Goal: Task Accomplishment & Management: Use online tool/utility

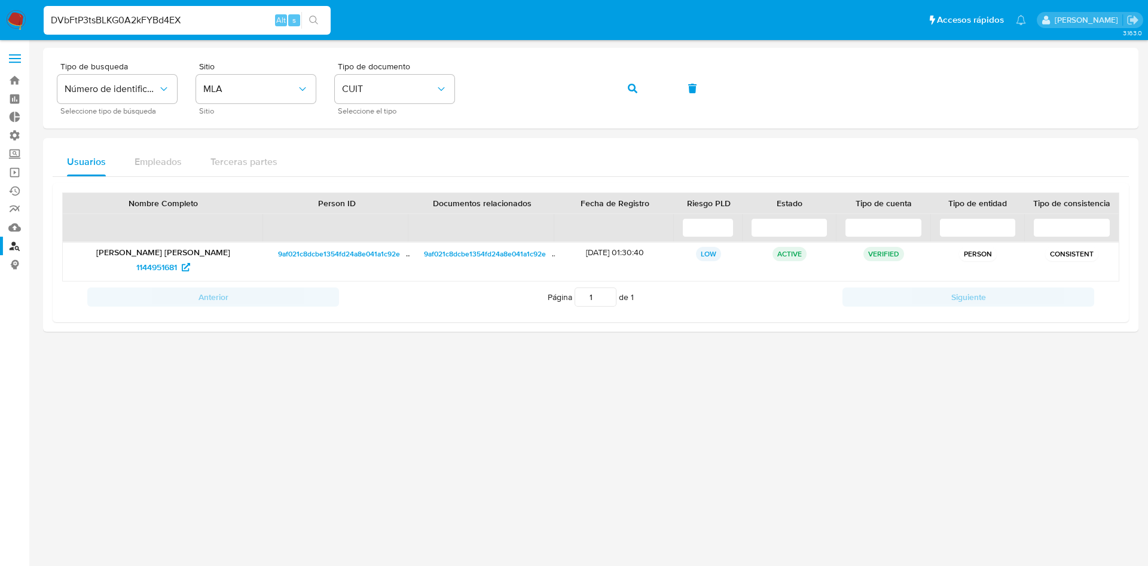
type input "DVbFtP3tsBLKG0A2kFYBd4EX"
click at [315, 19] on icon "search-icon" at bounding box center [314, 21] width 10 height 10
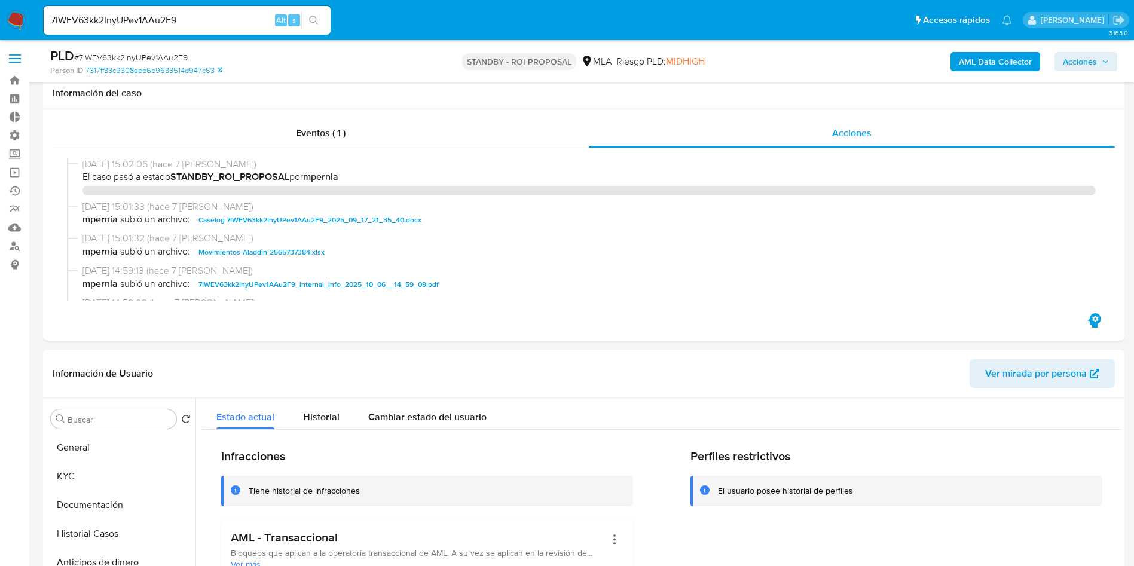
select select "10"
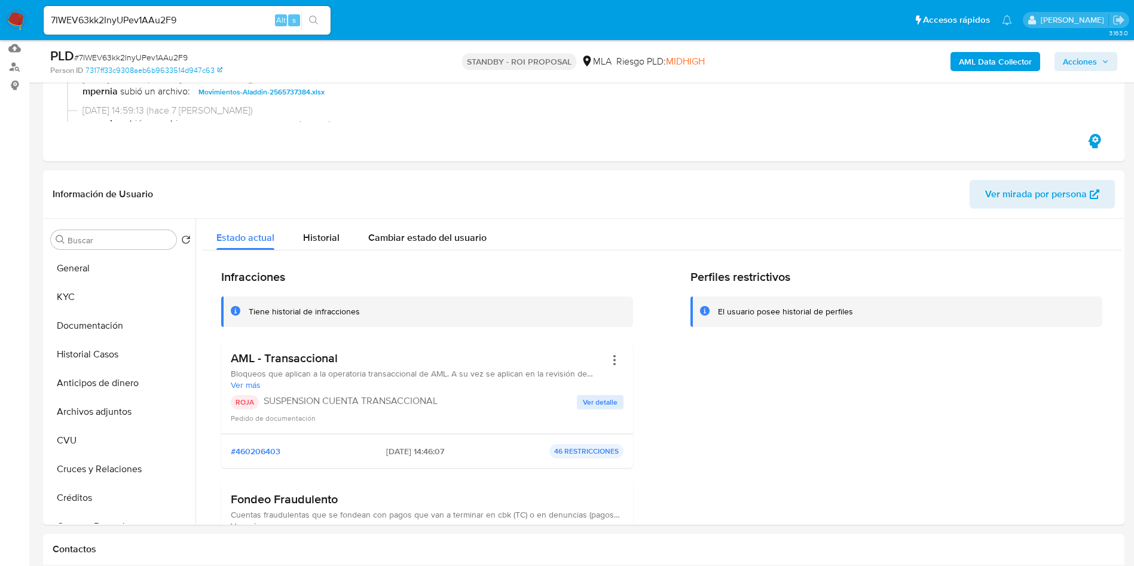
scroll to position [628, 0]
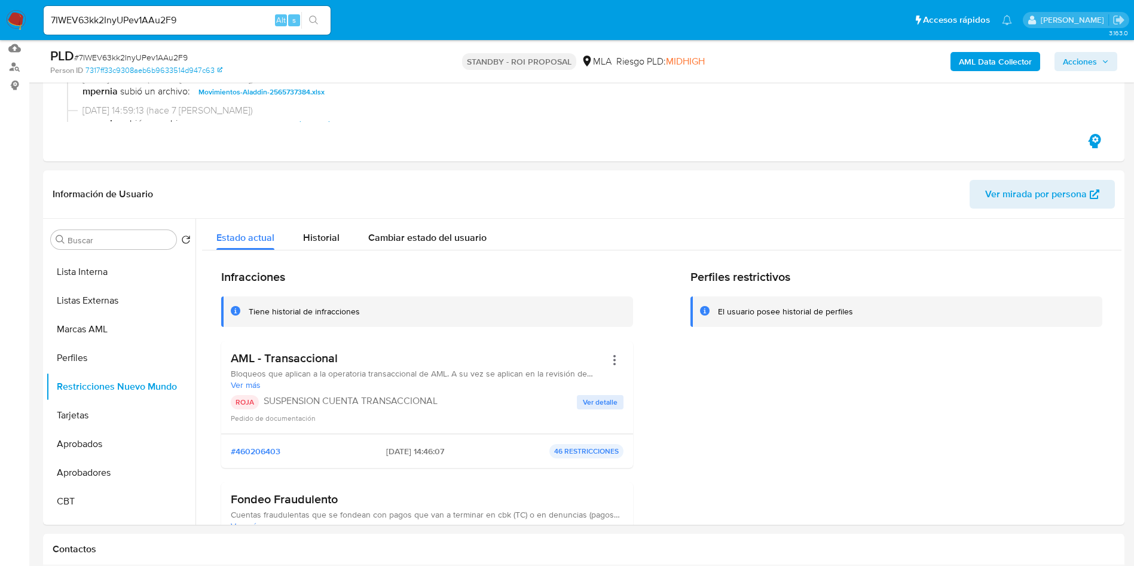
click at [152, 21] on input "7IWEV63kk2InyUPev1AAu2F9" at bounding box center [187, 21] width 287 height 16
drag, startPoint x: 152, startPoint y: 20, endPoint x: 280, endPoint y: 39, distance: 129.4
click at [152, 21] on input "7IWEV63kk2InyUPev1AAu2F9" at bounding box center [187, 21] width 287 height 16
paste input "DVbFtP3tsBLKG0A2kFYBd4EX"
type input "DVbFtP3tsBLKG0A2kFYBd4EX"
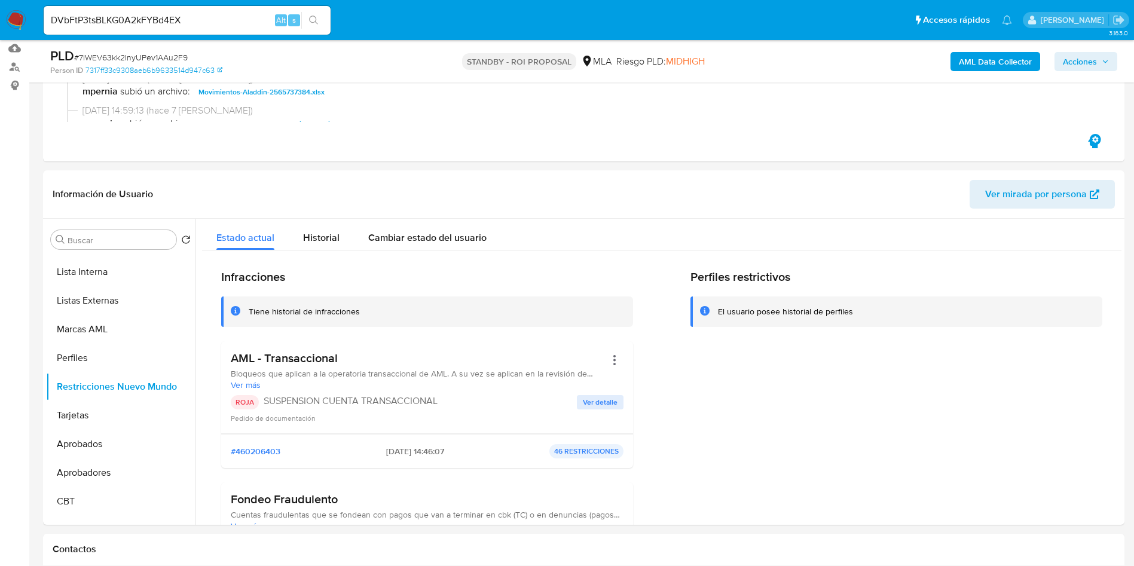
click at [312, 17] on icon "search-icon" at bounding box center [314, 21] width 10 height 10
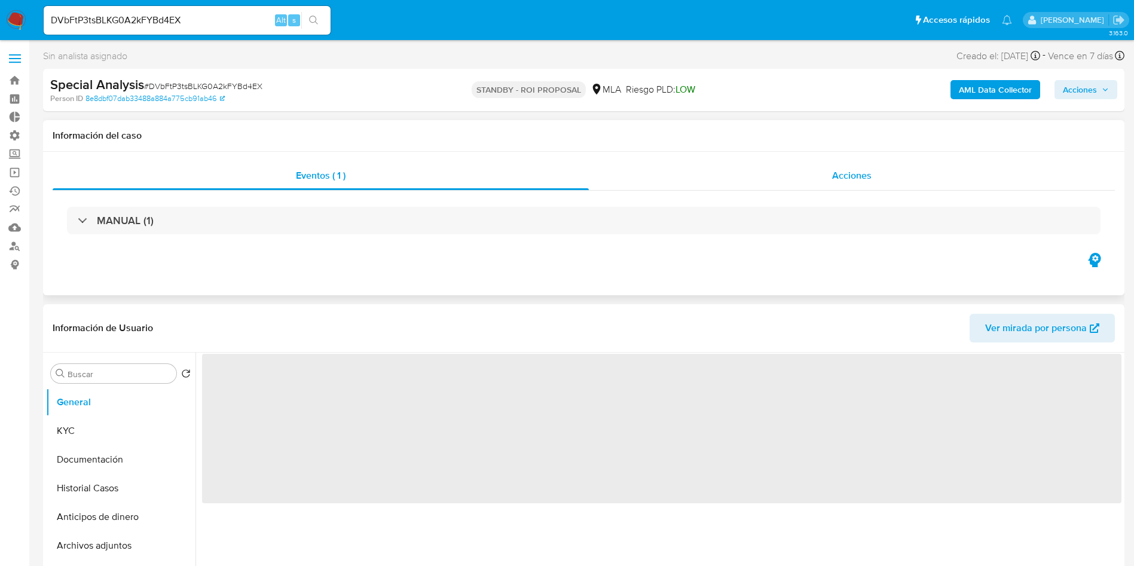
click at [865, 181] on span "Acciones" at bounding box center [851, 176] width 39 height 14
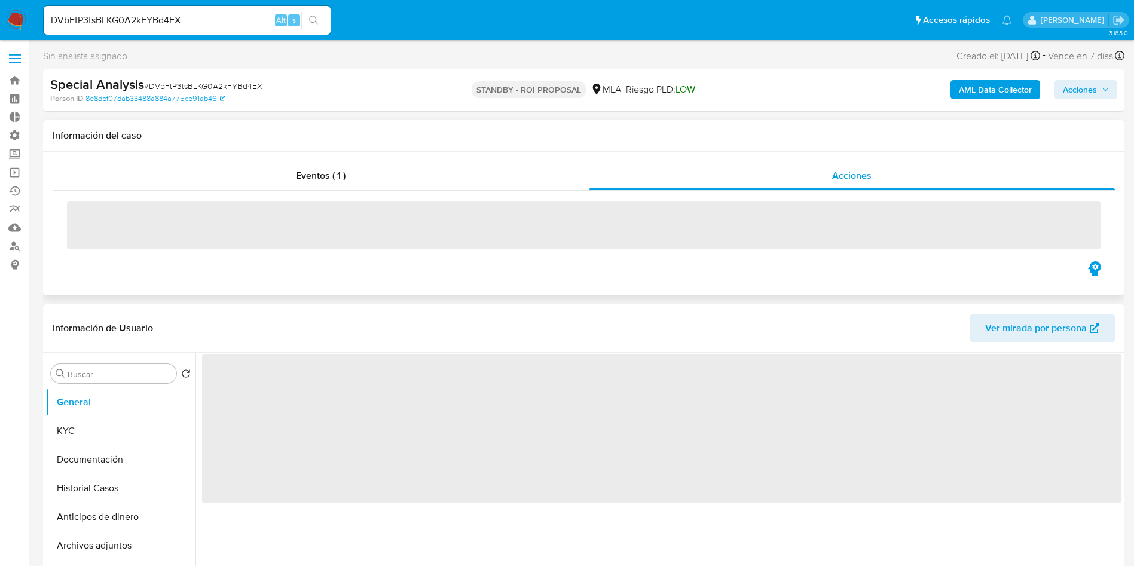
select select "10"
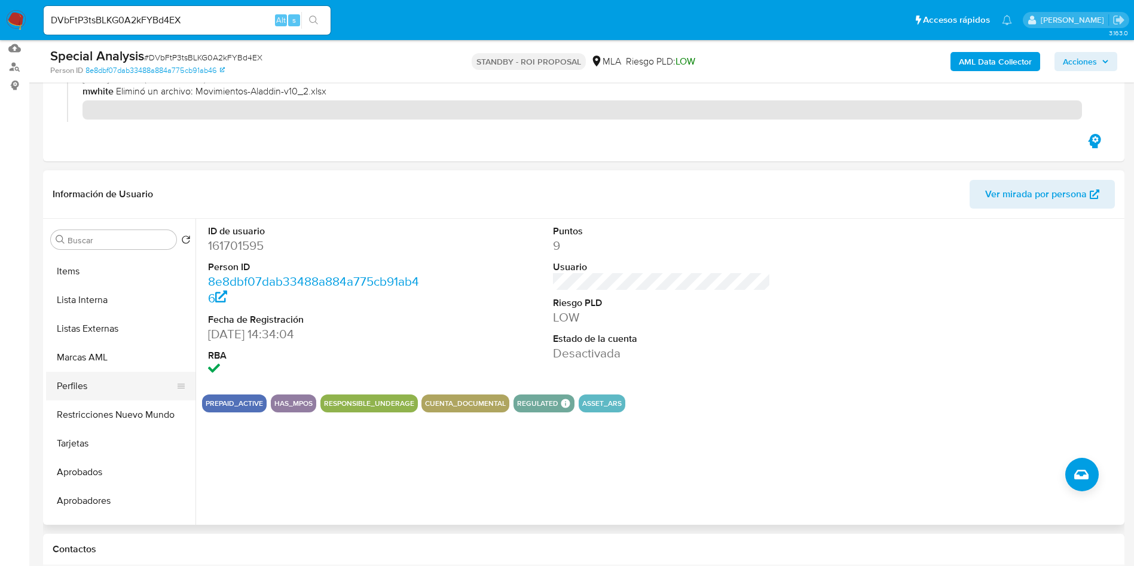
scroll to position [628, 0]
click at [105, 445] on button "Aprobados" at bounding box center [116, 444] width 140 height 29
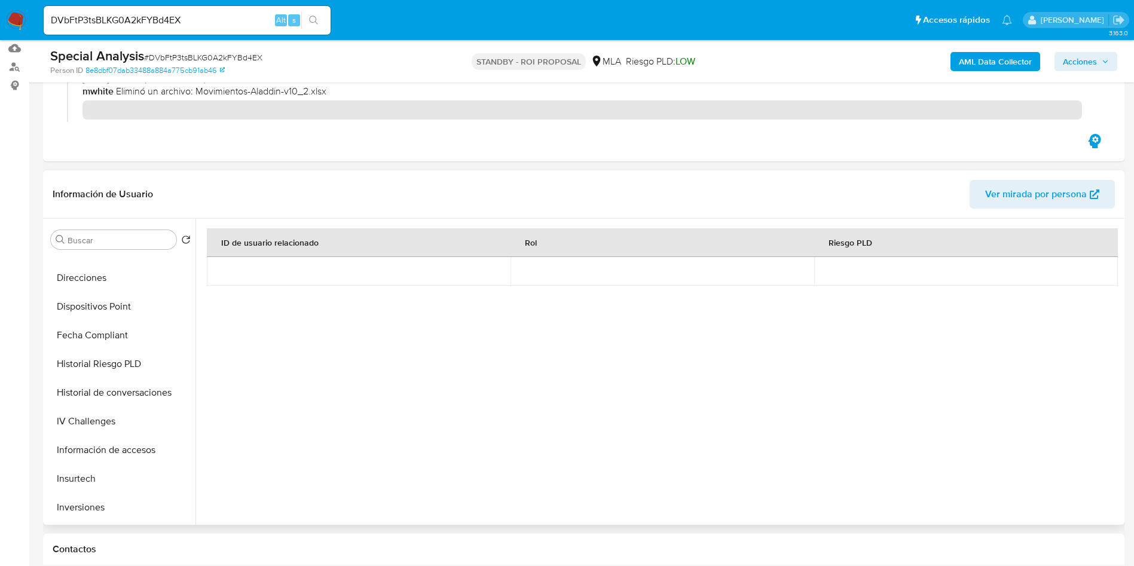
scroll to position [90, 0]
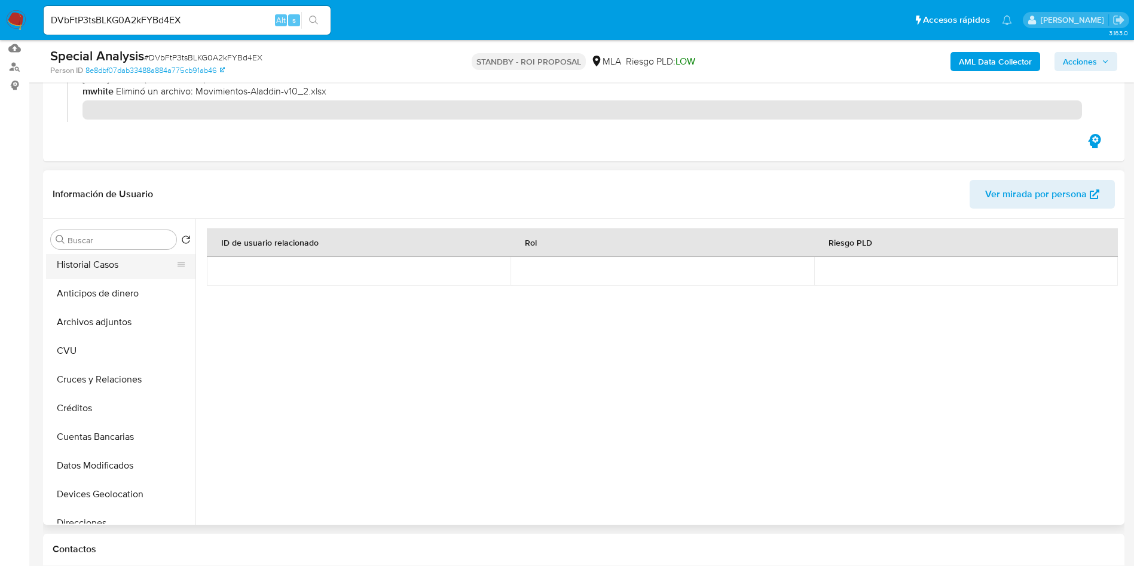
click at [107, 267] on button "Historial Casos" at bounding box center [116, 265] width 140 height 29
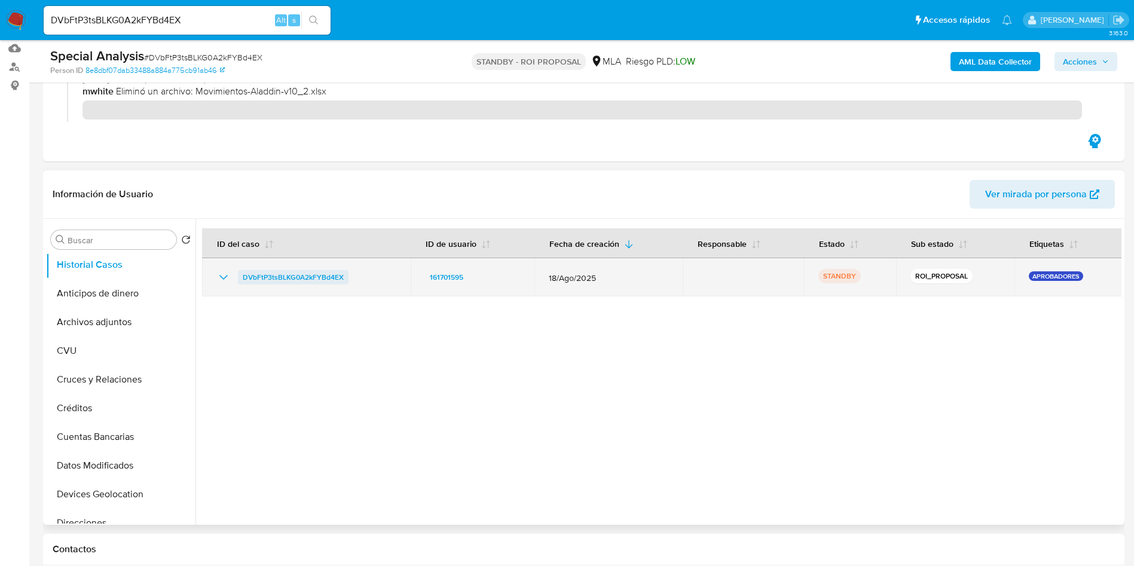
drag, startPoint x: 368, startPoint y: 275, endPoint x: 239, endPoint y: 280, distance: 128.7
click at [239, 277] on div "DVbFtP3tsBLKG0A2kFYBd4EX" at bounding box center [306, 277] width 180 height 14
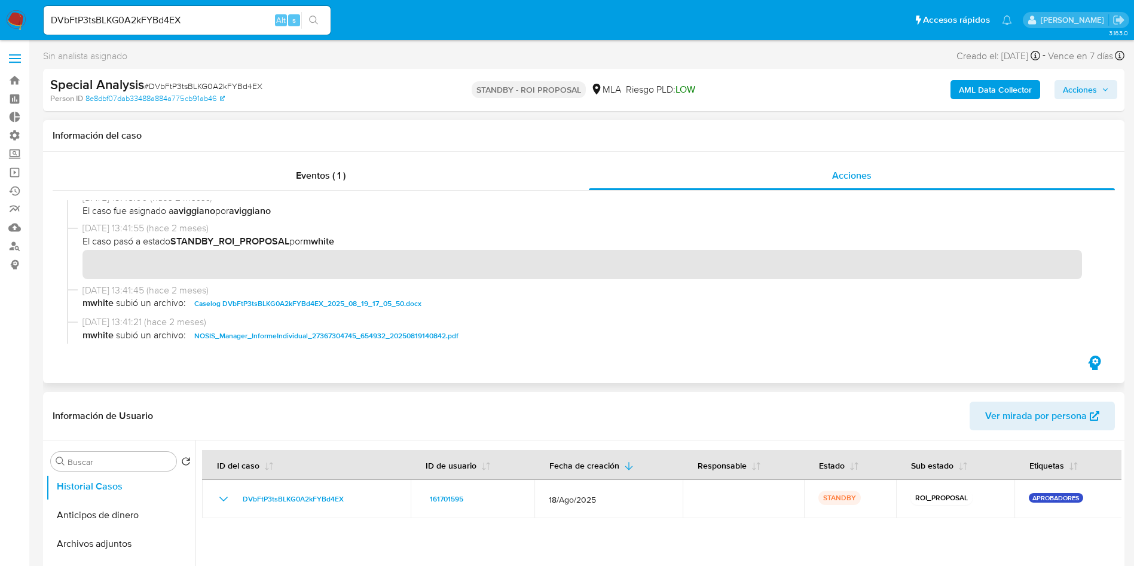
scroll to position [359, 0]
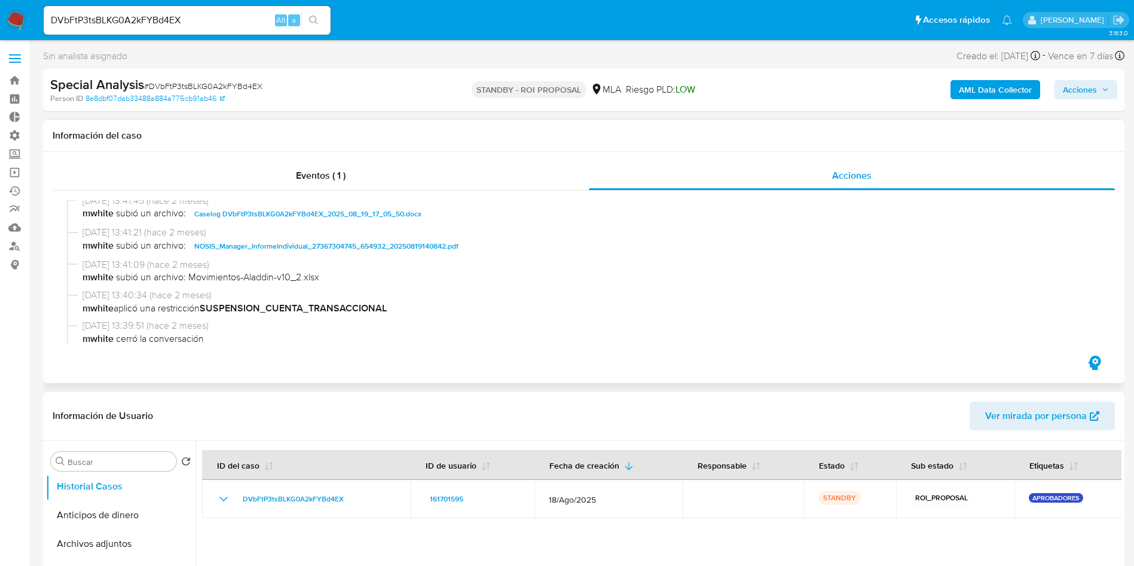
click at [273, 215] on span "Caselog DVbFtP3tsBLKG0A2kFYBd4EX_2025_08_19_17_05_50.docx" at bounding box center [307, 214] width 227 height 14
click at [172, 19] on input "DVbFtP3tsBLKG0A2kFYBd4EX" at bounding box center [187, 21] width 287 height 16
click at [172, 18] on input "DVbFtP3tsBLKG0A2kFYBd4EX" at bounding box center [187, 21] width 287 height 16
paste input "HulAb2BIqJUEuYVfwYqCcGns"
type input "HulAb2BIqJUEuYVfwYqCcGns"
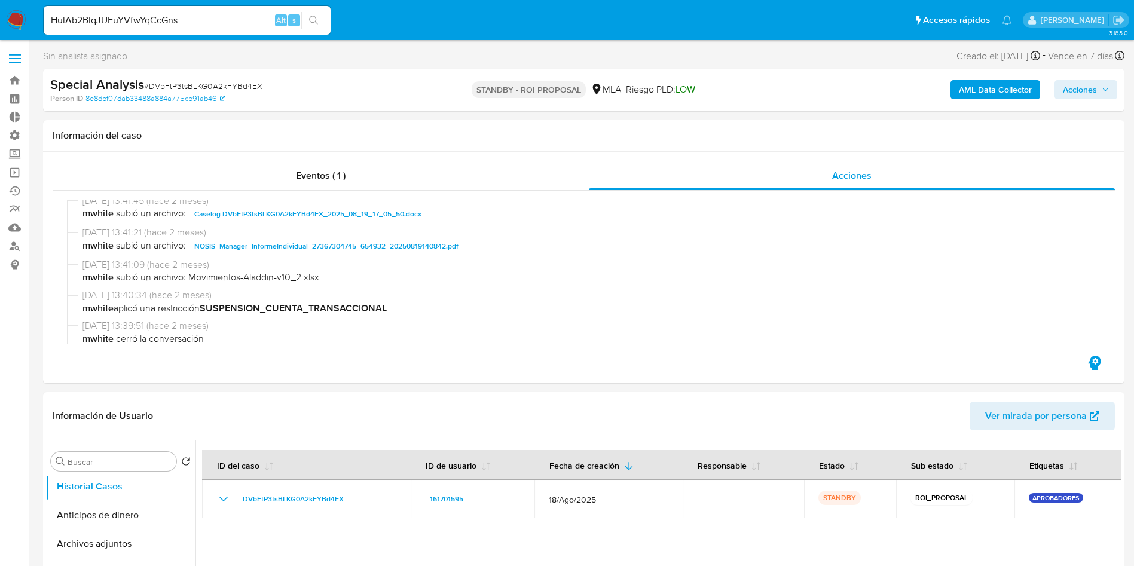
click at [316, 25] on button "search-icon" at bounding box center [313, 20] width 25 height 17
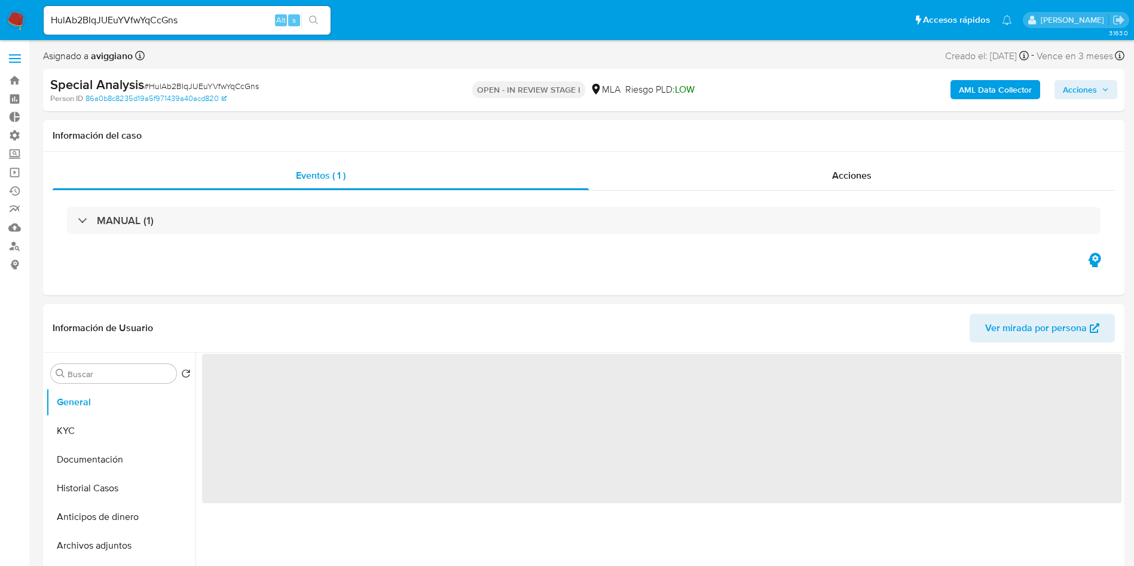
select select "10"
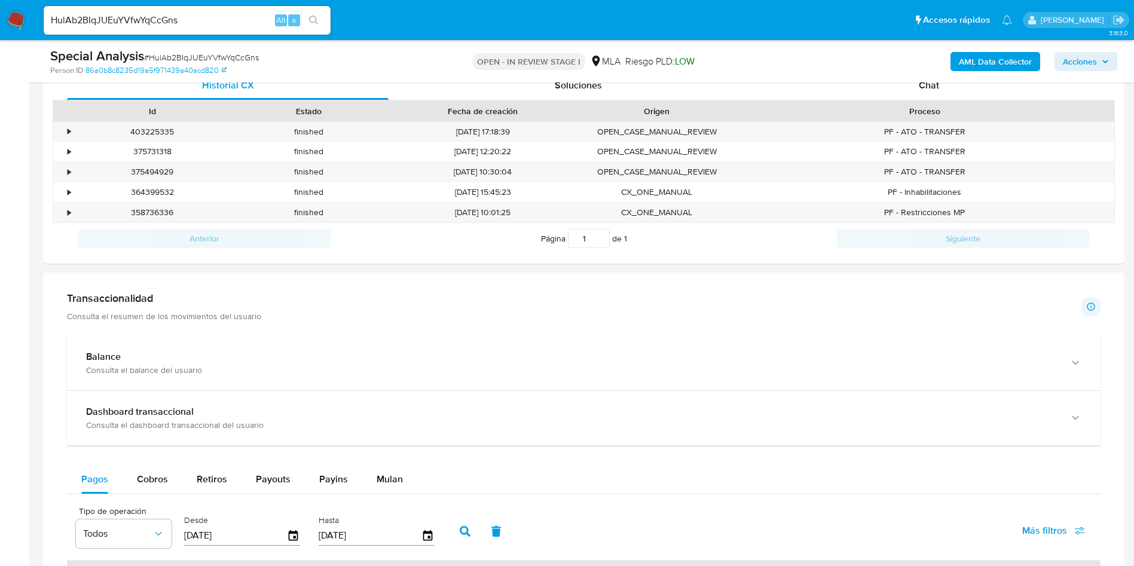
scroll to position [628, 0]
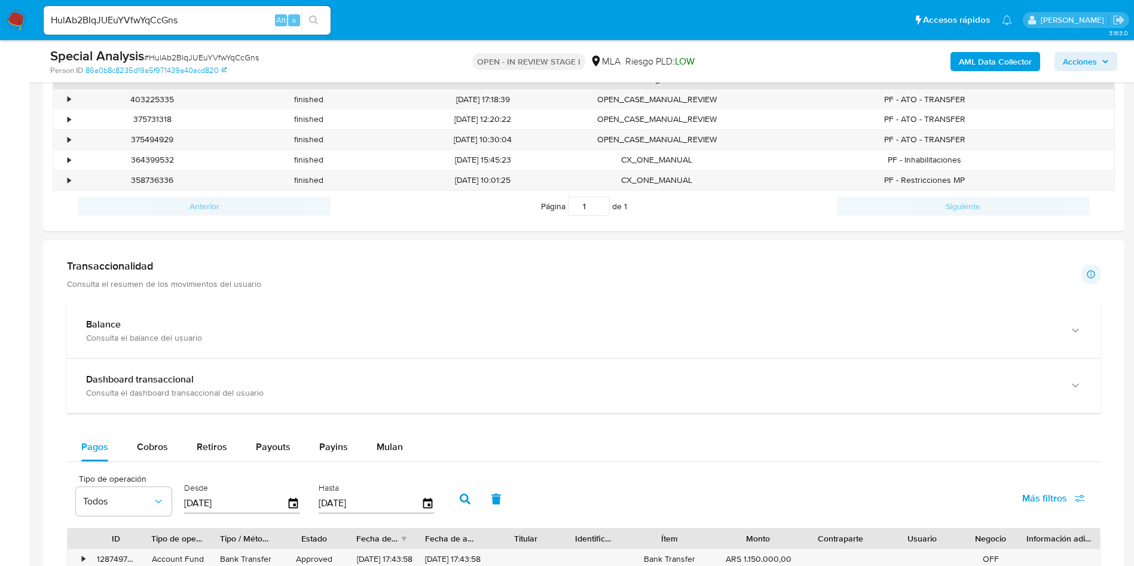
drag, startPoint x: 163, startPoint y: 447, endPoint x: 50, endPoint y: 408, distance: 119.5
click at [163, 447] on span "Cobros" at bounding box center [152, 447] width 31 height 14
select select "10"
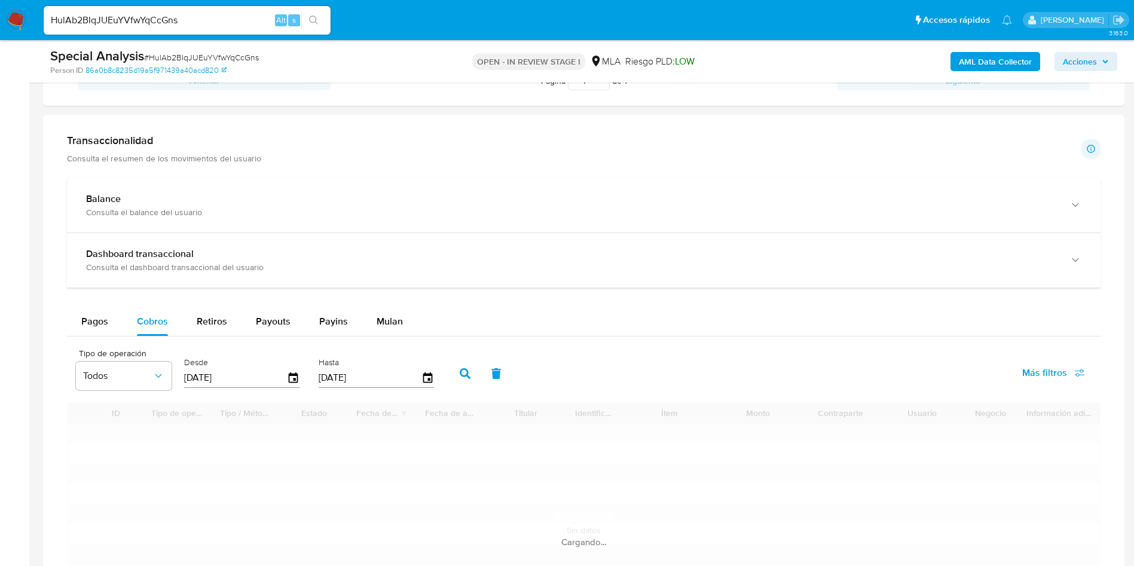
scroll to position [897, 0]
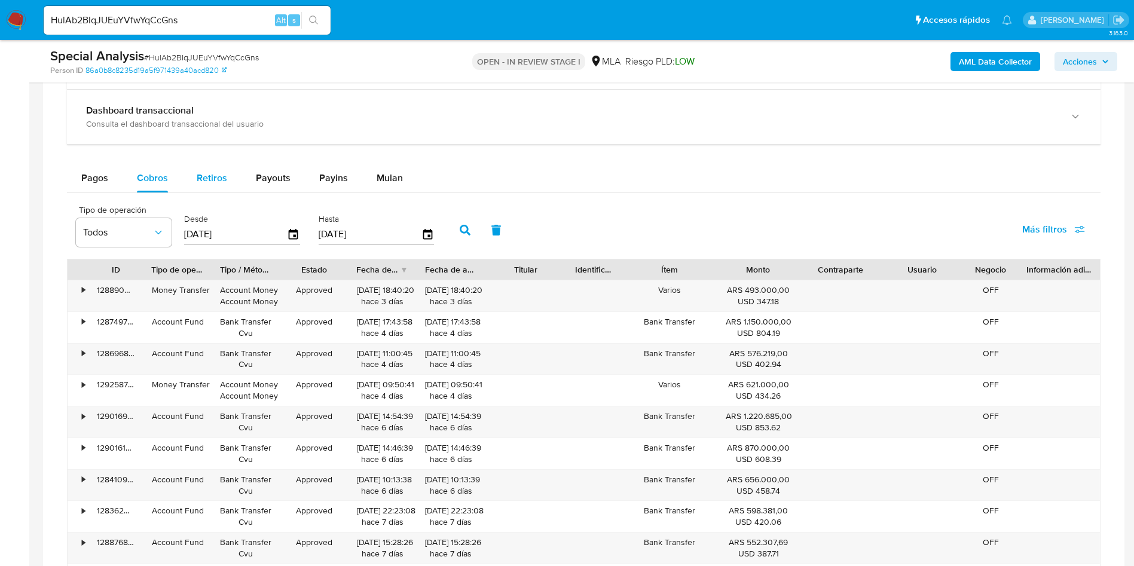
click at [202, 184] on div "Retiros" at bounding box center [212, 178] width 30 height 29
select select "10"
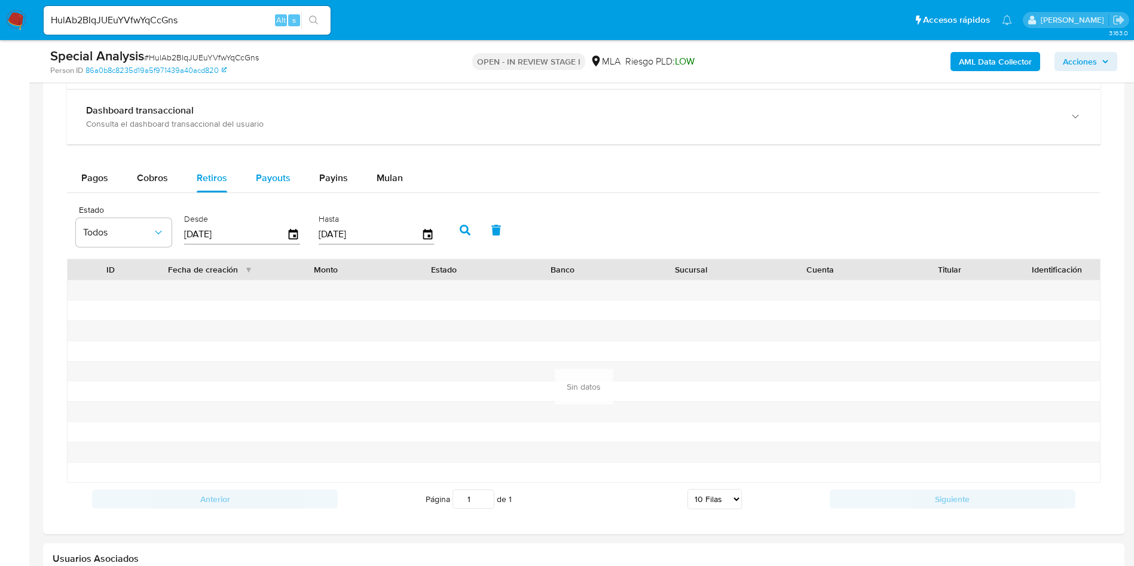
click at [257, 182] on span "Payouts" at bounding box center [273, 178] width 35 height 14
select select "10"
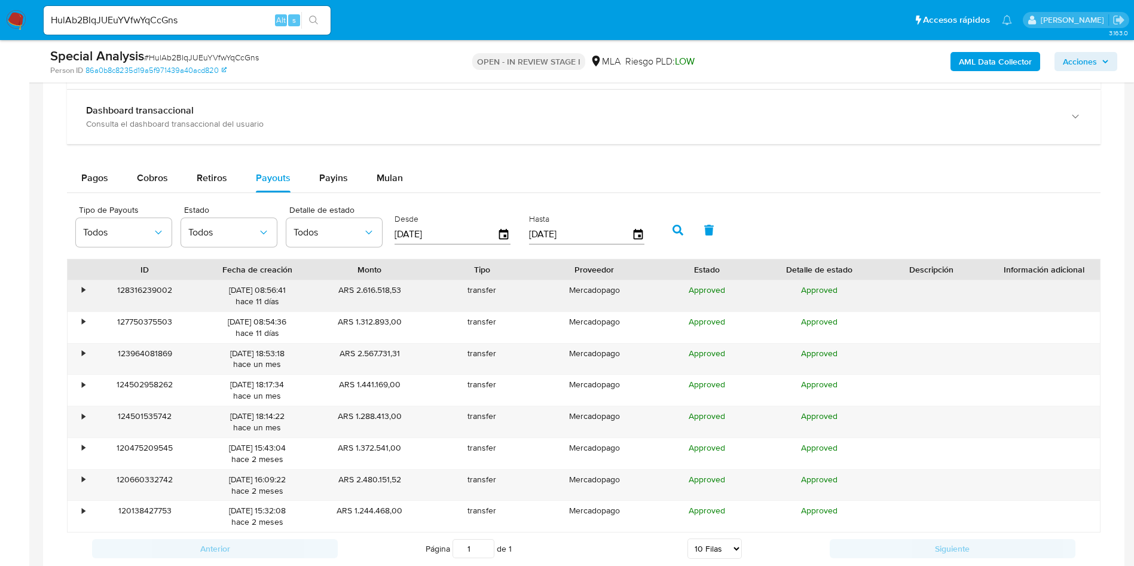
click at [82, 291] on div "•" at bounding box center [83, 290] width 3 height 11
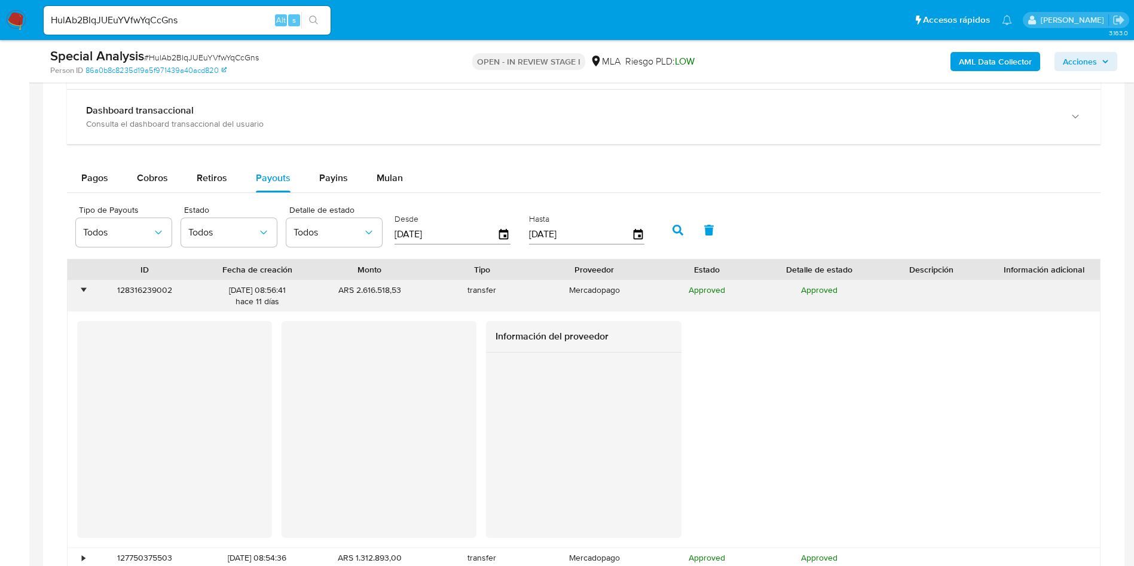
click at [82, 291] on div "•" at bounding box center [83, 290] width 3 height 11
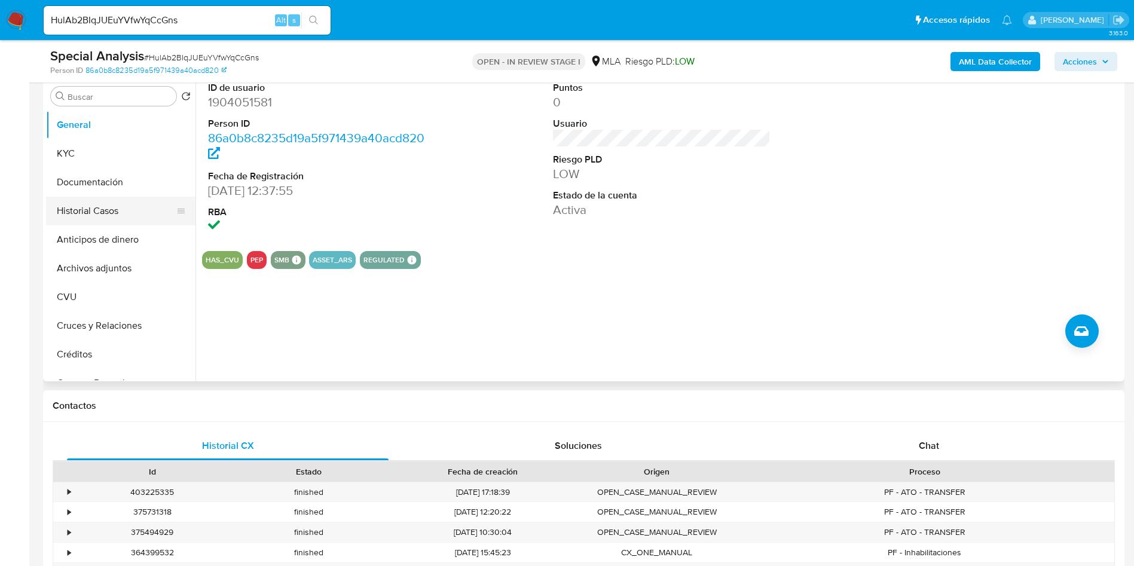
scroll to position [179, 0]
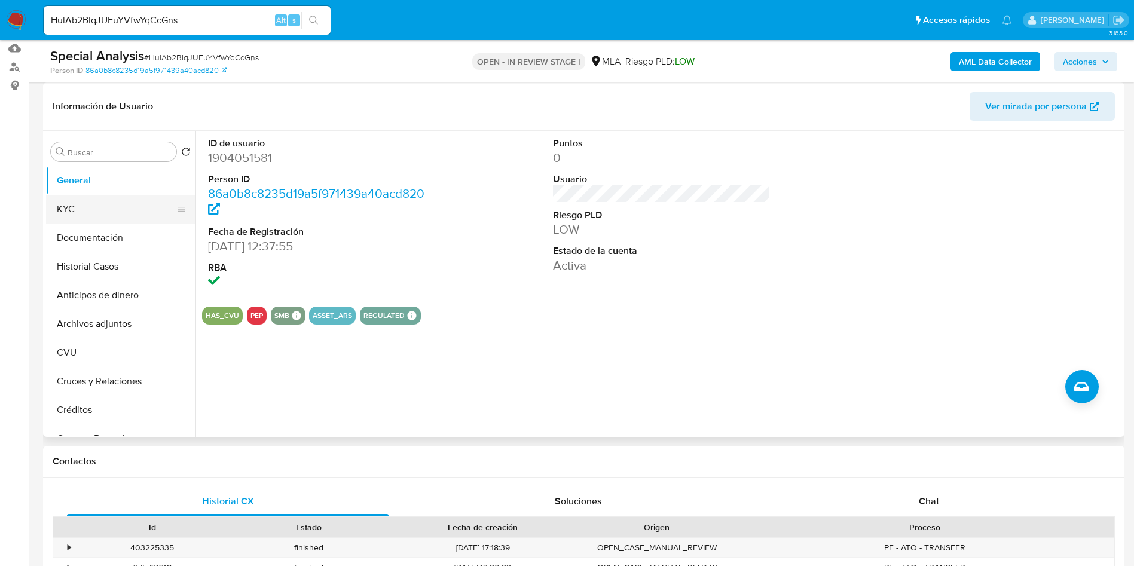
click at [92, 209] on button "KYC" at bounding box center [116, 209] width 140 height 29
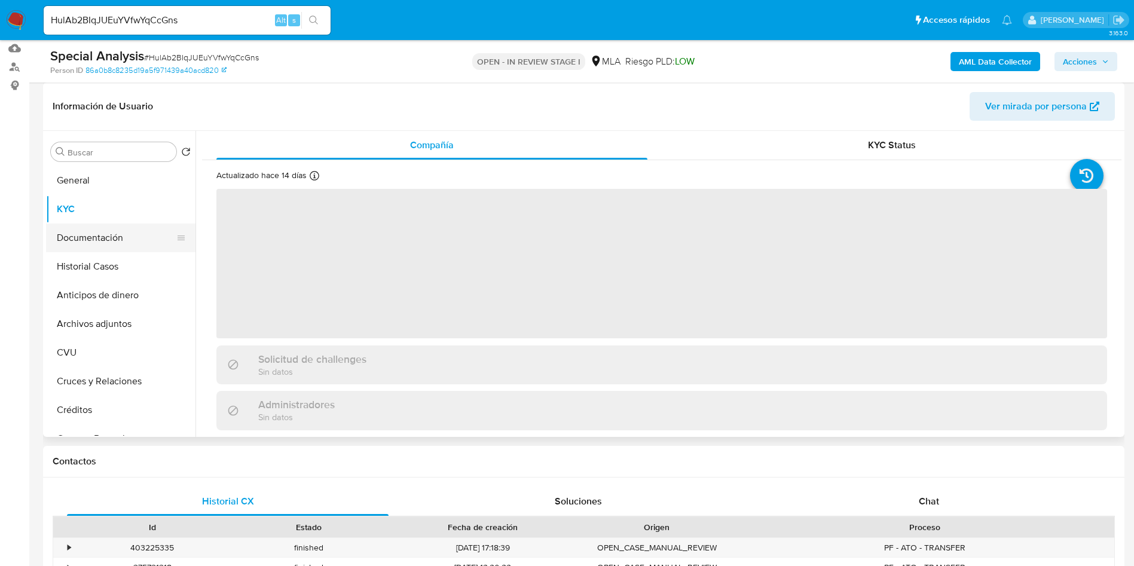
click at [139, 244] on button "Documentación" at bounding box center [116, 238] width 140 height 29
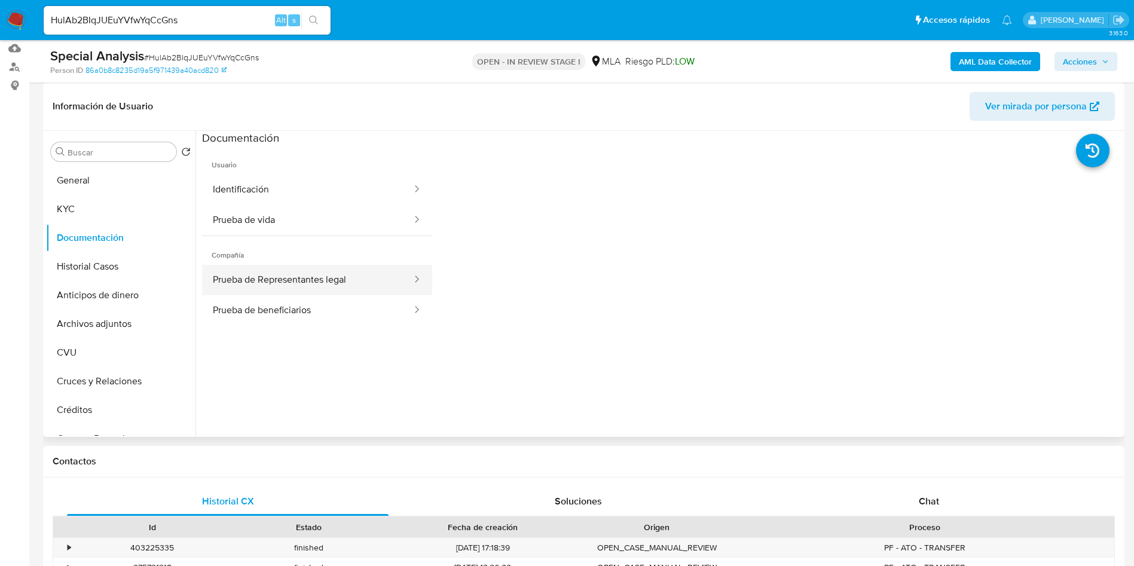
click at [318, 283] on button "Prueba de Representantes legal" at bounding box center [307, 280] width 211 height 30
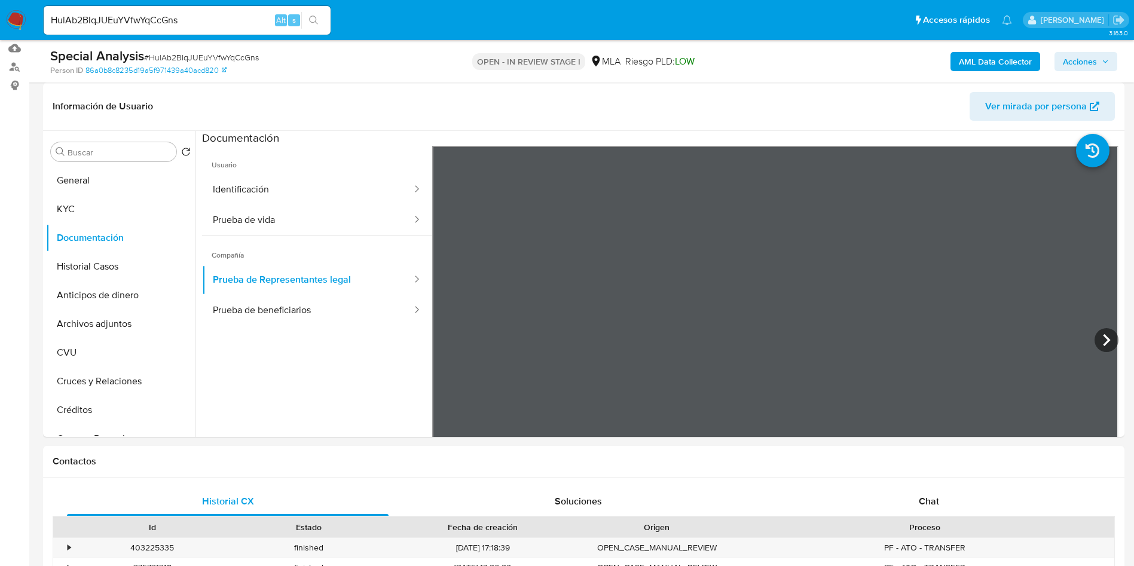
click at [128, 17] on input "HulAb2BIqJUEuYVfwYqCcGns" at bounding box center [187, 21] width 287 height 16
click at [126, 16] on input "HulAb2BIqJUEuYVfwYqCcGns" at bounding box center [187, 21] width 287 height 16
click at [20, 66] on link "Buscador de personas" at bounding box center [71, 66] width 142 height 19
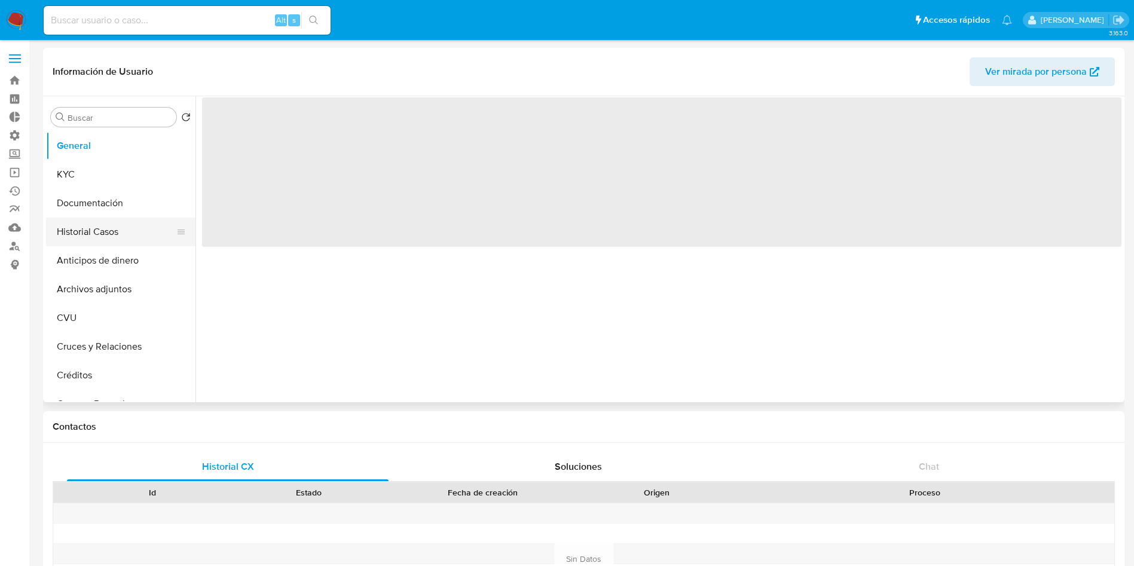
click at [95, 237] on button "Historial Casos" at bounding box center [116, 232] width 140 height 29
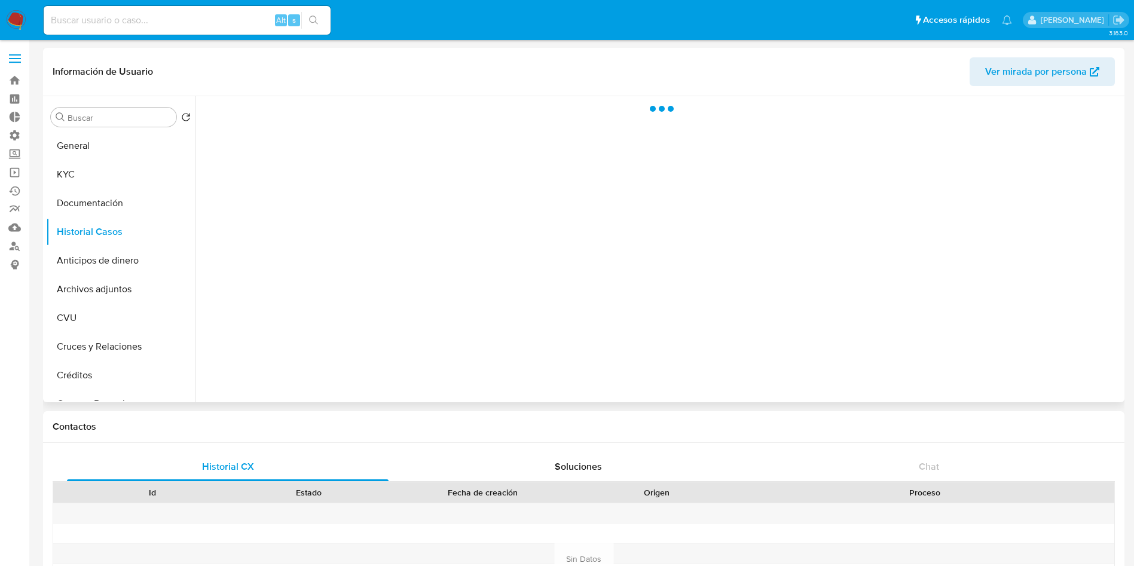
select select "10"
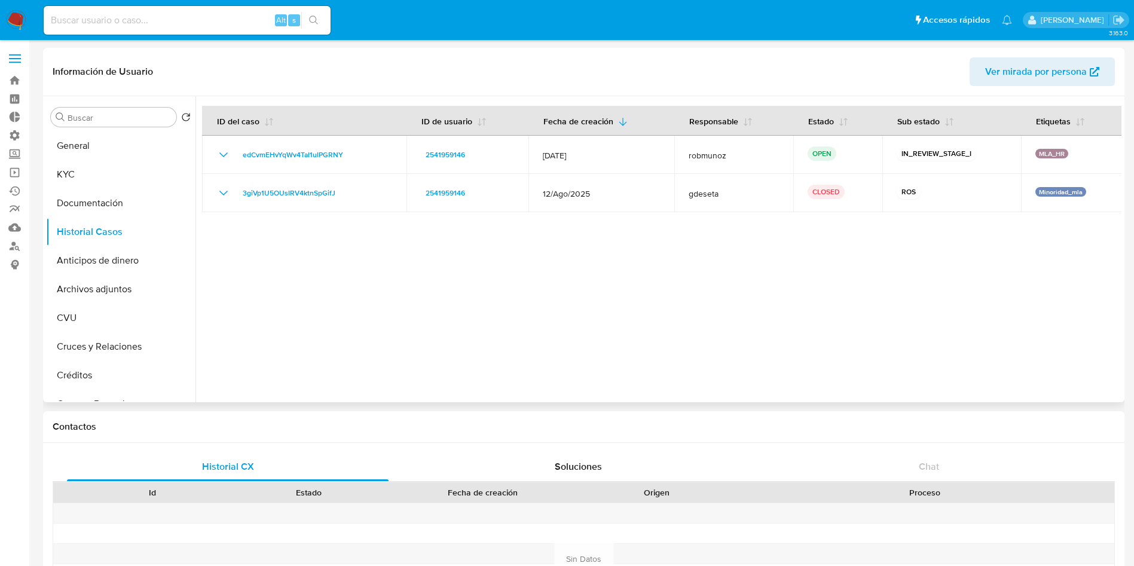
drag, startPoint x: 343, startPoint y: 194, endPoint x: 272, endPoint y: 249, distance: 89.1
click at [243, 195] on div "3giVp1U5OUsIRV4ktnSpGifJ" at bounding box center [304, 193] width 176 height 14
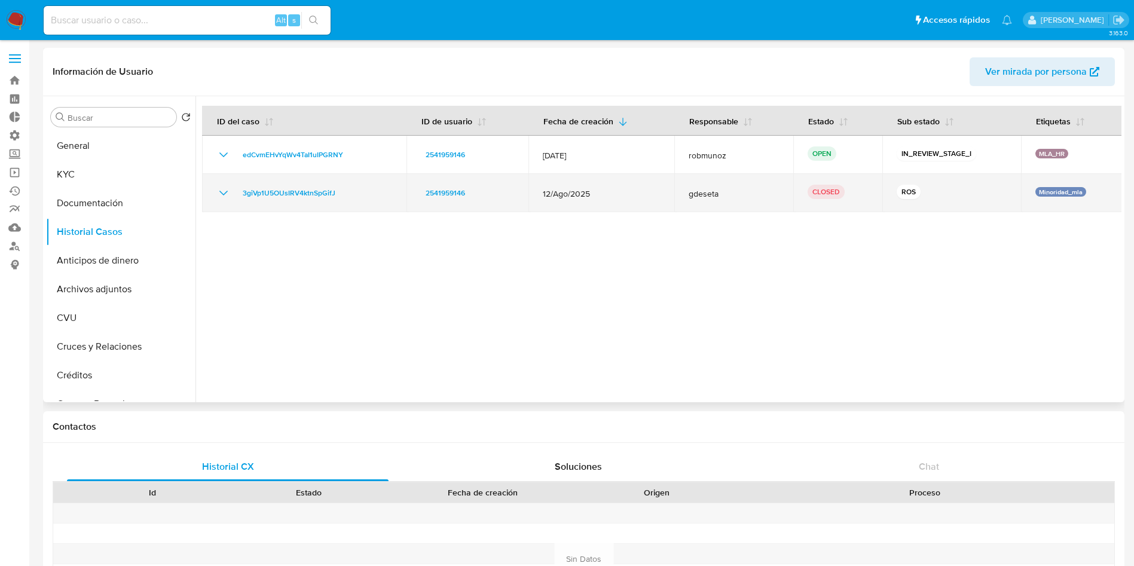
click at [386, 190] on div "3giVp1U5OUsIRV4ktnSpGifJ" at bounding box center [304, 193] width 176 height 14
drag, startPoint x: 374, startPoint y: 190, endPoint x: 239, endPoint y: 193, distance: 134.6
click at [239, 192] on div "3giVp1U5OUsIRV4ktnSpGifJ" at bounding box center [304, 193] width 176 height 14
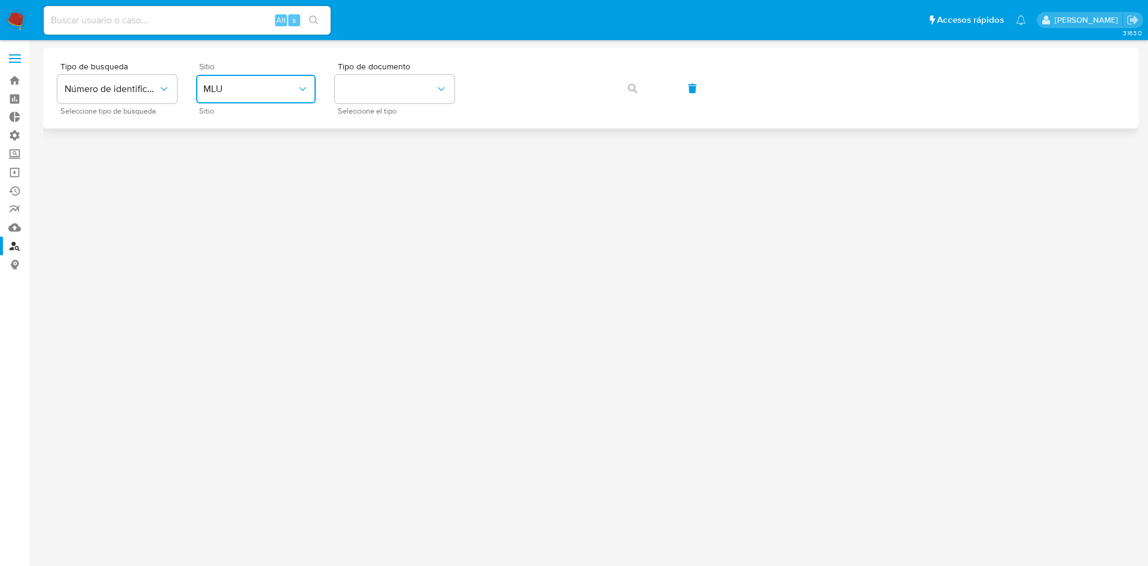
click at [270, 83] on span "MLU" at bounding box center [249, 89] width 93 height 12
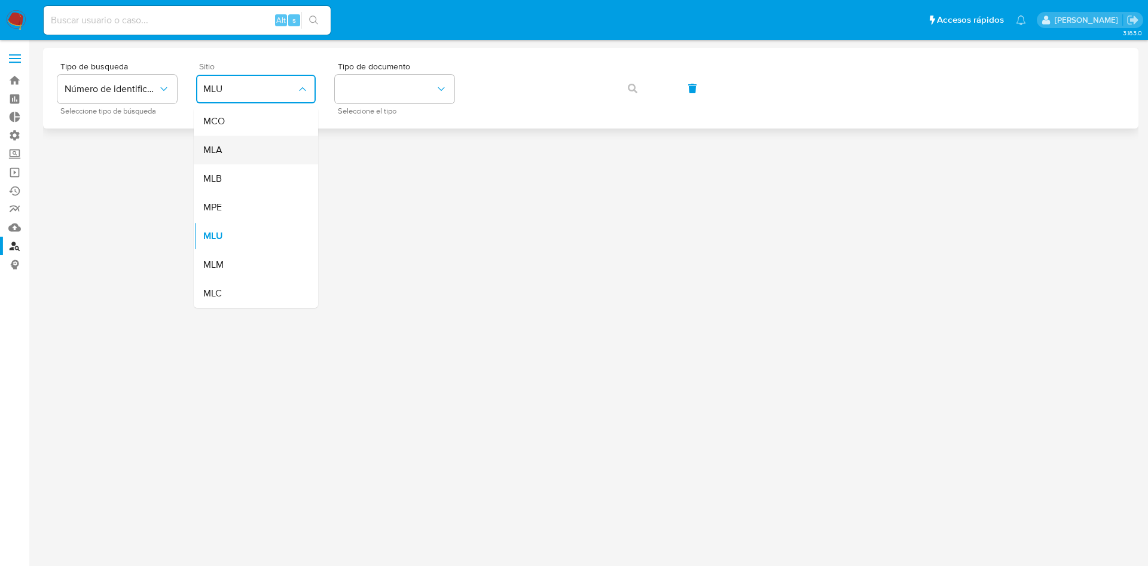
click at [220, 156] on div "MLA" at bounding box center [252, 150] width 98 height 29
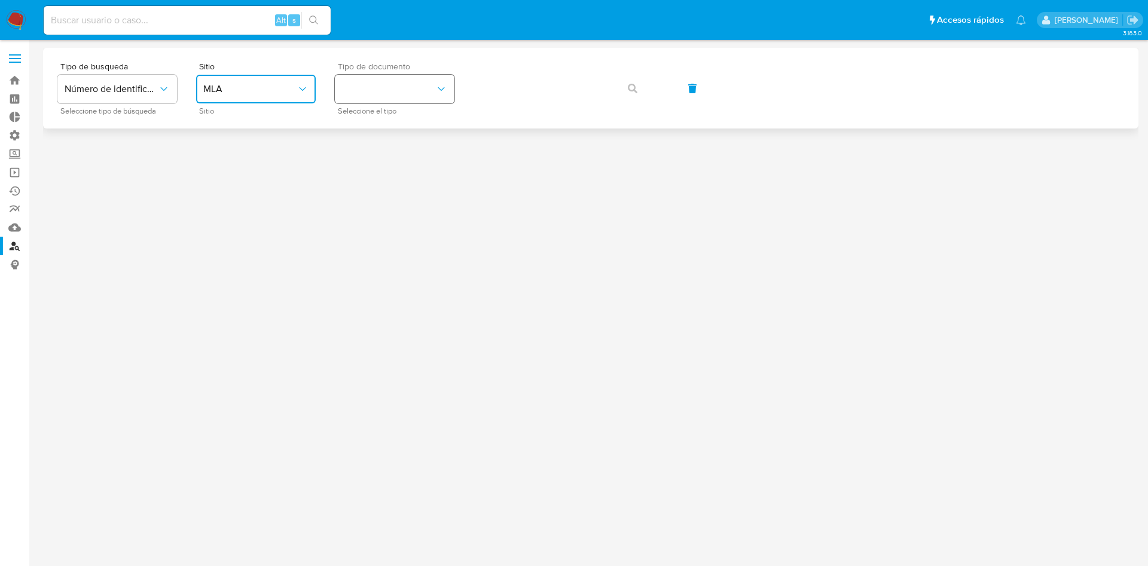
click at [383, 76] on button "identificationType" at bounding box center [395, 89] width 120 height 29
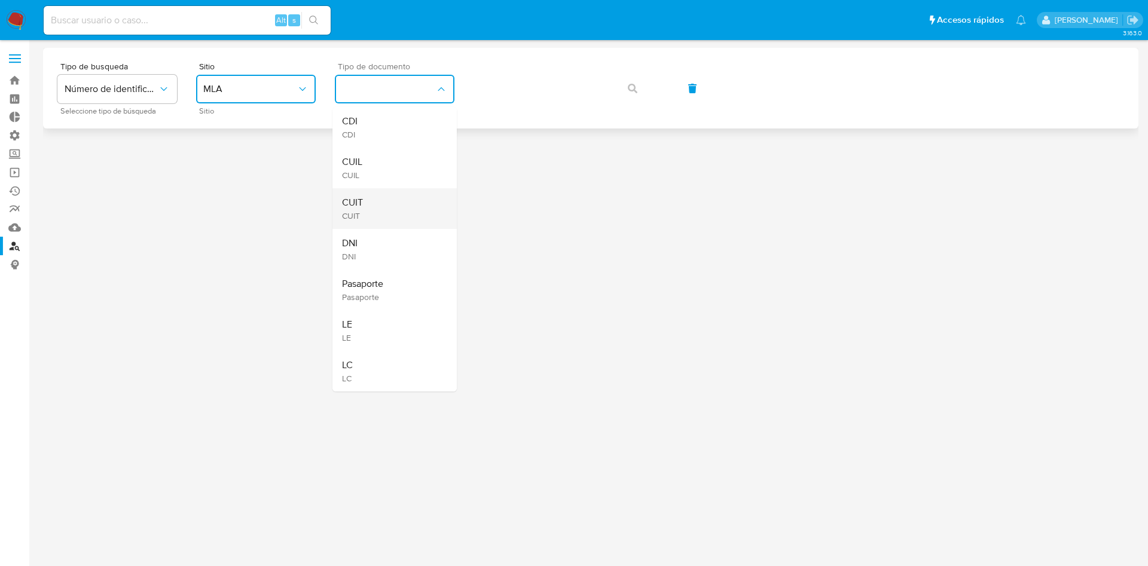
click at [375, 210] on div "CUIT CUIT" at bounding box center [391, 208] width 98 height 41
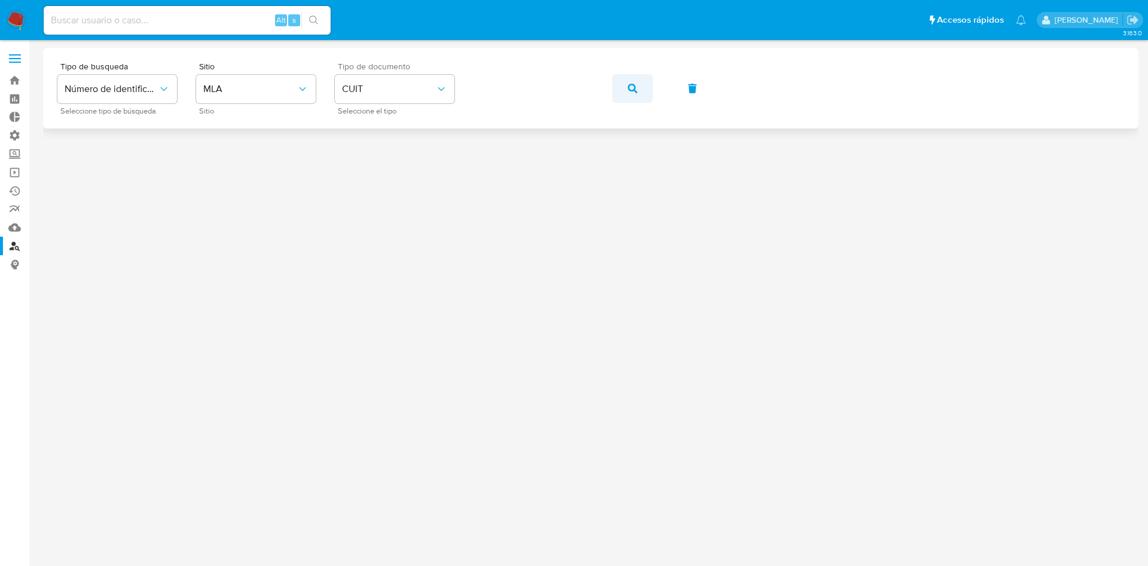
click at [615, 87] on button "button" at bounding box center [632, 88] width 41 height 29
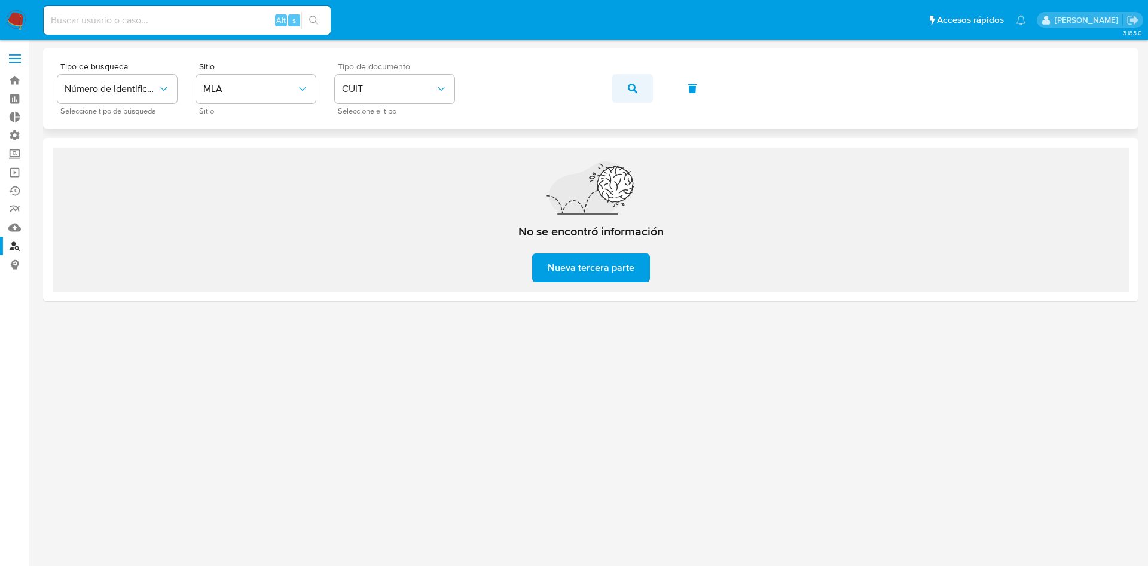
click at [621, 93] on button "button" at bounding box center [632, 88] width 41 height 29
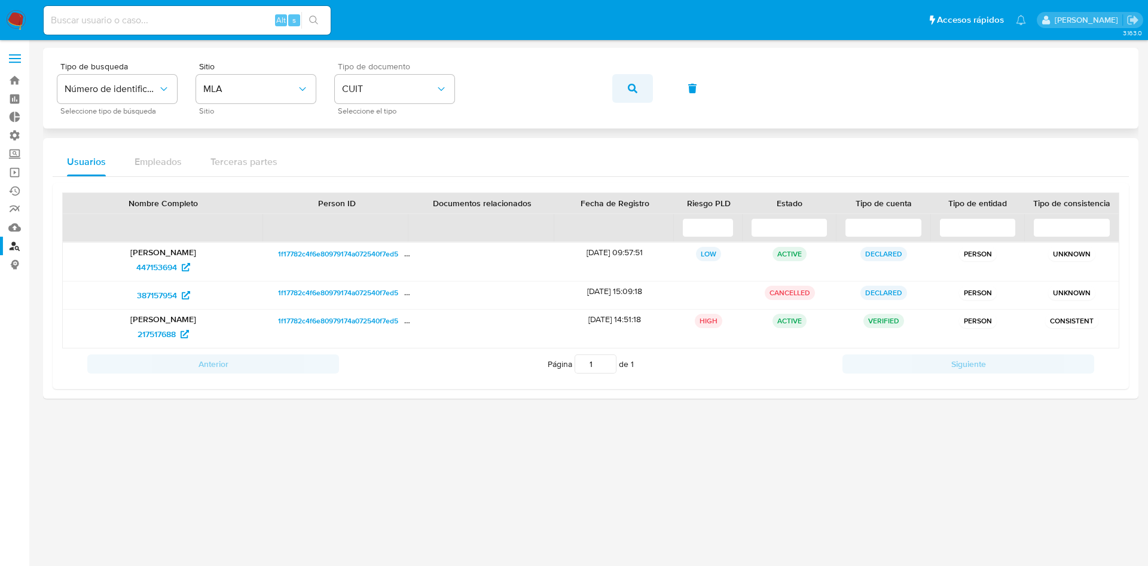
click at [630, 87] on icon "button" at bounding box center [633, 89] width 10 height 10
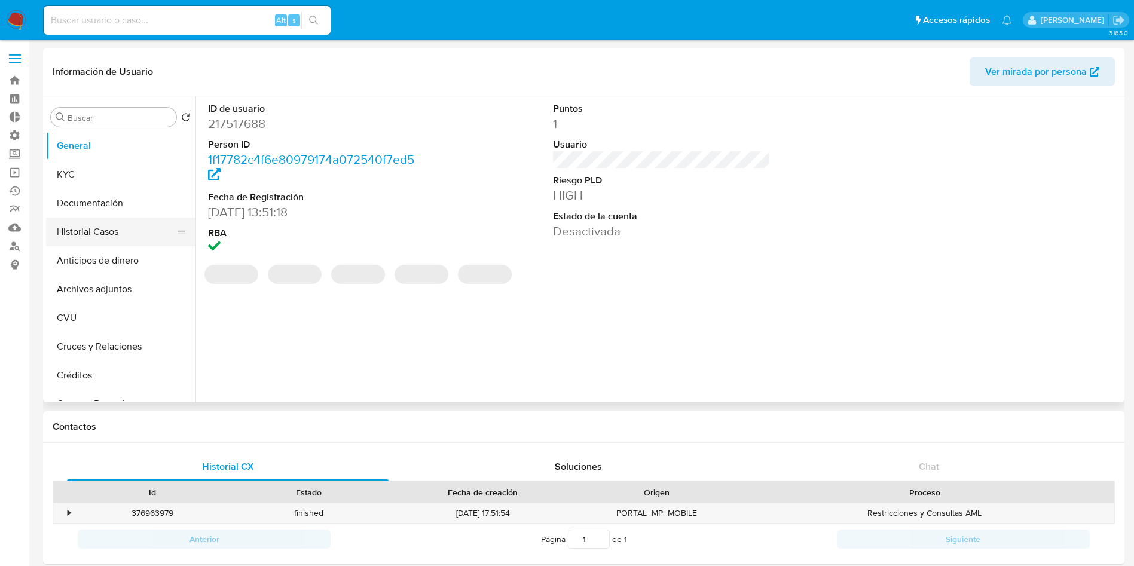
select select "10"
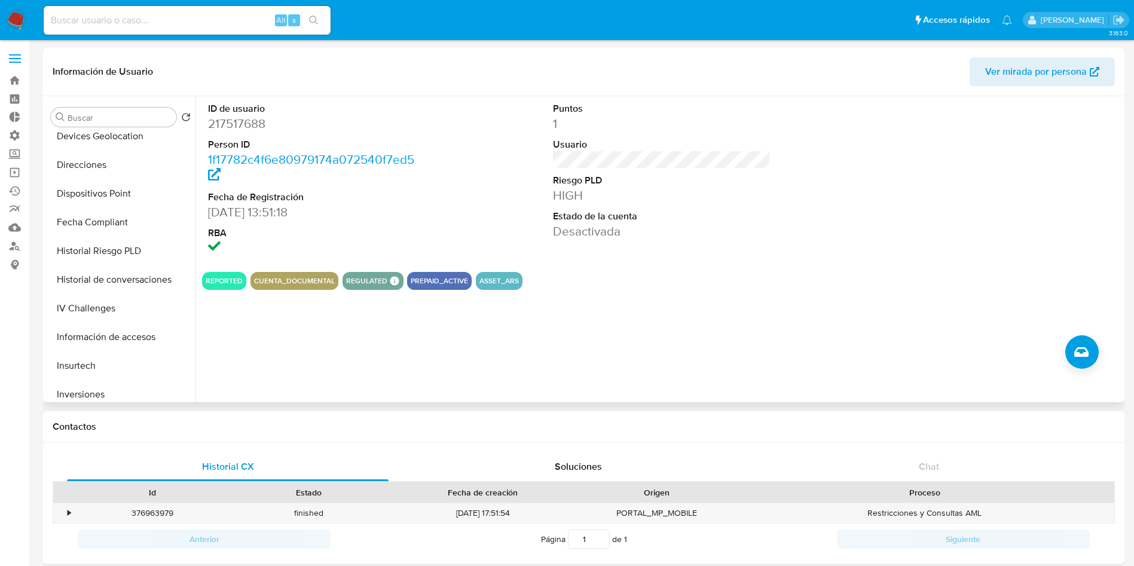
scroll to position [628, 0]
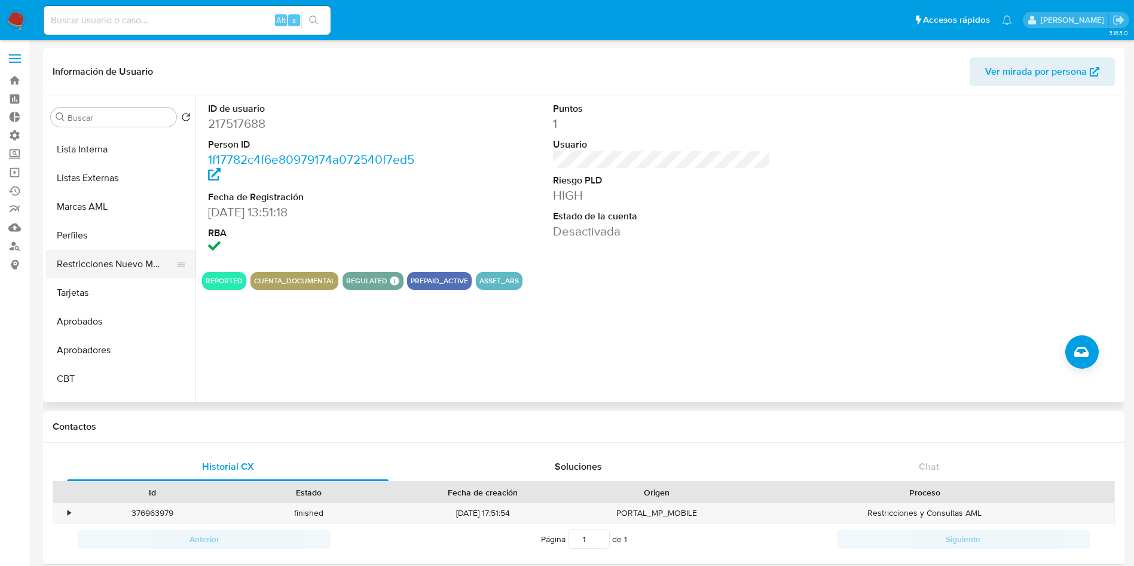
click at [96, 266] on button "Restricciones Nuevo Mundo" at bounding box center [116, 264] width 140 height 29
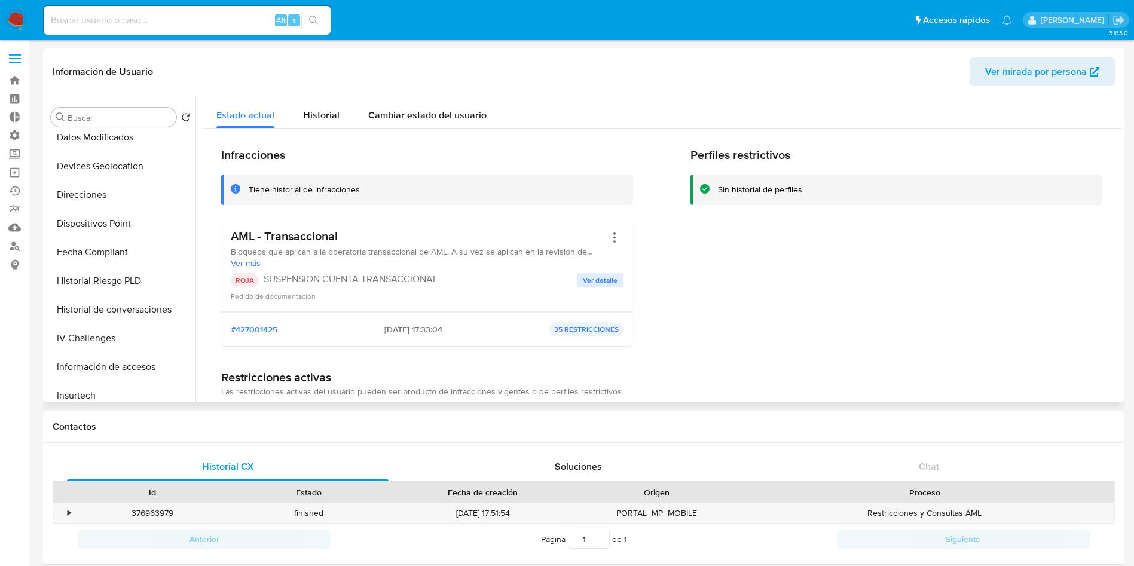
scroll to position [0, 0]
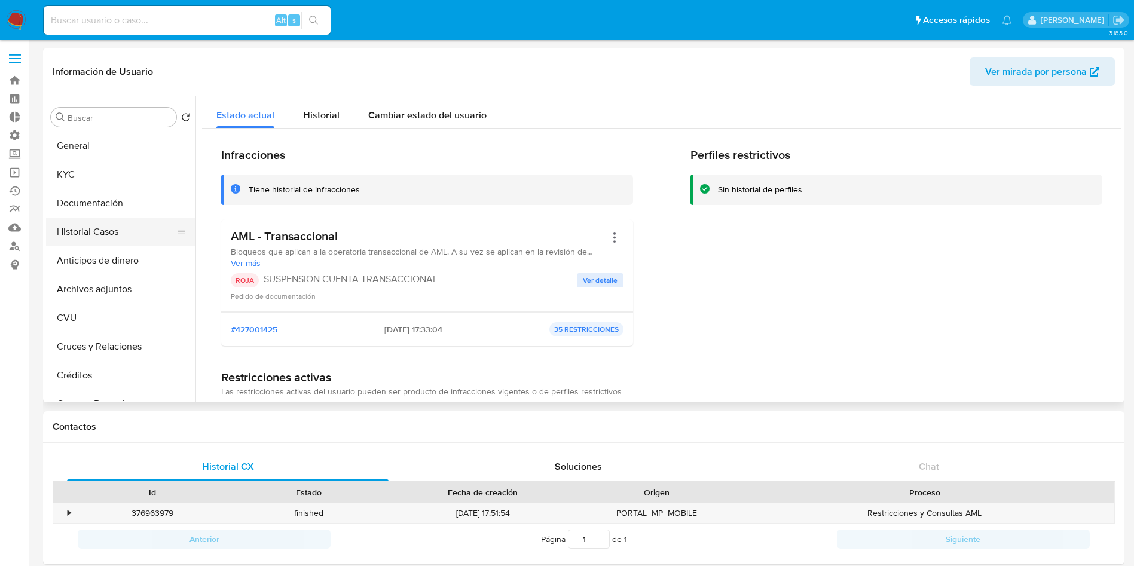
click at [99, 223] on button "Historial Casos" at bounding box center [116, 232] width 140 height 29
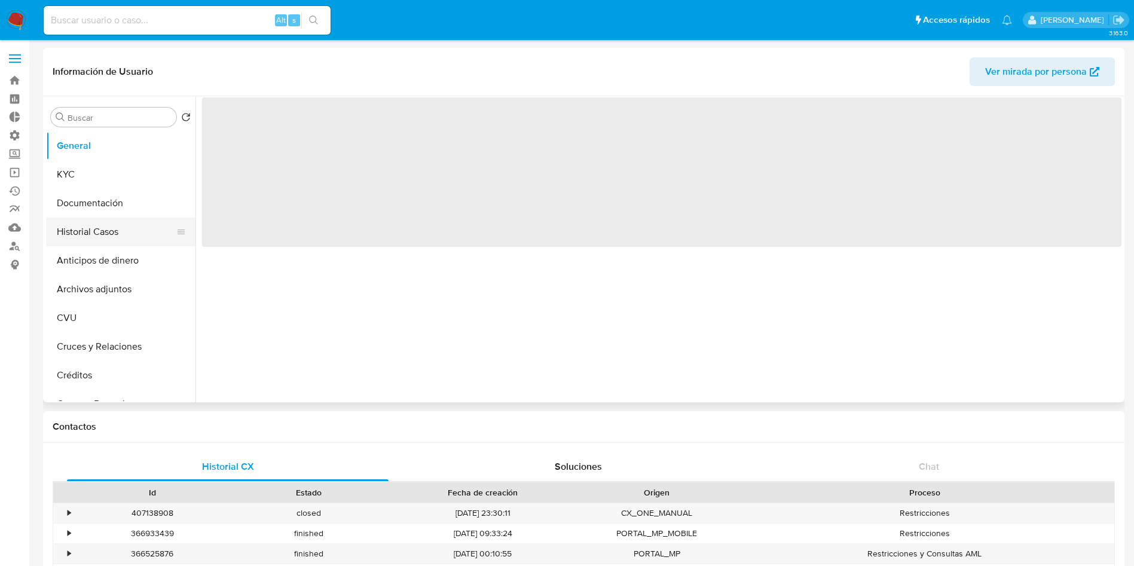
click at [115, 233] on button "Historial Casos" at bounding box center [116, 232] width 140 height 29
select select "10"
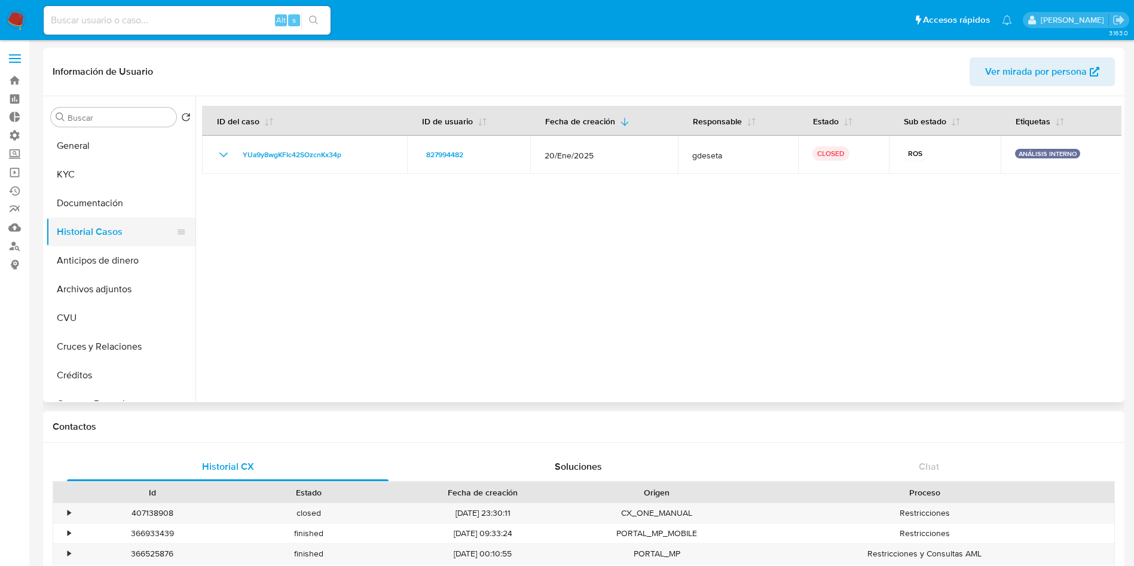
scroll to position [628, 0]
click at [111, 266] on button "Restricciones Nuevo Mundo" at bounding box center [116, 264] width 140 height 29
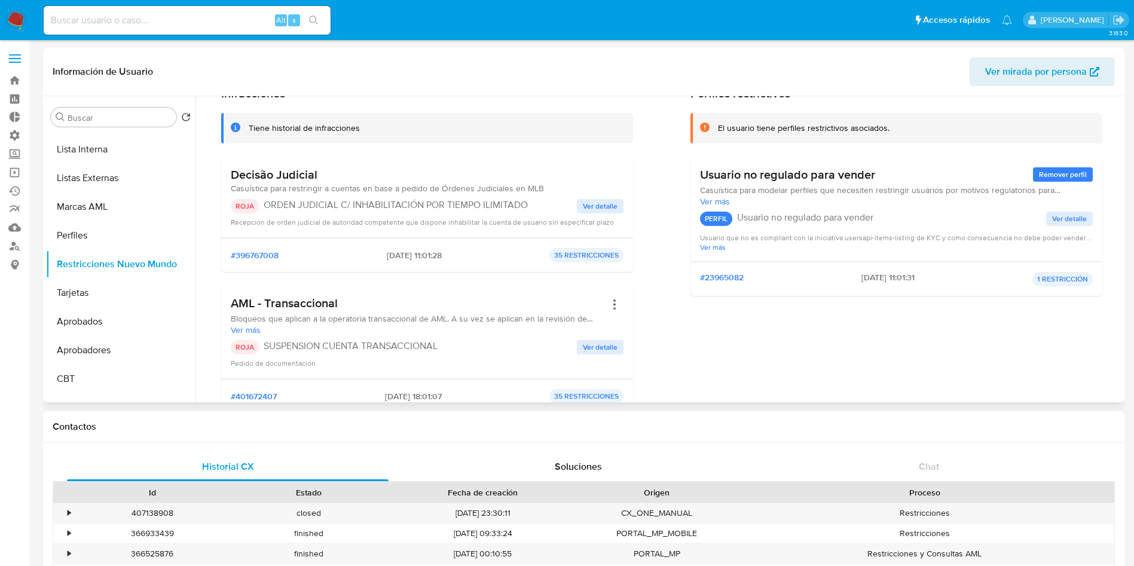
scroll to position [90, 0]
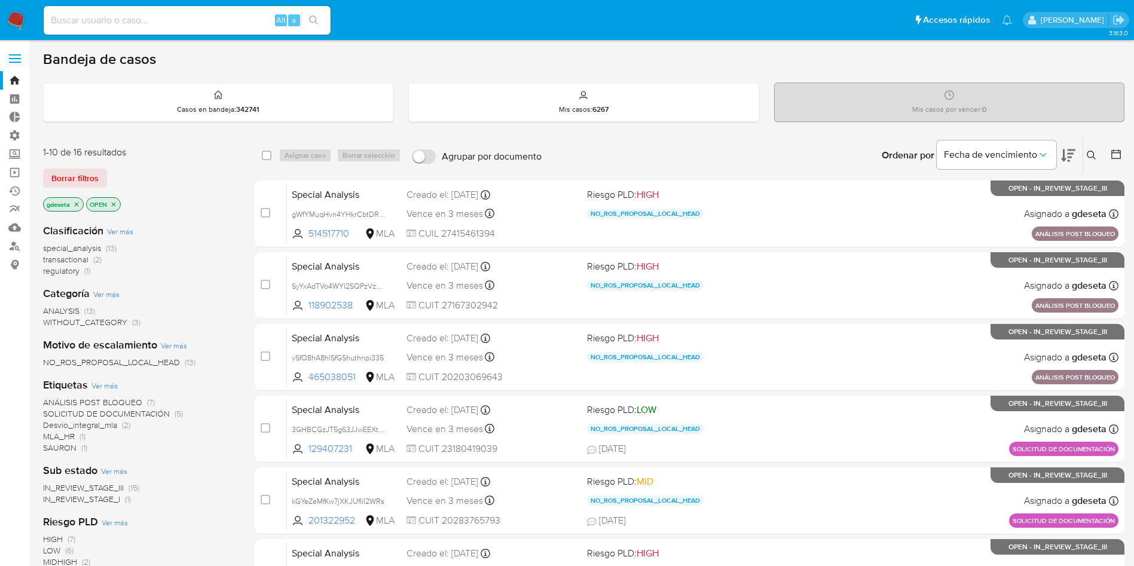
click at [160, 8] on div "Alt s" at bounding box center [187, 20] width 287 height 29
click at [151, 18] on input at bounding box center [187, 21] width 287 height 16
paste input "bA4DIvQU1uuUK2ahhKFAJCpy"
type input "bA4DIvQU1uuUK2ahhKFAJCpy"
click at [322, 20] on button "search-icon" at bounding box center [313, 20] width 25 height 17
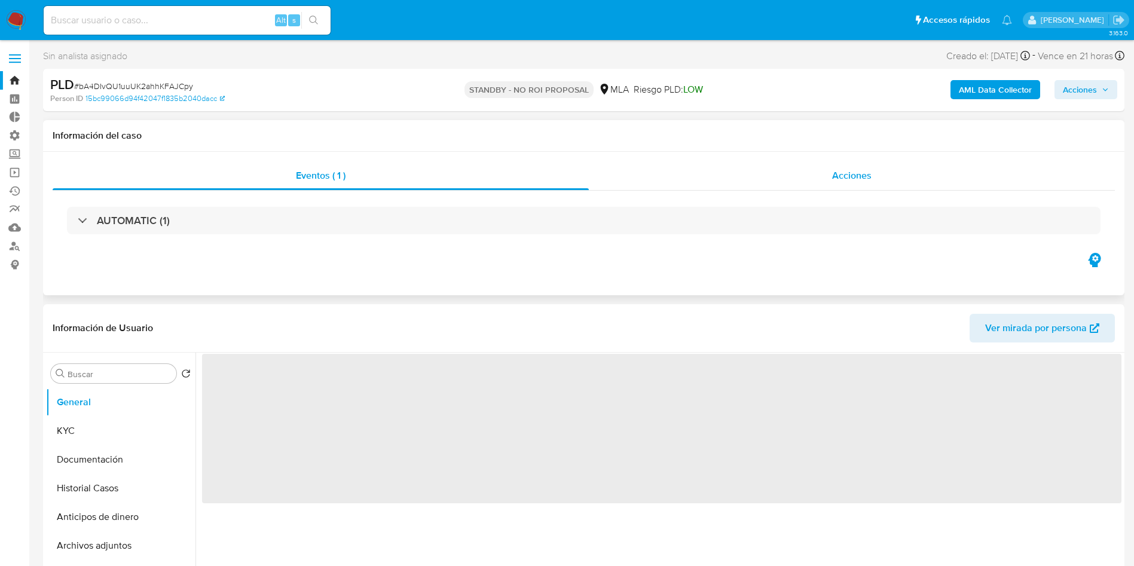
click at [888, 181] on div "Acciones" at bounding box center [852, 175] width 526 height 29
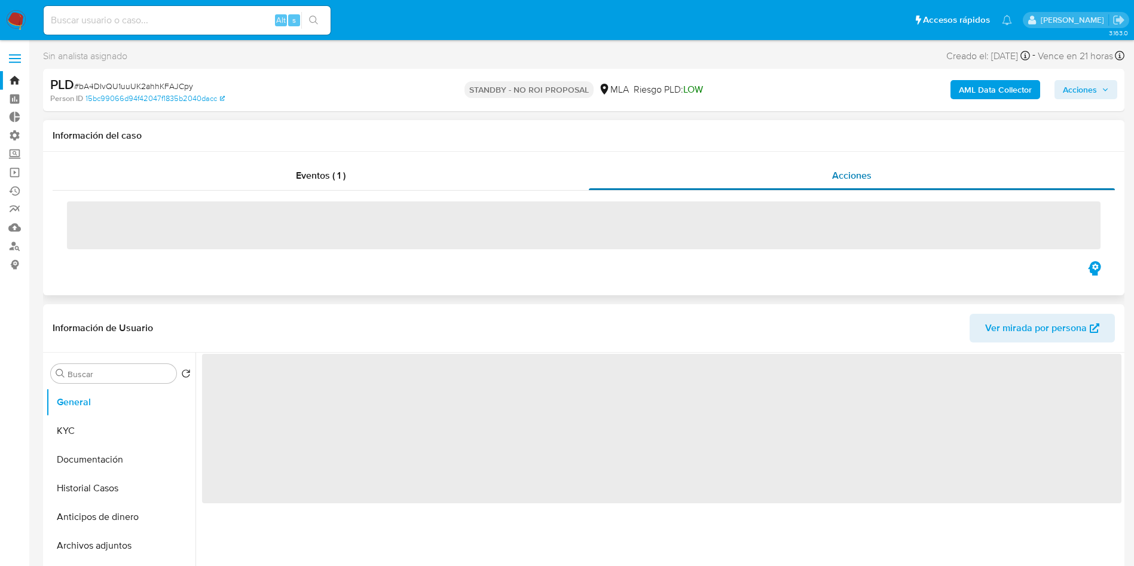
select select "10"
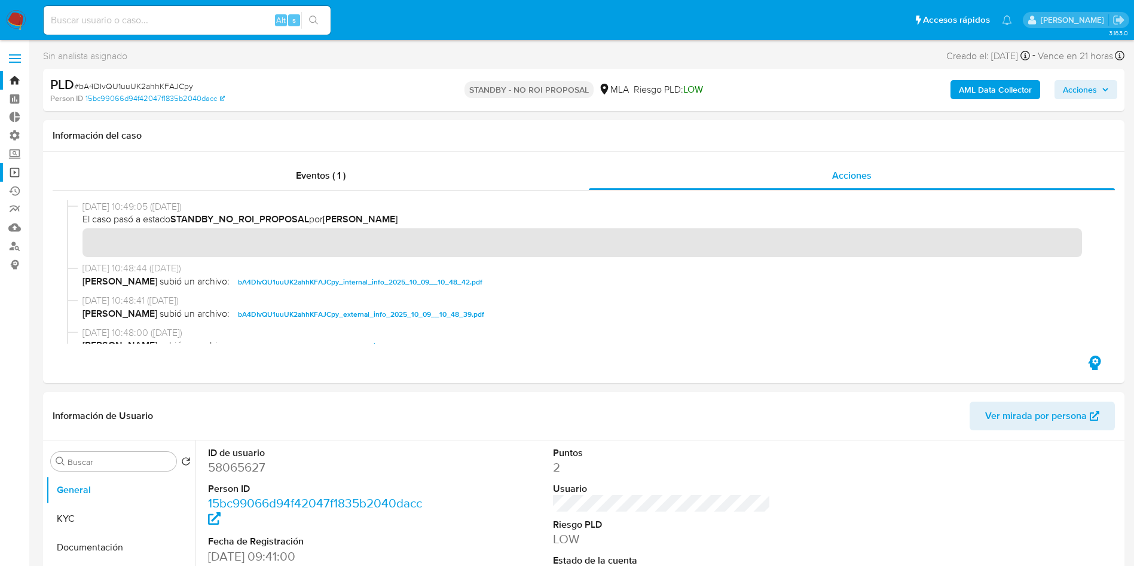
click at [10, 170] on link "Operaciones masivas" at bounding box center [71, 172] width 142 height 19
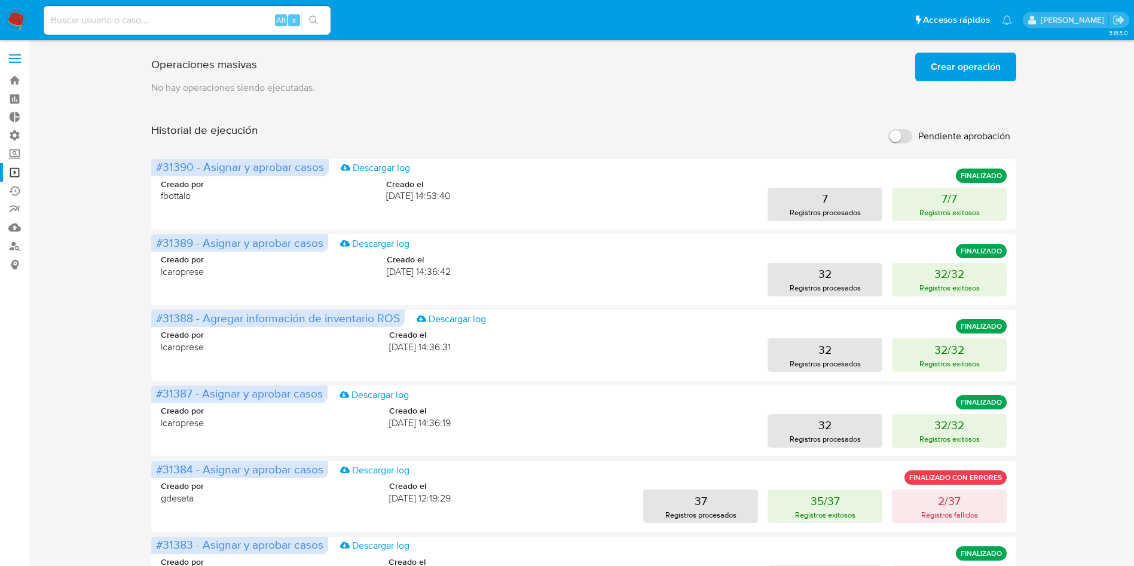
click at [944, 73] on span "Crear operación" at bounding box center [966, 67] width 70 height 26
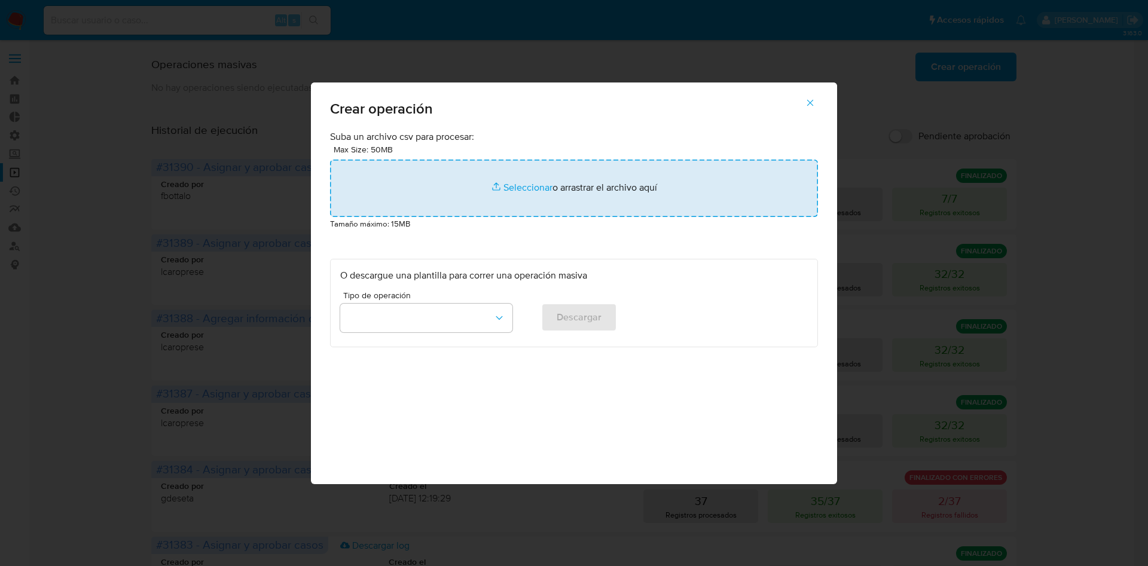
click at [563, 161] on input "file" at bounding box center [574, 188] width 488 height 57
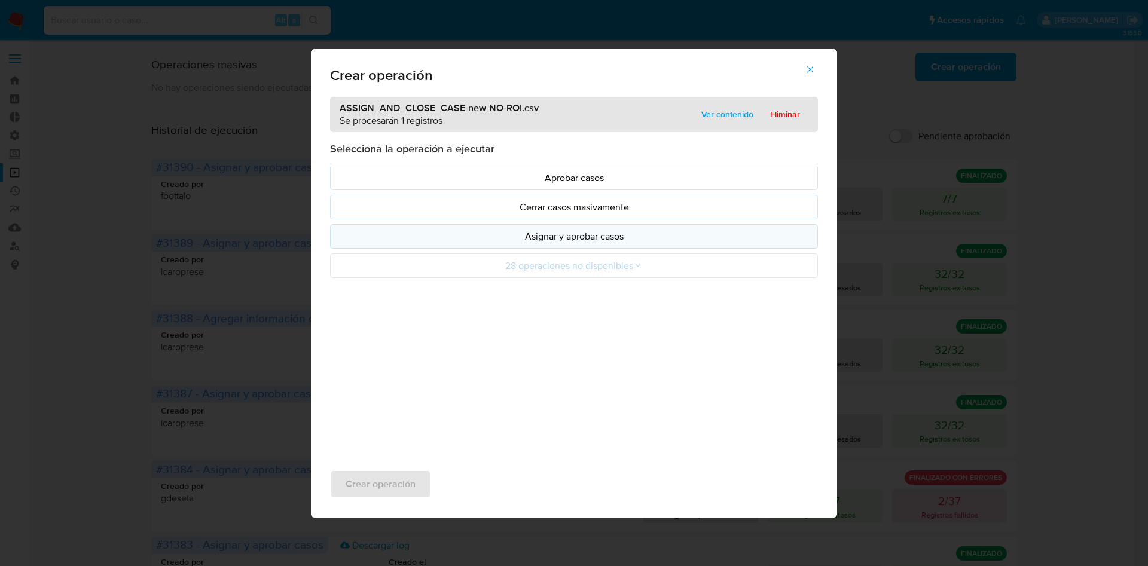
drag, startPoint x: 564, startPoint y: 161, endPoint x: 664, endPoint y: 240, distance: 127.7
click at [664, 240] on p "Asignar y aprobar casos" at bounding box center [574, 237] width 468 height 14
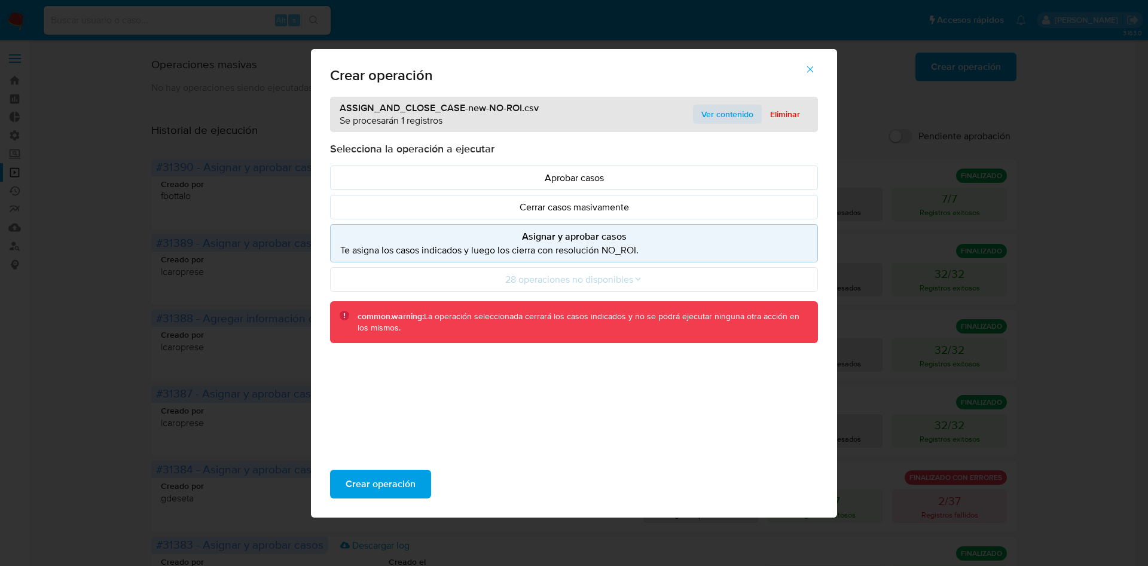
click at [716, 117] on span "Ver contenido" at bounding box center [727, 114] width 52 height 17
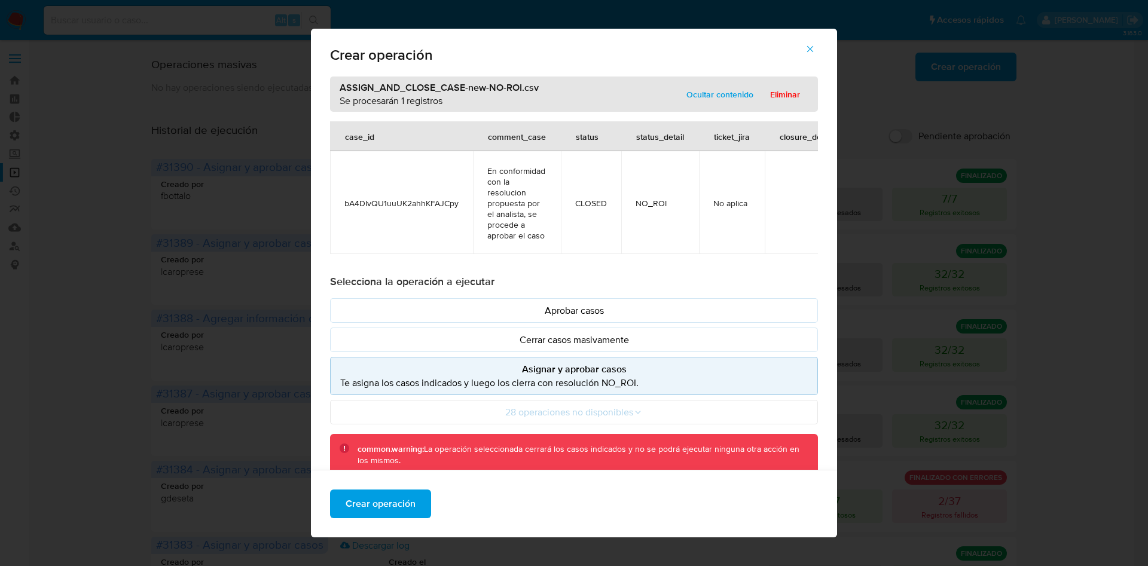
click at [438, 203] on span "bA4DIvQU1uuUK2ahhKFAJCpy" at bounding box center [401, 203] width 114 height 11
click at [570, 375] on button "Asignar y aprobar casos Te asigna los casos indicados y luego los cierra con re…" at bounding box center [574, 376] width 488 height 38
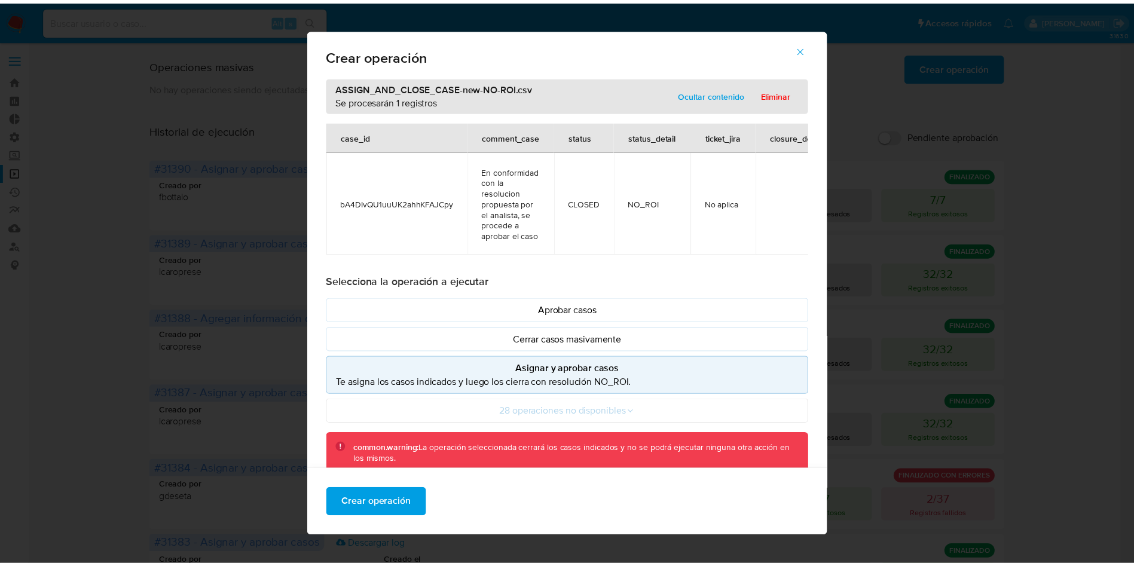
scroll to position [3, 0]
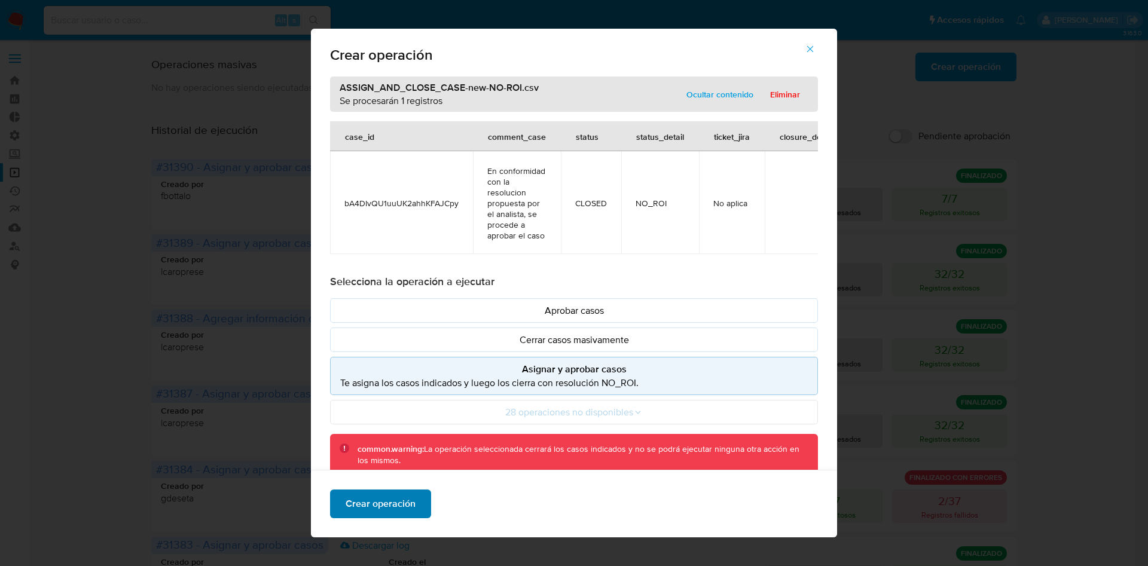
click at [402, 505] on span "Crear operación" at bounding box center [381, 504] width 70 height 26
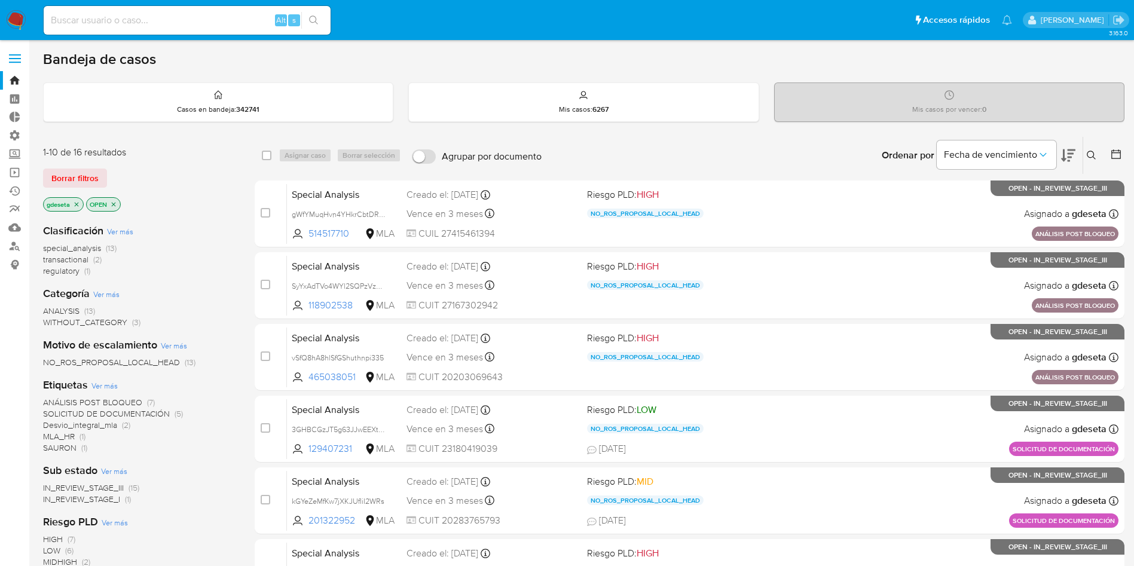
click at [223, 14] on input at bounding box center [187, 21] width 287 height 16
paste input "bA4DIvQU1uuUK2ahhKFAJCpy"
type input "bA4DIvQU1uuUK2ahhKFAJCpy"
click at [312, 14] on button "search-icon" at bounding box center [313, 20] width 25 height 17
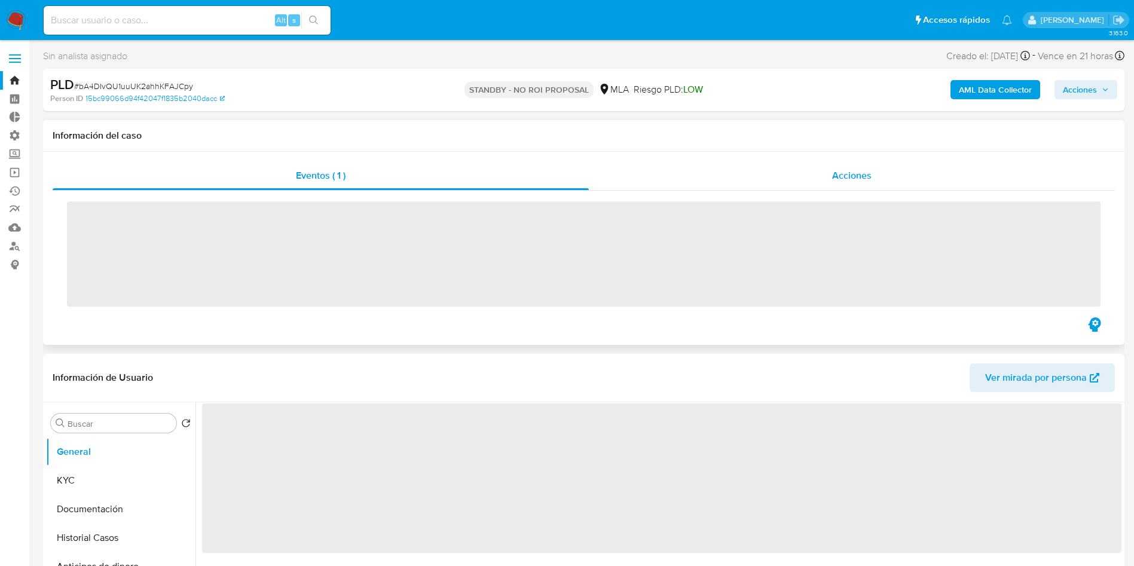
click at [844, 181] on span "Acciones" at bounding box center [851, 176] width 39 height 14
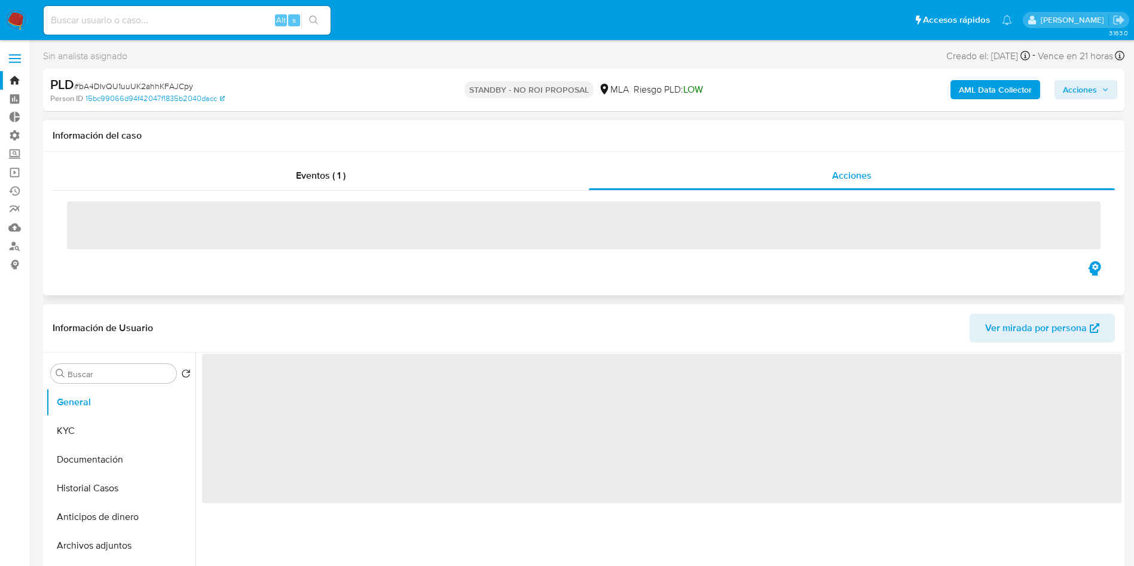
select select "10"
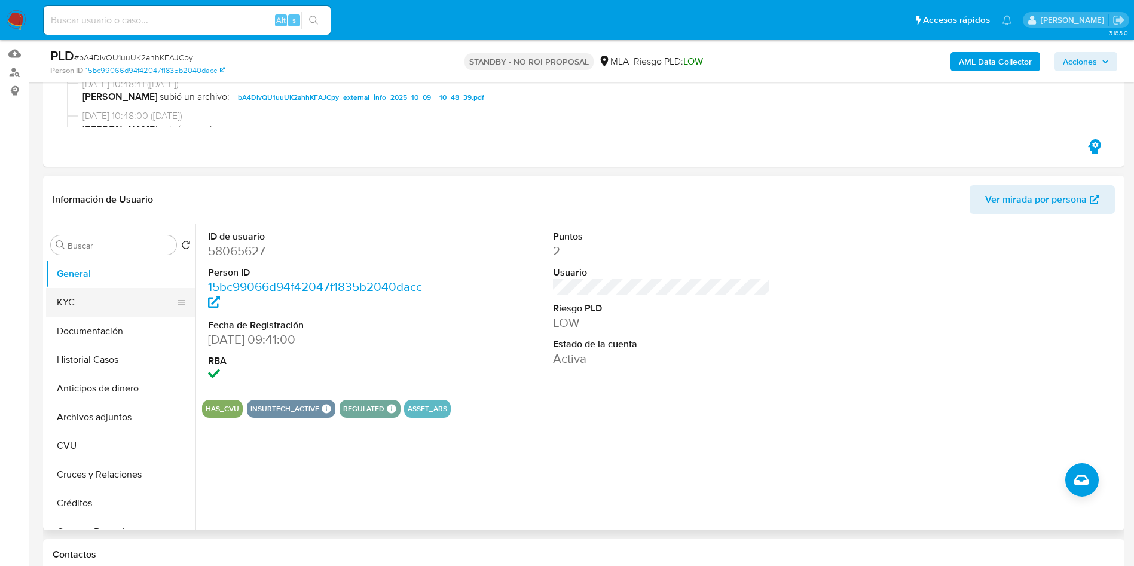
scroll to position [179, 0]
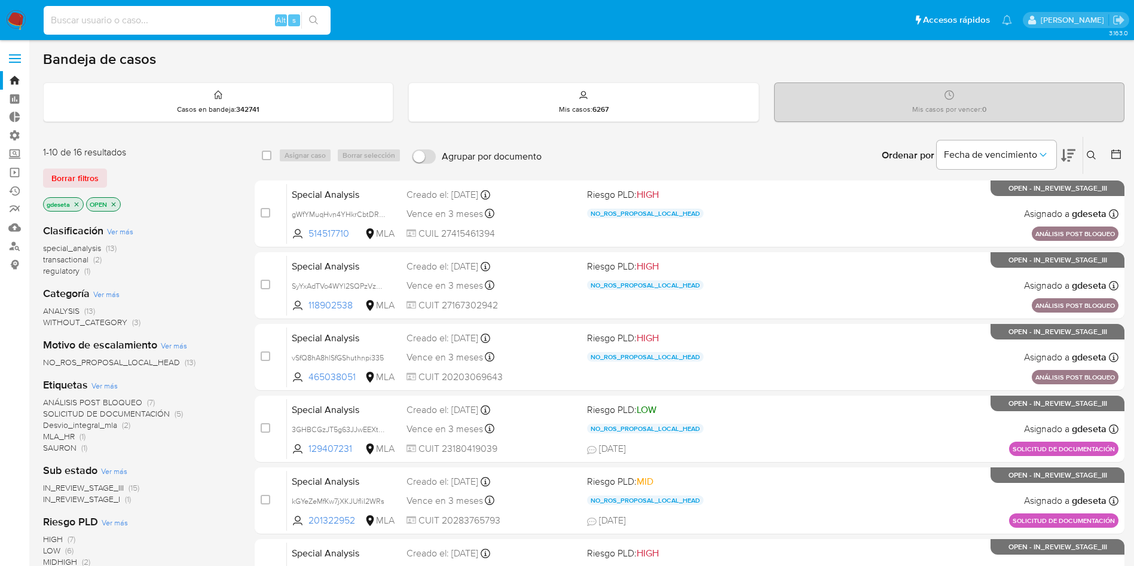
click at [148, 19] on input at bounding box center [187, 21] width 287 height 16
paste input "bA4DIvQU1uuUK2ahhKFAJCpy"
type input "bA4DIvQU1uuUK2ahhKFAJCpy"
click at [316, 19] on icon "search-icon" at bounding box center [314, 21] width 10 height 10
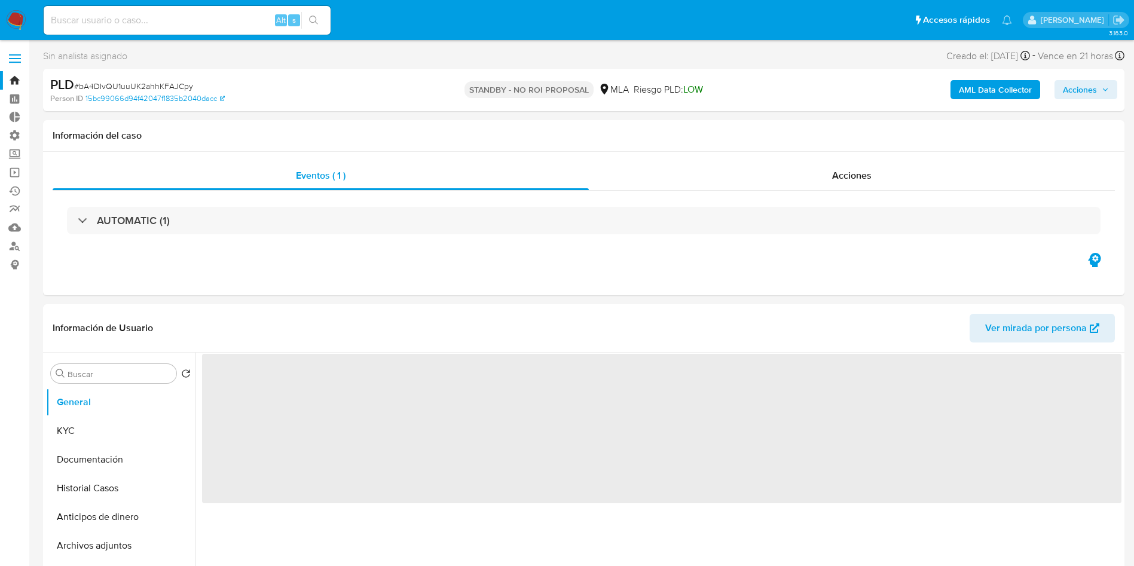
select select "10"
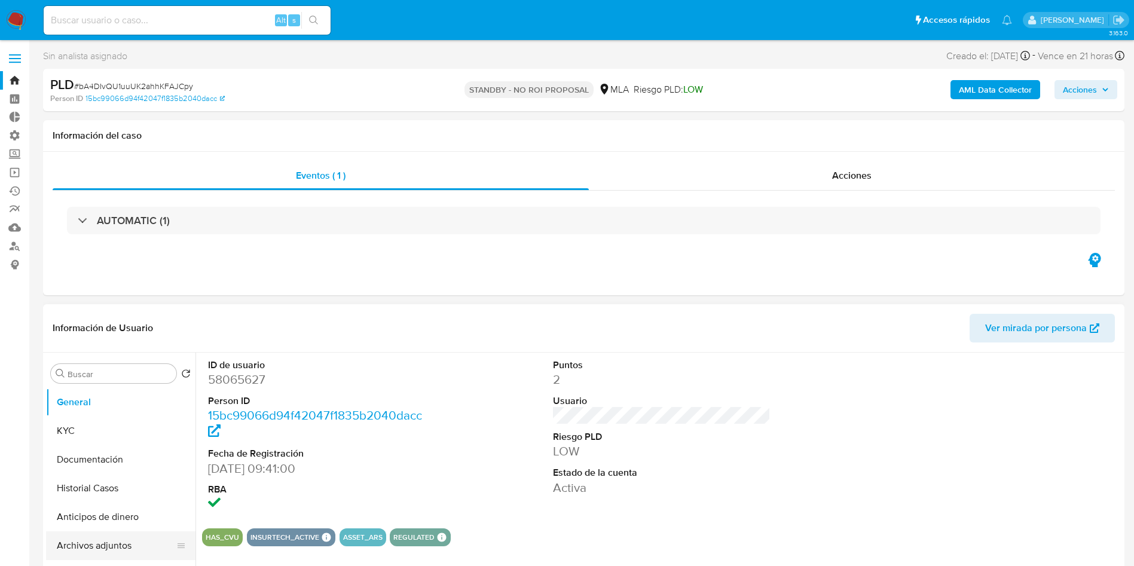
click at [103, 541] on button "Archivos adjuntos" at bounding box center [116, 546] width 140 height 29
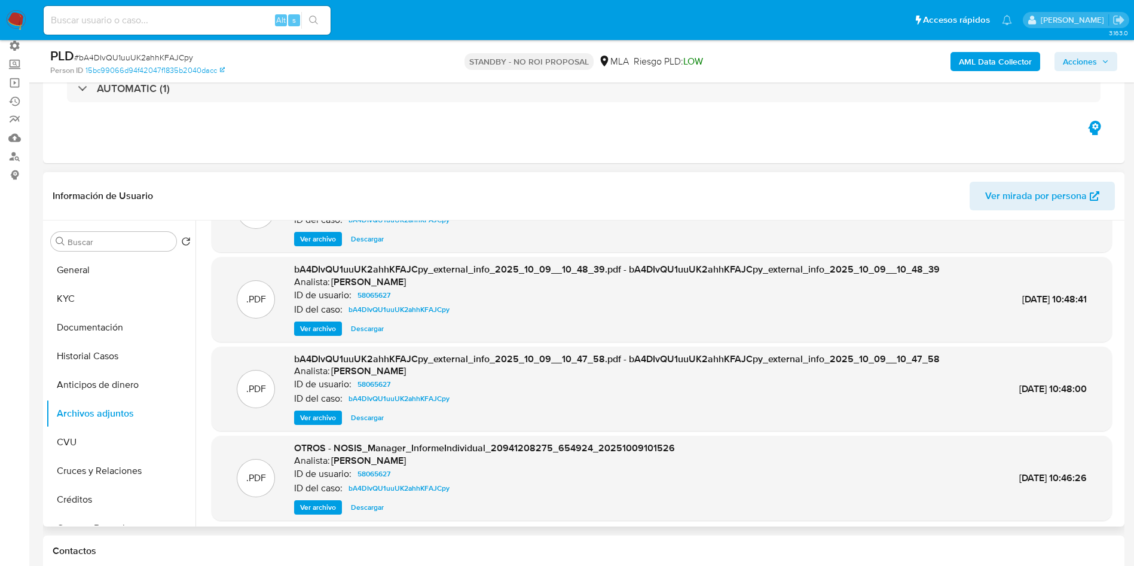
scroll to position [90, 0]
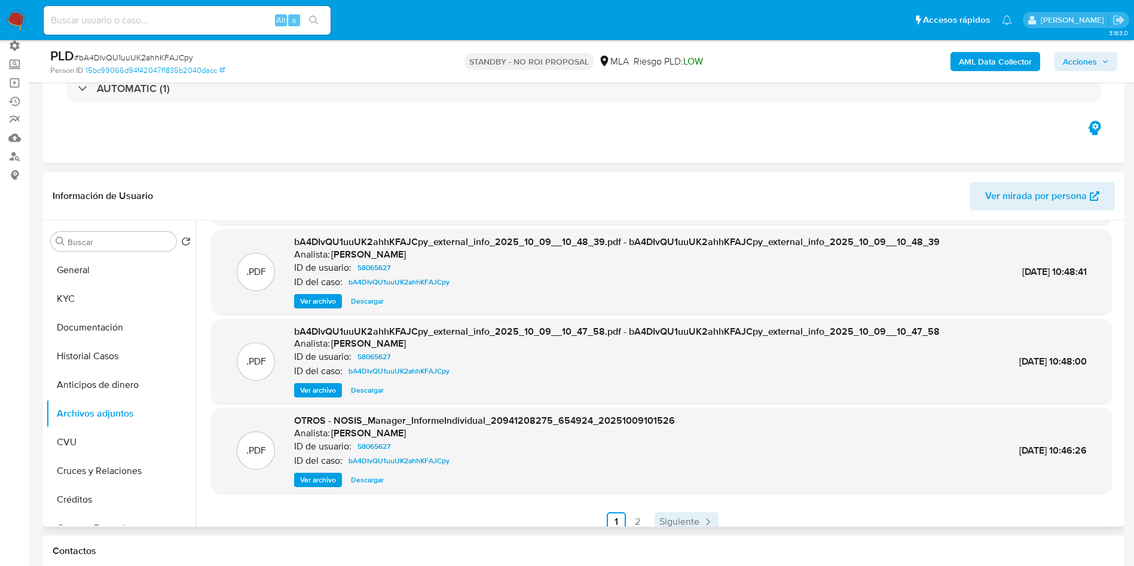
click at [675, 523] on span "Siguiente" at bounding box center [680, 522] width 40 height 10
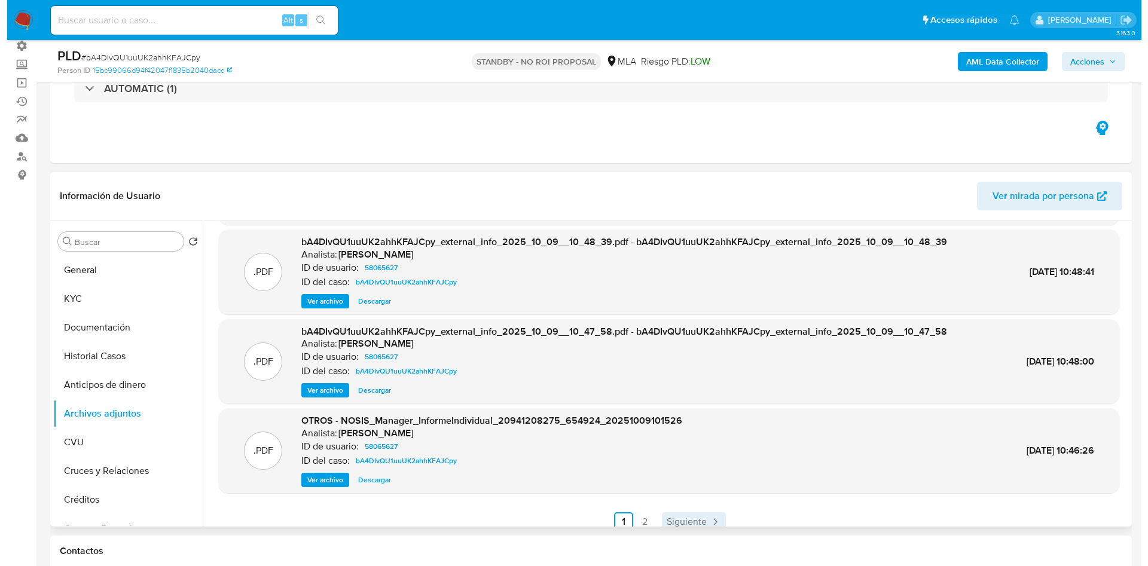
scroll to position [0, 0]
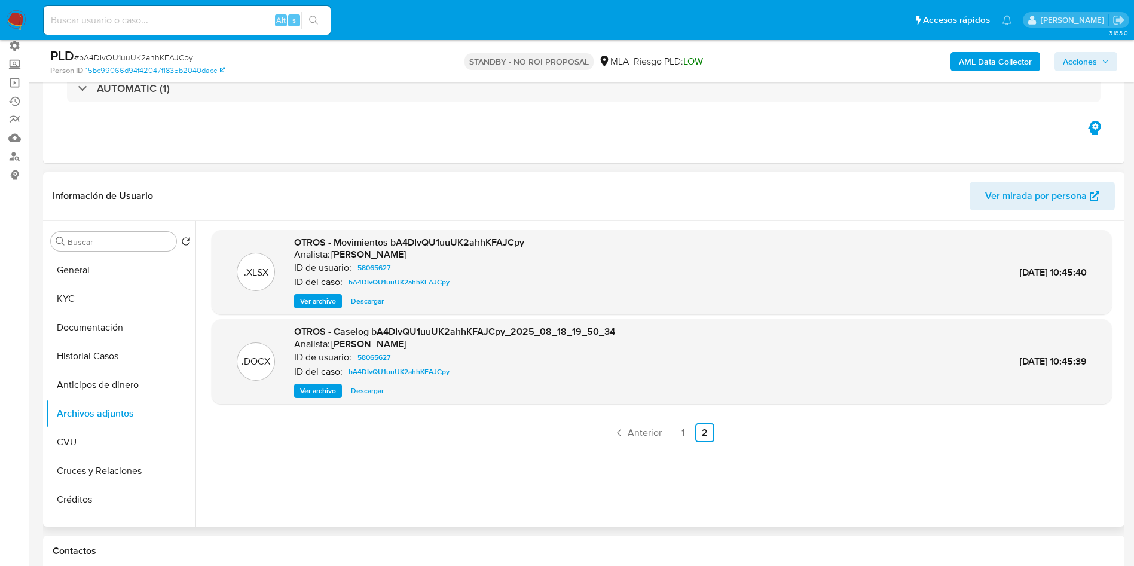
click at [332, 389] on span "Ver archivo" at bounding box center [318, 391] width 36 height 12
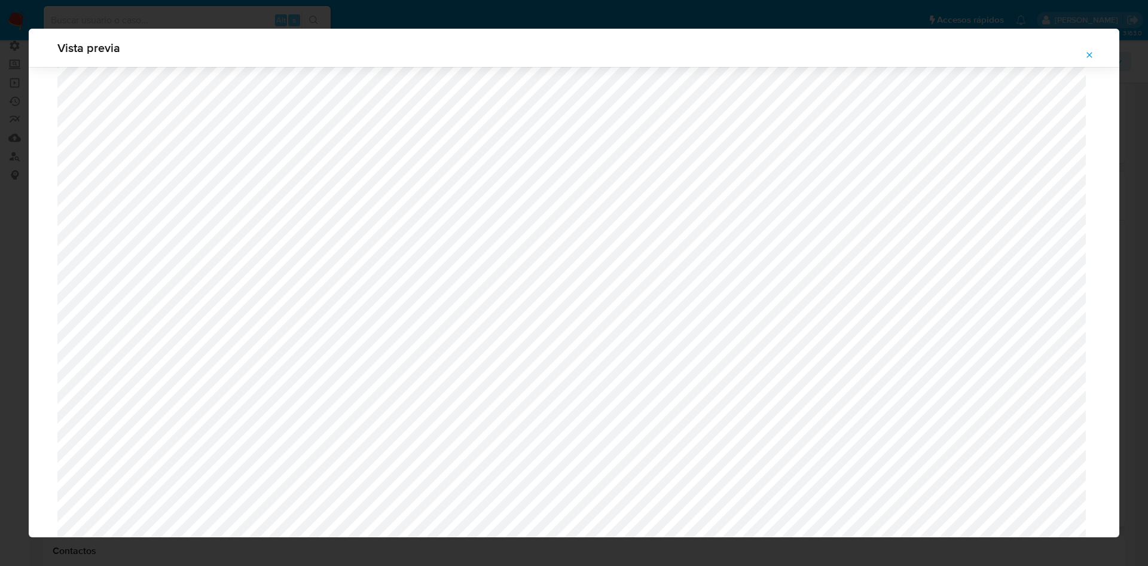
scroll to position [783, 0]
click at [1087, 56] on icon "Attachment preview" at bounding box center [1090, 55] width 10 height 10
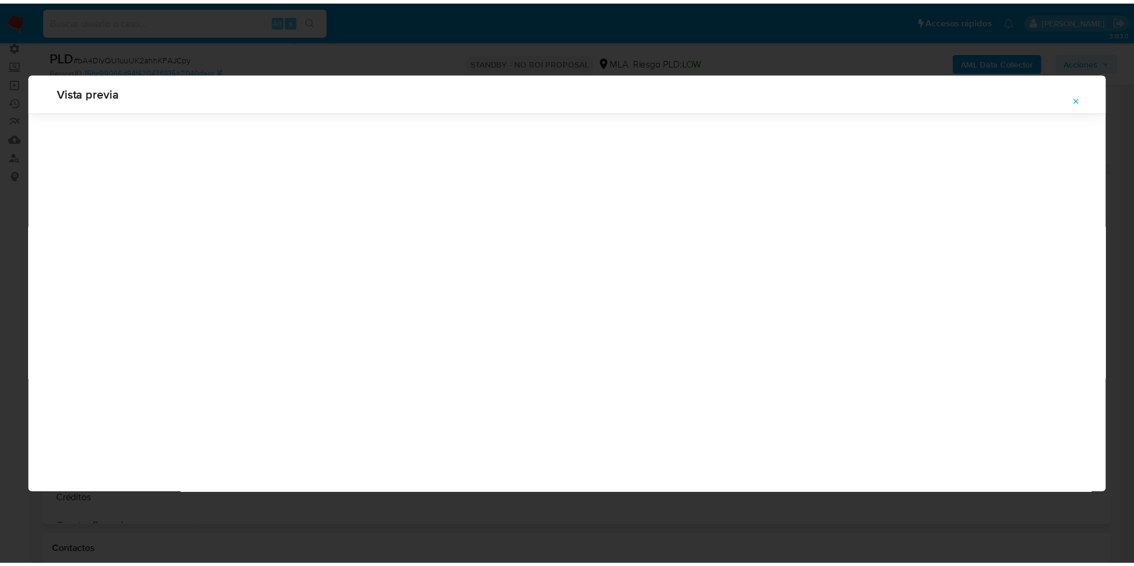
scroll to position [0, 0]
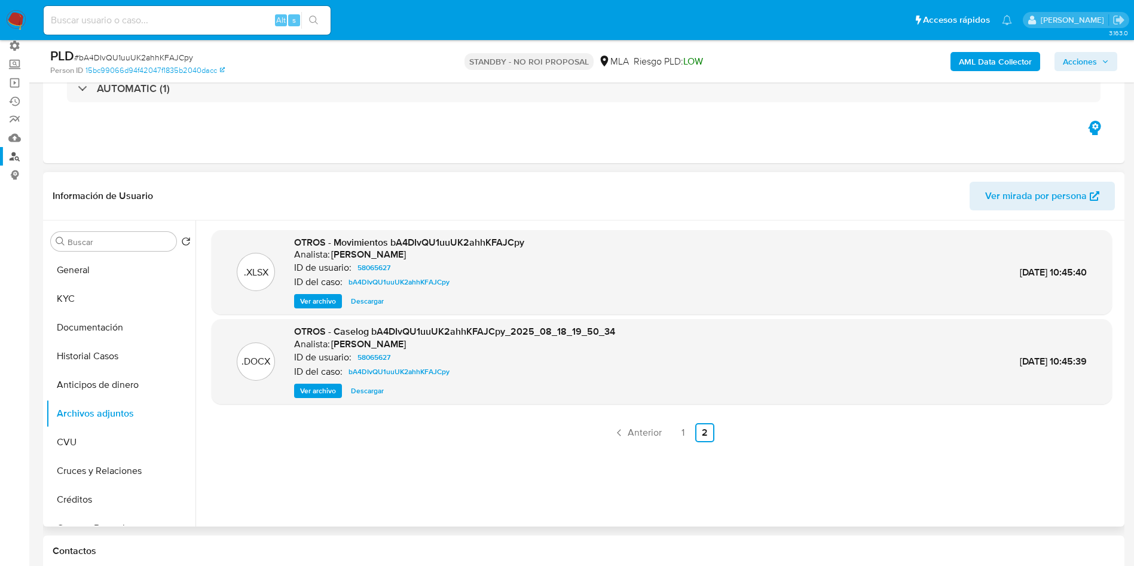
click at [14, 158] on link "Buscador de personas" at bounding box center [71, 156] width 142 height 19
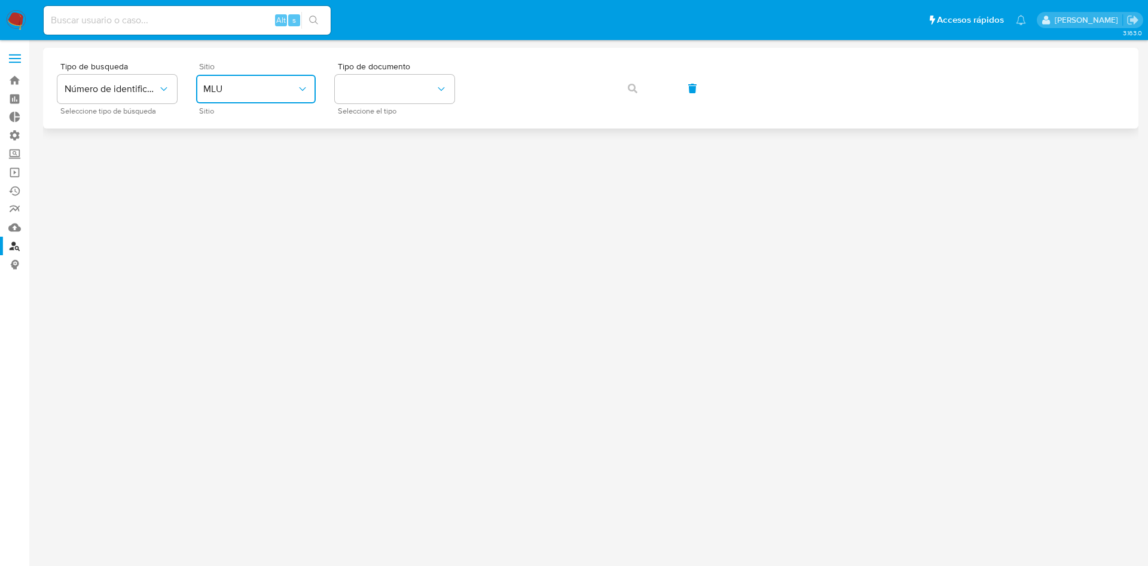
drag, startPoint x: 295, startPoint y: 91, endPoint x: 292, endPoint y: 97, distance: 6.5
click at [295, 92] on span "MLU" at bounding box center [249, 89] width 93 height 12
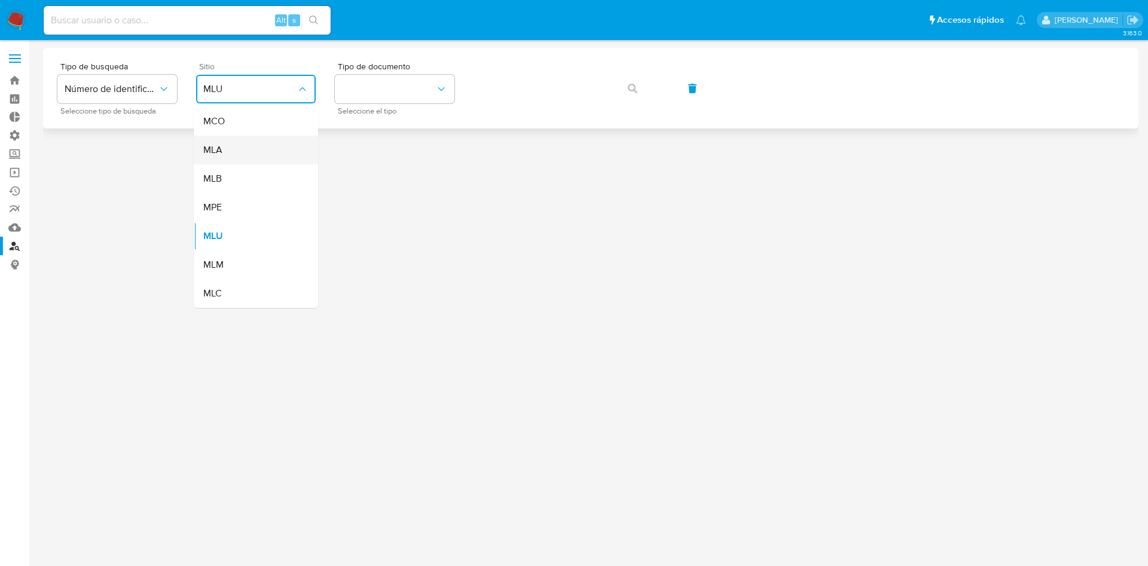
click at [255, 153] on div "MLA" at bounding box center [252, 150] width 98 height 29
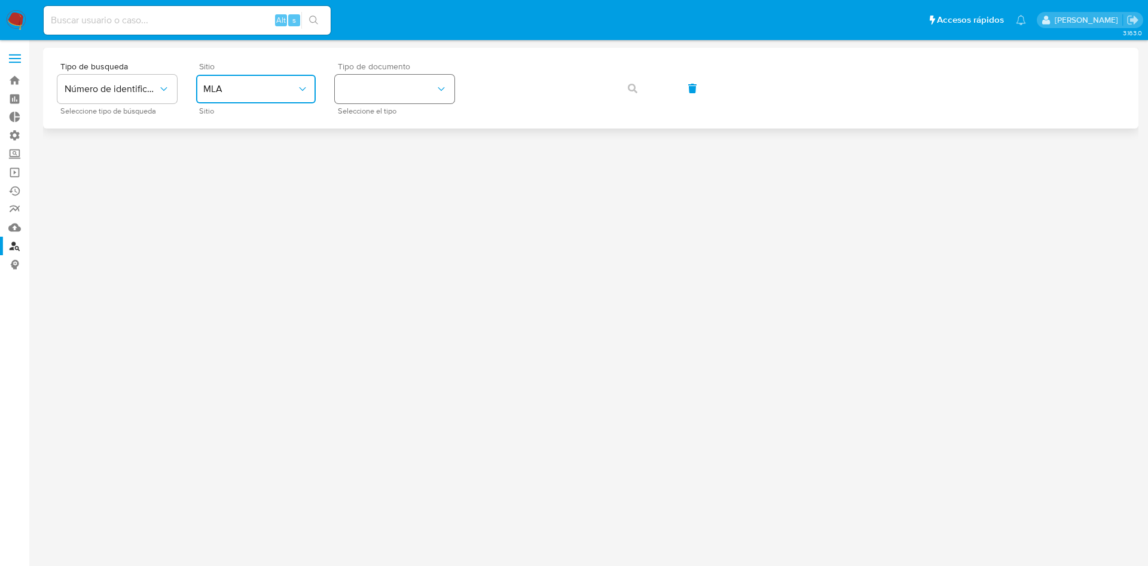
click at [366, 86] on button "identificationType" at bounding box center [395, 89] width 120 height 29
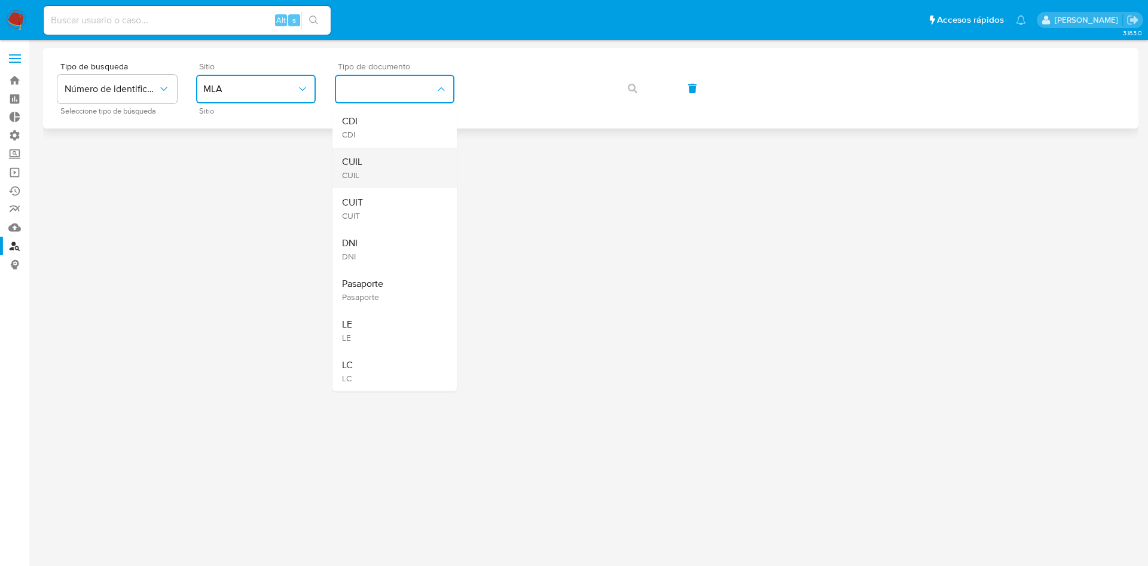
click at [379, 173] on div "CUIL CUIL" at bounding box center [391, 168] width 98 height 41
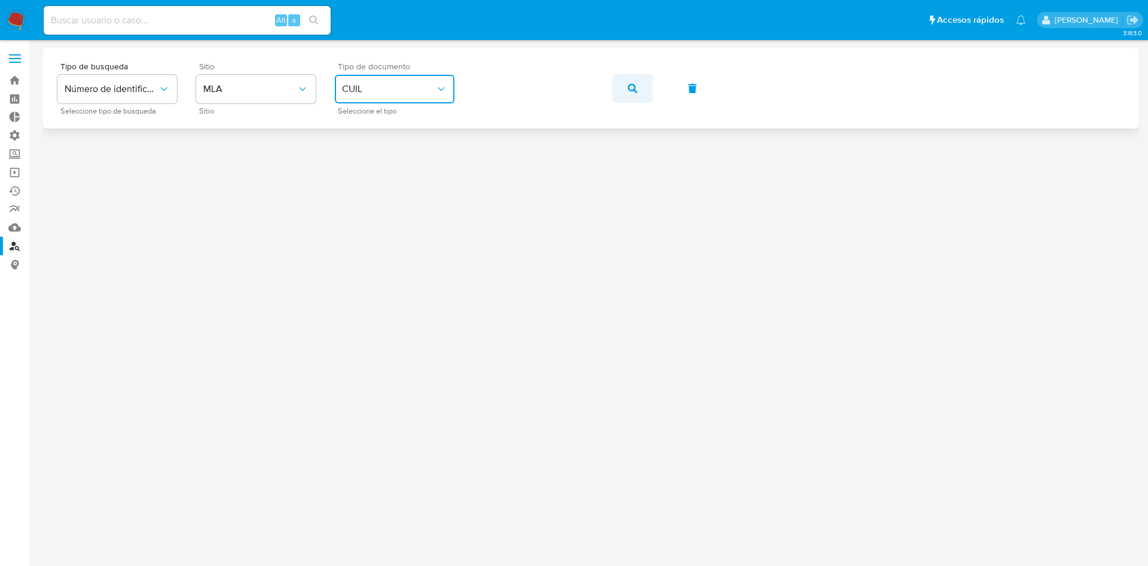
click at [631, 90] on icon "button" at bounding box center [633, 89] width 10 height 10
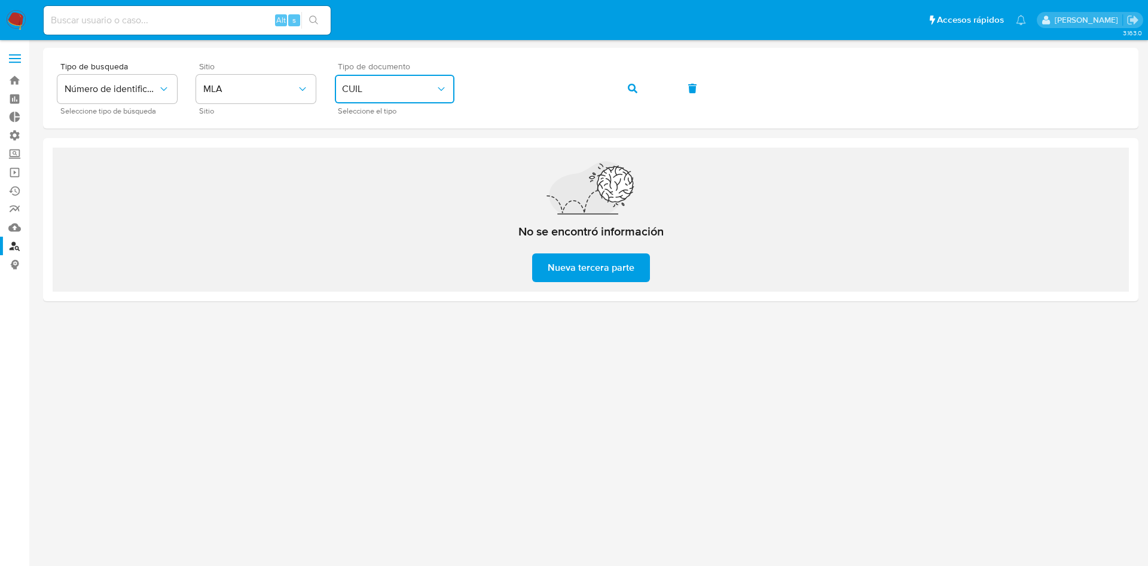
click at [396, 84] on span "CUIL" at bounding box center [388, 89] width 93 height 12
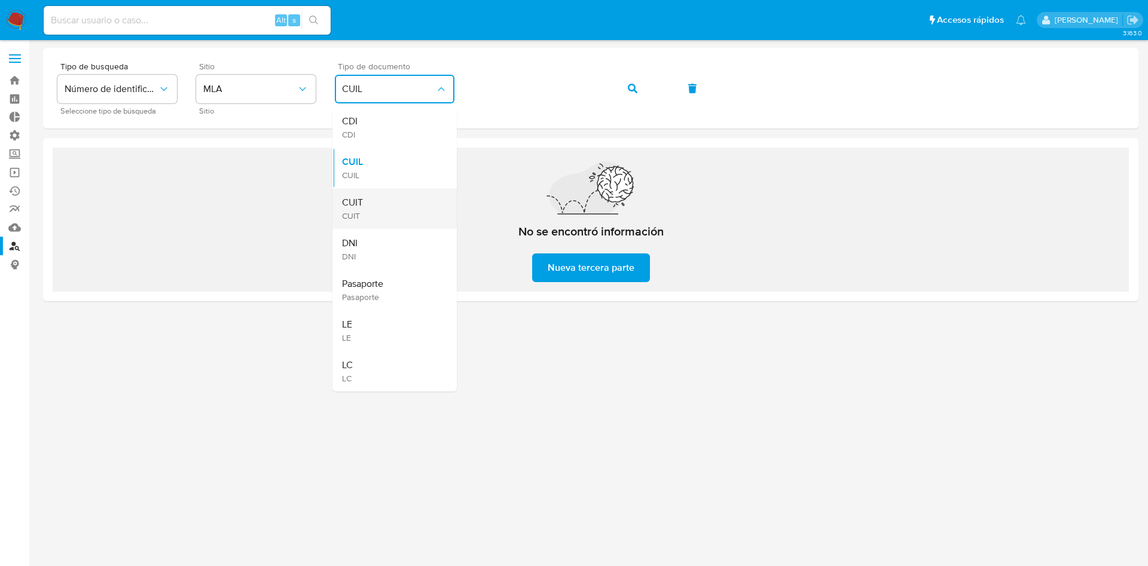
click at [355, 205] on span "CUIT" at bounding box center [352, 203] width 21 height 12
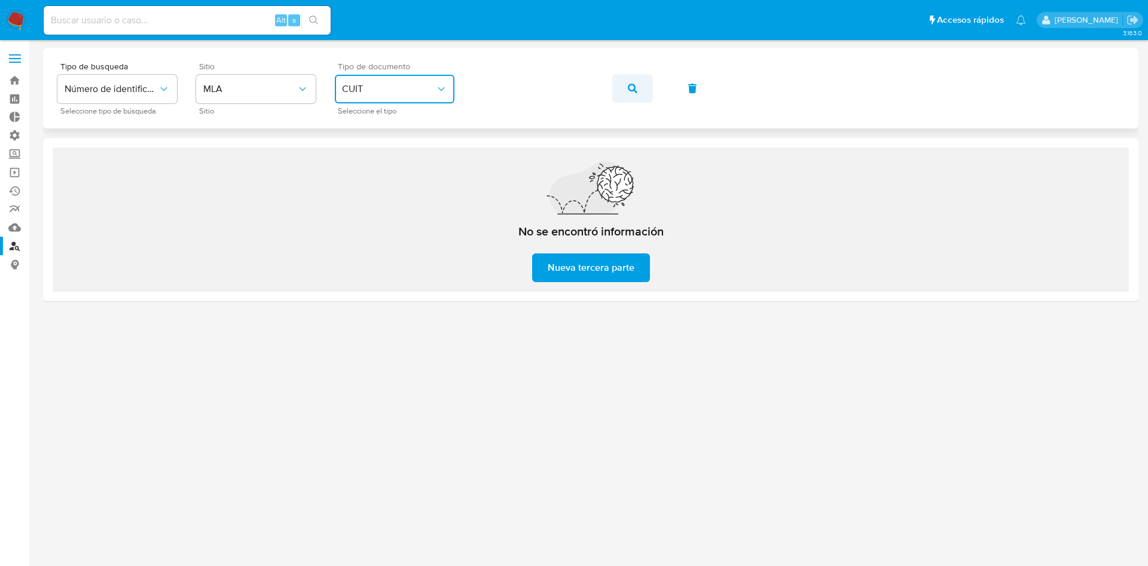
click at [629, 85] on icon "button" at bounding box center [633, 89] width 10 height 10
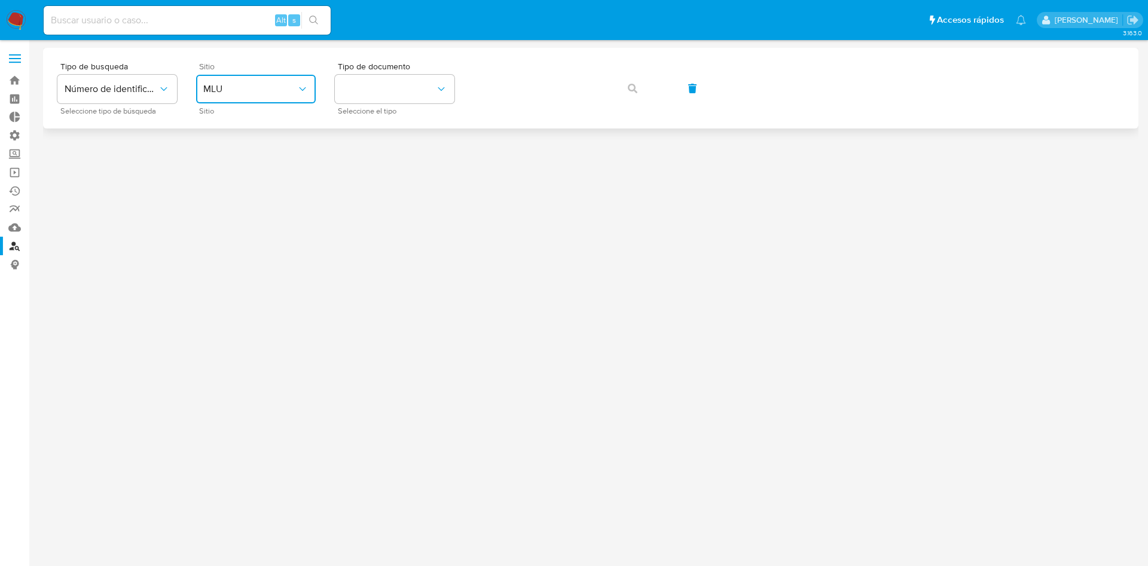
click at [251, 79] on button "MLU" at bounding box center [256, 89] width 120 height 29
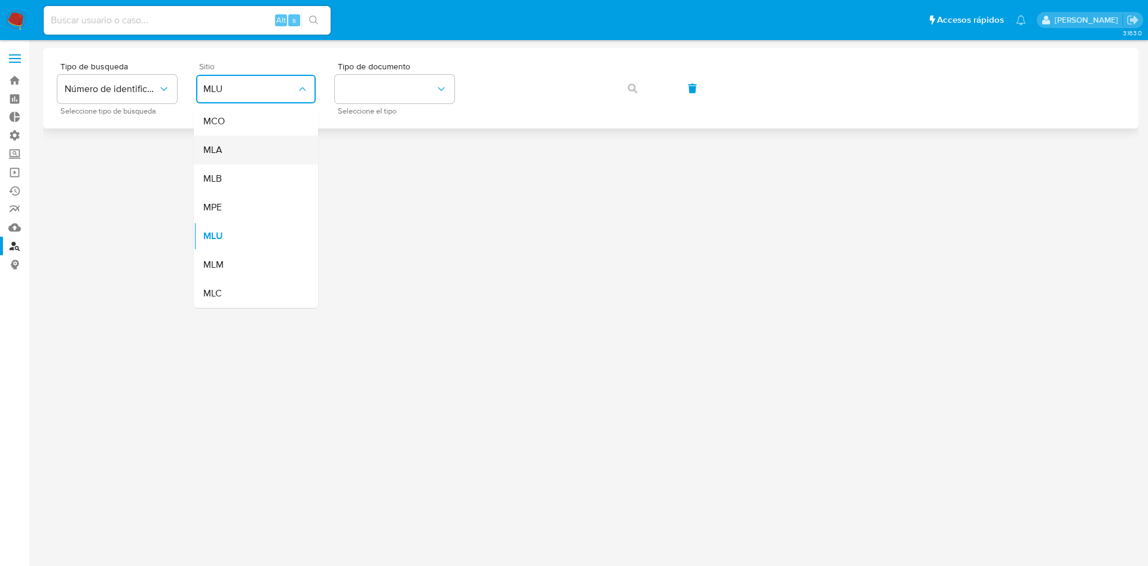
click at [222, 152] on span "MLA" at bounding box center [212, 150] width 19 height 12
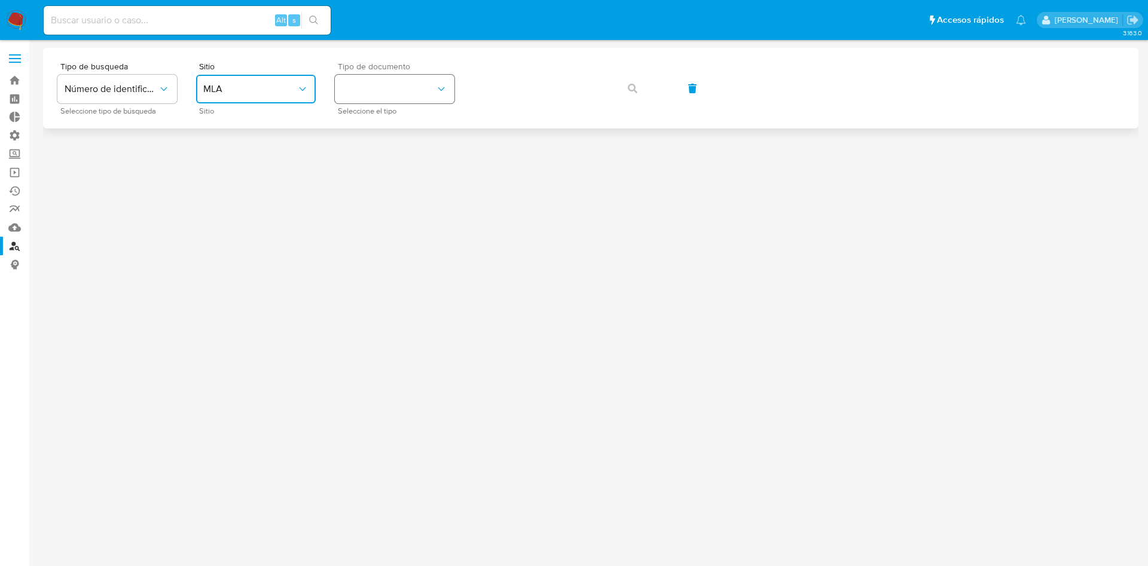
click at [399, 84] on button "identificationType" at bounding box center [395, 89] width 120 height 29
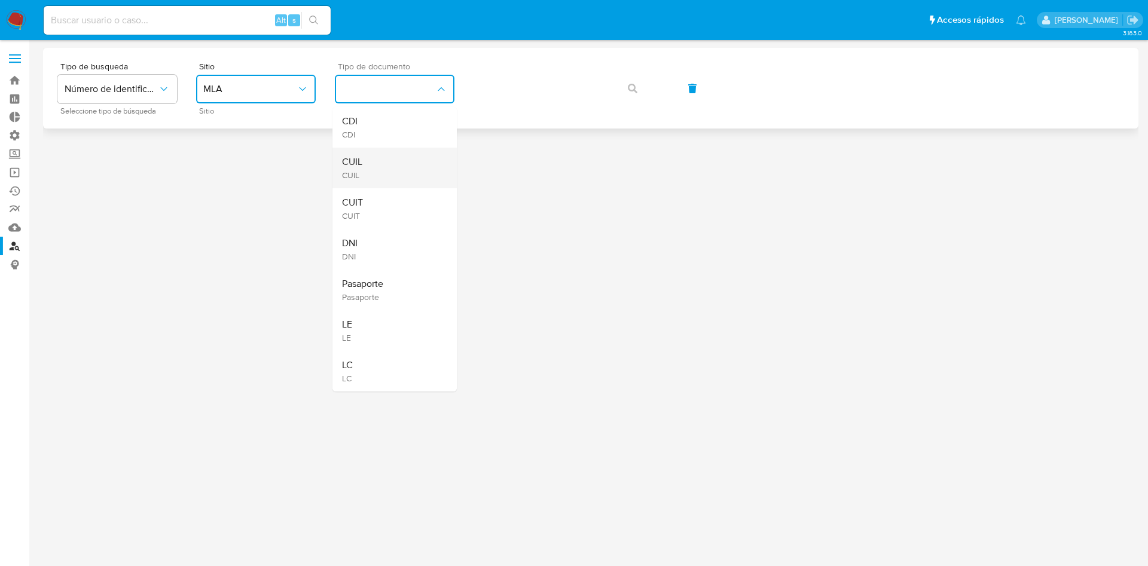
click at [387, 160] on div "CUIL CUIL" at bounding box center [391, 168] width 98 height 41
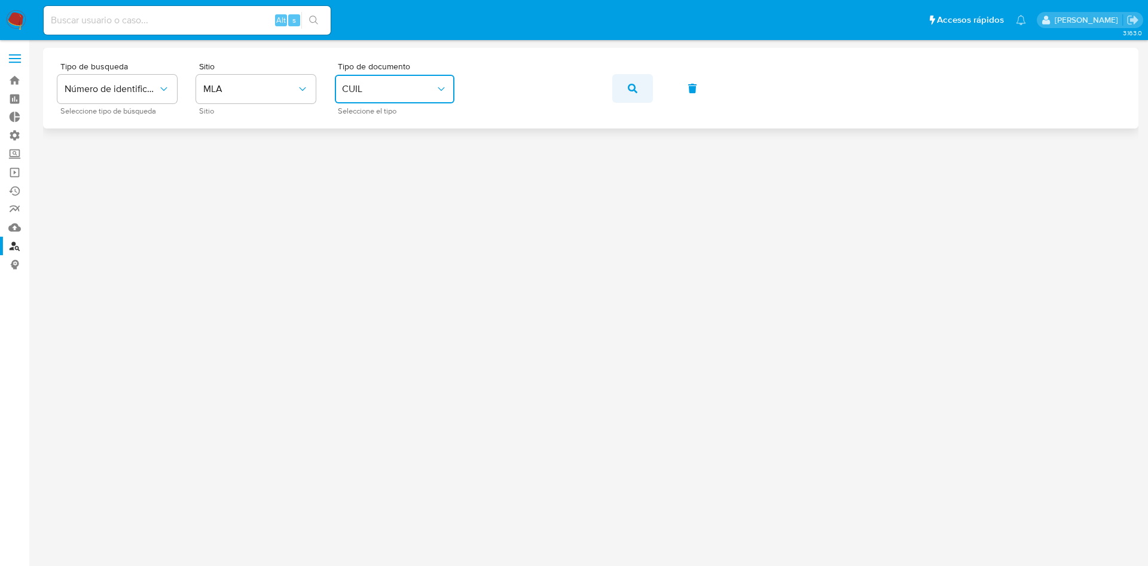
click at [621, 94] on button "button" at bounding box center [632, 88] width 41 height 29
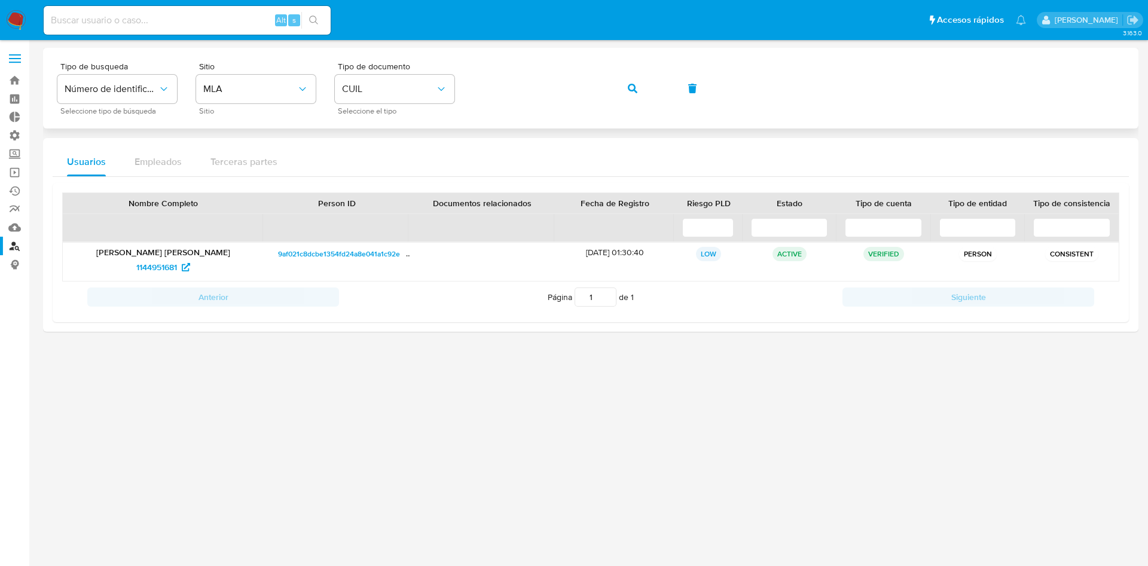
click at [536, 78] on div "Tipo de busqueda Número de identificación Seleccione tipo de búsqueda Sitio MLA…" at bounding box center [590, 88] width 1067 height 52
click at [639, 86] on button "button" at bounding box center [632, 88] width 41 height 29
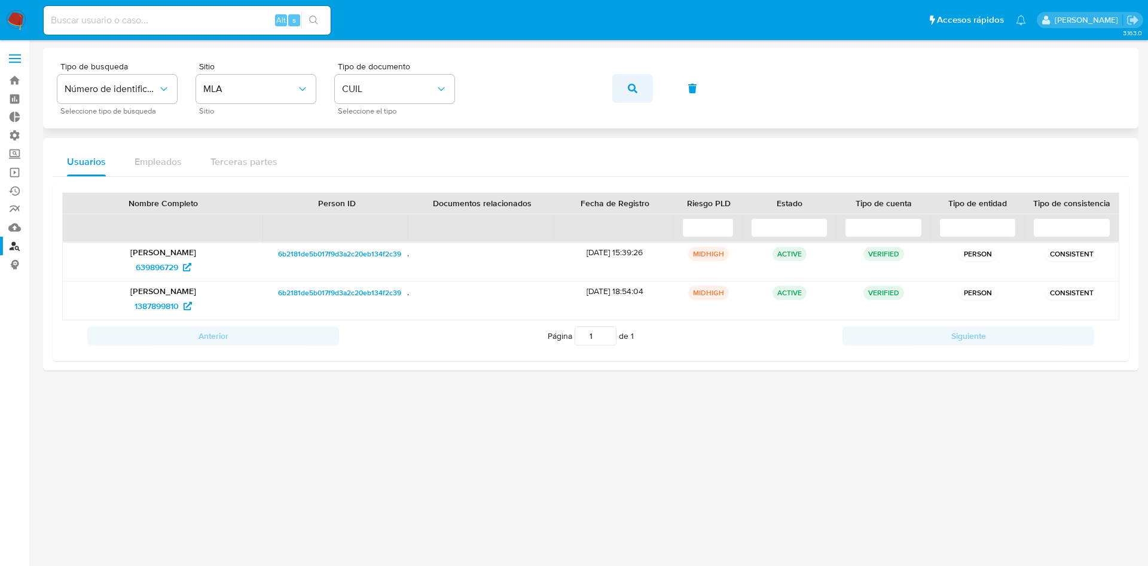
drag, startPoint x: 608, startPoint y: 91, endPoint x: 617, endPoint y: 92, distance: 9.0
click at [611, 91] on div "Tipo de busqueda Número de identificación Seleccione tipo de búsqueda Sitio MLA…" at bounding box center [590, 88] width 1067 height 52
click at [634, 84] on icon "button" at bounding box center [633, 89] width 10 height 10
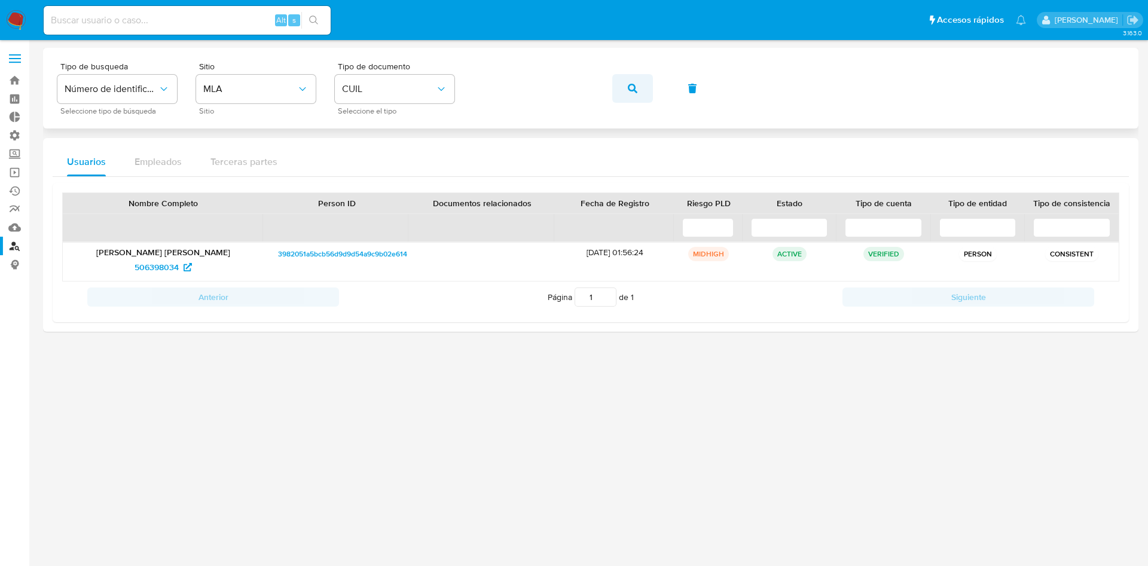
click at [619, 88] on button "button" at bounding box center [632, 88] width 41 height 29
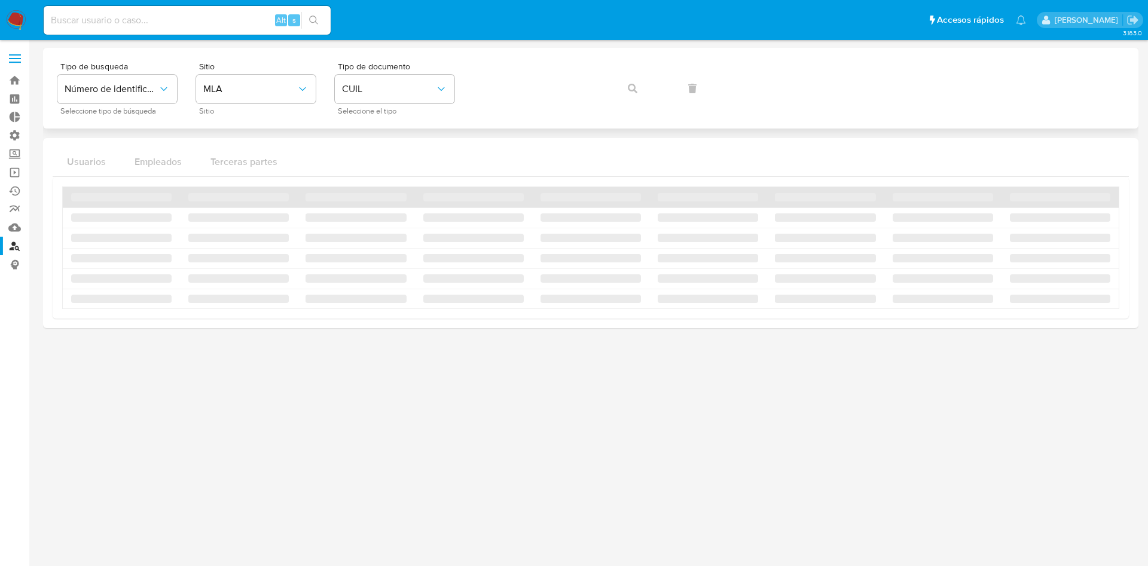
click at [619, 88] on div "Tipo de busqueda Número de identificación Seleccione tipo de búsqueda Sitio MLA…" at bounding box center [590, 88] width 1067 height 52
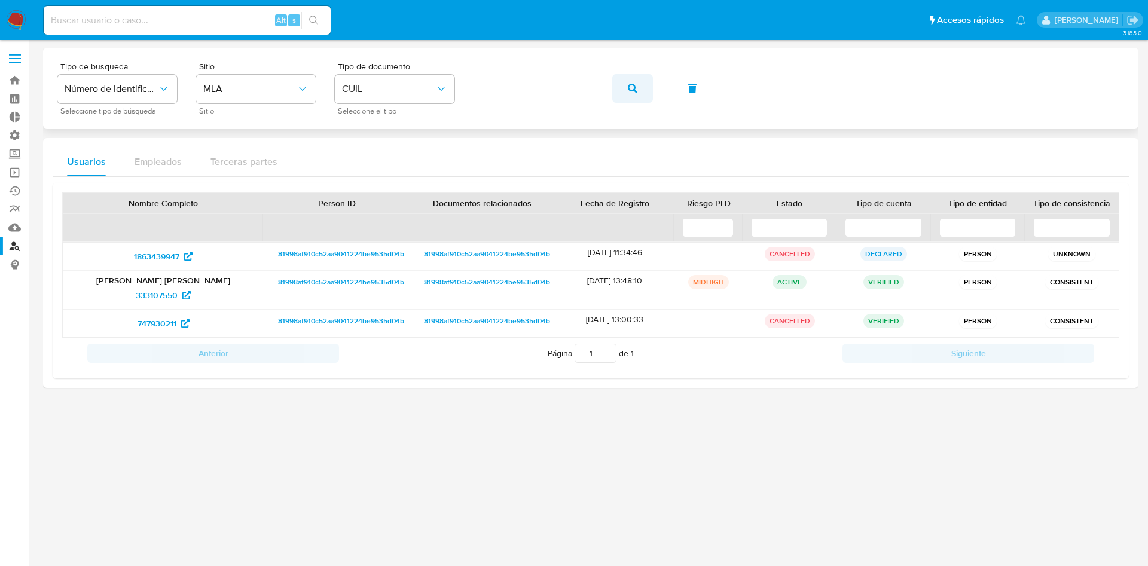
click at [636, 89] on icon "button" at bounding box center [633, 89] width 10 height 10
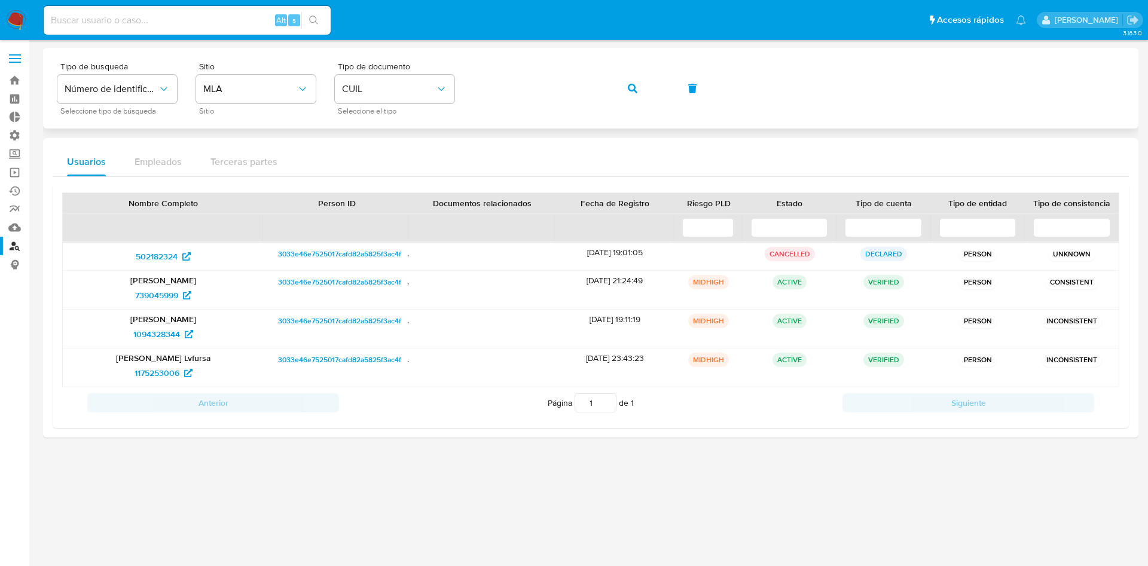
click at [629, 86] on icon "button" at bounding box center [633, 89] width 10 height 10
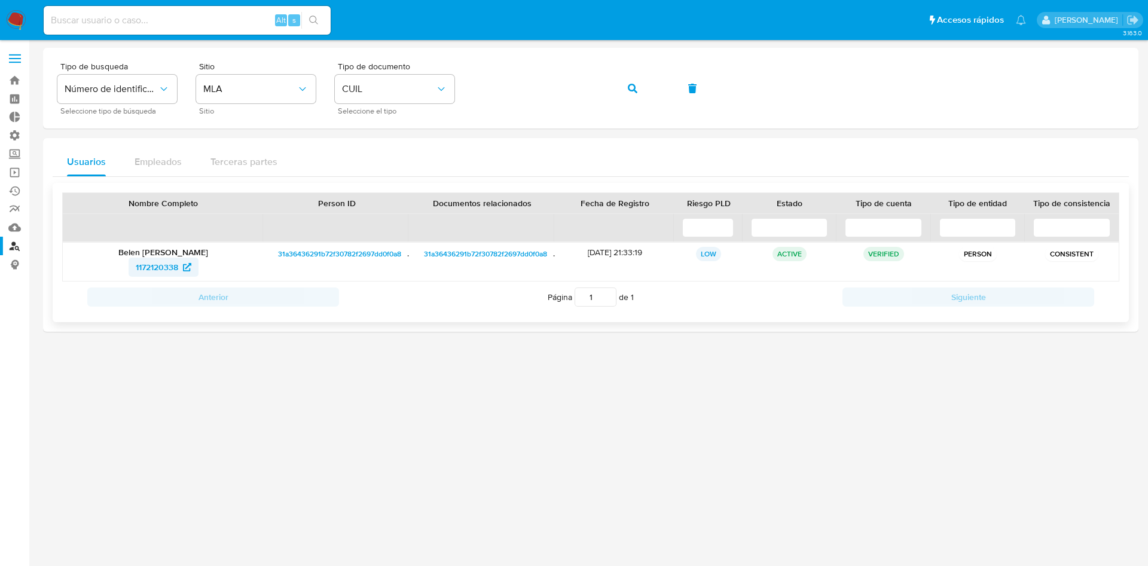
click at [147, 268] on span "1172120338" at bounding box center [157, 267] width 42 height 19
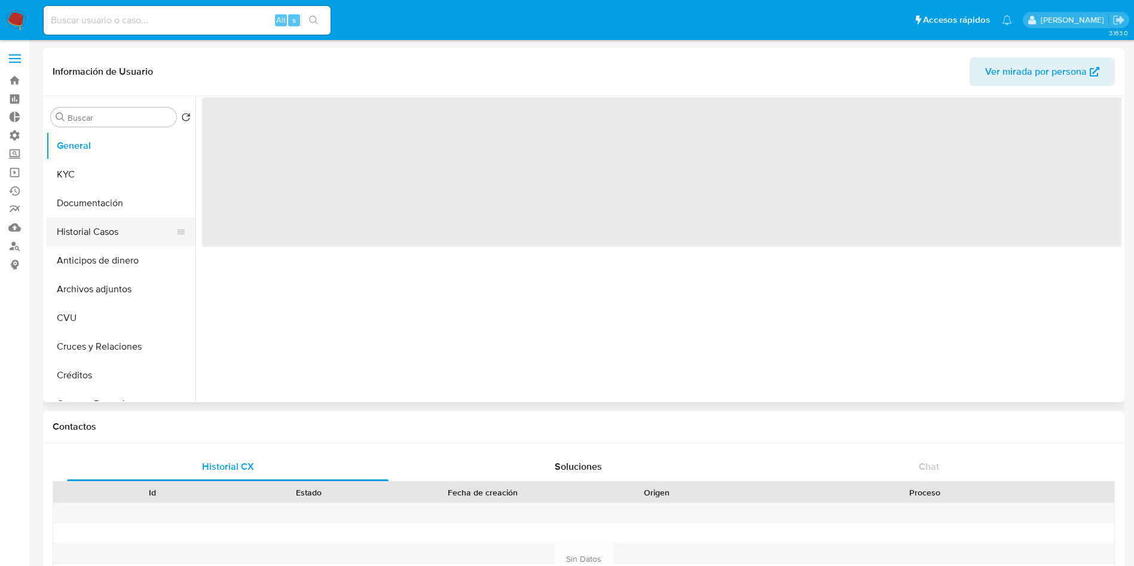
click at [88, 224] on button "Historial Casos" at bounding box center [116, 232] width 140 height 29
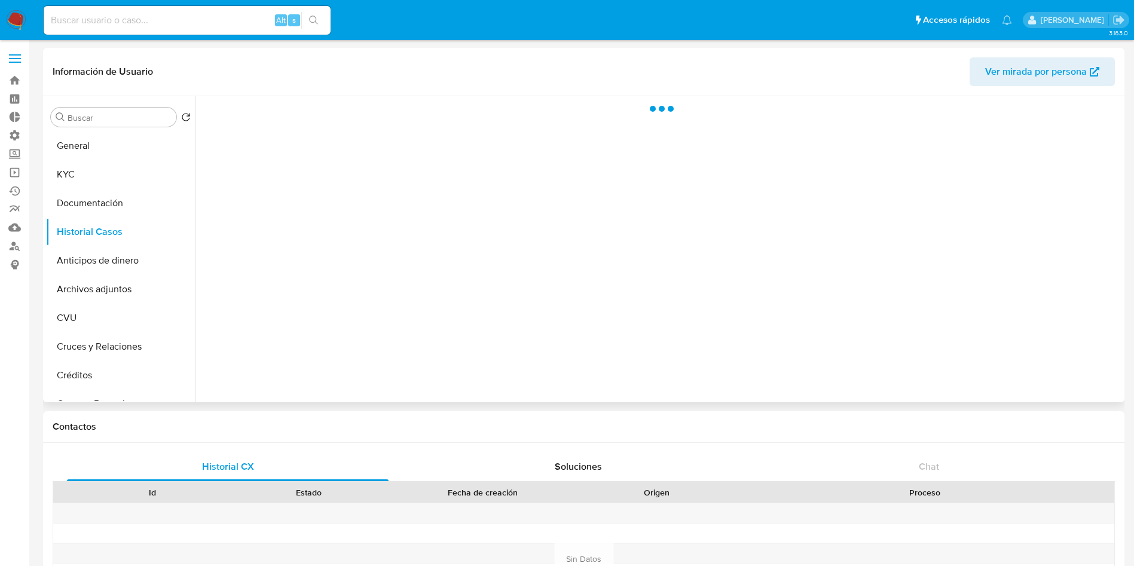
select select "10"
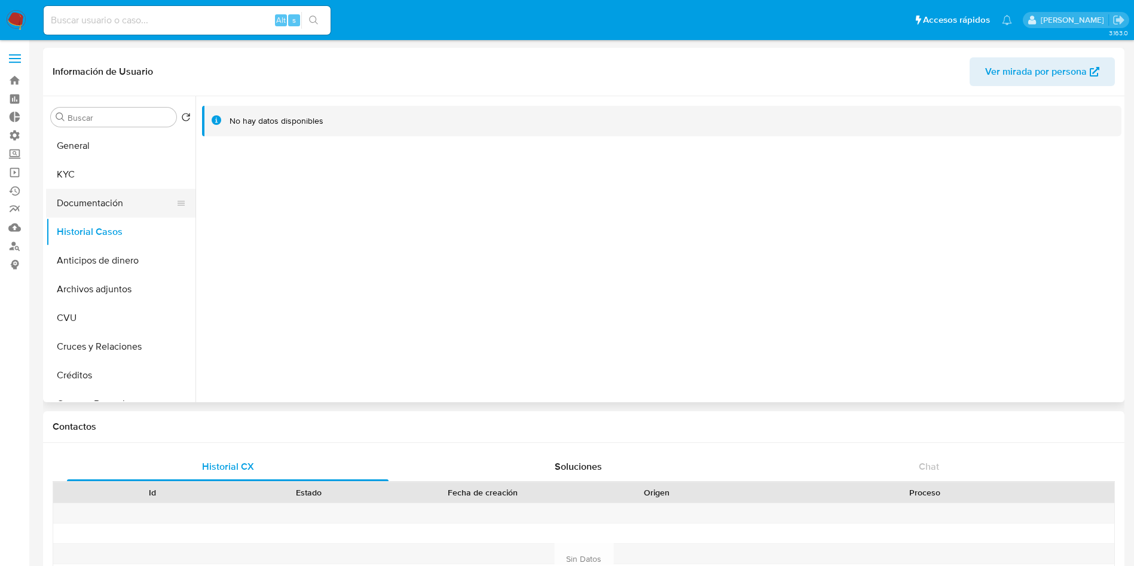
click at [103, 205] on button "Documentación" at bounding box center [116, 203] width 140 height 29
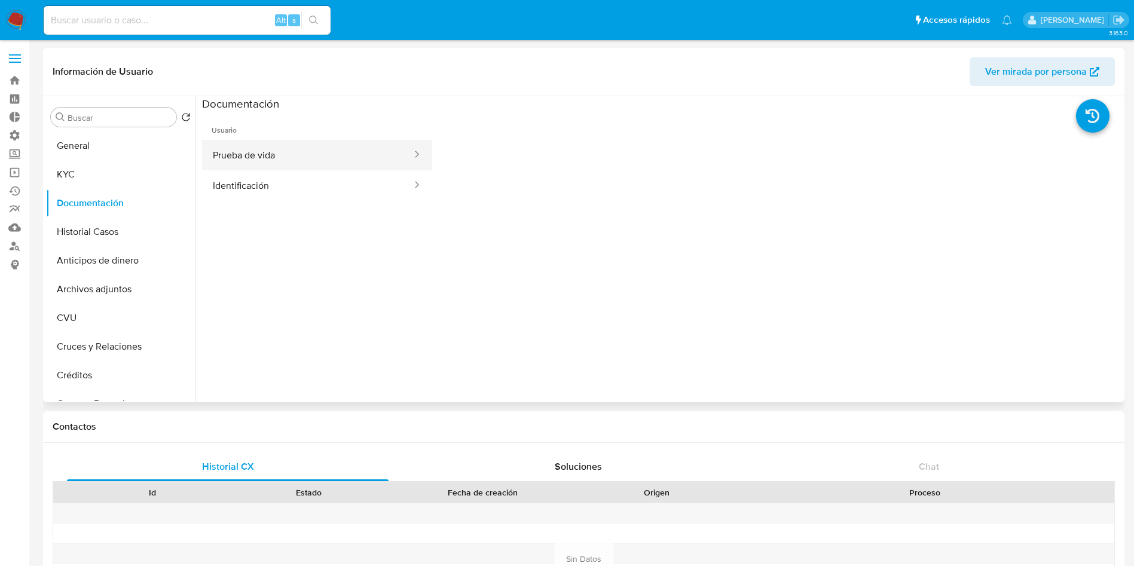
click at [309, 160] on button "Prueba de vida" at bounding box center [307, 155] width 211 height 30
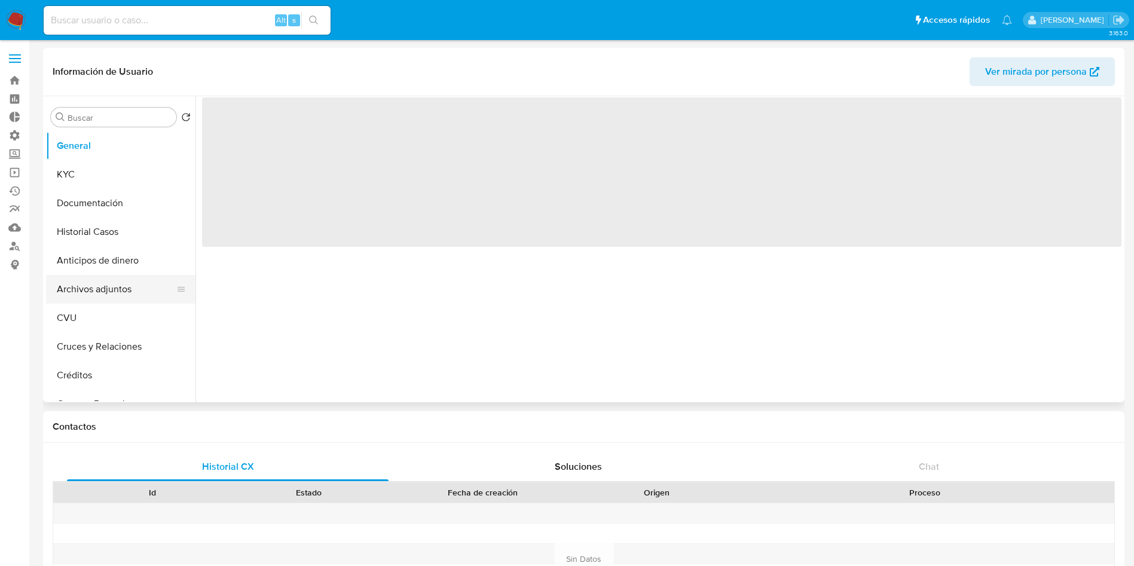
select select "10"
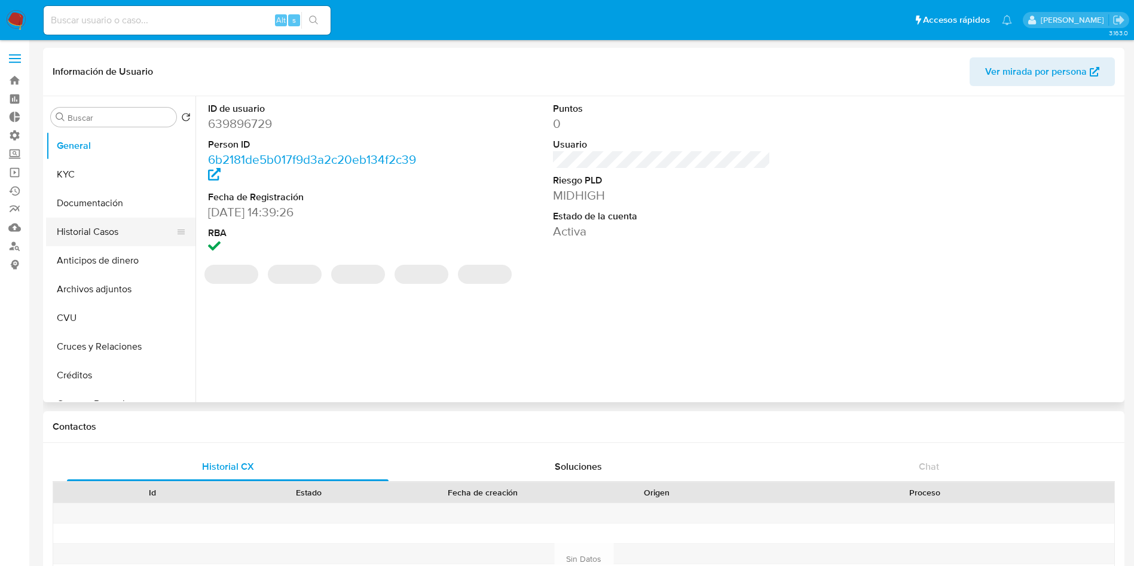
click at [109, 228] on button "Historial Casos" at bounding box center [116, 232] width 140 height 29
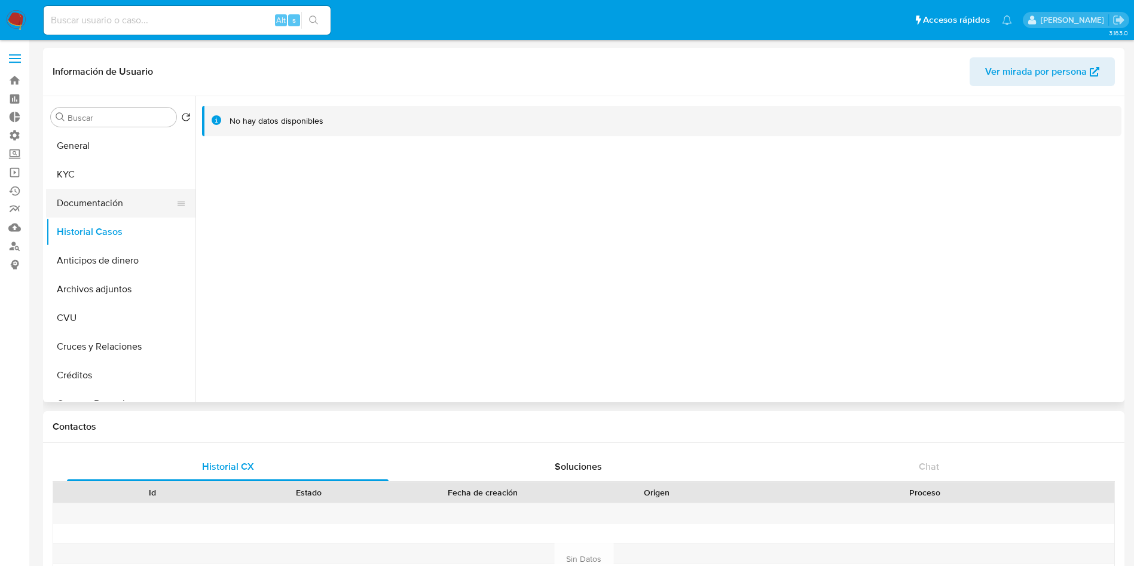
click at [114, 206] on button "Documentación" at bounding box center [116, 203] width 140 height 29
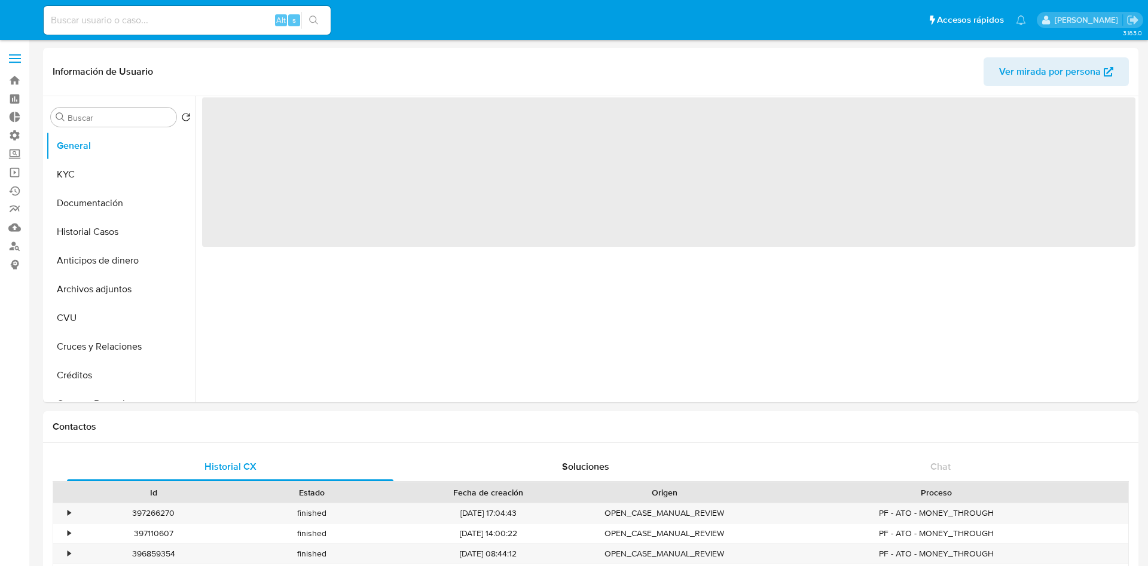
select select "10"
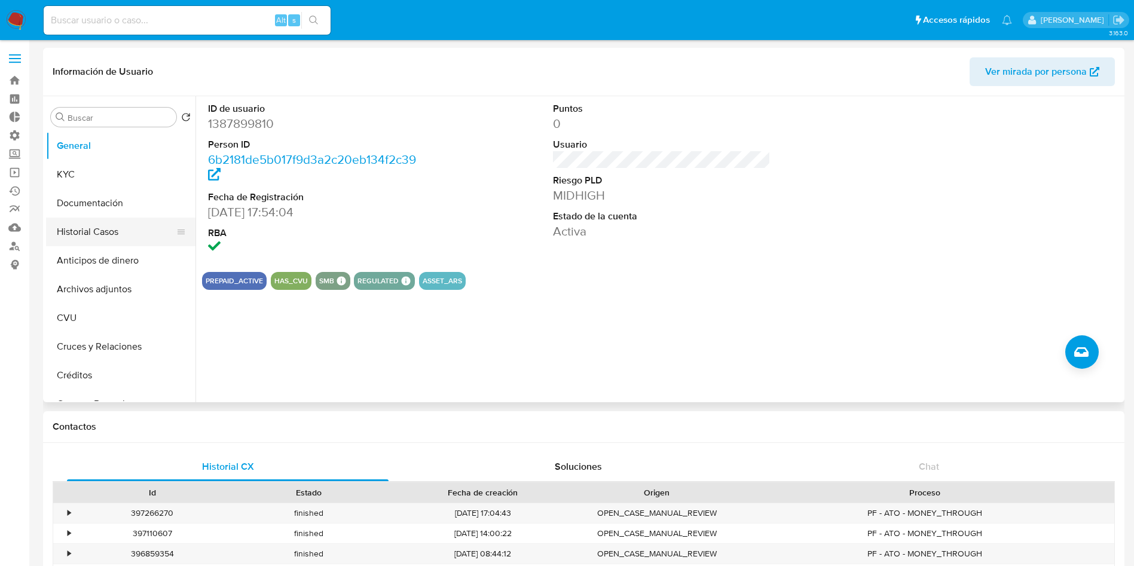
click at [89, 231] on button "Historial Casos" at bounding box center [116, 232] width 140 height 29
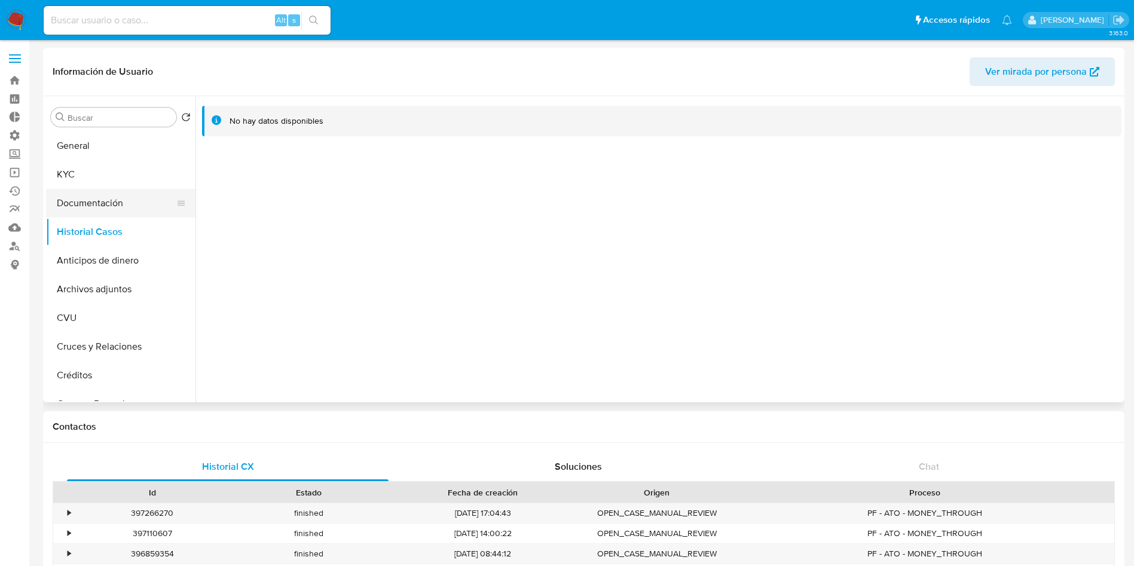
click at [94, 203] on button "Documentación" at bounding box center [116, 203] width 140 height 29
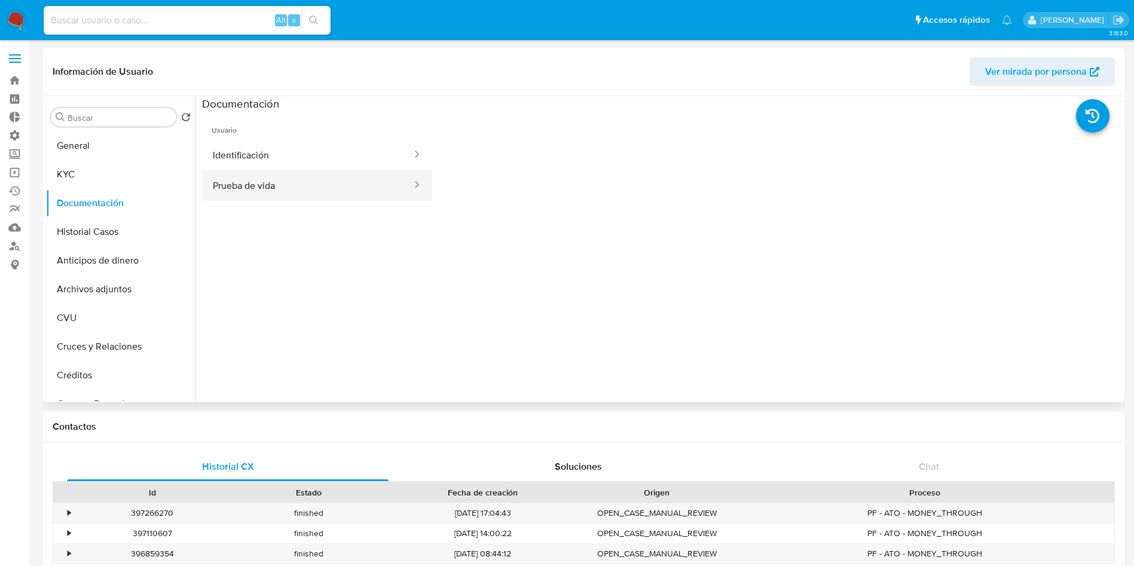
click at [283, 179] on button "Prueba de vida" at bounding box center [307, 185] width 211 height 30
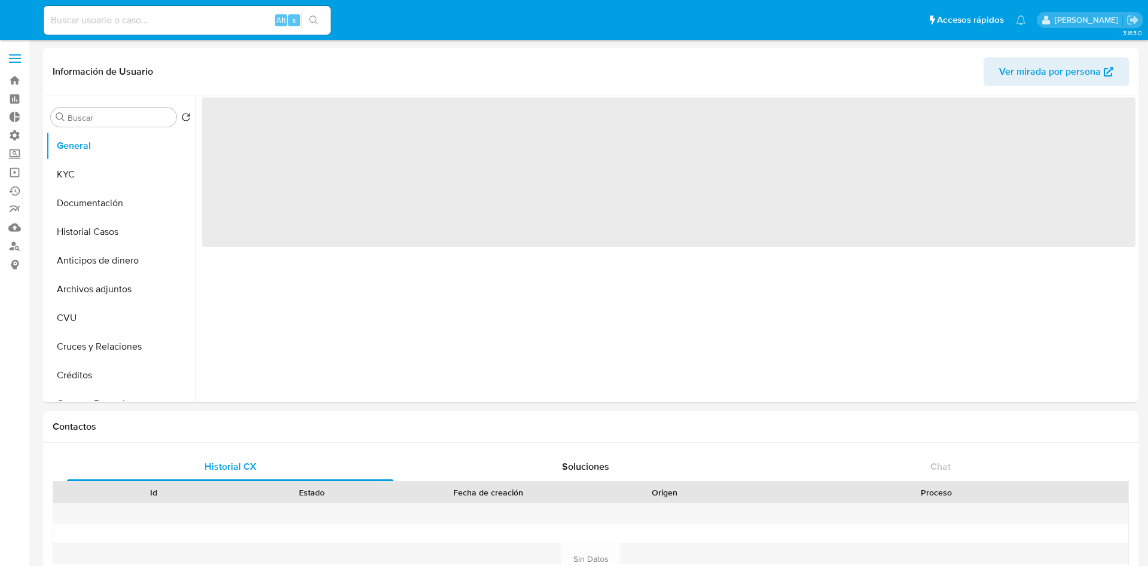
select select "10"
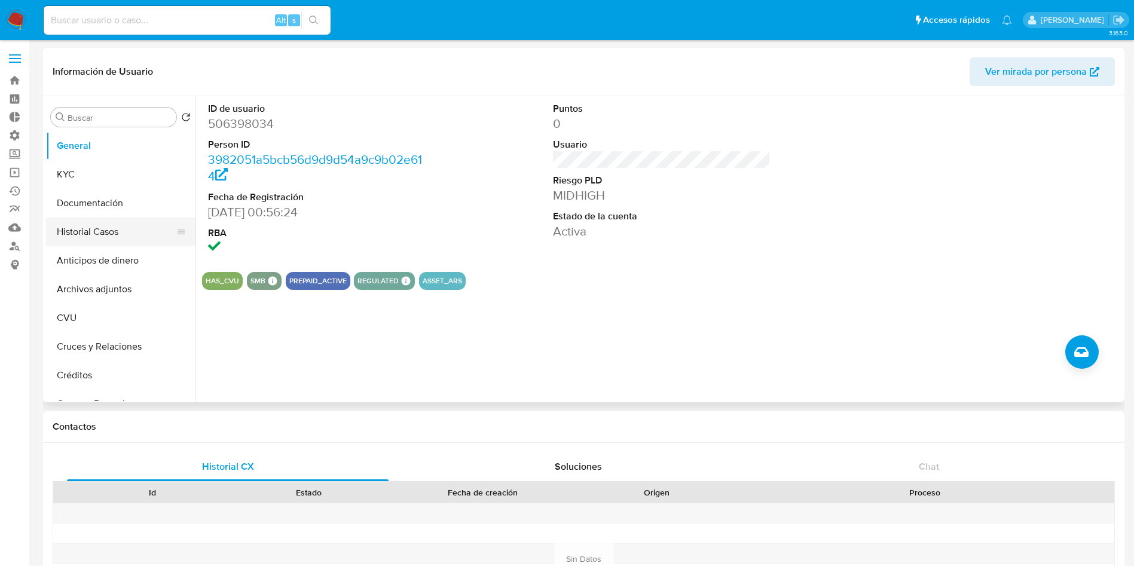
click at [107, 230] on button "Historial Casos" at bounding box center [116, 232] width 140 height 29
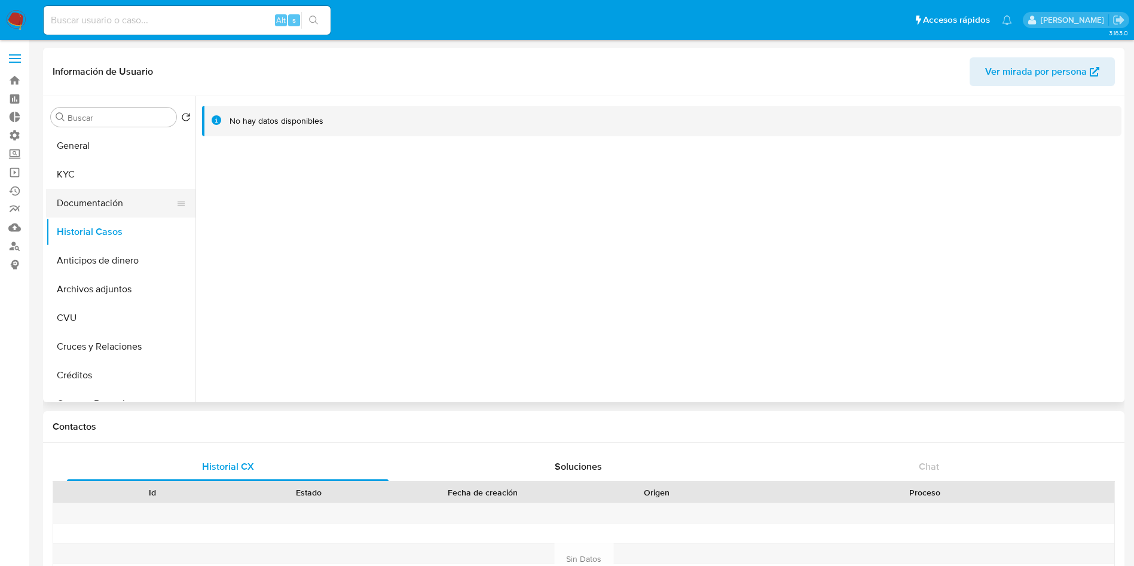
click at [107, 205] on button "Documentación" at bounding box center [116, 203] width 140 height 29
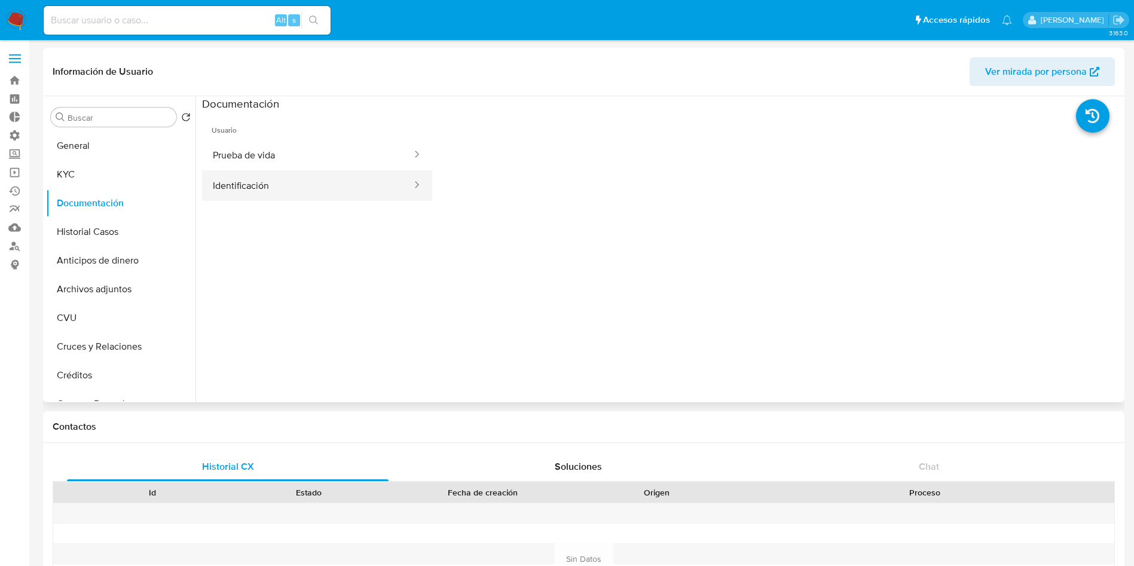
click at [271, 186] on button "Identificación" at bounding box center [307, 185] width 211 height 30
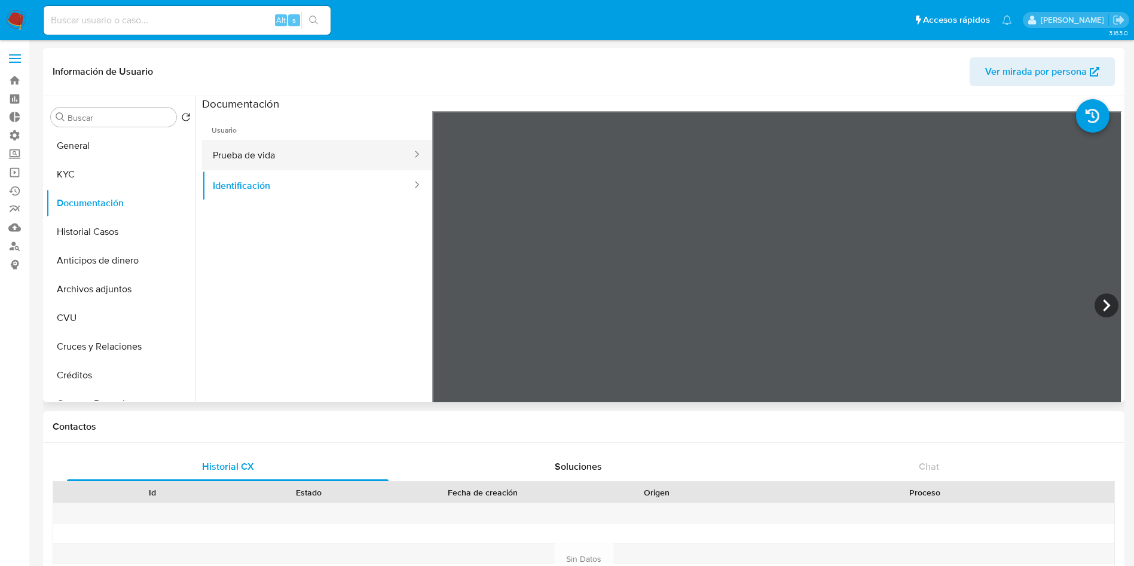
click at [275, 149] on button "Prueba de vida" at bounding box center [307, 155] width 211 height 30
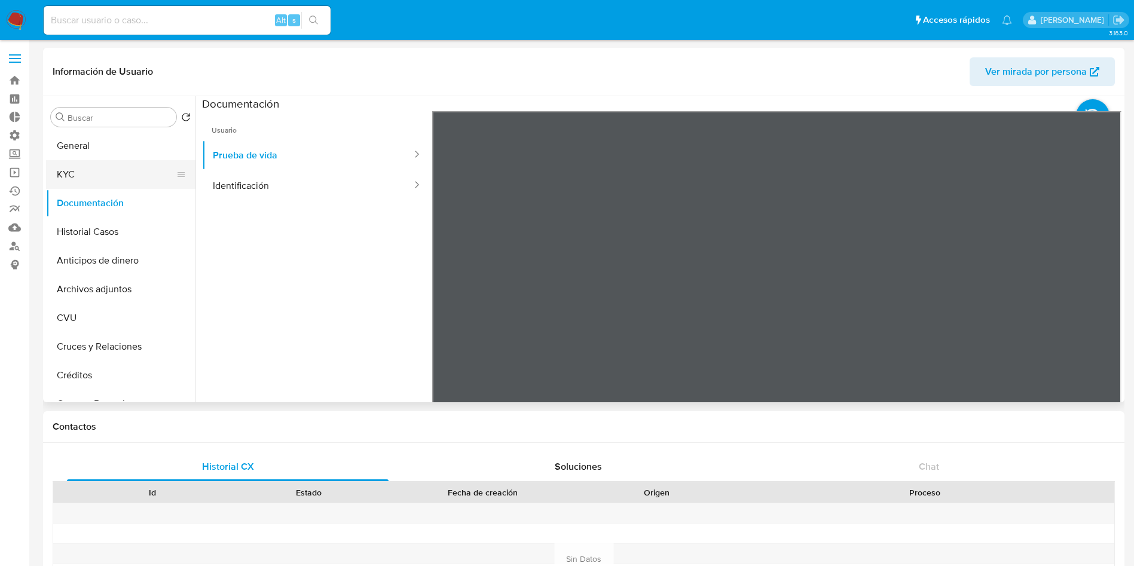
click at [108, 178] on button "KYC" at bounding box center [116, 174] width 140 height 29
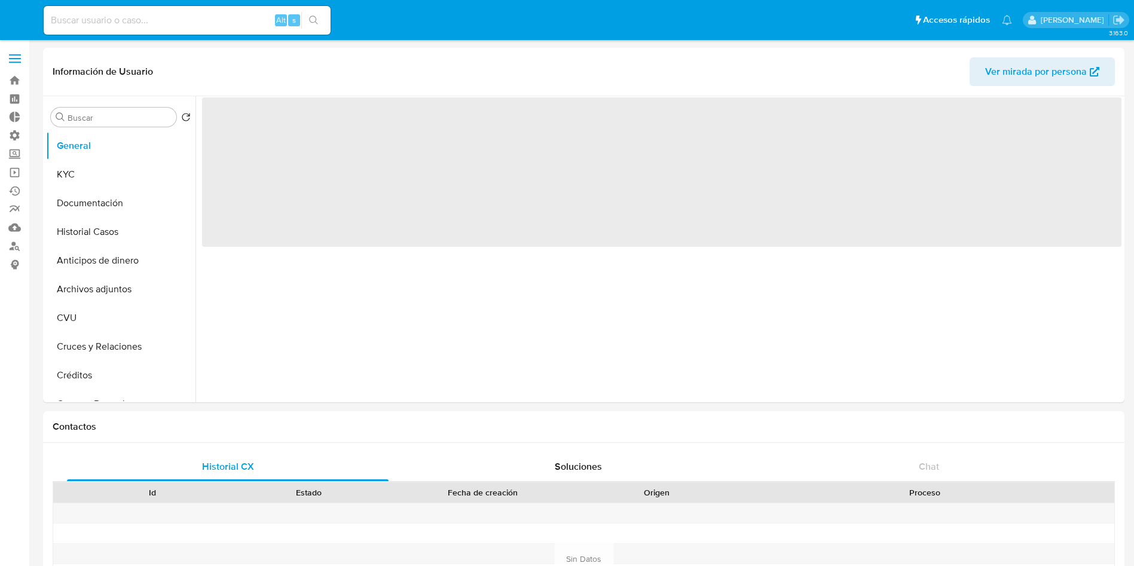
select select "10"
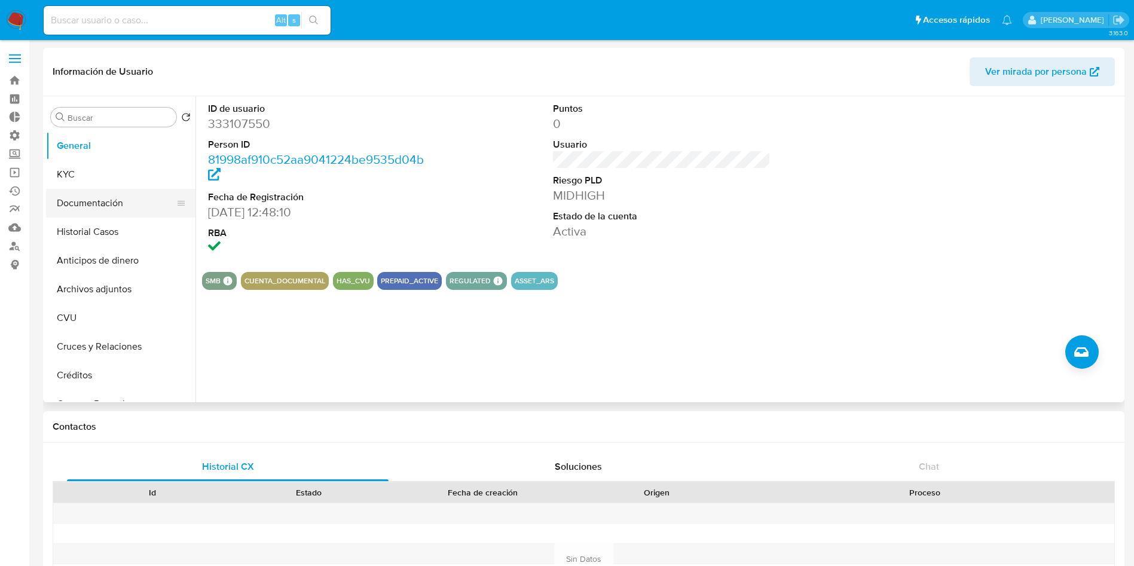
click at [113, 204] on button "Documentación" at bounding box center [116, 203] width 140 height 29
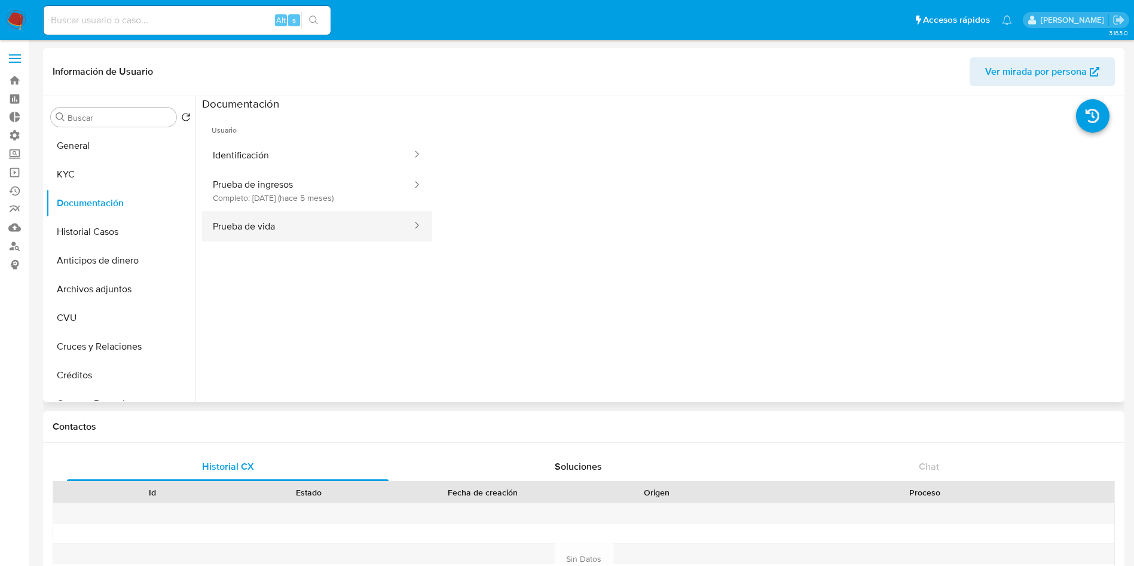
click at [270, 222] on button "Prueba de vida" at bounding box center [307, 226] width 211 height 30
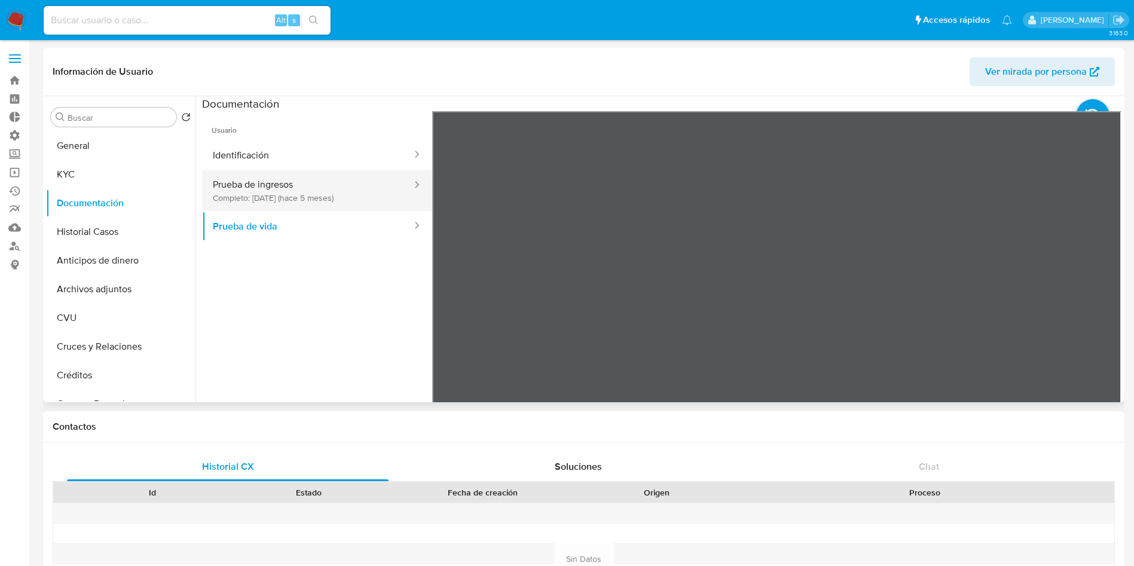
click at [271, 206] on button "Prueba de ingresos Completo: 29/04/2025 (hace 5 meses)" at bounding box center [307, 190] width 211 height 41
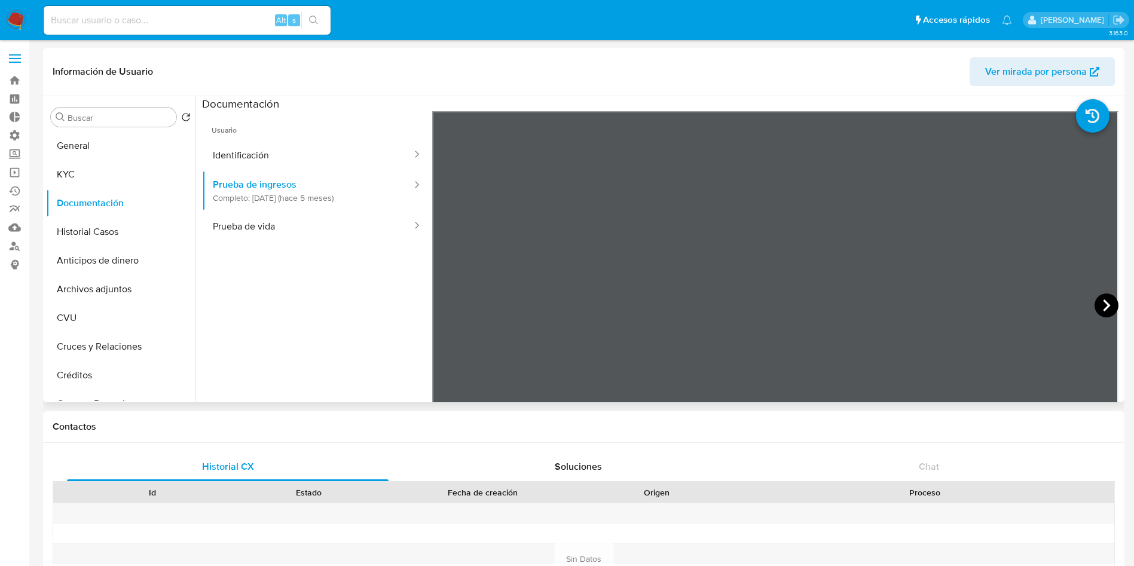
click at [1104, 306] on icon at bounding box center [1106, 306] width 7 height 12
click at [449, 307] on icon at bounding box center [447, 306] width 24 height 24
click at [452, 305] on icon at bounding box center [447, 306] width 24 height 24
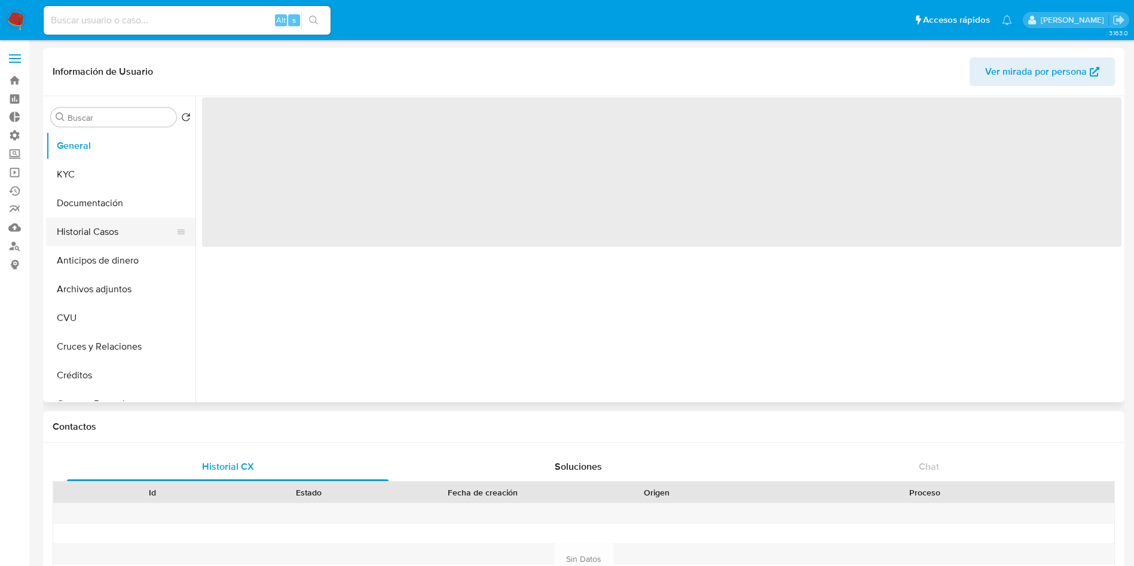
click at [92, 230] on button "Historial Casos" at bounding box center [116, 232] width 140 height 29
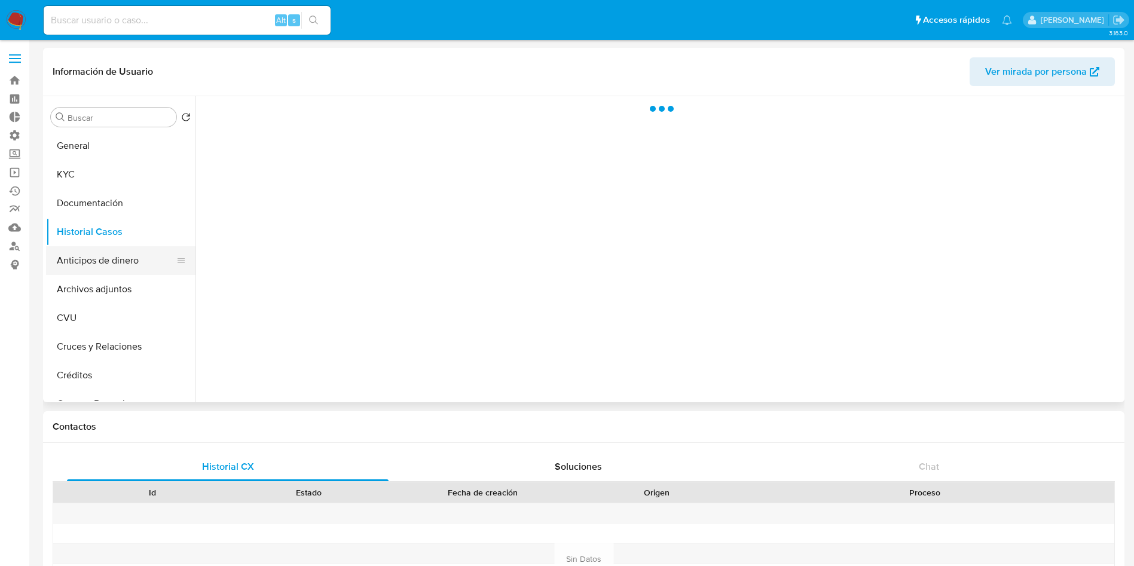
select select "10"
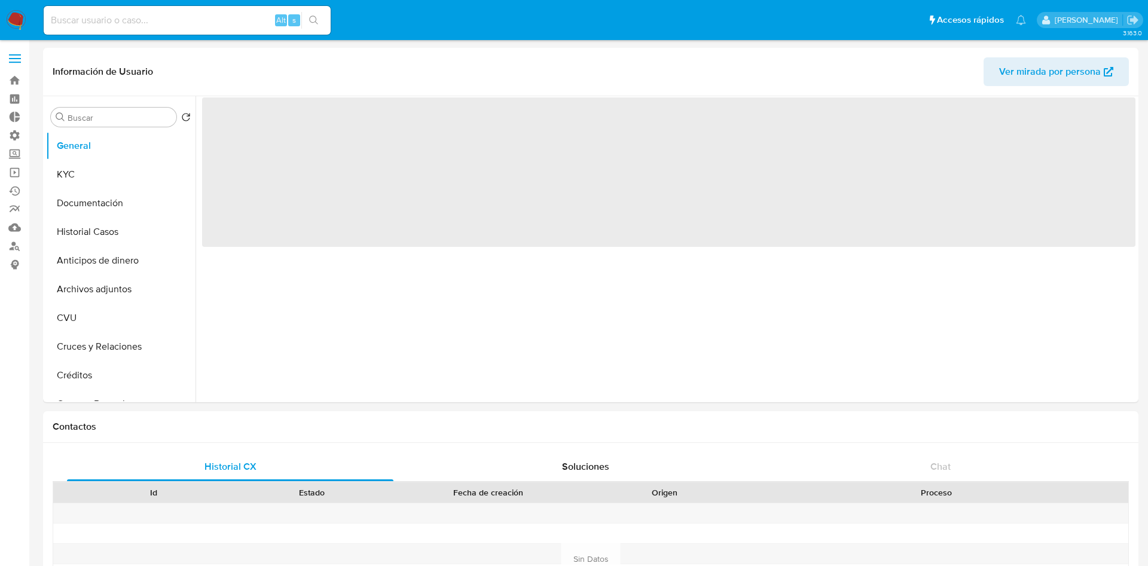
select select "10"
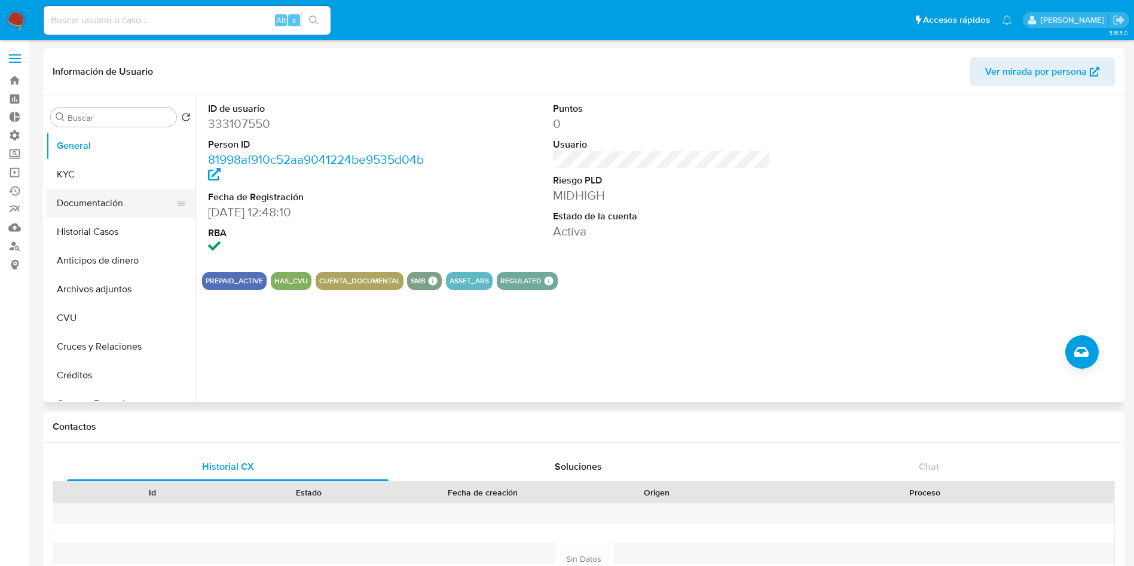
click at [97, 204] on button "Documentación" at bounding box center [116, 203] width 140 height 29
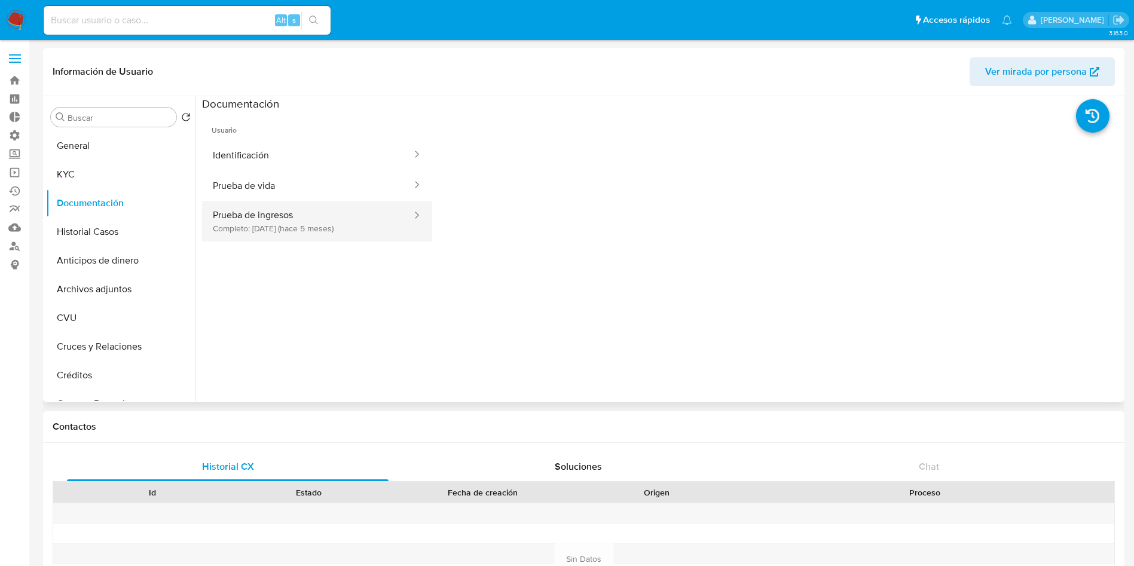
click at [328, 223] on button "Prueba de ingresos Completo: [DATE] (hace 5 meses)" at bounding box center [307, 221] width 211 height 41
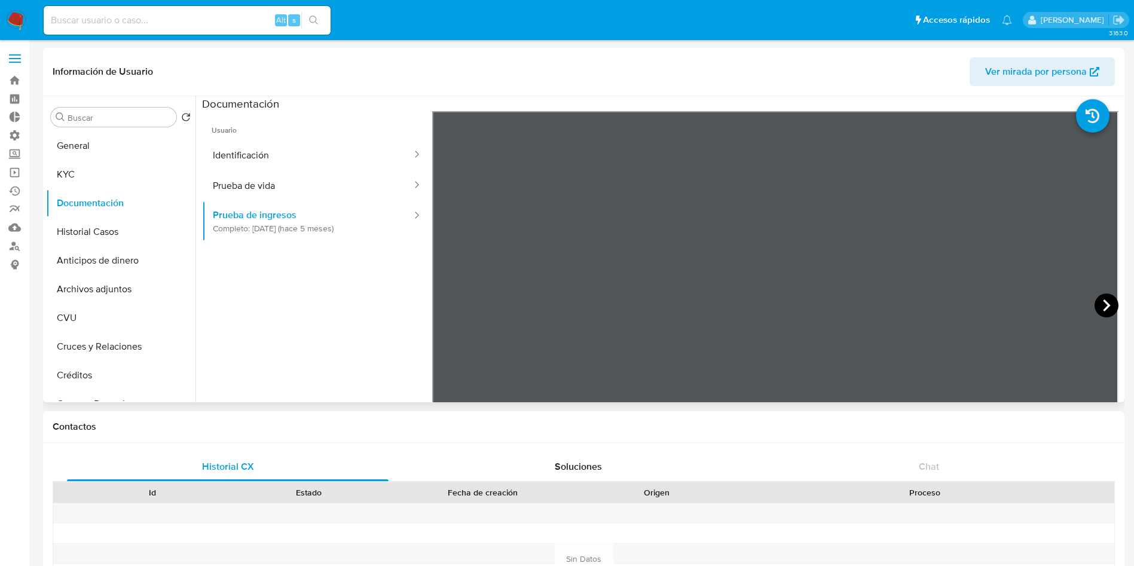
click at [1099, 306] on icon at bounding box center [1107, 306] width 24 height 24
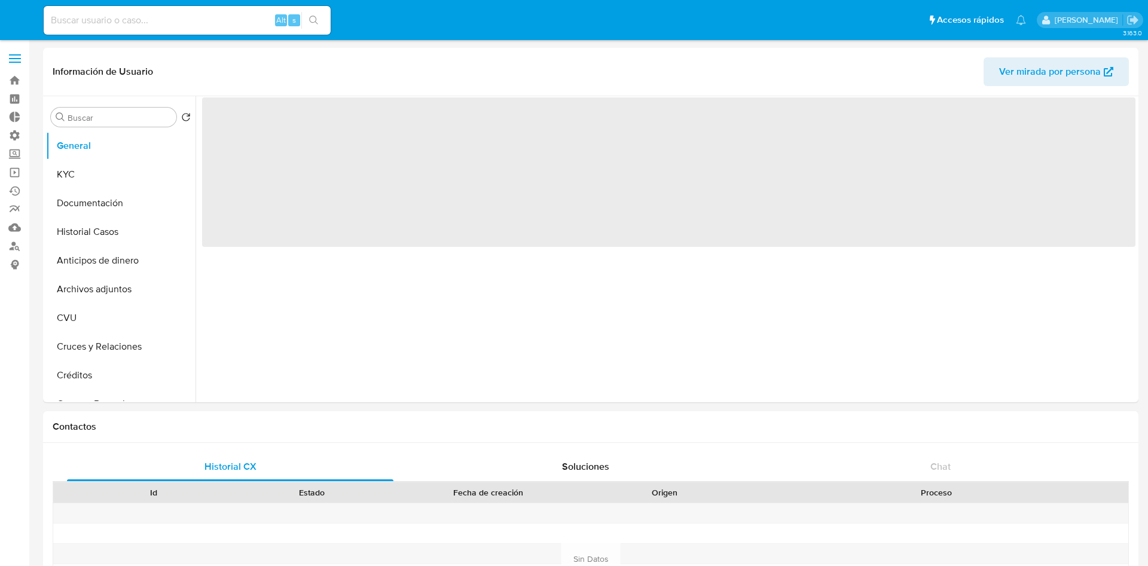
select select "10"
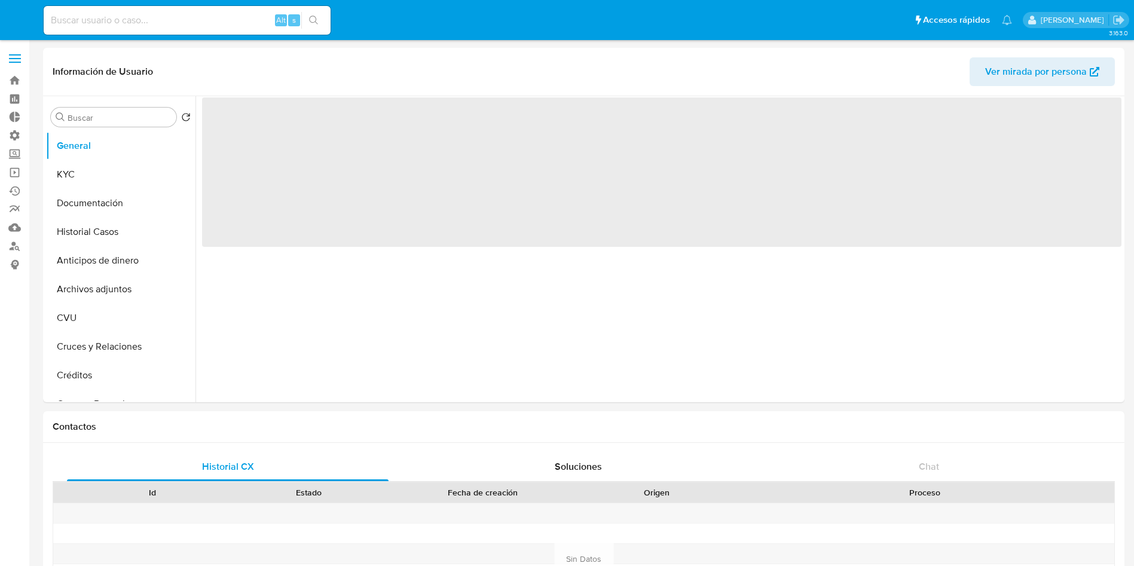
select select "10"
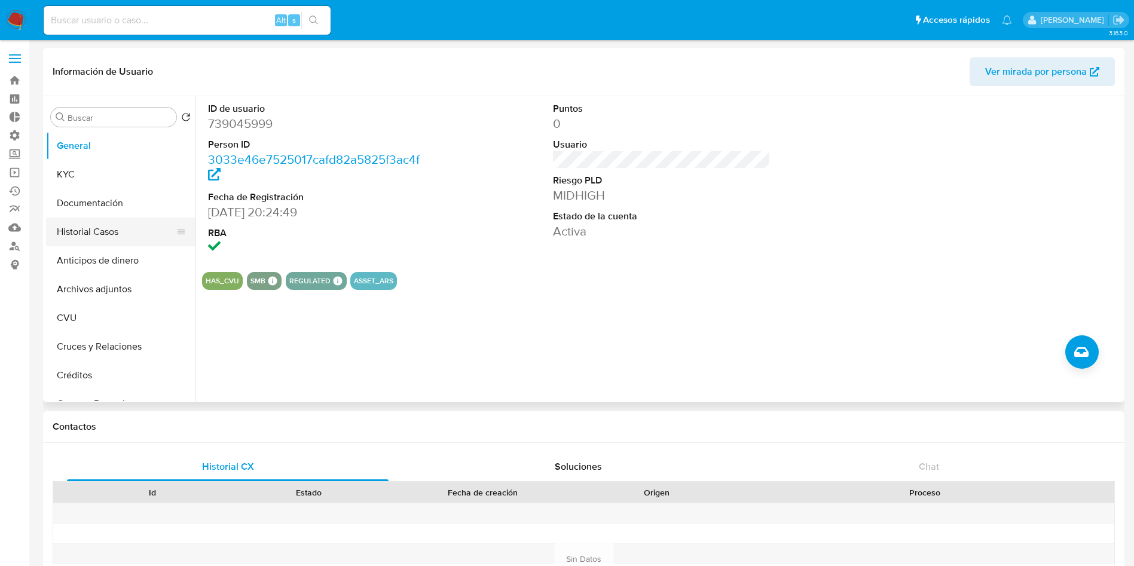
click at [87, 239] on button "Historial Casos" at bounding box center [116, 232] width 140 height 29
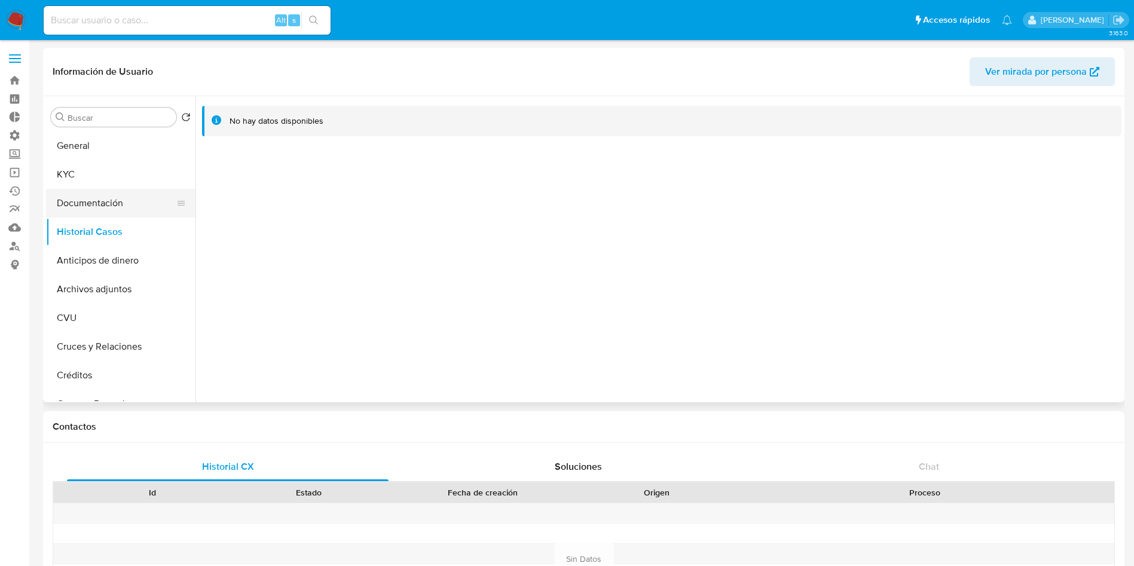
click at [100, 206] on button "Documentación" at bounding box center [116, 203] width 140 height 29
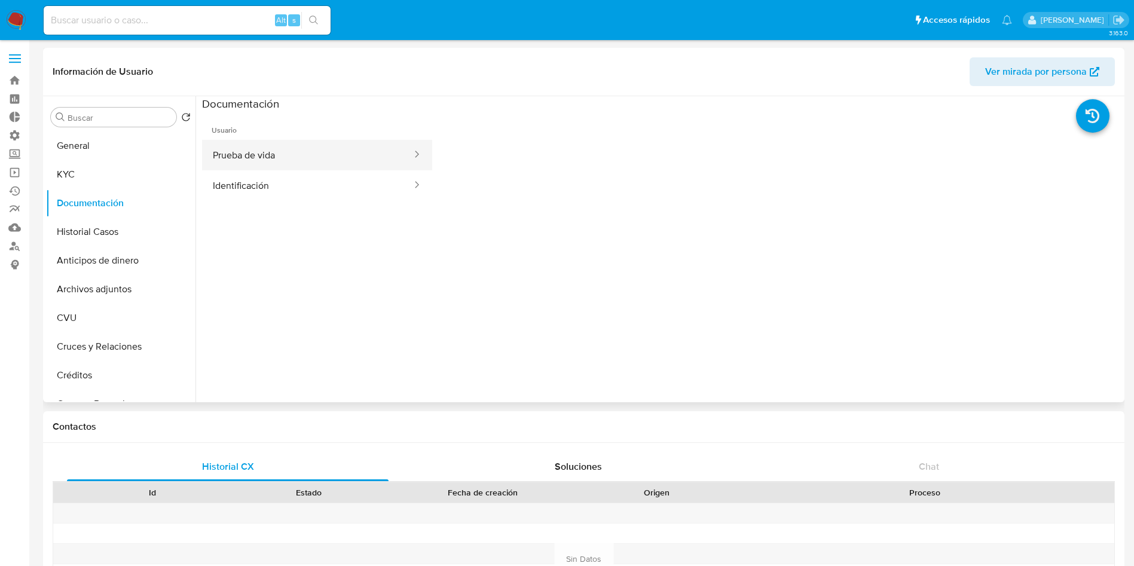
click at [264, 153] on button "Prueba de vida" at bounding box center [307, 155] width 211 height 30
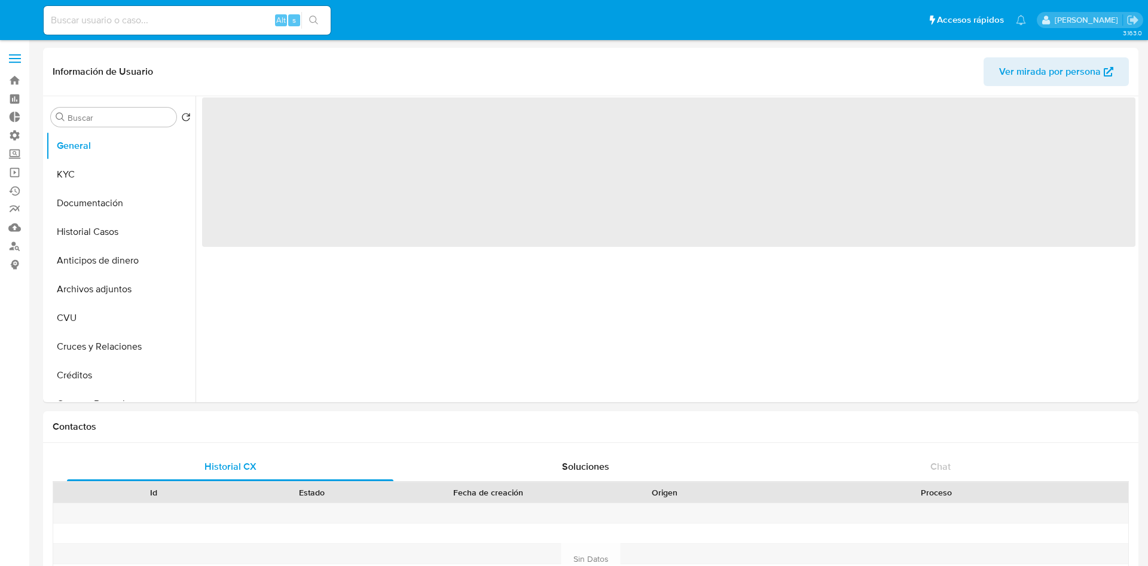
select select "10"
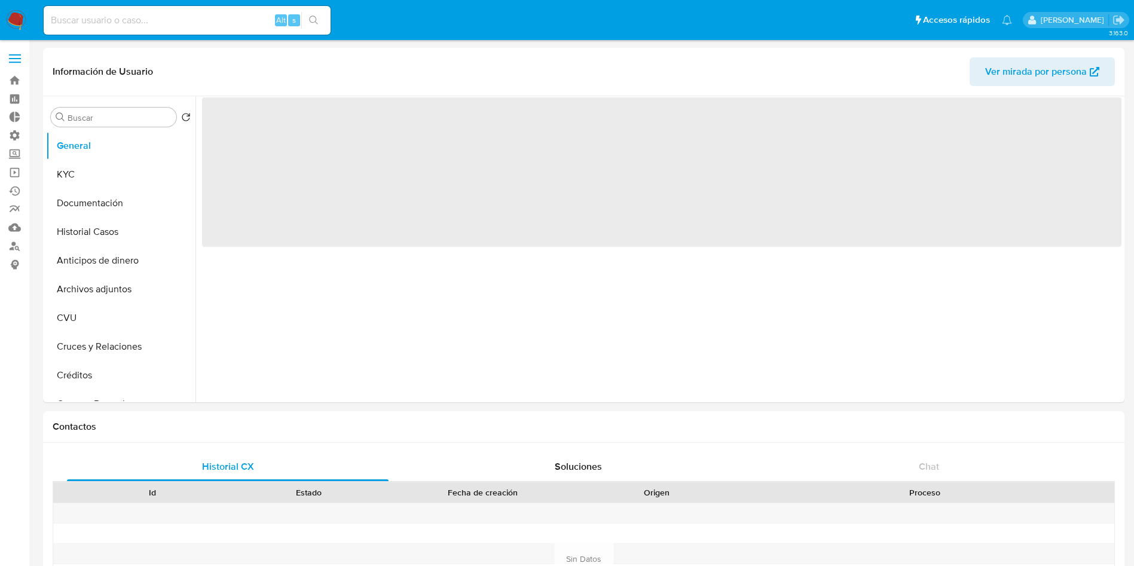
select select "10"
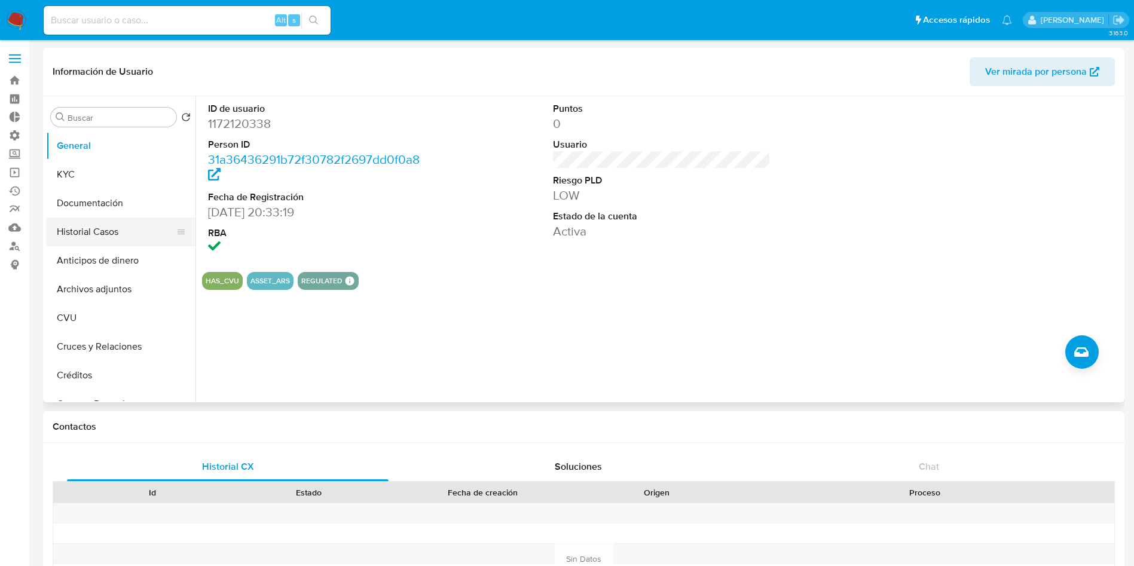
click at [118, 227] on button "Historial Casos" at bounding box center [116, 232] width 140 height 29
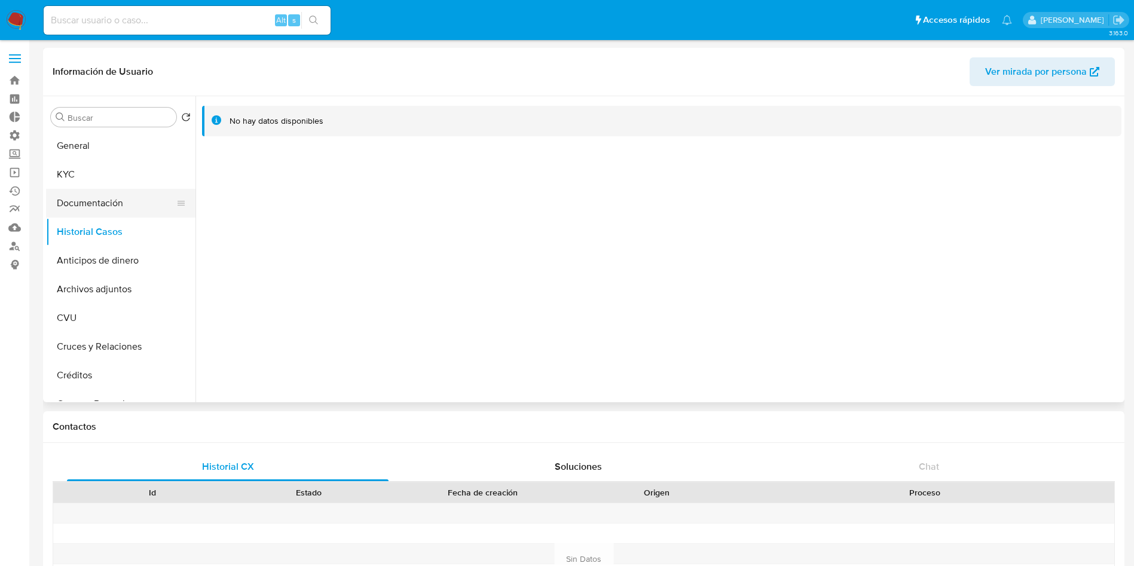
click at [118, 214] on button "Documentación" at bounding box center [116, 203] width 140 height 29
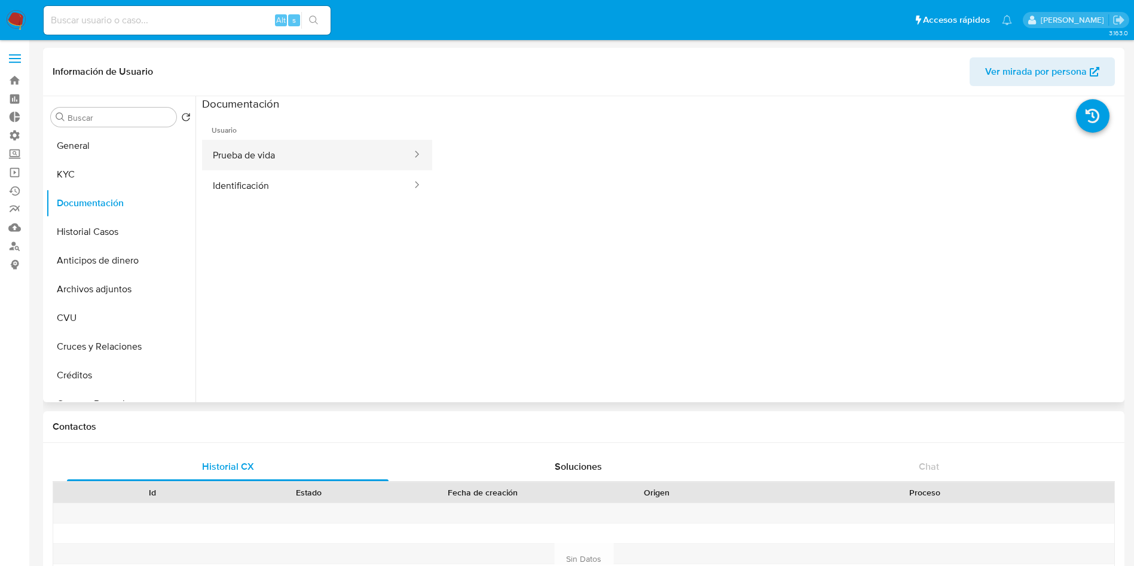
click at [274, 166] on button "Prueba de vida" at bounding box center [307, 155] width 211 height 30
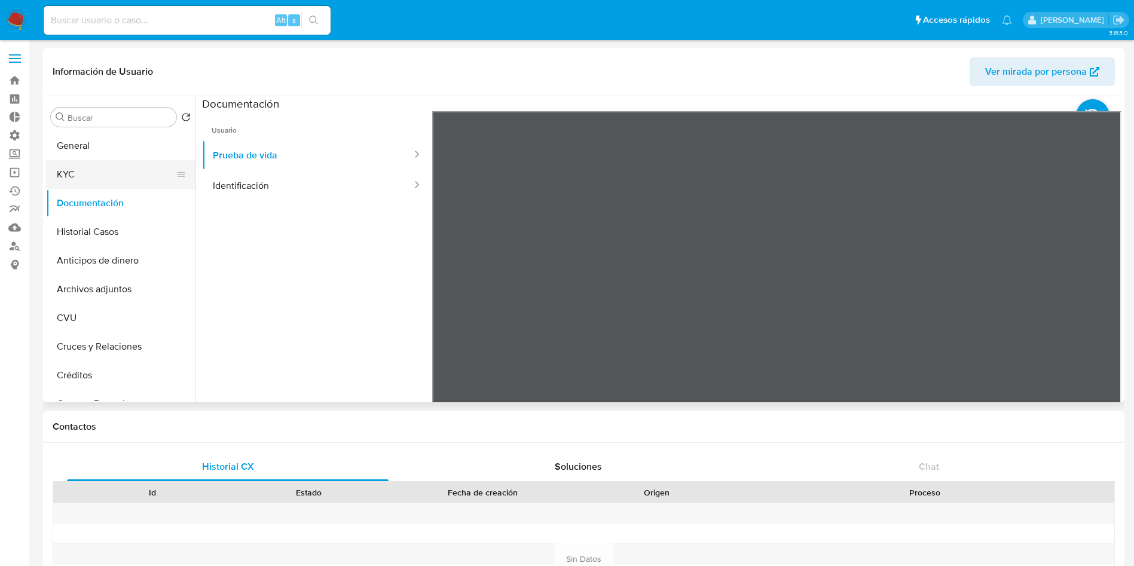
click at [69, 163] on button "KYC" at bounding box center [116, 174] width 140 height 29
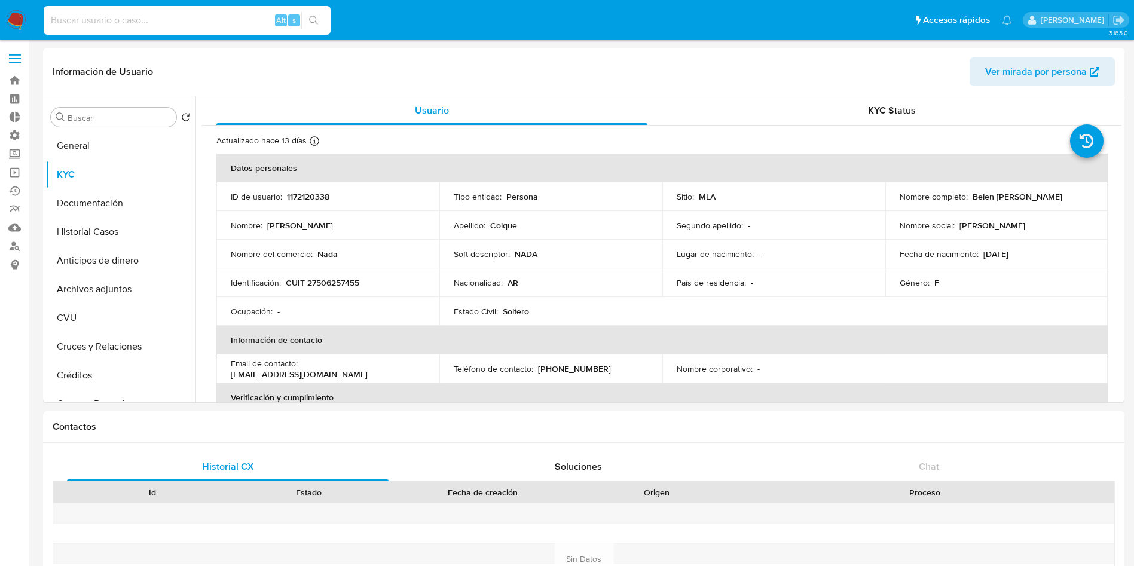
click at [199, 20] on input at bounding box center [187, 21] width 287 height 16
paste input "YGjsCDy21KaOsrHFa4B0Ug7c"
type input "YGjsCDy21KaOsrHFa4B0Ug7c"
click at [315, 19] on icon "search-icon" at bounding box center [314, 21] width 10 height 10
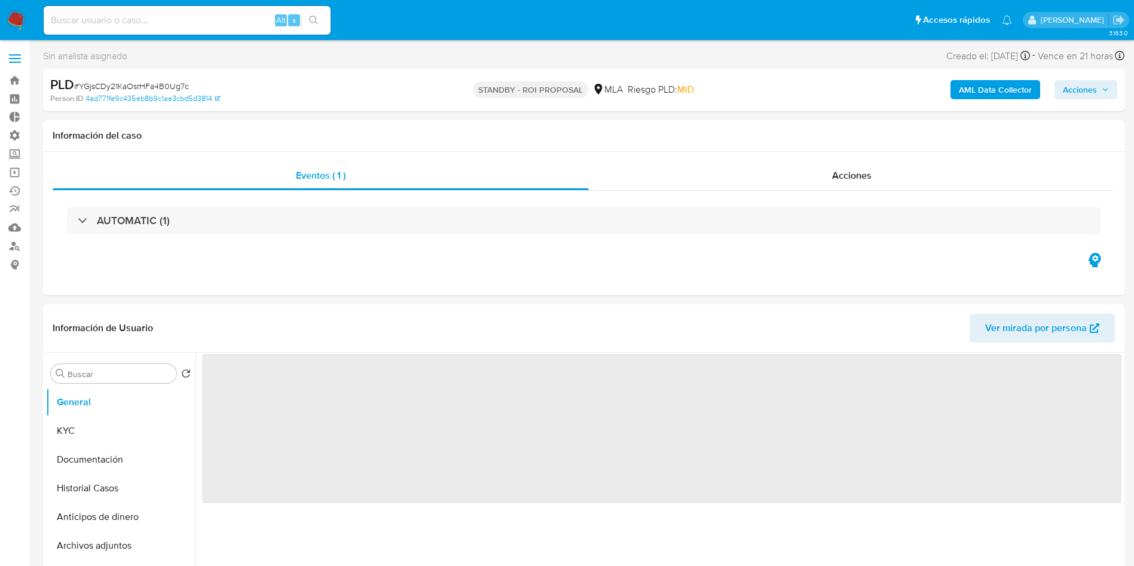
select select "10"
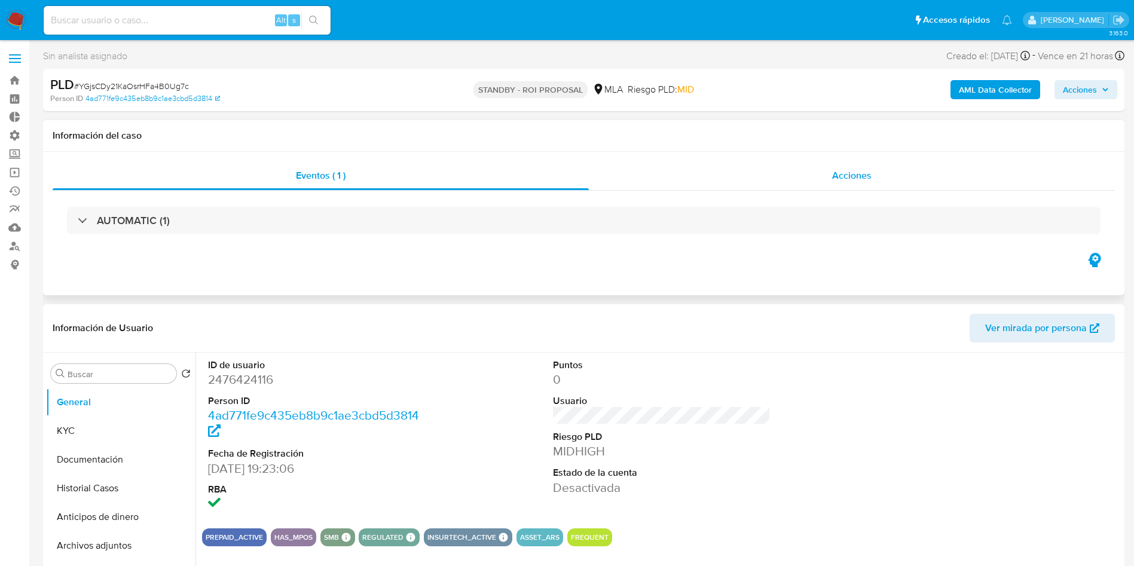
click at [889, 177] on div "Acciones" at bounding box center [852, 175] width 526 height 29
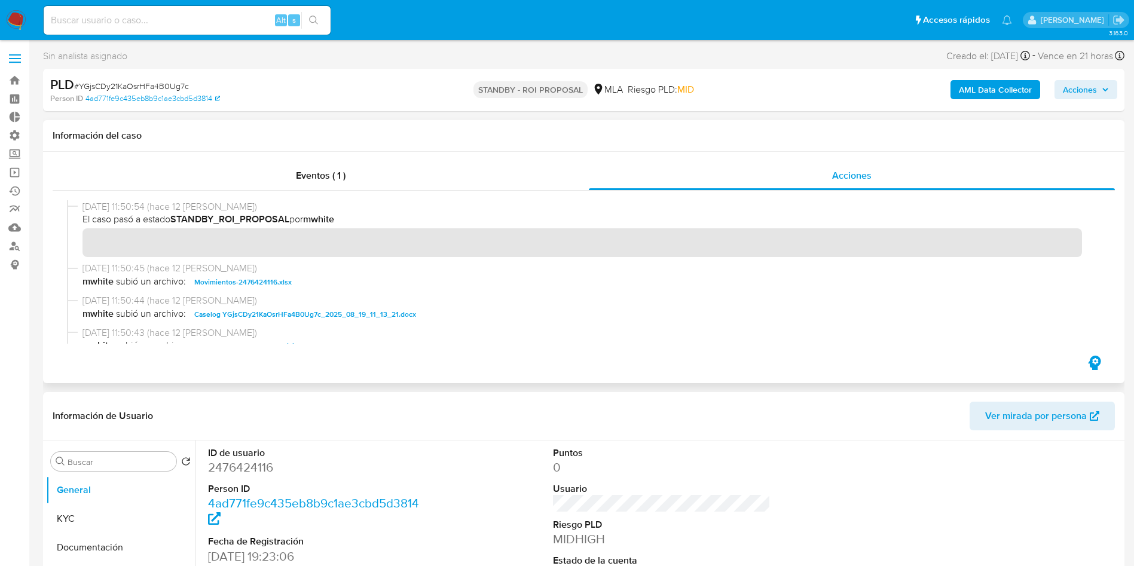
click at [286, 310] on span "Caselog YGjsCDy21KaOsrHFa4B0Ug7c_2025_08_19_11_13_21.docx" at bounding box center [305, 314] width 222 height 14
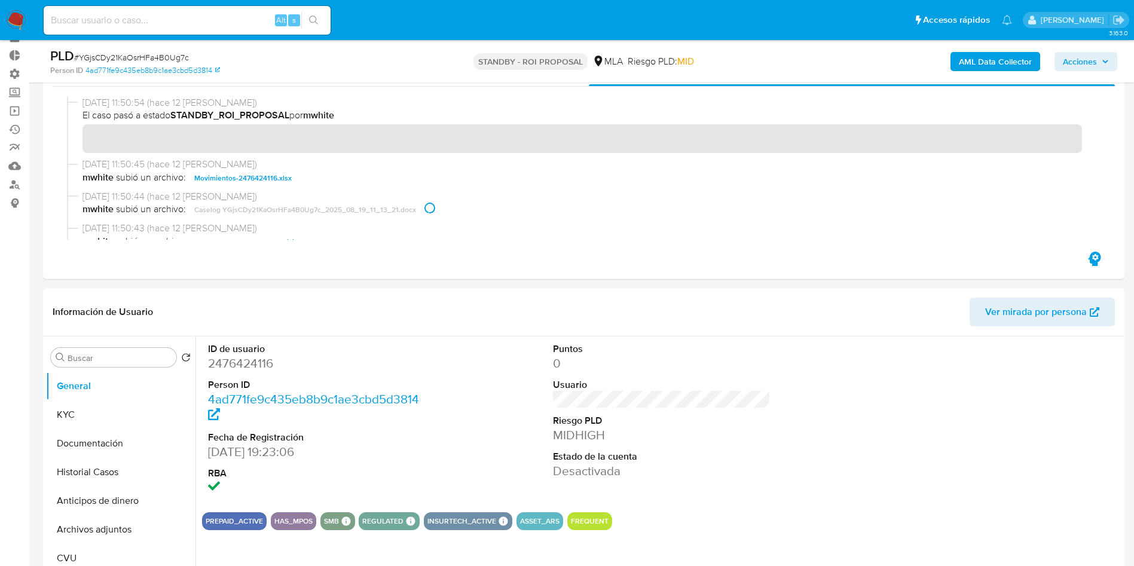
scroll to position [90, 0]
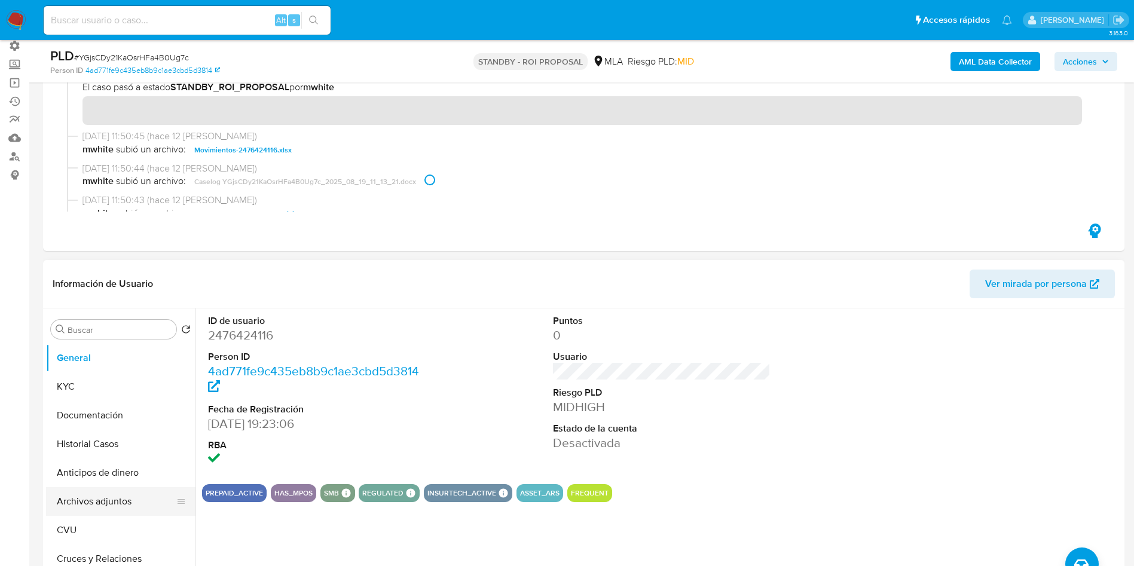
click at [96, 508] on button "Archivos adjuntos" at bounding box center [116, 501] width 140 height 29
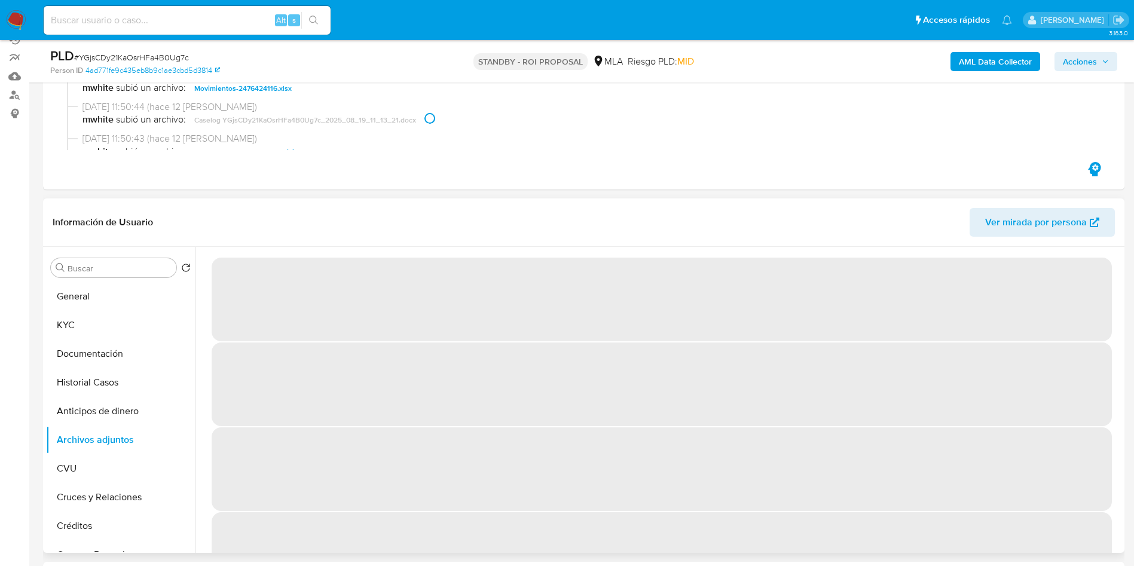
scroll to position [179, 0]
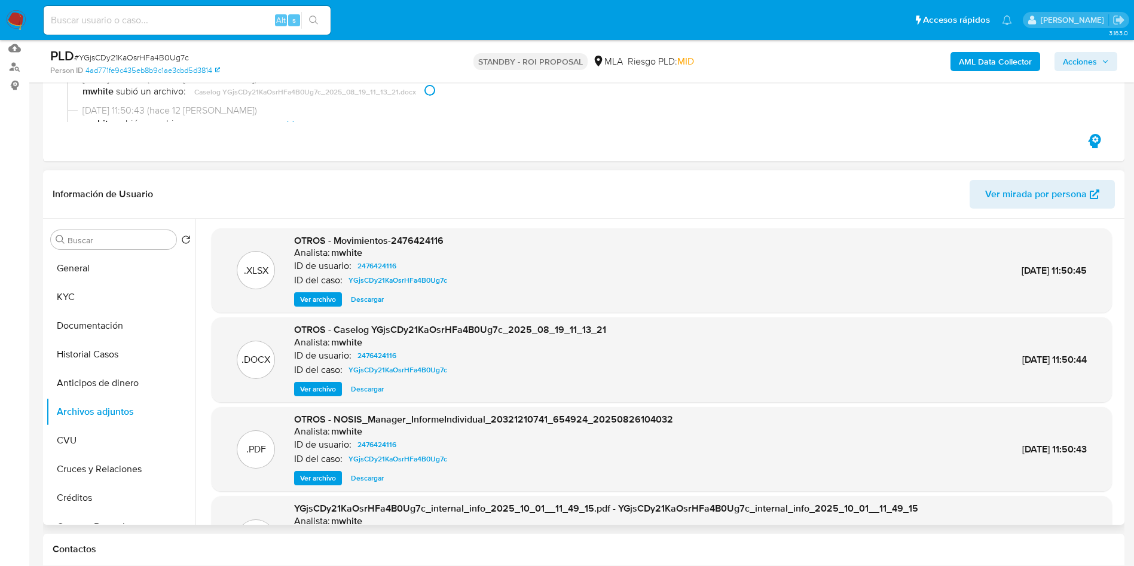
click at [384, 391] on span "Descargar" at bounding box center [367, 389] width 33 height 12
click at [229, 20] on input at bounding box center [187, 21] width 287 height 16
paste input "XyCqAlaK0fI4WjR0exNmTT35"
type input "XyCqAlaK0fI4WjR0exNmTT35"
click at [315, 16] on icon "search-icon" at bounding box center [314, 21] width 10 height 10
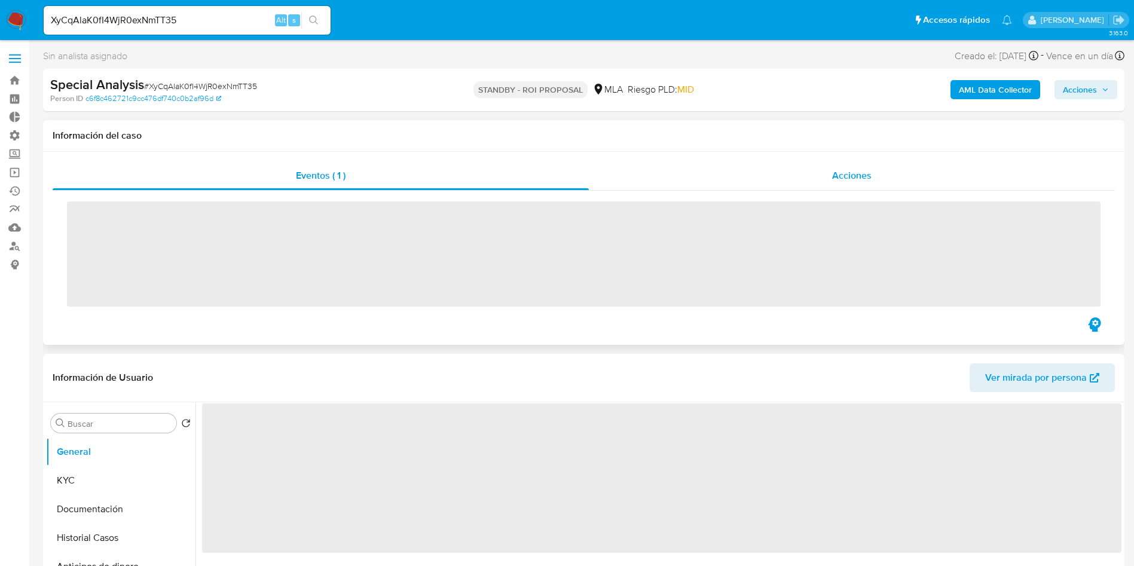
click at [858, 172] on span "Acciones" at bounding box center [851, 176] width 39 height 14
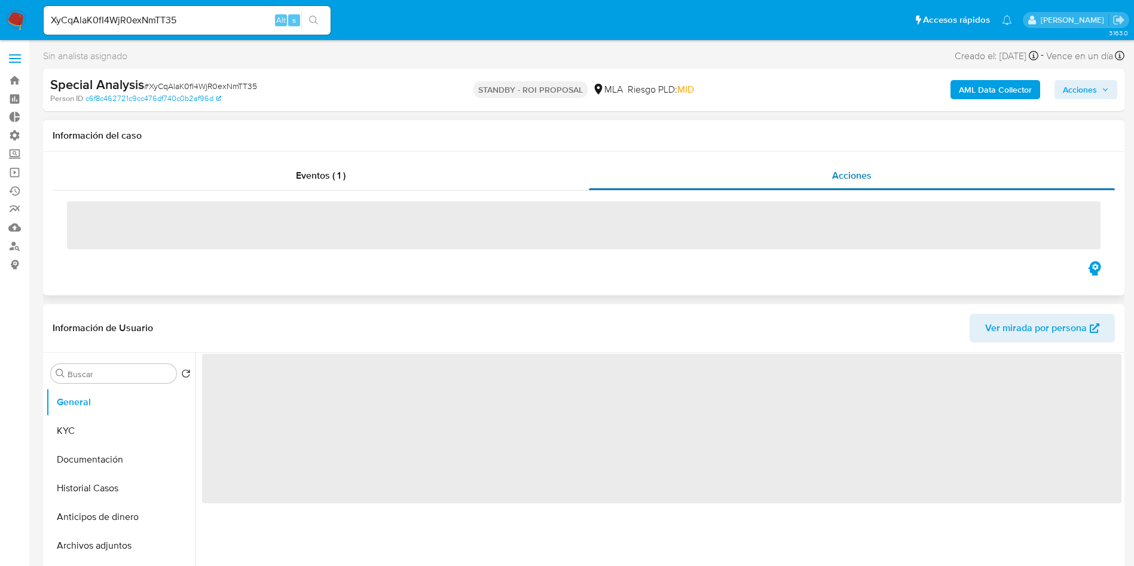
select select "10"
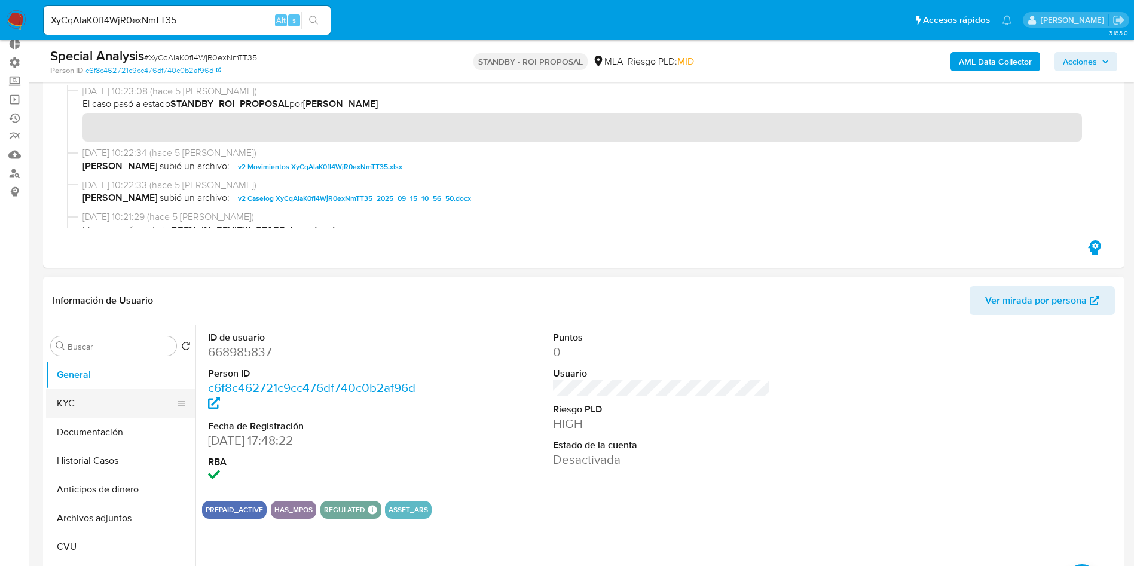
scroll to position [90, 0]
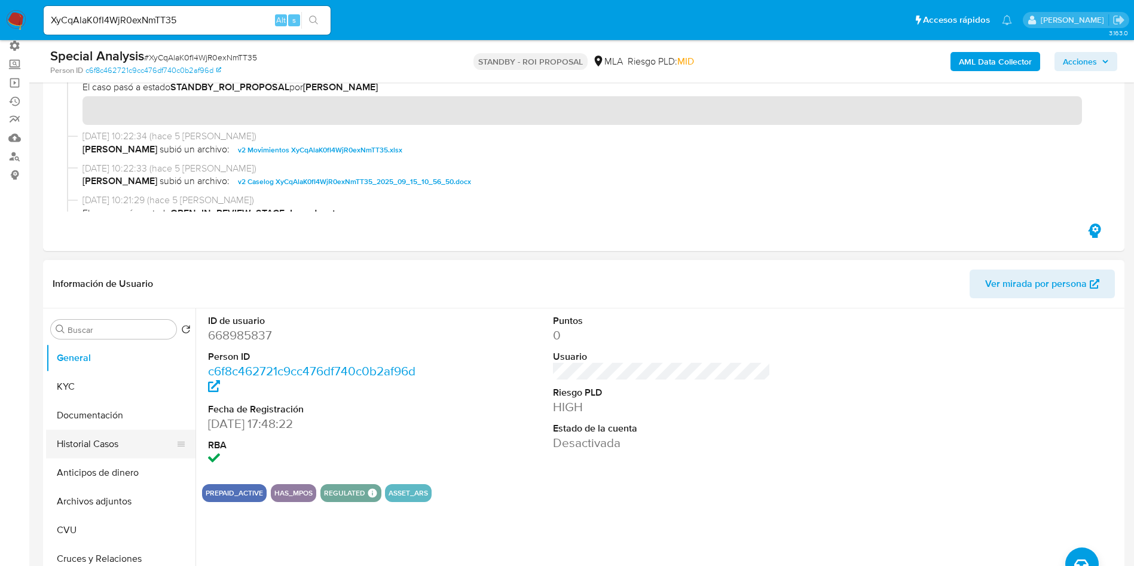
click at [83, 443] on button "Historial Casos" at bounding box center [116, 444] width 140 height 29
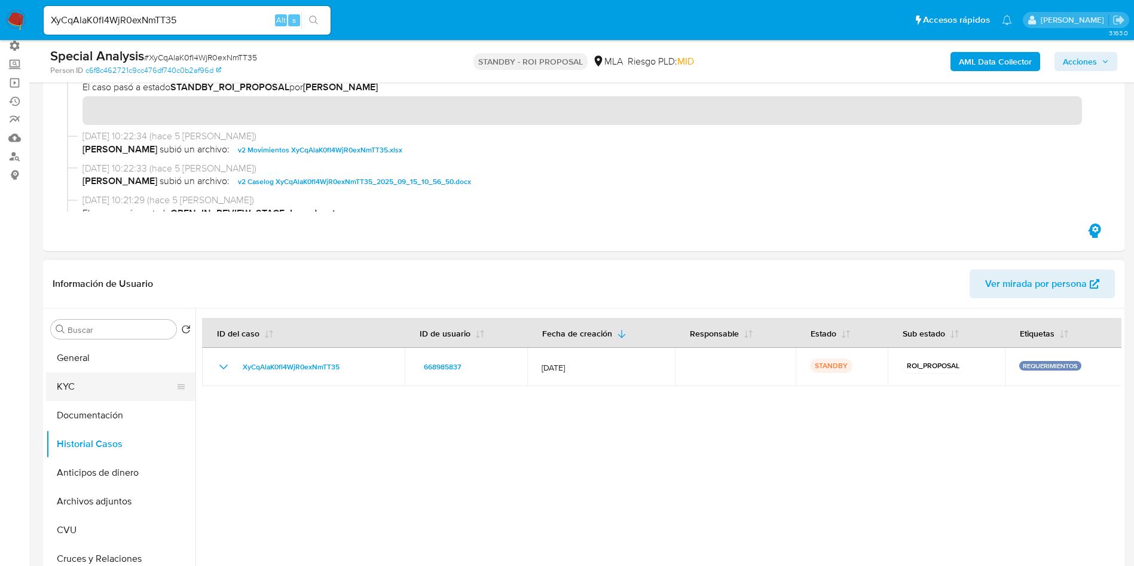
click at [94, 388] on button "KYC" at bounding box center [116, 387] width 140 height 29
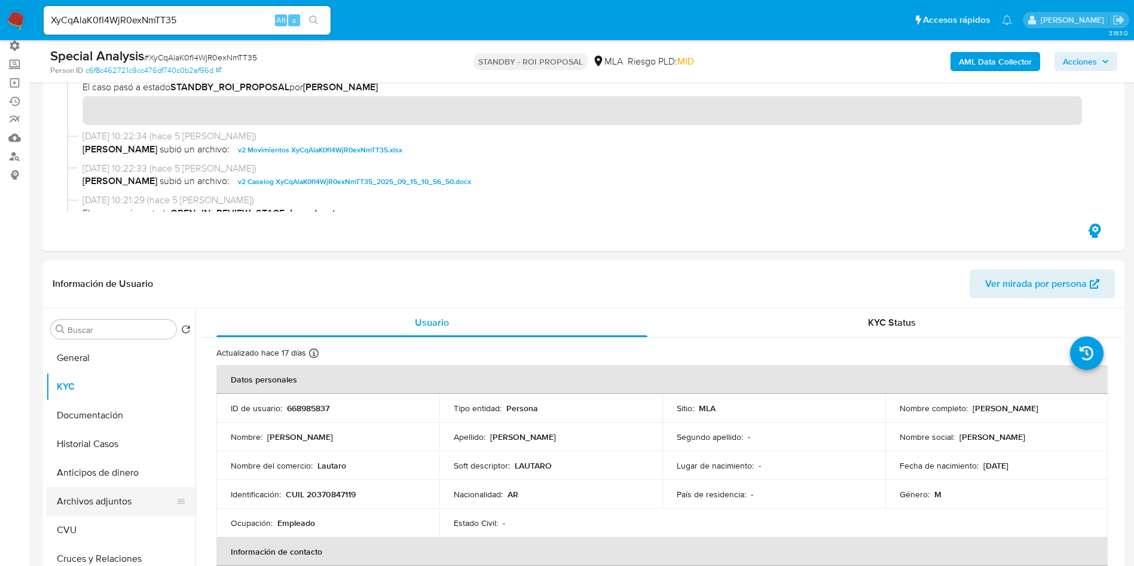
click at [104, 498] on button "Archivos adjuntos" at bounding box center [116, 501] width 140 height 29
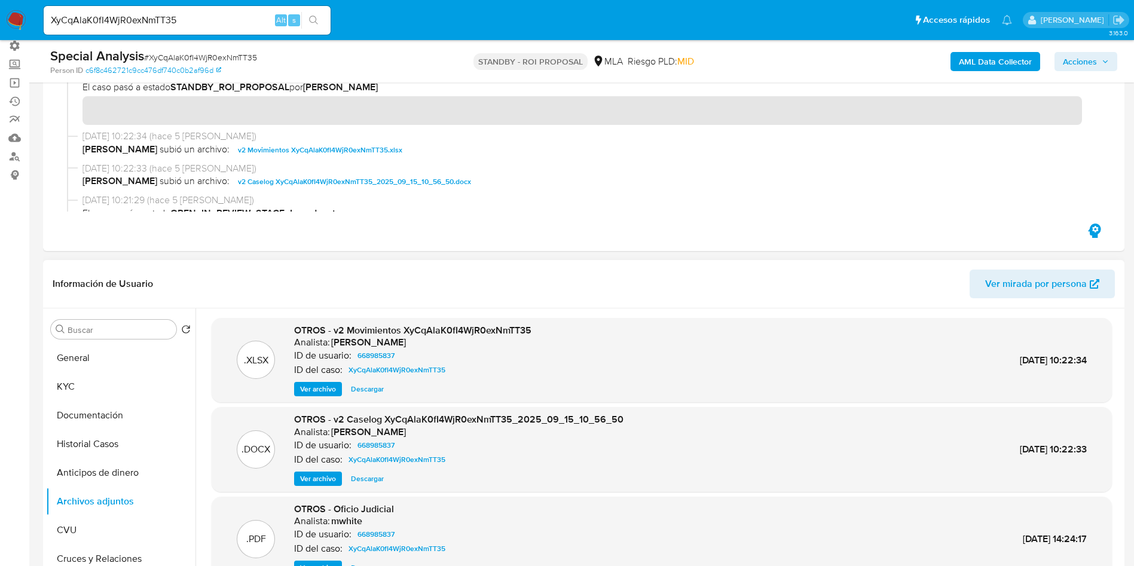
click at [320, 480] on span "Ver archivo" at bounding box center [318, 479] width 36 height 12
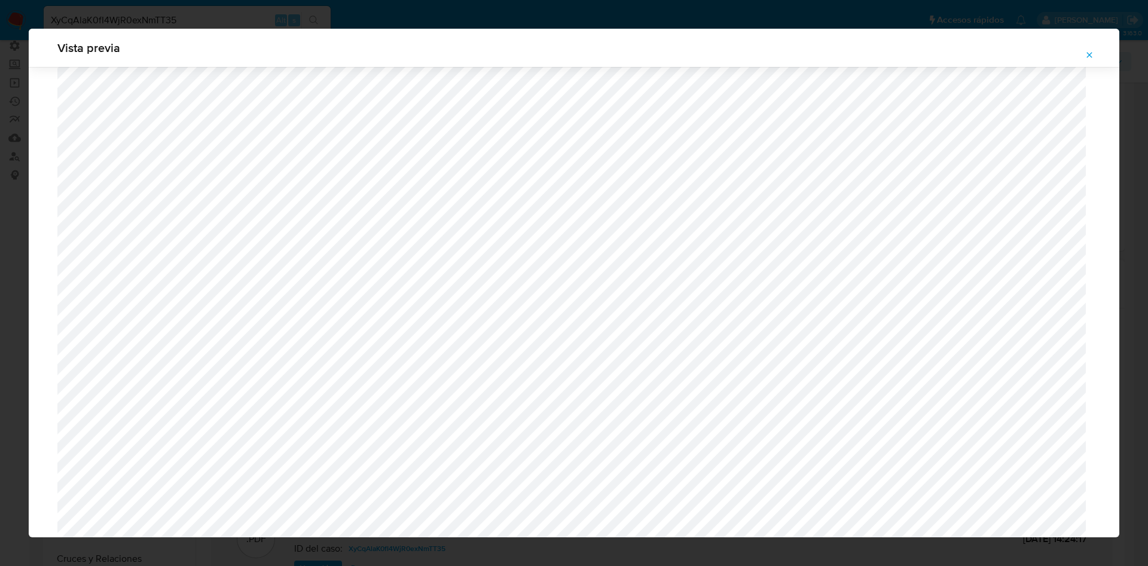
scroll to position [335, 0]
click at [1088, 57] on icon "Attachment preview" at bounding box center [1090, 55] width 10 height 10
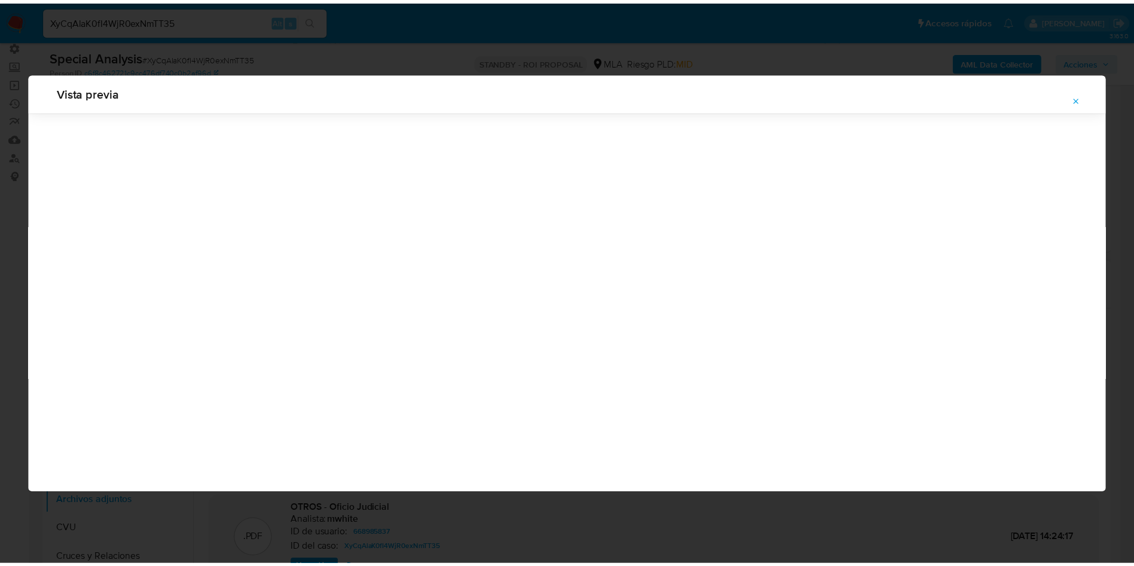
scroll to position [0, 0]
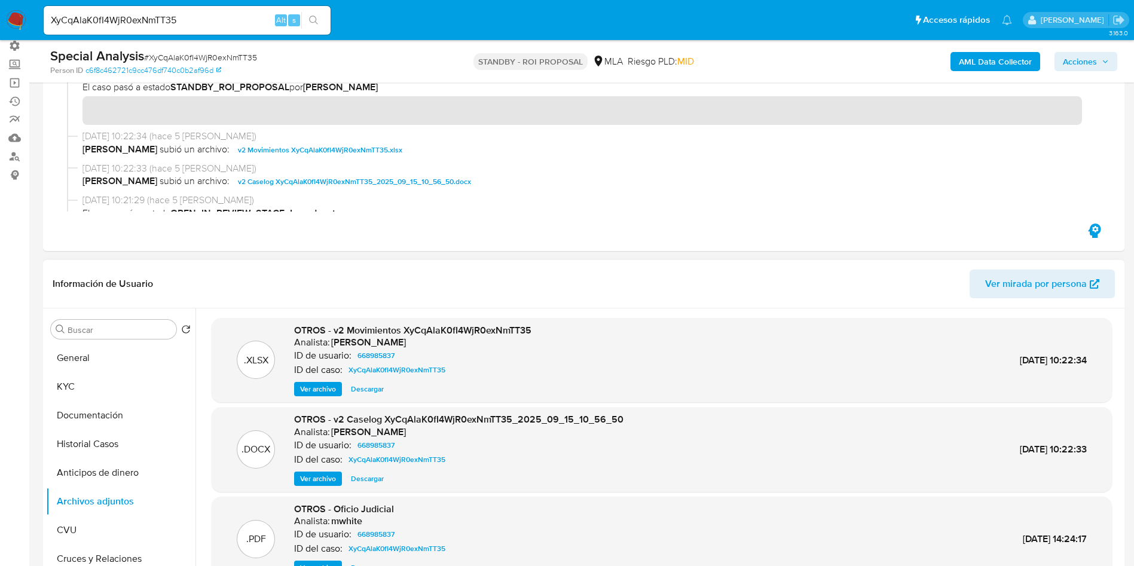
click at [87, 25] on input "XyCqAlaK0fI4WjR0exNmTT35" at bounding box center [187, 21] width 287 height 16
paste input "DVbFtP3tsBLKG0A2kFYBd4EX"
type input "DVbFtP3tsBLKG0A2kFYBd4EX"
click at [313, 16] on icon "search-icon" at bounding box center [313, 20] width 9 height 9
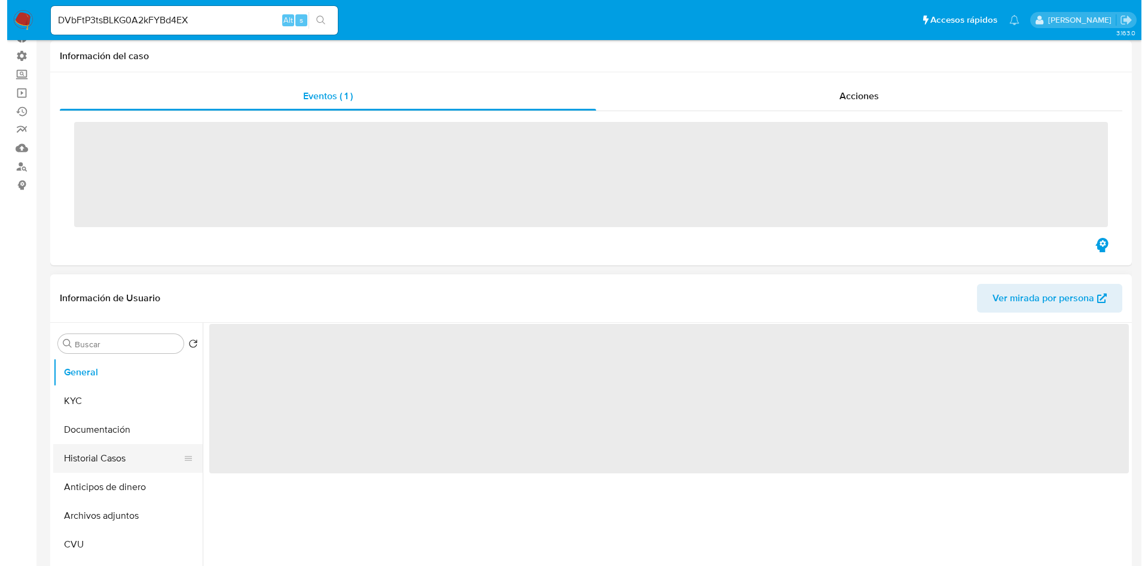
scroll to position [179, 0]
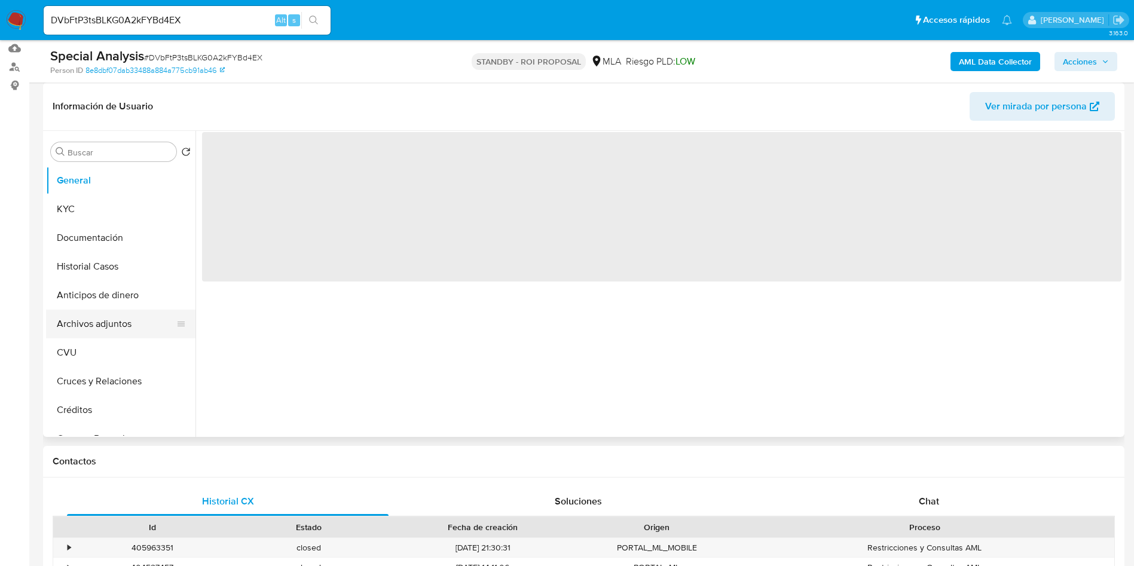
click at [94, 329] on button "Archivos adjuntos" at bounding box center [116, 324] width 140 height 29
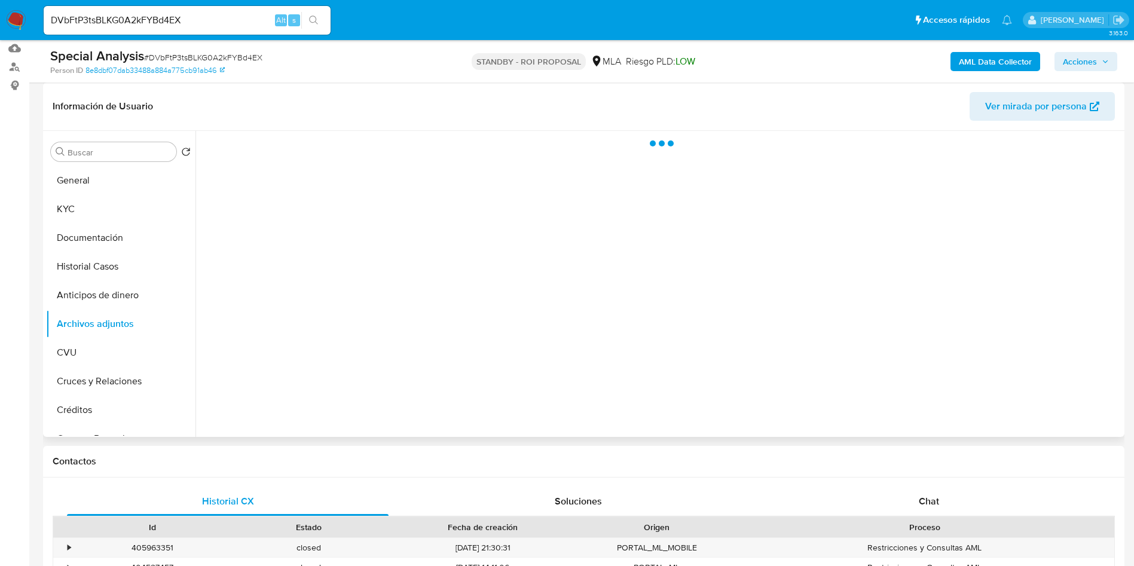
select select "10"
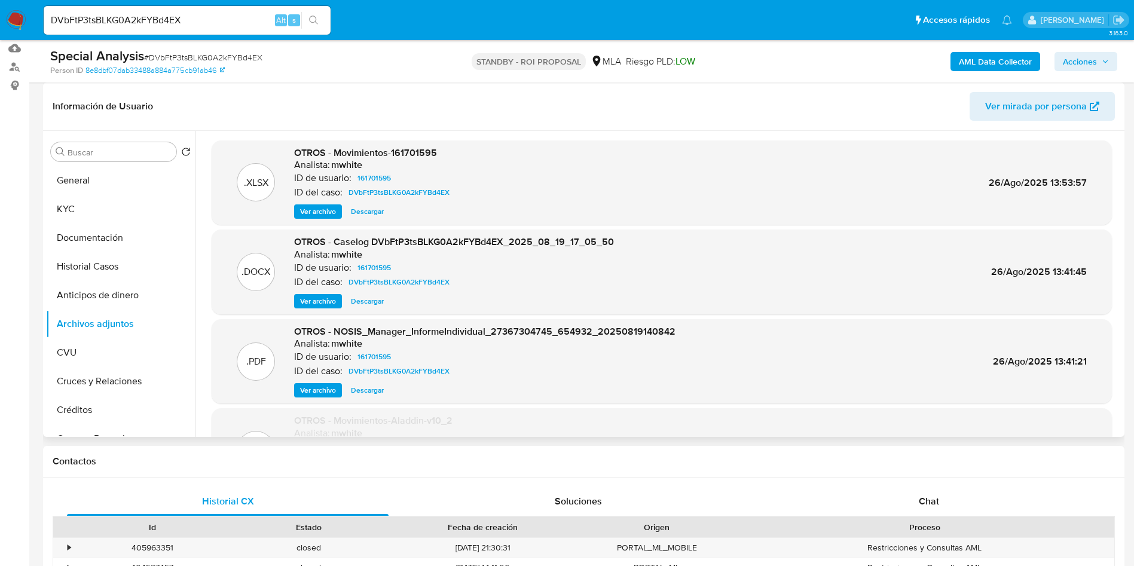
click at [326, 301] on span "Ver archivo" at bounding box center [318, 301] width 36 height 12
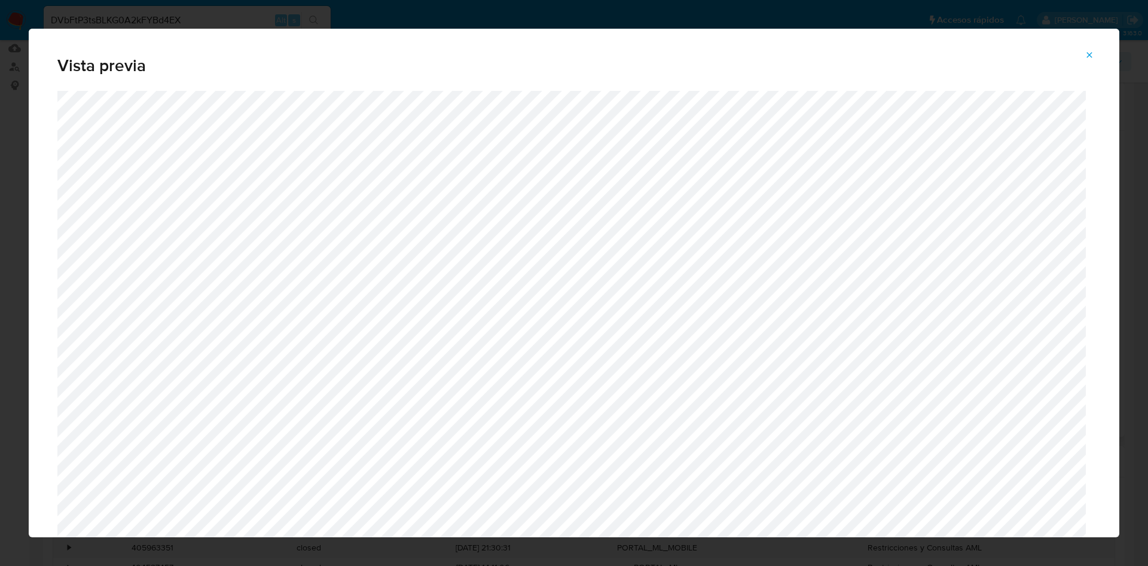
scroll to position [425, 0]
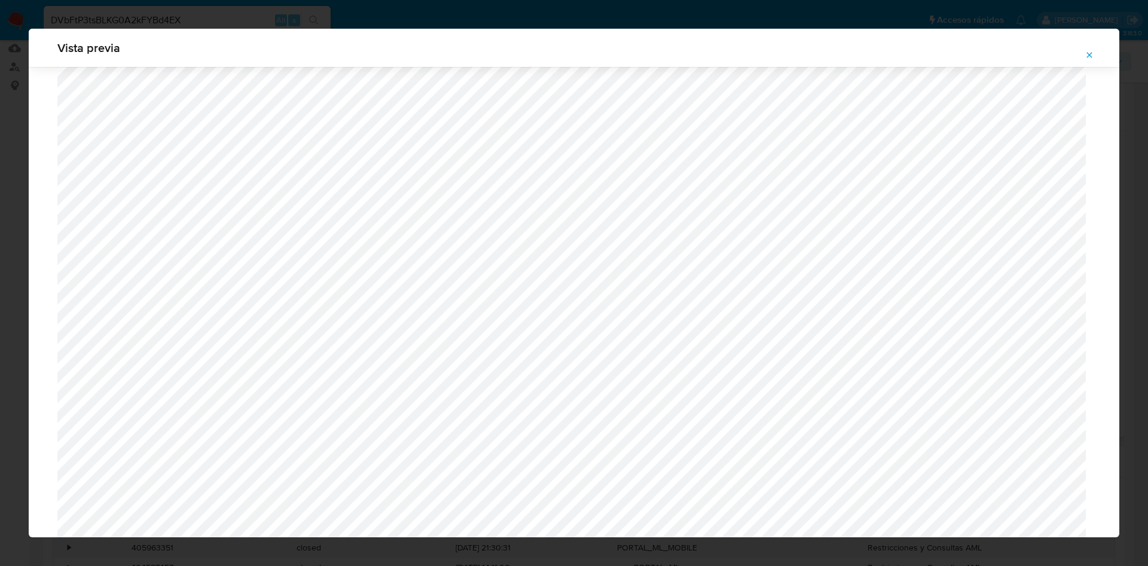
click at [1094, 57] on button "Attachment preview" at bounding box center [1089, 54] width 26 height 19
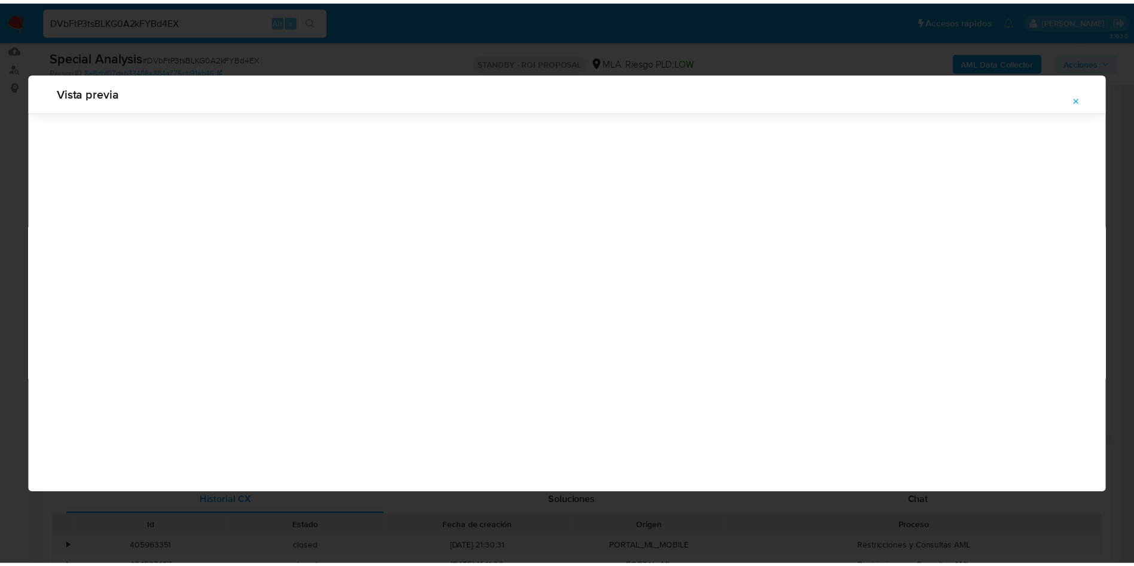
scroll to position [0, 0]
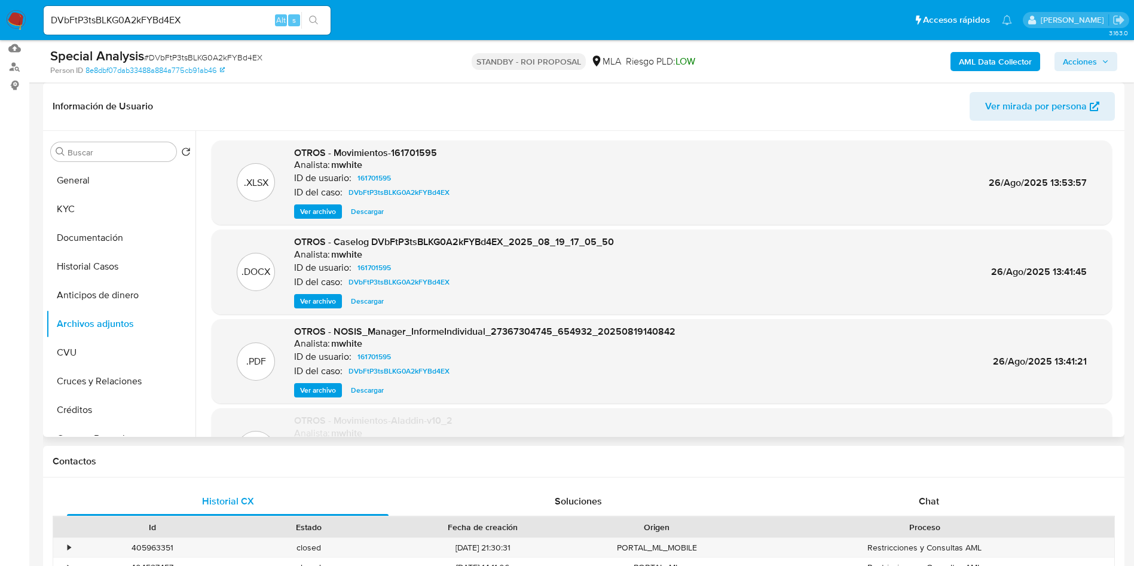
click at [209, 20] on input "DVbFtP3tsBLKG0A2kFYBd4EX" at bounding box center [187, 21] width 287 height 16
paste input "XyCqAlaK0fI4WjR0exNmTT35"
type input "XyCqAlaK0fI4WjR0exNmTT35"
click at [318, 21] on icon "search-icon" at bounding box center [314, 21] width 10 height 10
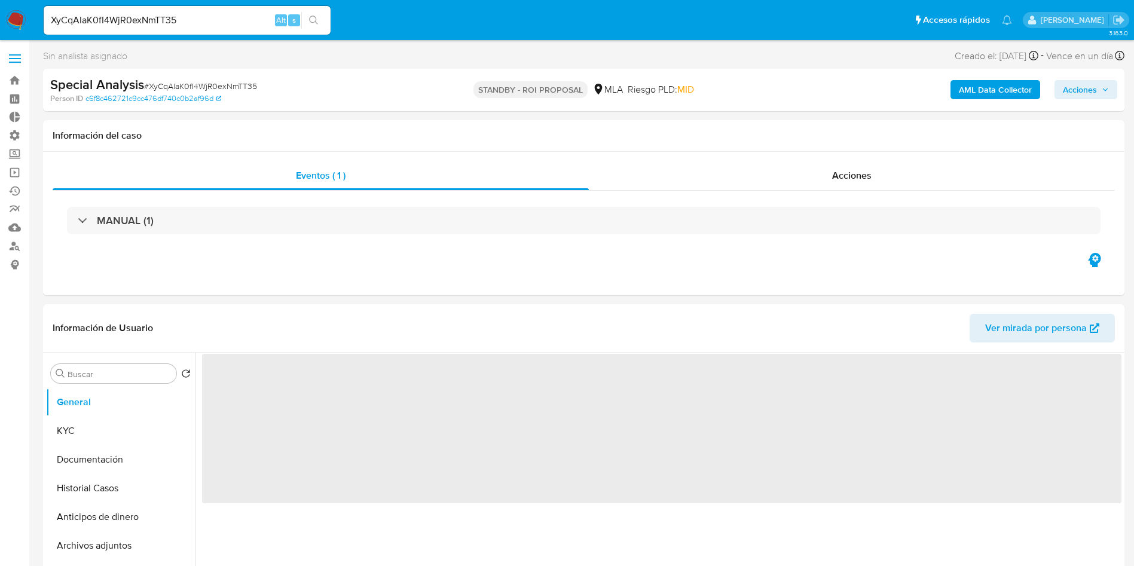
select select "10"
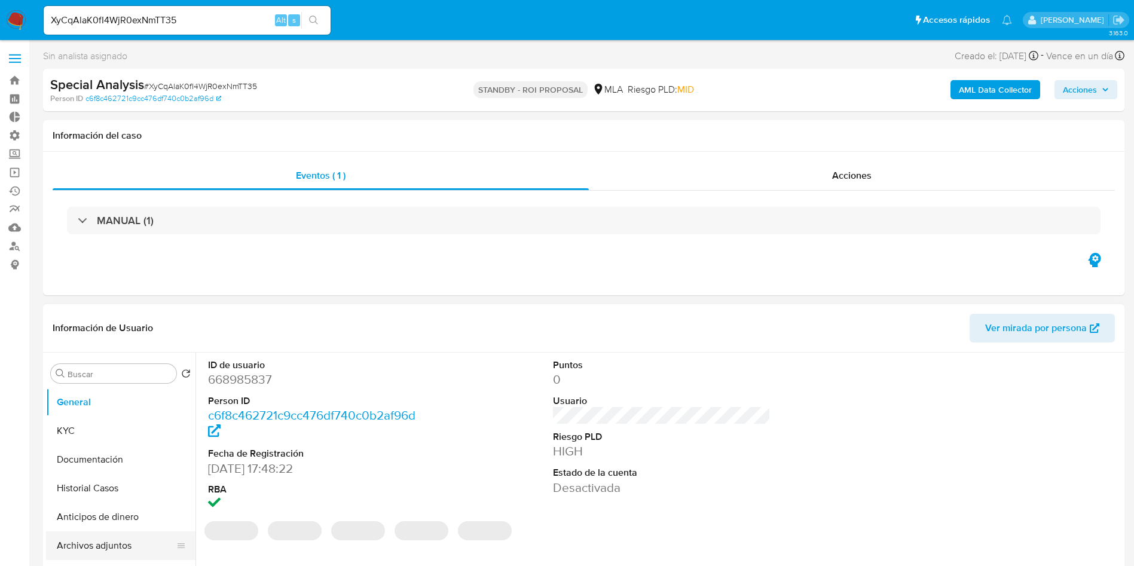
click at [71, 536] on button "Archivos adjuntos" at bounding box center [116, 546] width 140 height 29
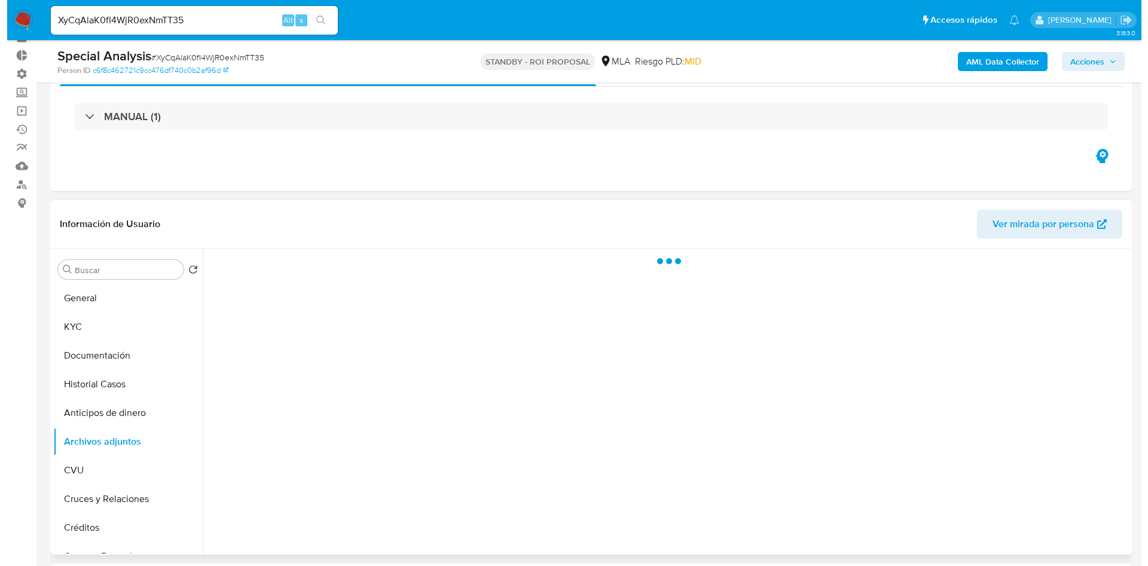
scroll to position [90, 0]
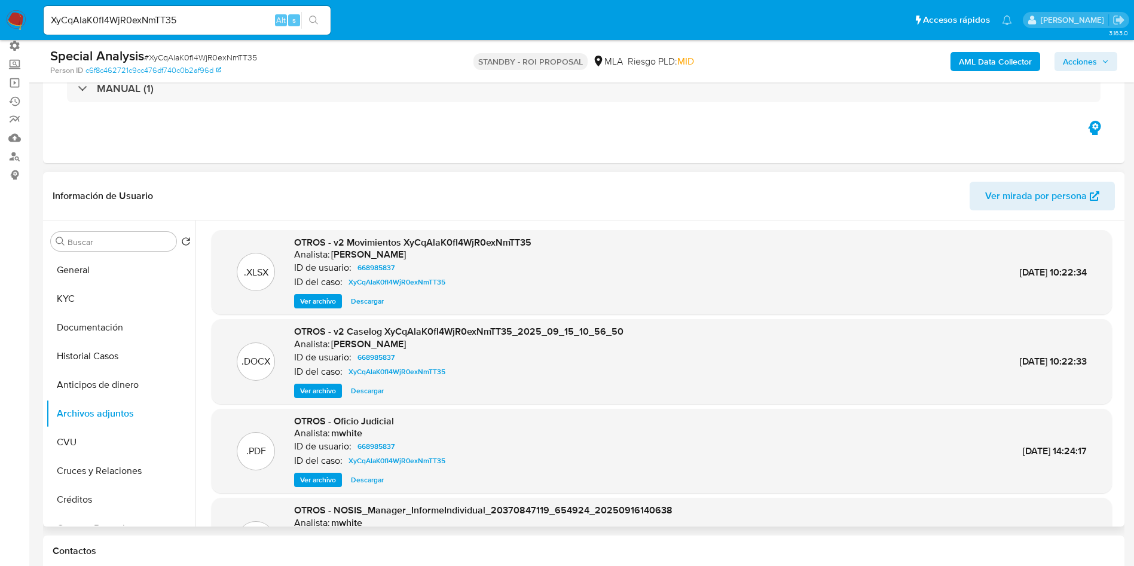
click at [336, 395] on span "Ver archivo" at bounding box center [318, 391] width 36 height 12
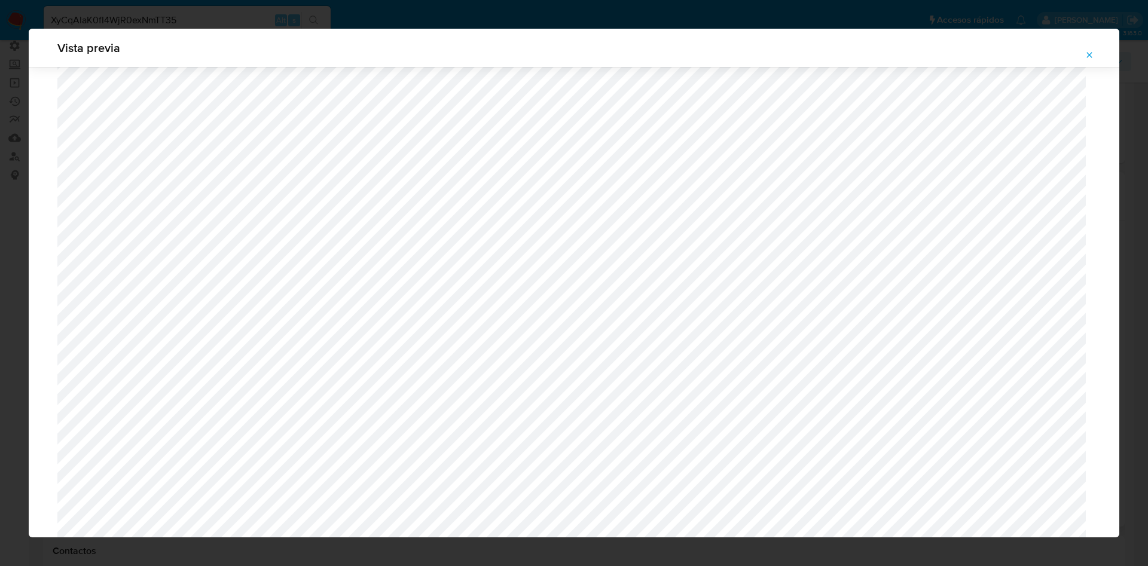
scroll to position [335, 0]
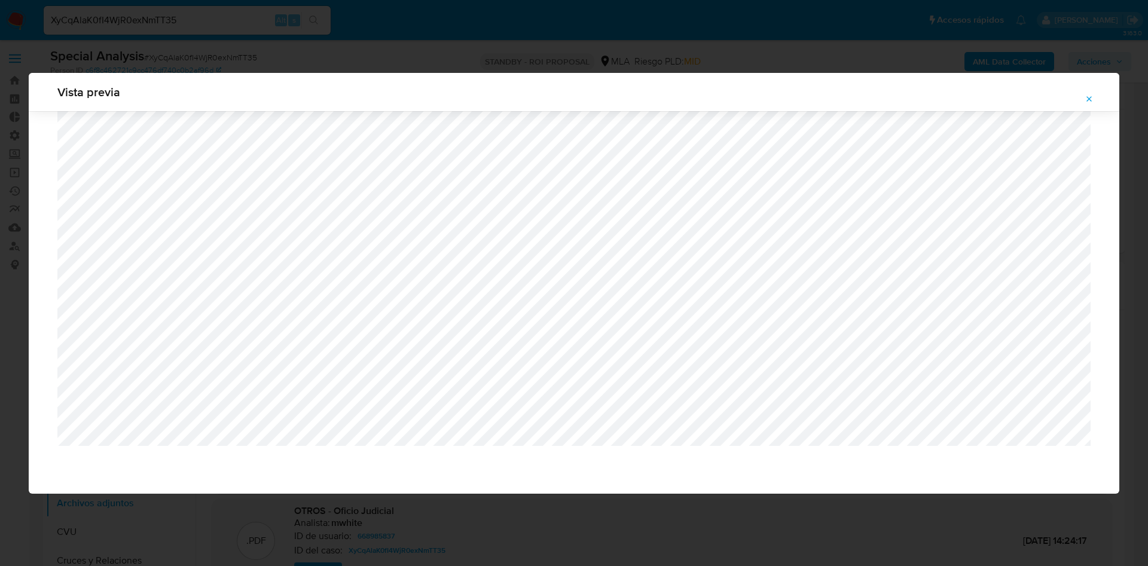
select select "10"
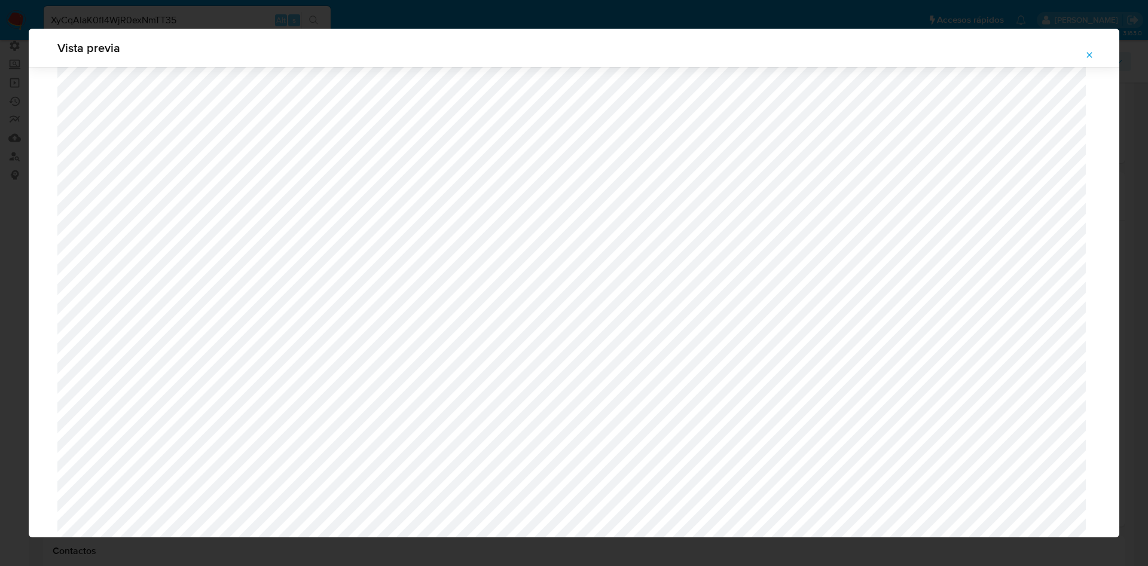
scroll to position [335, 0]
click at [1088, 62] on span "Attachment preview" at bounding box center [1090, 55] width 10 height 17
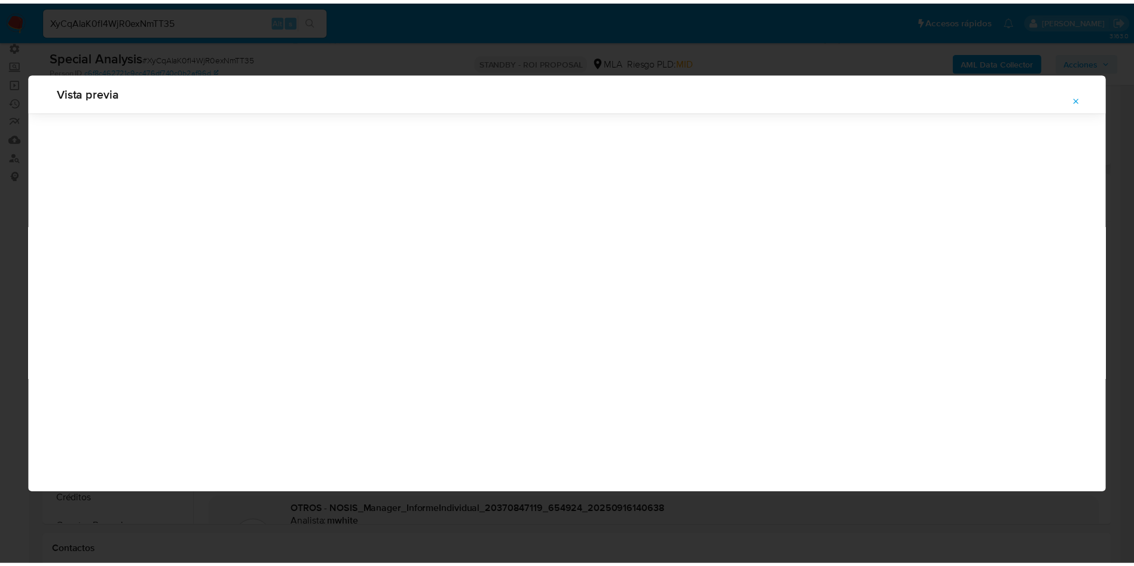
scroll to position [0, 0]
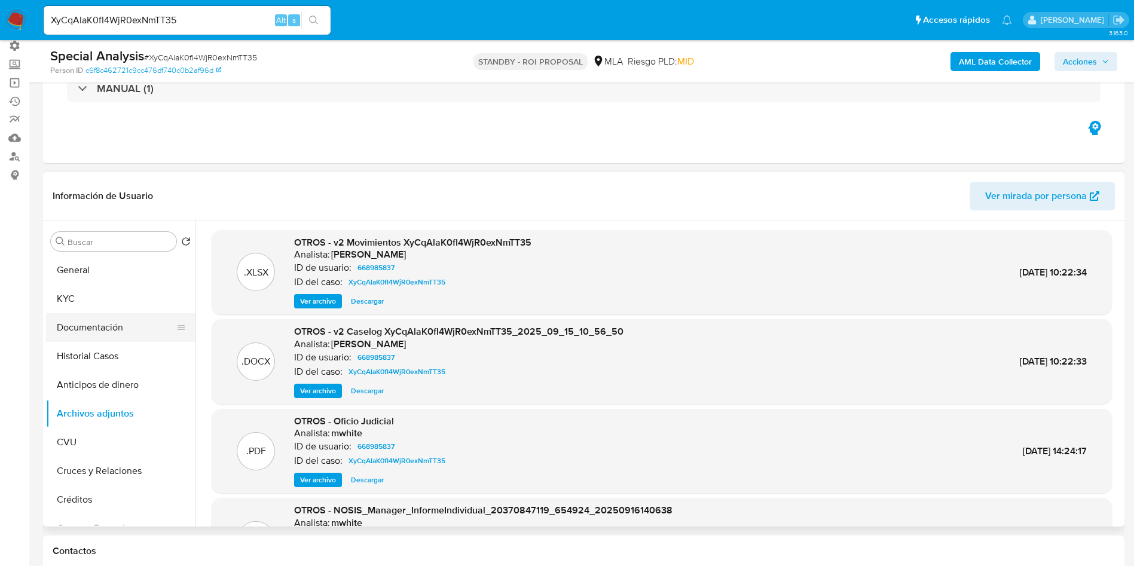
click at [88, 331] on button "Documentación" at bounding box center [116, 327] width 140 height 29
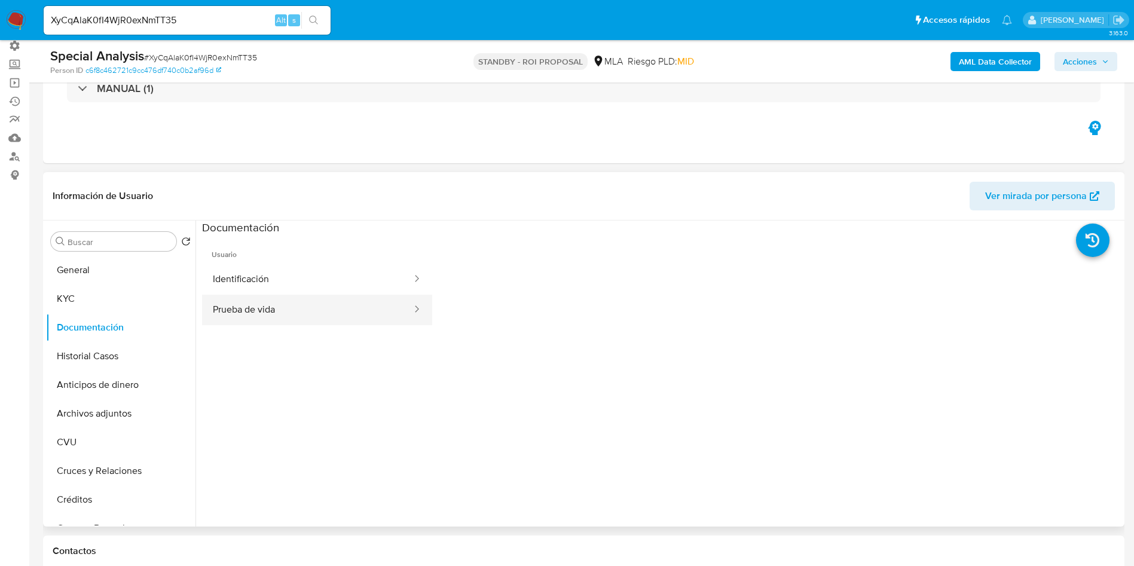
click at [306, 307] on button "Prueba de vida" at bounding box center [307, 310] width 211 height 30
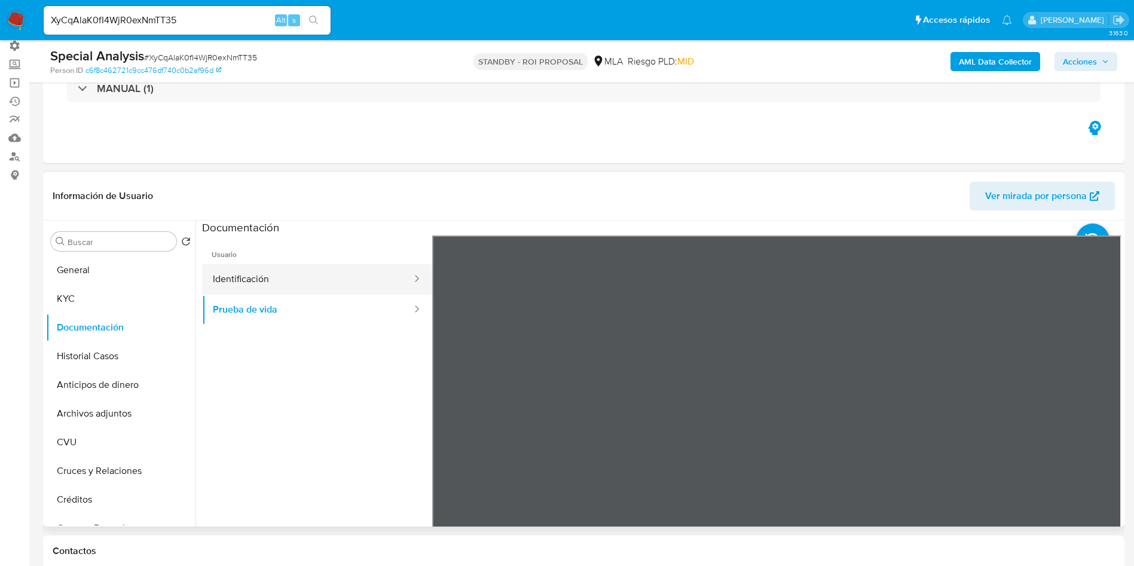
click at [236, 270] on button "Identificación" at bounding box center [307, 279] width 211 height 30
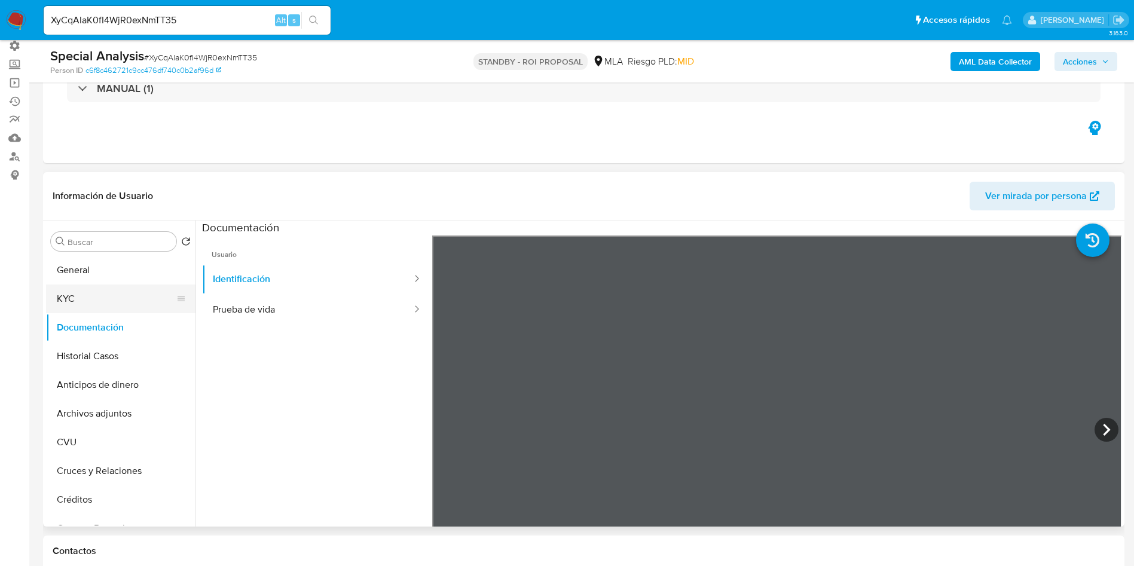
click at [94, 306] on button "KYC" at bounding box center [116, 299] width 140 height 29
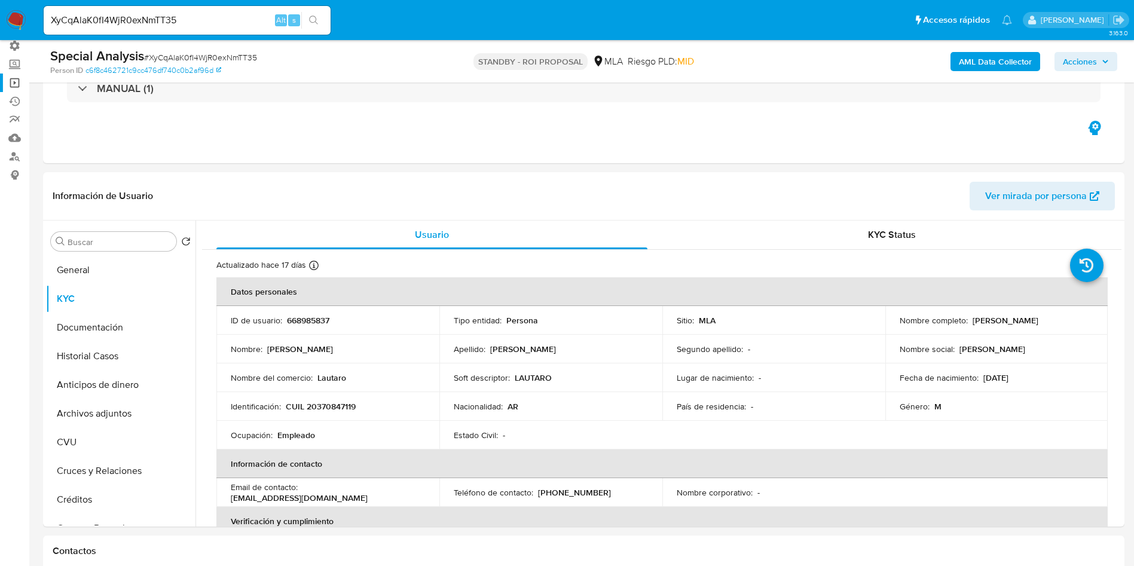
click at [15, 83] on link "Operaciones masivas" at bounding box center [71, 83] width 142 height 19
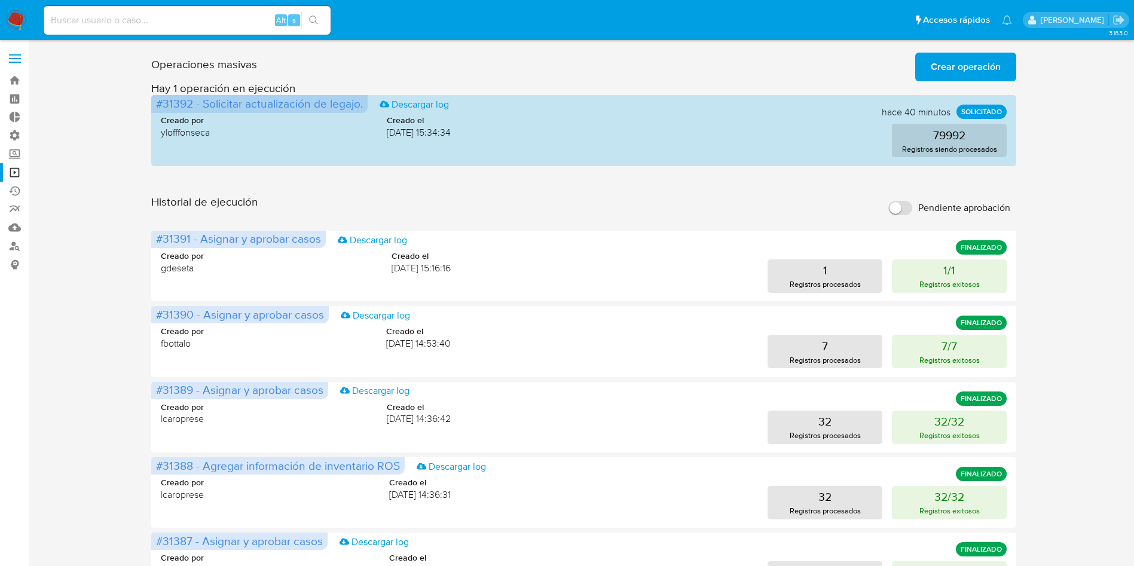
click at [721, 191] on div "Operaciones masivas Crear operación Sólo puede haber hasta un máximo de 5 opera…" at bounding box center [583, 534] width 865 height 972
click at [961, 61] on span "Crear operación" at bounding box center [966, 67] width 70 height 26
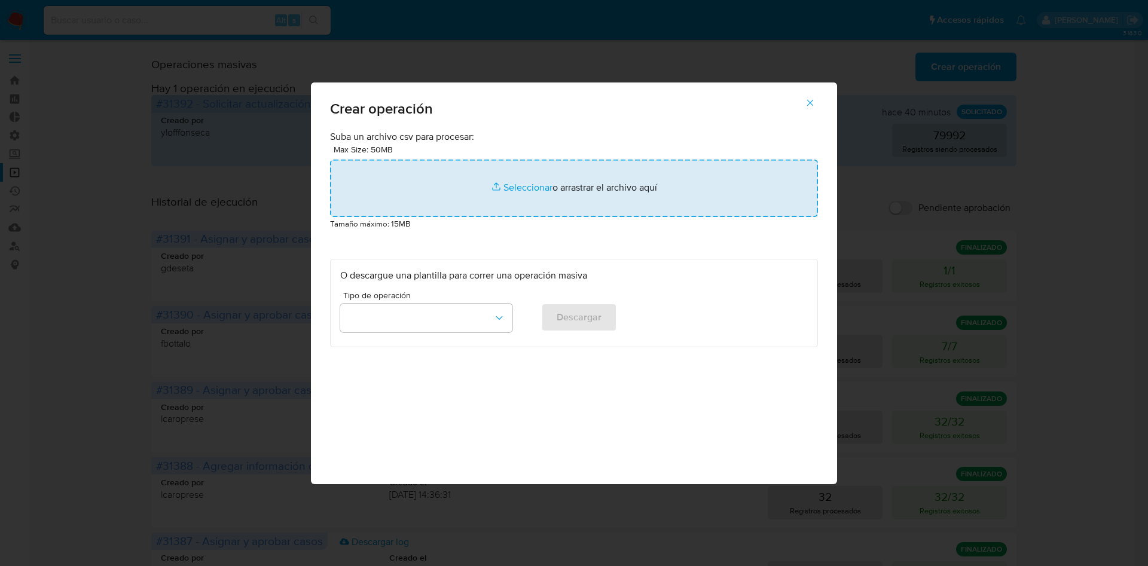
click at [596, 182] on input "file" at bounding box center [574, 188] width 488 height 57
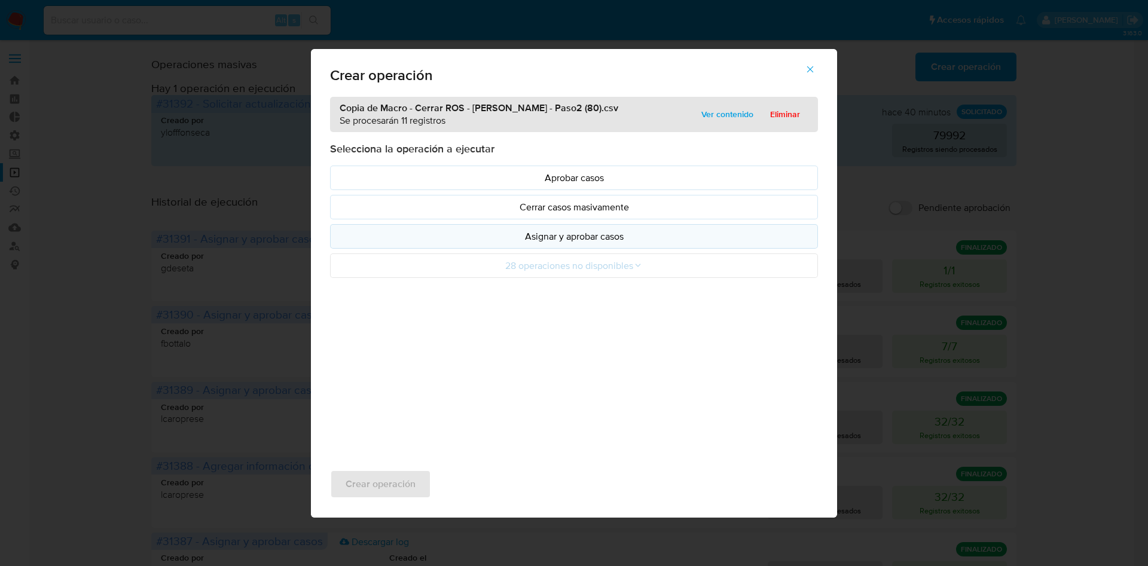
drag, startPoint x: 596, startPoint y: 182, endPoint x: 603, endPoint y: 237, distance: 55.6
click at [603, 237] on p "Asignar y aprobar casos" at bounding box center [574, 237] width 468 height 14
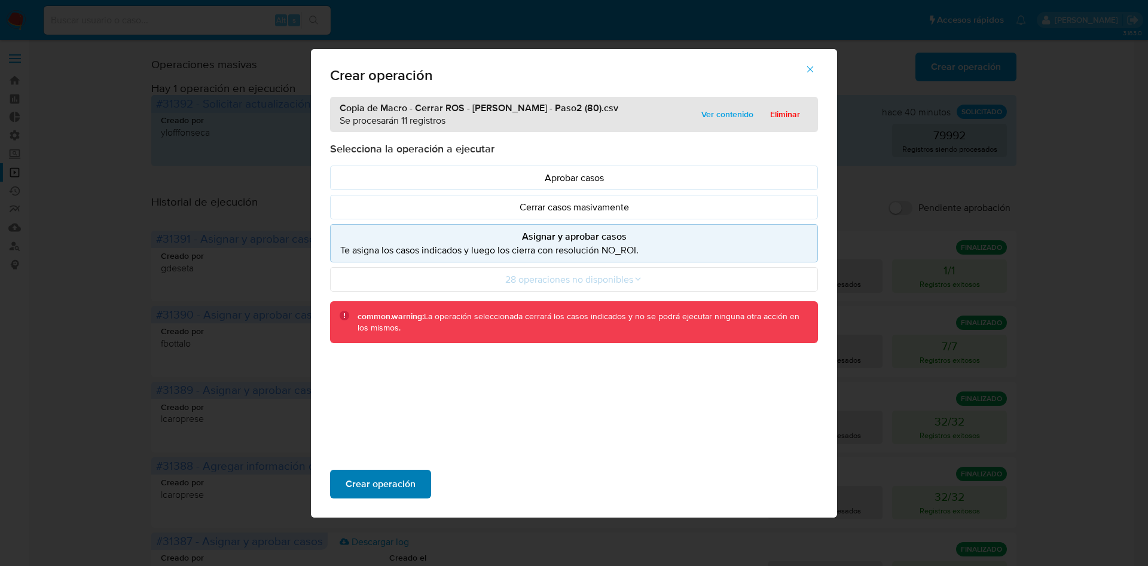
click at [413, 486] on span "Crear operación" at bounding box center [381, 484] width 70 height 26
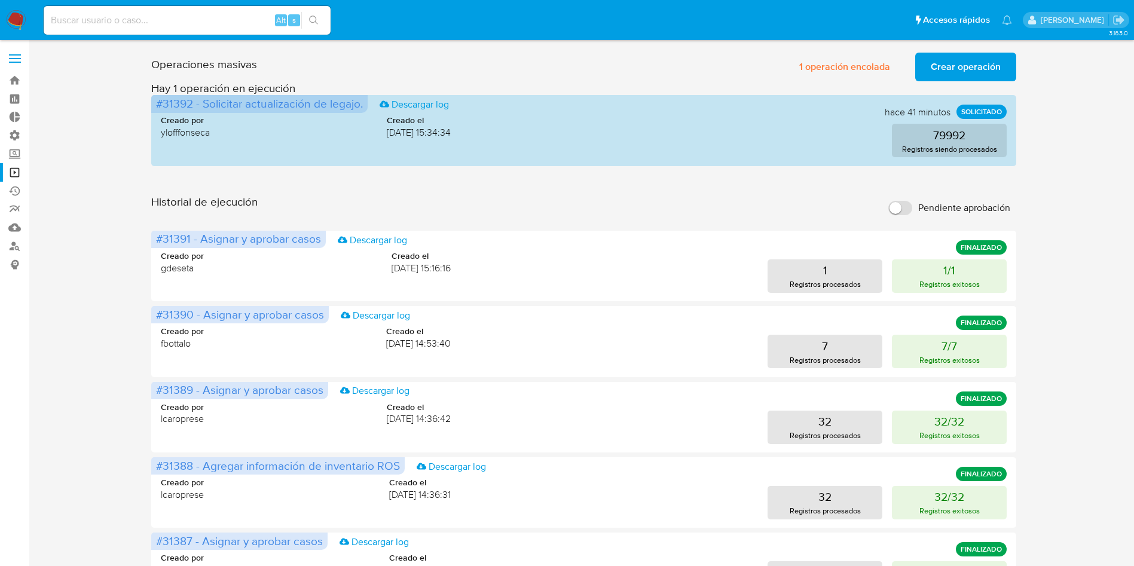
click at [1082, 108] on div "Operaciones masivas 1 operación encolada Crear operación Sólo puede haber hasta…" at bounding box center [584, 534] width 1082 height 972
click at [937, 68] on span "Crear operación" at bounding box center [966, 67] width 70 height 26
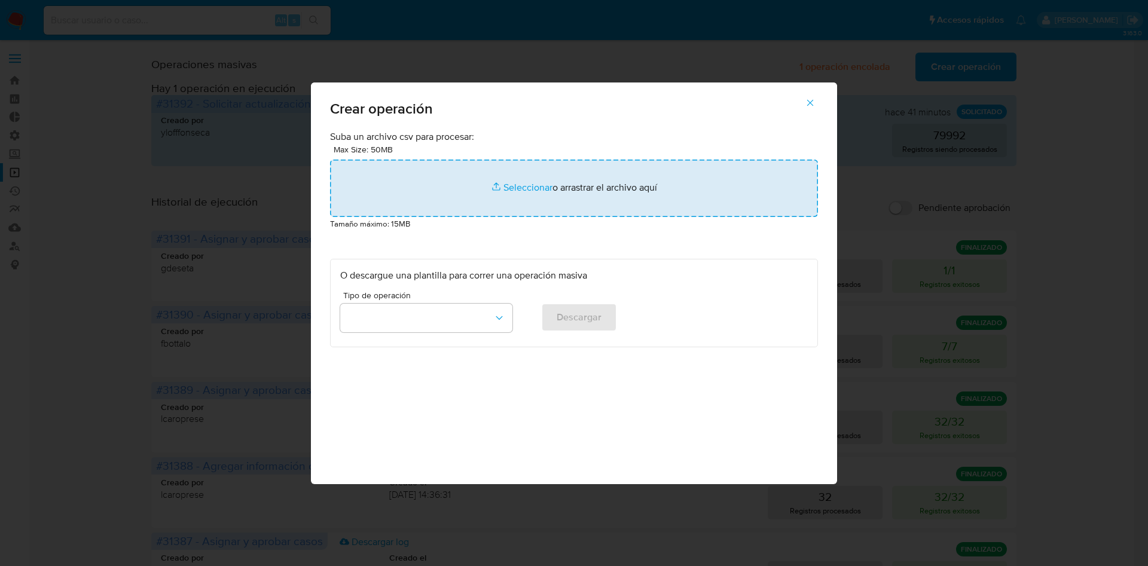
click at [484, 191] on input "file" at bounding box center [574, 188] width 488 height 57
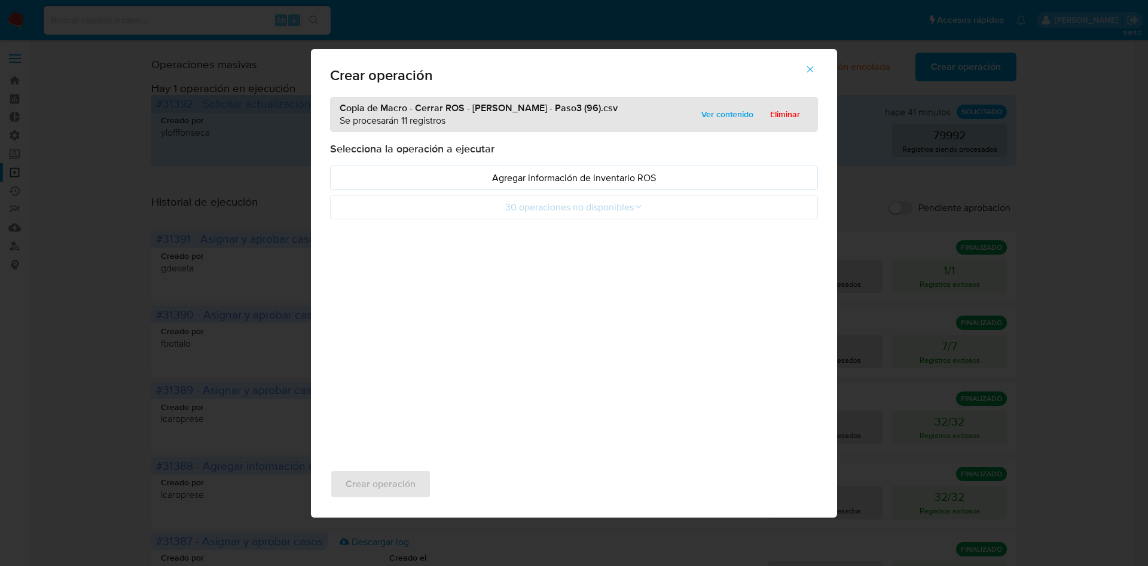
click at [811, 68] on icon "button" at bounding box center [810, 69] width 11 height 11
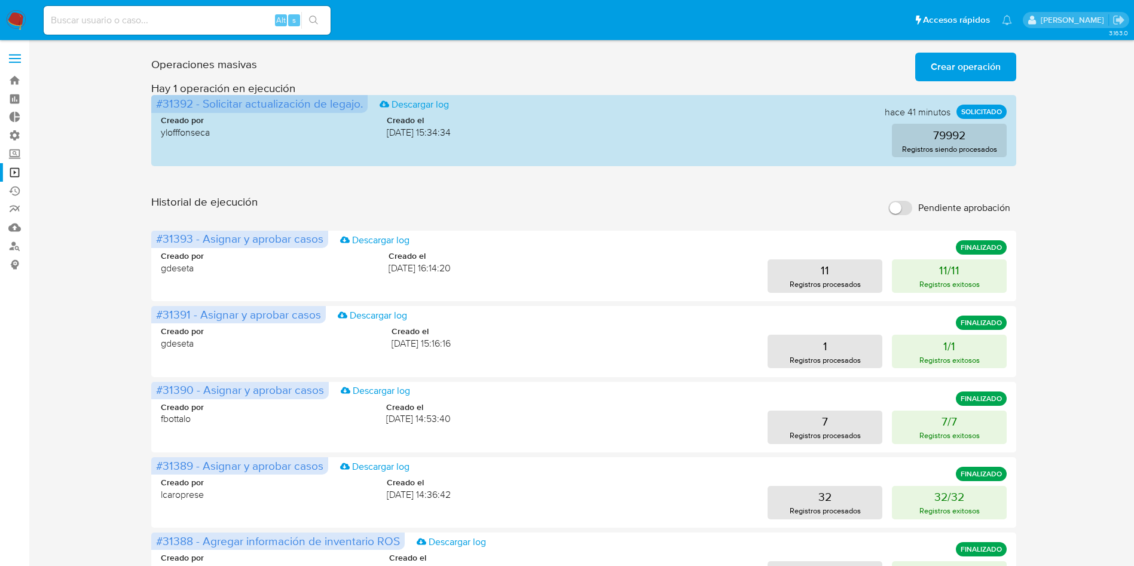
click at [926, 68] on button "Crear operación" at bounding box center [966, 67] width 101 height 29
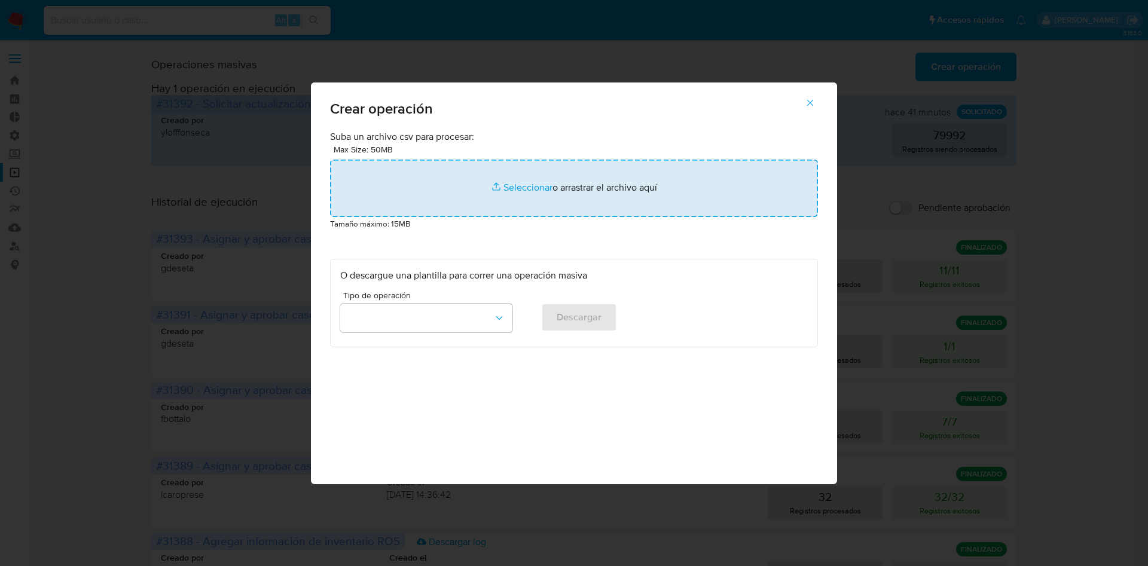
click at [631, 177] on input "file" at bounding box center [574, 188] width 488 height 57
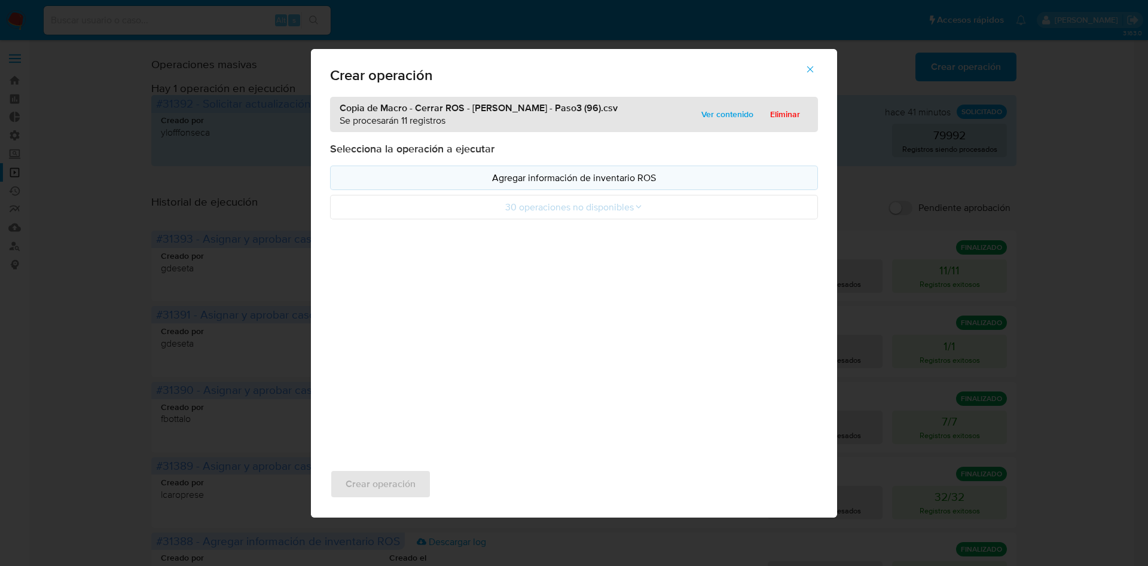
click at [593, 172] on p "Agregar información de inventario ROS" at bounding box center [574, 178] width 468 height 14
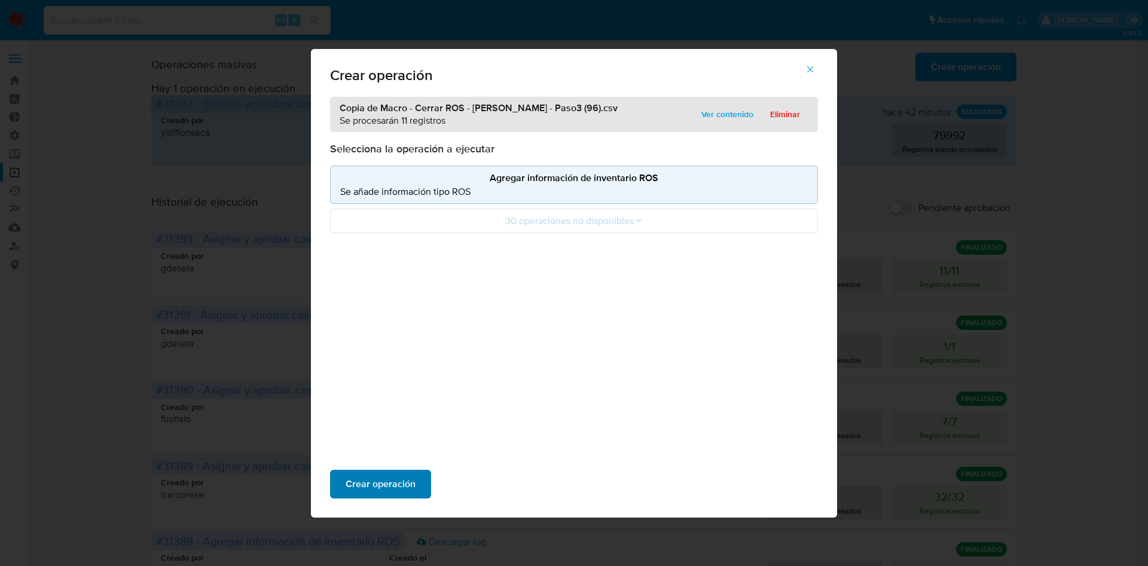
click at [406, 473] on span "Crear operación" at bounding box center [381, 484] width 70 height 26
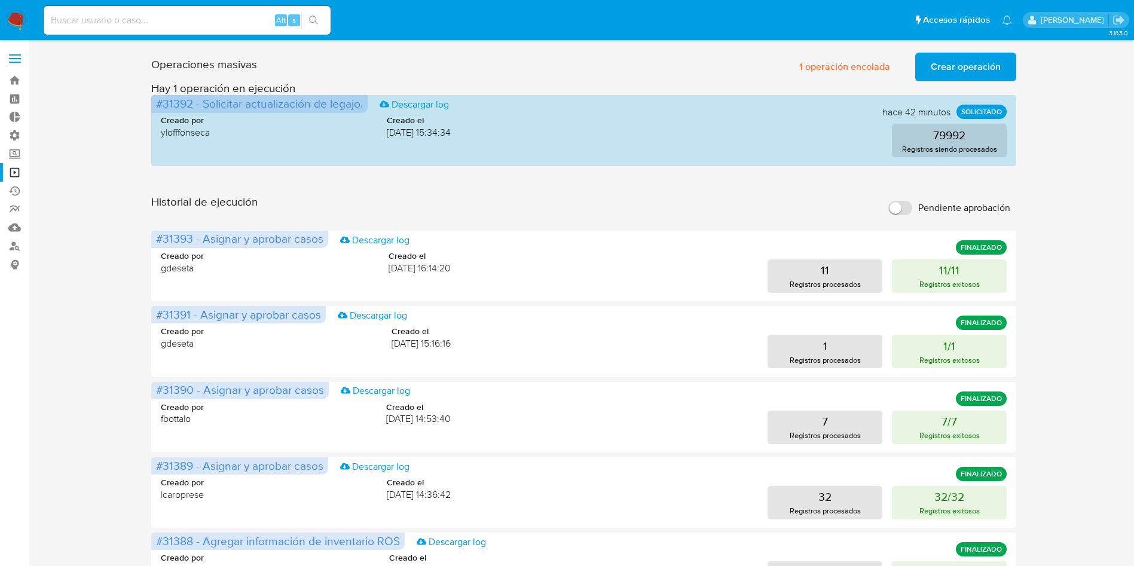
click at [969, 69] on span "Crear operación" at bounding box center [966, 67] width 70 height 26
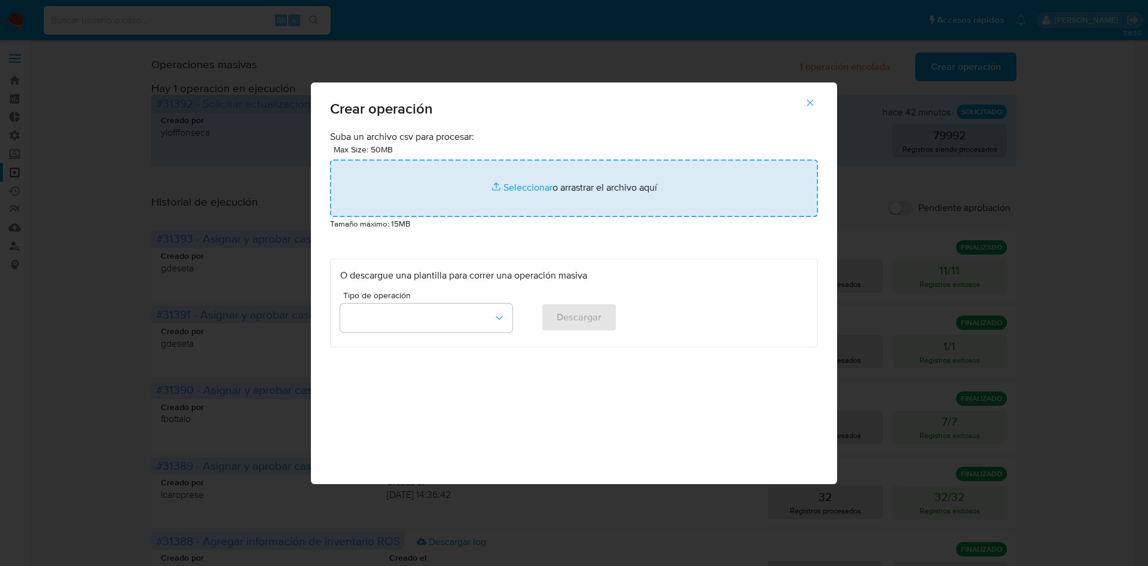
click at [700, 182] on input "file" at bounding box center [574, 188] width 488 height 57
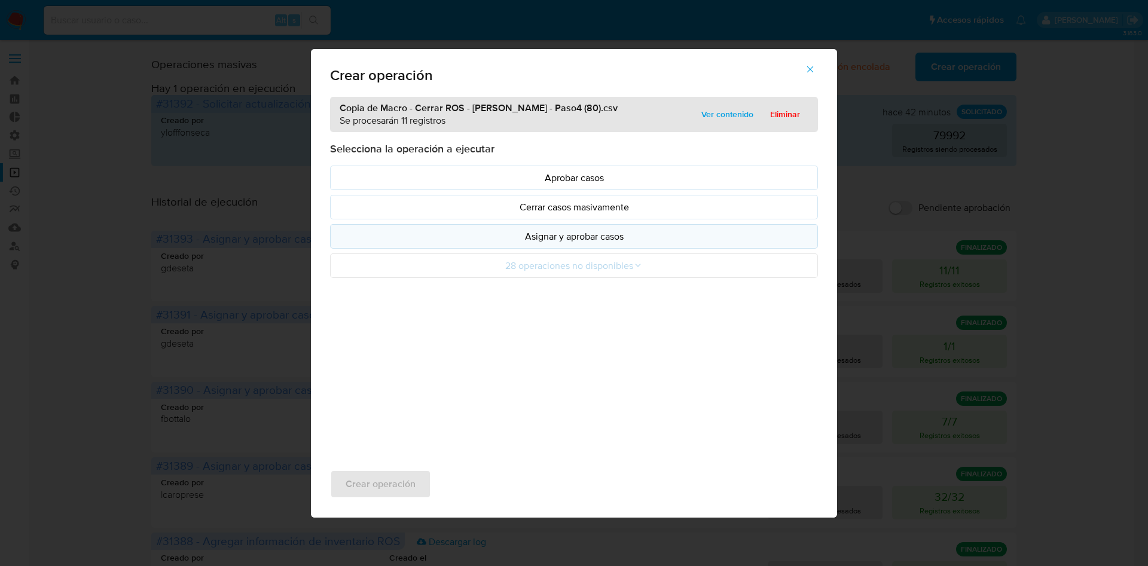
drag, startPoint x: 700, startPoint y: 182, endPoint x: 616, endPoint y: 236, distance: 100.0
click at [616, 236] on p "Asignar y aprobar casos" at bounding box center [574, 237] width 468 height 14
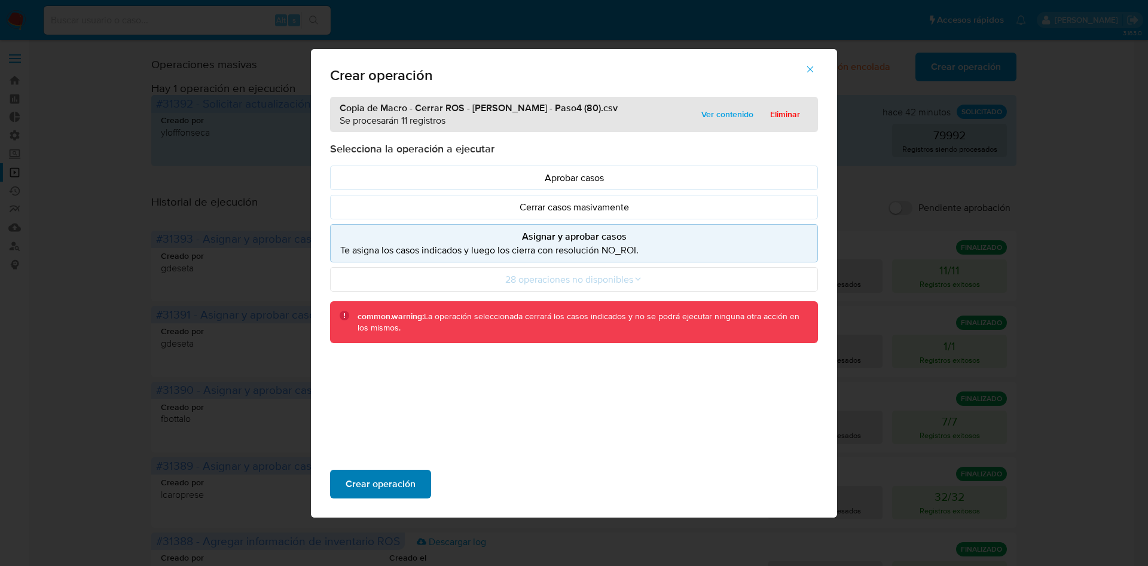
click at [393, 488] on span "Crear operación" at bounding box center [381, 484] width 70 height 26
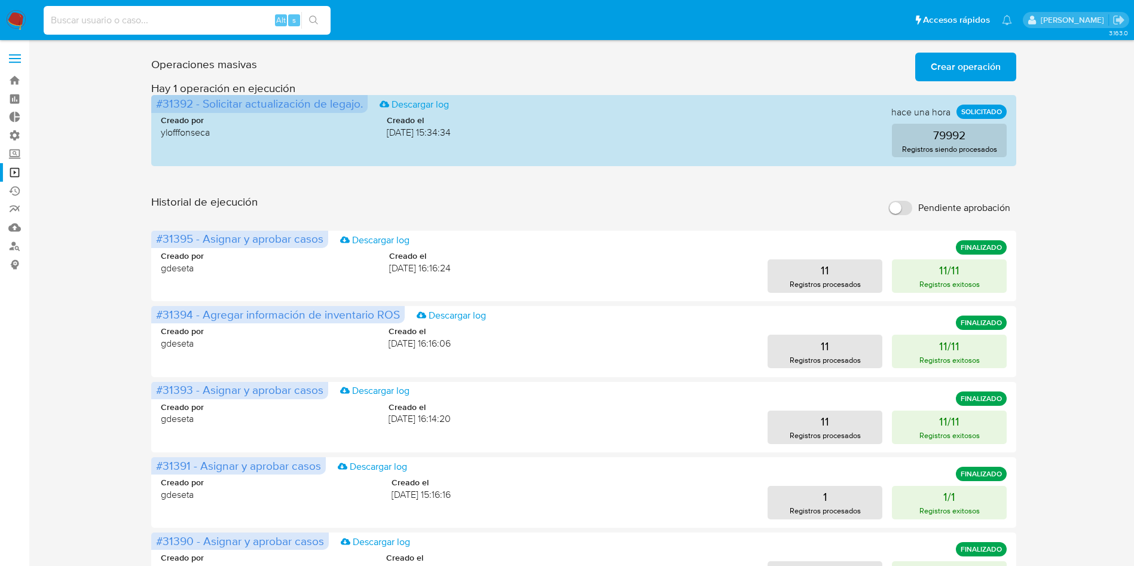
click at [214, 20] on input at bounding box center [187, 21] width 287 height 16
paste input "dHEJKIe7B1ZdXdXVXBIv7gD8"
type input "dHEJKIe7B1ZdXdXVXBIv7gD8"
click at [321, 22] on button "search-icon" at bounding box center [313, 20] width 25 height 17
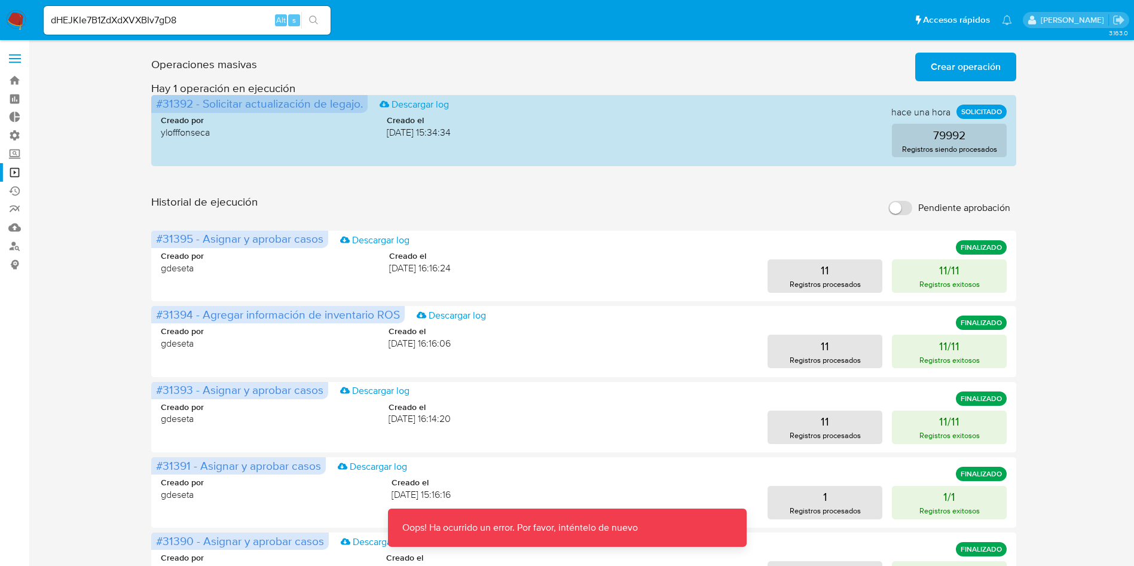
click at [321, 22] on button "search-icon" at bounding box center [313, 20] width 25 height 17
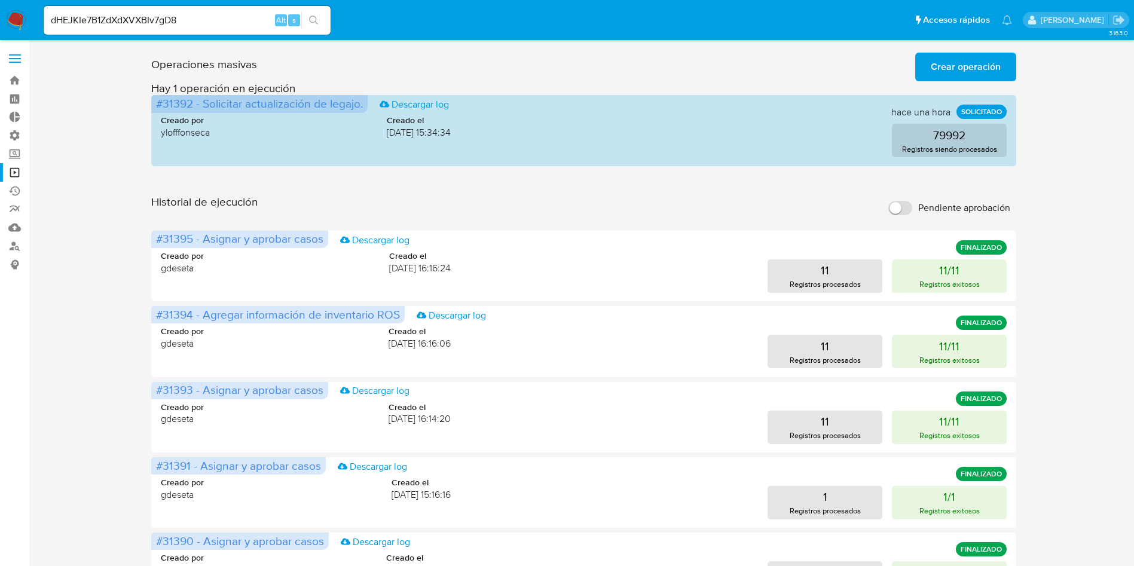
click at [321, 17] on button "search-icon" at bounding box center [313, 20] width 25 height 17
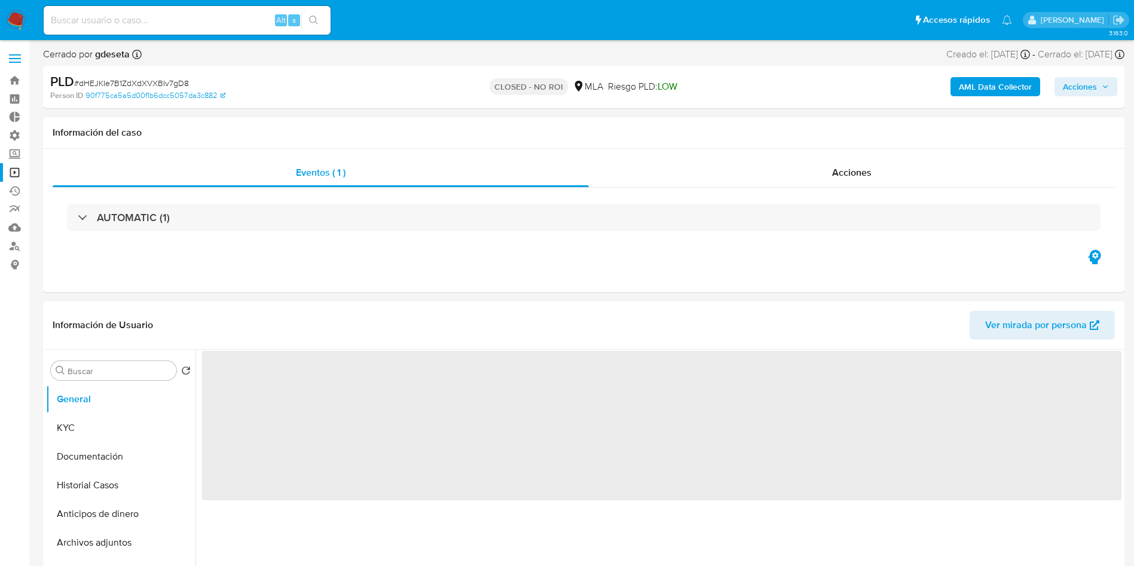
select select "10"
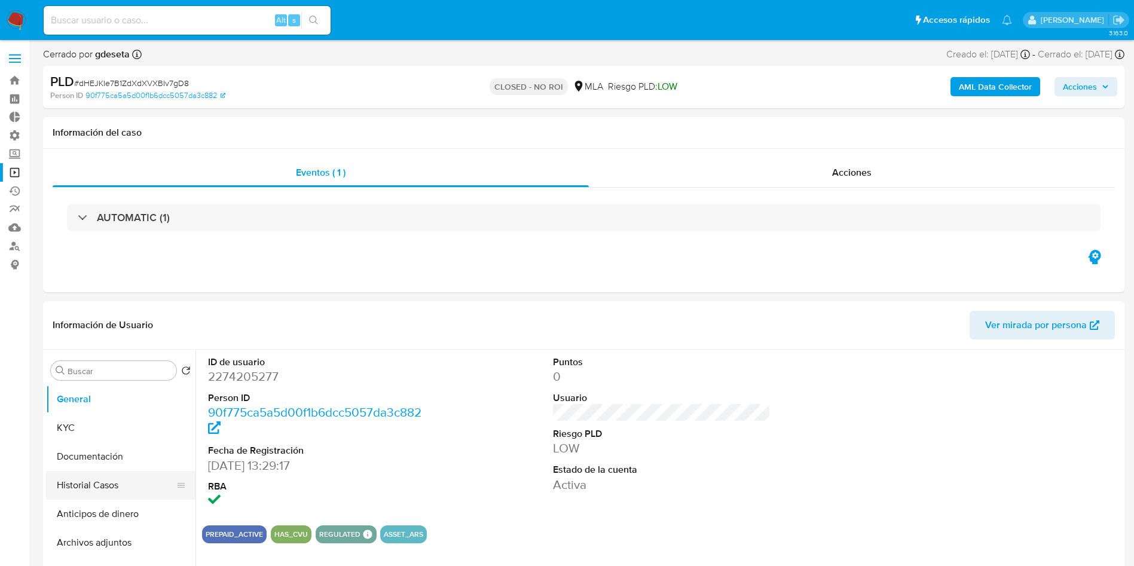
click at [108, 481] on button "Historial Casos" at bounding box center [116, 485] width 140 height 29
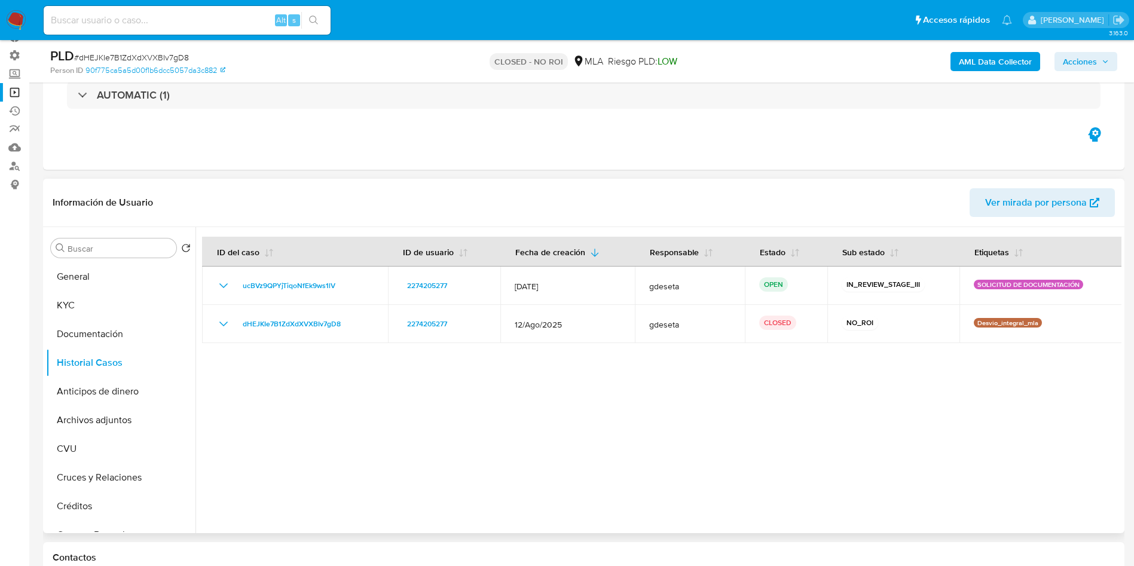
scroll to position [86, 0]
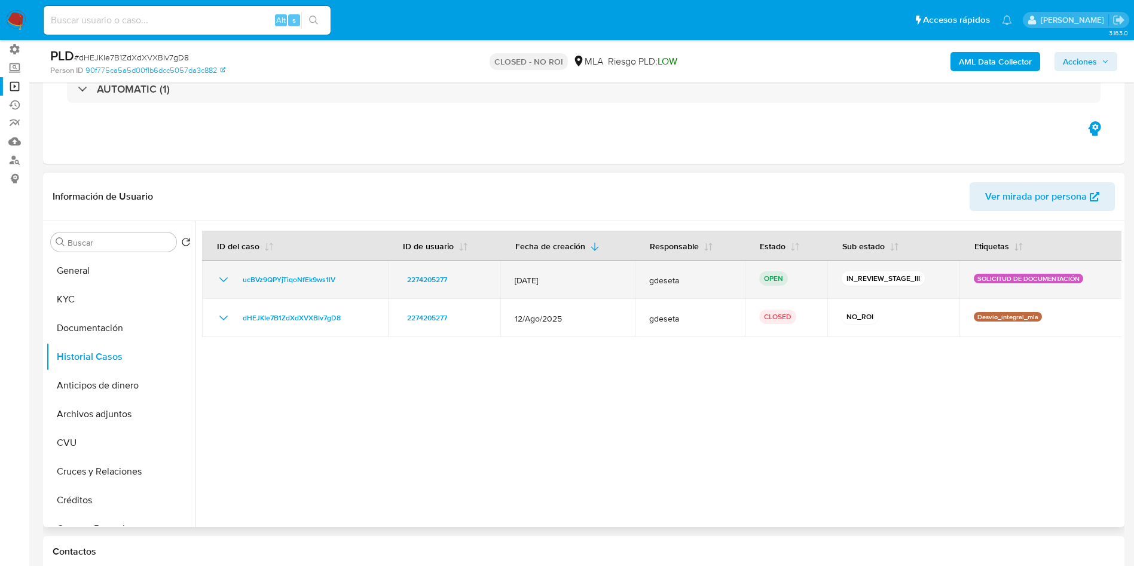
drag, startPoint x: 354, startPoint y: 282, endPoint x: 234, endPoint y: 285, distance: 119.6
click at [234, 285] on div "ucBVz9QPYjTiqoNfEk9ws1lV" at bounding box center [294, 280] width 157 height 14
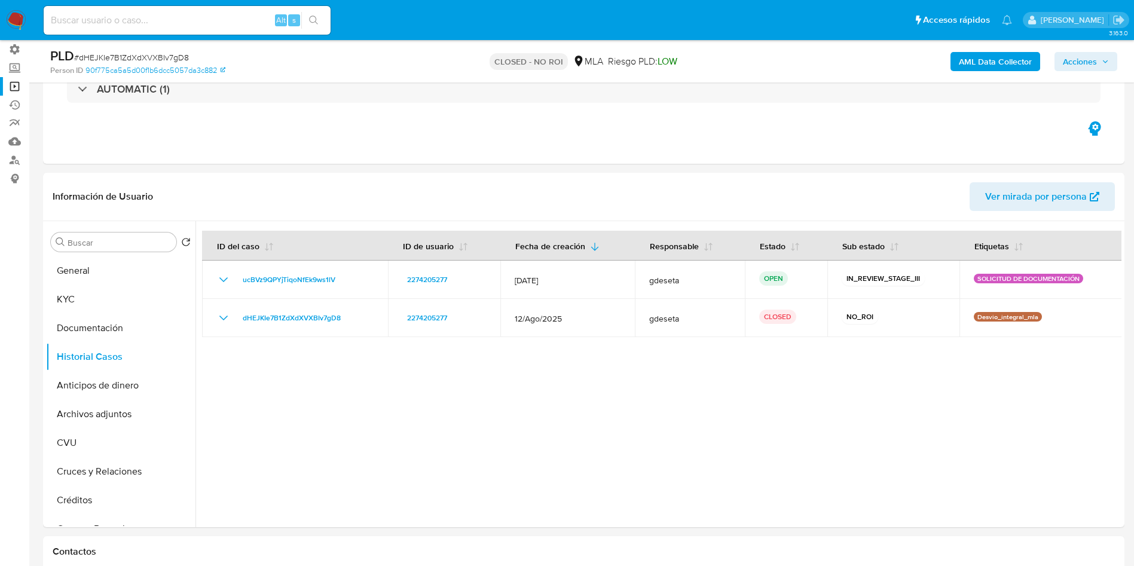
click at [1105, 55] on span "Acciones" at bounding box center [1086, 61] width 46 height 17
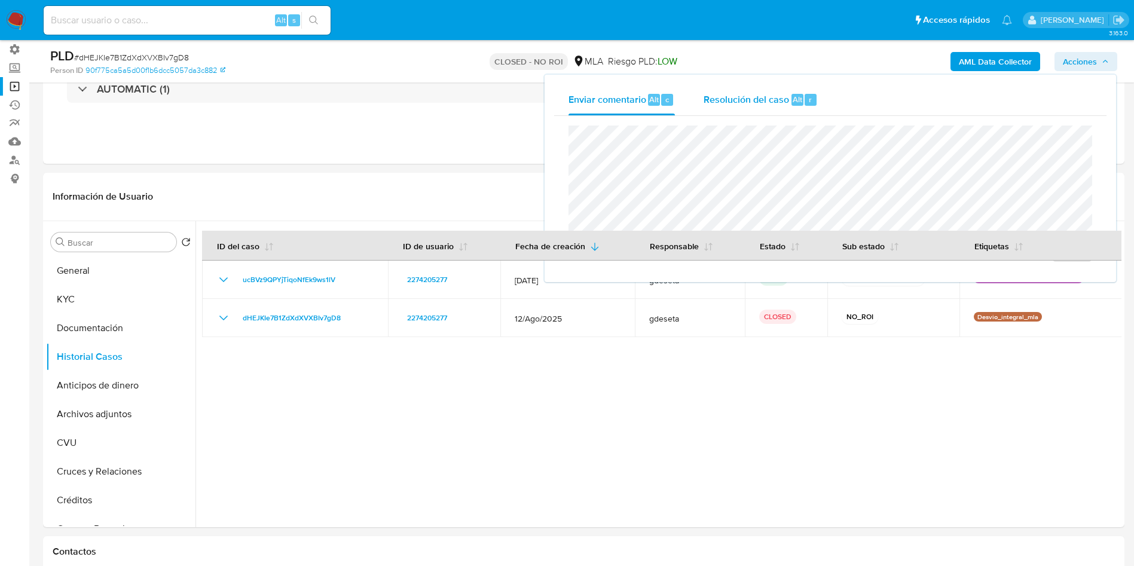
click at [736, 109] on div "Resolución del caso Alt r" at bounding box center [761, 99] width 114 height 31
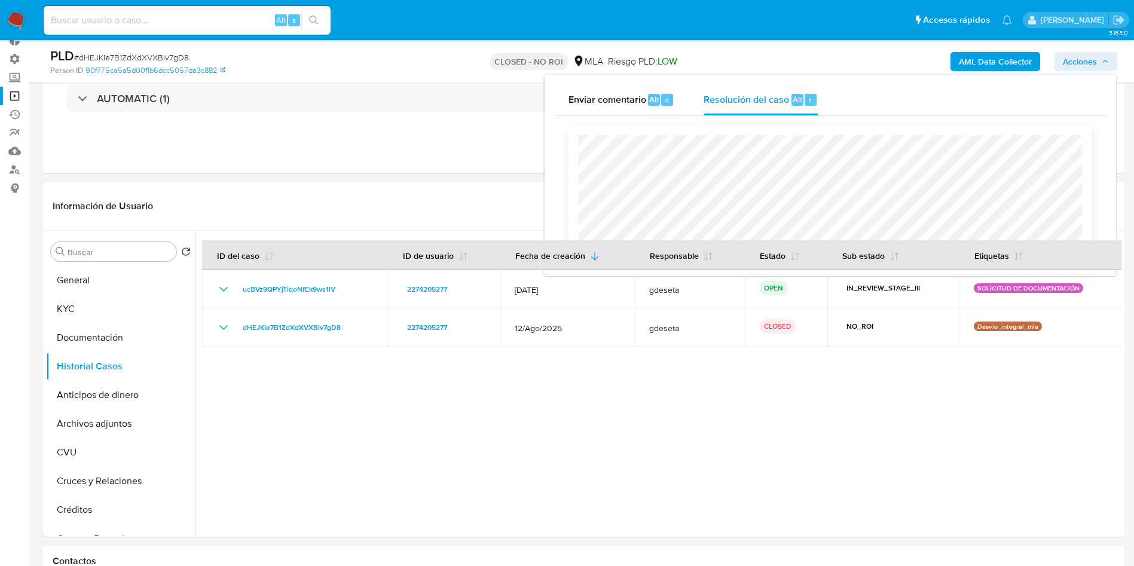
scroll to position [75, 0]
click at [623, 103] on span "Enviar comentario" at bounding box center [608, 99] width 78 height 14
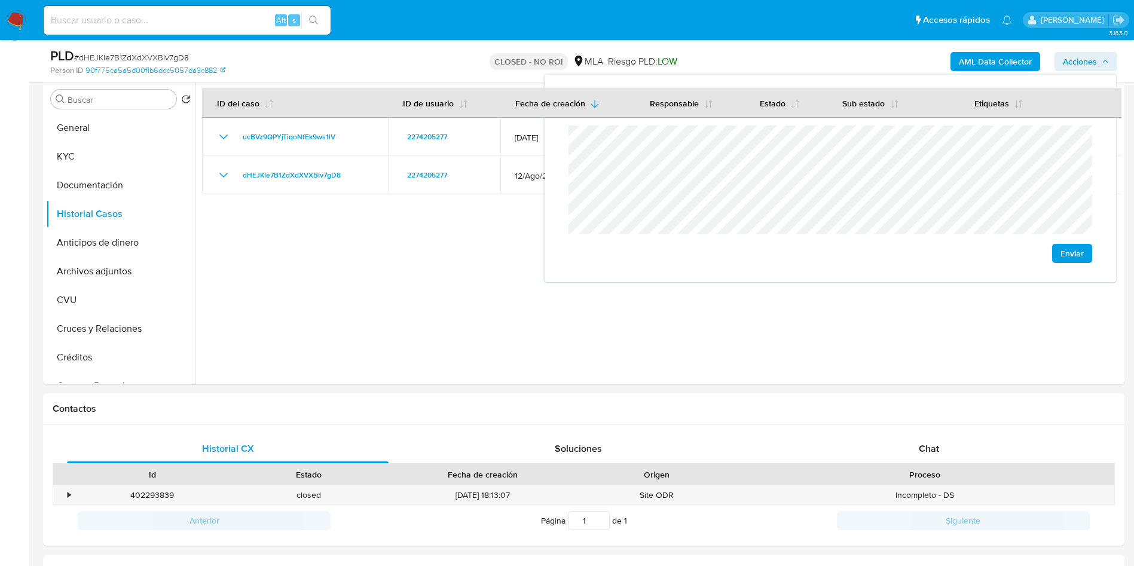
scroll to position [249, 0]
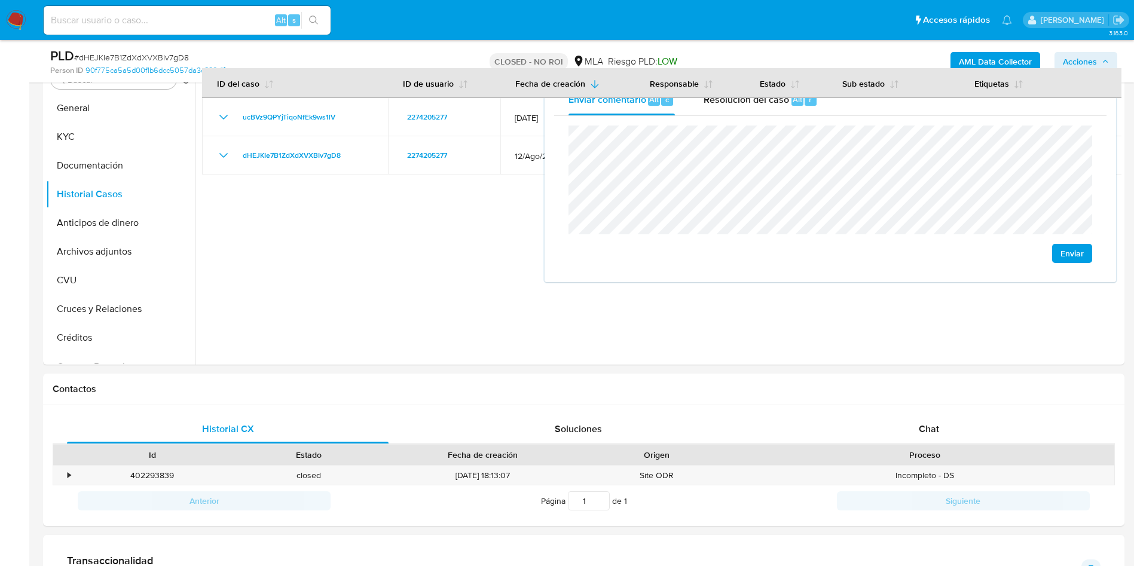
click at [1069, 245] on span "Enviar" at bounding box center [1072, 253] width 23 height 17
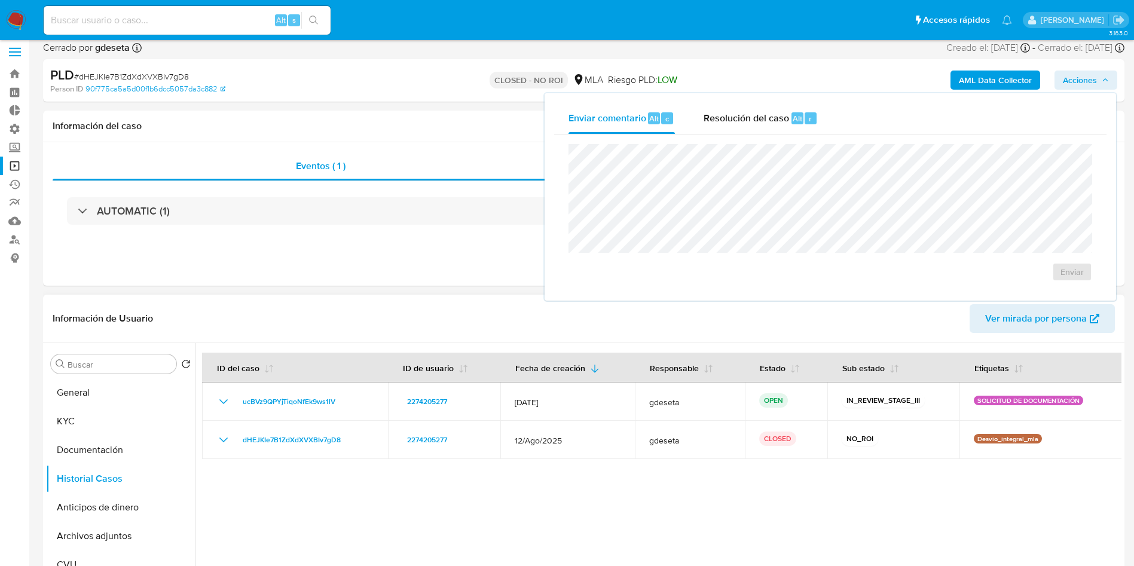
scroll to position [0, 0]
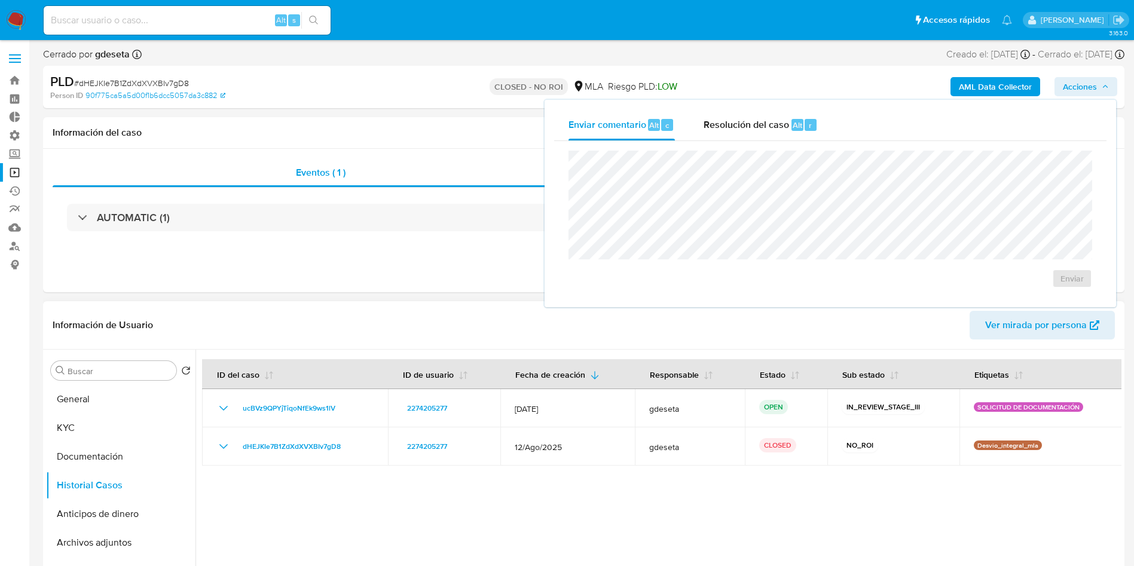
click at [373, 265] on div "Eventos ( 1 ) Acciones AUTOMATIC (1)" at bounding box center [584, 221] width 1082 height 144
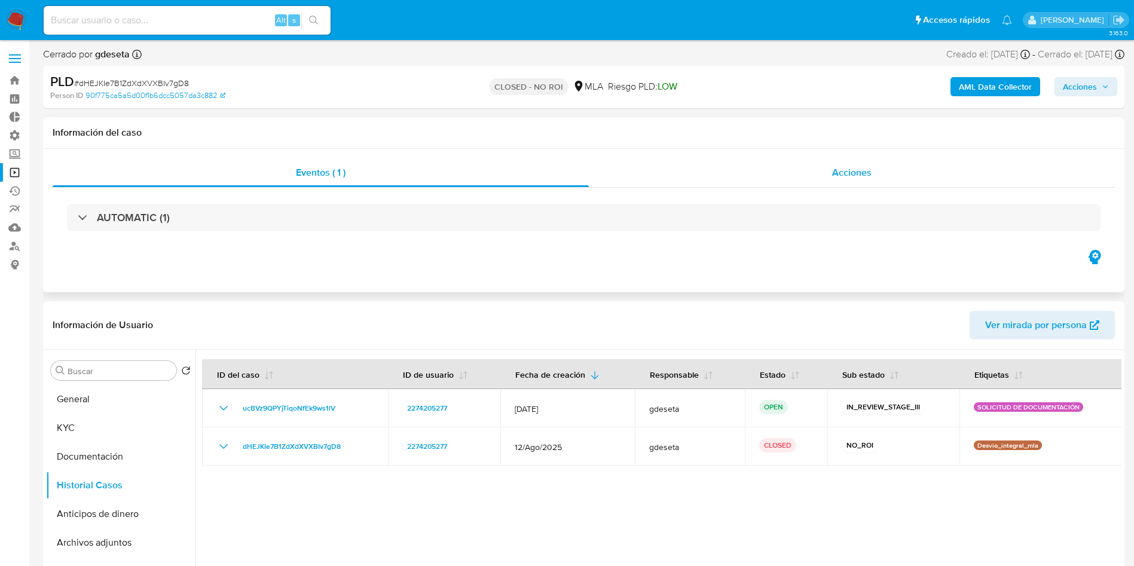
click at [838, 172] on span "Acciones" at bounding box center [851, 173] width 39 height 14
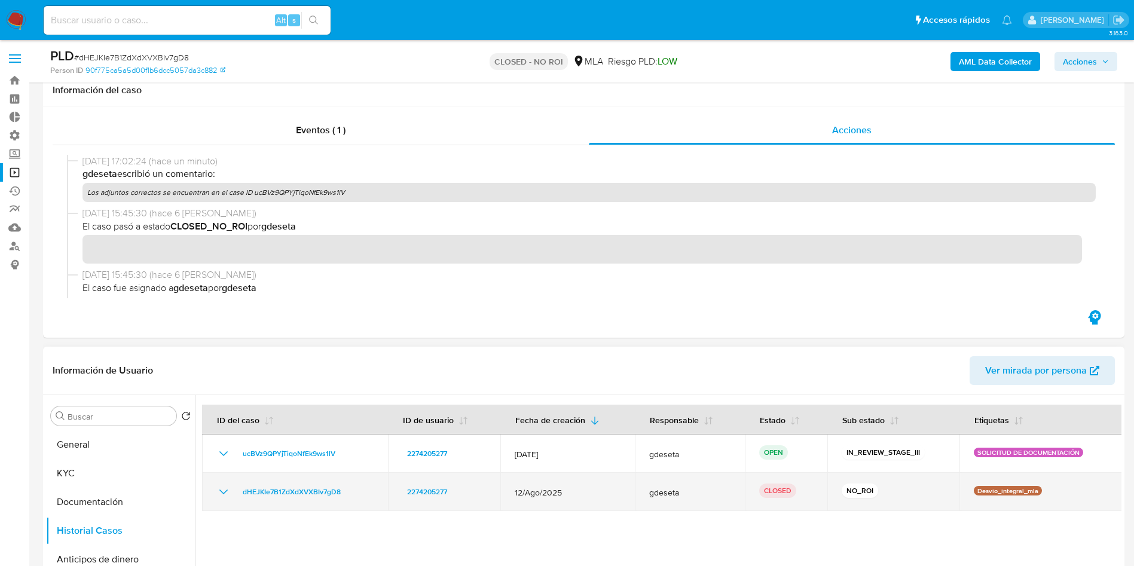
scroll to position [167, 0]
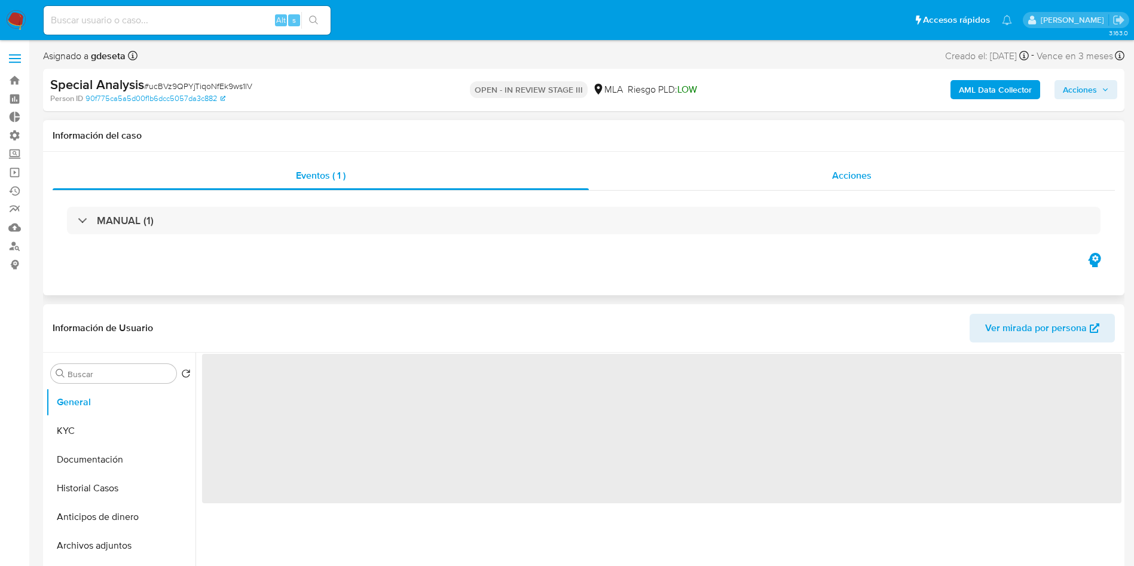
click at [843, 182] on div "Acciones" at bounding box center [852, 175] width 526 height 29
select select "10"
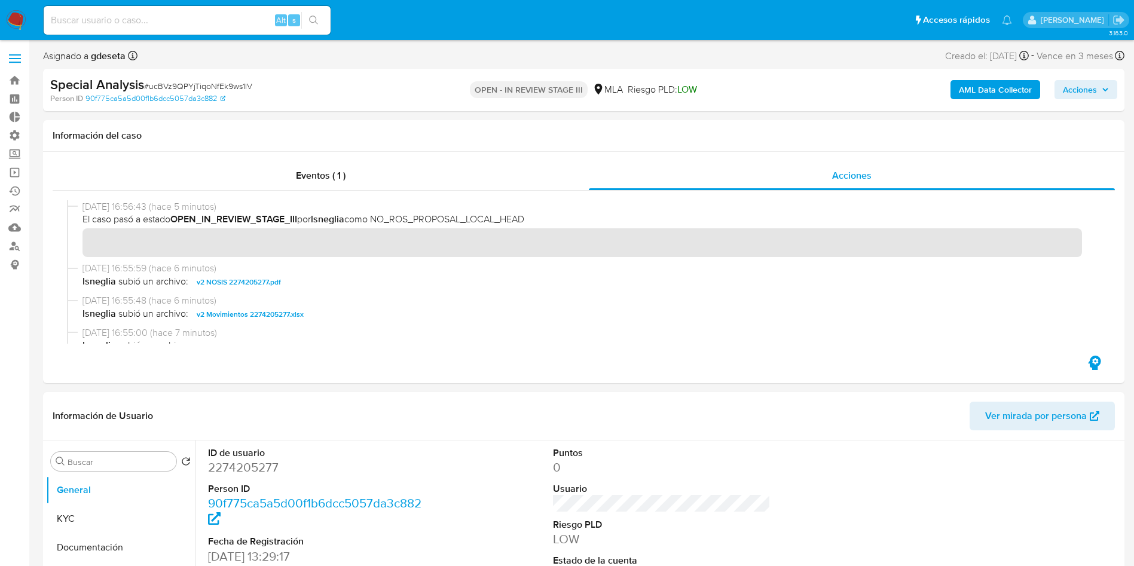
click at [1076, 91] on span "Acciones" at bounding box center [1080, 89] width 34 height 19
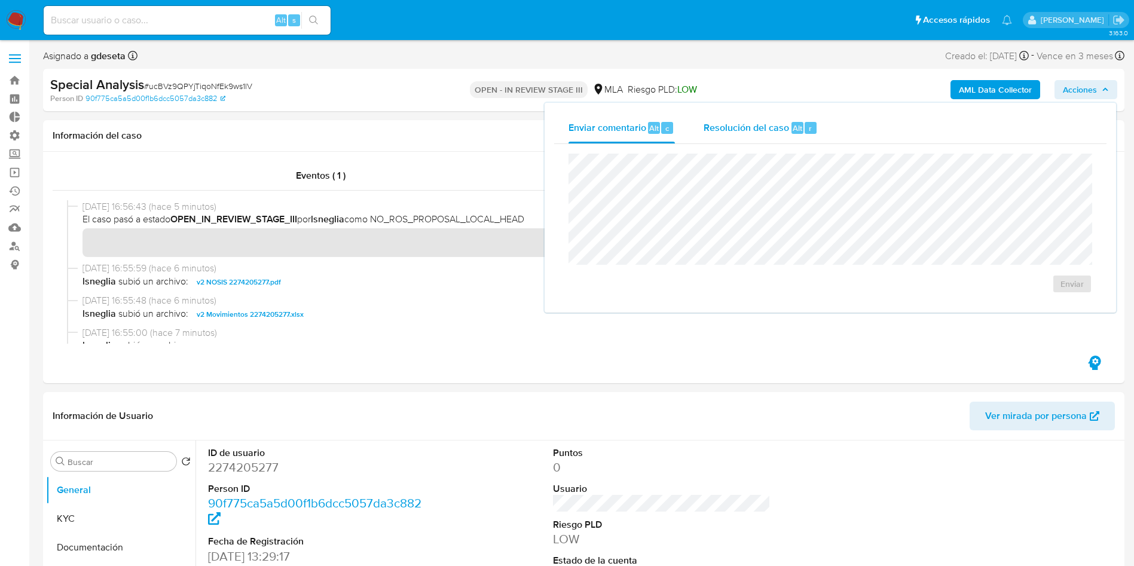
click at [778, 135] on div "Resolución del caso Alt r" at bounding box center [761, 127] width 114 height 31
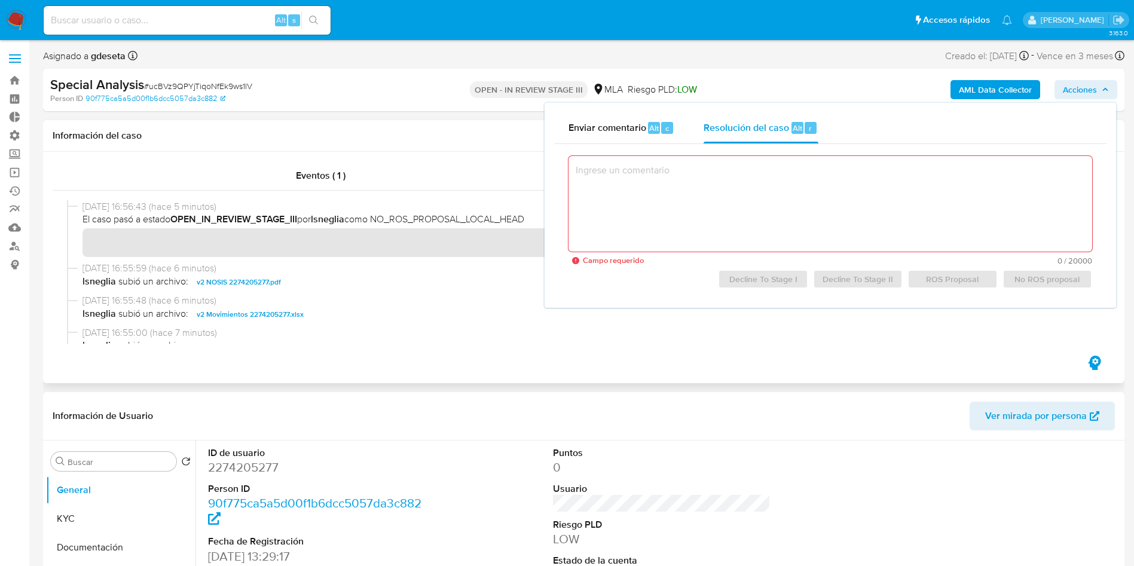
click at [483, 149] on div "Información del caso" at bounding box center [584, 136] width 1082 height 32
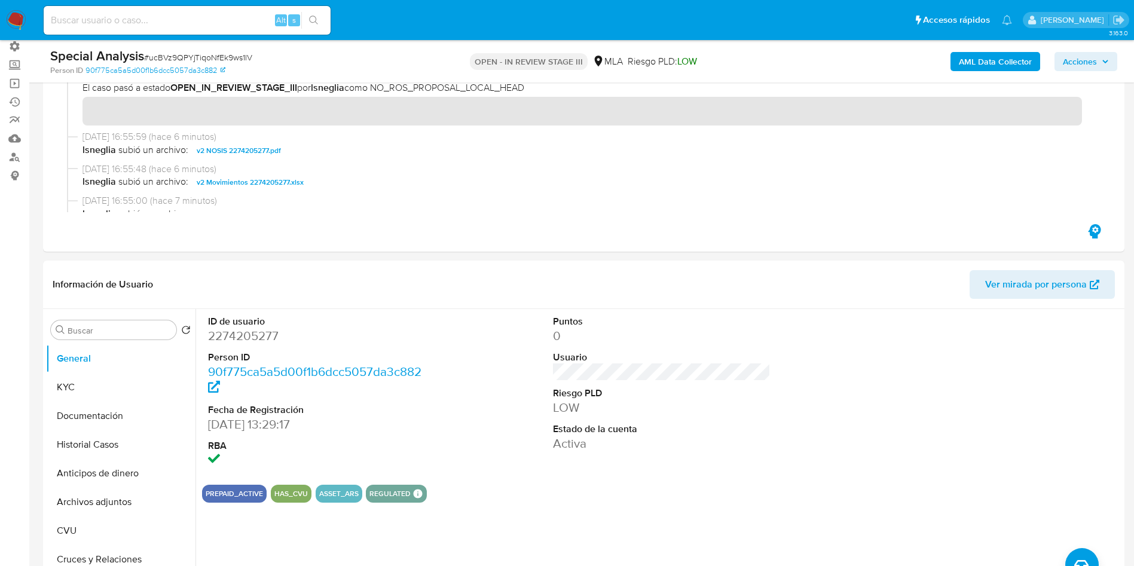
scroll to position [90, 0]
click at [1077, 65] on span "Acciones" at bounding box center [1080, 61] width 34 height 19
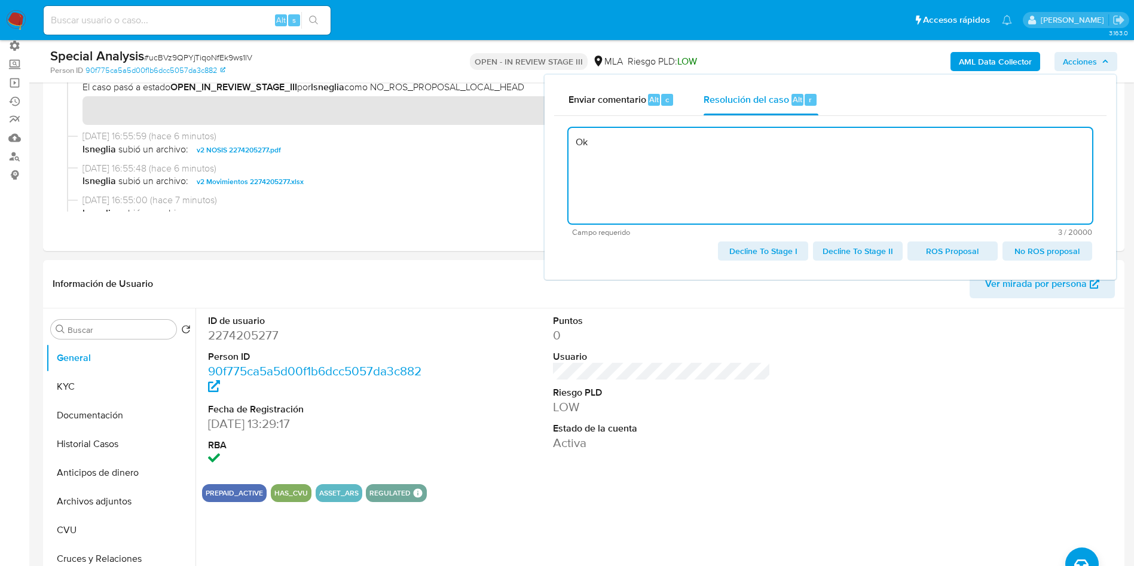
click at [810, 185] on textarea "Ok" at bounding box center [831, 176] width 524 height 96
type textarea "O"
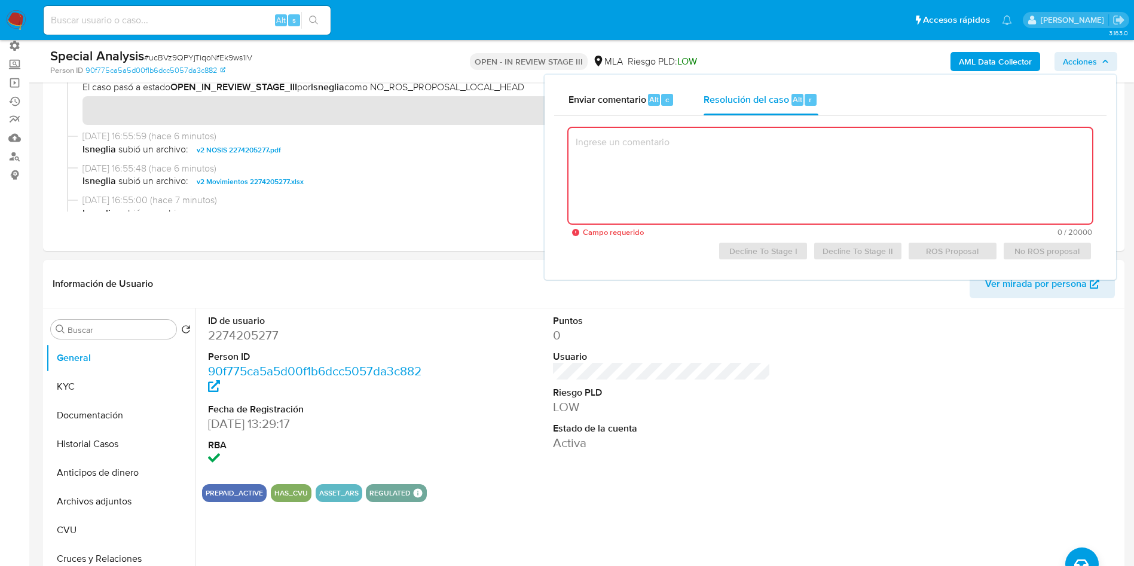
paste textarea "En conformidad con la resolucion propuesta por el analista, se procede a aproba…"
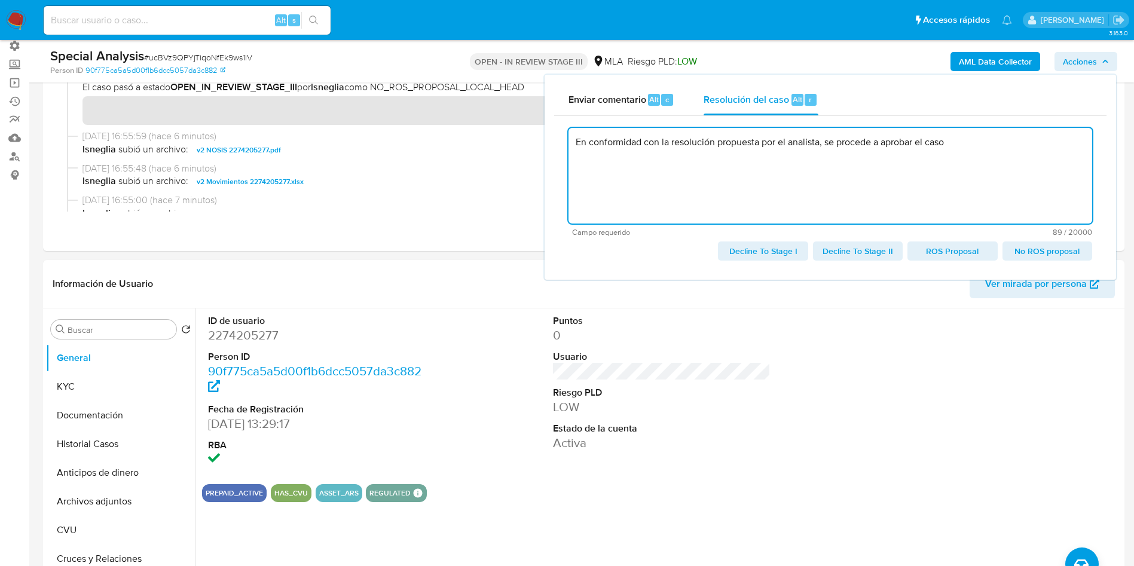
click at [976, 145] on textarea "En conformidad con la resolución propuesta por el analista, se procede a aproba…" at bounding box center [831, 176] width 524 height 96
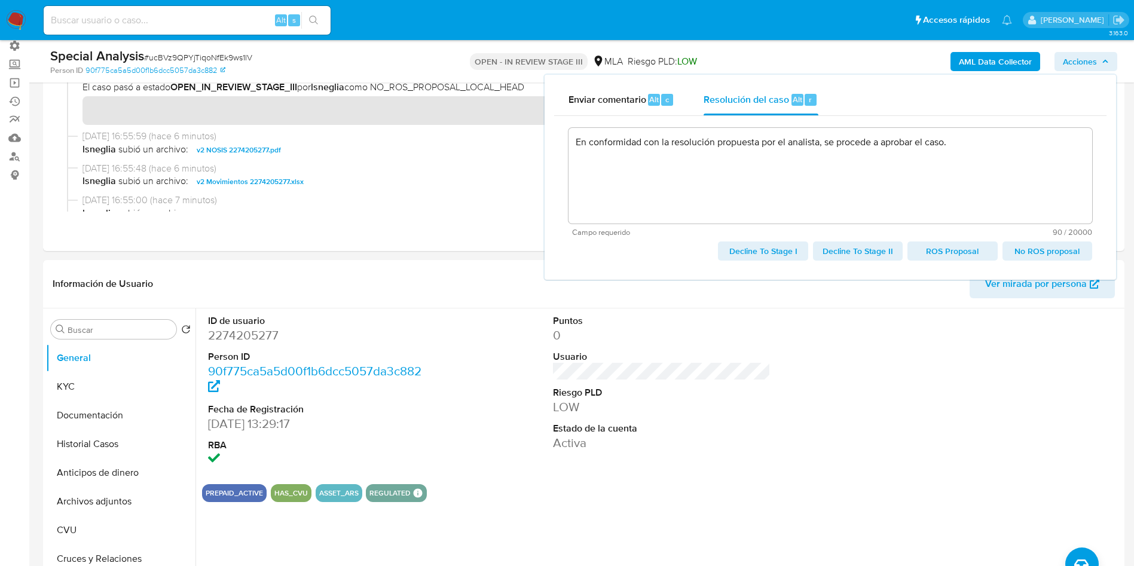
click at [1046, 249] on span "No ROS proposal" at bounding box center [1047, 251] width 73 height 17
type textarea "En conformidad con la resolución propuesta por el analista, se procede a aproba…"
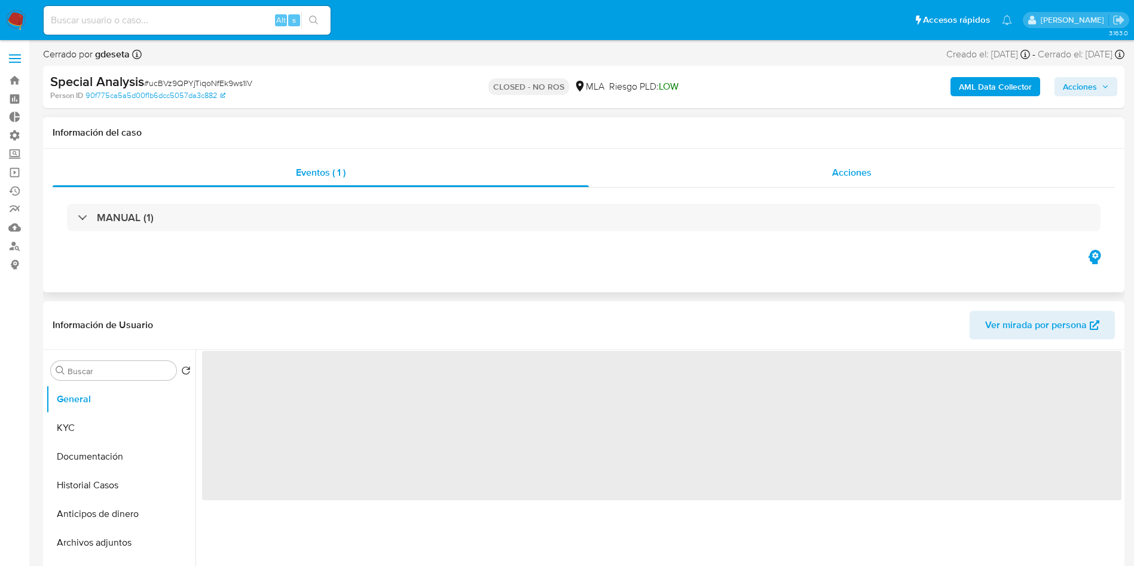
select select "10"
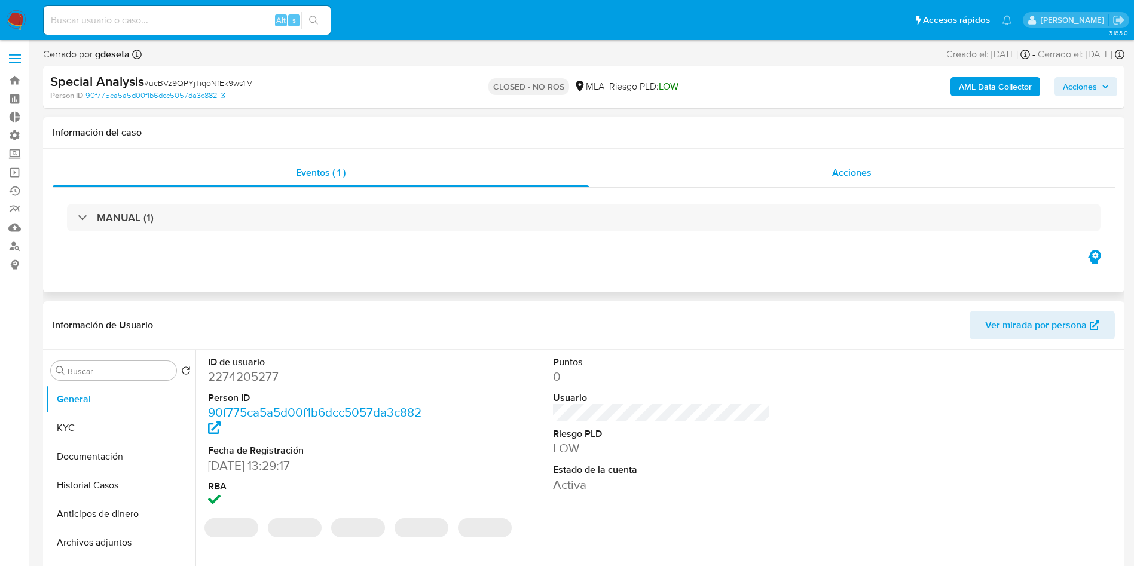
click at [826, 173] on div "Acciones" at bounding box center [852, 172] width 526 height 29
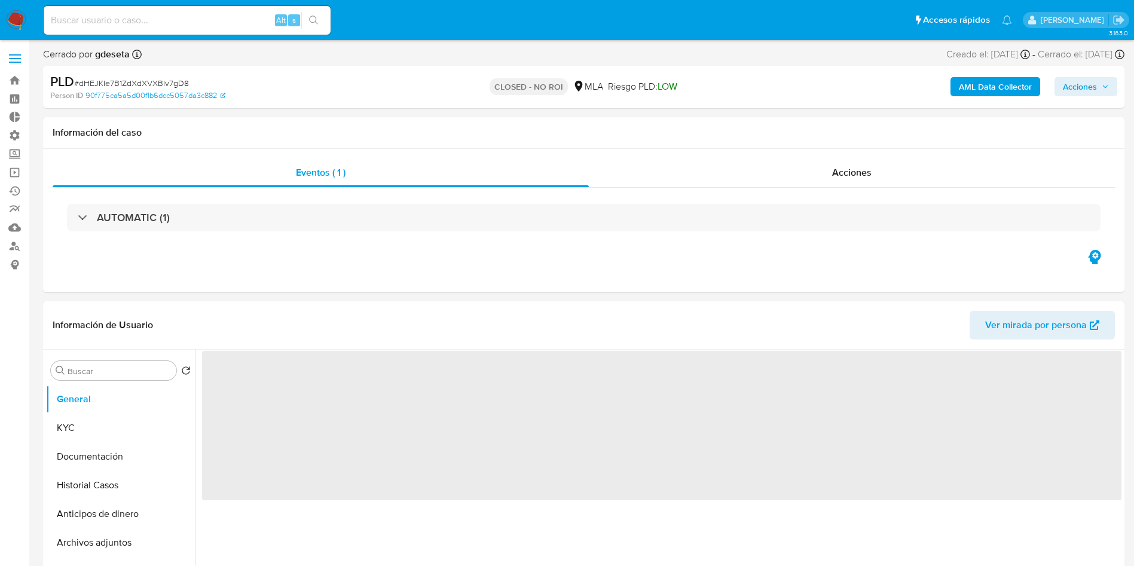
scroll to position [100, 0]
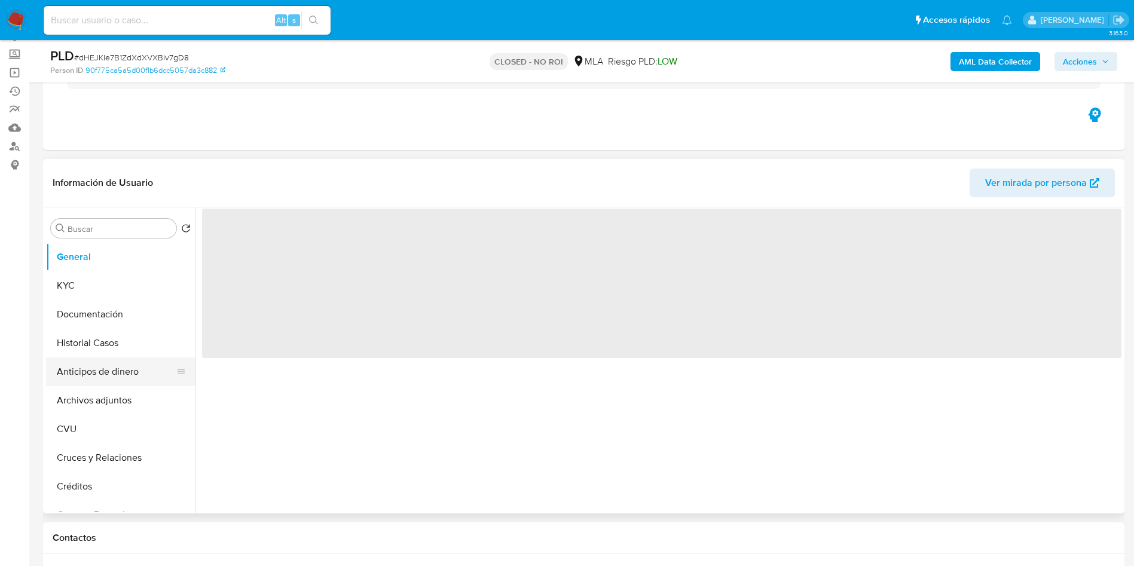
select select "10"
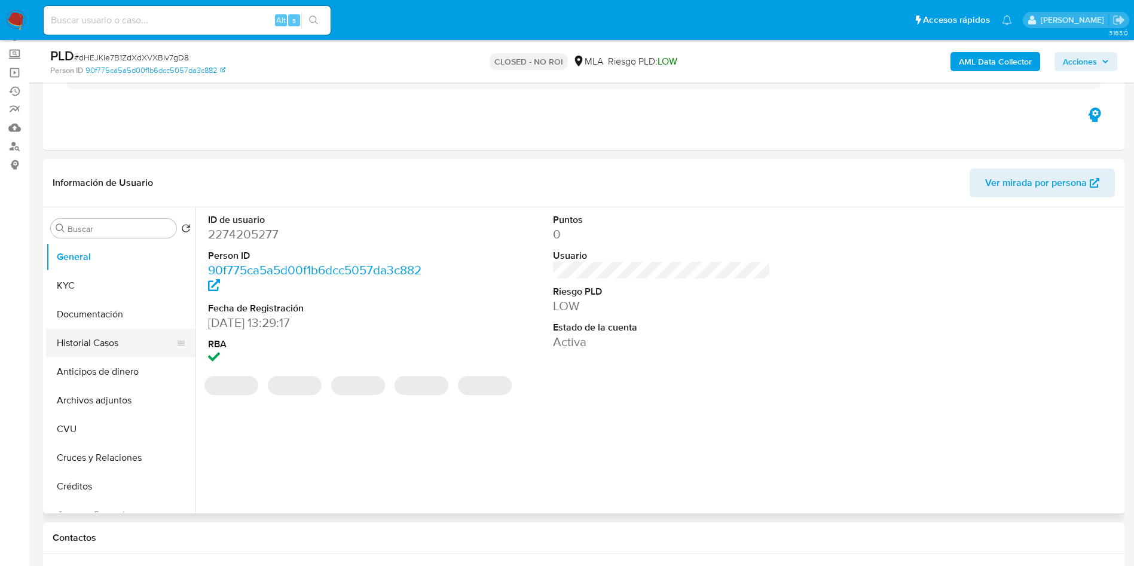
click at [99, 354] on button "Historial Casos" at bounding box center [116, 343] width 140 height 29
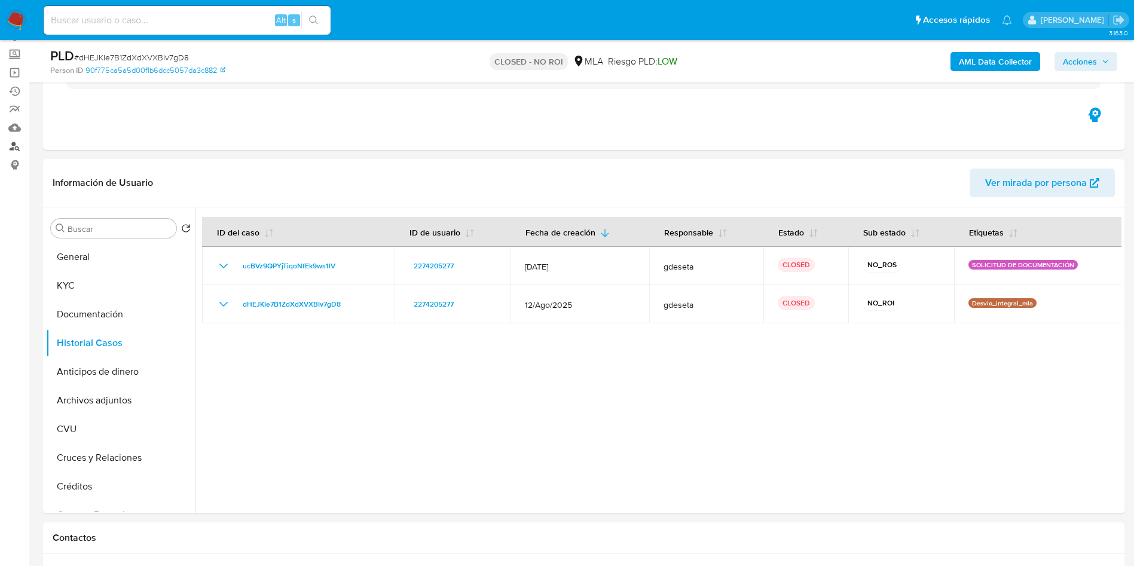
click at [17, 147] on link "Buscador de personas" at bounding box center [71, 146] width 142 height 19
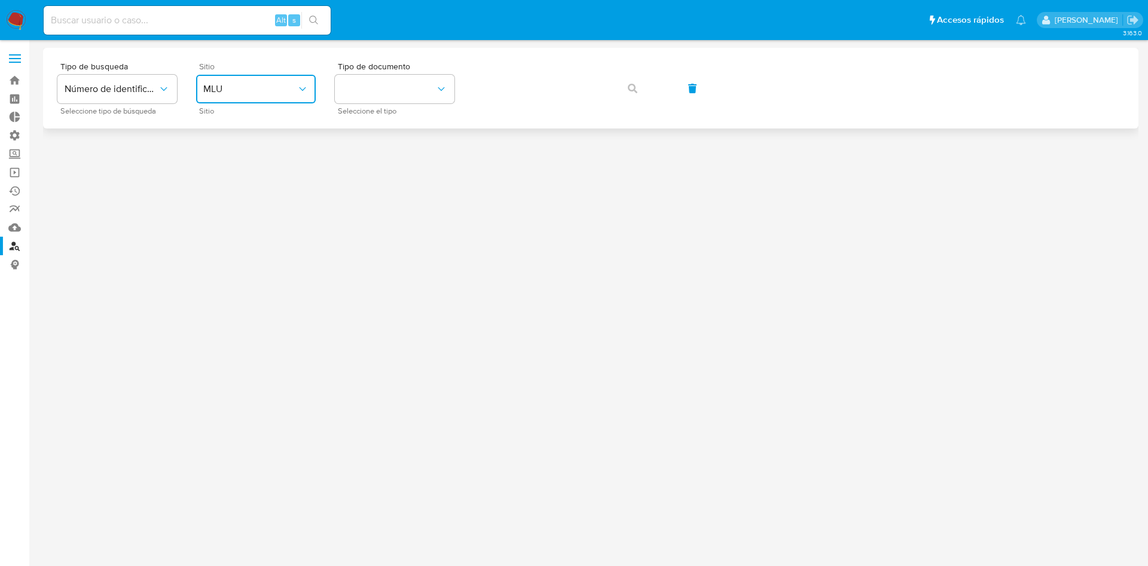
click at [251, 86] on span "MLU" at bounding box center [249, 89] width 93 height 12
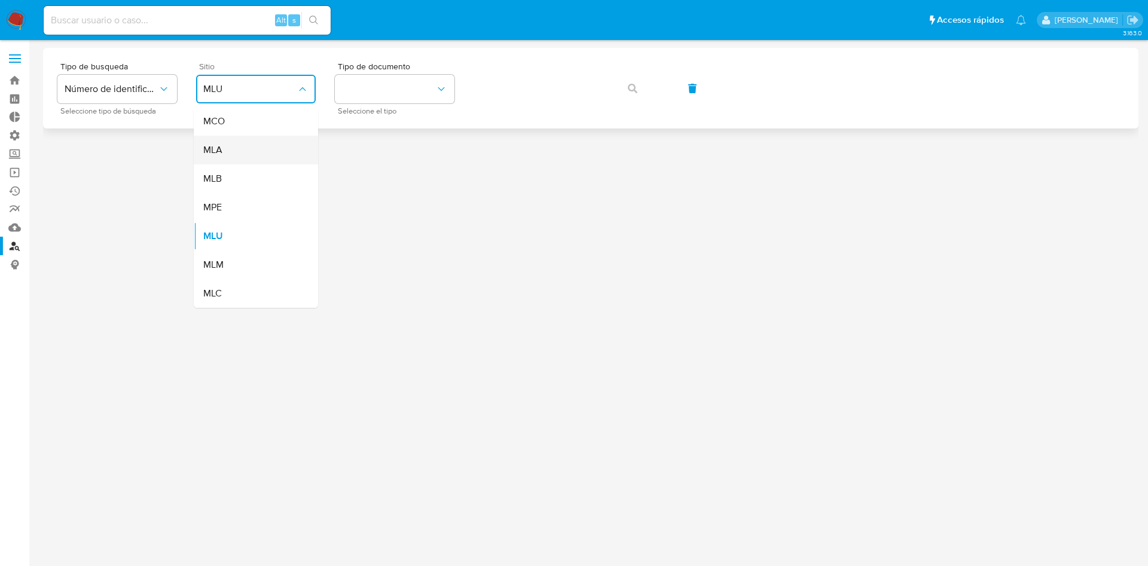
click at [251, 145] on div "MLA" at bounding box center [252, 150] width 98 height 29
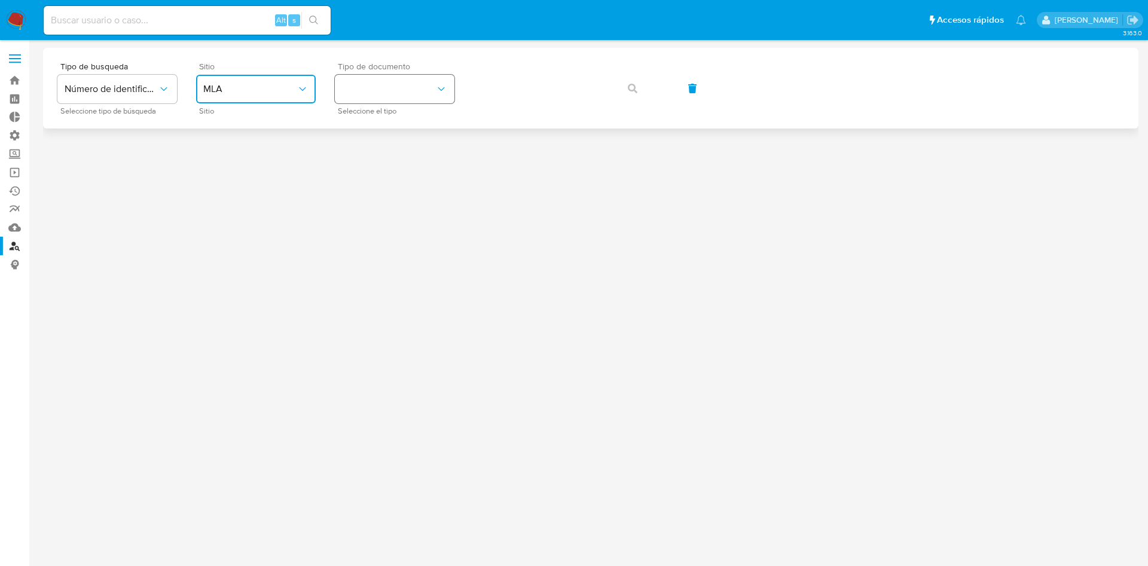
click at [392, 89] on button "identificationType" at bounding box center [395, 89] width 120 height 29
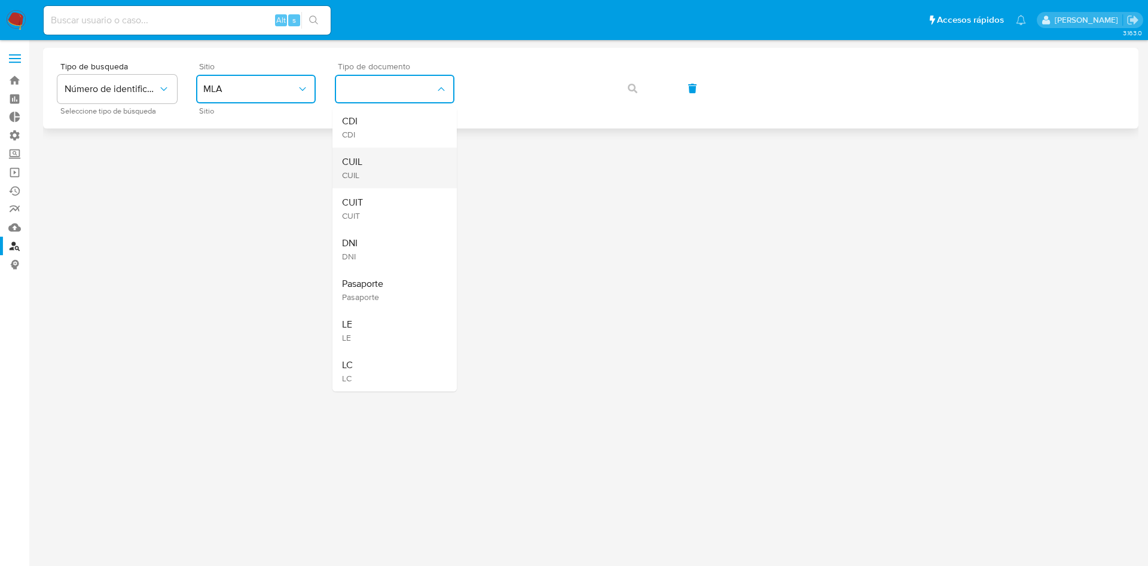
click at [388, 166] on div "CUIL CUIL" at bounding box center [391, 168] width 98 height 41
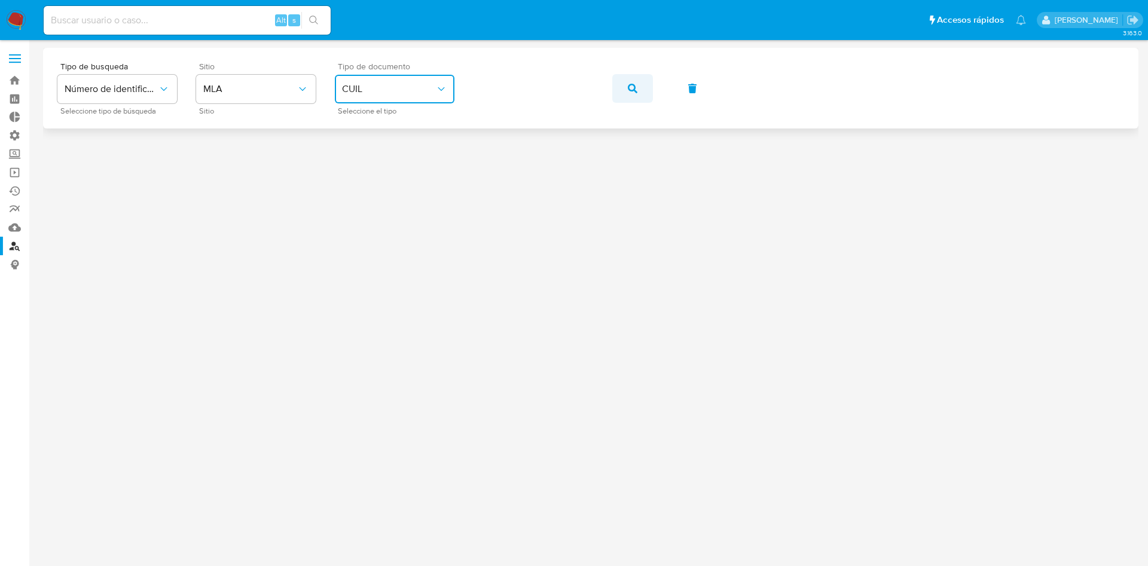
click at [636, 91] on icon "button" at bounding box center [633, 89] width 10 height 10
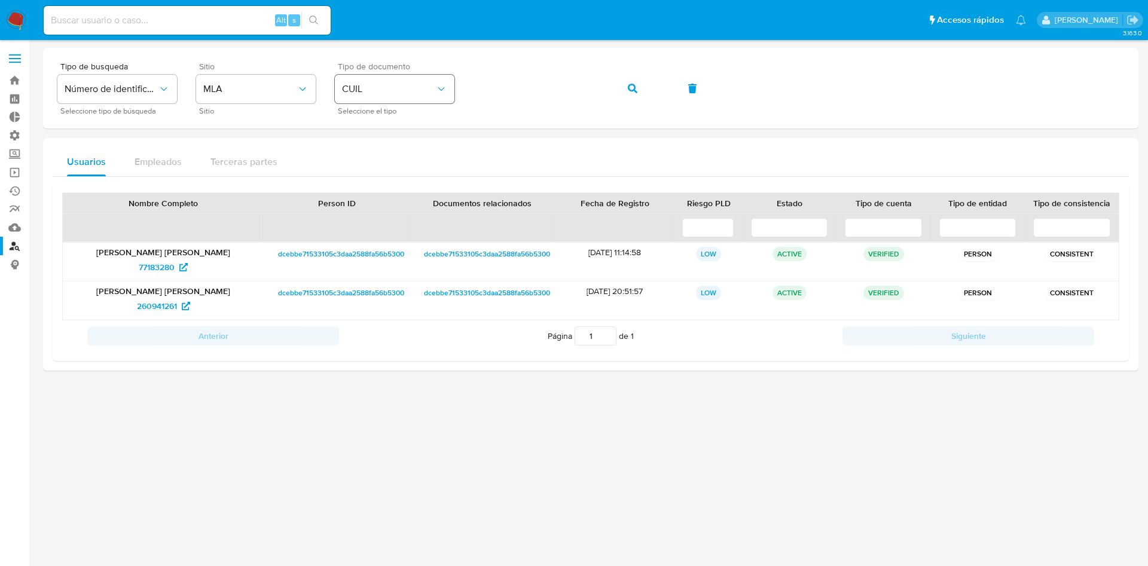
click at [370, 90] on span "CUIL" at bounding box center [388, 89] width 93 height 12
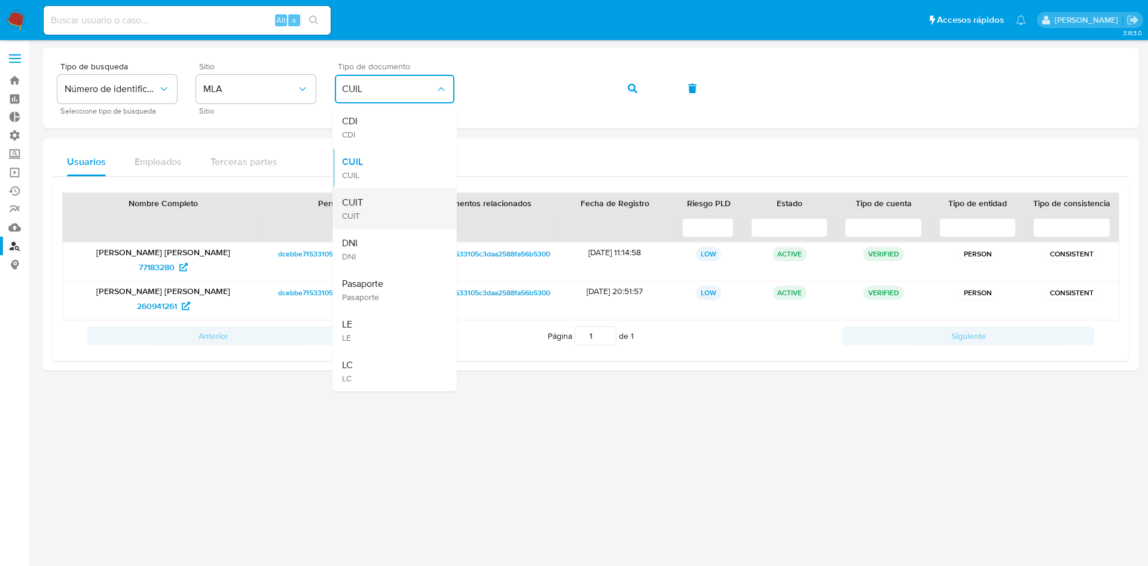
click at [373, 196] on div "CUIT CUIT" at bounding box center [391, 208] width 98 height 41
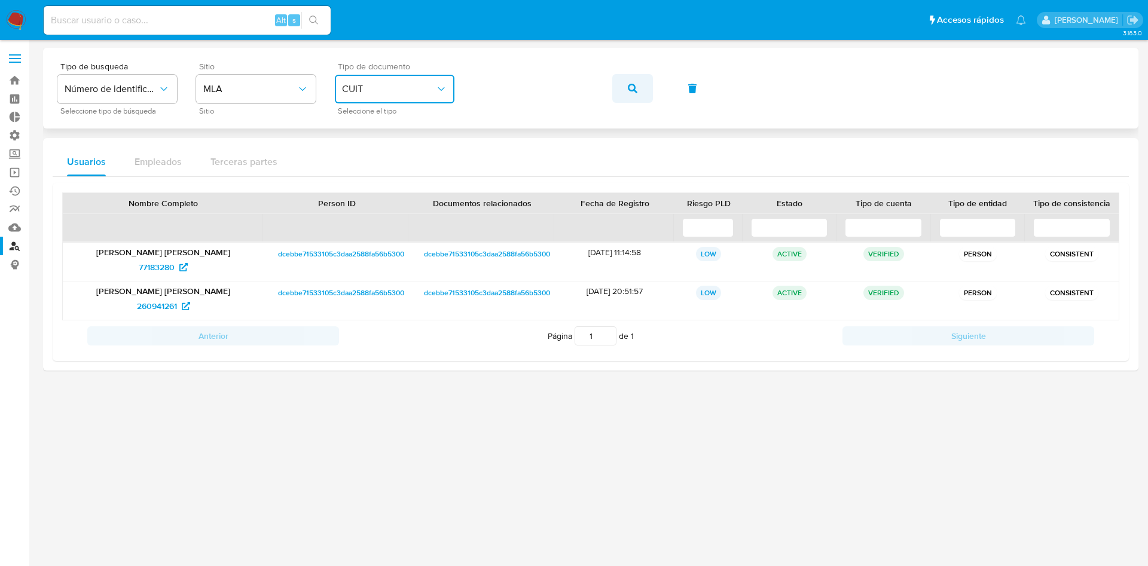
click at [626, 95] on button "button" at bounding box center [632, 88] width 41 height 29
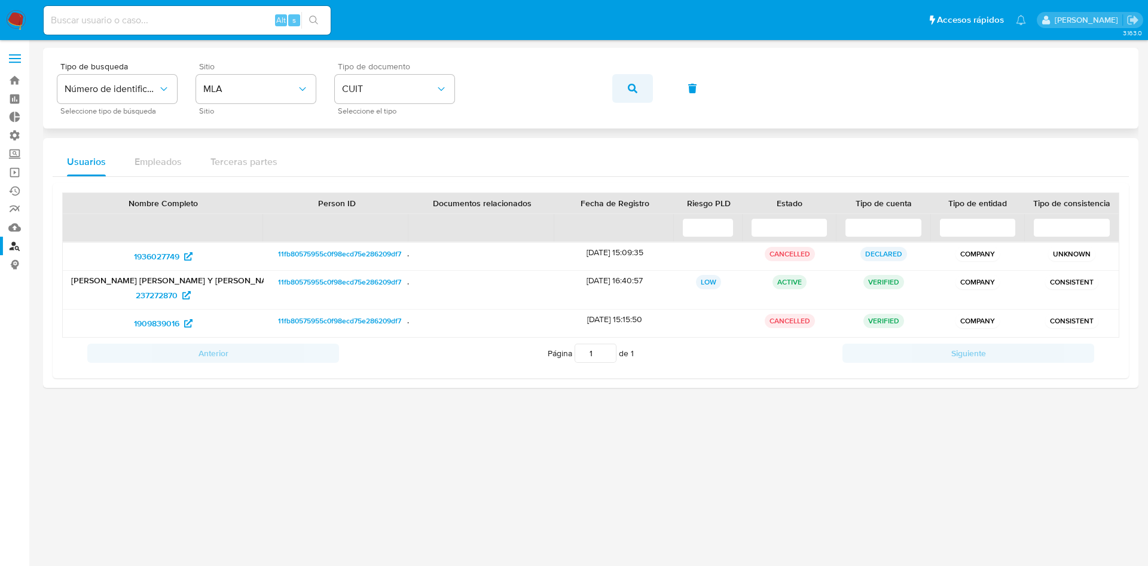
click at [623, 84] on button "button" at bounding box center [632, 88] width 41 height 29
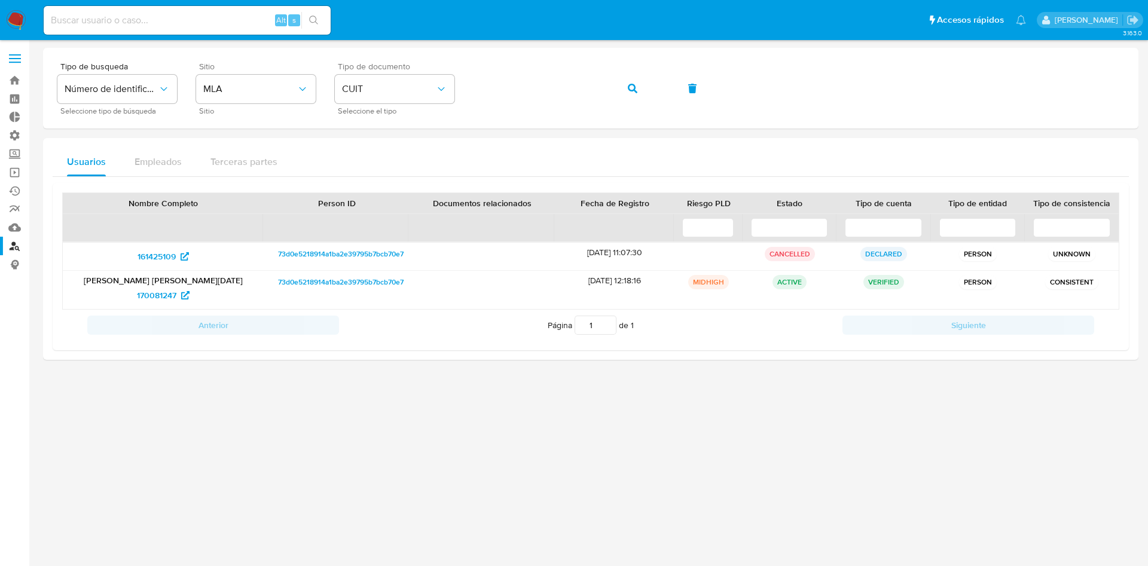
click at [633, 87] on icon "button" at bounding box center [633, 89] width 10 height 10
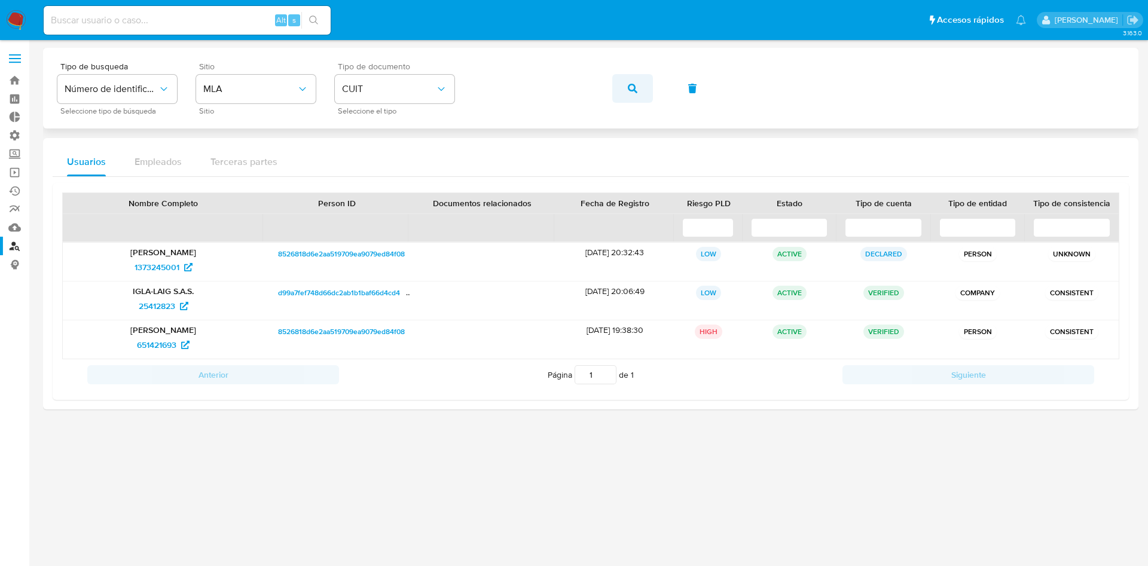
click at [628, 88] on icon "button" at bounding box center [633, 89] width 10 height 10
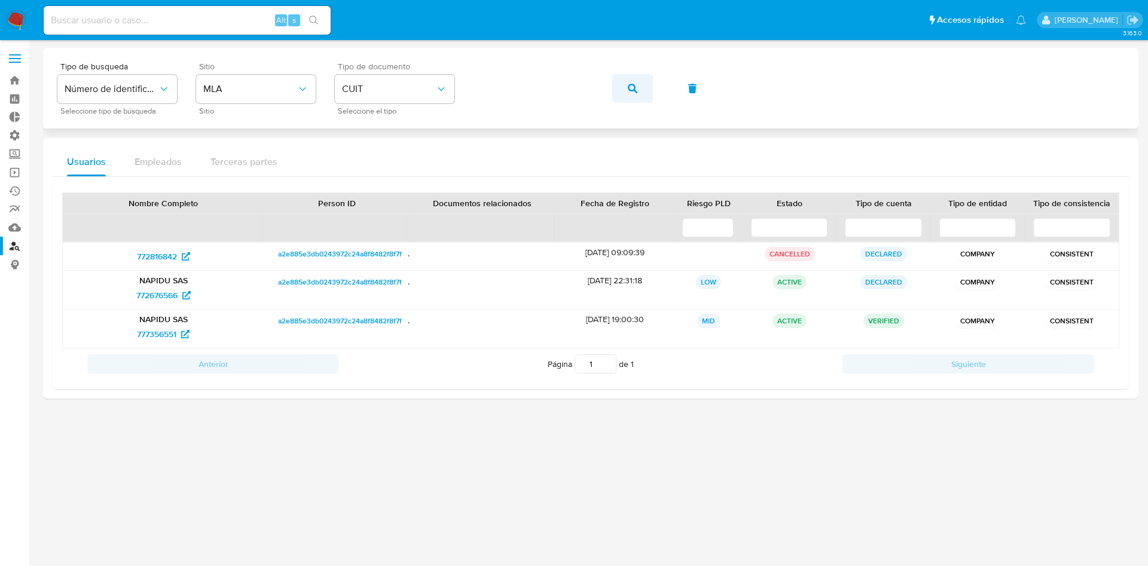
click at [636, 94] on span "button" at bounding box center [633, 88] width 10 height 26
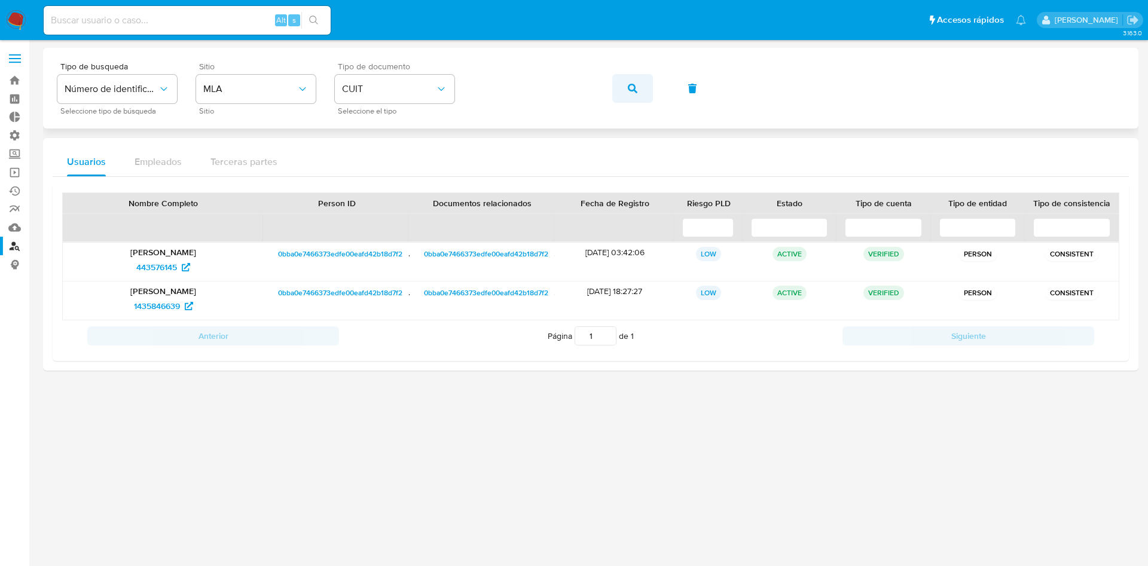
click at [624, 88] on button "button" at bounding box center [632, 88] width 41 height 29
click at [624, 94] on button "button" at bounding box center [632, 88] width 41 height 29
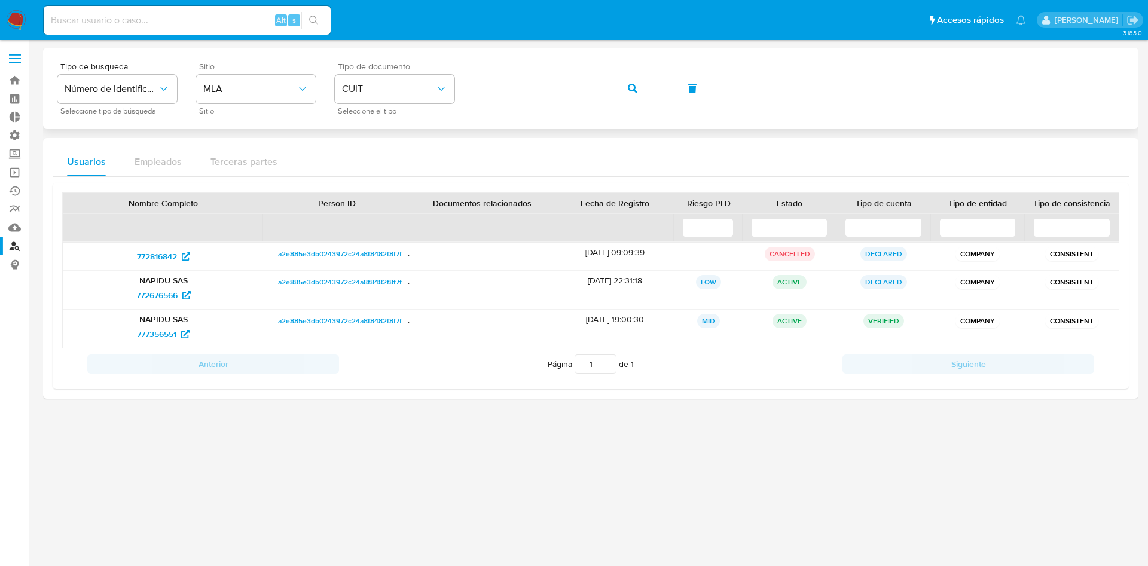
click at [642, 91] on button "button" at bounding box center [632, 88] width 41 height 29
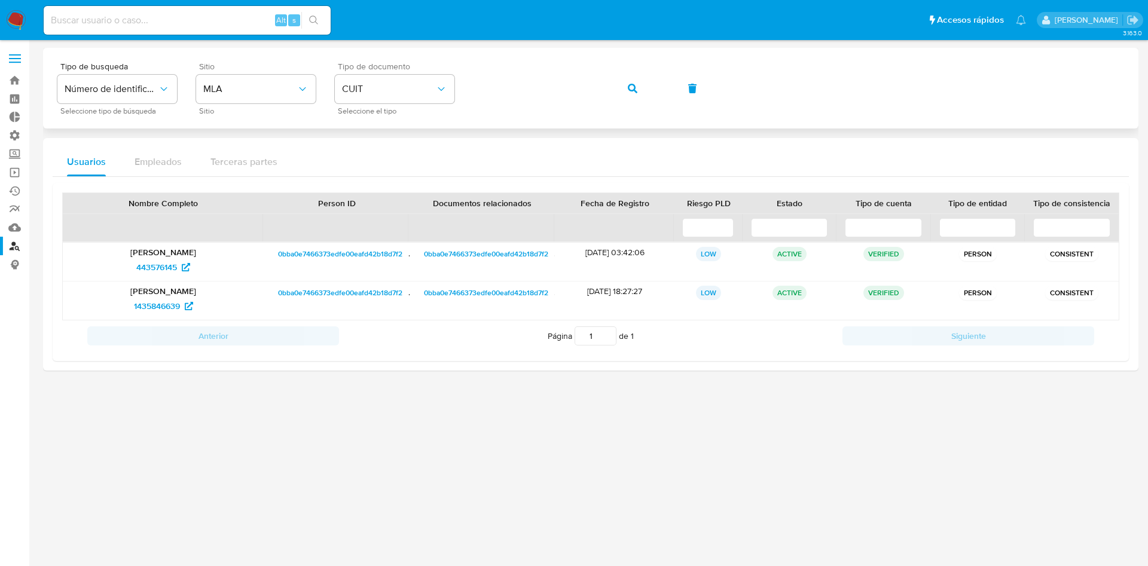
click at [611, 89] on div "Tipo de busqueda Número de identificación Seleccione tipo de búsqueda Sitio MLA…" at bounding box center [590, 88] width 1067 height 52
click at [641, 87] on button "button" at bounding box center [632, 88] width 41 height 29
drag, startPoint x: 618, startPoint y: 91, endPoint x: 601, endPoint y: 91, distance: 17.3
click at [601, 91] on div "Tipo de busqueda Número de identificación Seleccione tipo de búsqueda Sitio MLA…" at bounding box center [590, 88] width 1067 height 52
click at [636, 86] on icon "button" at bounding box center [633, 89] width 10 height 10
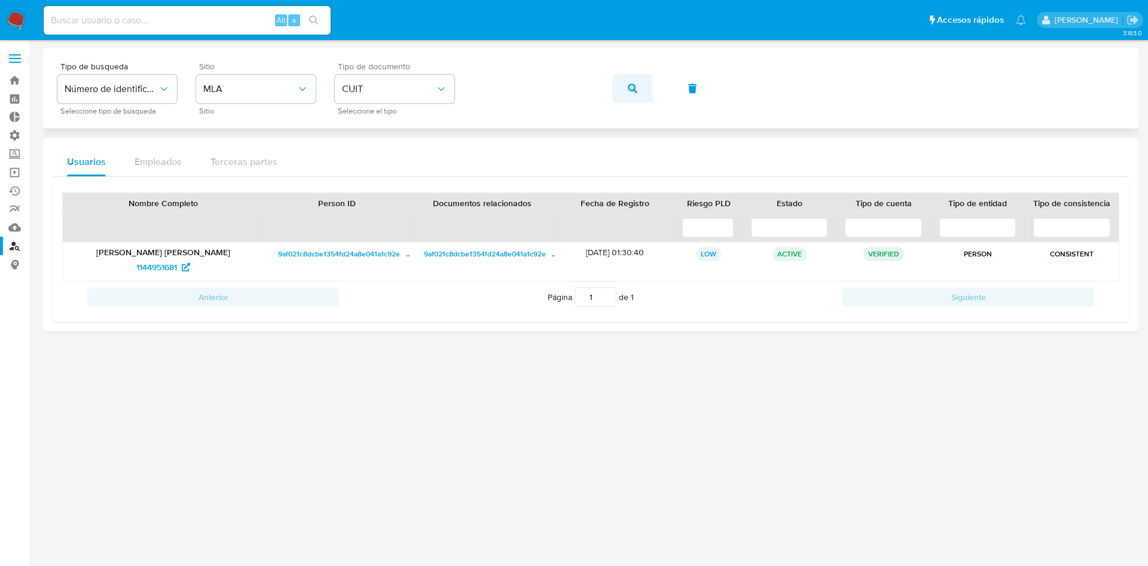
click at [636, 93] on span "button" at bounding box center [633, 88] width 10 height 26
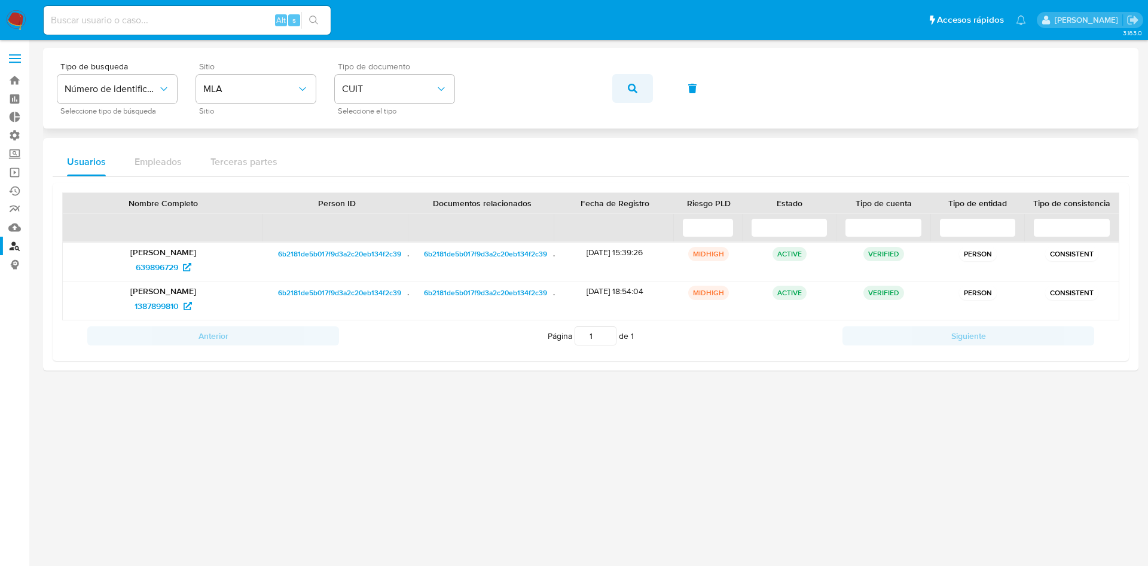
click at [621, 94] on button "button" at bounding box center [632, 88] width 41 height 29
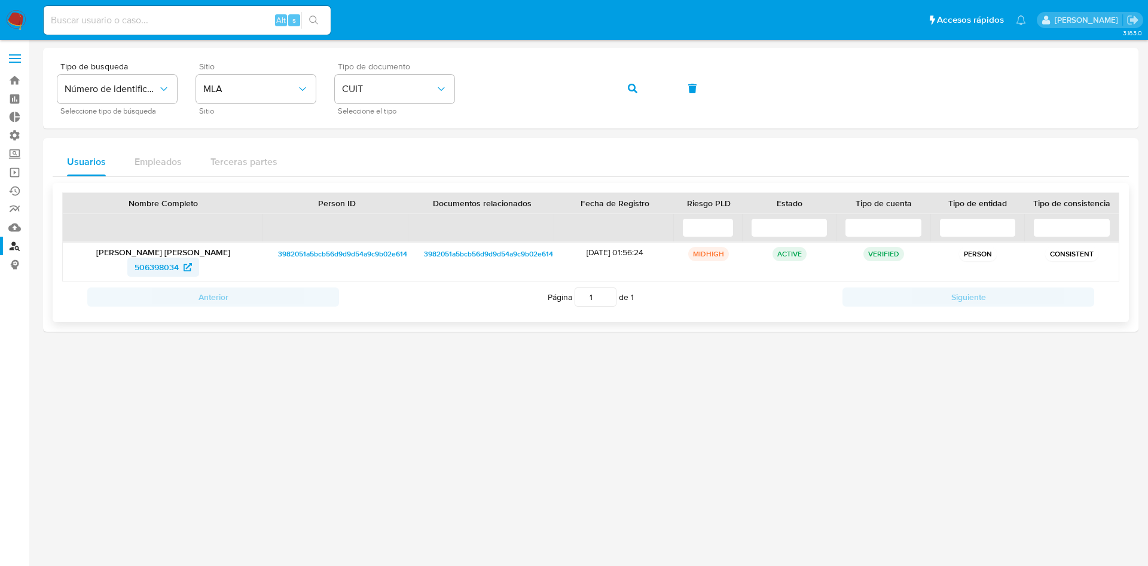
click at [158, 264] on span "506398034" at bounding box center [157, 267] width 44 height 19
click at [621, 92] on button "button" at bounding box center [632, 88] width 41 height 29
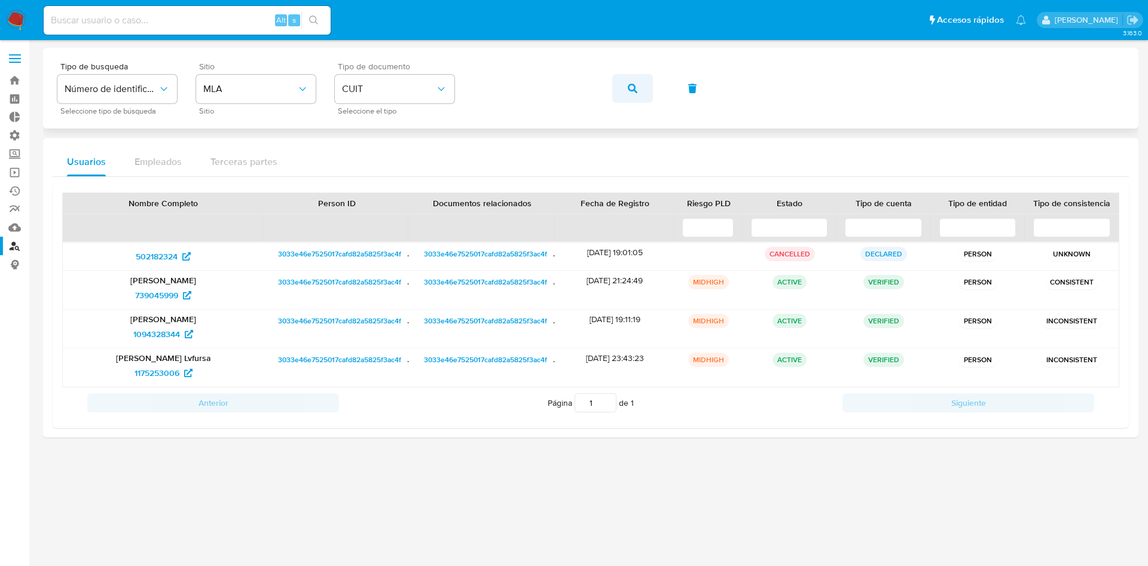
click at [634, 87] on icon "button" at bounding box center [633, 89] width 10 height 10
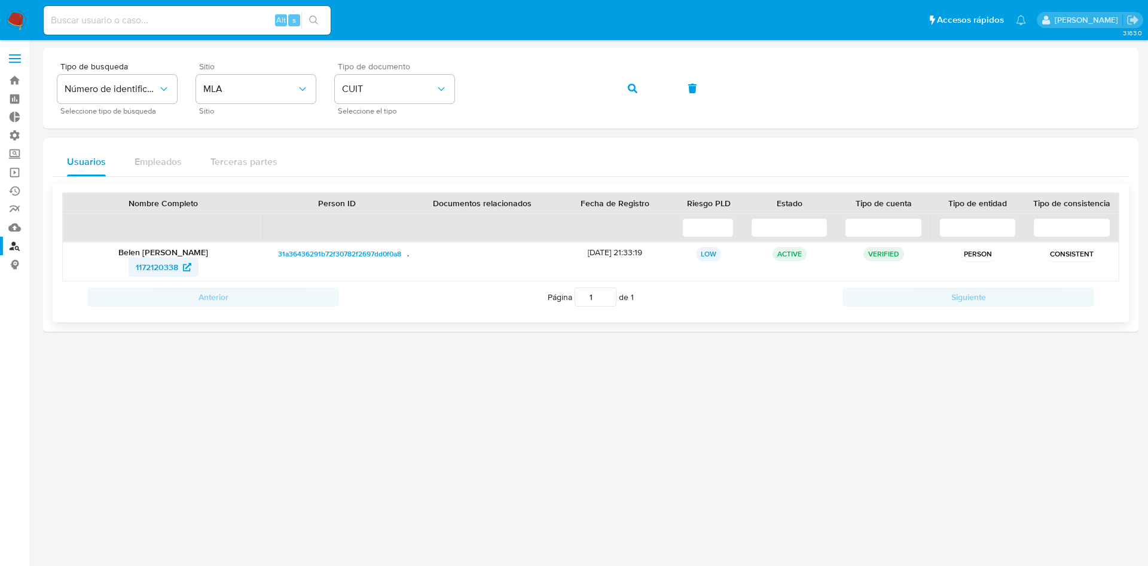
click at [155, 268] on span "1172120338" at bounding box center [157, 267] width 42 height 19
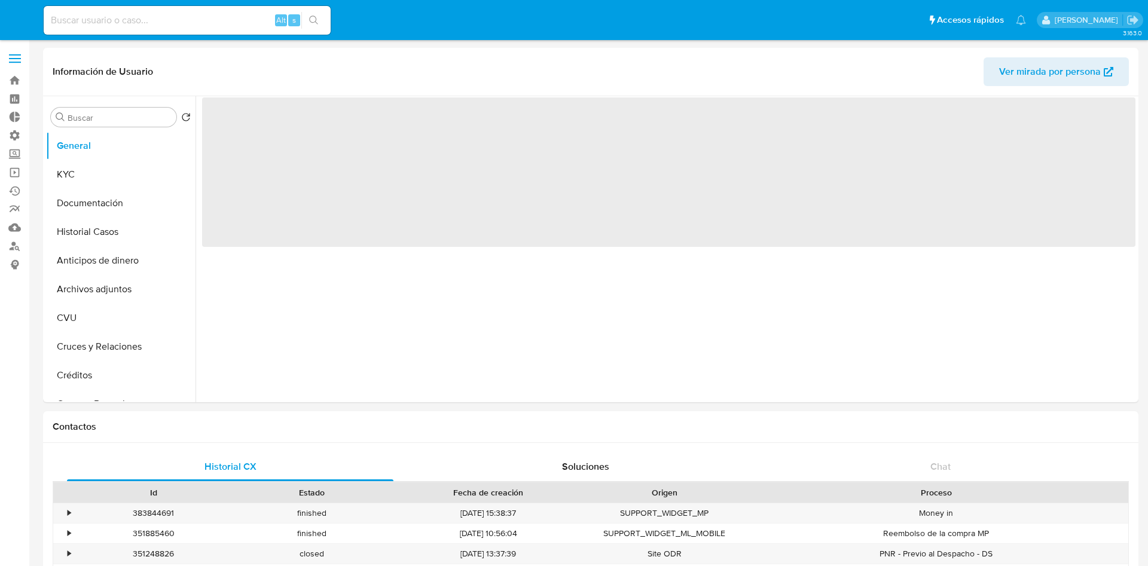
select select "10"
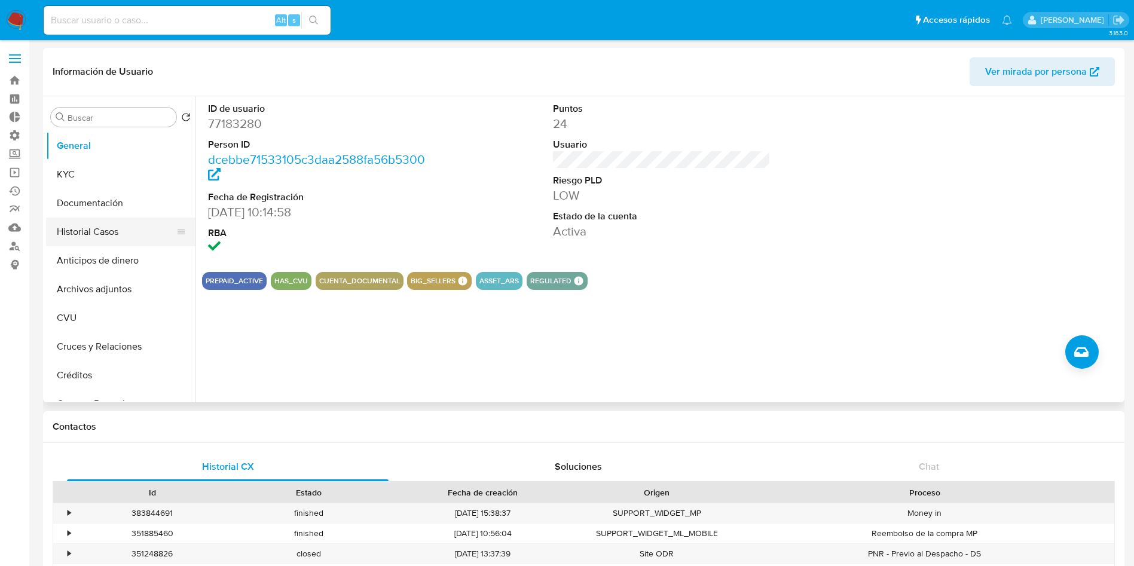
click at [103, 237] on button "Historial Casos" at bounding box center [116, 232] width 140 height 29
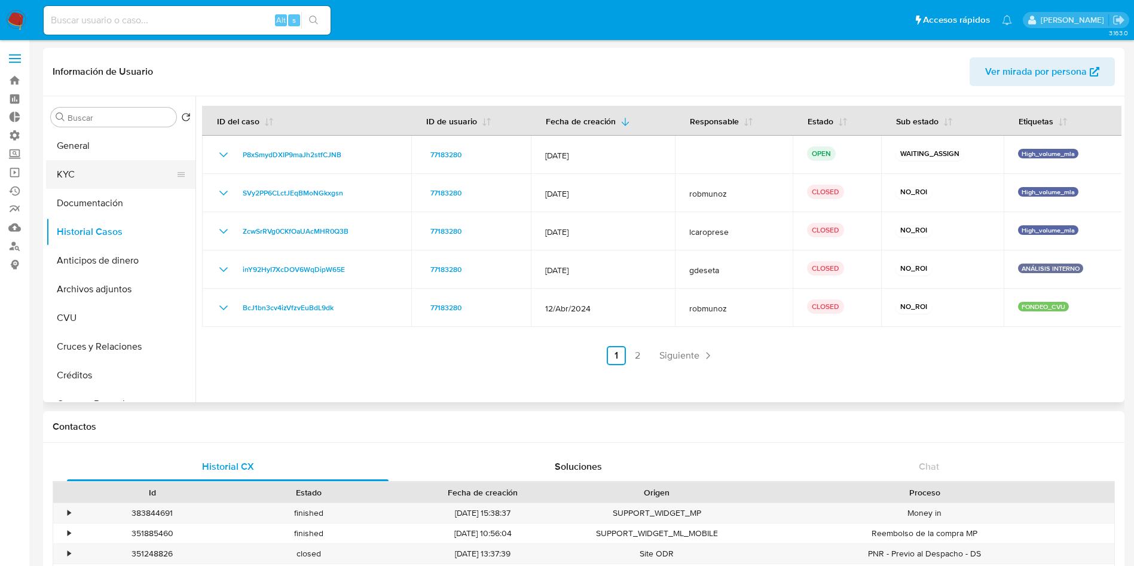
drag, startPoint x: 80, startPoint y: 169, endPoint x: 81, endPoint y: 179, distance: 10.9
click at [80, 168] on button "KYC" at bounding box center [116, 174] width 140 height 29
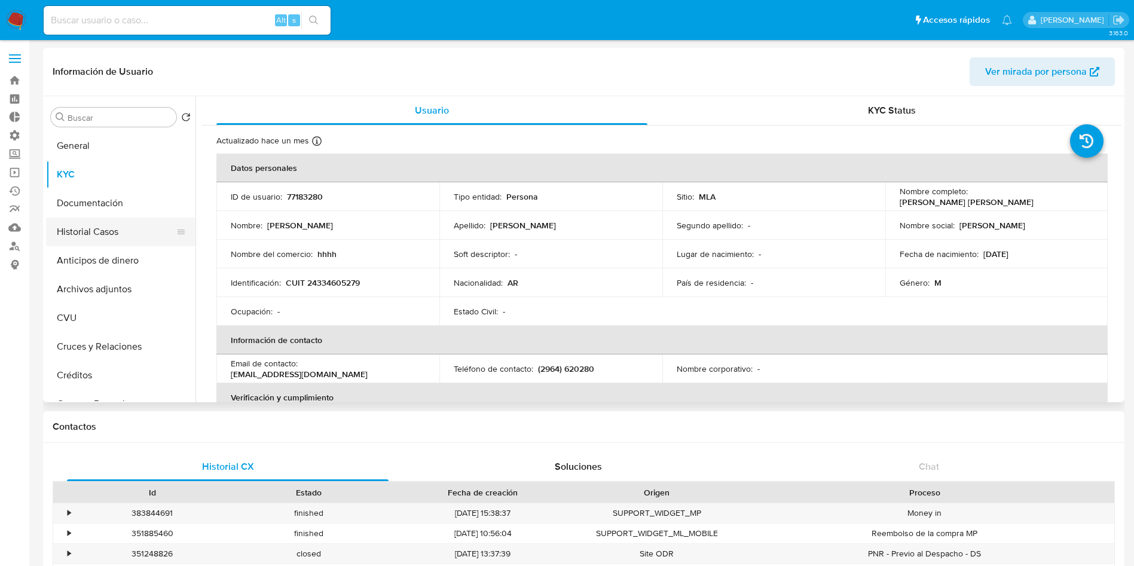
click at [96, 237] on button "Historial Casos" at bounding box center [116, 232] width 140 height 29
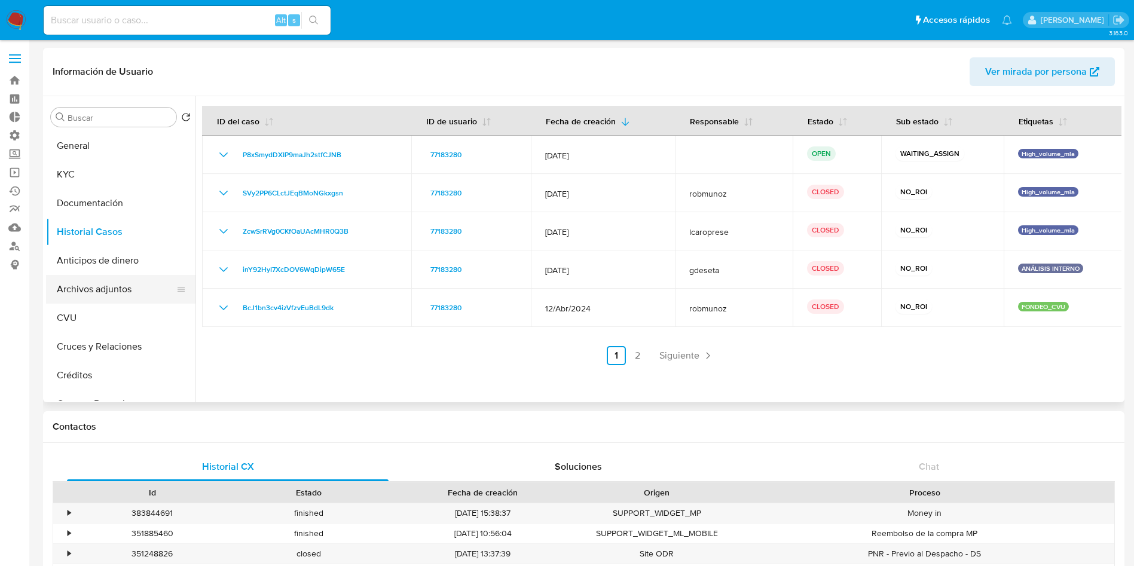
click at [110, 299] on button "Archivos adjuntos" at bounding box center [116, 289] width 140 height 29
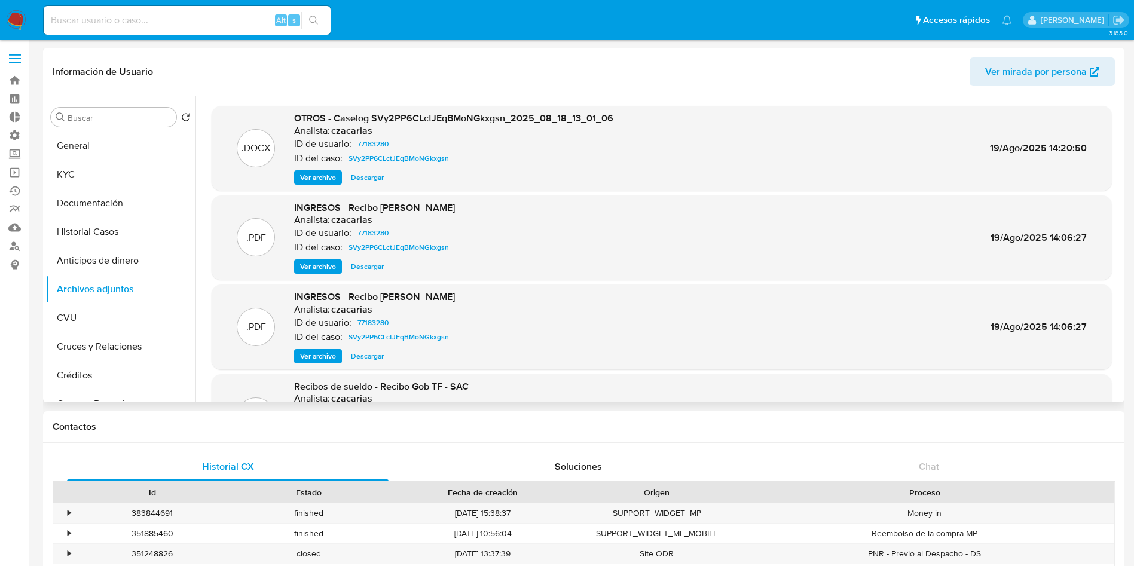
click at [309, 181] on span "Ver archivo" at bounding box center [318, 178] width 36 height 12
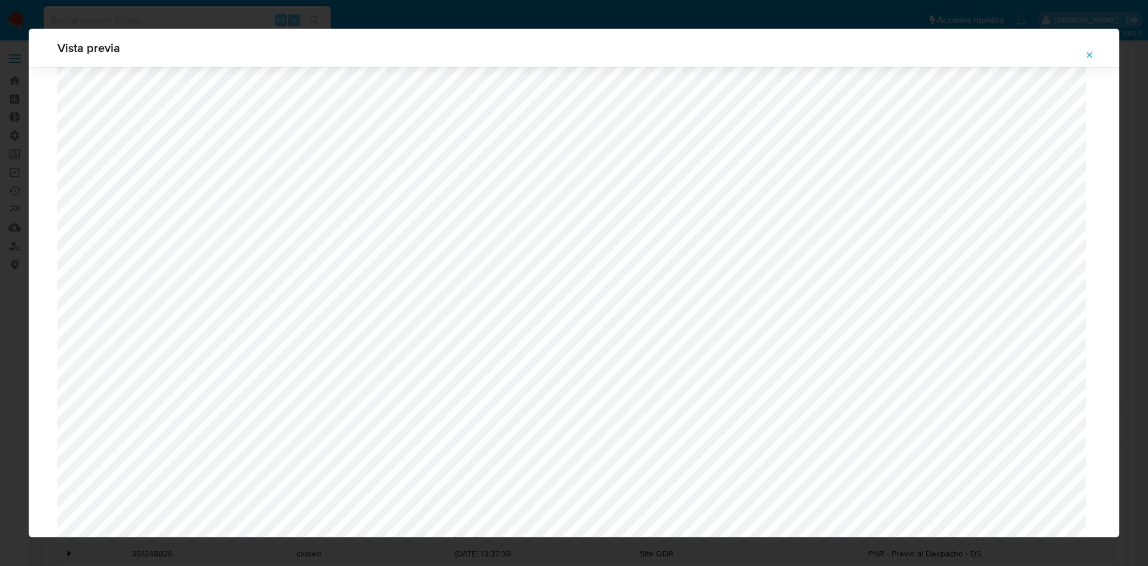
scroll to position [1052, 0]
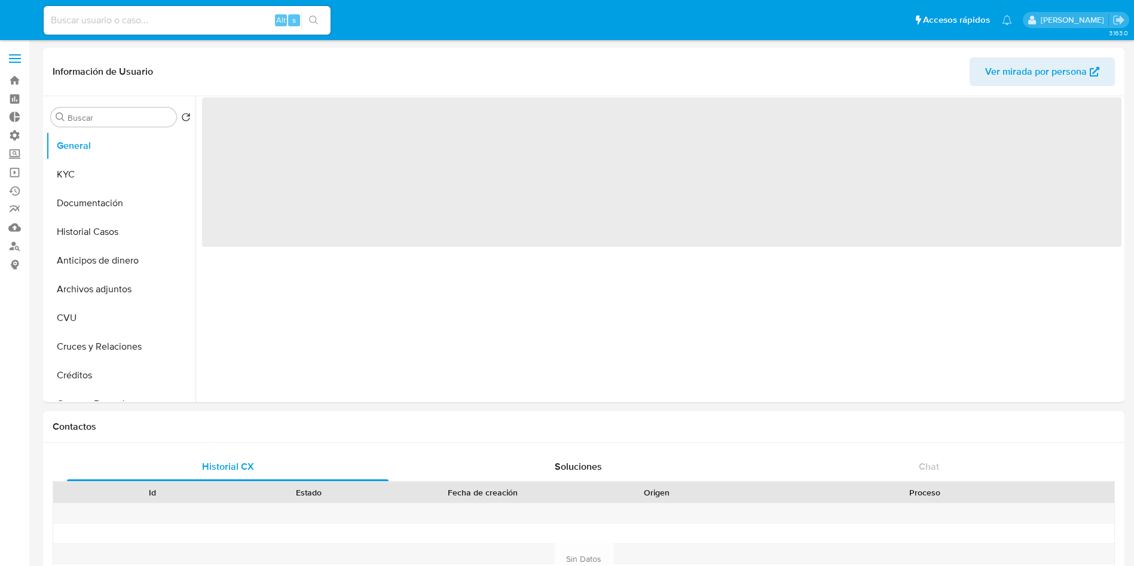
select select "10"
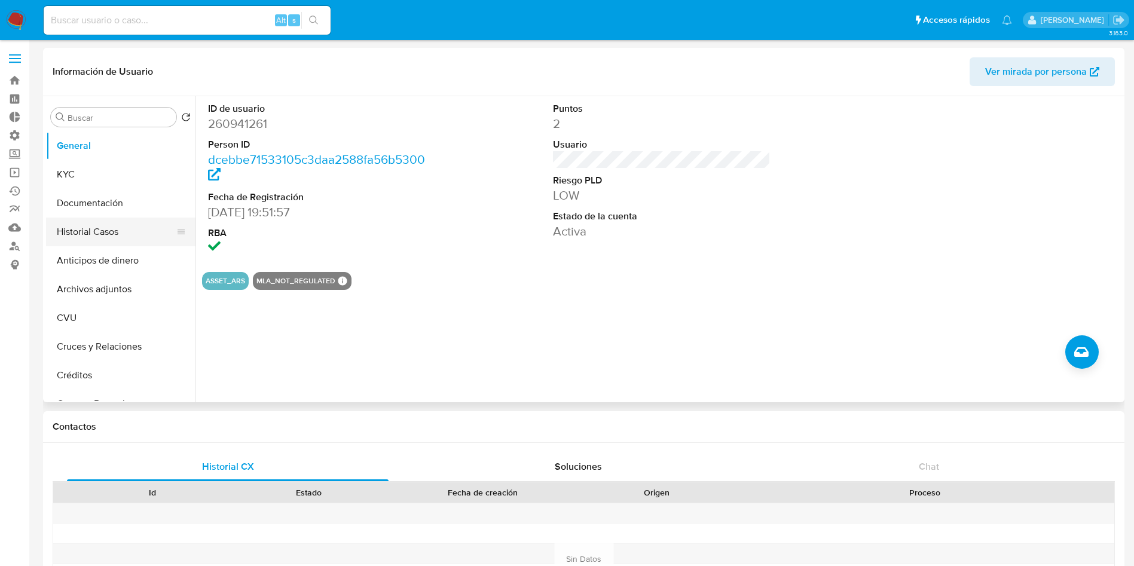
click at [120, 227] on button "Historial Casos" at bounding box center [116, 232] width 140 height 29
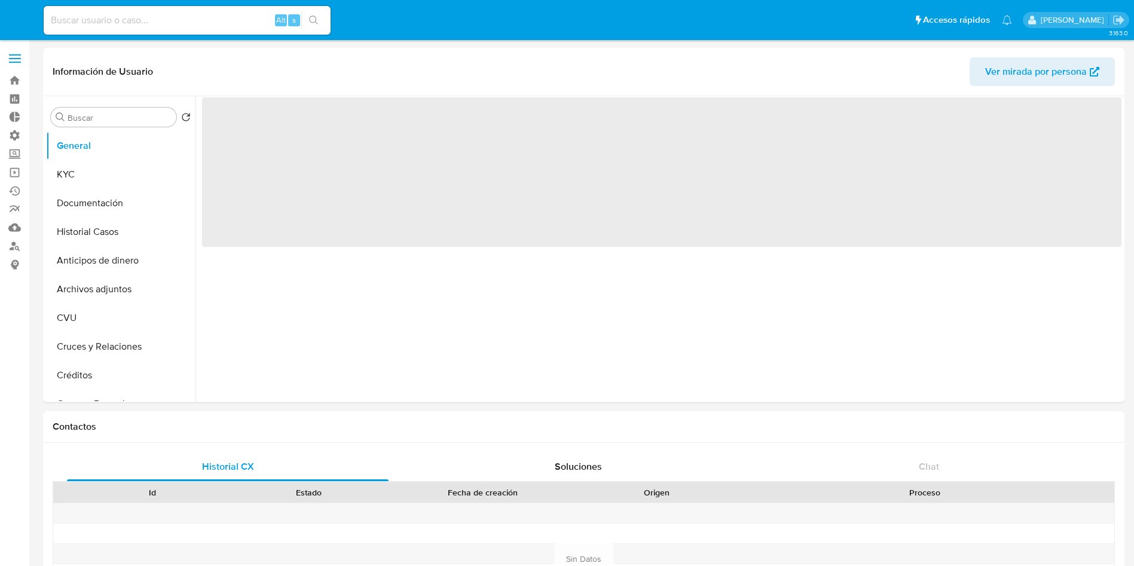
select select "10"
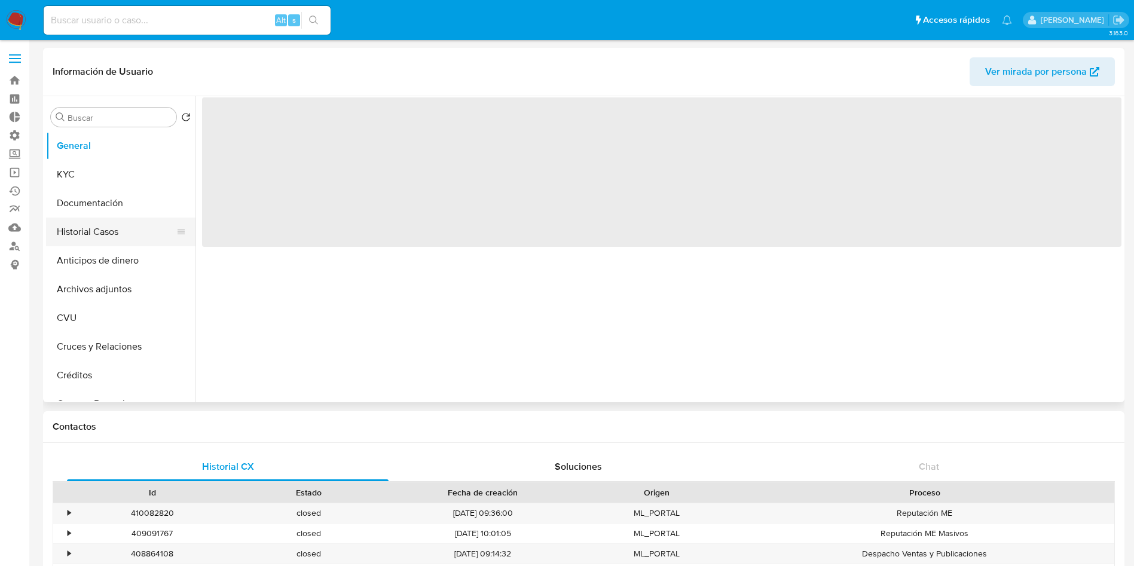
select select "10"
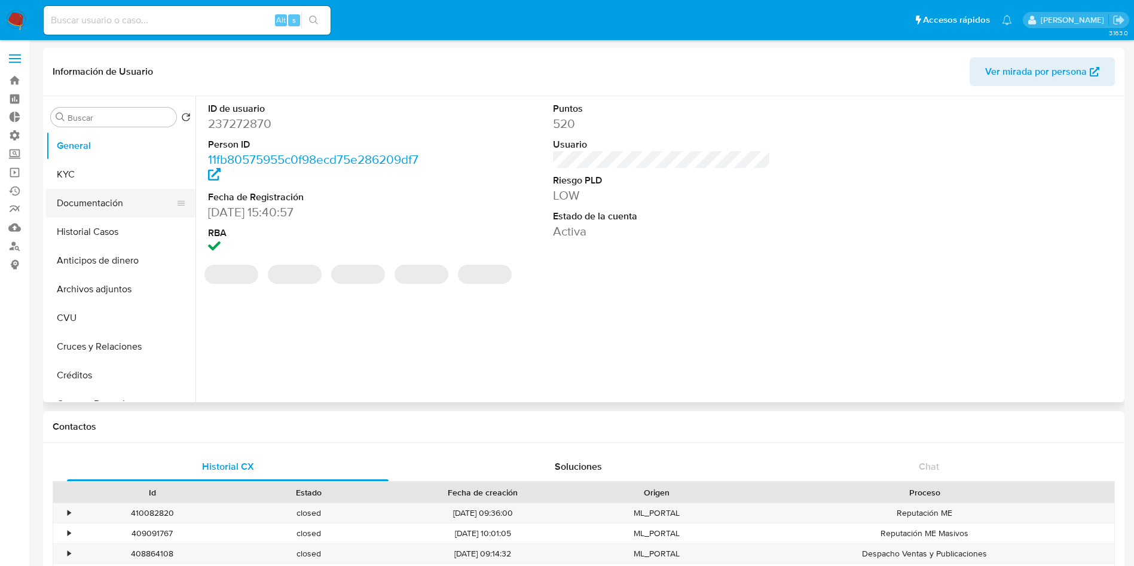
click at [115, 208] on button "Documentación" at bounding box center [116, 203] width 140 height 29
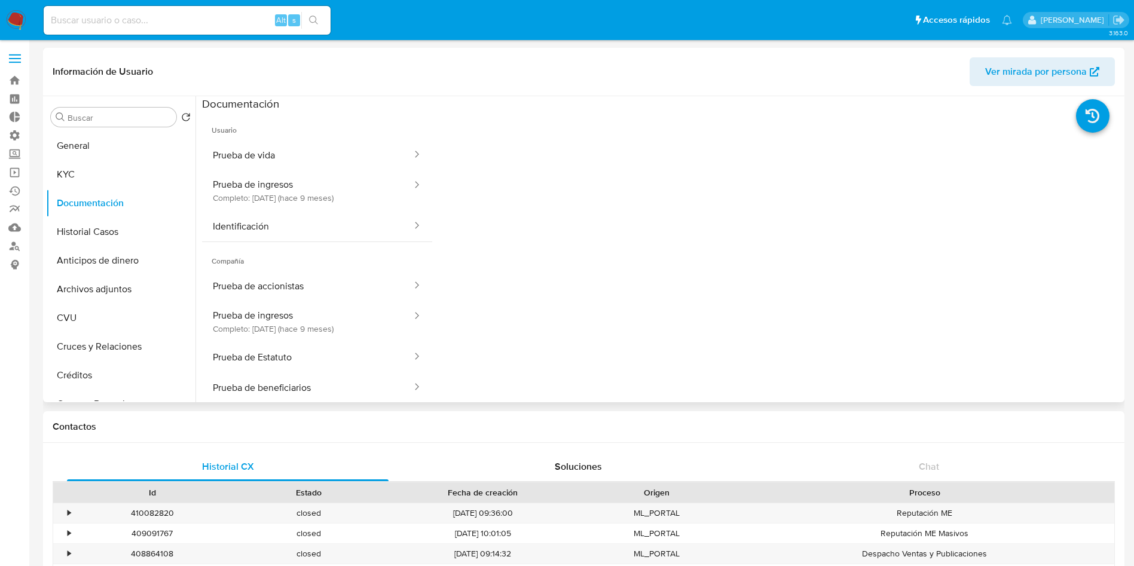
drag, startPoint x: 310, startPoint y: 184, endPoint x: 287, endPoint y: 255, distance: 74.9
click at [310, 184] on button "Prueba de ingresos Completo: 15/01/2025 (hace 9 meses)" at bounding box center [307, 190] width 211 height 41
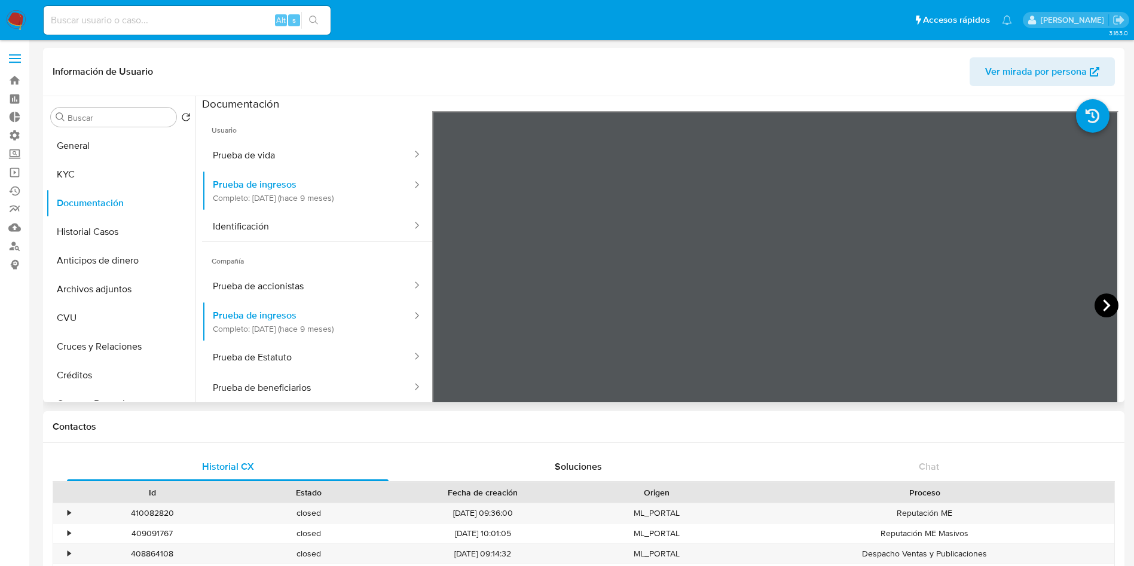
click at [1100, 304] on icon at bounding box center [1107, 306] width 24 height 24
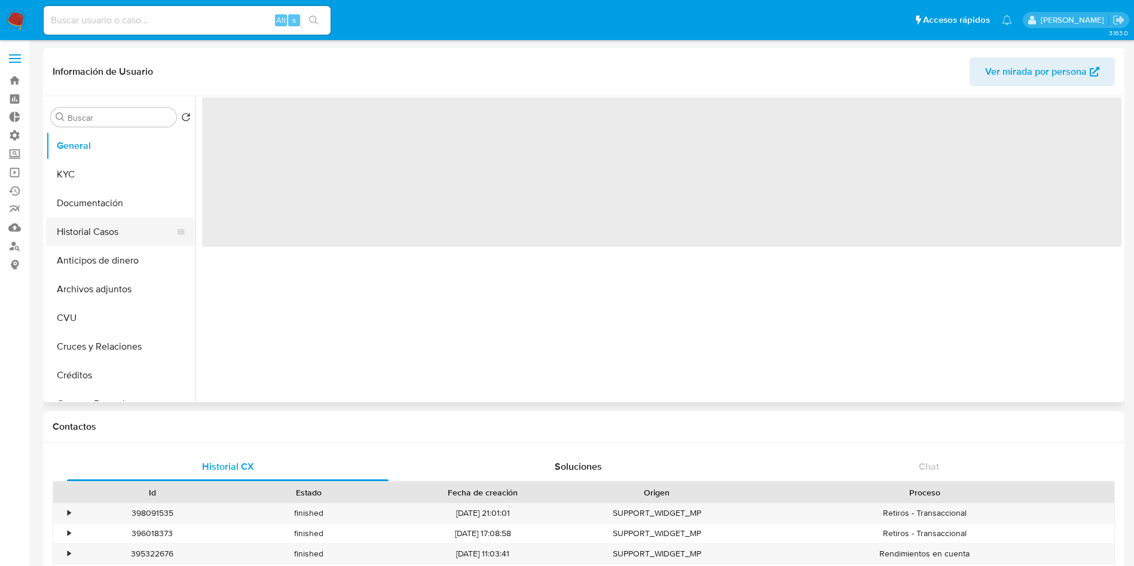
click at [90, 239] on button "Historial Casos" at bounding box center [116, 232] width 140 height 29
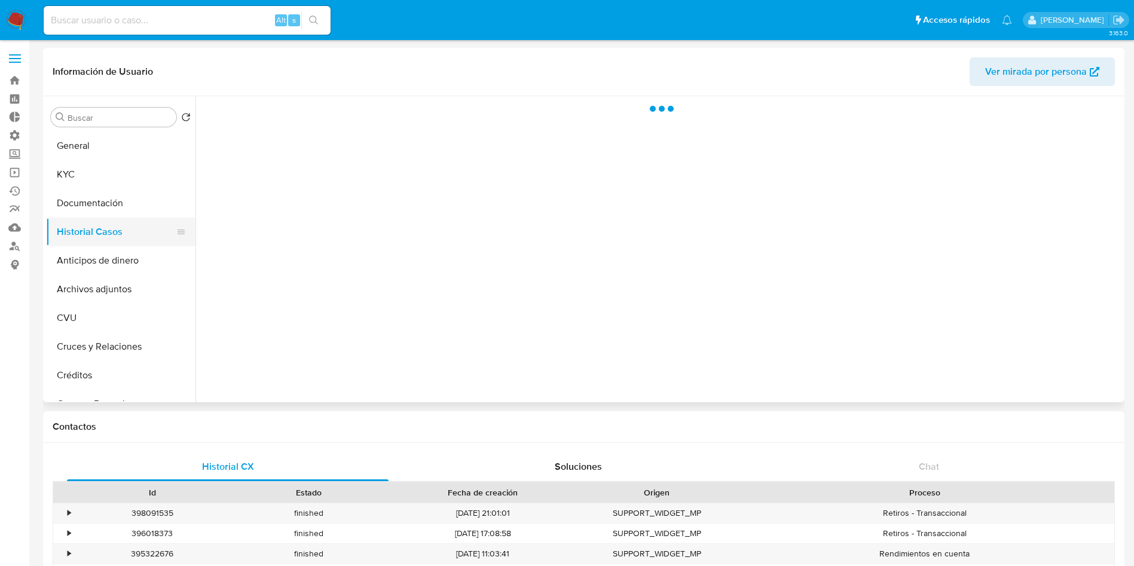
select select "10"
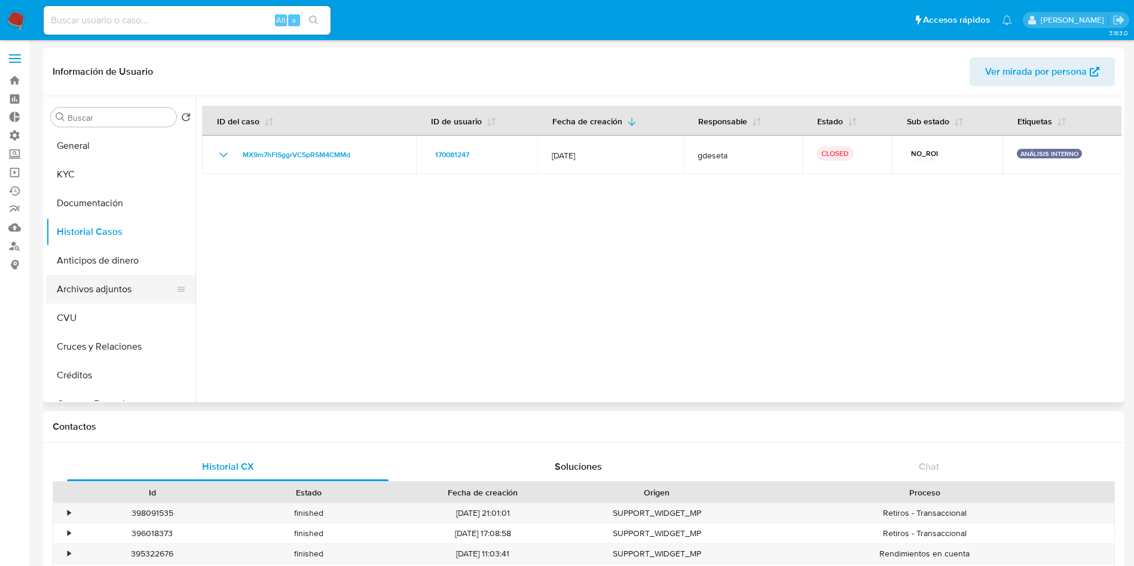
click at [91, 289] on button "Archivos adjuntos" at bounding box center [116, 289] width 140 height 29
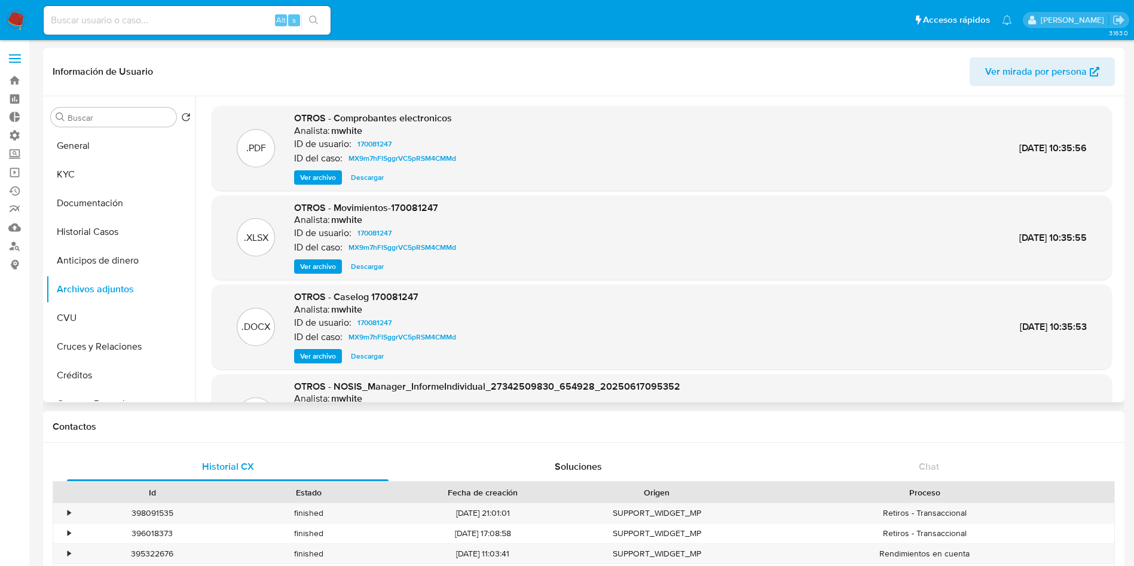
click at [328, 352] on span "Ver archivo" at bounding box center [318, 356] width 36 height 12
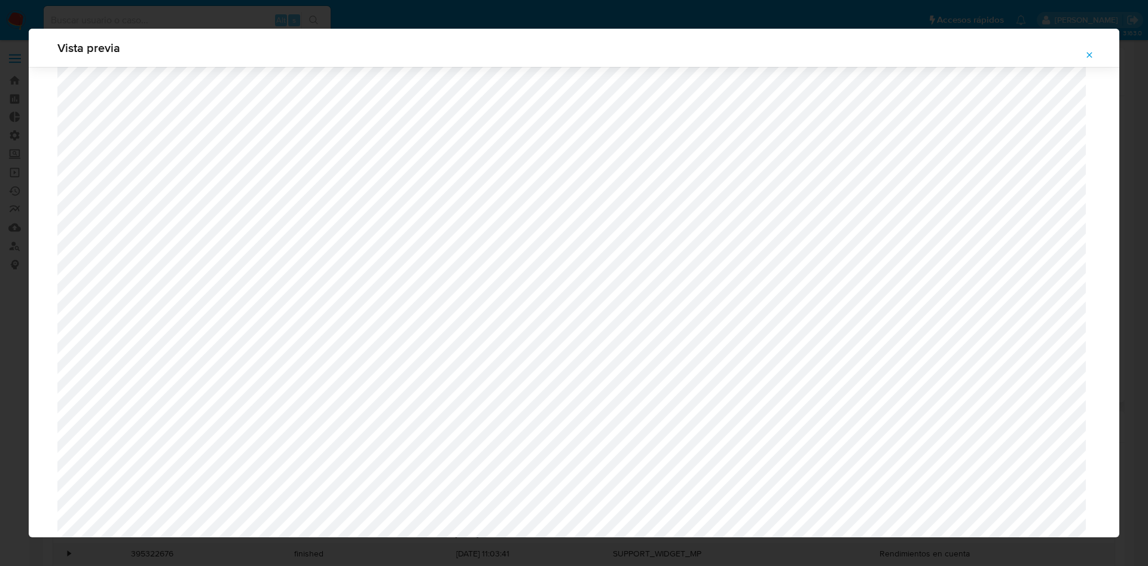
scroll to position [963, 0]
click at [1089, 54] on icon "Attachment preview" at bounding box center [1089, 54] width 5 height 5
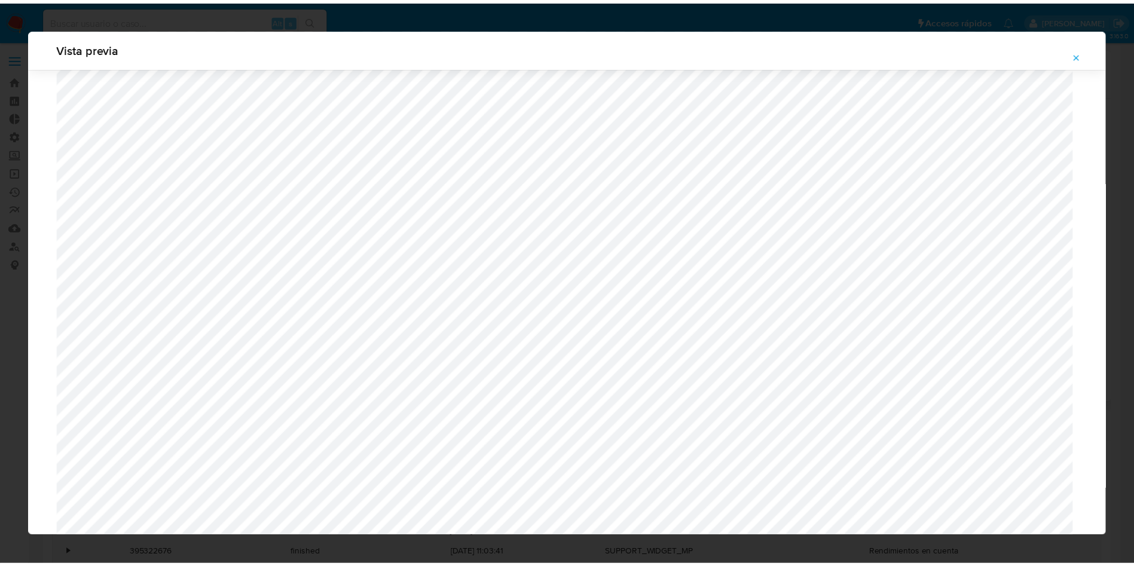
scroll to position [0, 0]
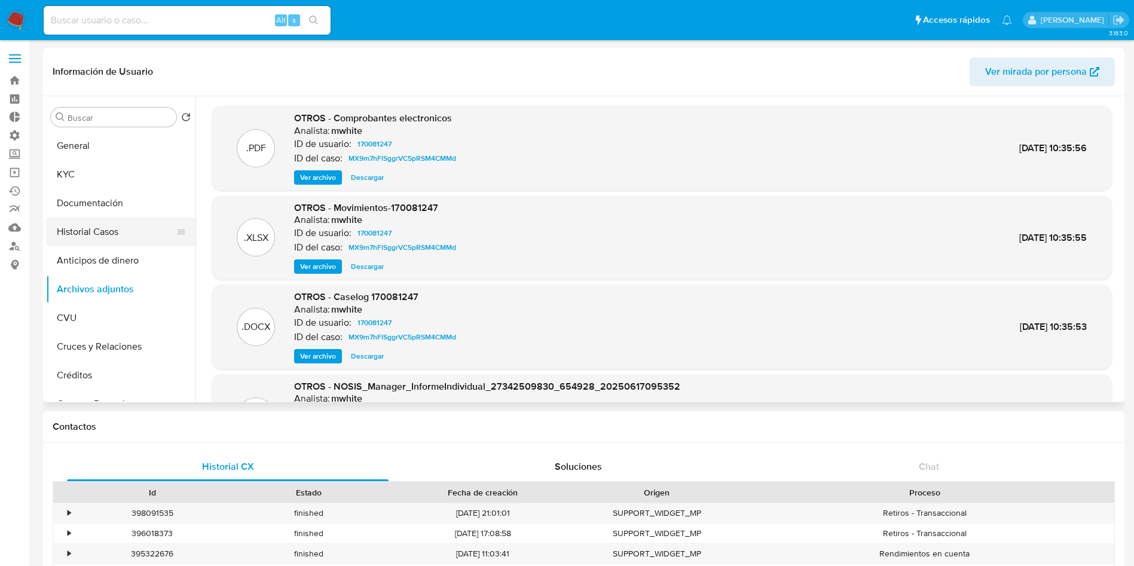
click at [99, 230] on button "Historial Casos" at bounding box center [116, 232] width 140 height 29
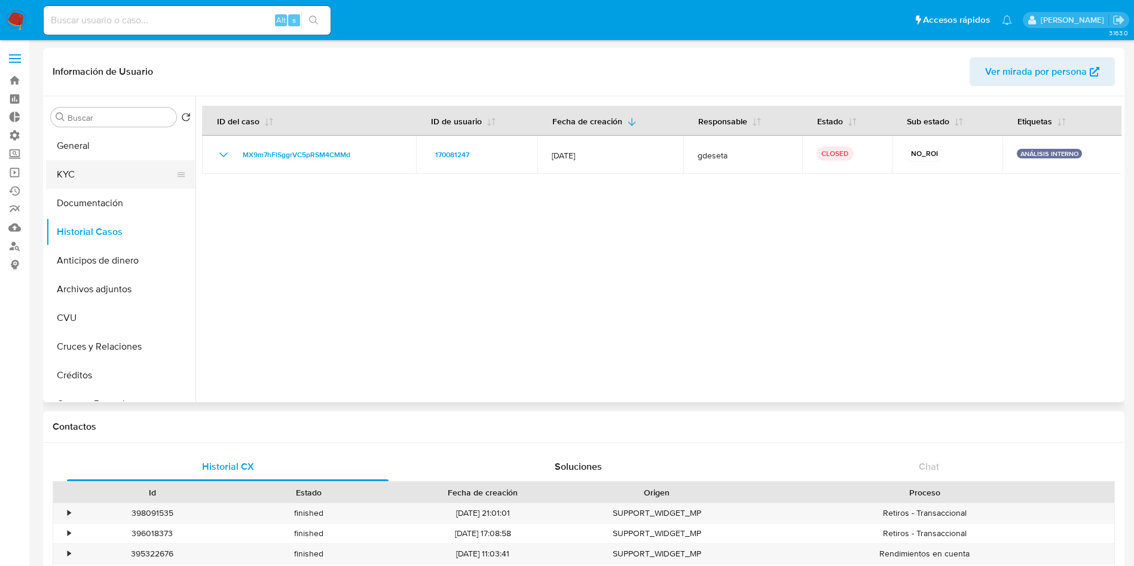
click at [82, 169] on button "KYC" at bounding box center [116, 174] width 140 height 29
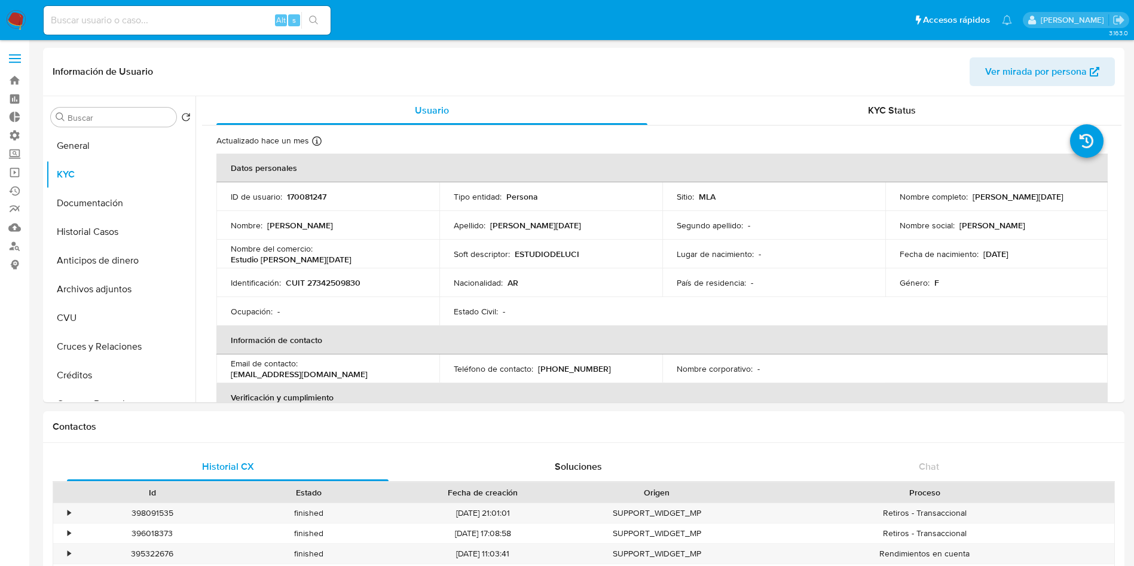
click at [344, 280] on p "CUIT 27342509830" at bounding box center [323, 282] width 75 height 11
copy p "27342509830"
click at [85, 236] on button "Historial Casos" at bounding box center [116, 232] width 140 height 29
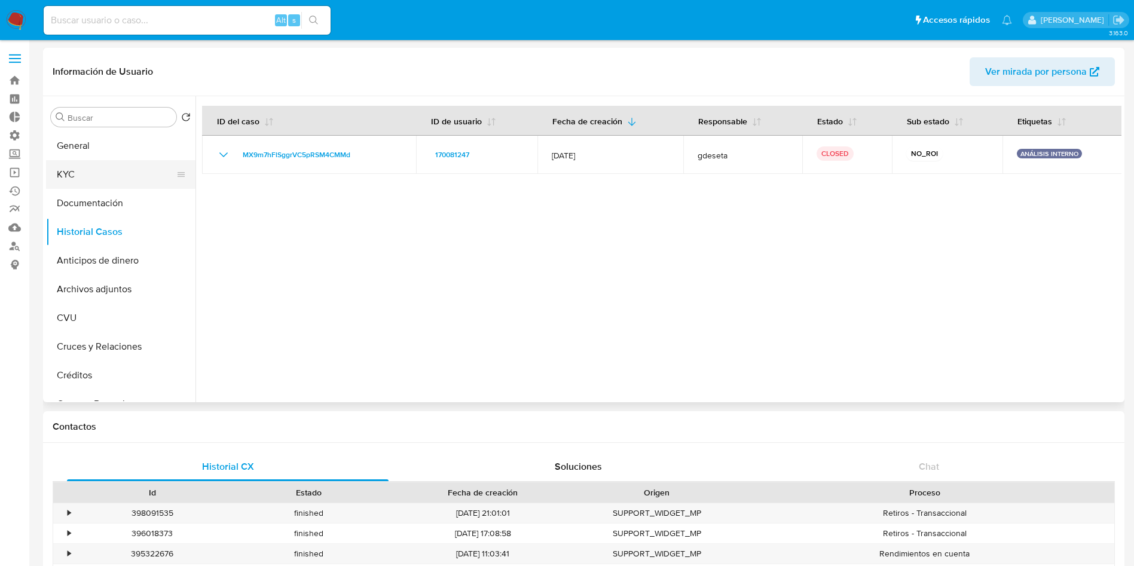
click at [104, 189] on button "Documentación" at bounding box center [120, 203] width 149 height 29
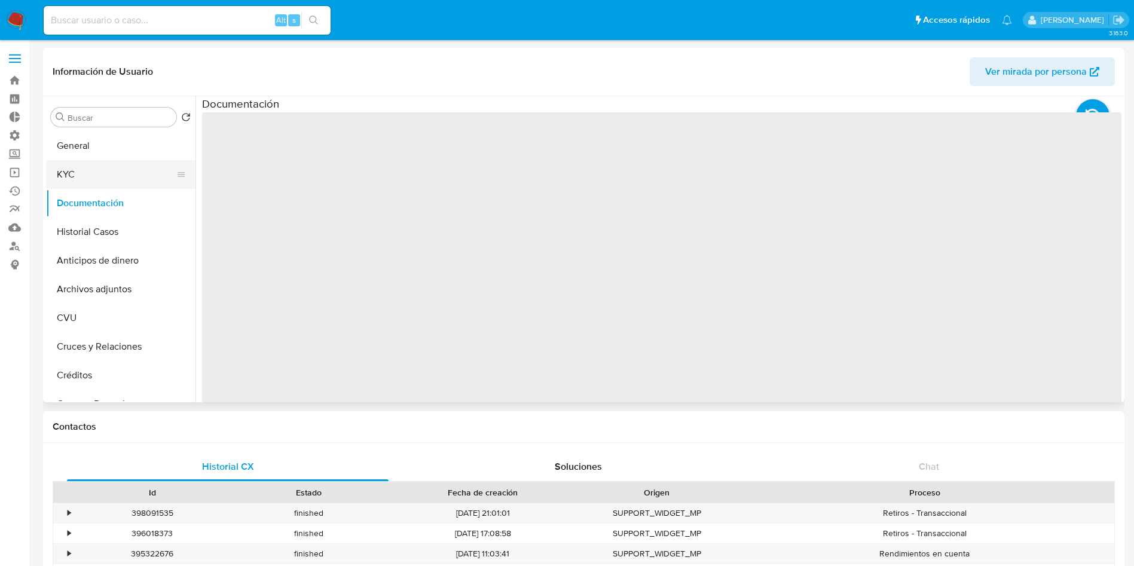
click at [101, 168] on button "KYC" at bounding box center [116, 174] width 140 height 29
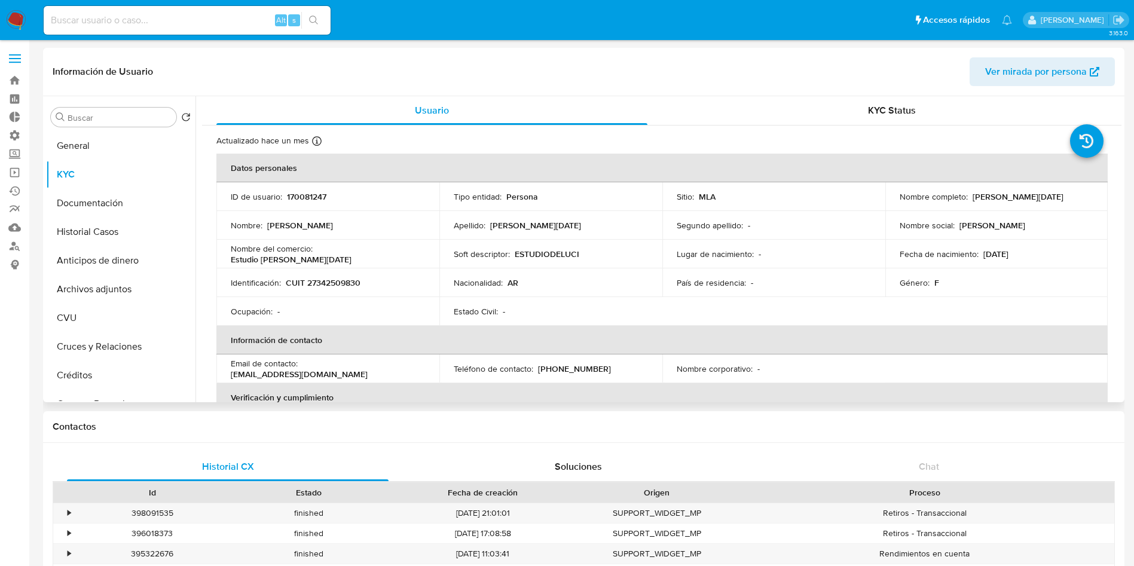
click at [340, 277] on p "CUIT 27342509830" at bounding box center [323, 282] width 75 height 11
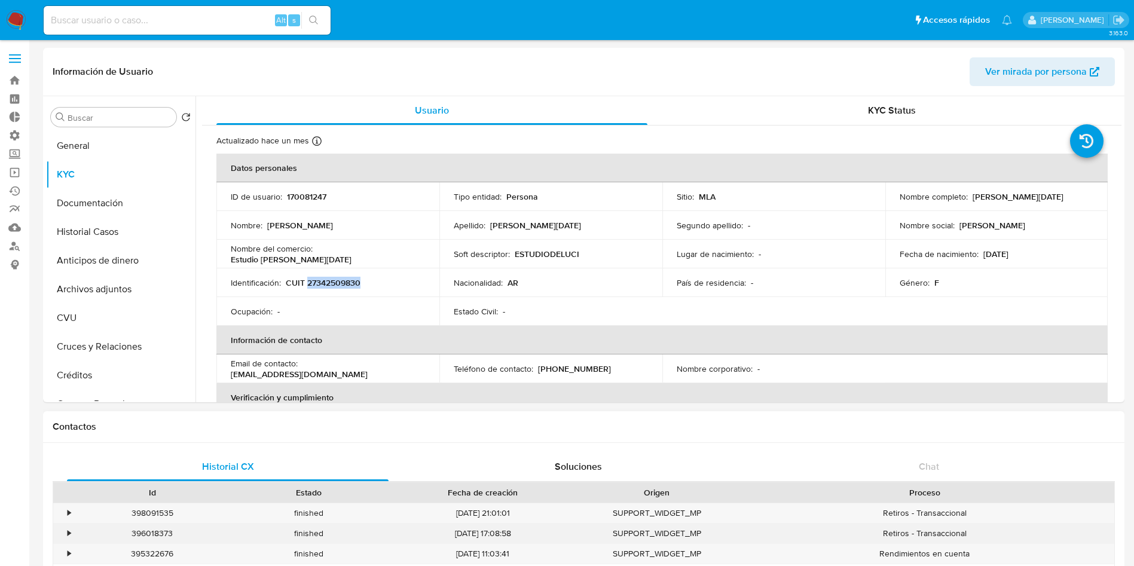
copy p "27342509830"
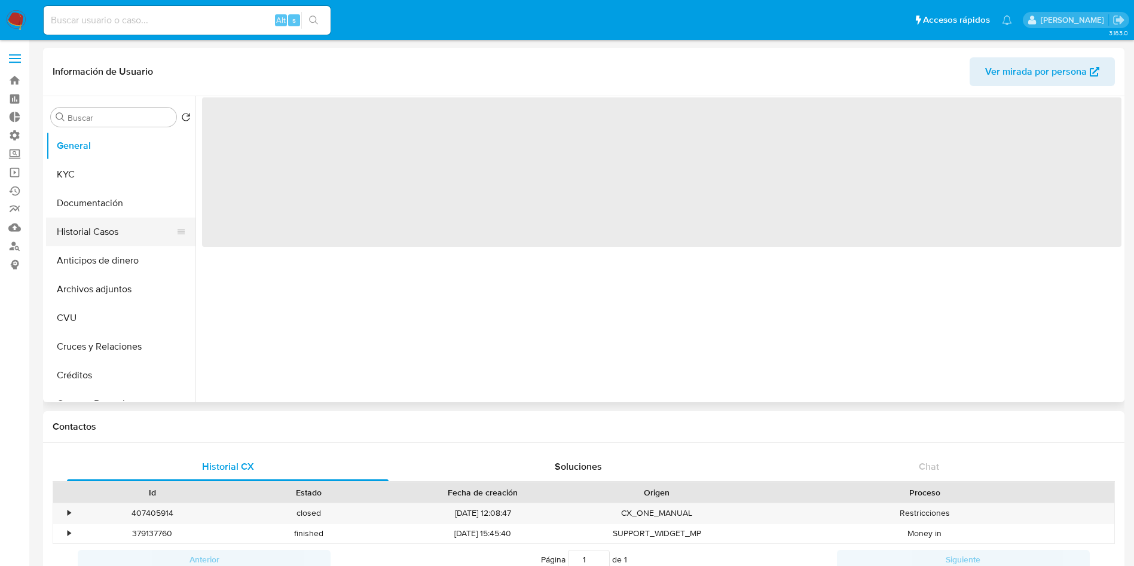
click at [113, 225] on button "Historial Casos" at bounding box center [116, 232] width 140 height 29
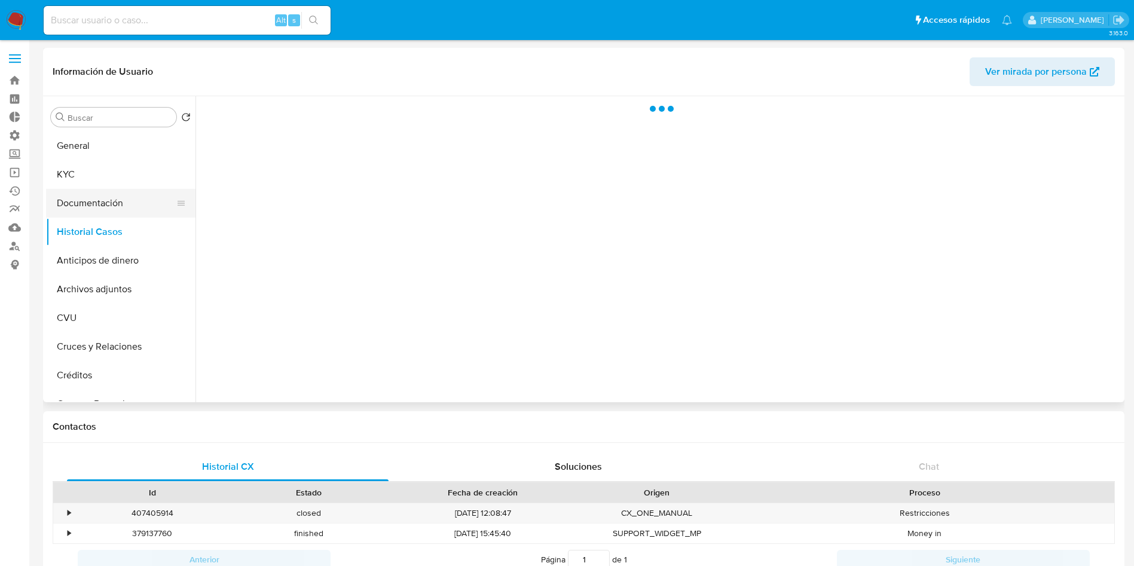
select select "10"
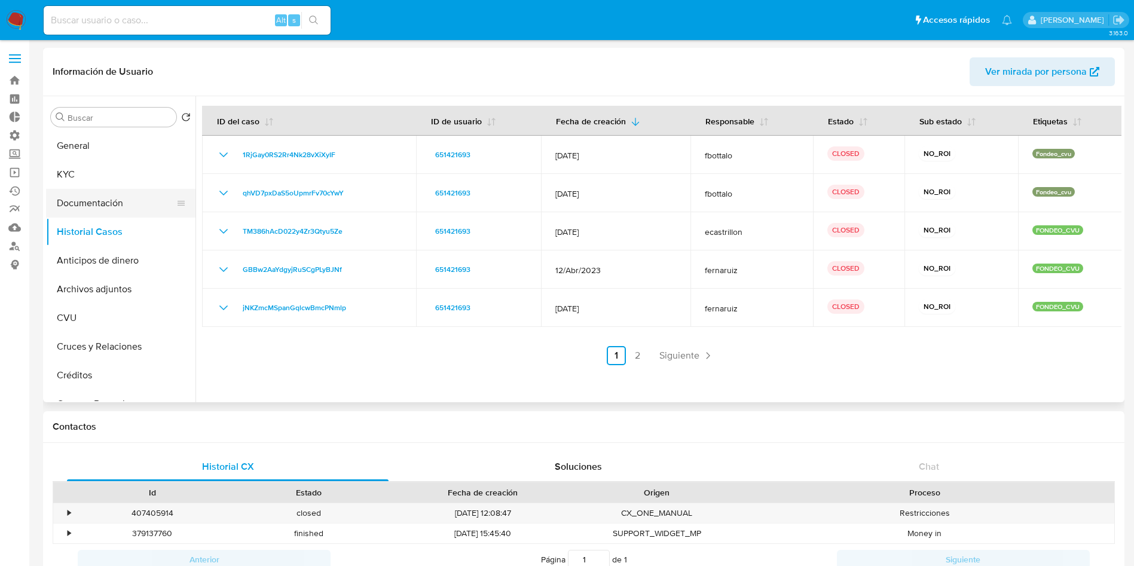
click at [121, 203] on button "Documentación" at bounding box center [116, 203] width 140 height 29
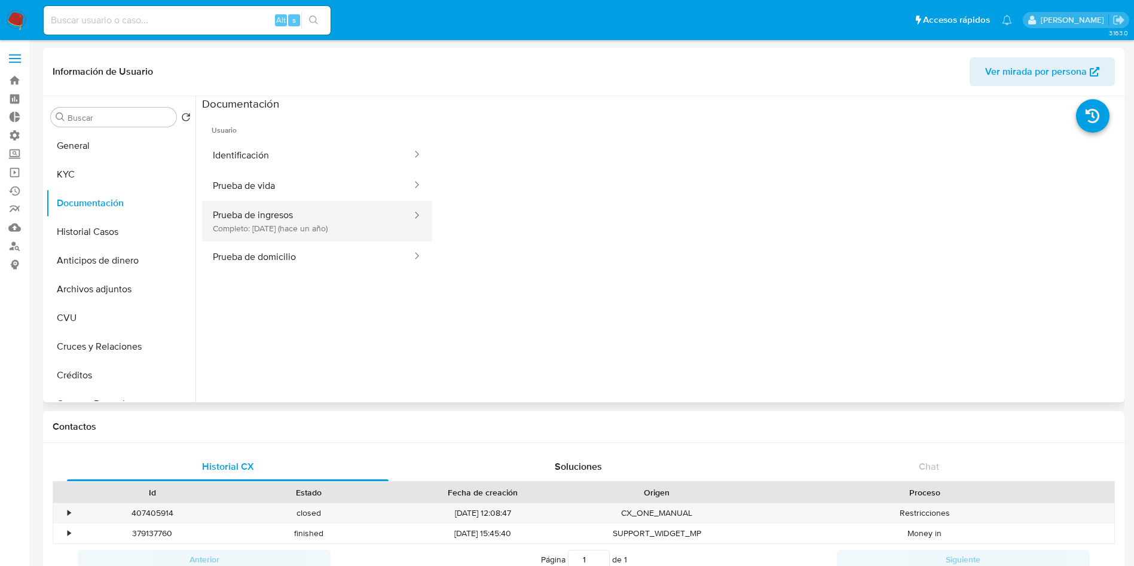
click at [261, 226] on button "Prueba de ingresos Completo: [DATE] (hace un año)" at bounding box center [307, 221] width 211 height 41
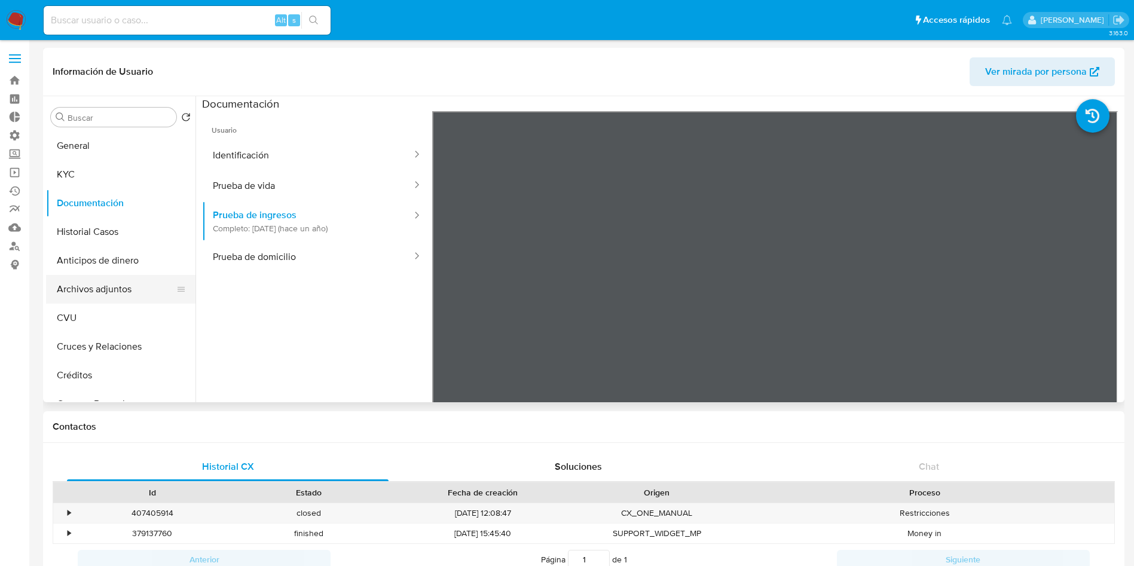
click at [120, 284] on button "Archivos adjuntos" at bounding box center [116, 289] width 140 height 29
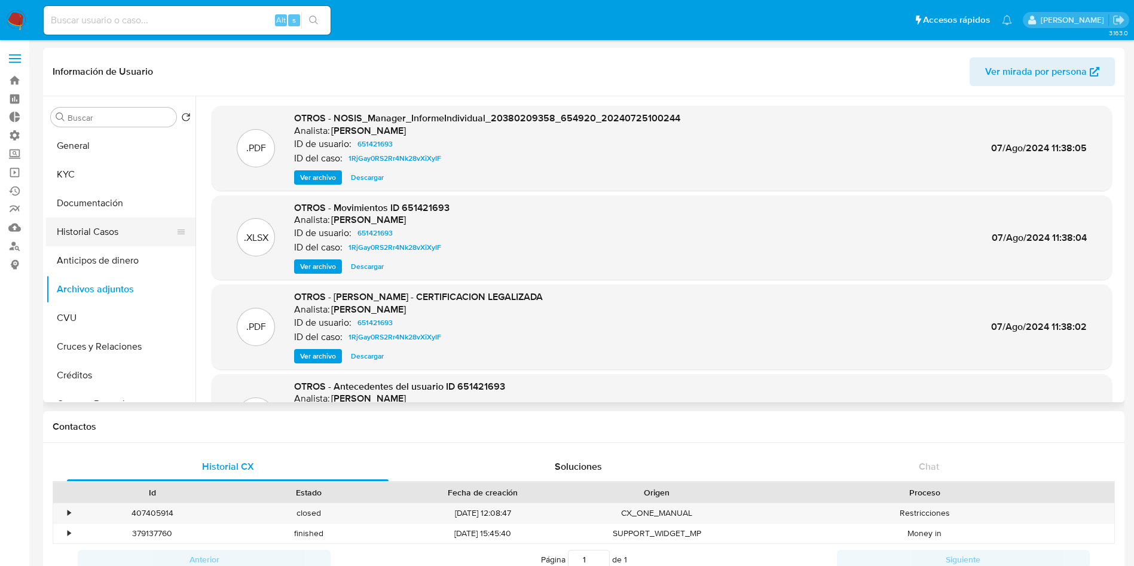
click at [73, 225] on button "Historial Casos" at bounding box center [116, 232] width 140 height 29
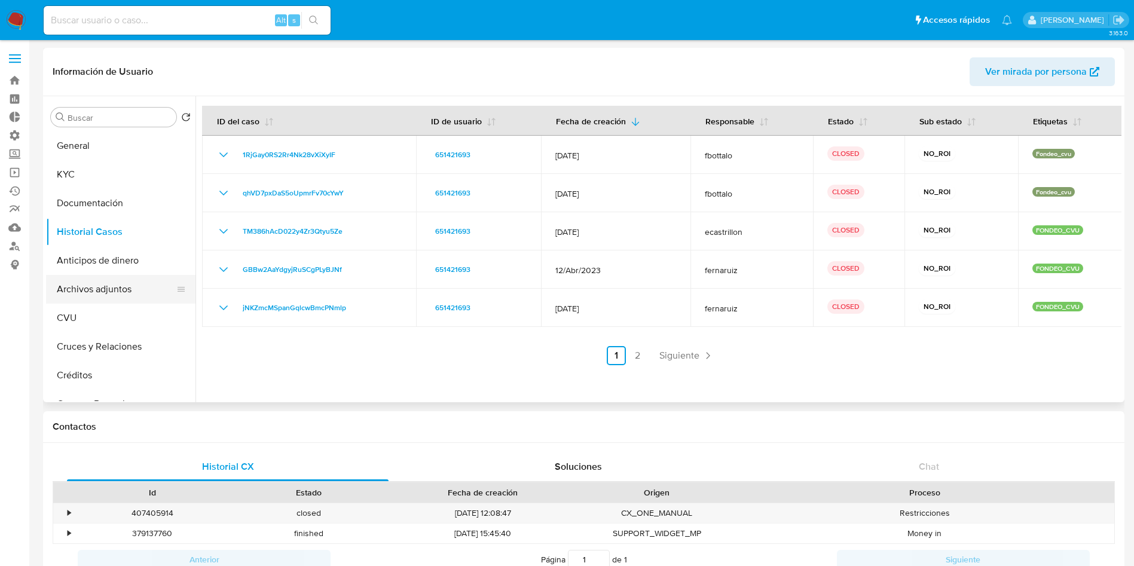
click at [102, 292] on button "Archivos adjuntos" at bounding box center [116, 289] width 140 height 29
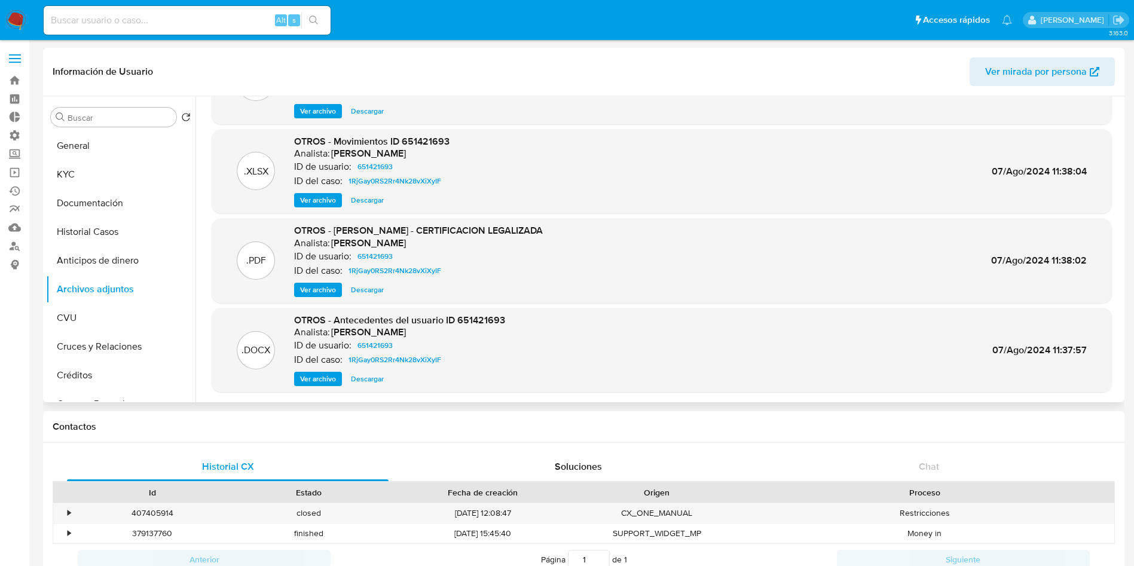
scroll to position [90, 0]
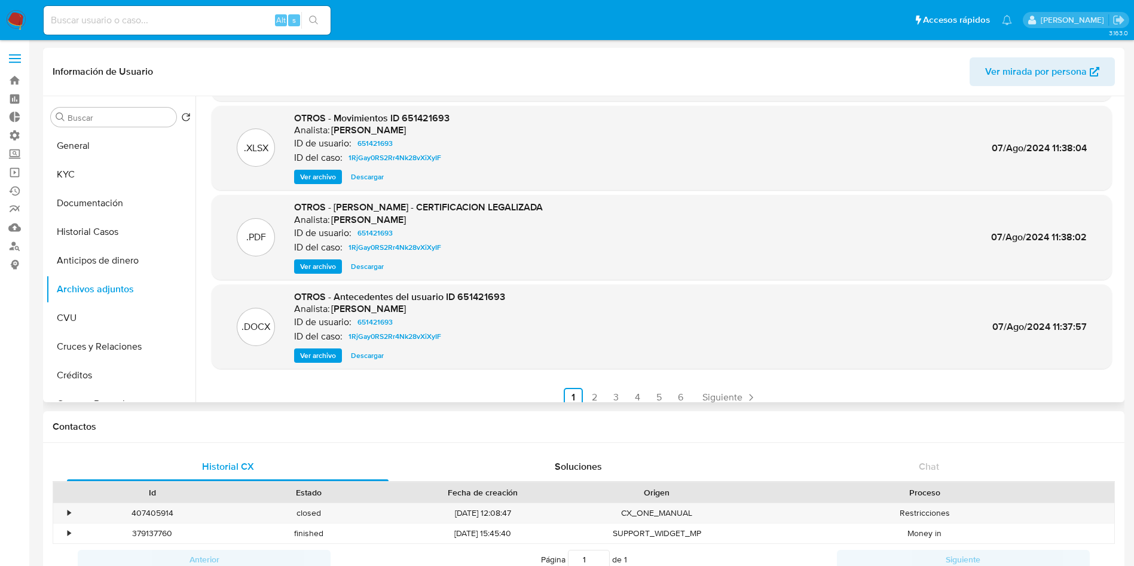
click at [319, 267] on span "Ver archivo" at bounding box center [318, 267] width 36 height 12
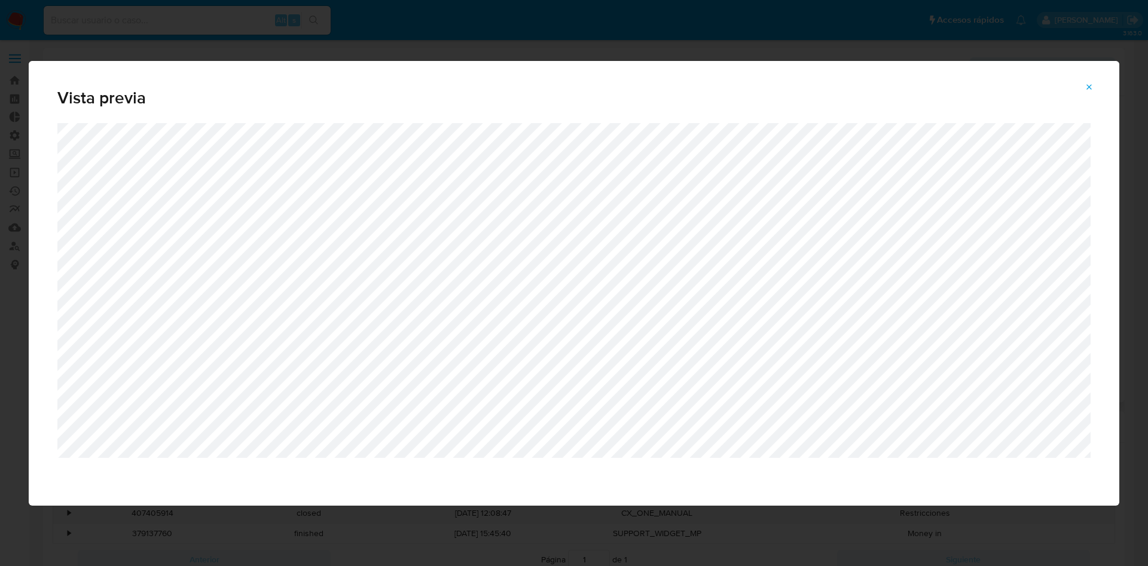
drag, startPoint x: 1078, startPoint y: 81, endPoint x: 1090, endPoint y: 84, distance: 11.7
click at [1088, 86] on button "Attachment preview" at bounding box center [1089, 87] width 26 height 19
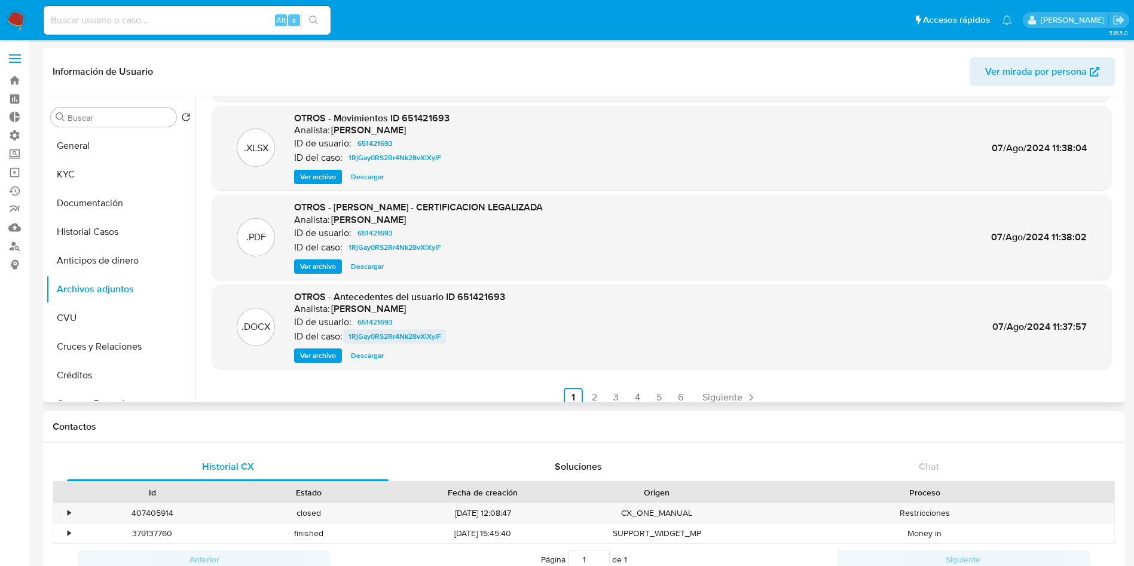
click at [424, 335] on span "1RjGay0RS2Rr4Nk28vXiXyIF" at bounding box center [395, 336] width 93 height 14
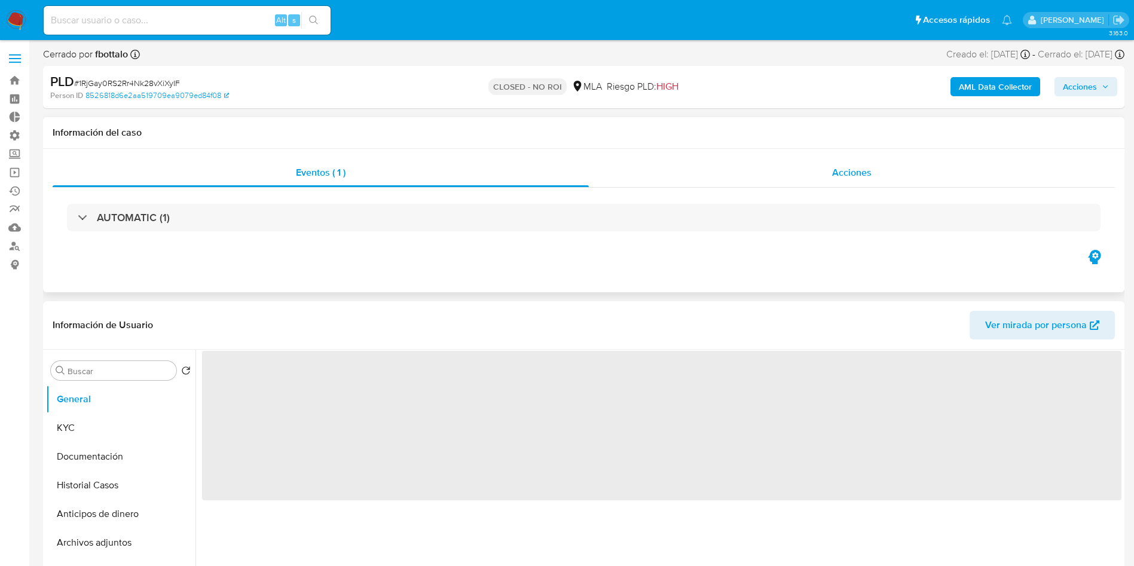
click at [856, 177] on span "Acciones" at bounding box center [851, 173] width 39 height 14
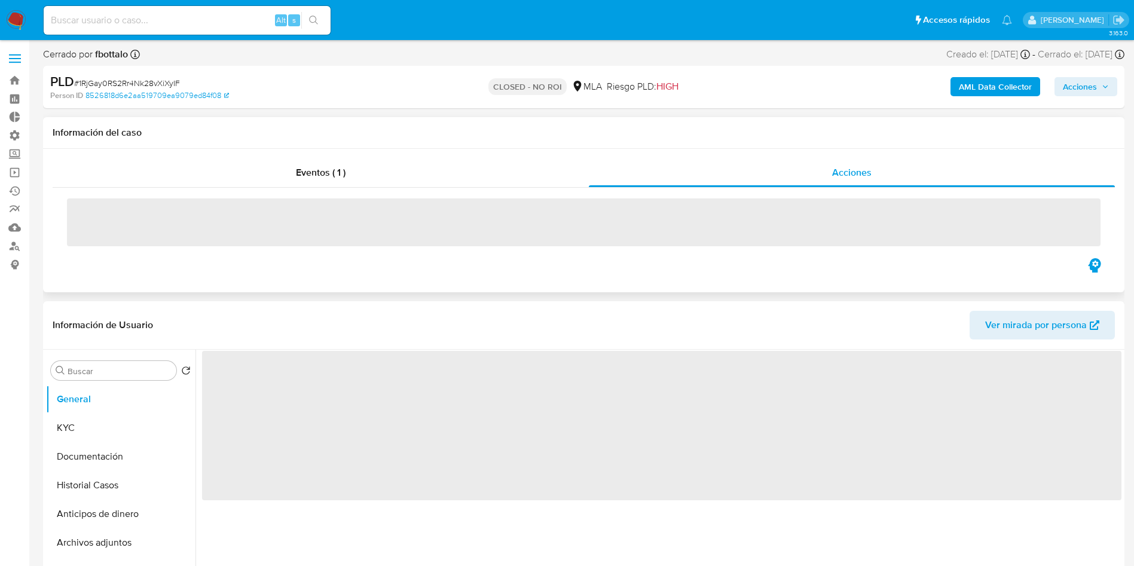
select select "10"
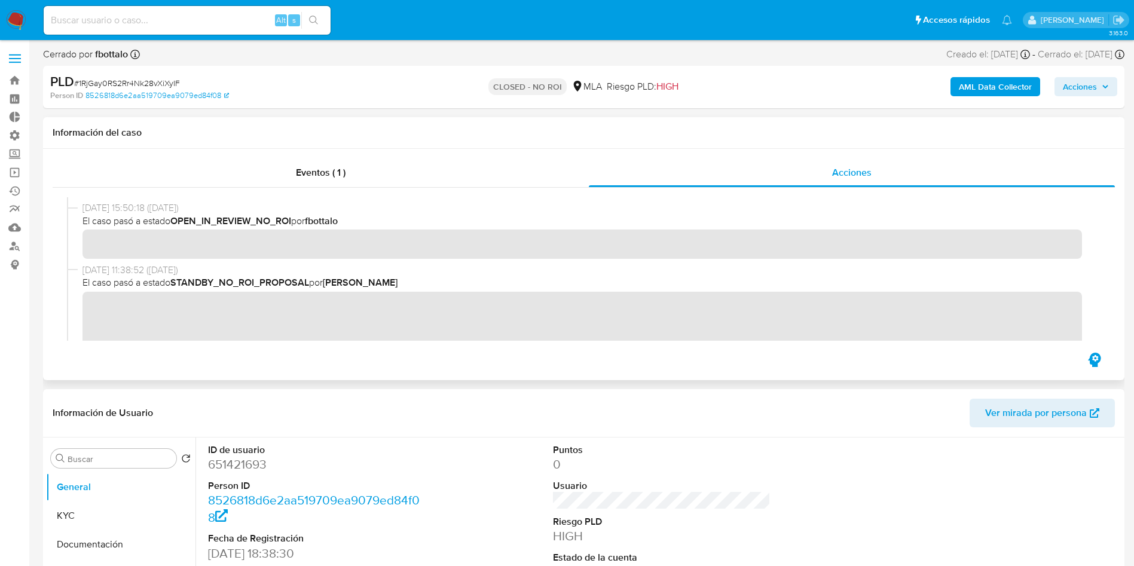
scroll to position [269, 0]
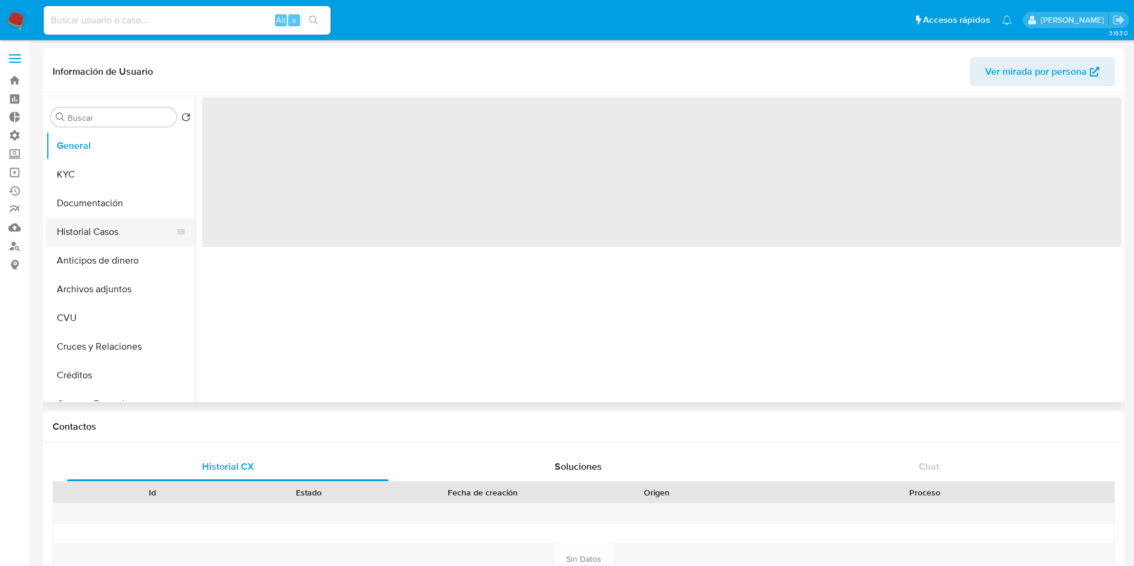
click at [78, 234] on button "Historial Casos" at bounding box center [116, 232] width 140 height 29
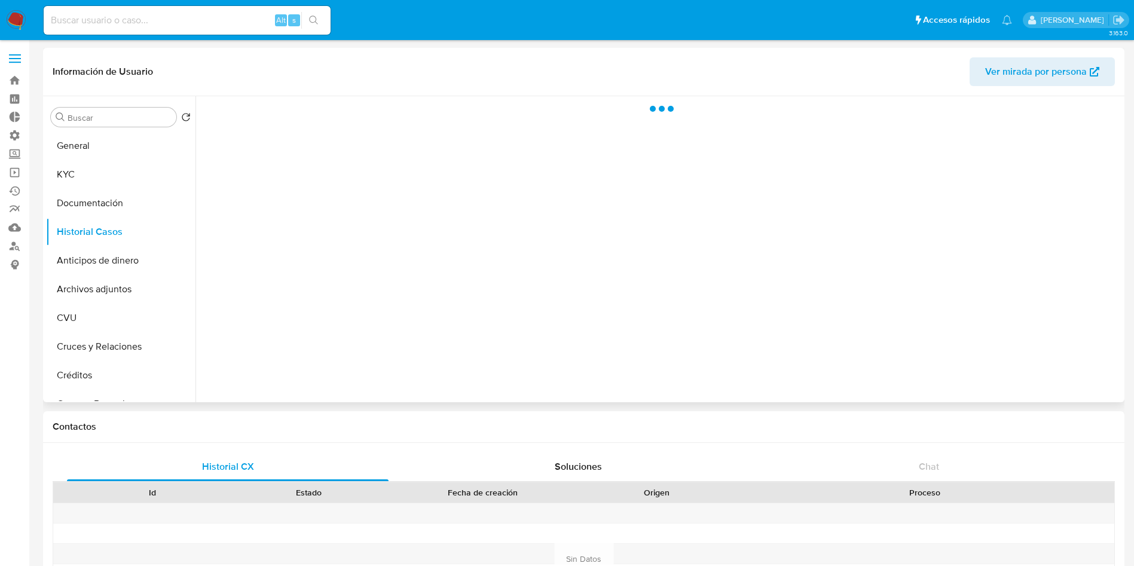
select select "10"
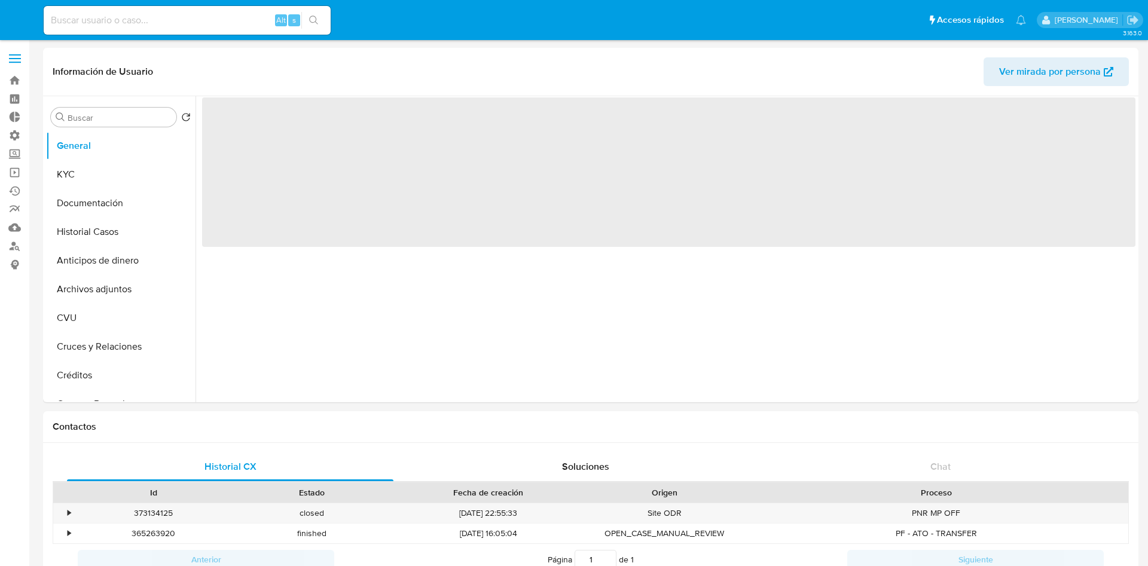
select select "10"
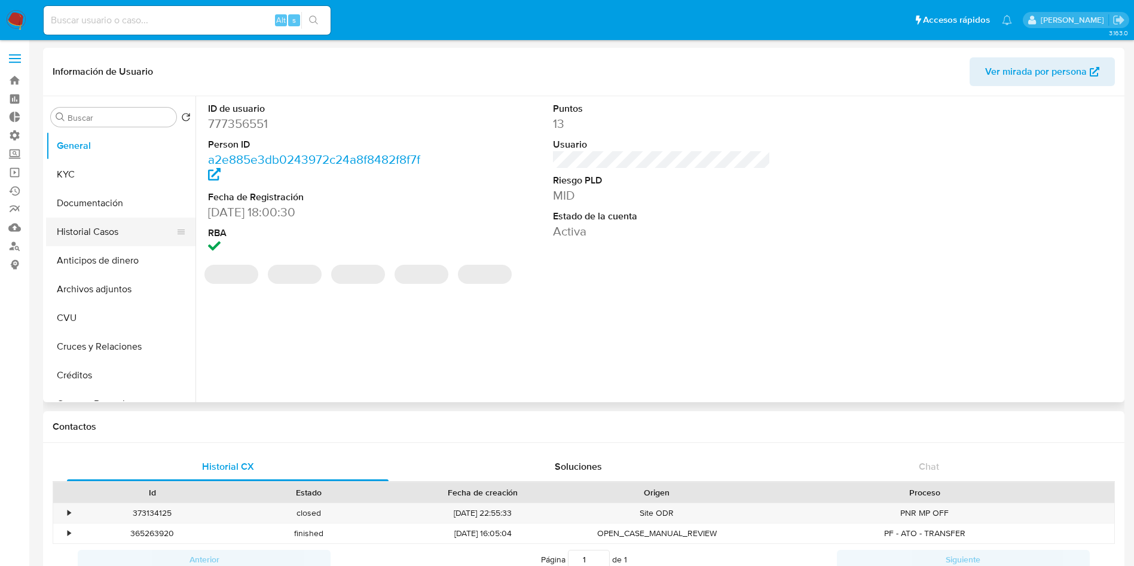
click at [133, 239] on button "Historial Casos" at bounding box center [116, 232] width 140 height 29
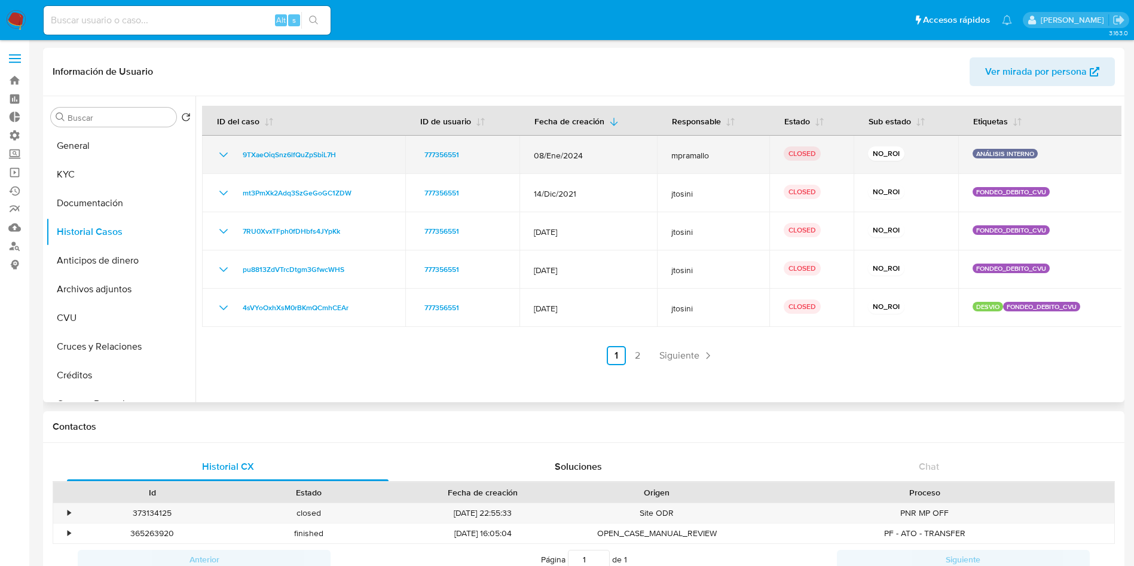
click at [222, 158] on icon "Mostrar/Ocultar" at bounding box center [223, 155] width 14 height 14
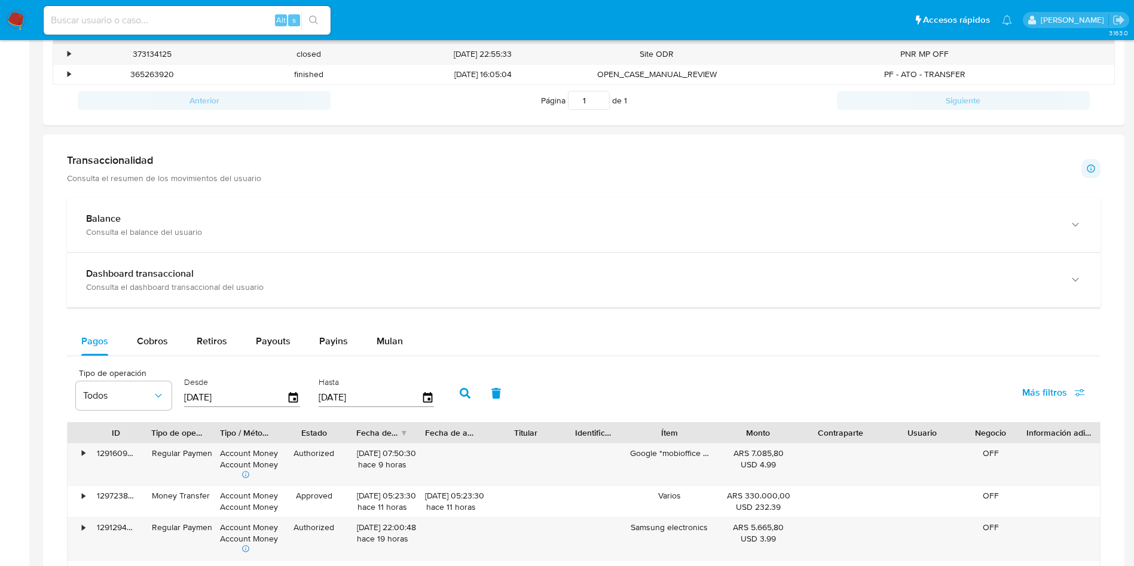
scroll to position [538, 0]
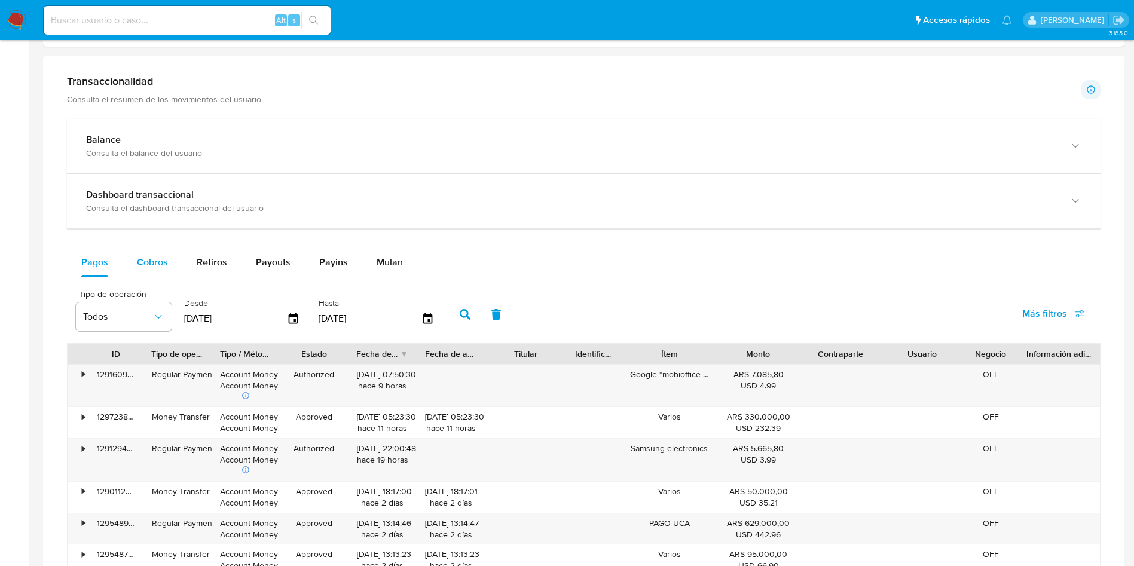
click at [162, 265] on span "Cobros" at bounding box center [152, 262] width 31 height 14
select select "10"
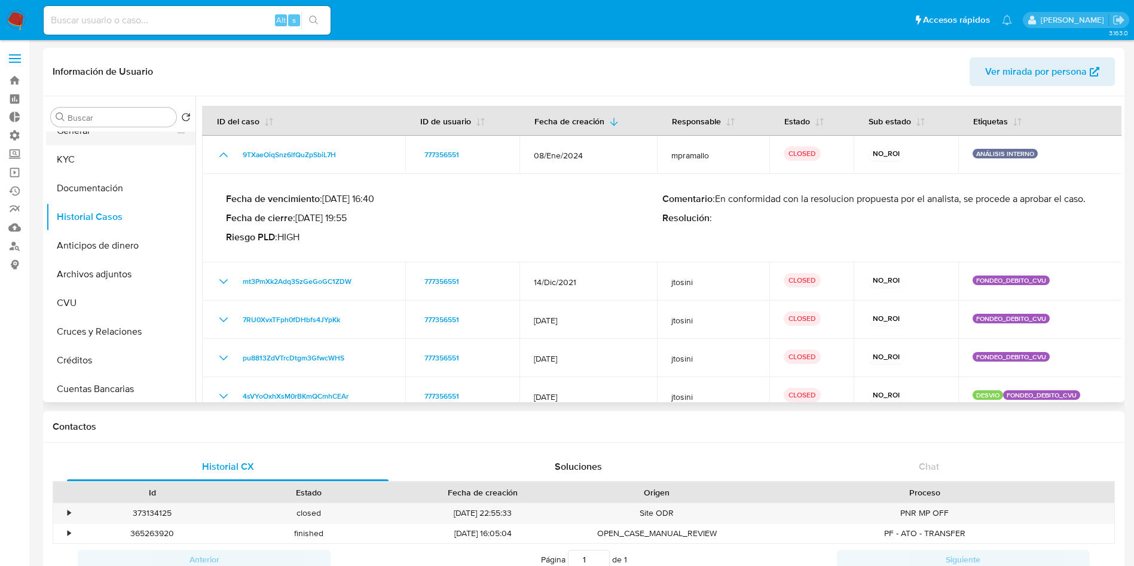
scroll to position [0, 0]
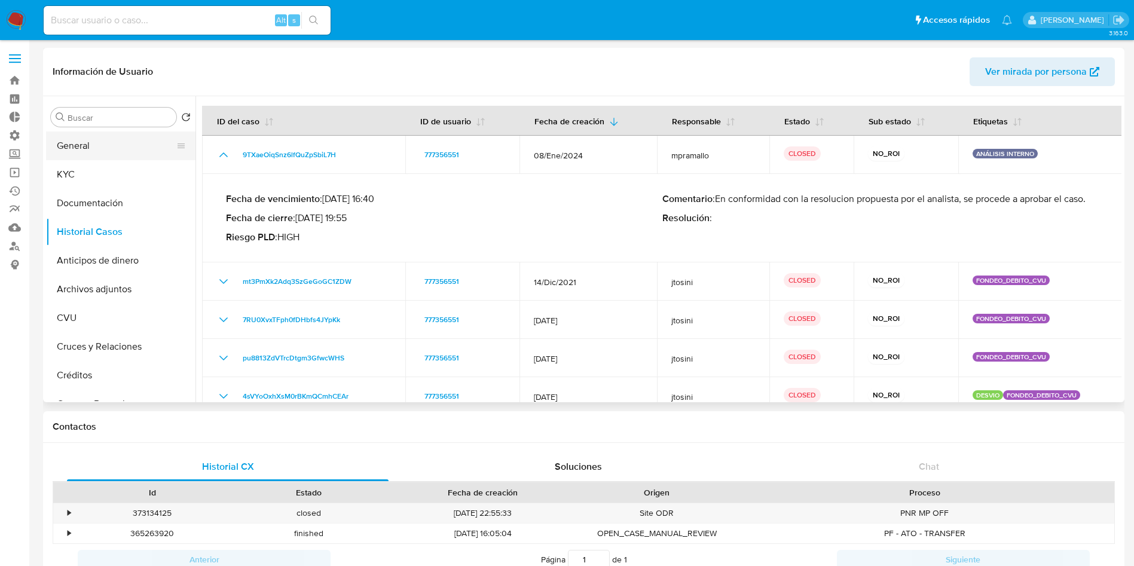
click at [94, 140] on button "General" at bounding box center [116, 146] width 140 height 29
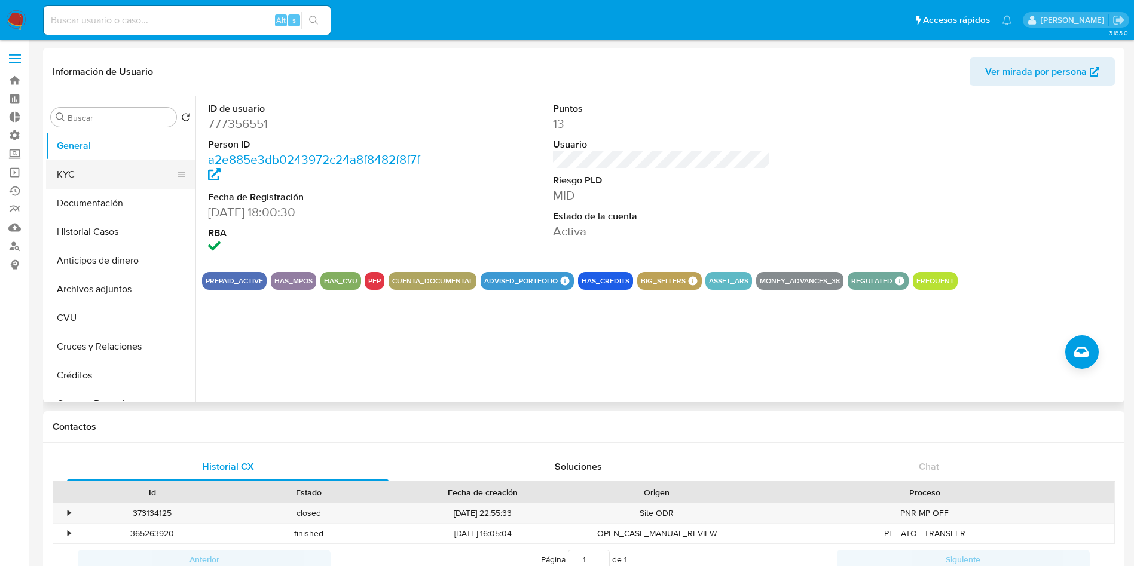
click at [69, 172] on button "KYC" at bounding box center [116, 174] width 140 height 29
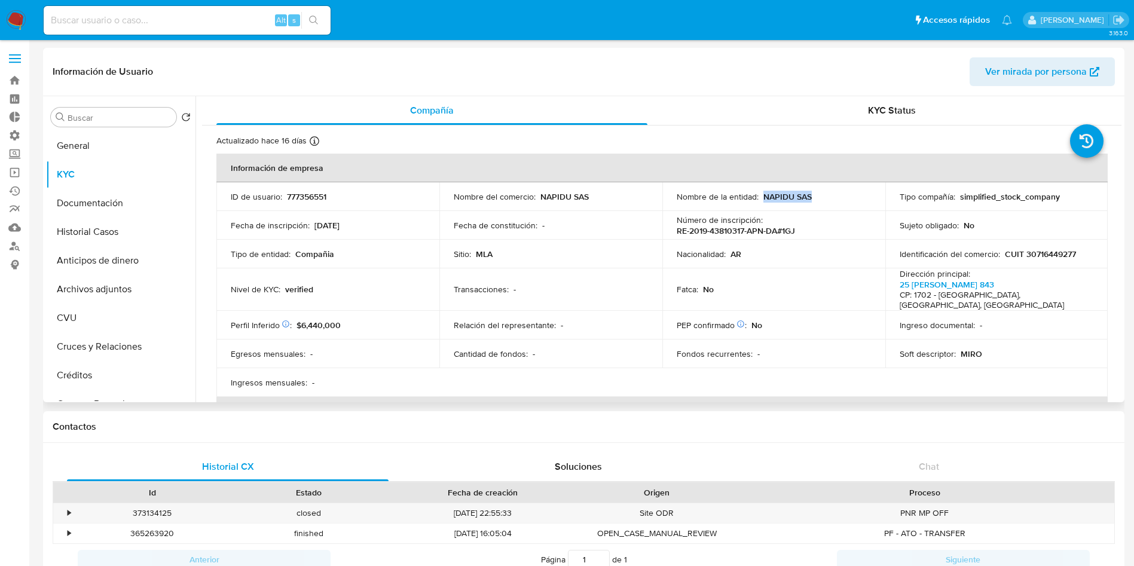
drag, startPoint x: 813, startPoint y: 195, endPoint x: 761, endPoint y: 196, distance: 52.0
click at [761, 196] on div "Nombre de la entidad : NAPIDU SAS" at bounding box center [774, 196] width 194 height 11
copy p "NAPIDU SAS"
click at [1047, 252] on p "CUIT 30716449277" at bounding box center [1040, 254] width 71 height 11
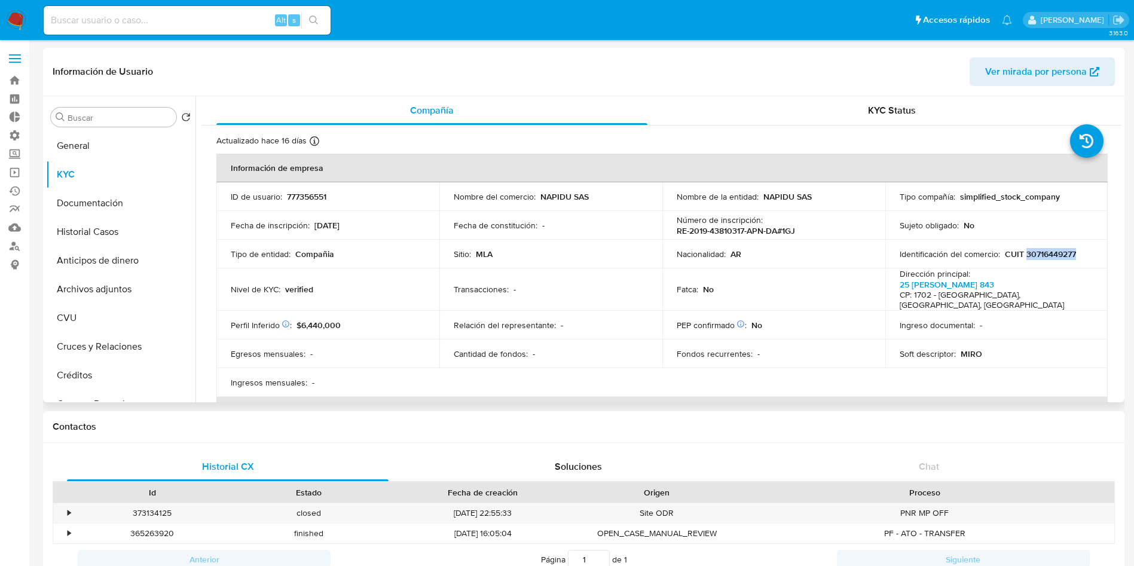
copy p "30716449277"
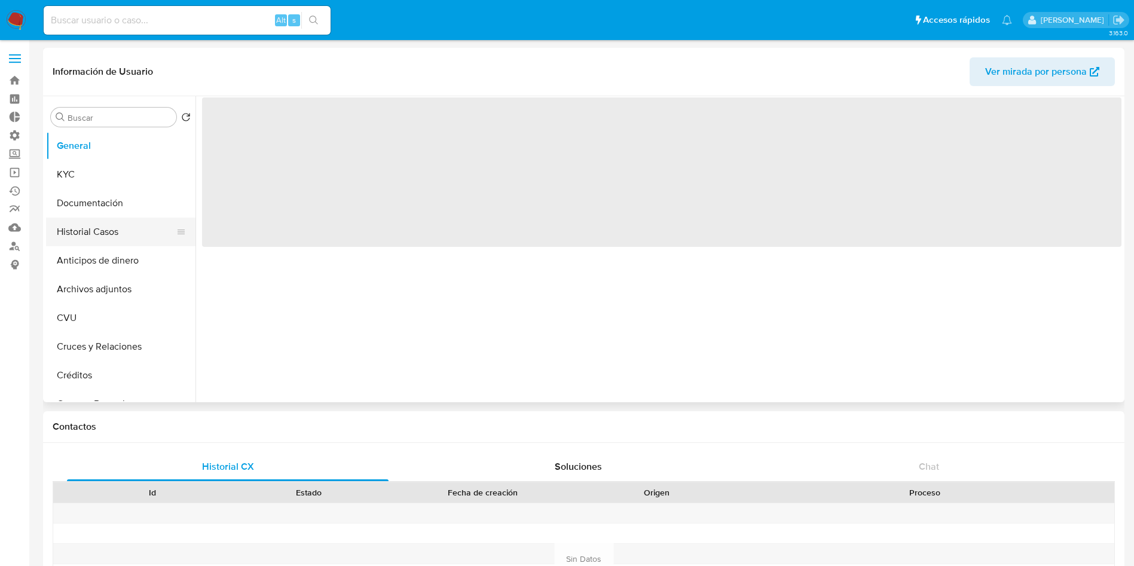
click at [81, 227] on button "Historial Casos" at bounding box center [116, 232] width 140 height 29
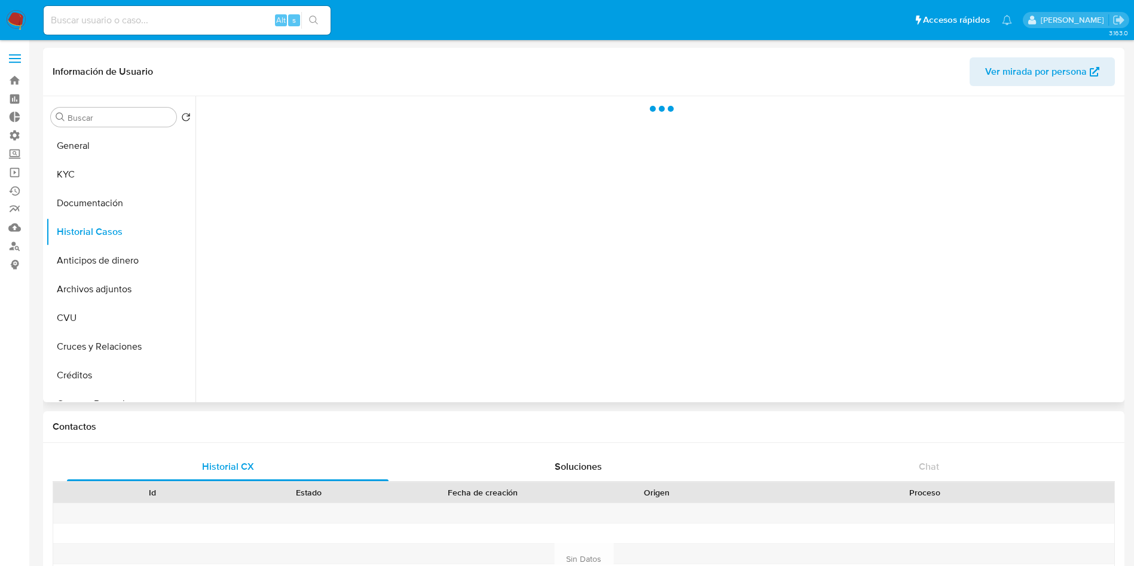
select select "10"
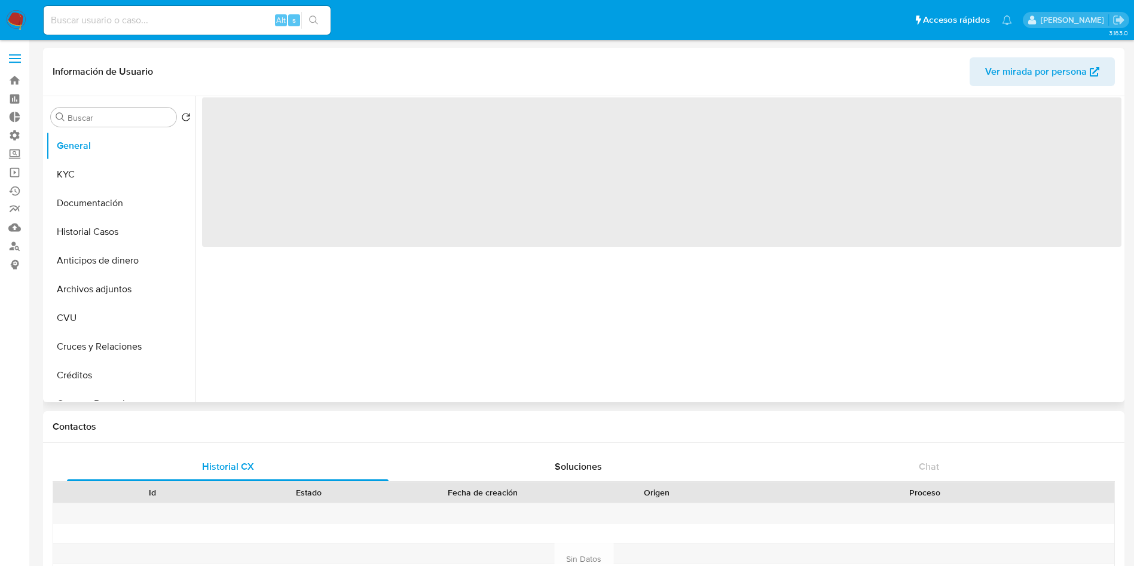
select select "10"
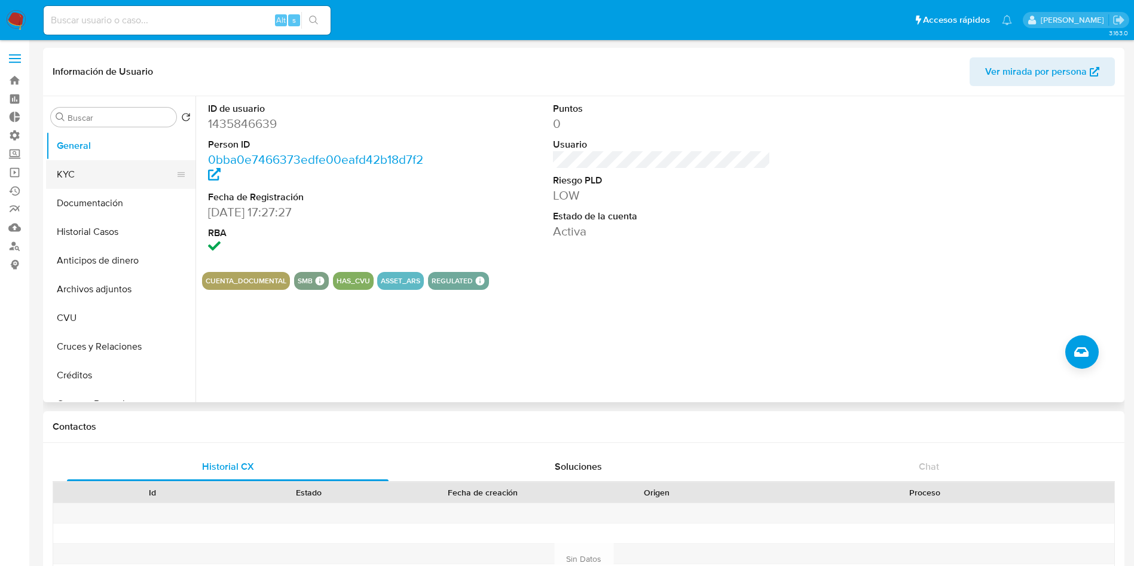
click at [101, 178] on button "KYC" at bounding box center [116, 174] width 140 height 29
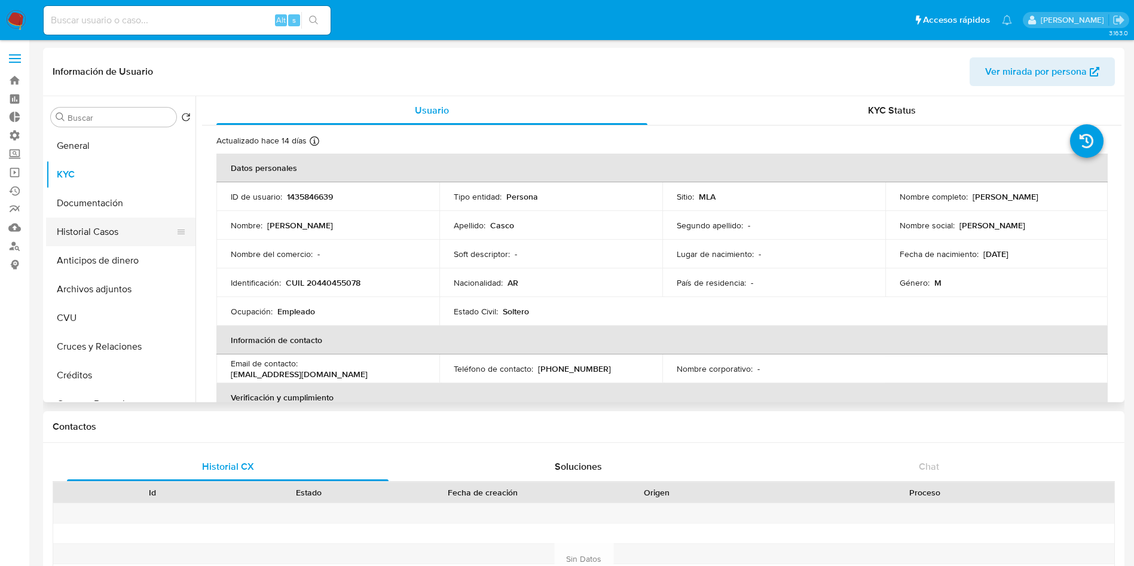
click at [114, 237] on button "Historial Casos" at bounding box center [116, 232] width 140 height 29
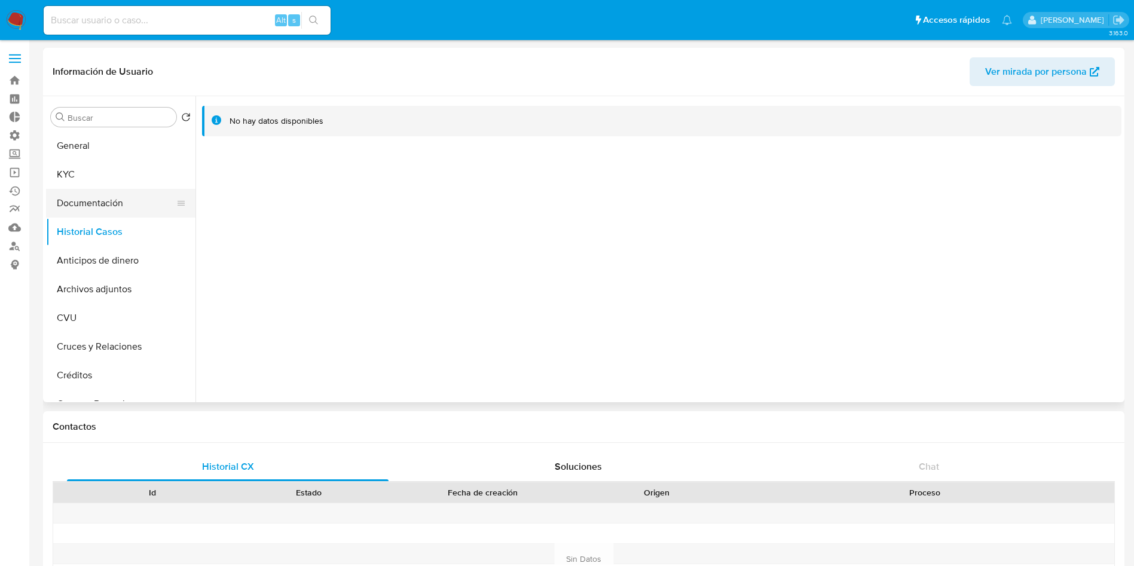
click at [112, 209] on button "Documentación" at bounding box center [116, 203] width 140 height 29
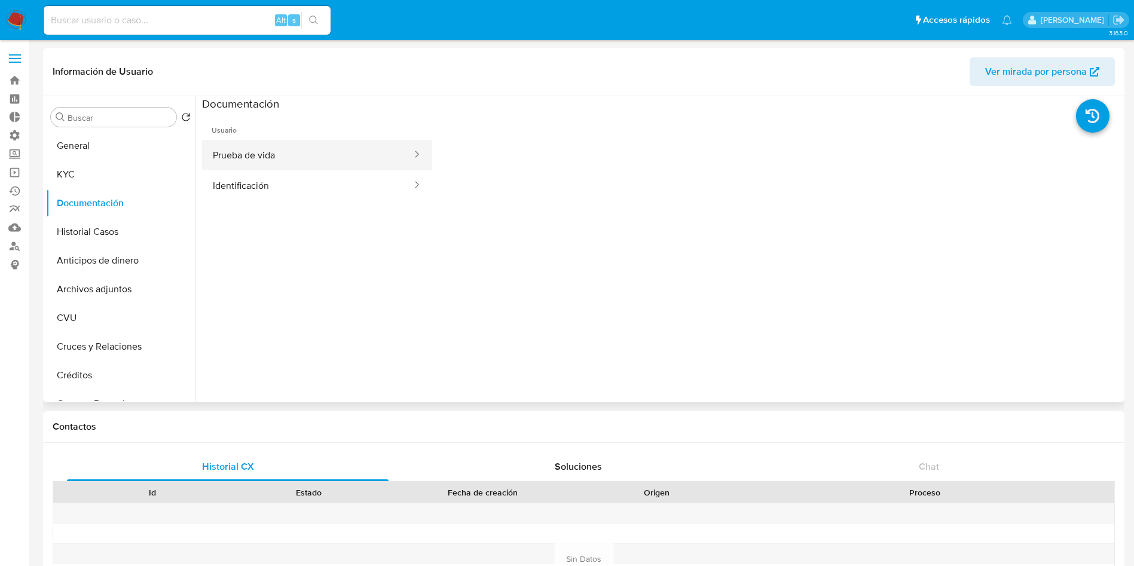
click at [278, 154] on button "Prueba de vida" at bounding box center [307, 155] width 211 height 30
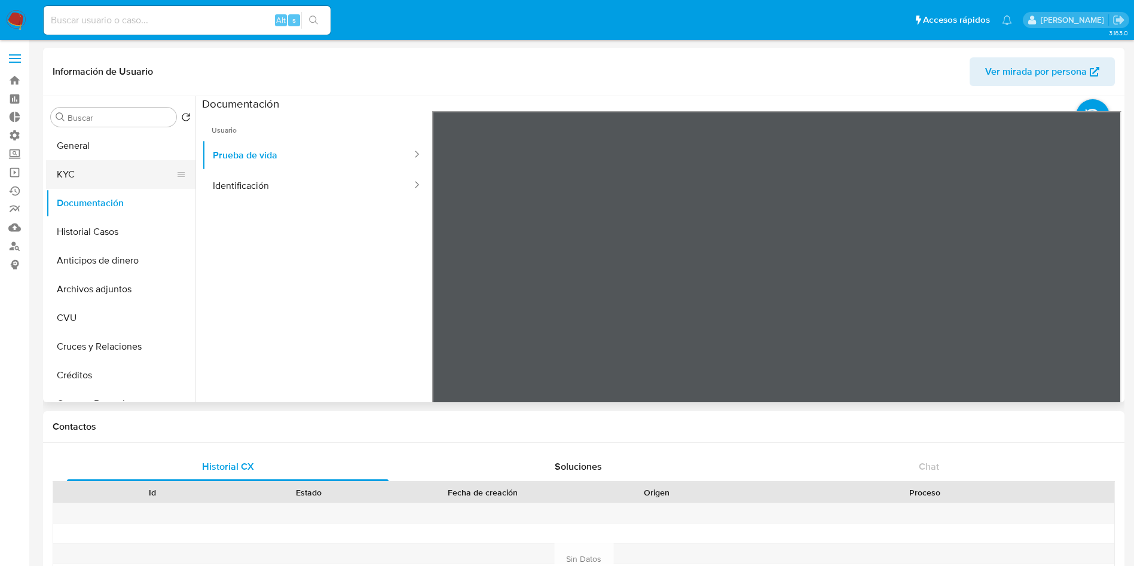
click at [75, 173] on button "KYC" at bounding box center [116, 174] width 140 height 29
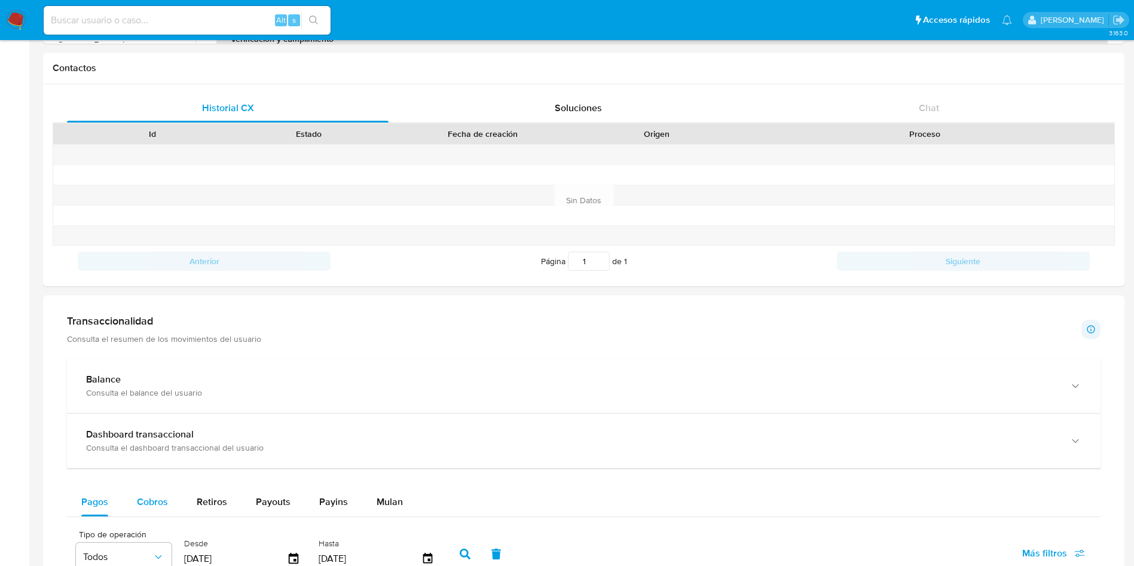
click at [158, 503] on span "Cobros" at bounding box center [152, 502] width 31 height 14
select select "10"
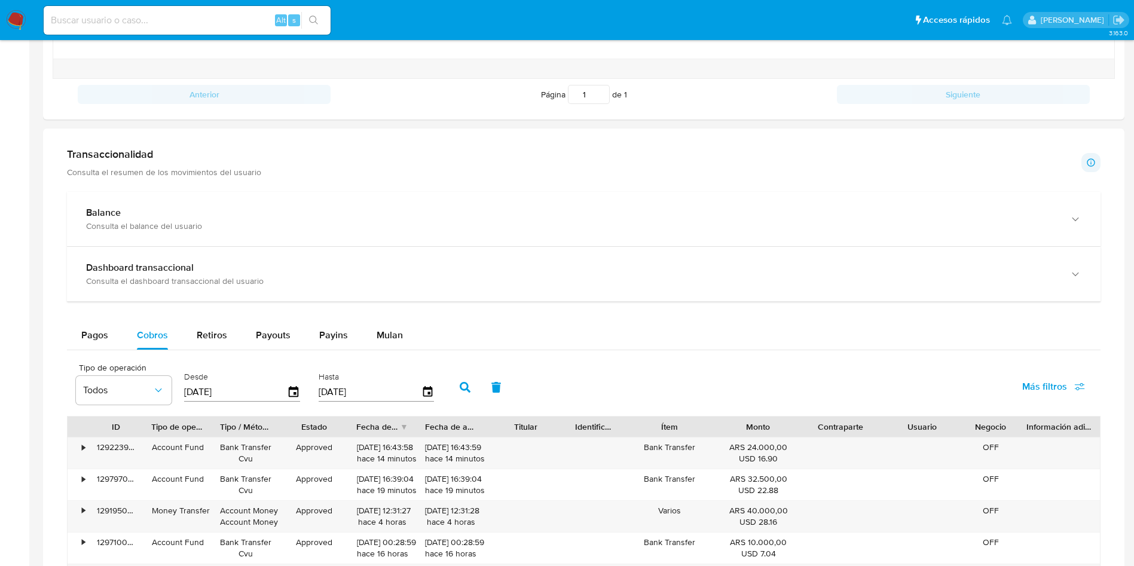
scroll to position [269, 0]
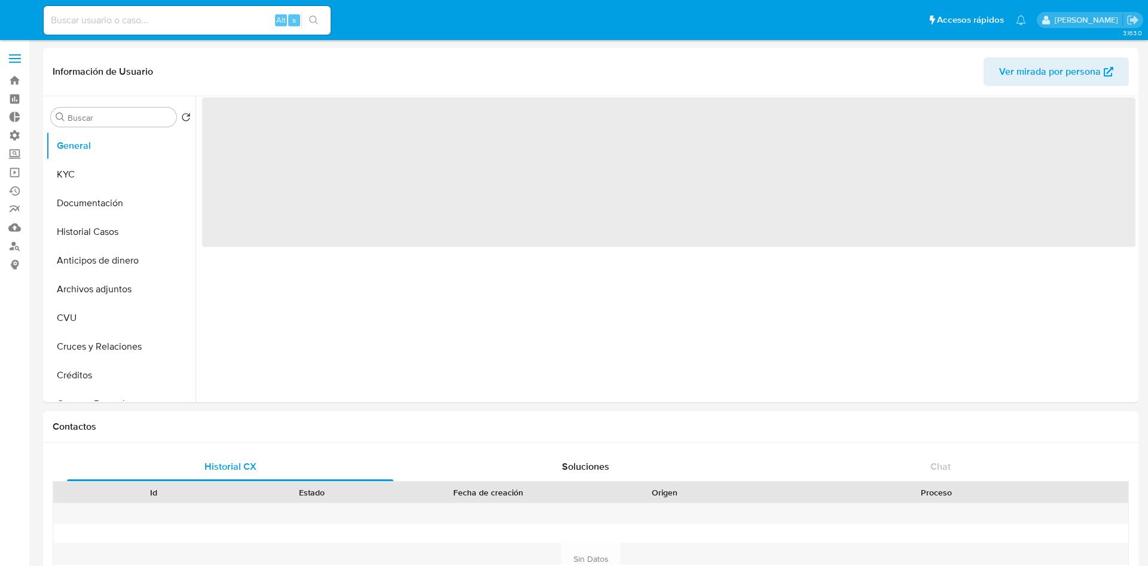
select select "10"
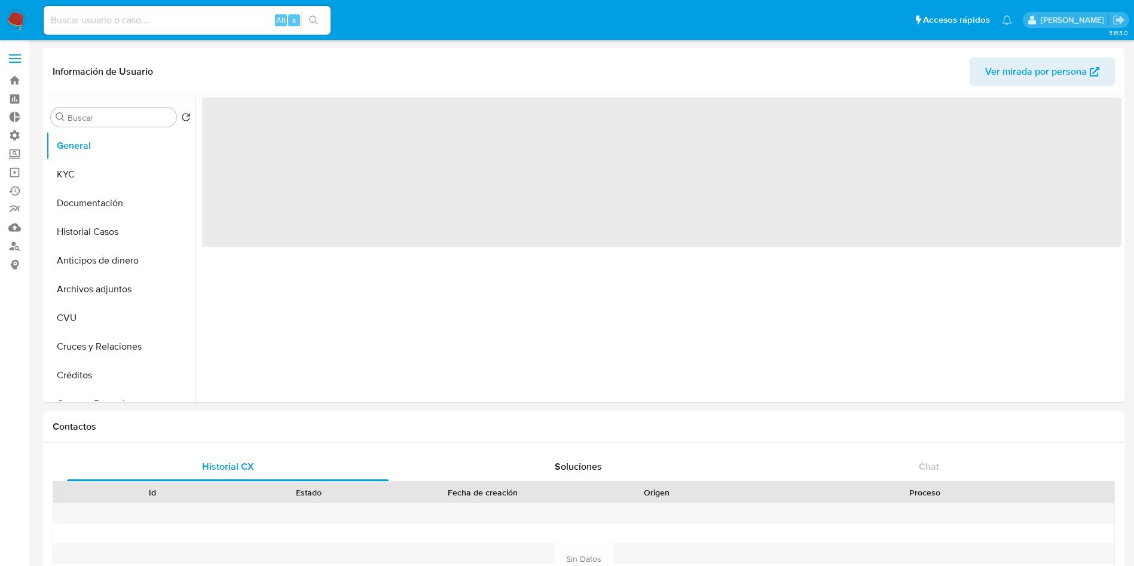
select select "10"
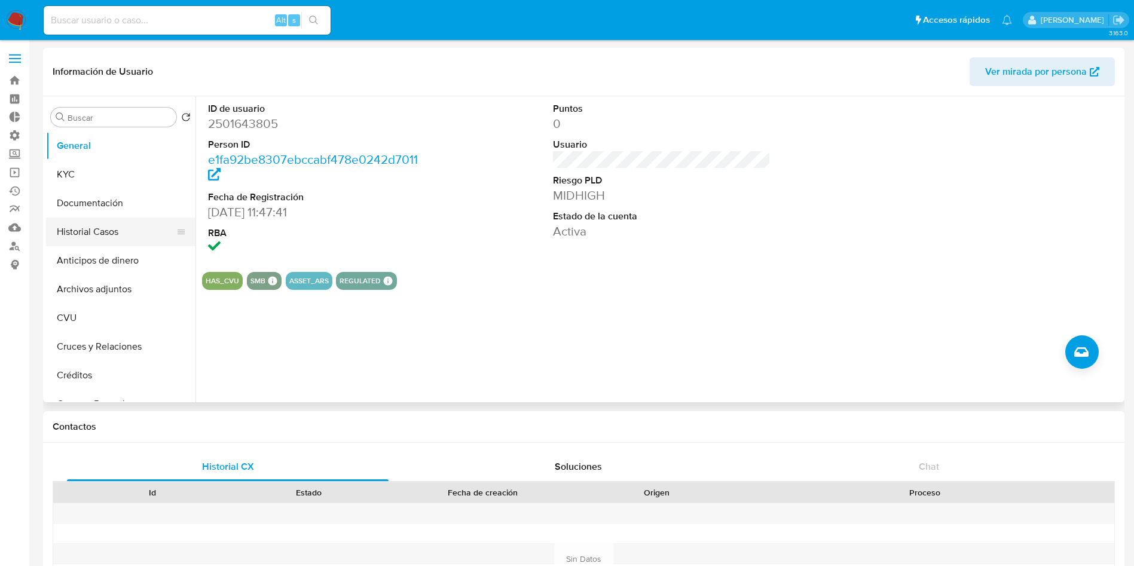
click at [118, 230] on button "Historial Casos" at bounding box center [116, 232] width 140 height 29
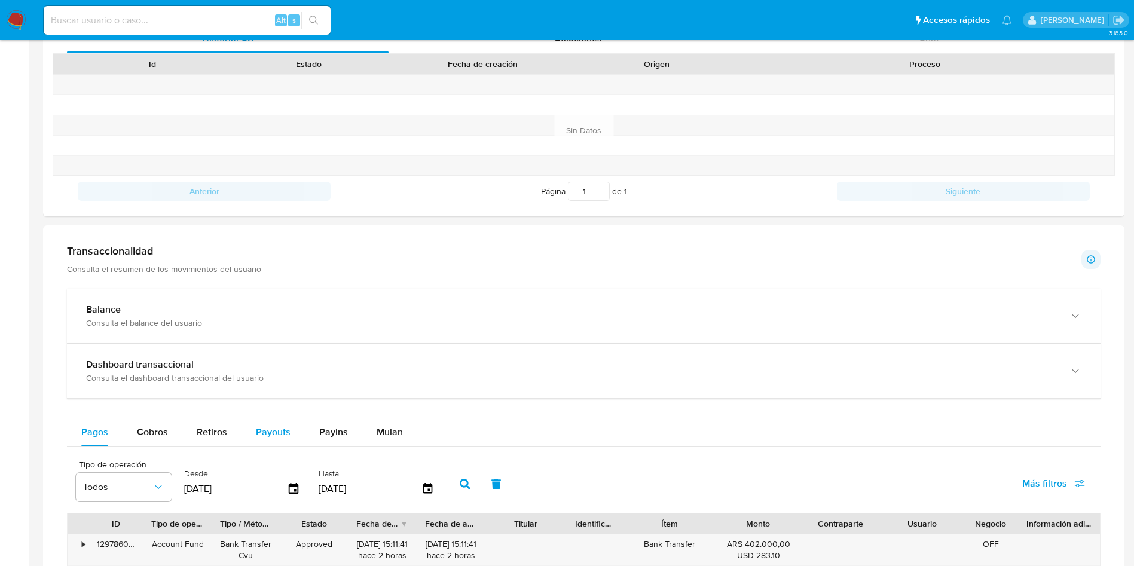
scroll to position [538, 0]
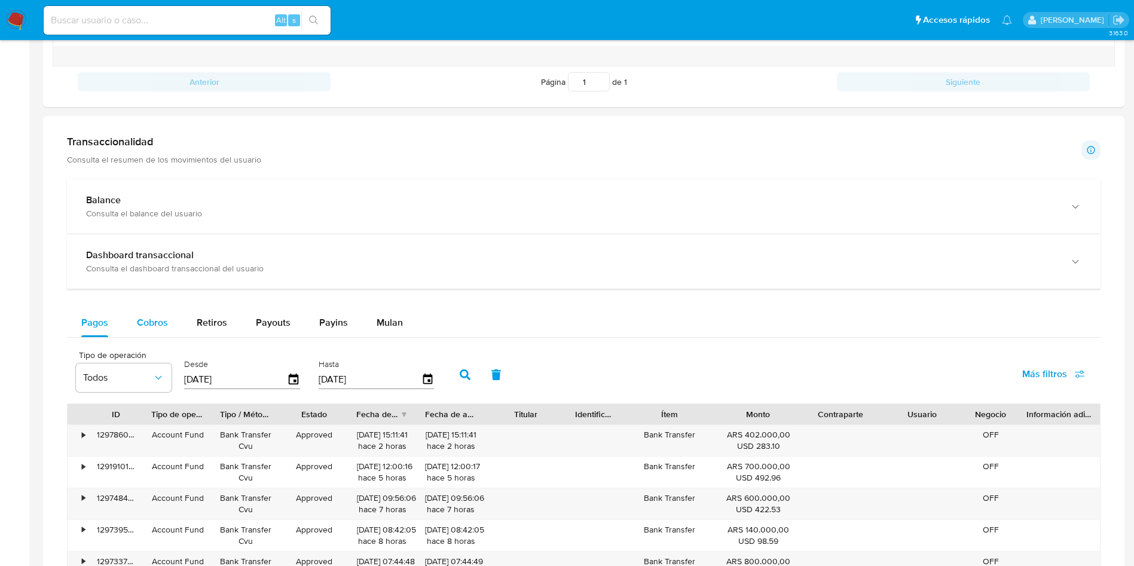
click at [160, 325] on span "Cobros" at bounding box center [152, 323] width 31 height 14
select select "10"
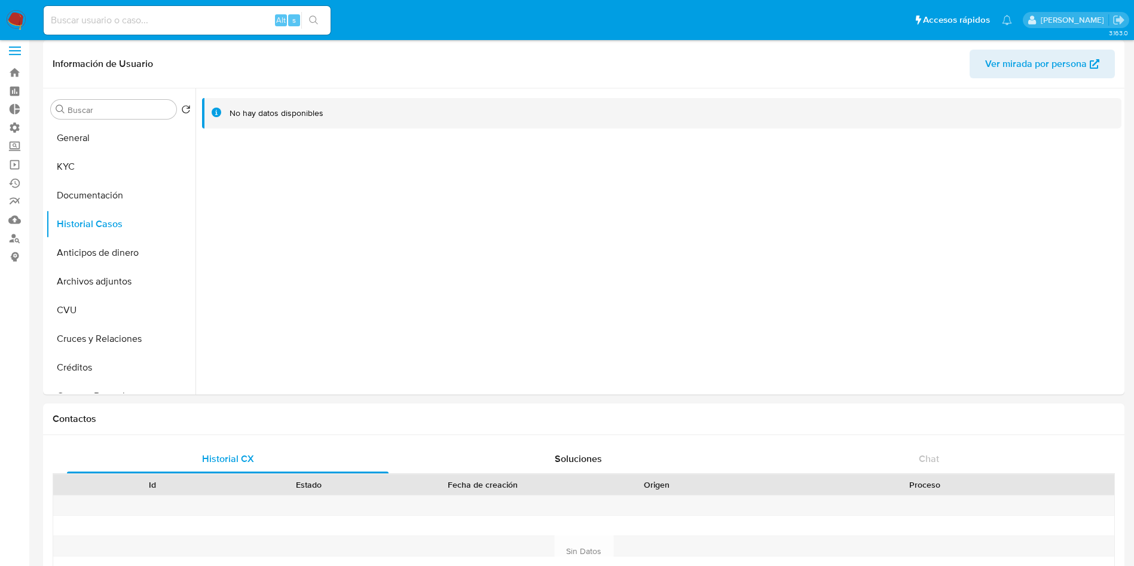
scroll to position [0, 0]
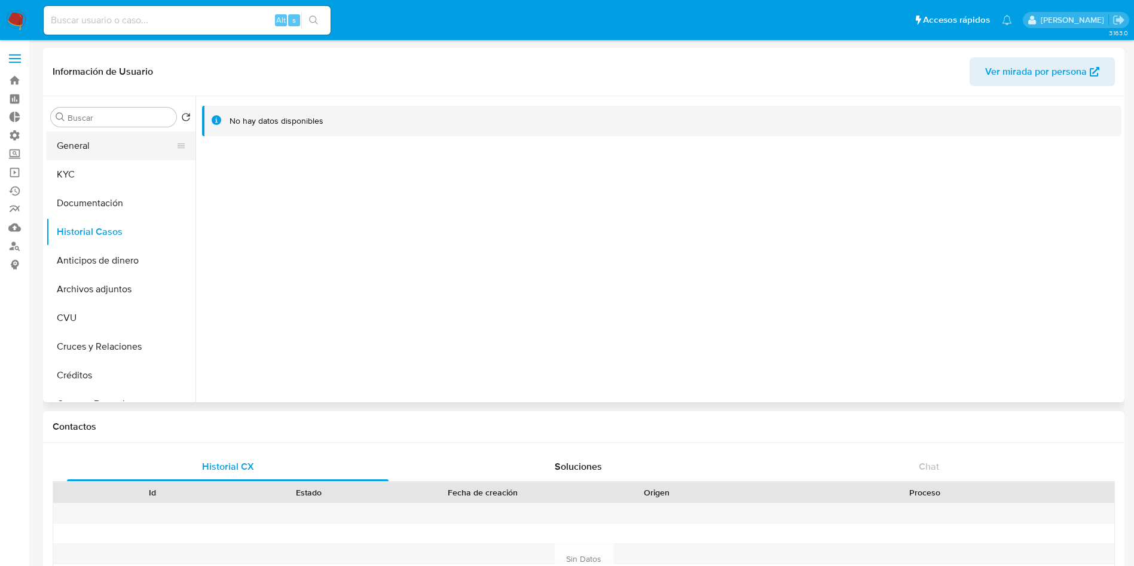
click at [87, 140] on button "General" at bounding box center [116, 146] width 140 height 29
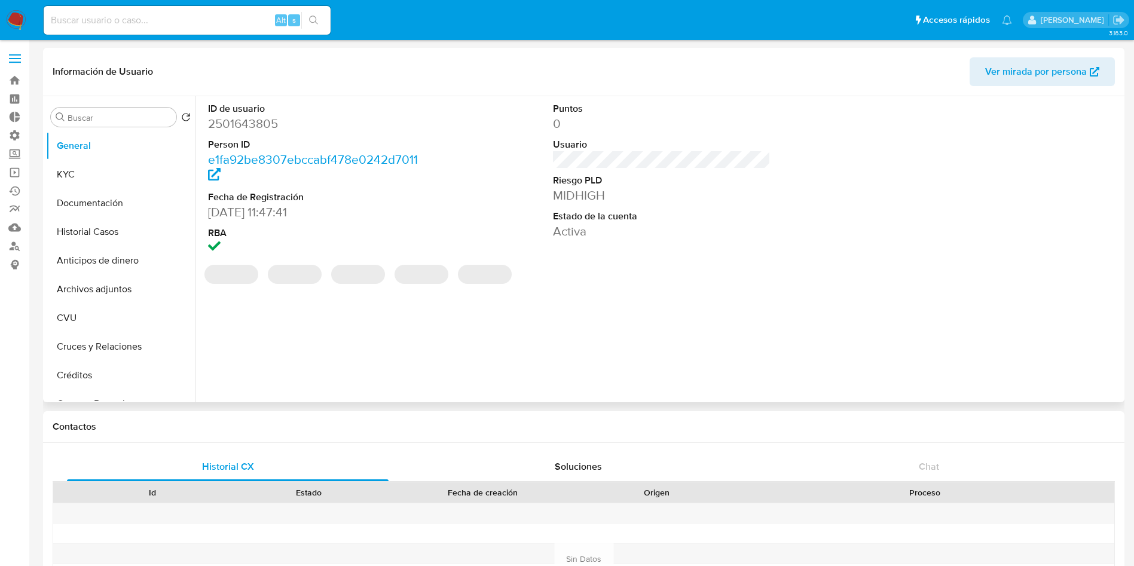
click at [266, 123] on dd "2501643805" at bounding box center [317, 123] width 218 height 17
copy dd "2501643805"
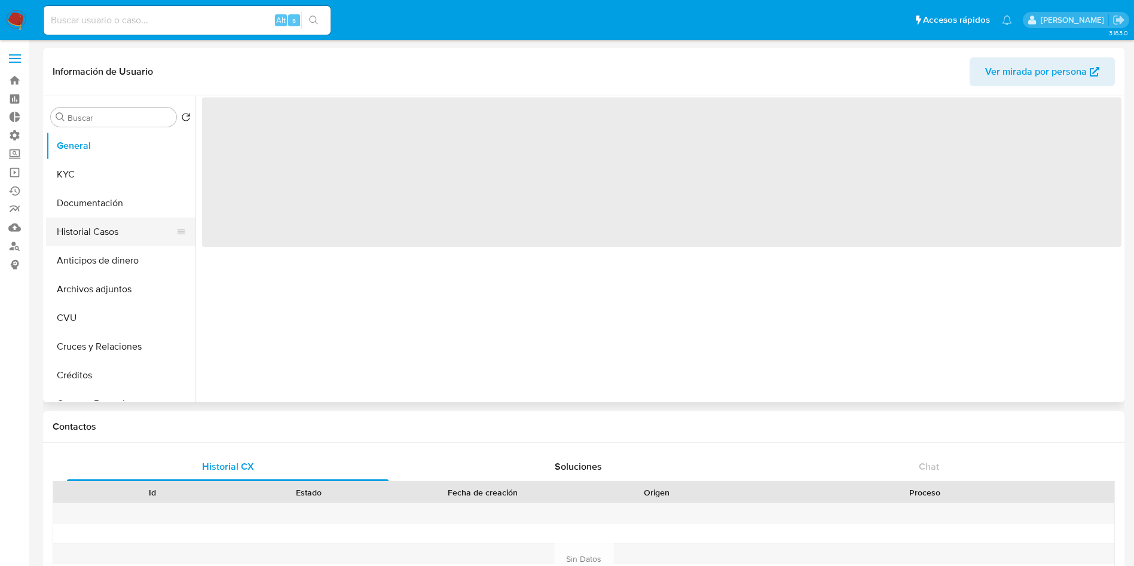
click at [89, 220] on button "Historial Casos" at bounding box center [116, 232] width 140 height 29
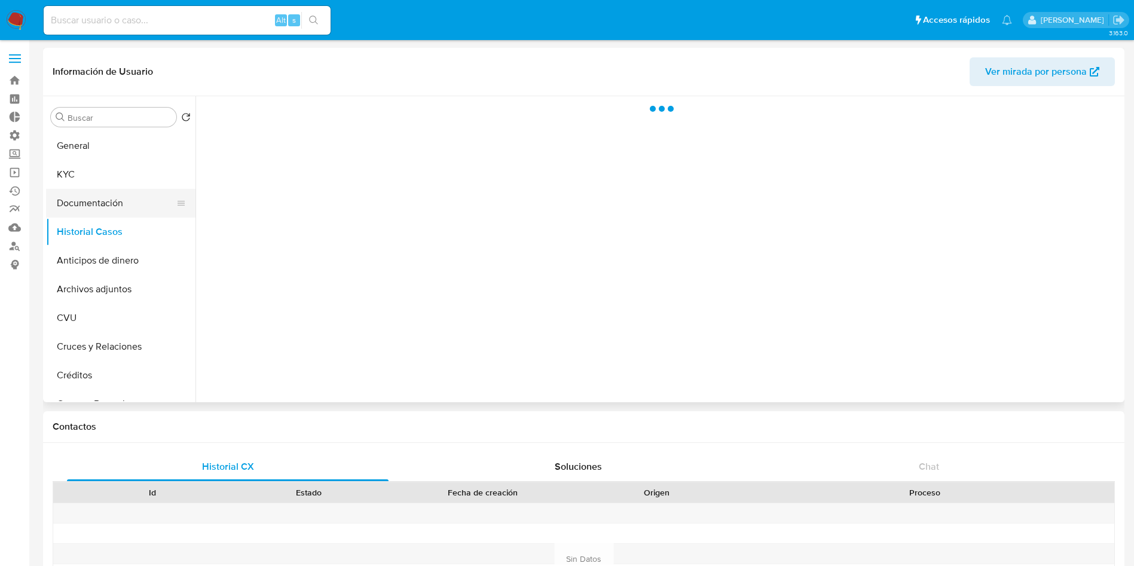
select select "10"
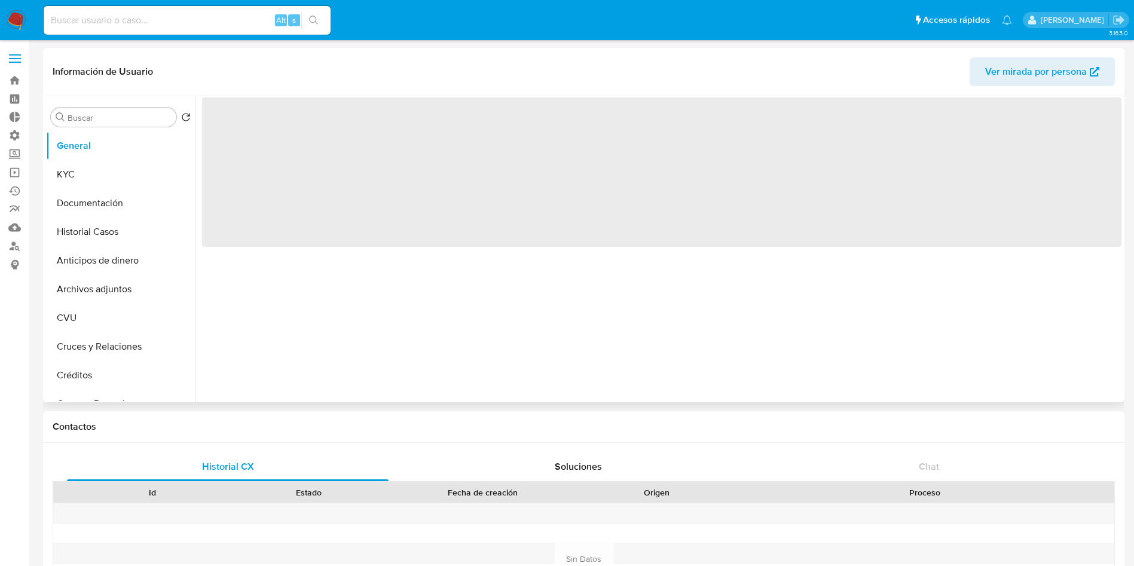
select select "10"
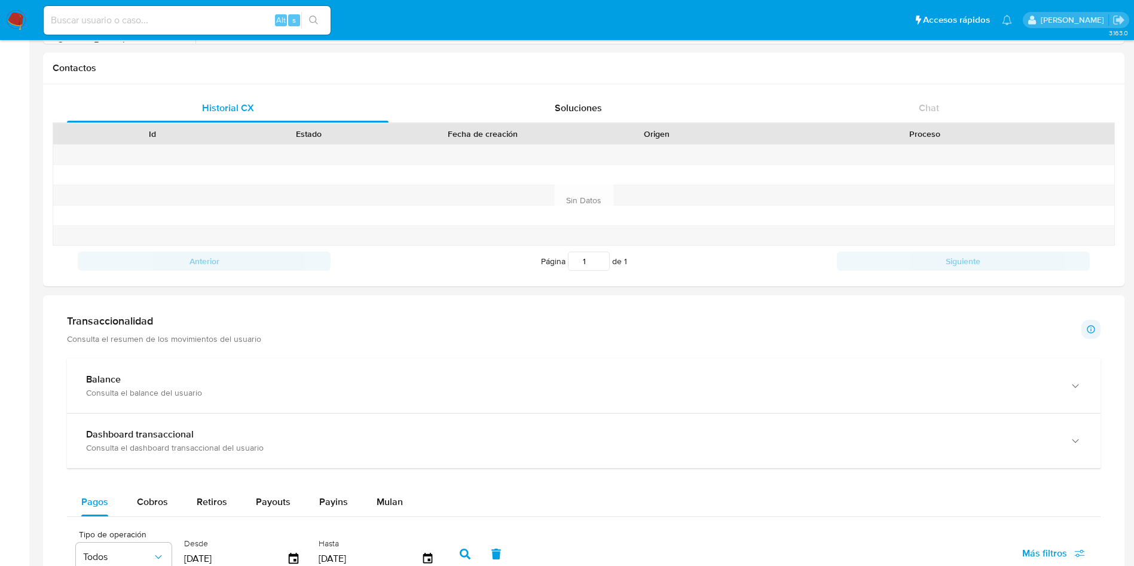
scroll to position [538, 0]
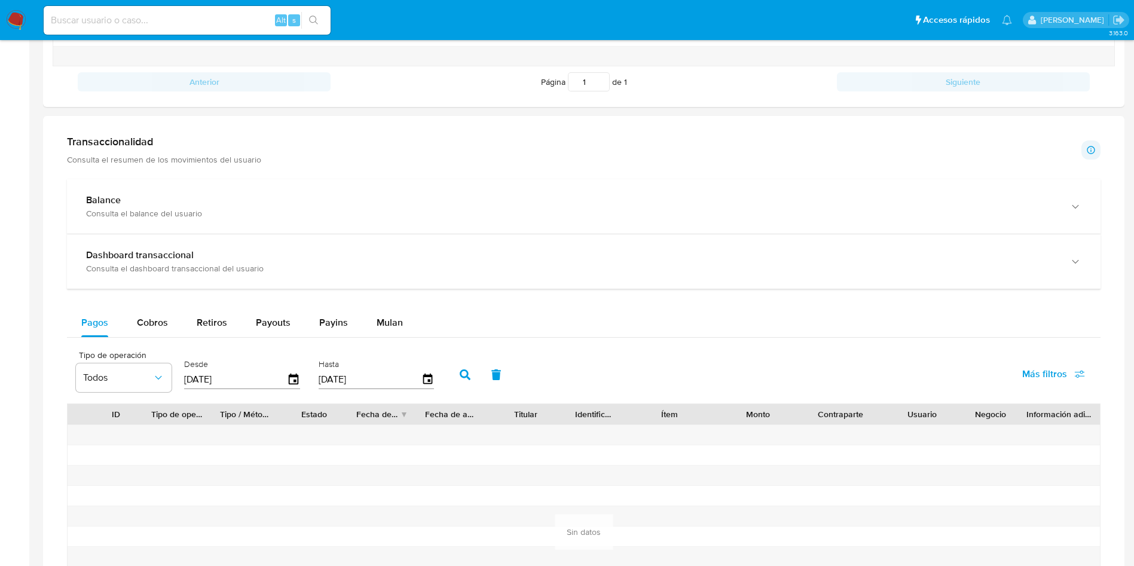
click at [158, 306] on div "Balance Consulta el balance del usuario Dashboard transaccional Consulta el das…" at bounding box center [584, 419] width 1034 height 481
click at [157, 319] on span "Cobros" at bounding box center [152, 323] width 31 height 14
select select "10"
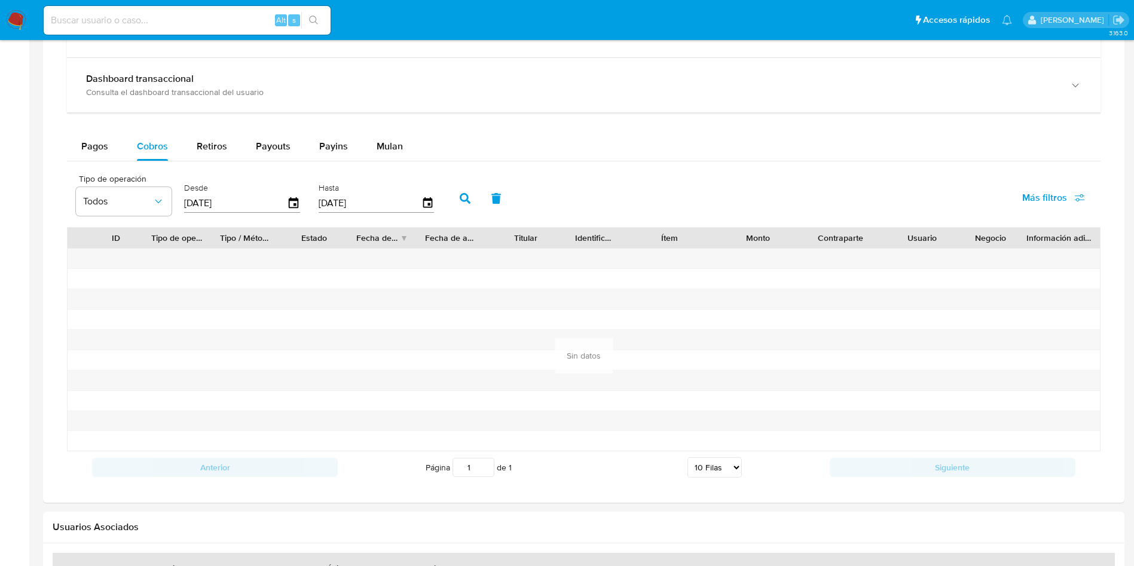
scroll to position [718, 0]
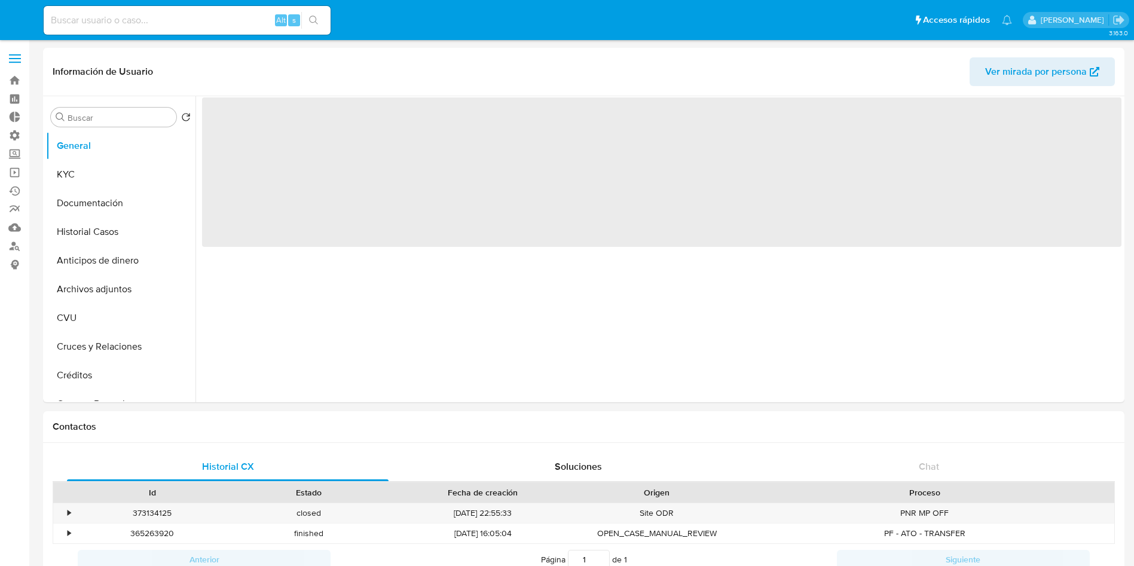
select select "10"
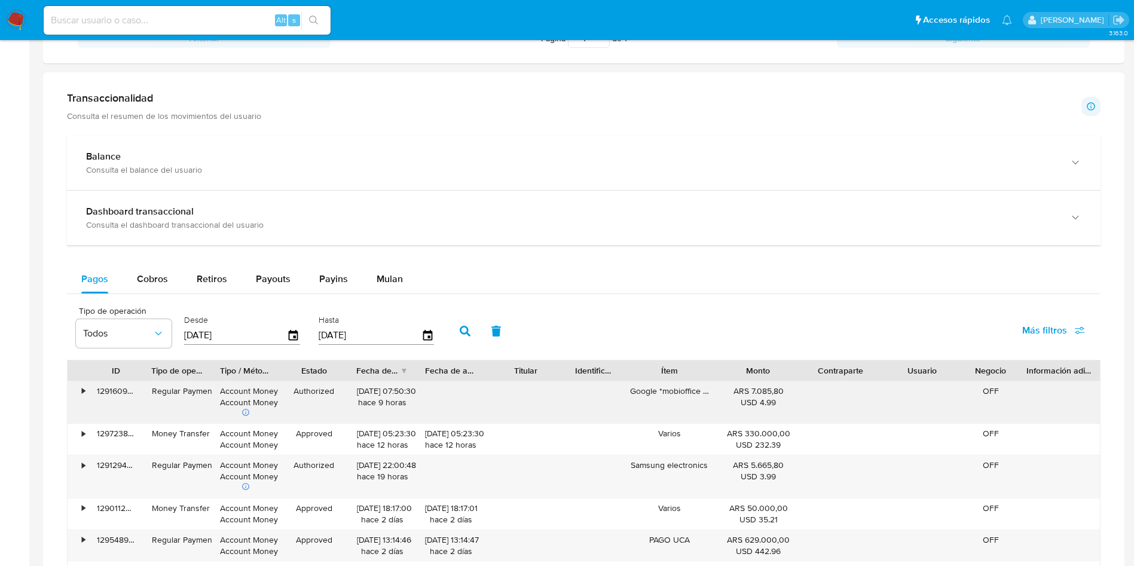
scroll to position [538, 0]
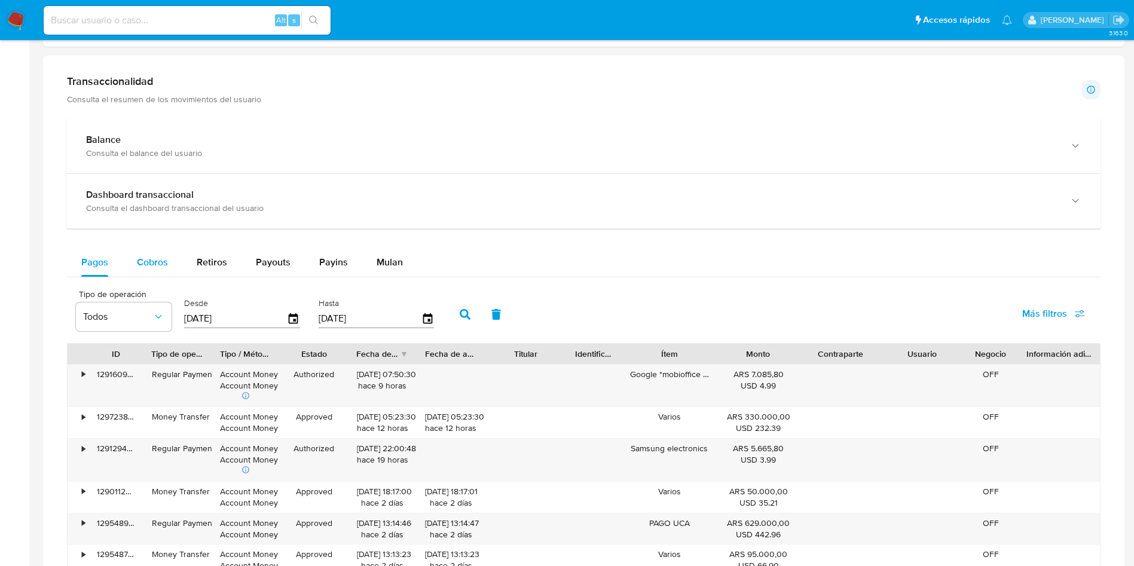
click at [151, 258] on span "Cobros" at bounding box center [152, 262] width 31 height 14
select select "10"
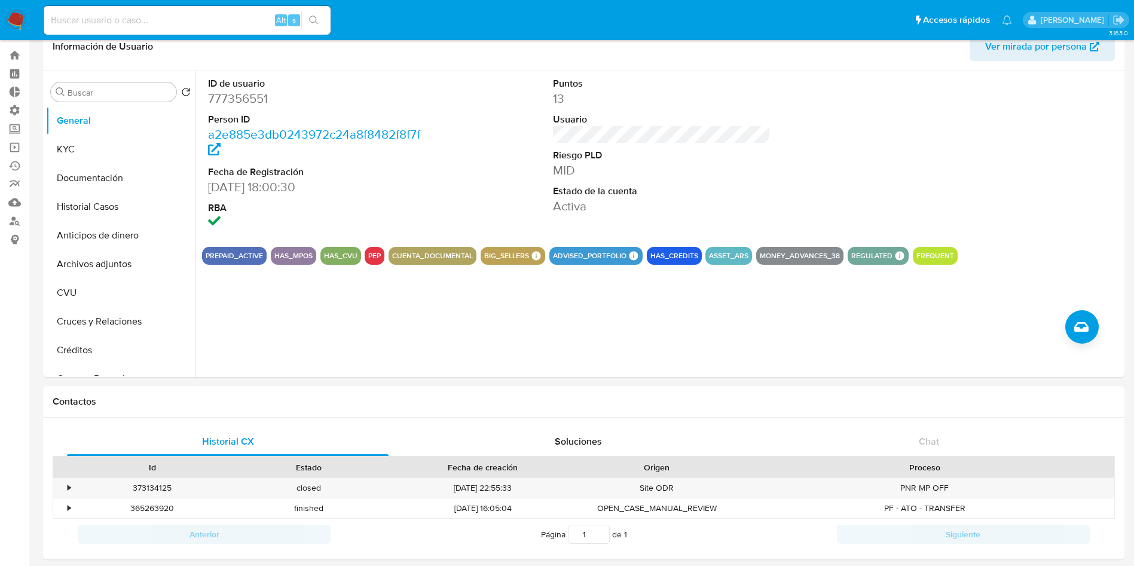
scroll to position [0, 0]
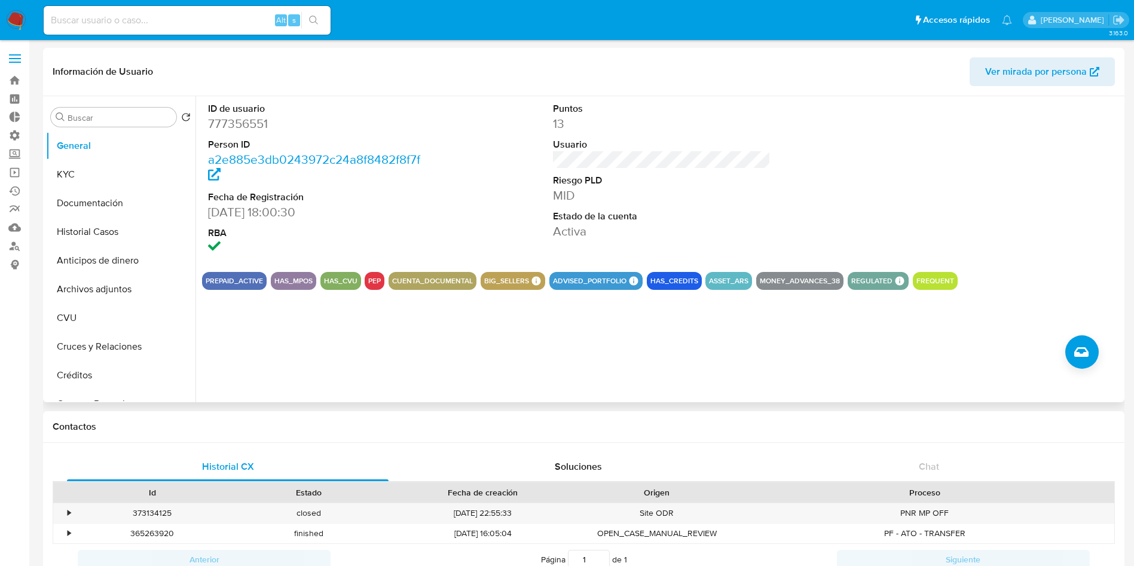
click at [236, 120] on dd "777356551" at bounding box center [317, 123] width 218 height 17
copy dd "777356551"
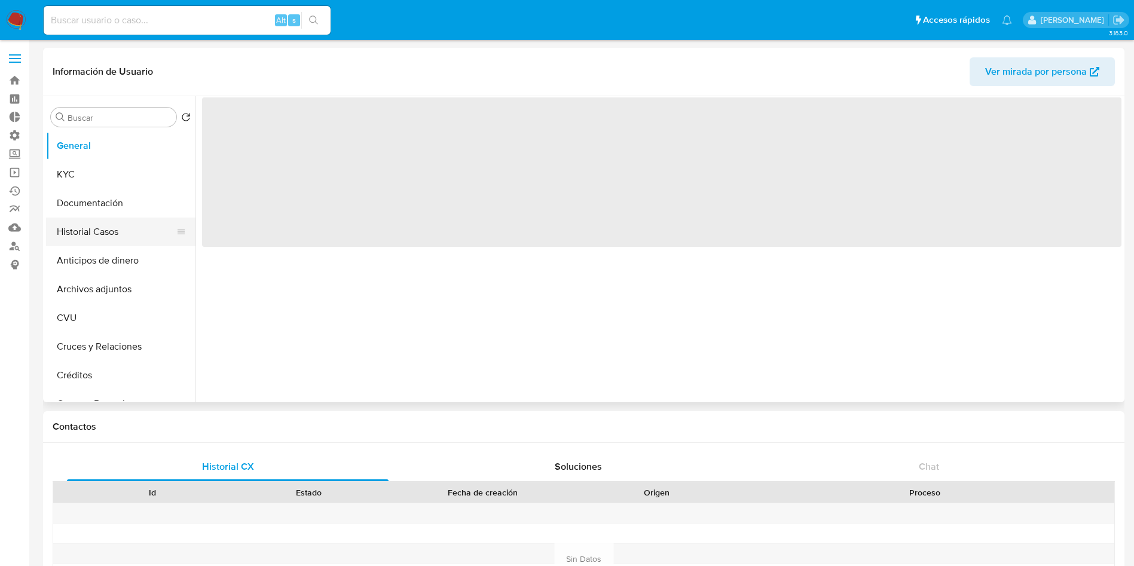
select select "10"
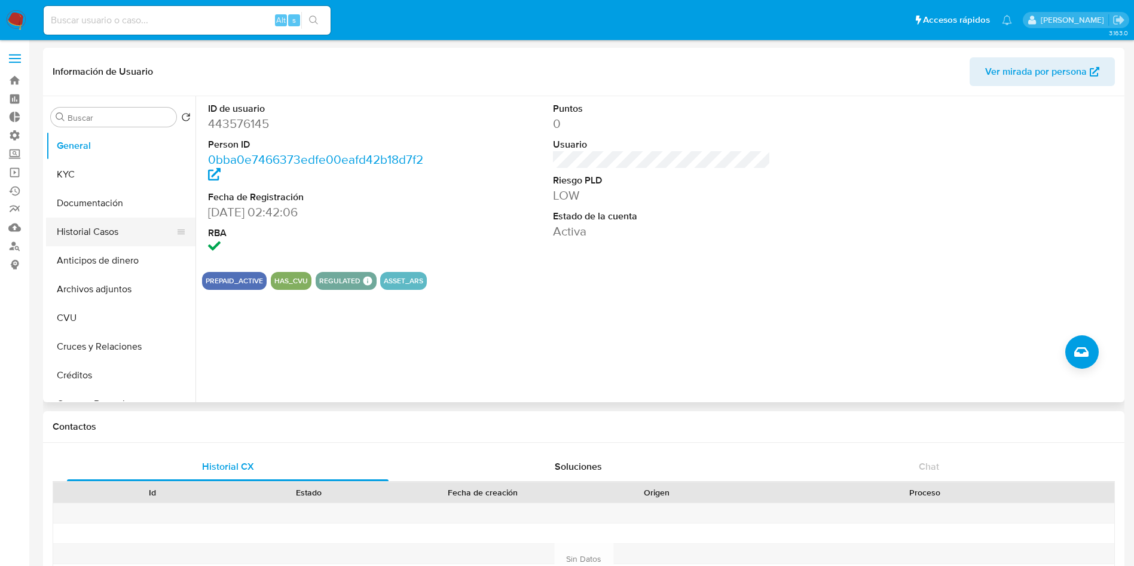
click at [71, 233] on button "Historial Casos" at bounding box center [116, 232] width 140 height 29
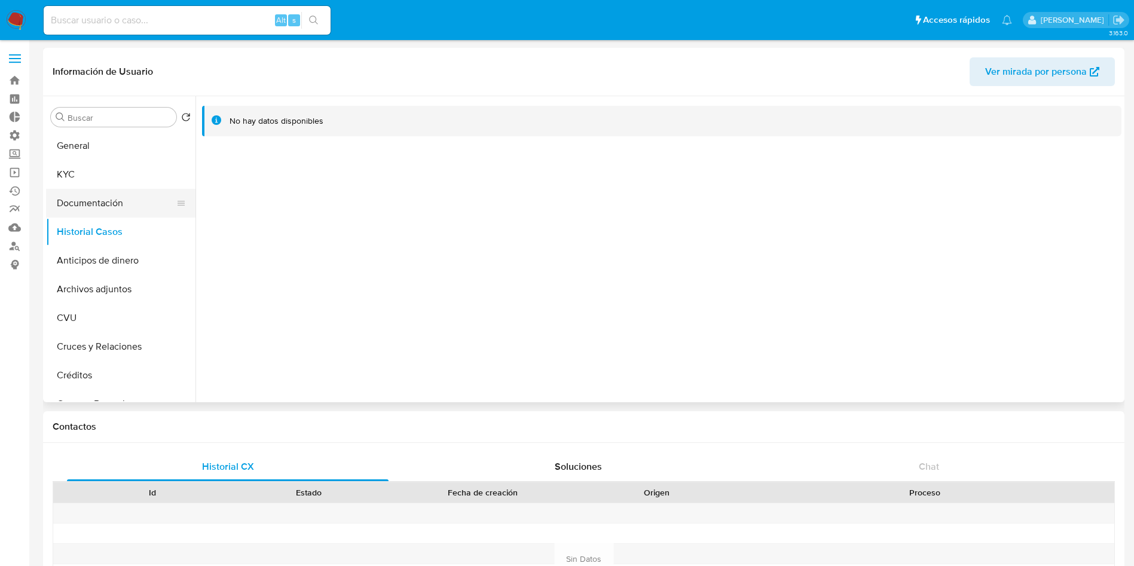
click at [120, 197] on button "Documentación" at bounding box center [116, 203] width 140 height 29
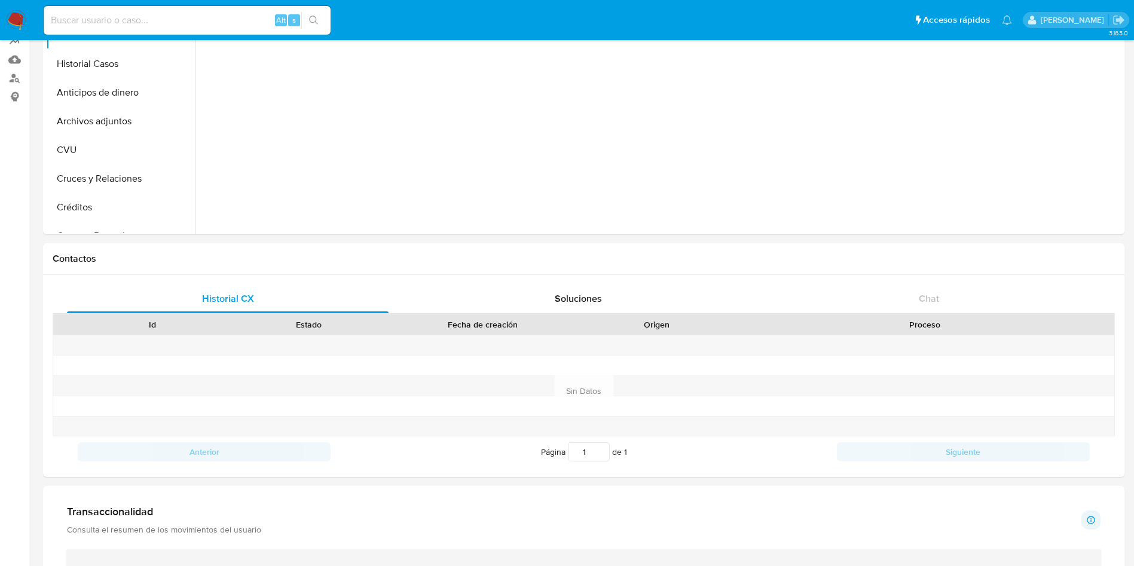
scroll to position [448, 0]
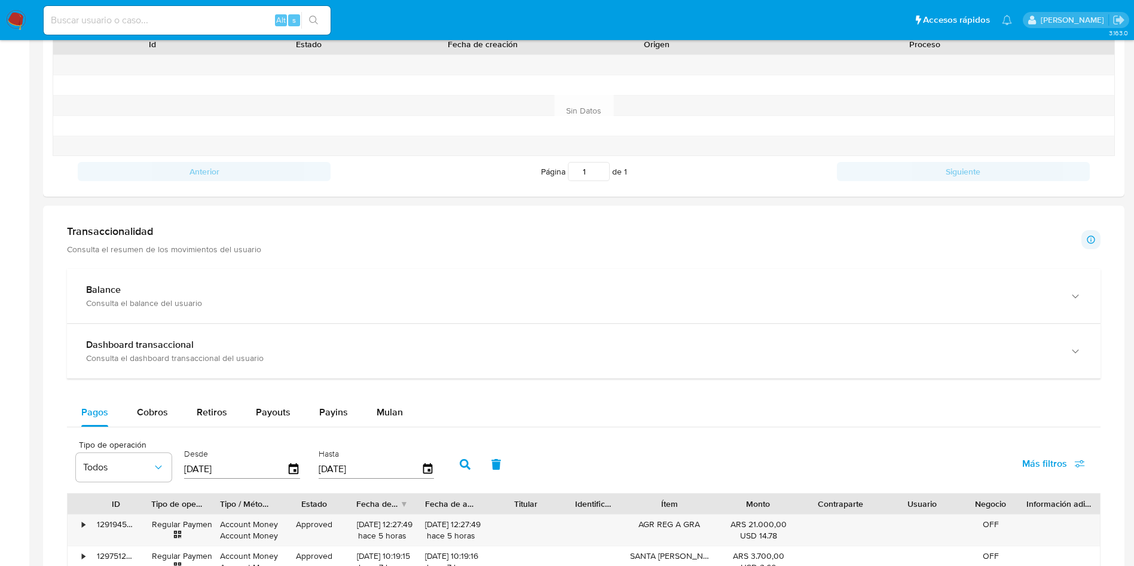
click at [167, 394] on div "Balance Consulta el balance del usuario Dashboard transaccional Consulta el das…" at bounding box center [584, 566] width 1034 height 594
click at [162, 406] on span "Cobros" at bounding box center [152, 412] width 31 height 14
select select "10"
click at [161, 285] on div "Balance" at bounding box center [572, 290] width 972 height 12
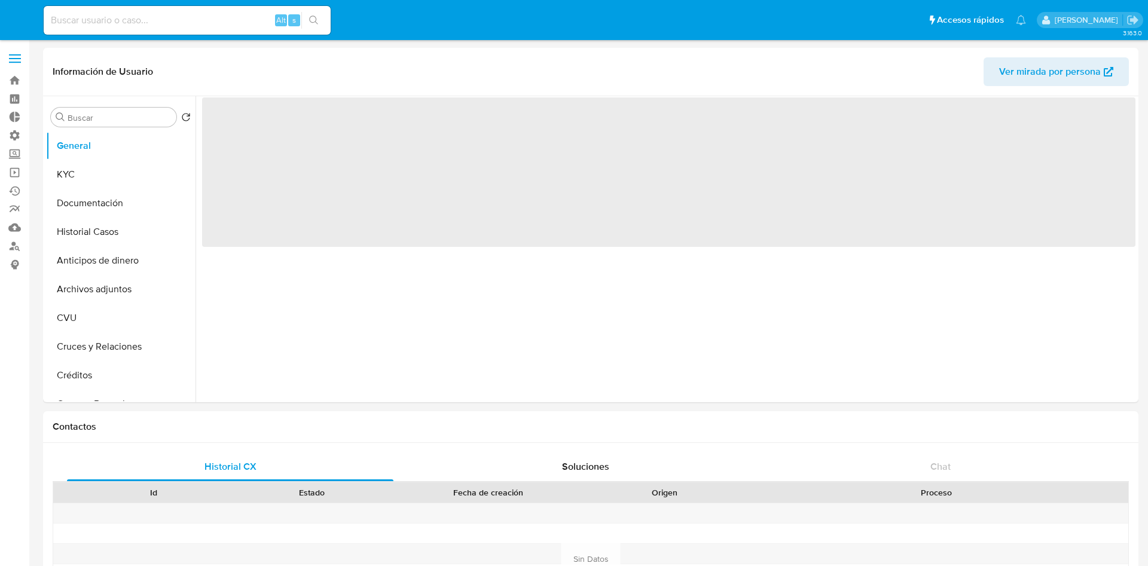
select select "10"
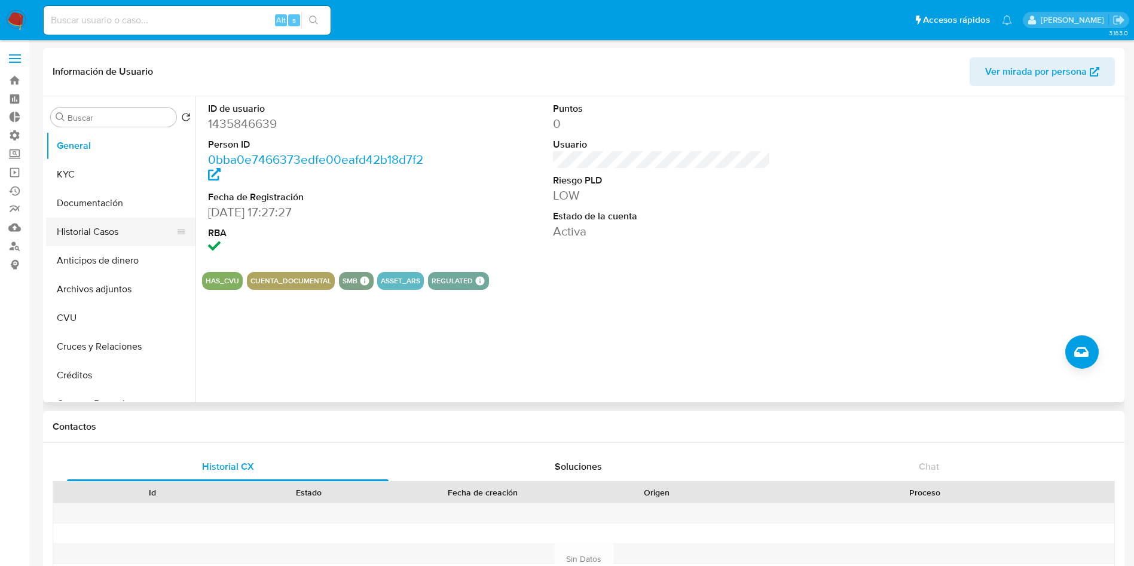
click at [72, 233] on button "Historial Casos" at bounding box center [116, 232] width 140 height 29
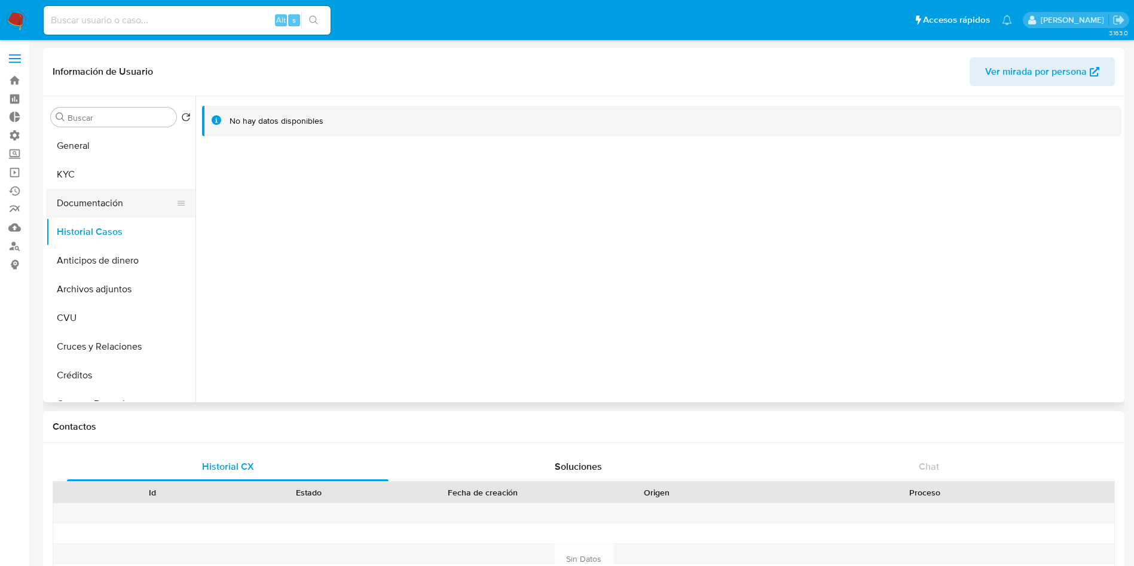
click at [88, 205] on button "Documentación" at bounding box center [116, 203] width 140 height 29
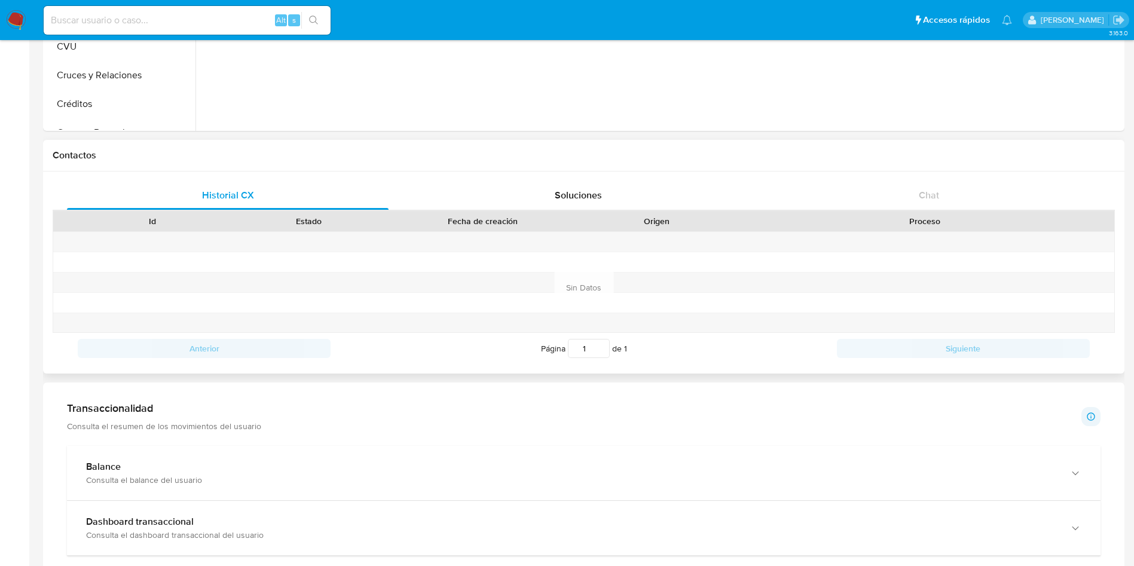
scroll to position [269, 0]
drag, startPoint x: 121, startPoint y: 465, endPoint x: 124, endPoint y: 359, distance: 105.9
click at [121, 466] on div "Balance" at bounding box center [572, 469] width 972 height 12
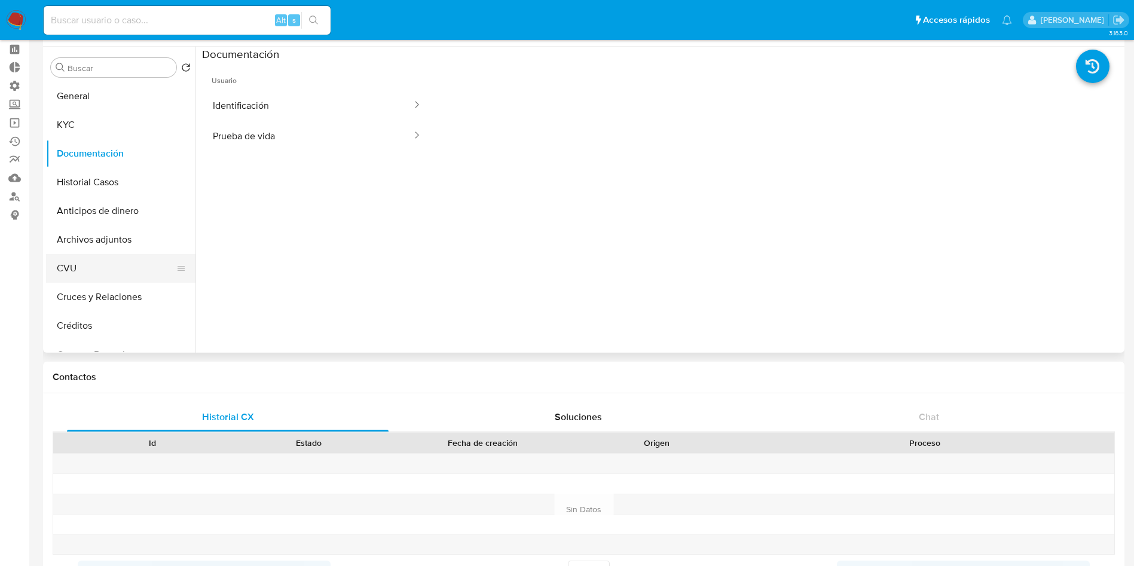
scroll to position [0, 0]
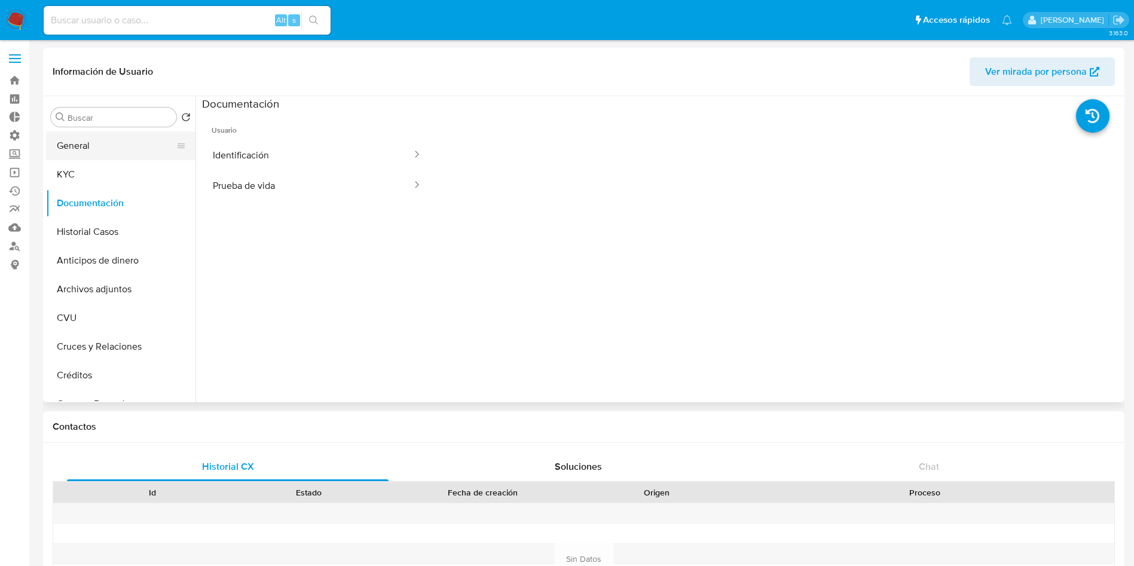
click at [71, 148] on button "General" at bounding box center [116, 146] width 140 height 29
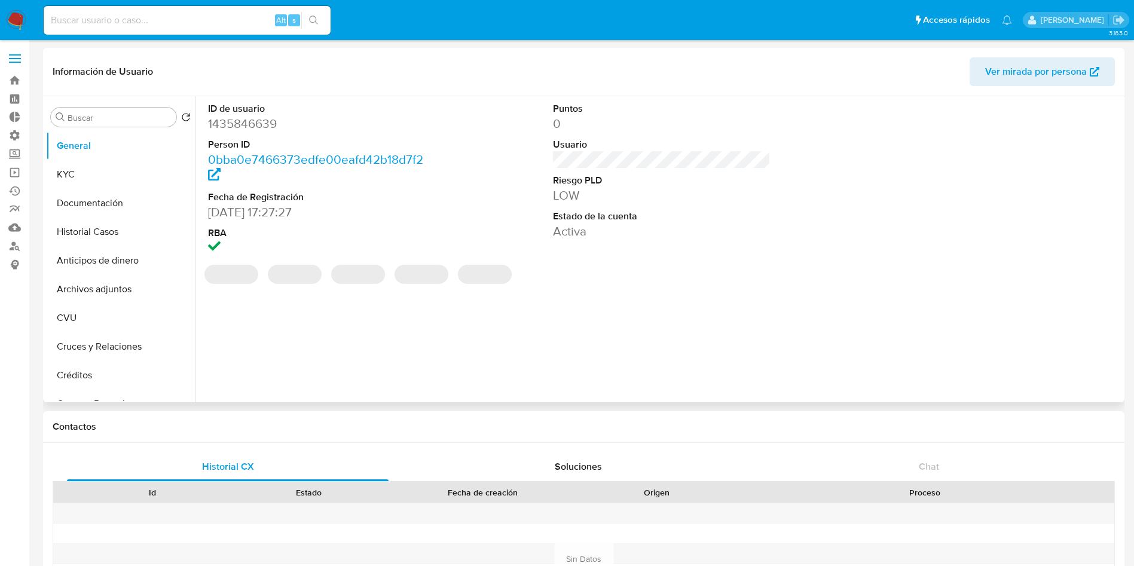
click at [262, 118] on dd "1435846639" at bounding box center [317, 123] width 218 height 17
copy dd "1435846639"
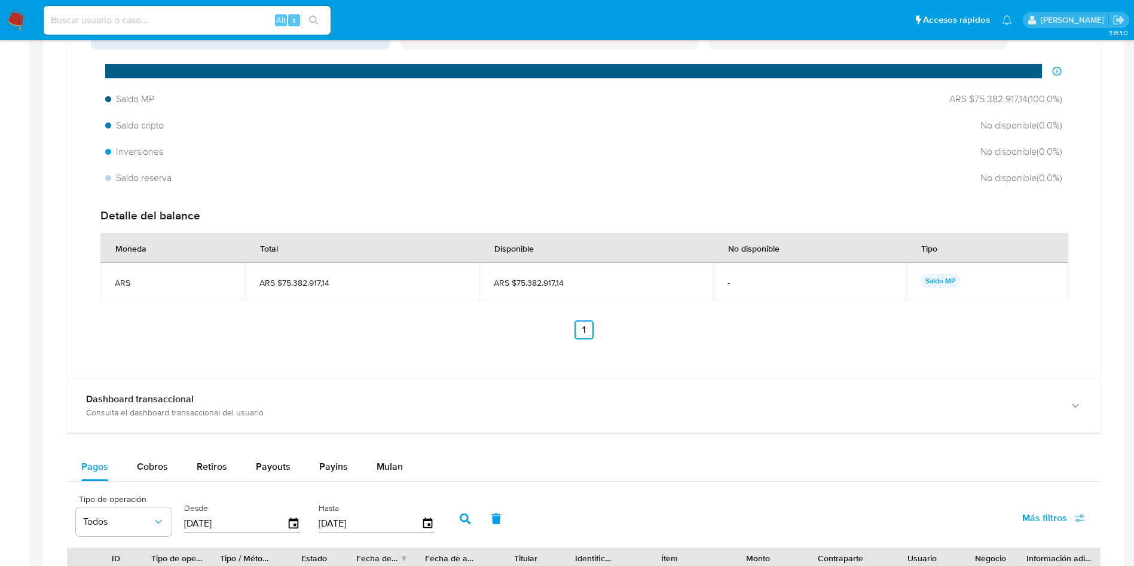
scroll to position [1076, 0]
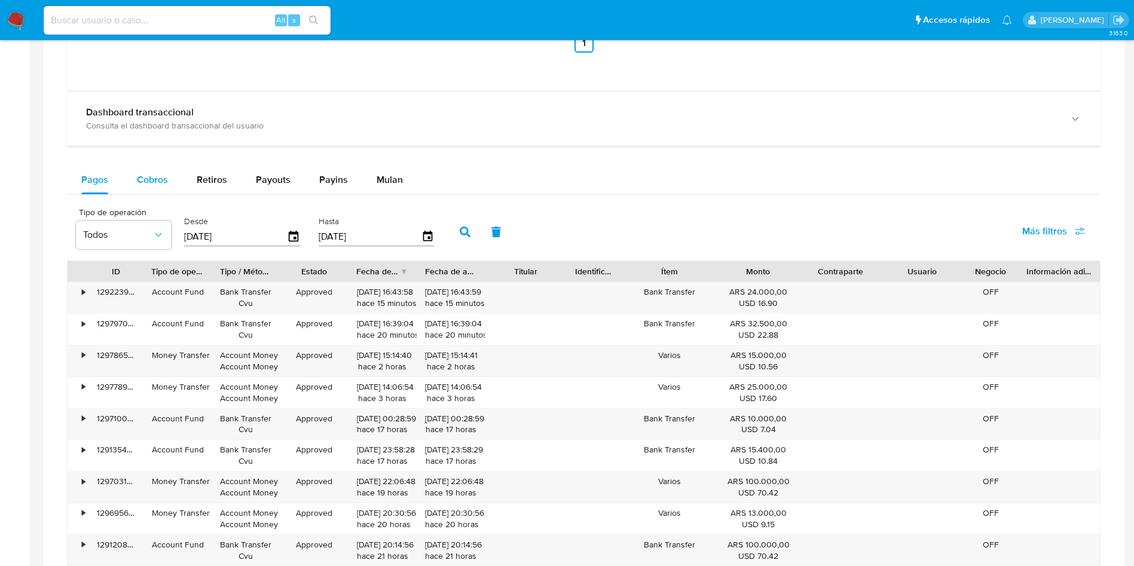
click at [147, 175] on span "Cobros" at bounding box center [152, 180] width 31 height 14
select select "10"
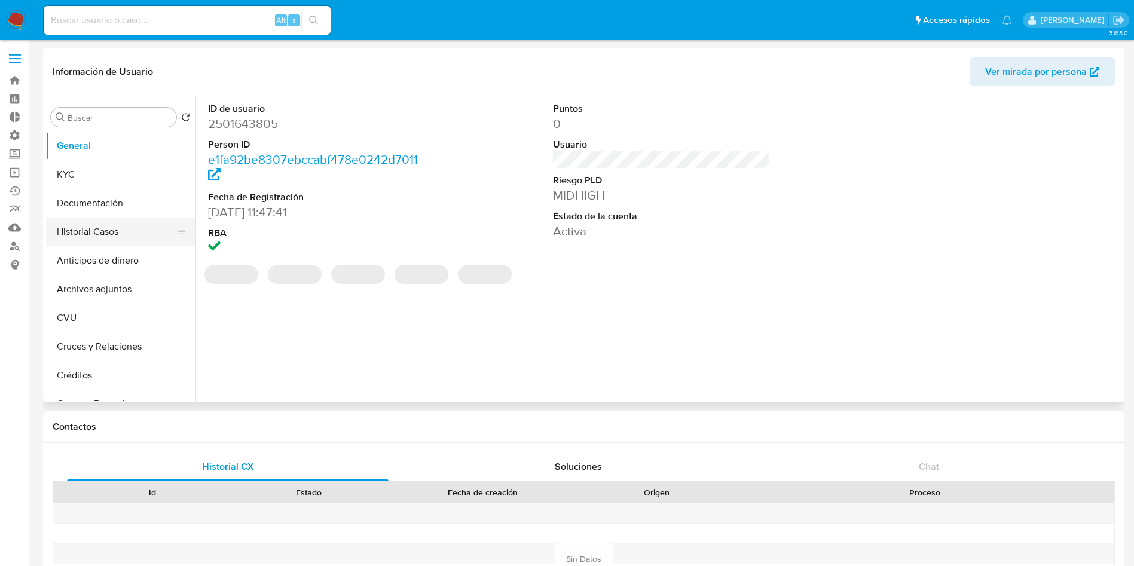
select select "10"
click at [109, 236] on button "Historial Casos" at bounding box center [116, 232] width 140 height 29
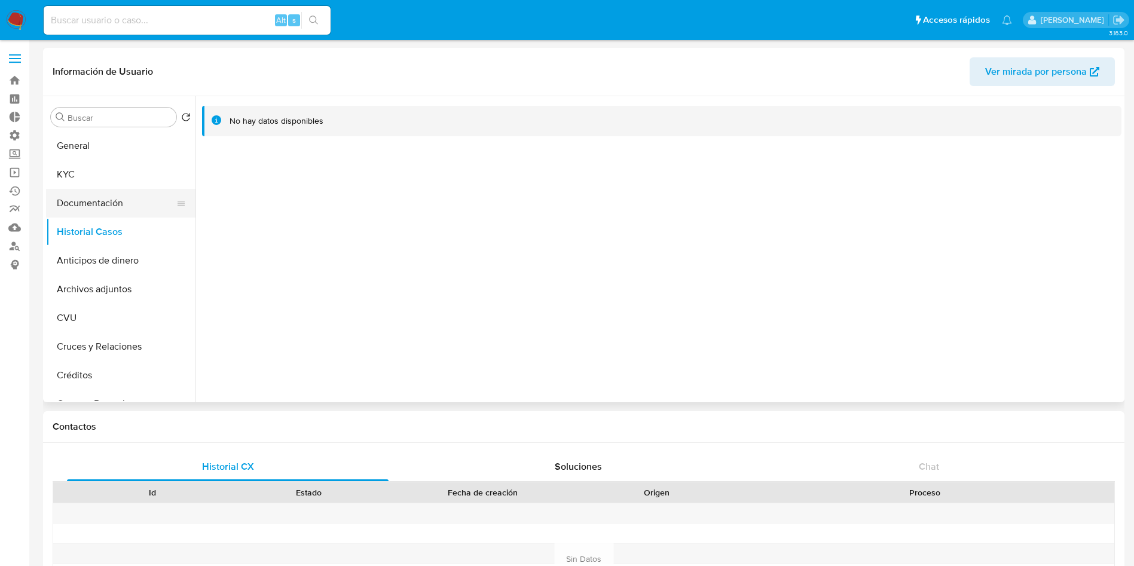
click at [121, 200] on button "Documentación" at bounding box center [116, 203] width 140 height 29
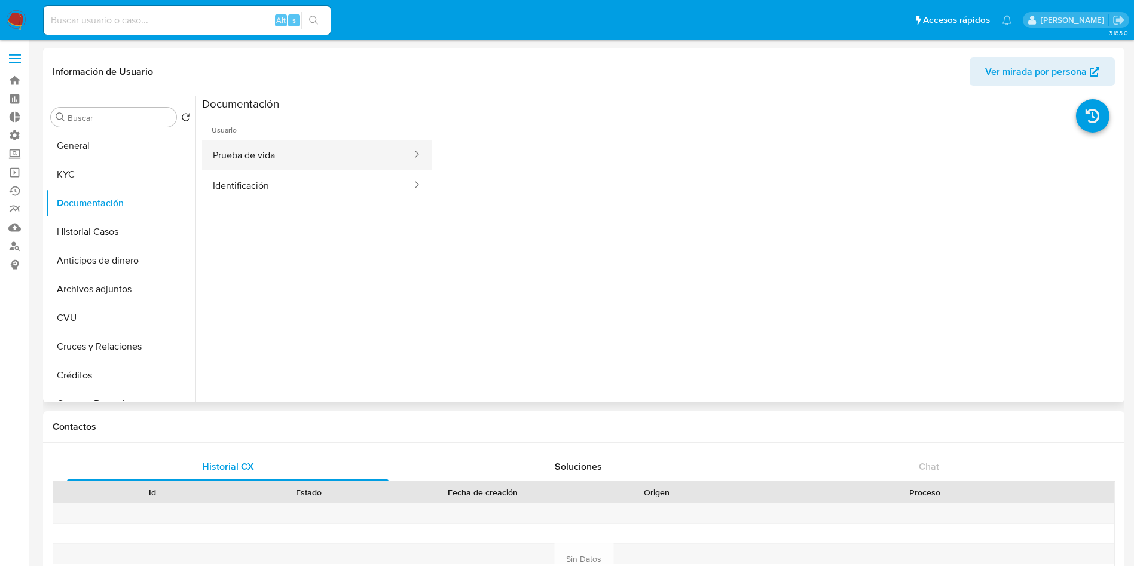
click at [236, 158] on button "Prueba de vida" at bounding box center [307, 155] width 211 height 30
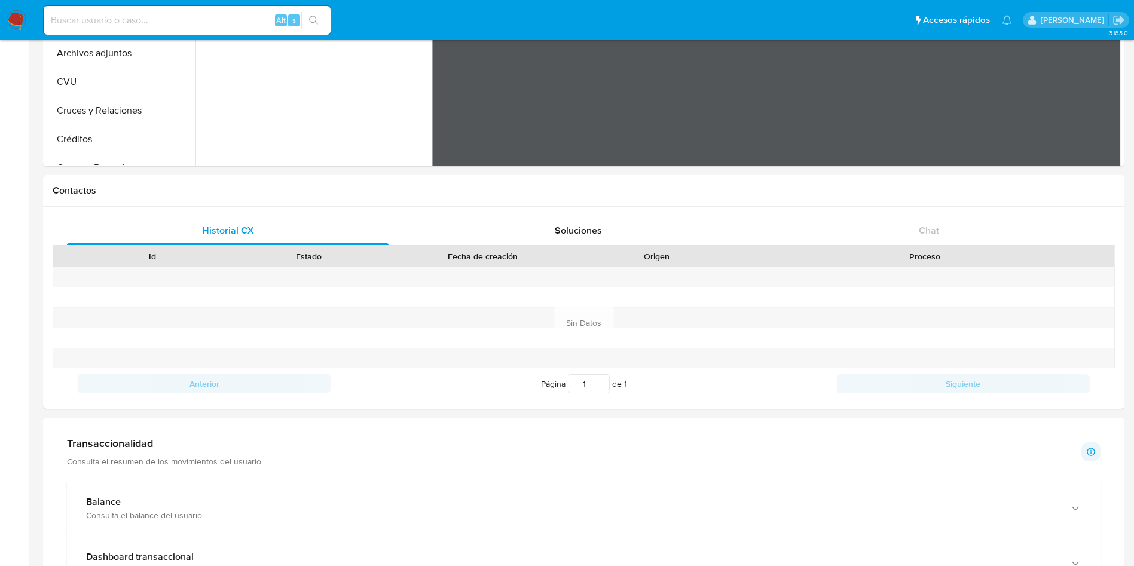
scroll to position [538, 0]
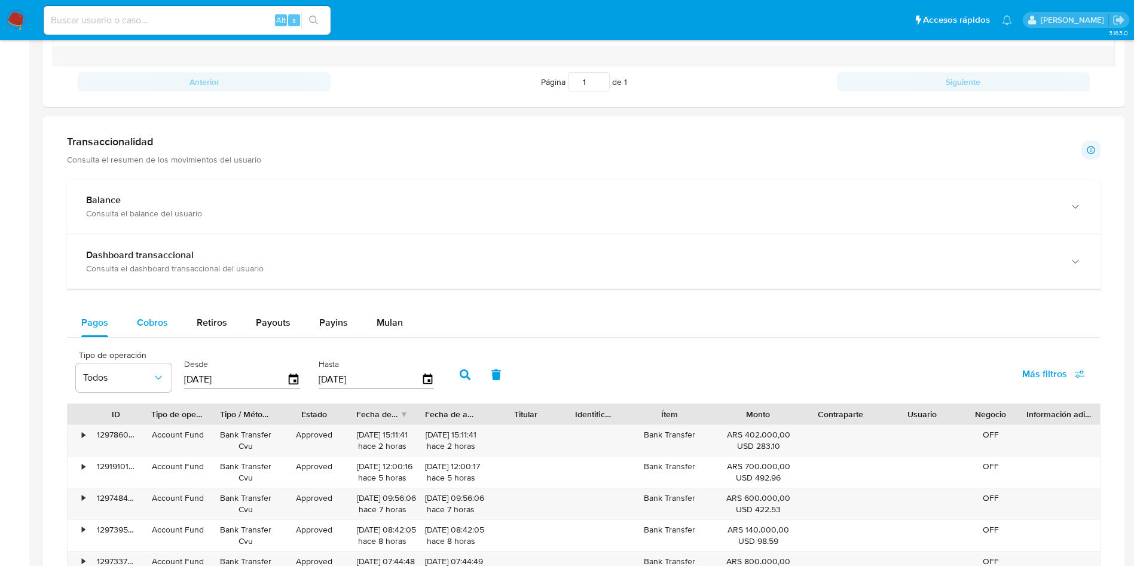
click at [158, 324] on span "Cobros" at bounding box center [152, 323] width 31 height 14
select select "10"
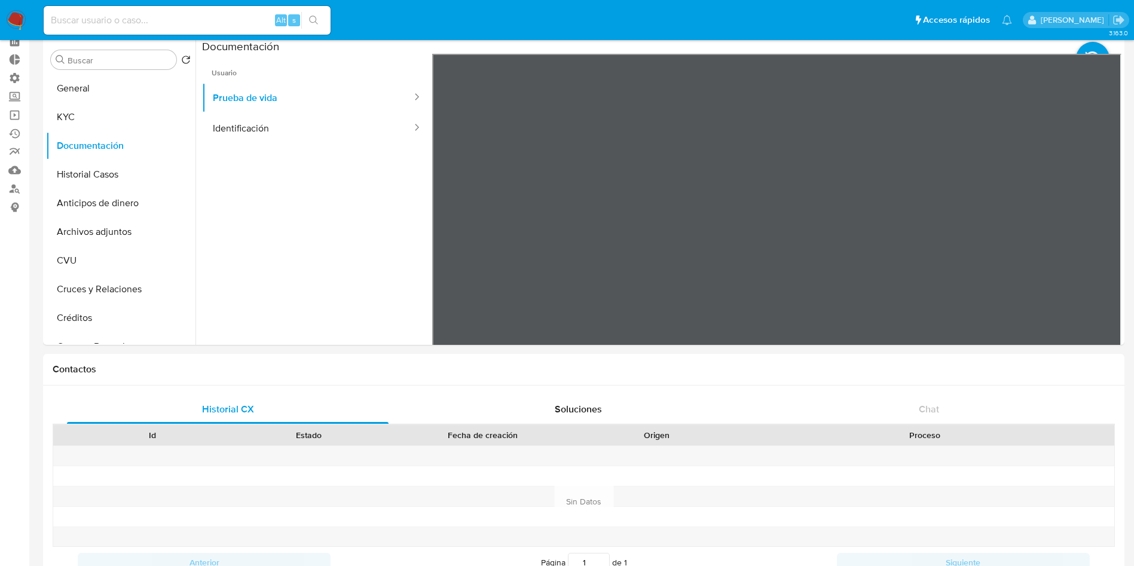
scroll to position [0, 0]
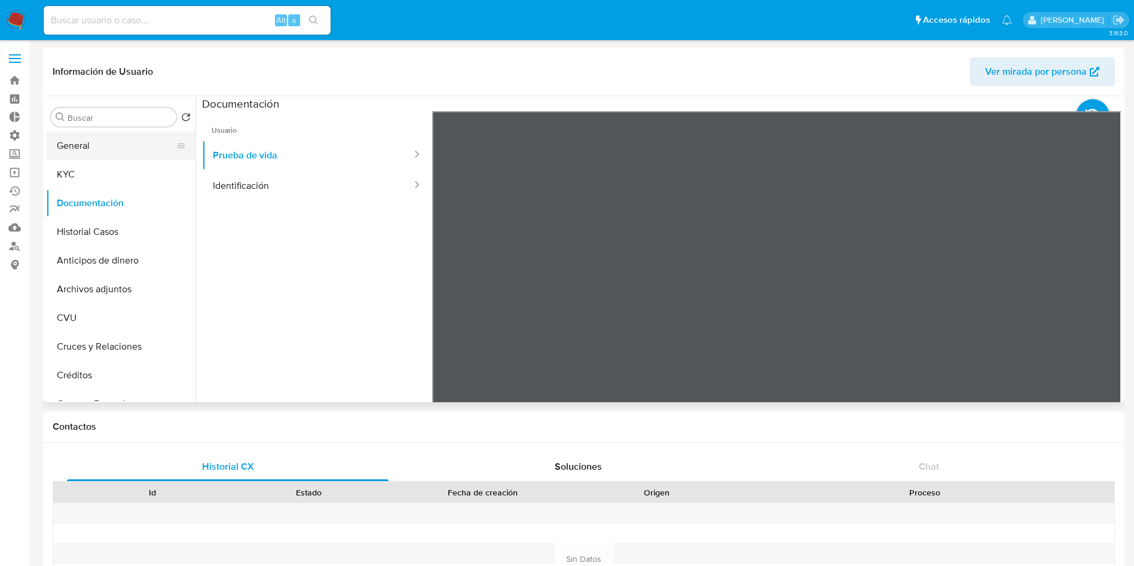
click at [86, 142] on button "General" at bounding box center [116, 146] width 140 height 29
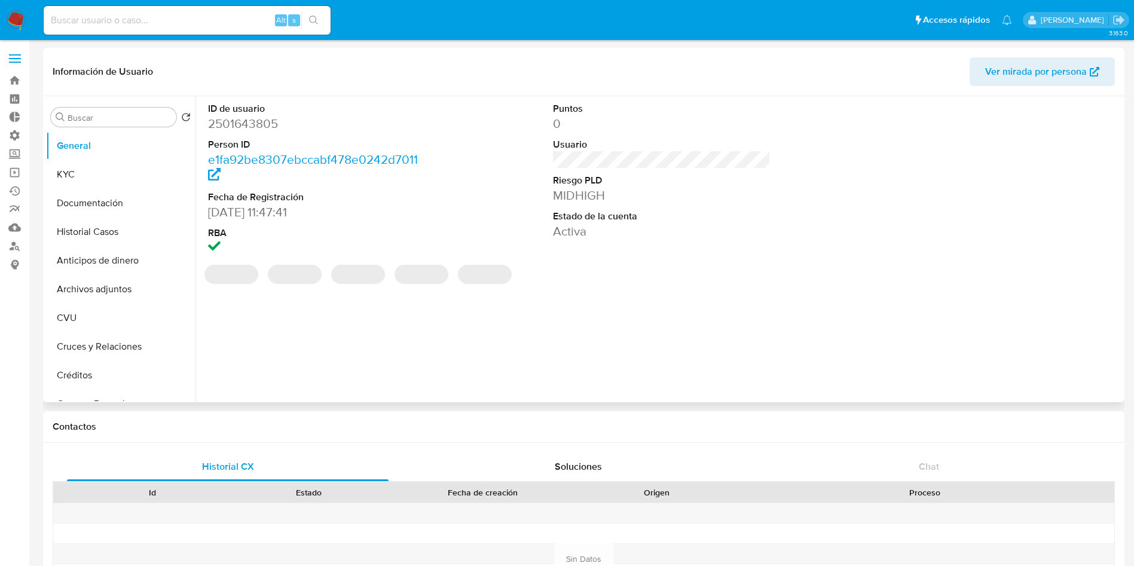
click at [257, 121] on dd "2501643805" at bounding box center [317, 123] width 218 height 17
copy dd "2501643805"
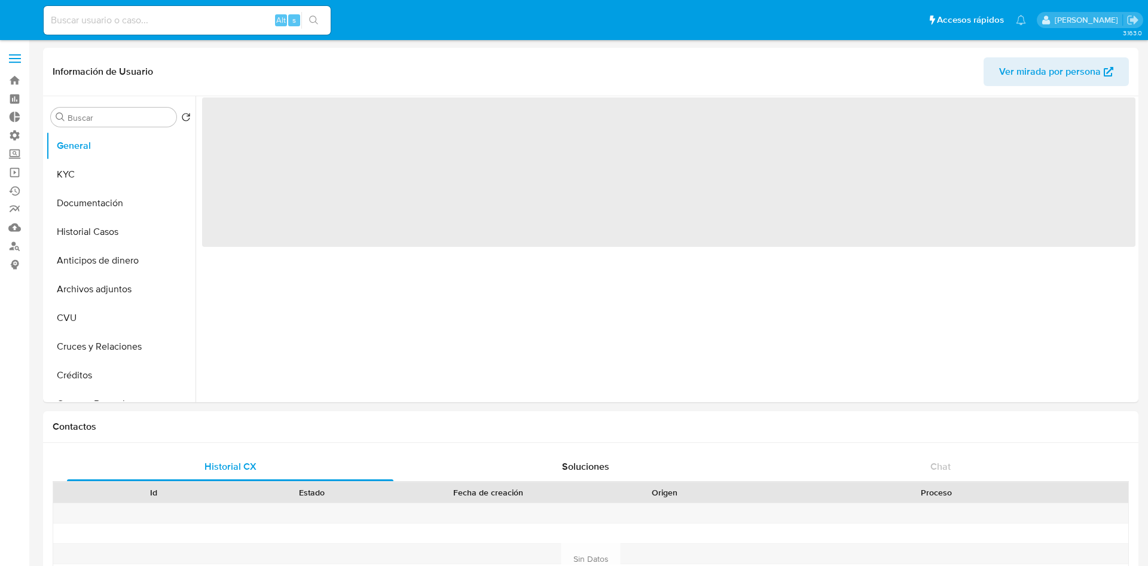
select select "10"
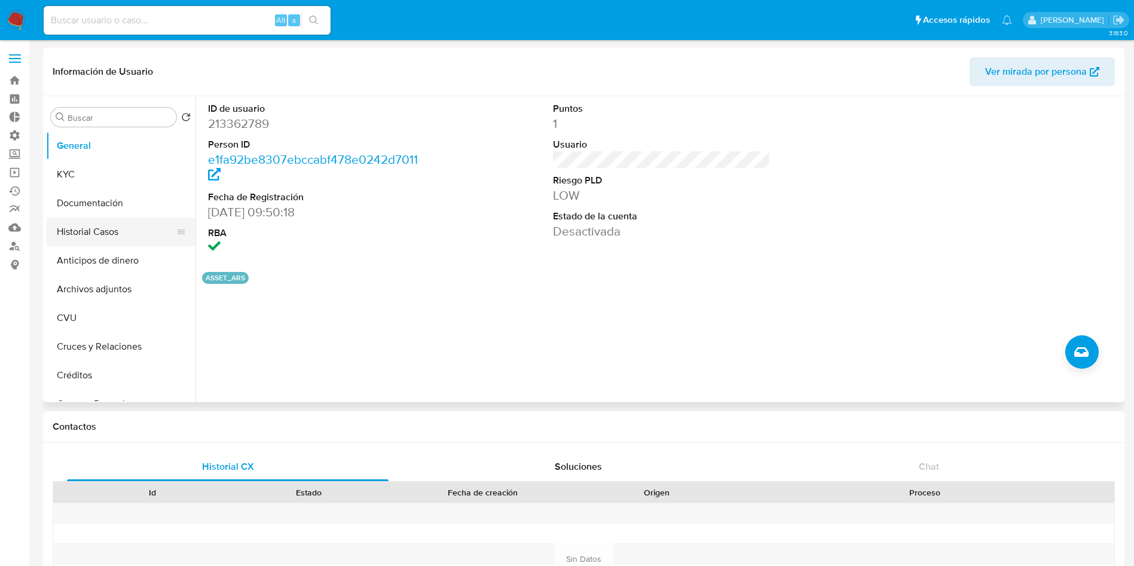
click at [109, 225] on button "Historial Casos" at bounding box center [116, 232] width 140 height 29
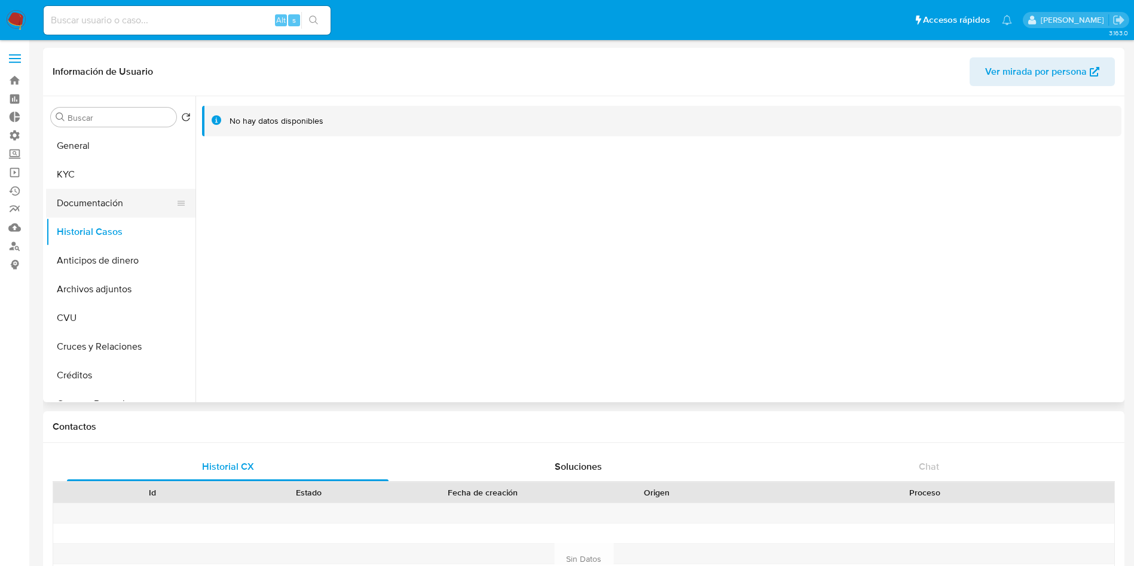
click at [105, 207] on button "Documentación" at bounding box center [116, 203] width 140 height 29
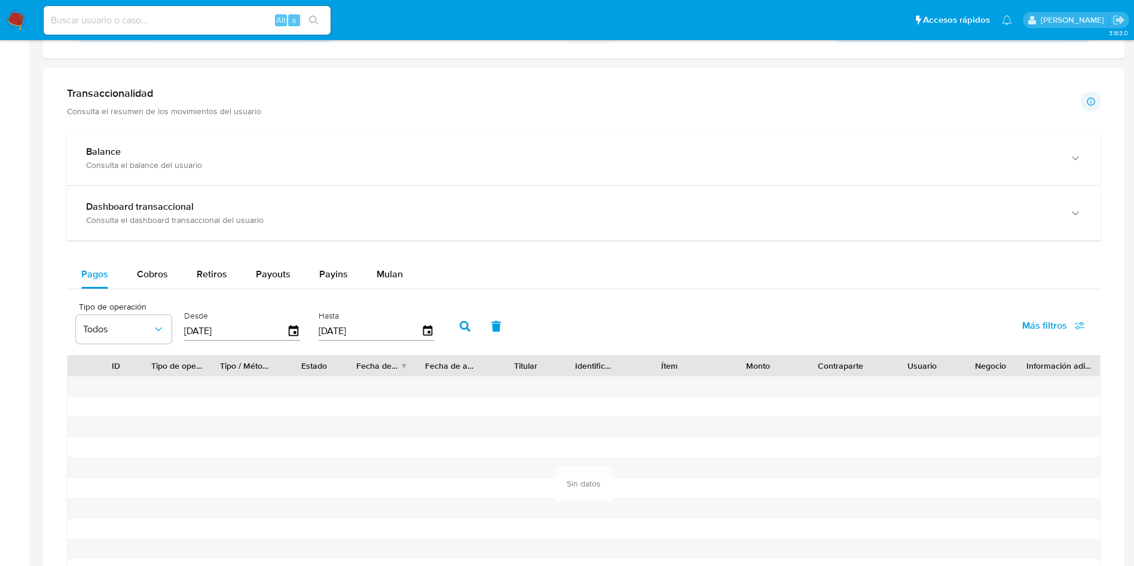
scroll to position [718, 0]
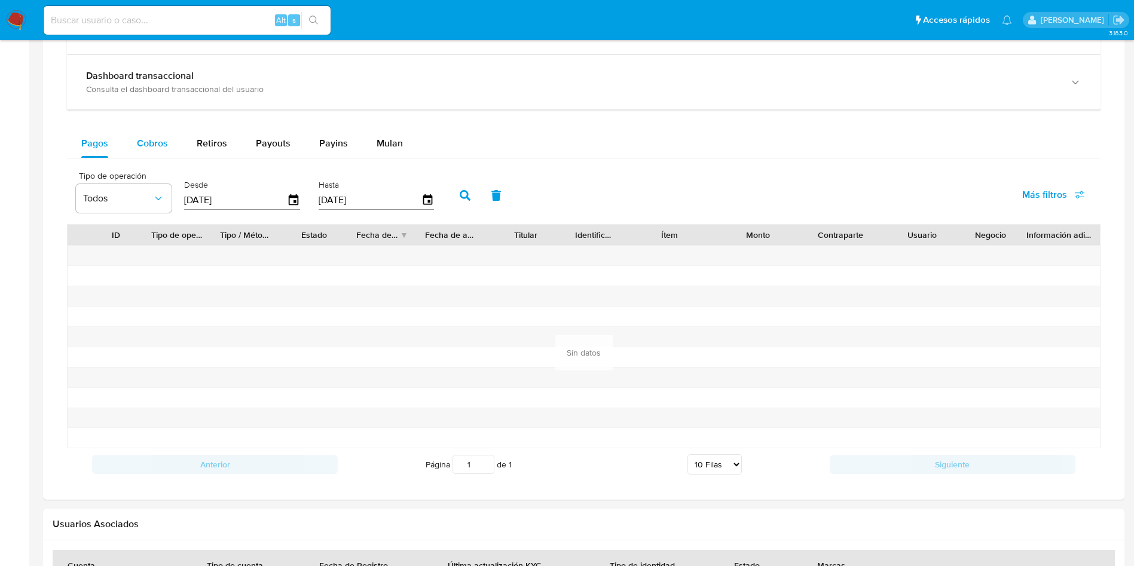
click at [167, 145] on button "Cobros" at bounding box center [153, 143] width 60 height 29
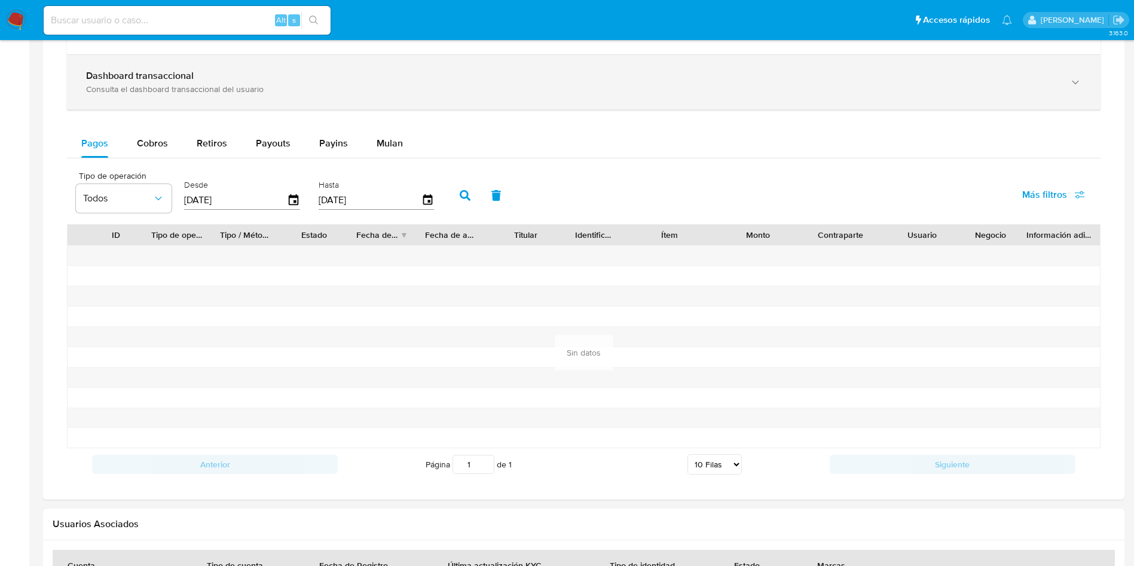
select select "10"
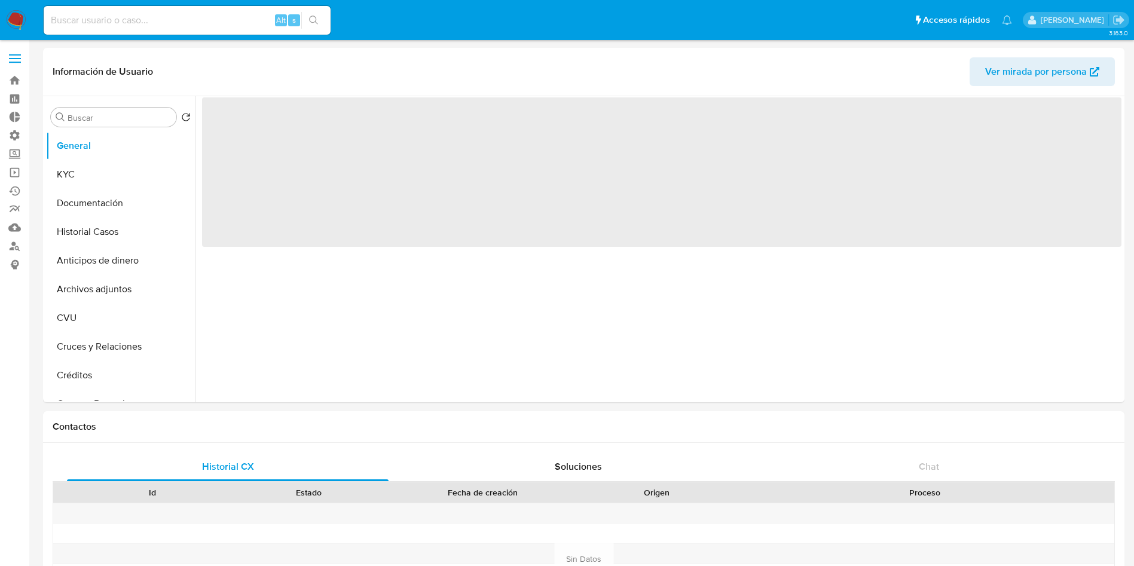
select select "10"
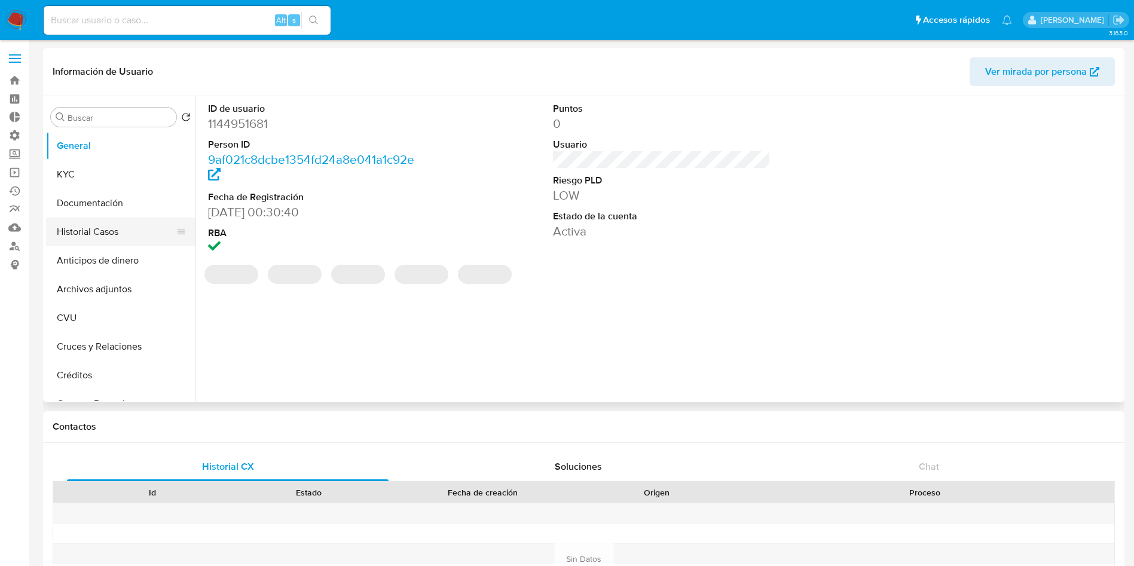
click at [91, 231] on button "Historial Casos" at bounding box center [116, 232] width 140 height 29
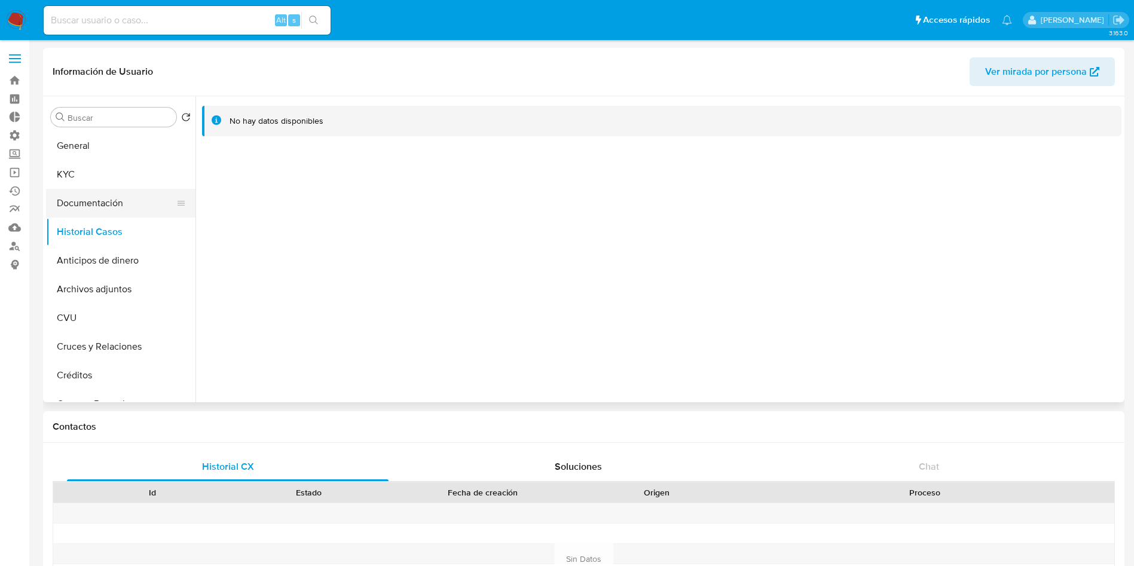
click at [102, 191] on button "Documentación" at bounding box center [116, 203] width 140 height 29
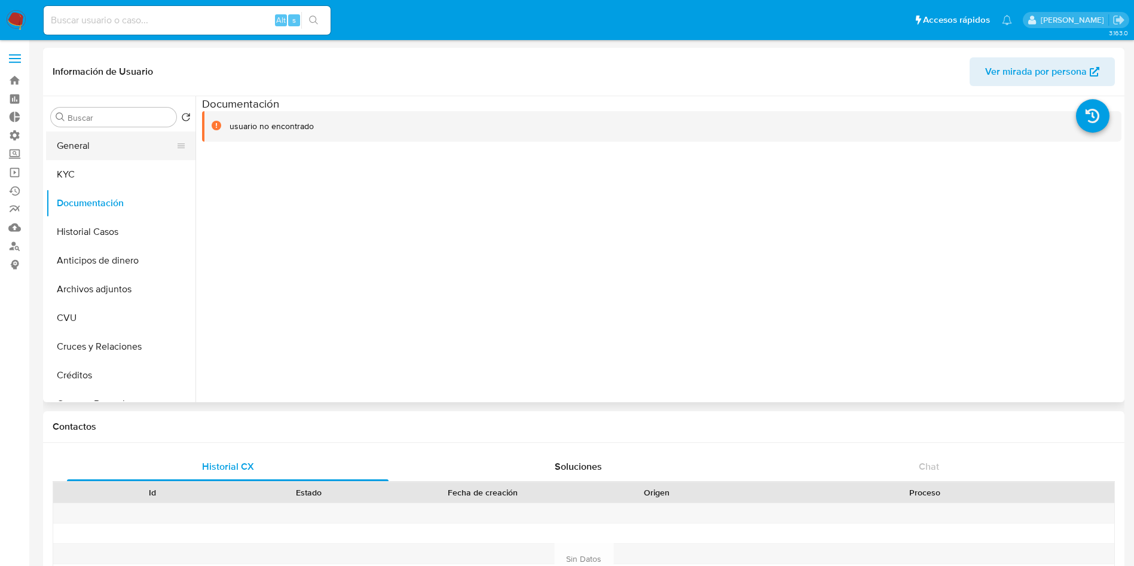
click at [93, 145] on button "General" at bounding box center [116, 146] width 140 height 29
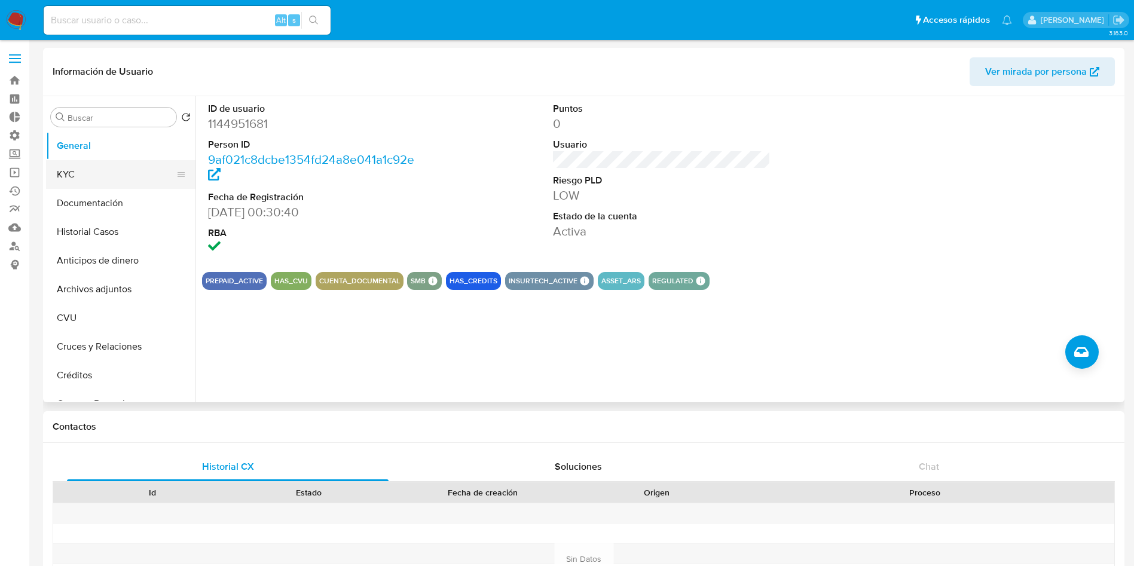
click at [98, 182] on button "KYC" at bounding box center [116, 174] width 140 height 29
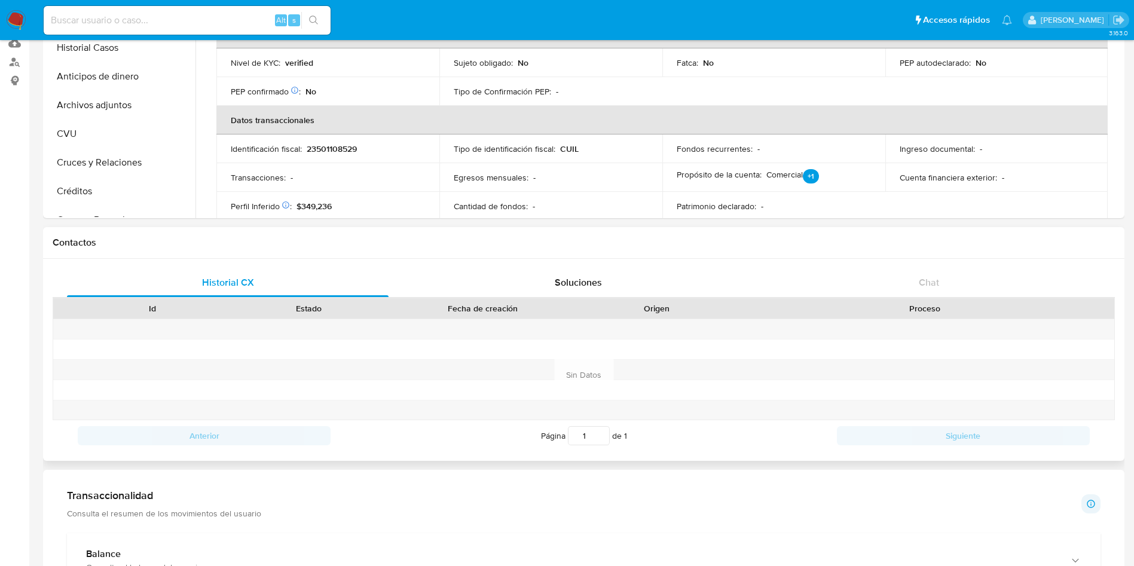
scroll to position [448, 0]
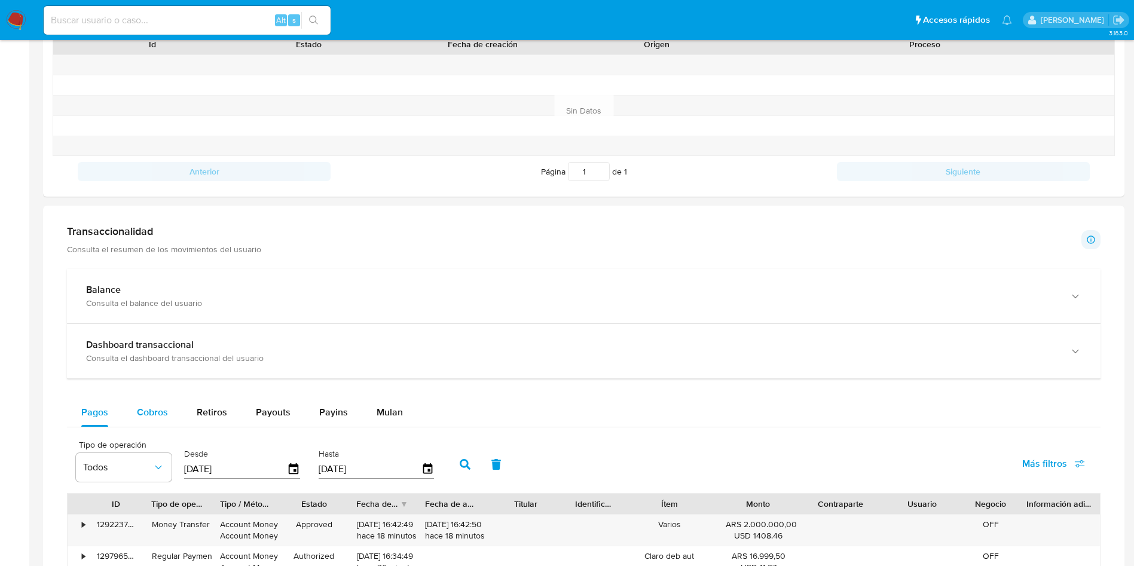
click at [175, 408] on button "Cobros" at bounding box center [153, 412] width 60 height 29
select select "10"
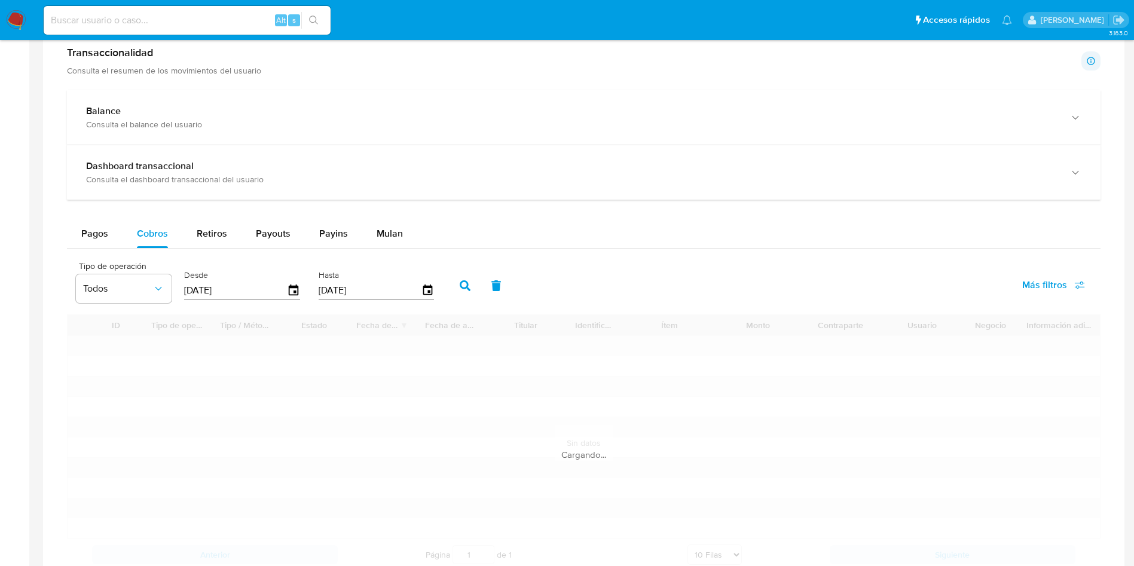
scroll to position [628, 0]
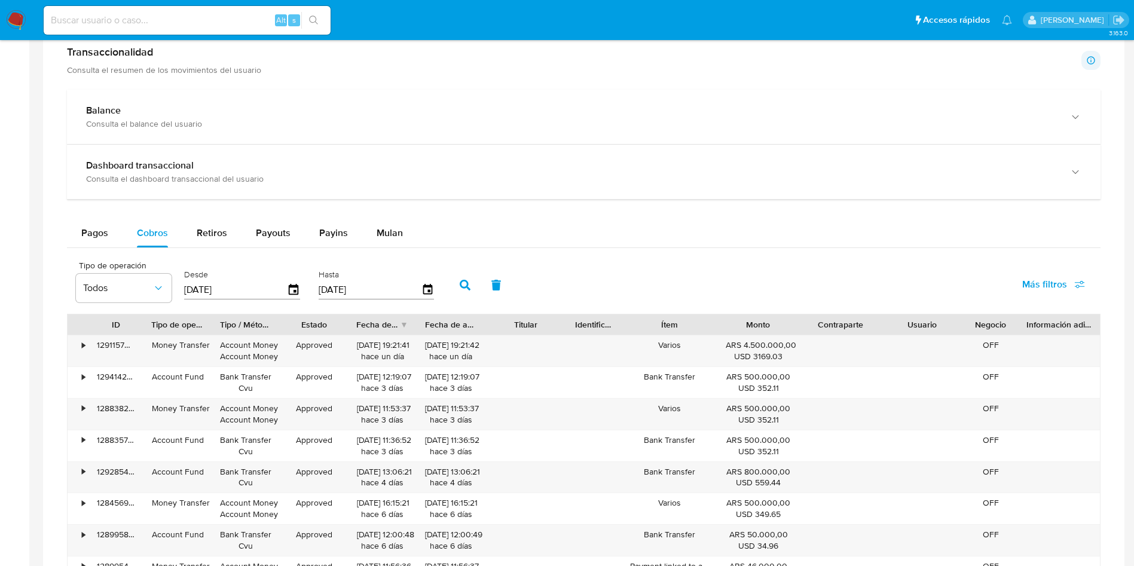
type button "1"
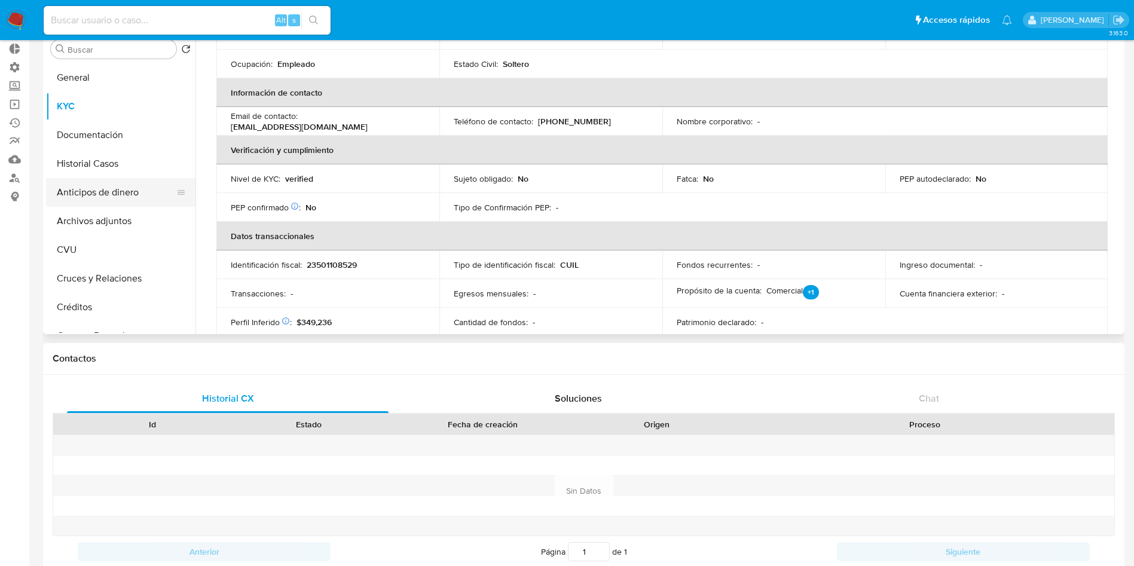
scroll to position [0, 0]
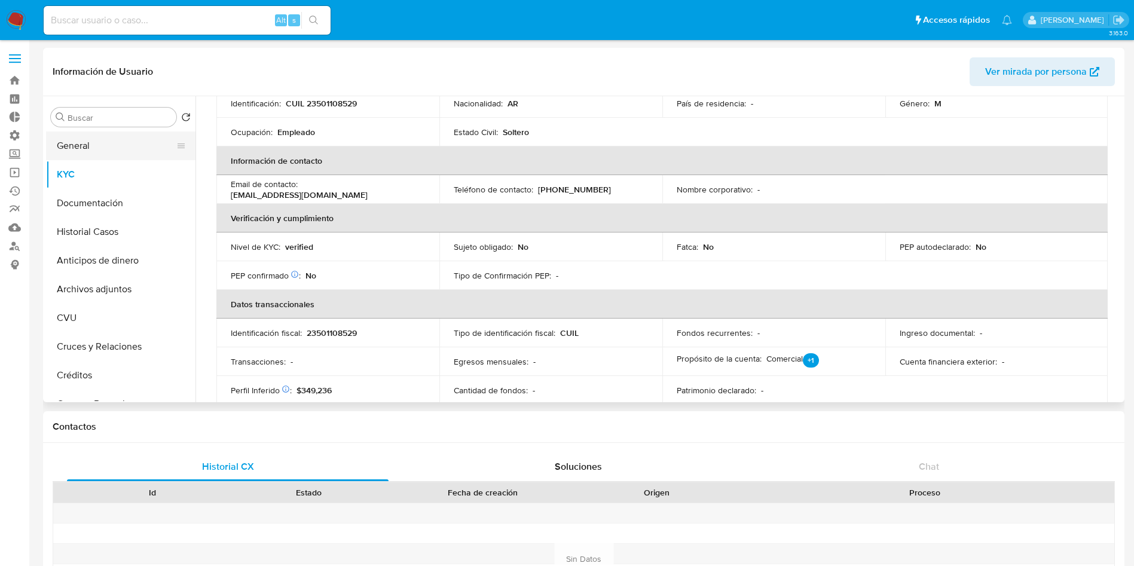
click at [102, 139] on button "General" at bounding box center [116, 146] width 140 height 29
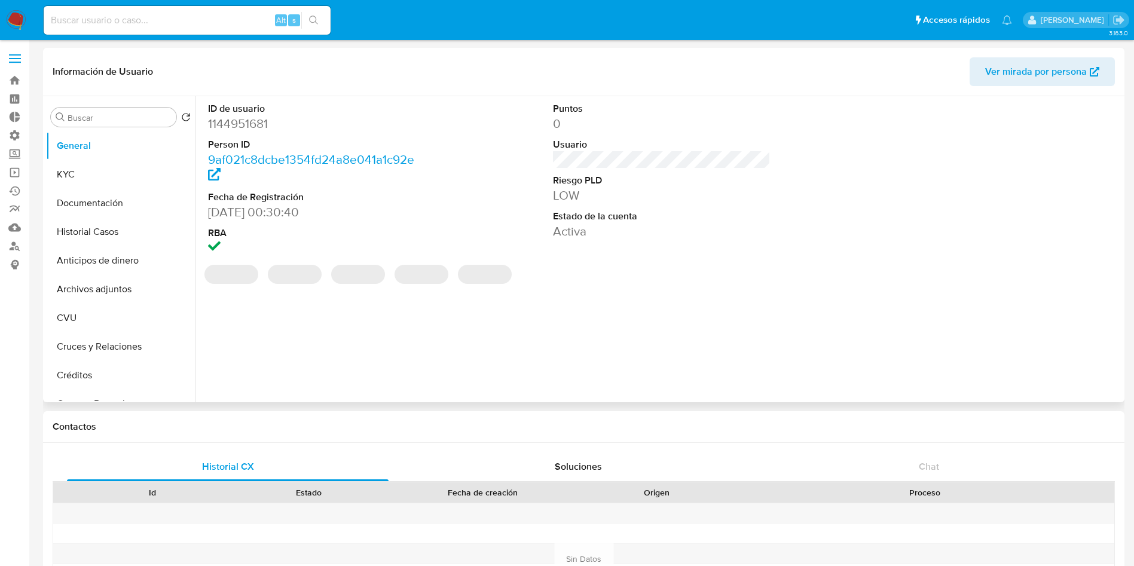
click at [260, 124] on dd "1144951681" at bounding box center [317, 123] width 218 height 17
copy dd "1144951681"
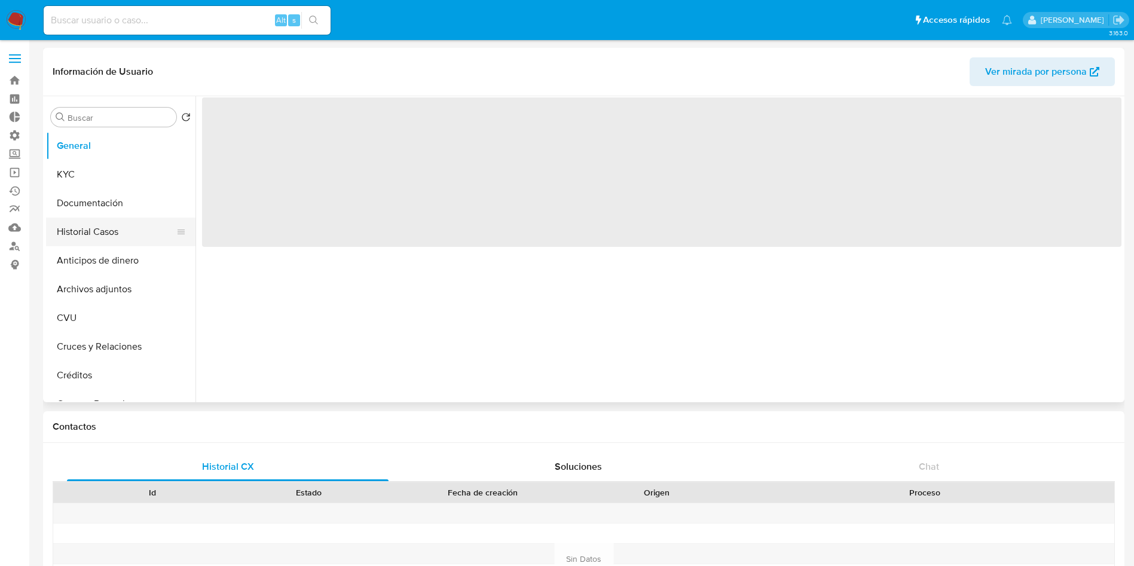
click at [107, 224] on button "Historial Casos" at bounding box center [116, 232] width 140 height 29
select select "10"
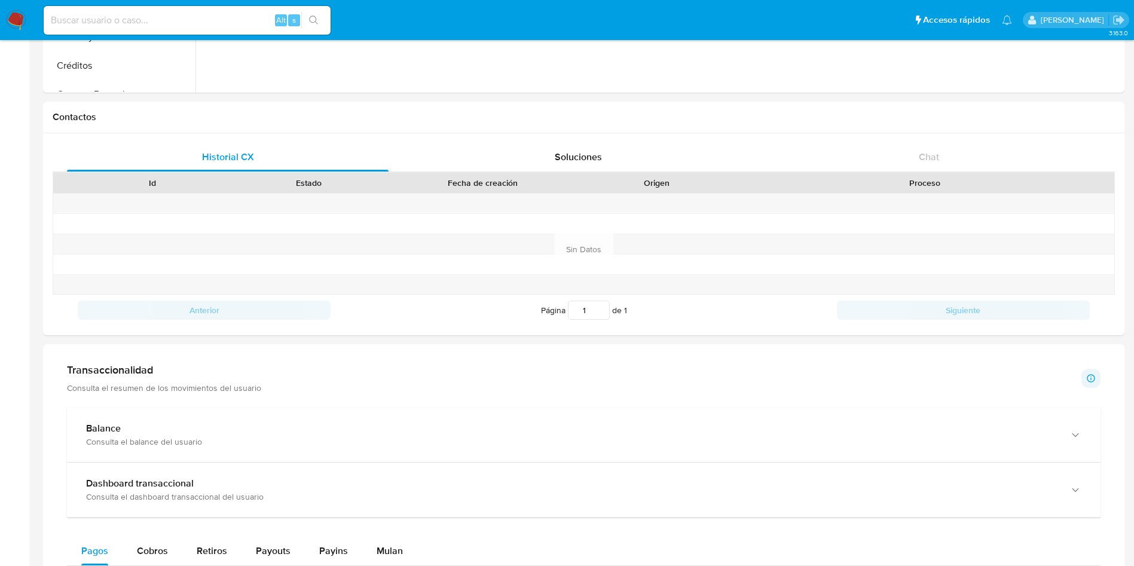
scroll to position [90, 0]
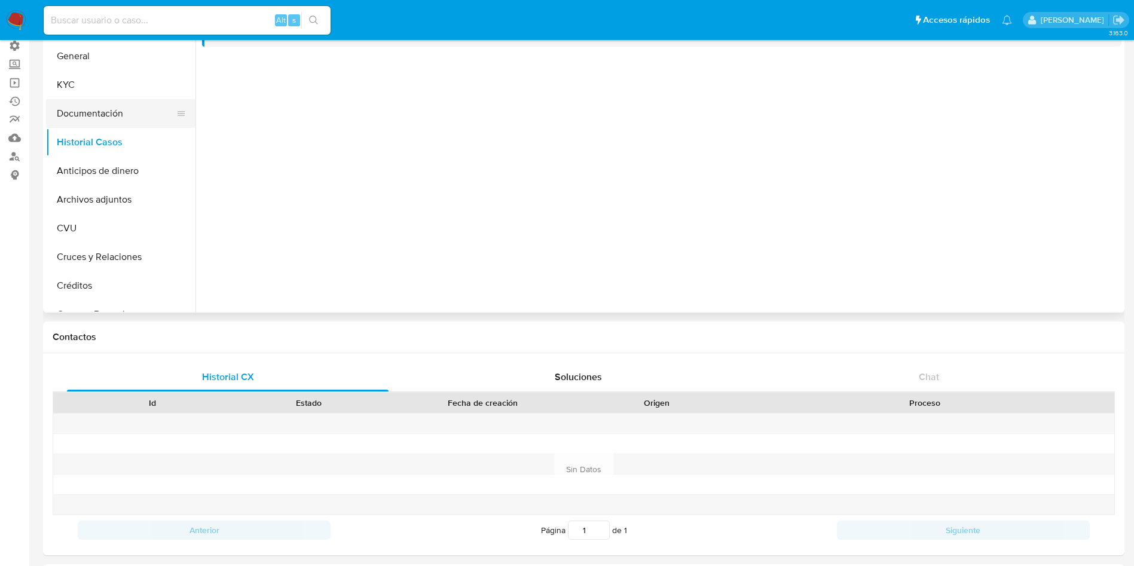
click at [96, 118] on button "Documentación" at bounding box center [116, 113] width 140 height 29
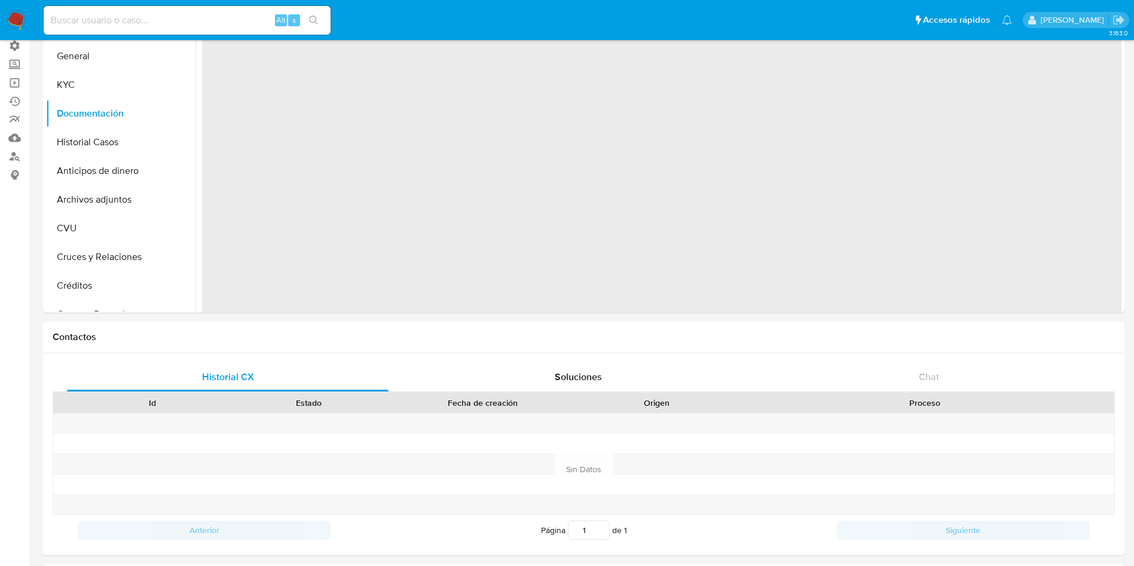
scroll to position [0, 0]
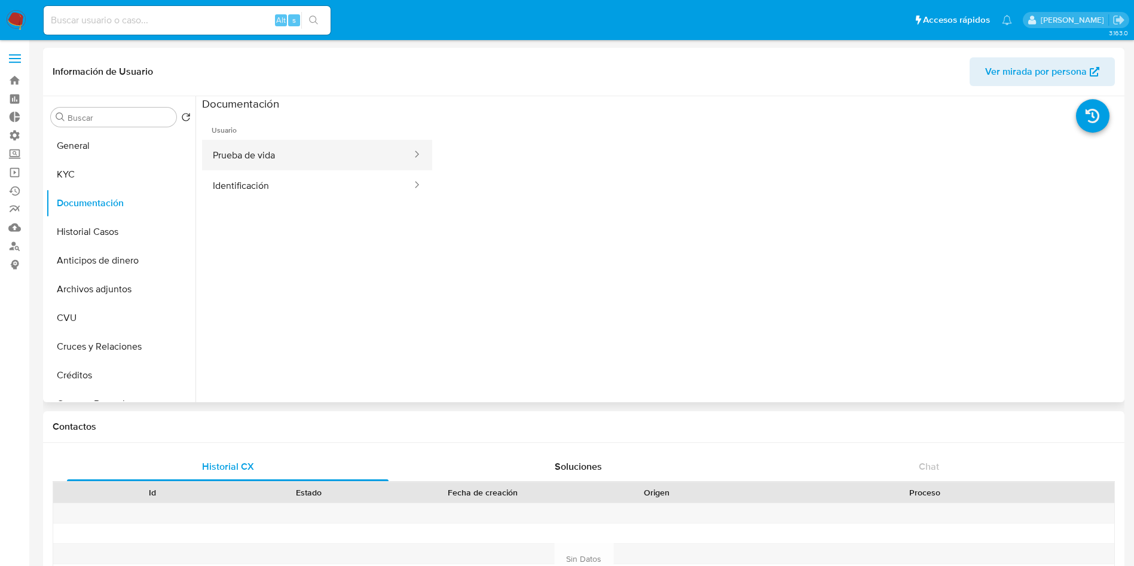
click at [227, 158] on button "Prueba de vida" at bounding box center [307, 155] width 211 height 30
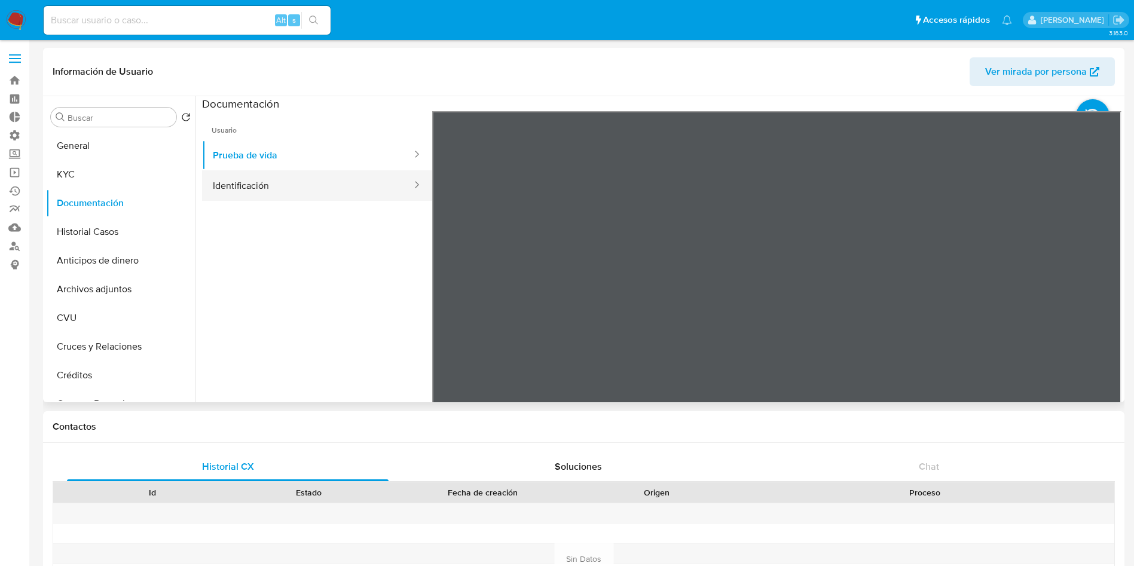
click at [252, 182] on button "Identificación" at bounding box center [307, 185] width 211 height 30
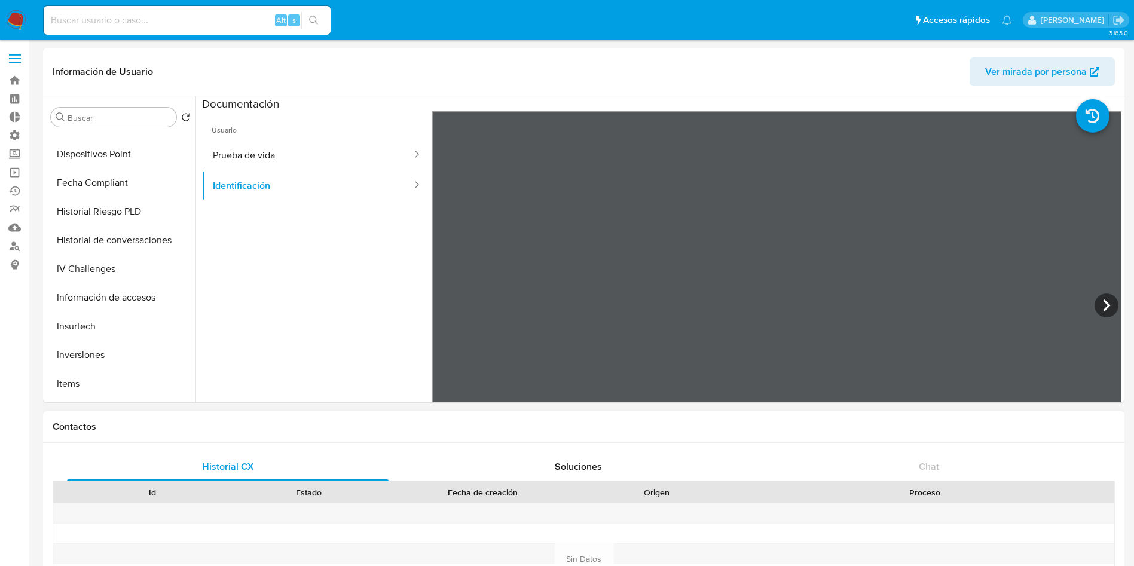
scroll to position [538, 0]
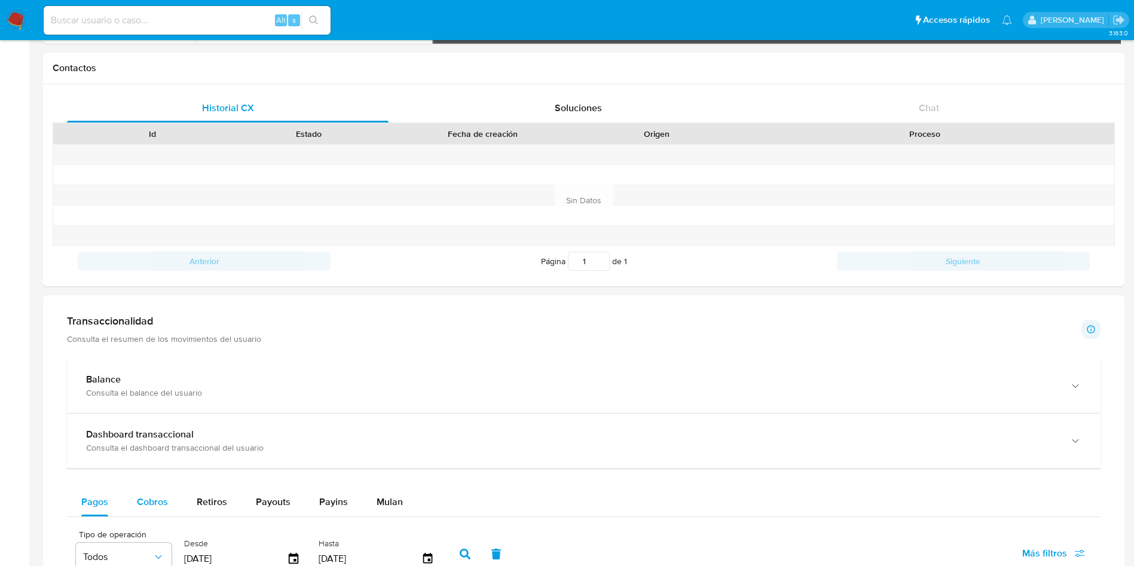
click at [172, 512] on button "Cobros" at bounding box center [153, 502] width 60 height 29
select select "10"
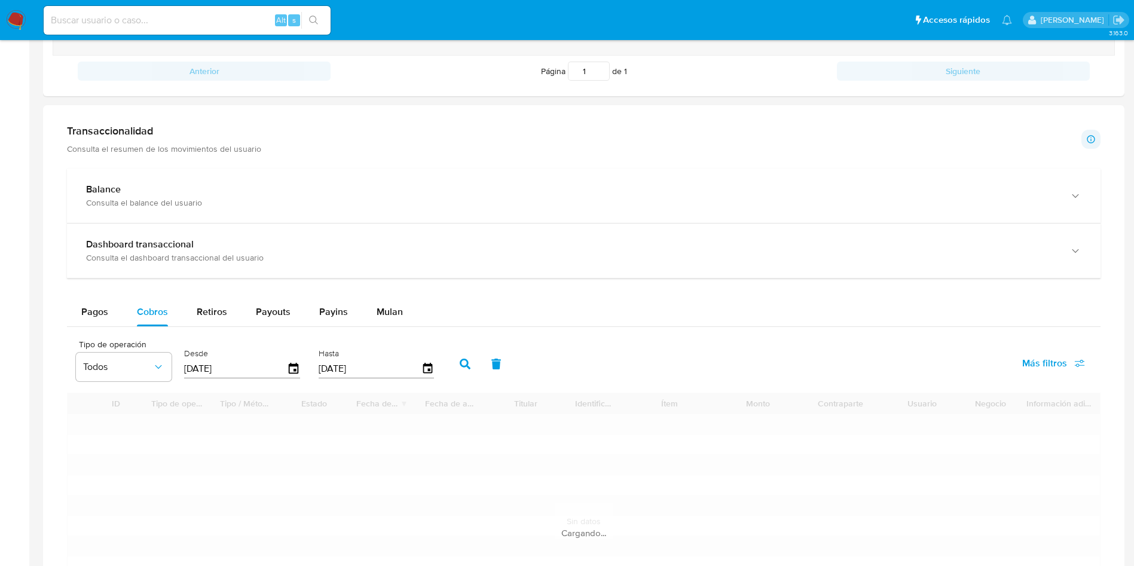
scroll to position [628, 0]
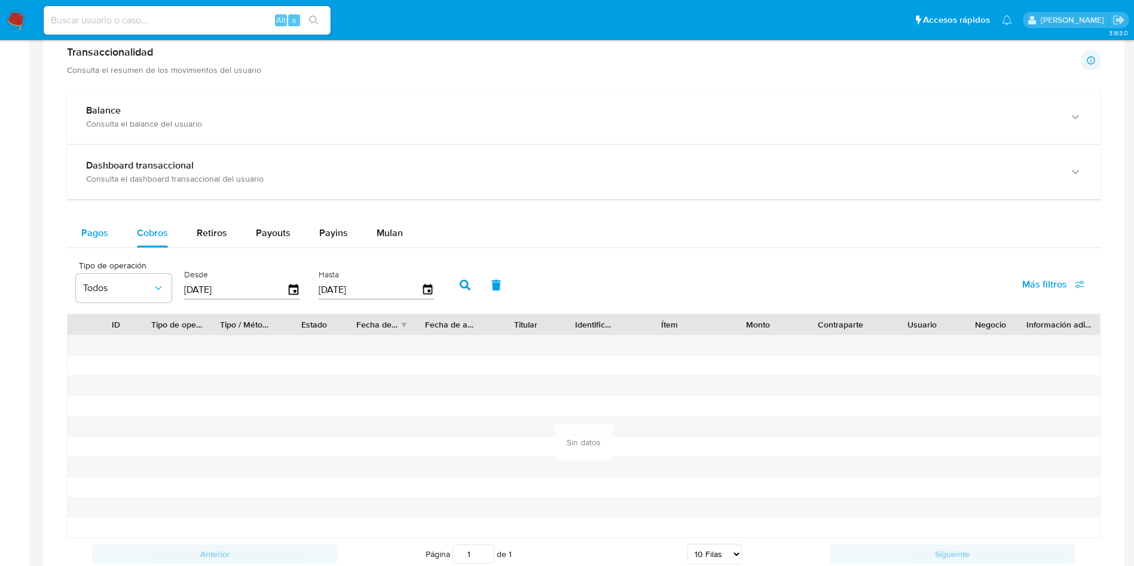
click at [99, 230] on span "Pagos" at bounding box center [94, 233] width 27 height 14
click at [117, 236] on button "Pagos" at bounding box center [95, 233] width 56 height 29
click at [102, 236] on span "Pagos" at bounding box center [94, 233] width 27 height 14
click at [148, 240] on div "Cobros" at bounding box center [152, 233] width 31 height 29
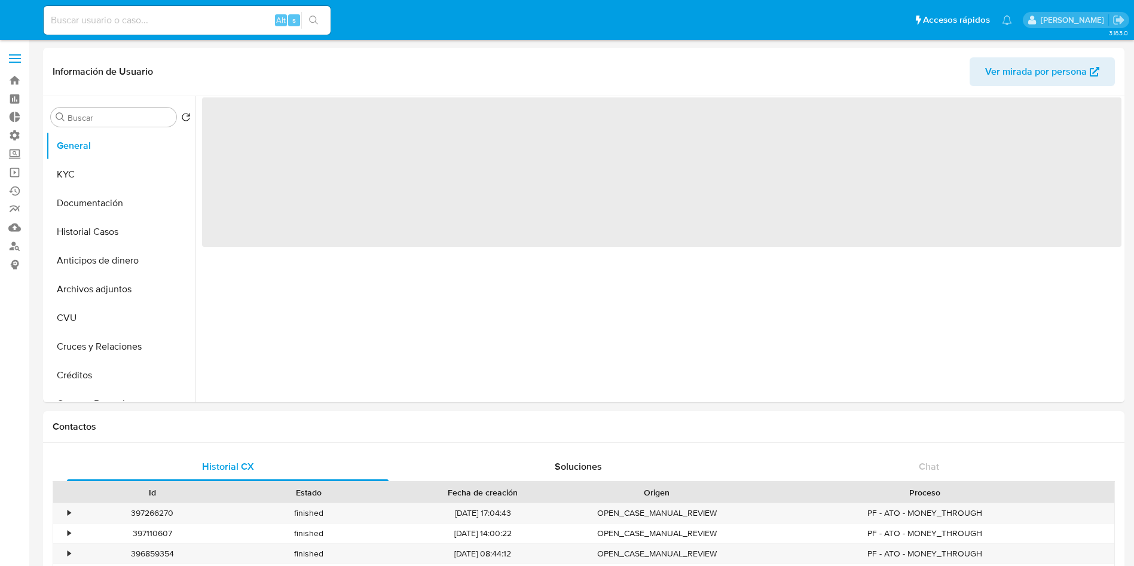
select select "10"
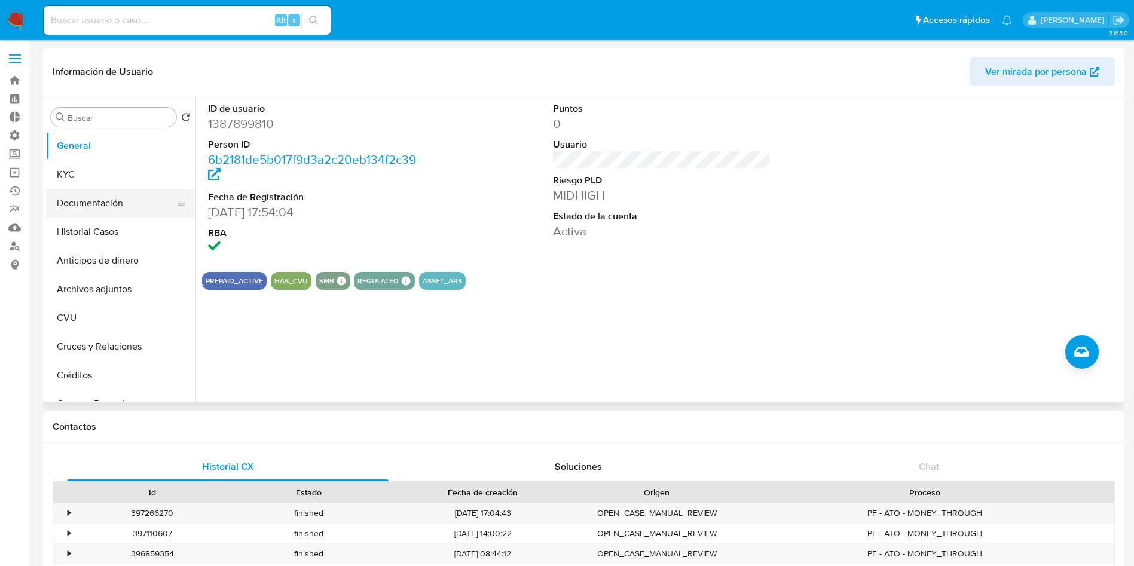
drag, startPoint x: 91, startPoint y: 175, endPoint x: 97, endPoint y: 192, distance: 17.8
click at [91, 175] on button "KYC" at bounding box center [120, 174] width 149 height 29
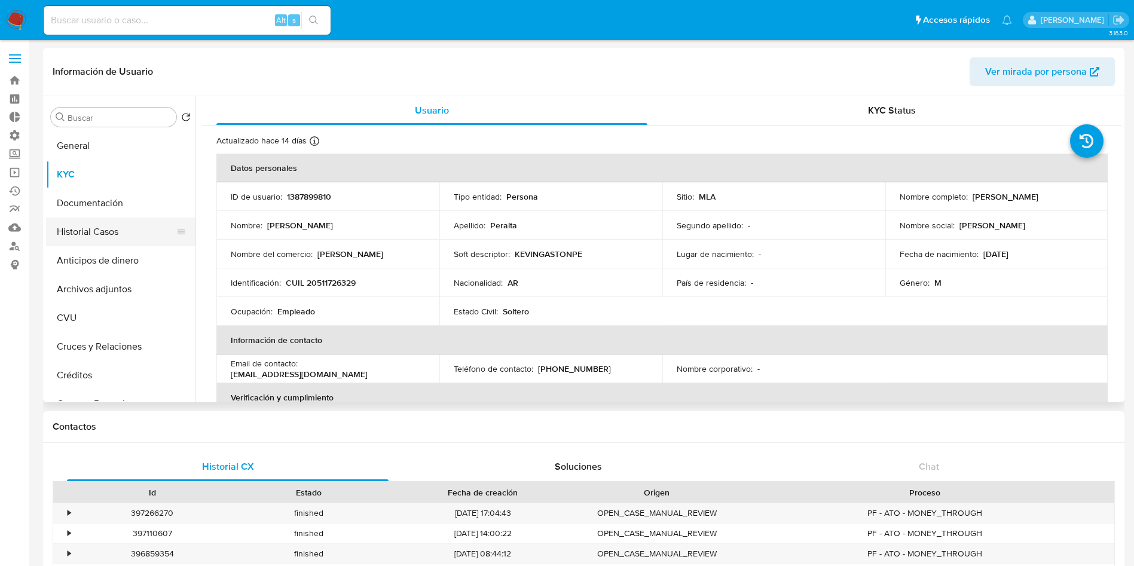
click at [105, 232] on button "Historial Casos" at bounding box center [116, 232] width 140 height 29
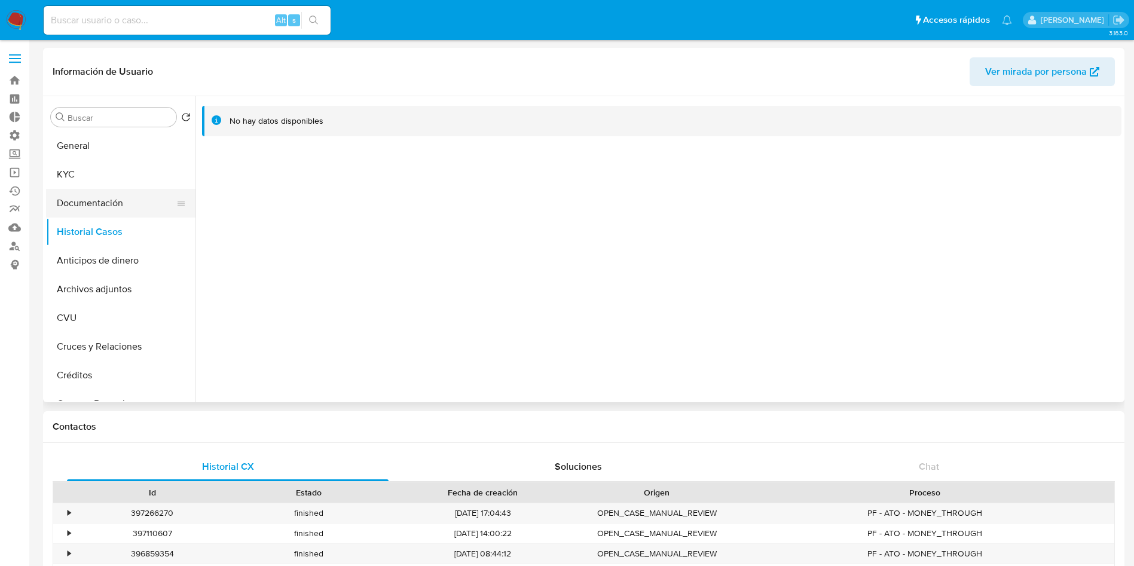
click at [109, 204] on button "Documentación" at bounding box center [116, 203] width 140 height 29
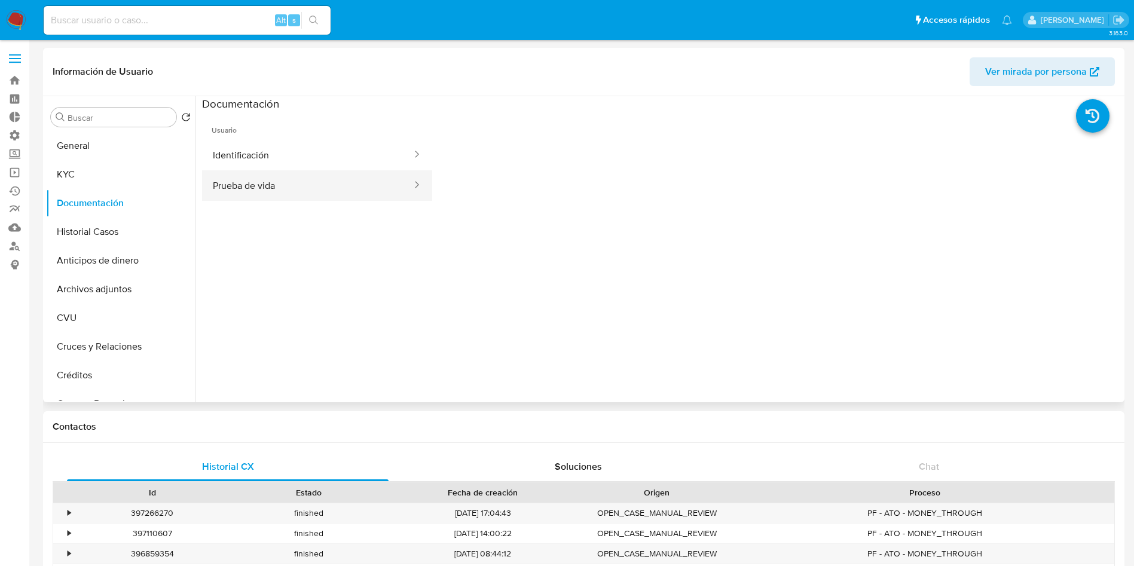
click at [273, 182] on button "Prueba de vida" at bounding box center [307, 185] width 211 height 30
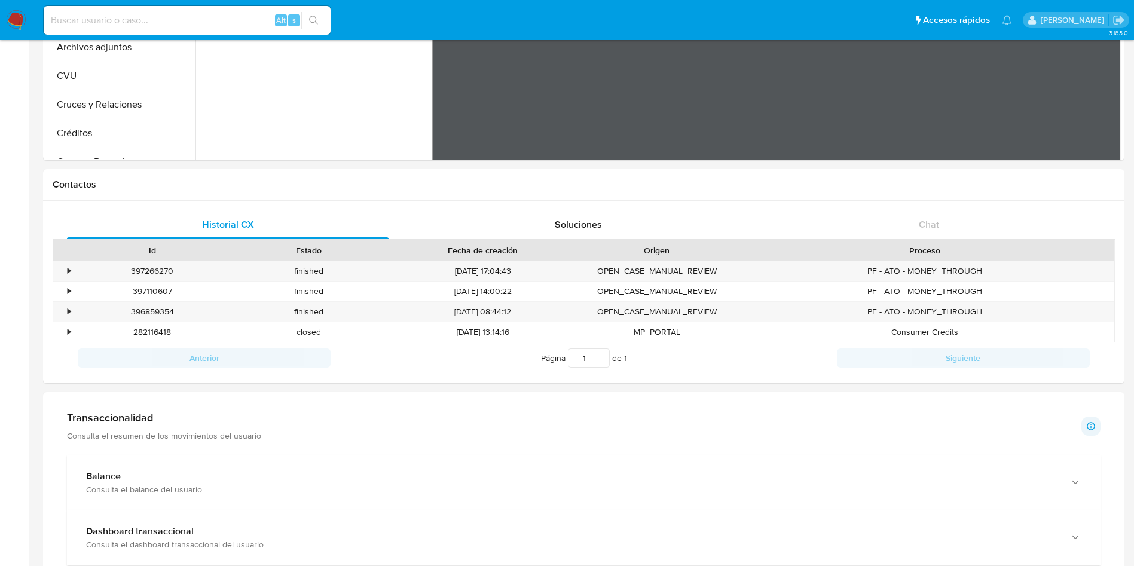
scroll to position [448, 0]
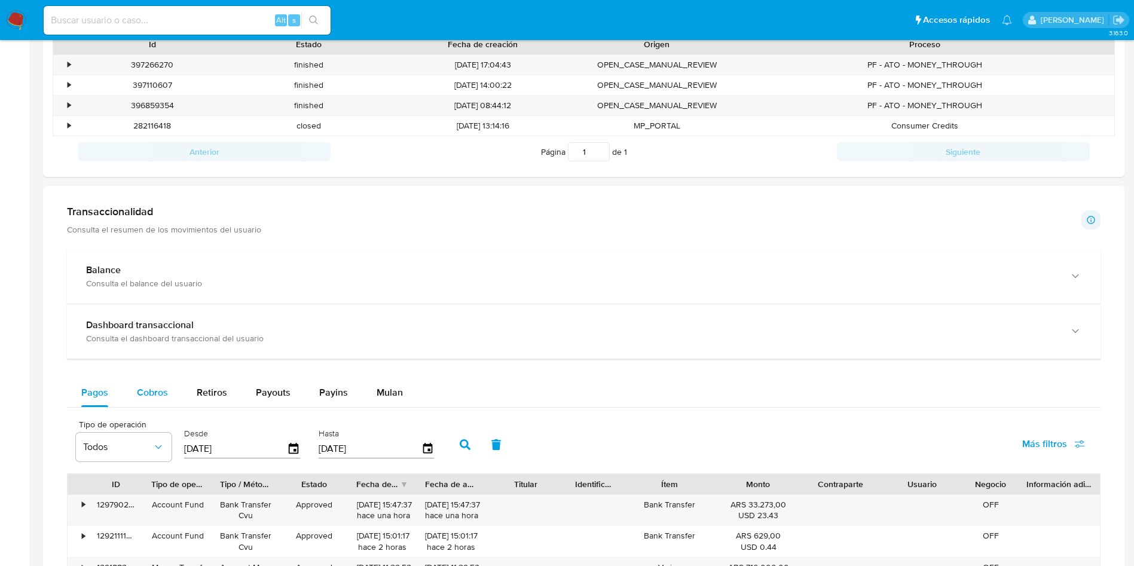
click at [151, 390] on span "Cobros" at bounding box center [152, 393] width 31 height 14
select select "10"
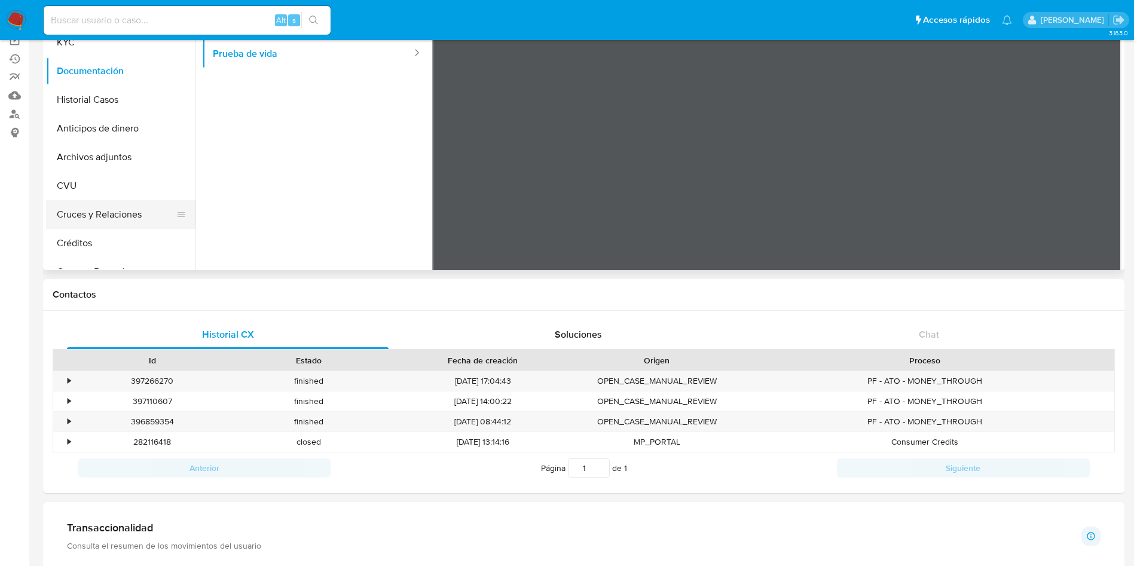
scroll to position [0, 0]
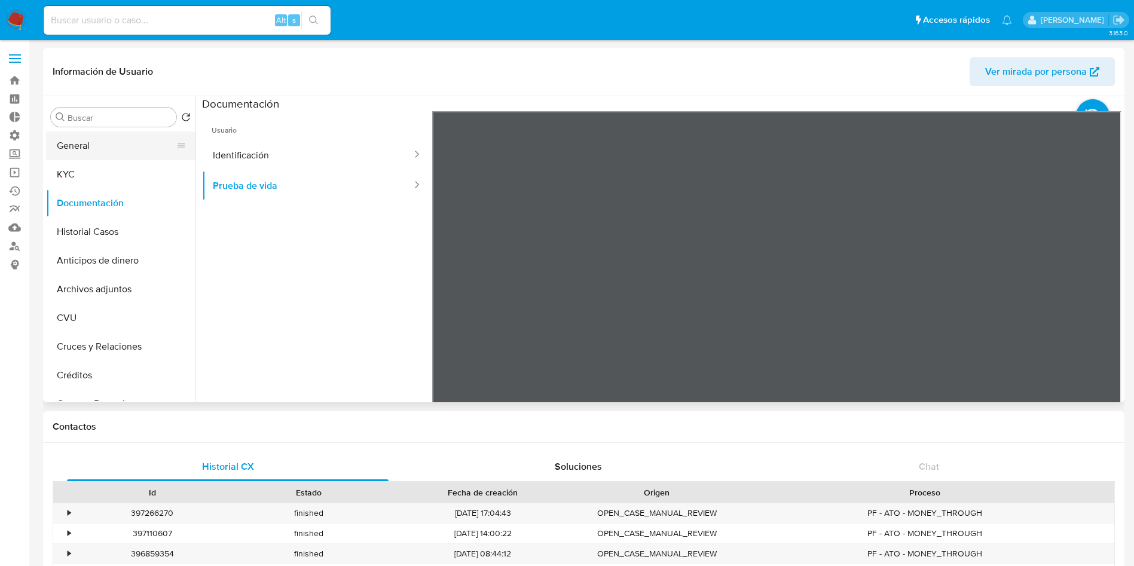
click at [112, 142] on button "General" at bounding box center [116, 146] width 140 height 29
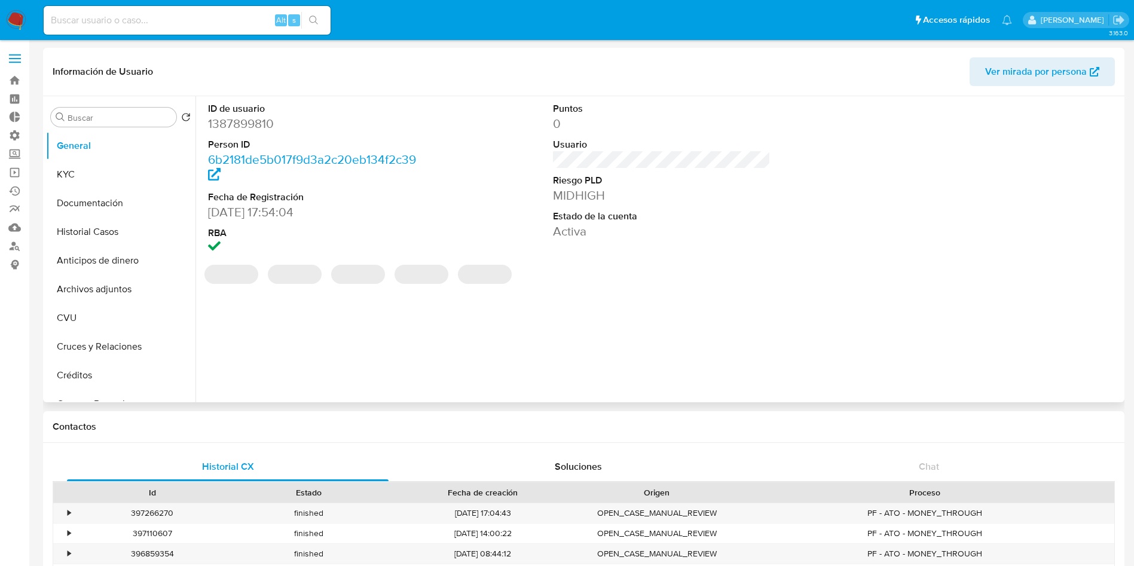
click at [227, 122] on dd "1387899810" at bounding box center [317, 123] width 218 height 17
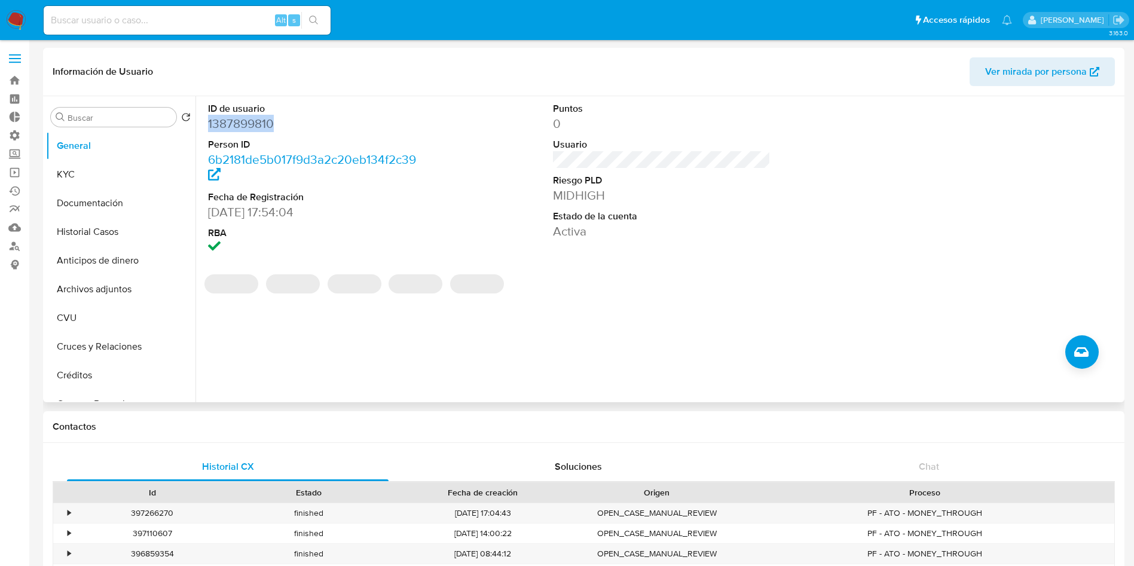
copy dd "1387899810"
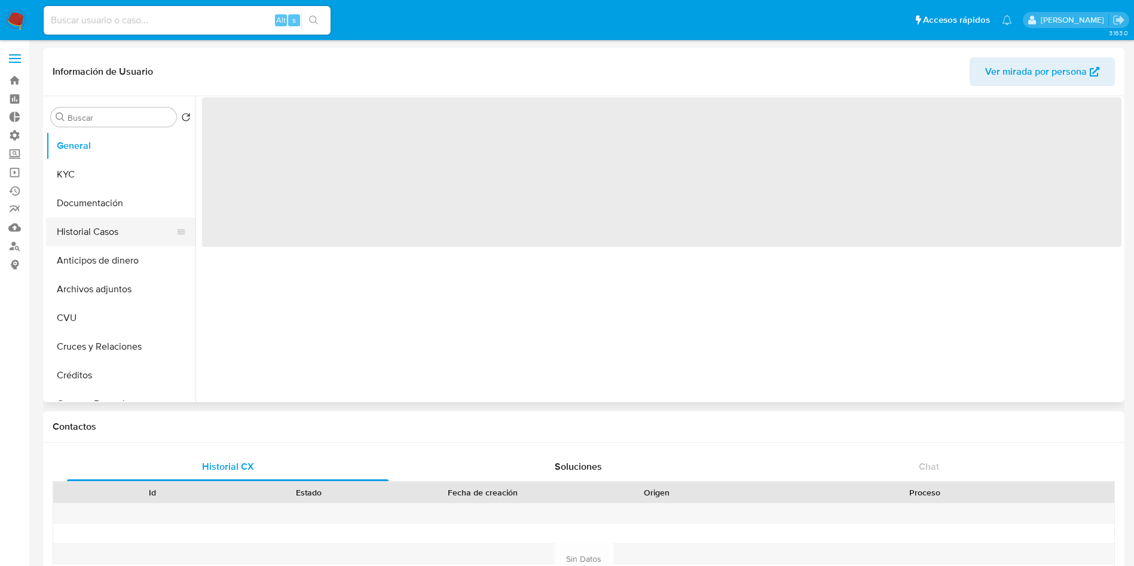
click at [89, 227] on button "Historial Casos" at bounding box center [116, 232] width 140 height 29
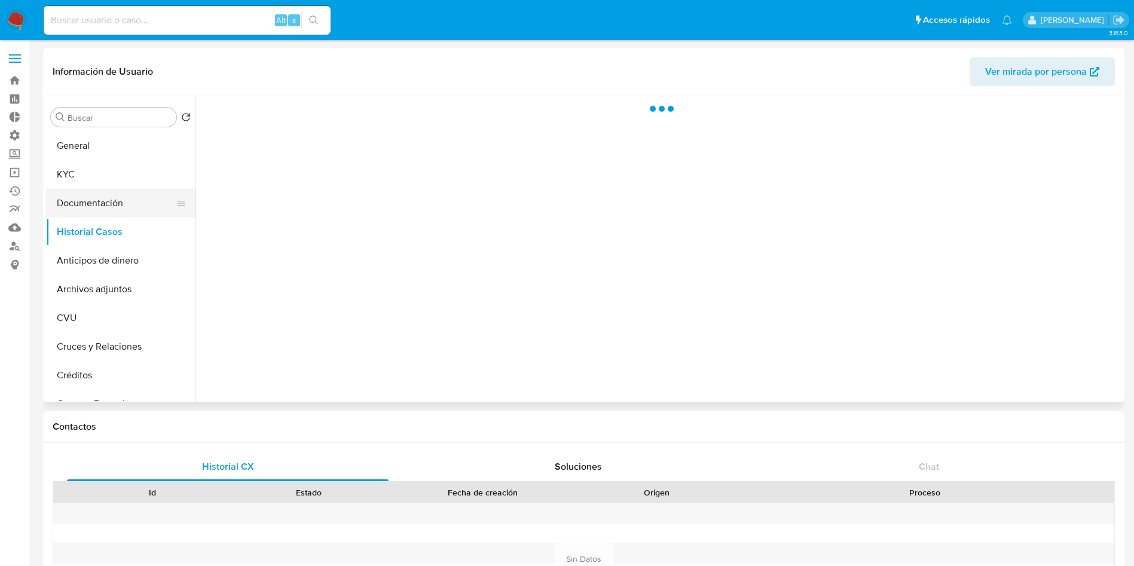
select select "10"
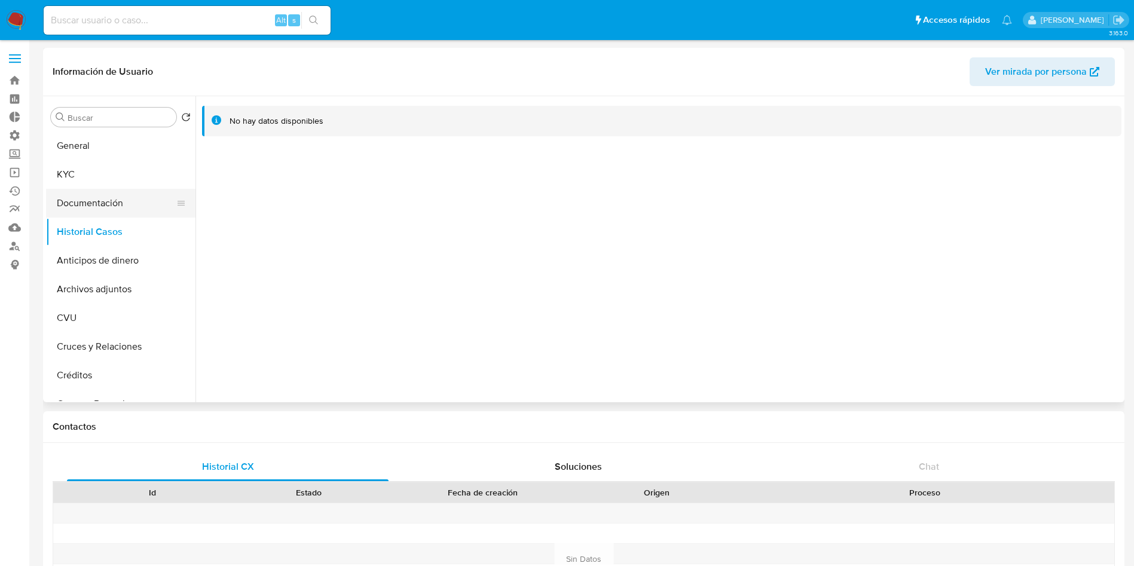
click at [94, 202] on button "Documentación" at bounding box center [116, 203] width 140 height 29
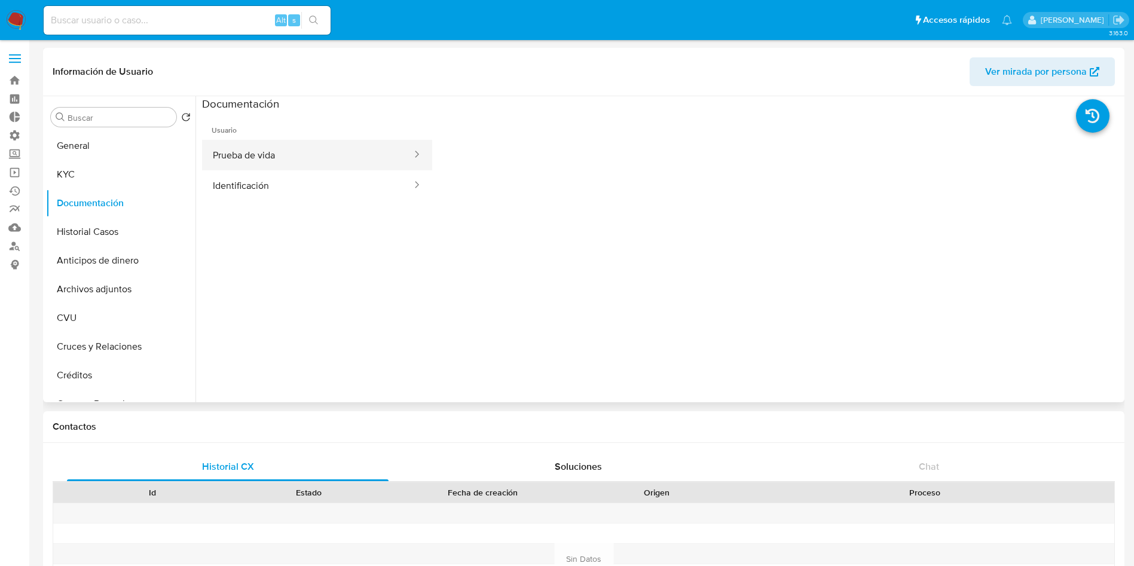
click at [236, 163] on button "Prueba de vida" at bounding box center [307, 155] width 211 height 30
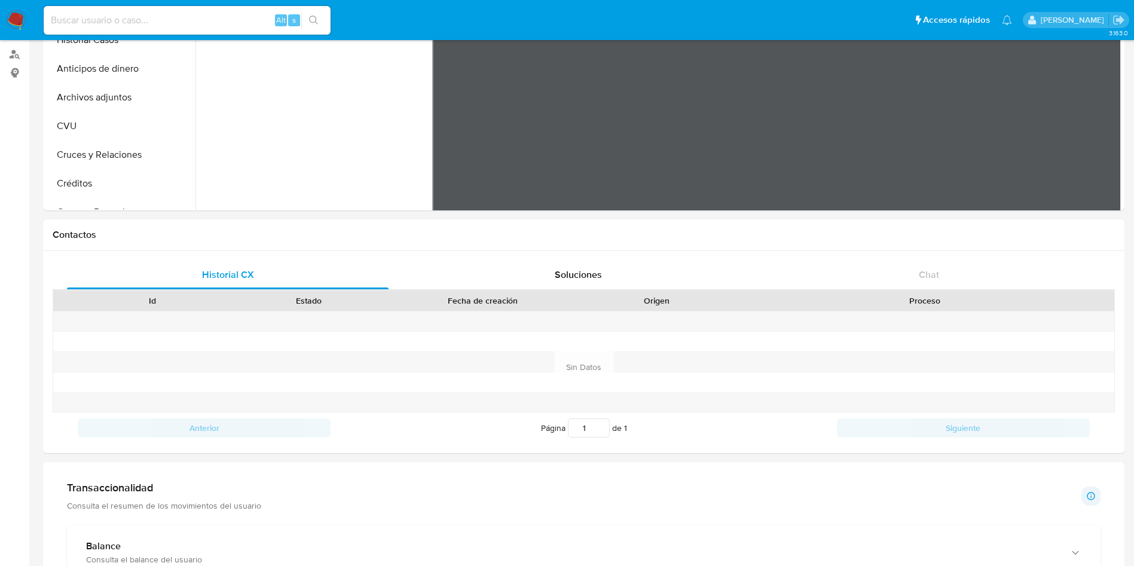
scroll to position [359, 0]
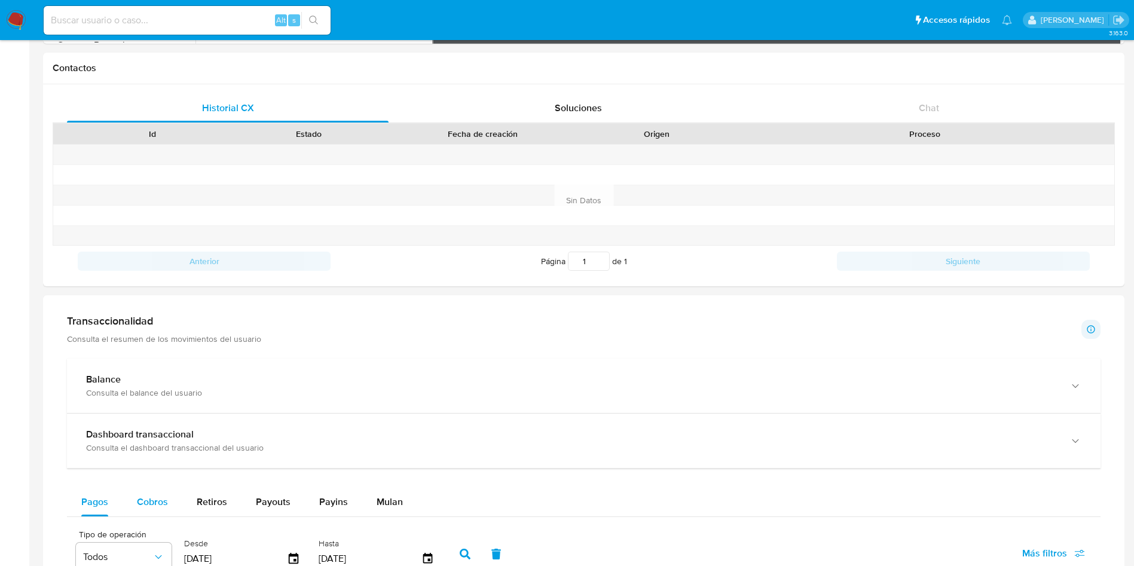
click at [158, 501] on span "Cobros" at bounding box center [152, 502] width 31 height 14
select select "10"
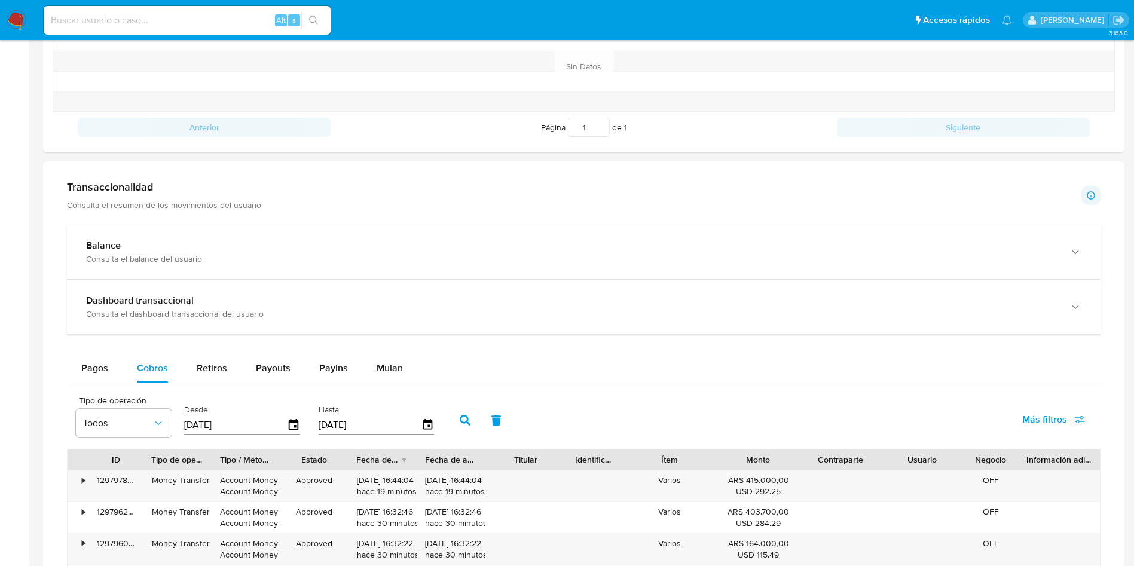
scroll to position [0, 0]
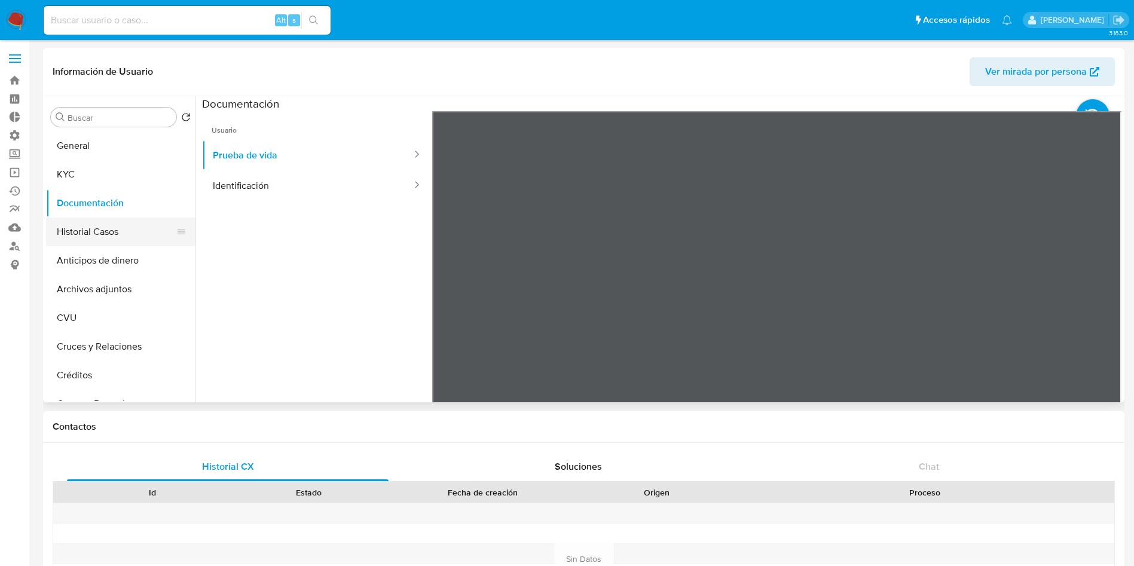
click at [103, 225] on button "Historial Casos" at bounding box center [116, 232] width 140 height 29
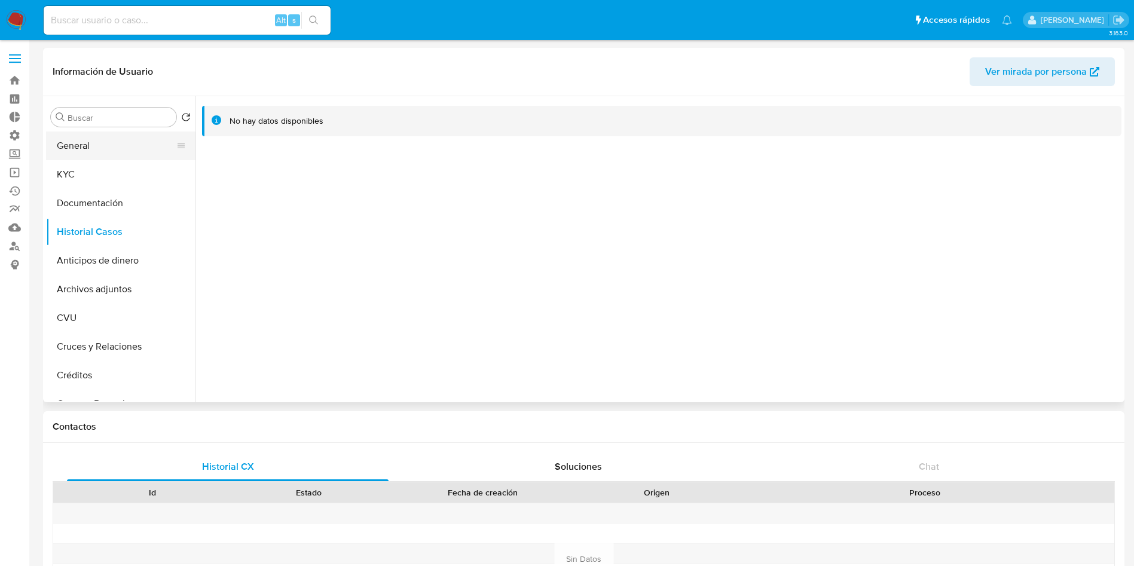
click at [92, 153] on button "General" at bounding box center [116, 146] width 140 height 29
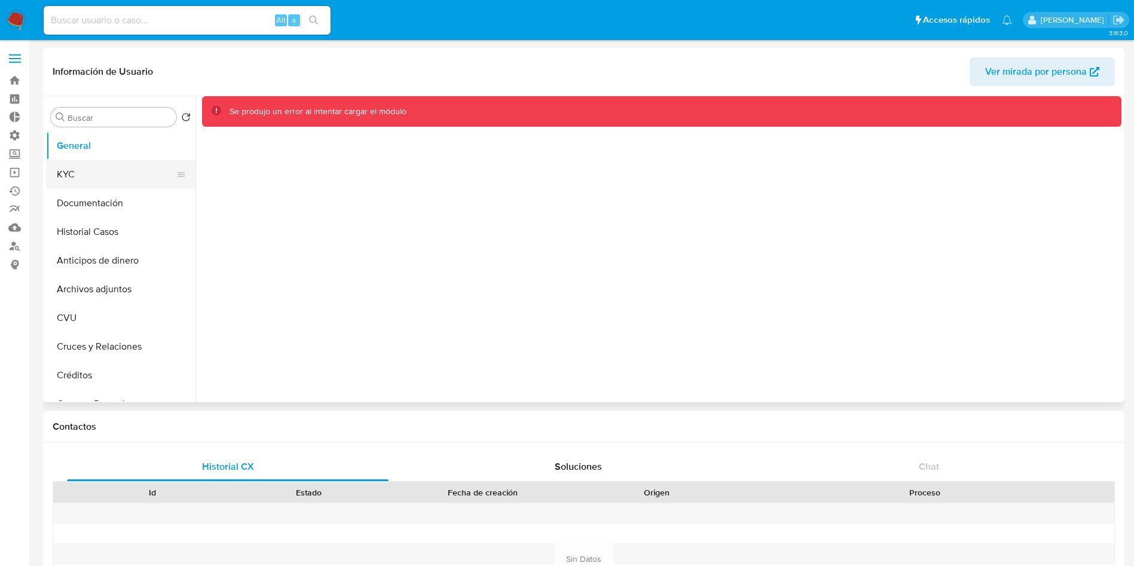
click at [102, 169] on button "KYC" at bounding box center [116, 174] width 140 height 29
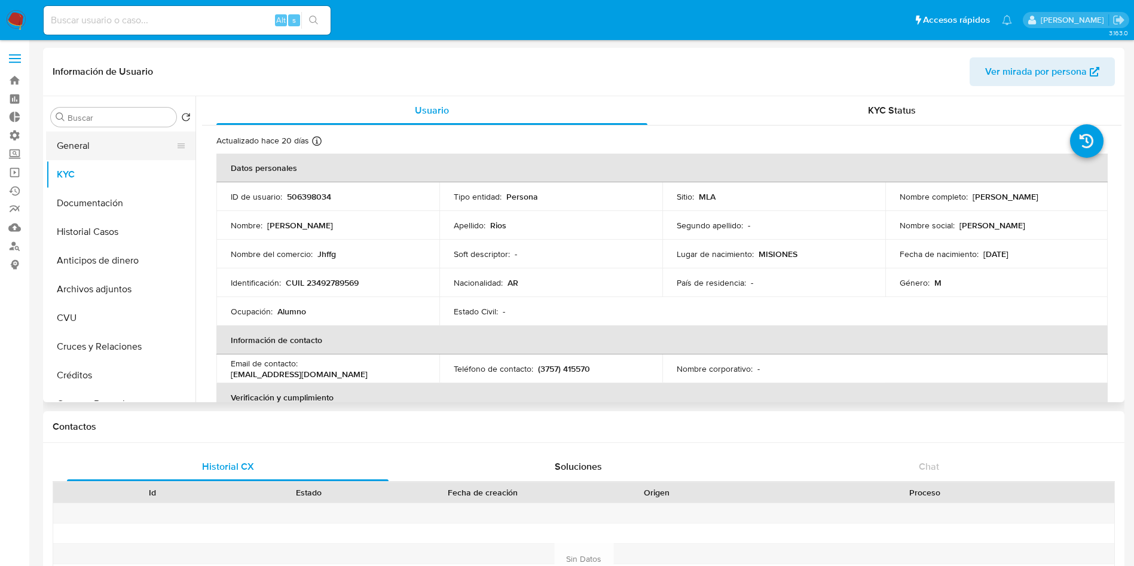
click at [103, 147] on button "General" at bounding box center [116, 146] width 140 height 29
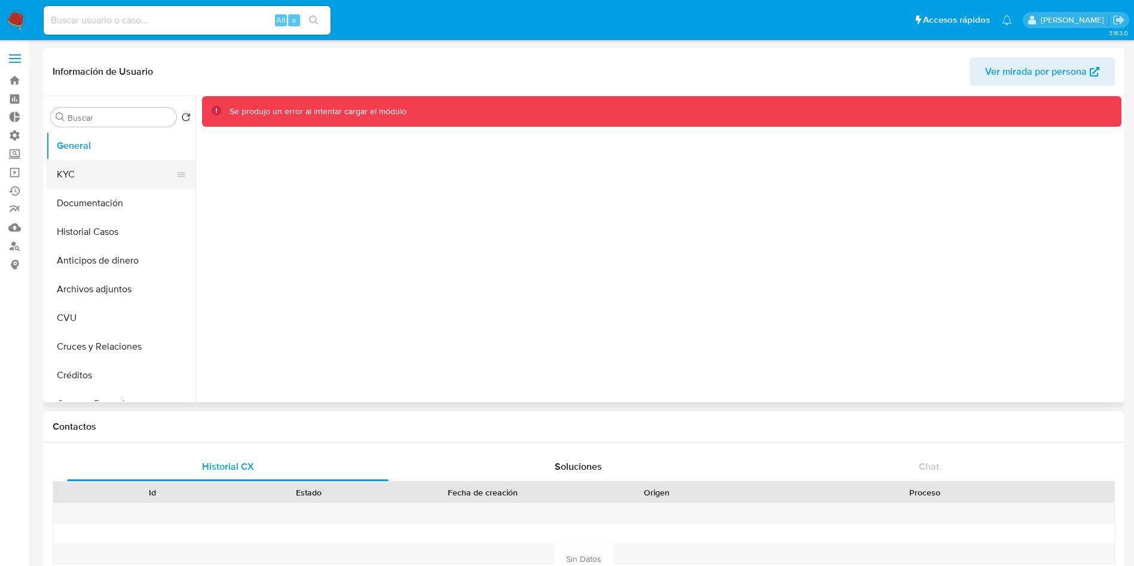
click at [133, 173] on button "KYC" at bounding box center [116, 174] width 140 height 29
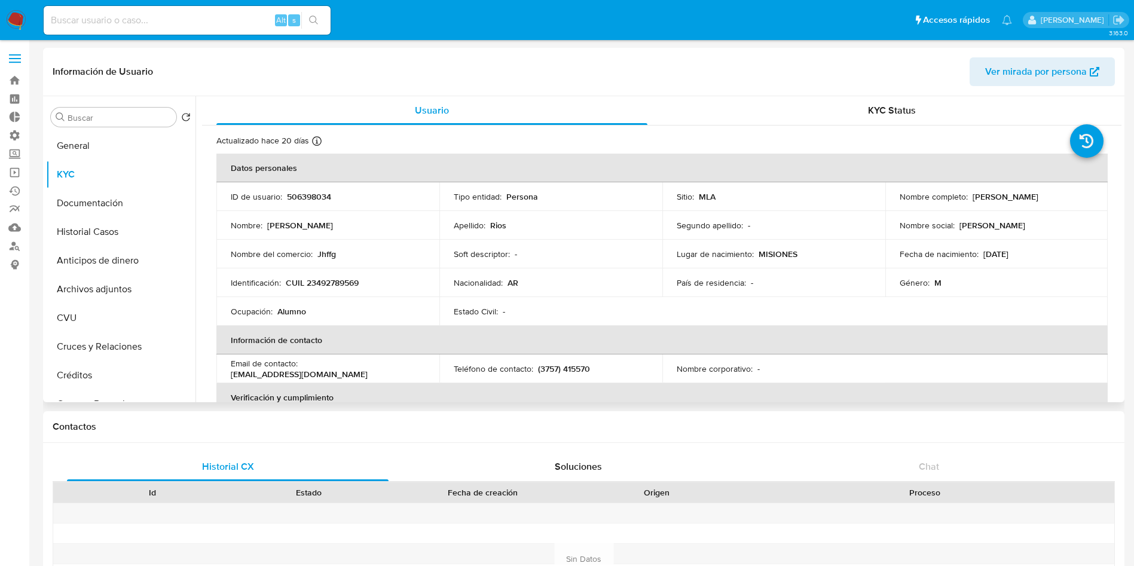
click at [309, 199] on p "506398034" at bounding box center [309, 196] width 44 height 11
copy p "506398034"
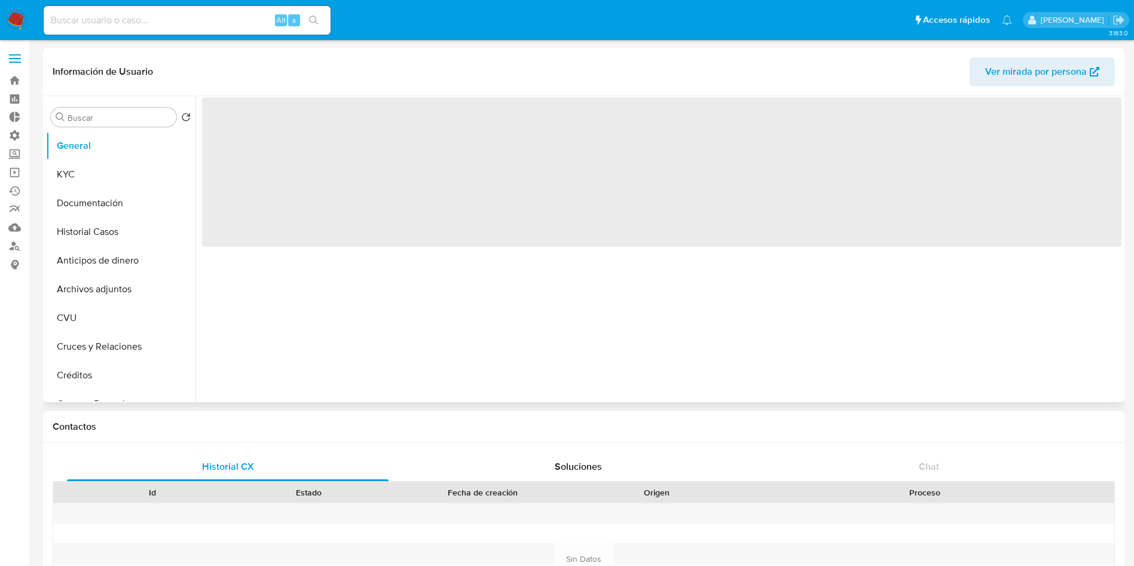
select select "10"
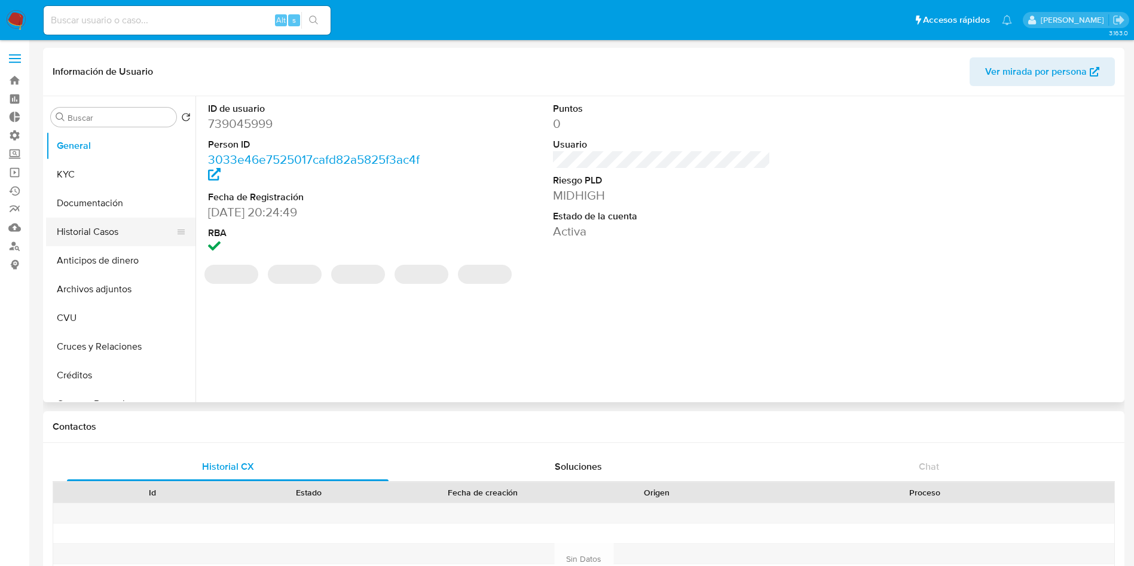
click at [68, 242] on button "Historial Casos" at bounding box center [116, 232] width 140 height 29
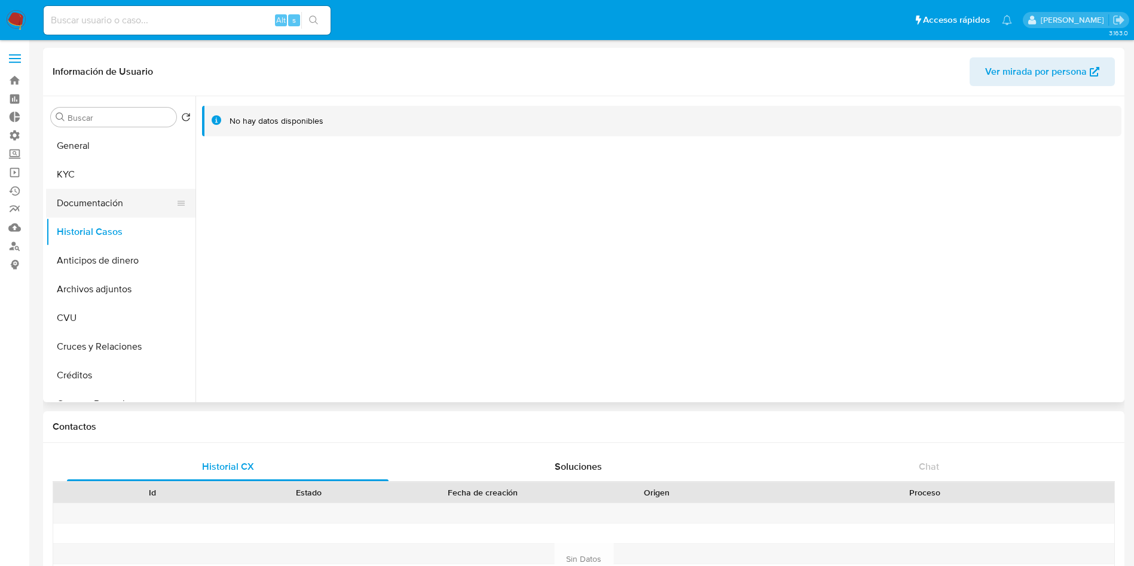
click at [98, 200] on button "Documentación" at bounding box center [116, 203] width 140 height 29
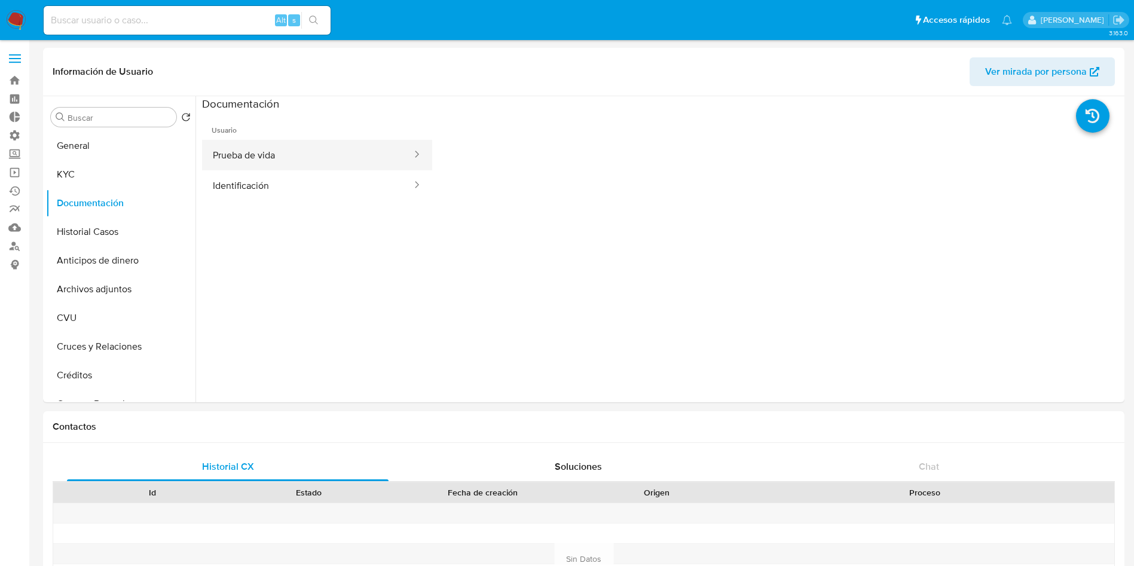
click at [246, 151] on button "Prueba de vida" at bounding box center [307, 155] width 211 height 30
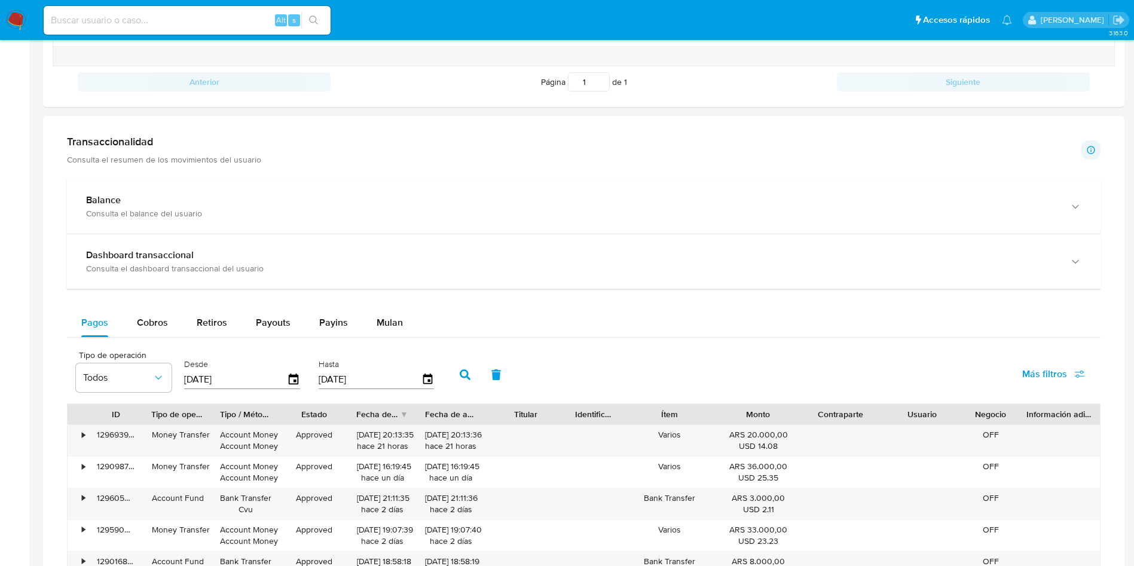
click at [152, 321] on span "Cobros" at bounding box center [152, 323] width 31 height 14
select select "10"
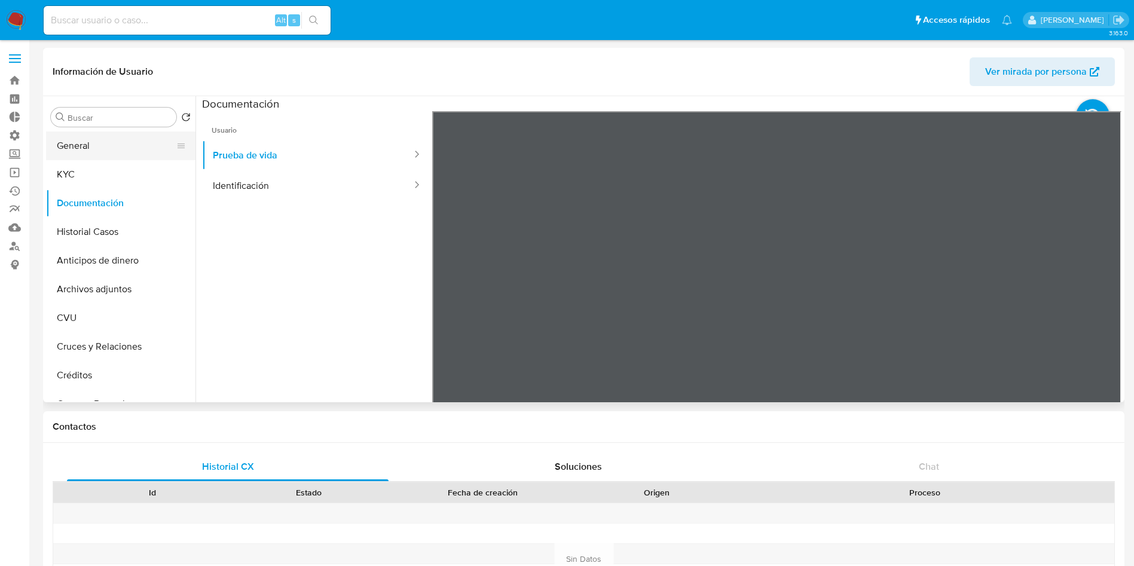
click at [144, 154] on button "General" at bounding box center [116, 146] width 140 height 29
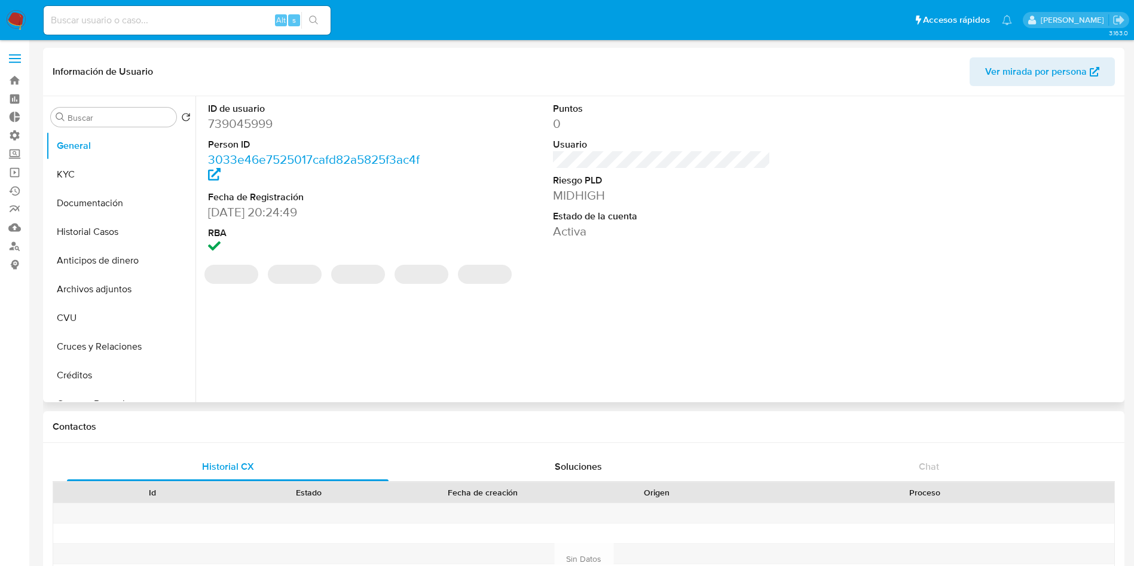
click at [260, 124] on dd "739045999" at bounding box center [317, 123] width 218 height 17
copy dd "739045999"
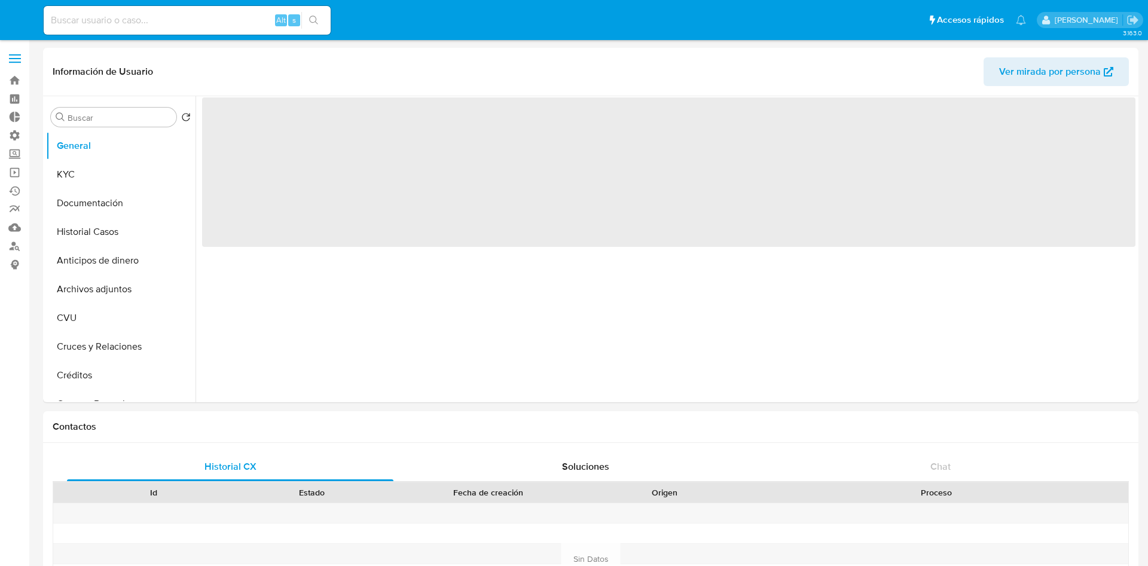
select select "10"
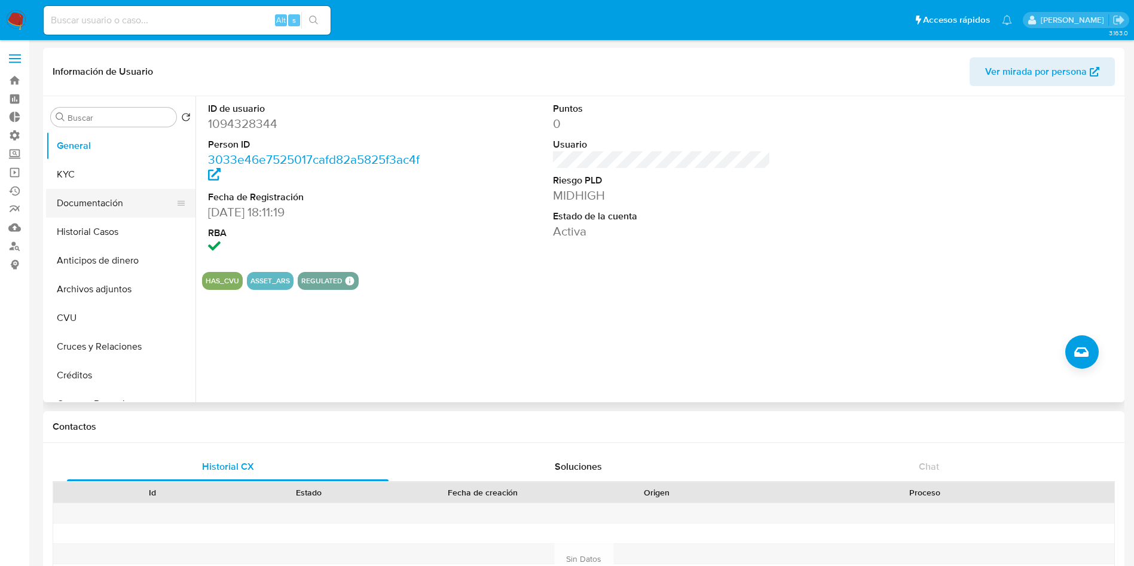
drag, startPoint x: 117, startPoint y: 237, endPoint x: 114, endPoint y: 200, distance: 37.2
click at [117, 237] on button "Historial Casos" at bounding box center [120, 232] width 149 height 29
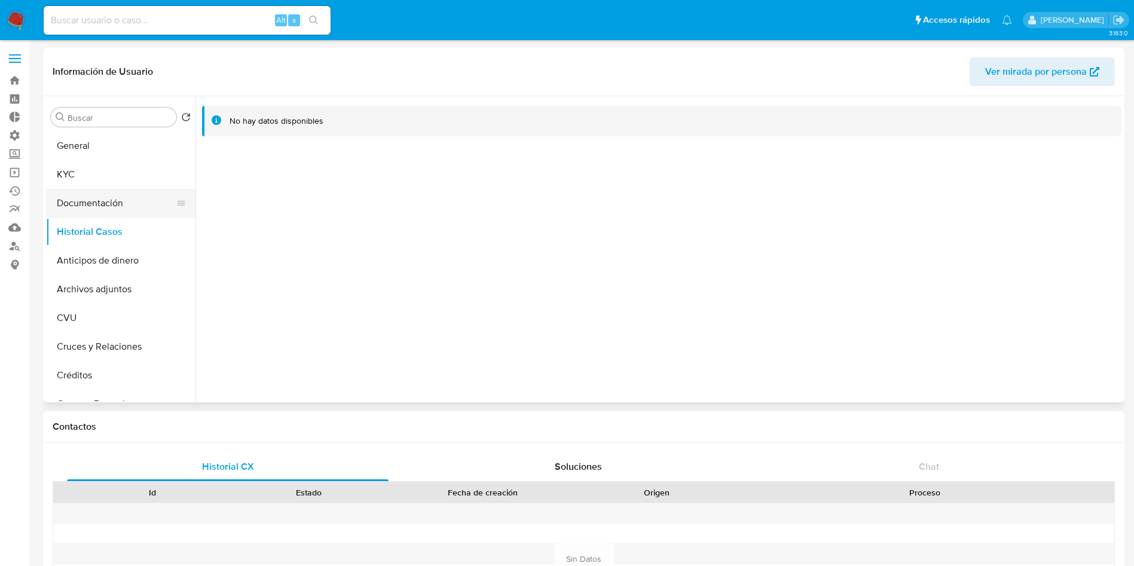
click at [113, 200] on button "Documentación" at bounding box center [116, 203] width 140 height 29
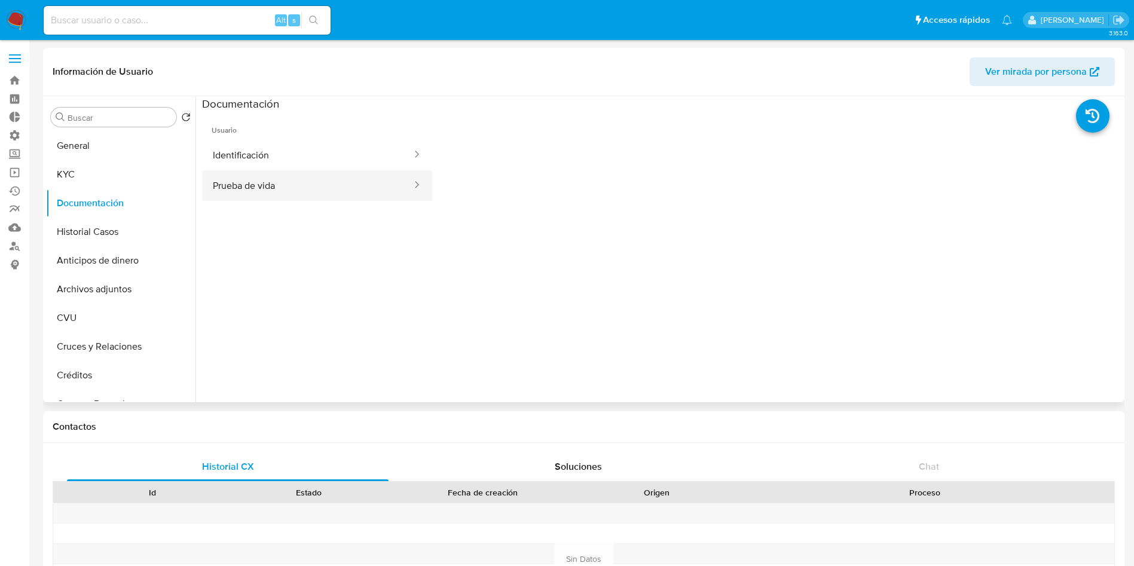
click at [325, 179] on button "Prueba de vida" at bounding box center [307, 185] width 211 height 30
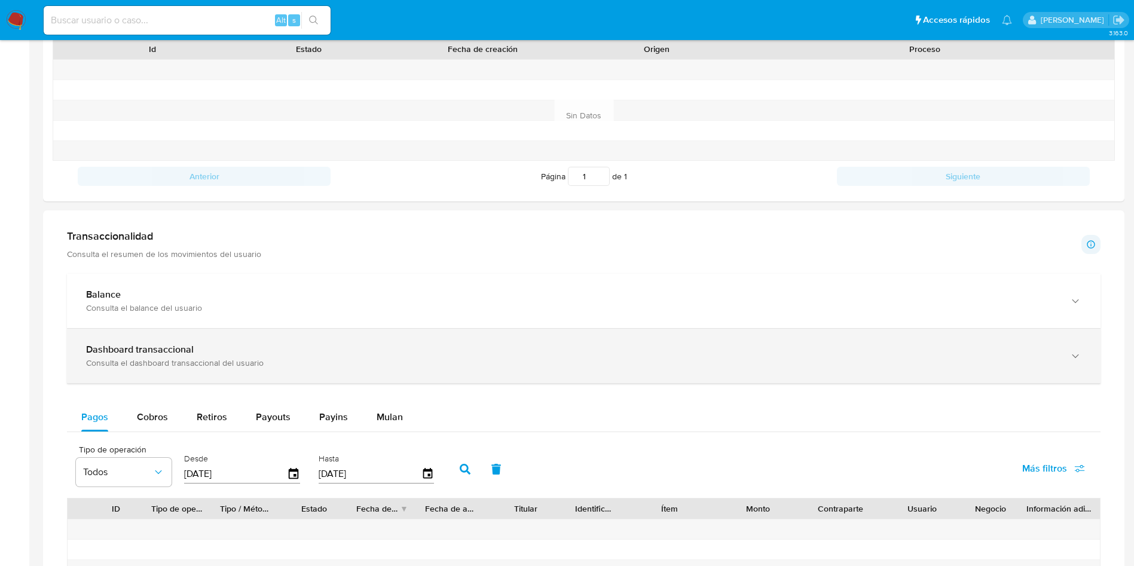
scroll to position [448, 0]
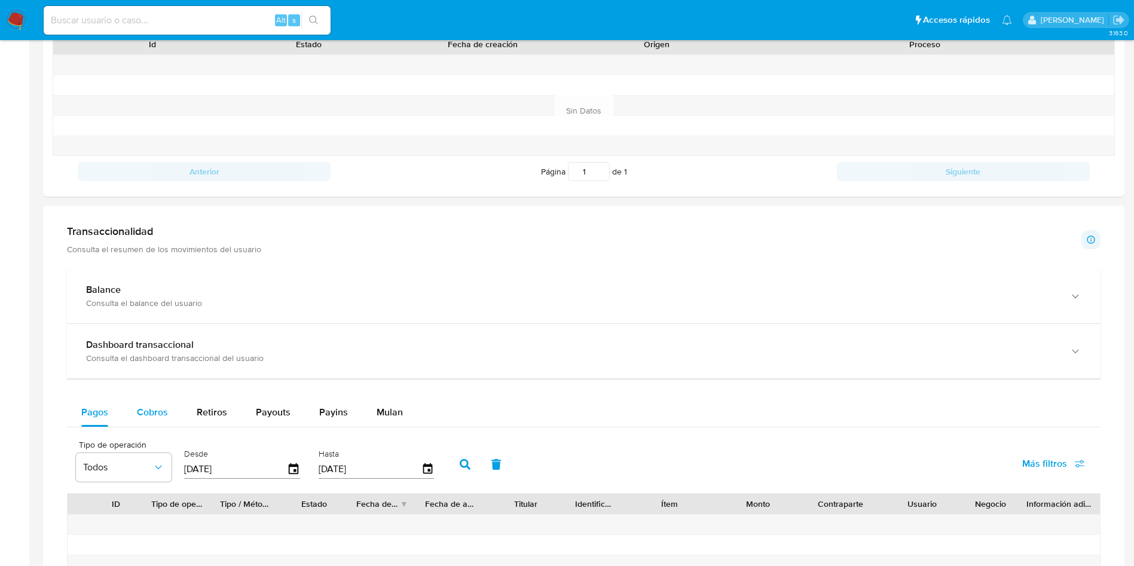
click at [159, 401] on div "Cobros" at bounding box center [152, 412] width 31 height 29
select select "10"
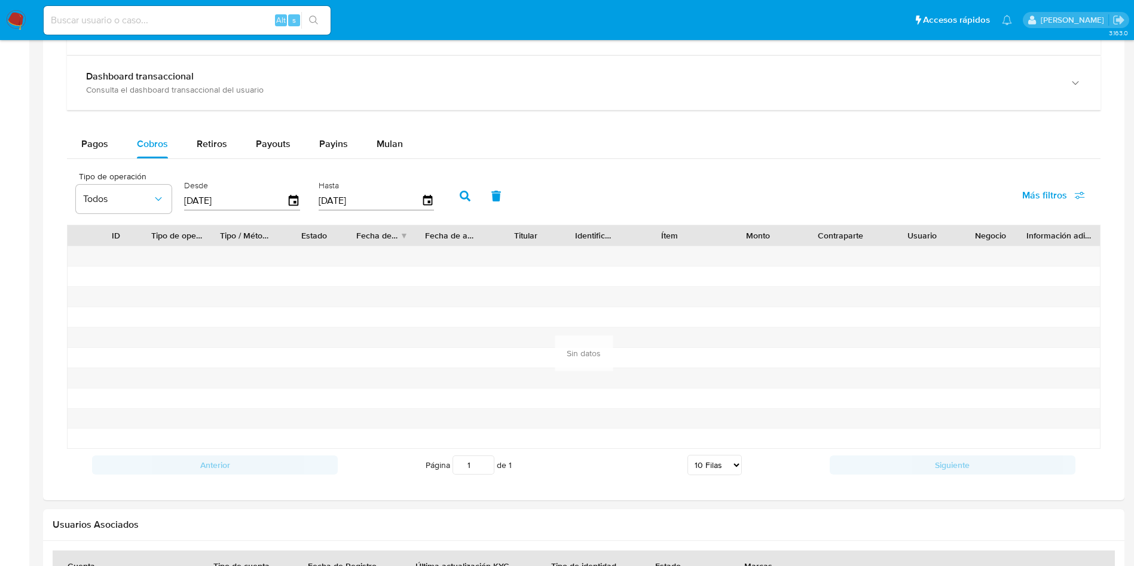
scroll to position [718, 0]
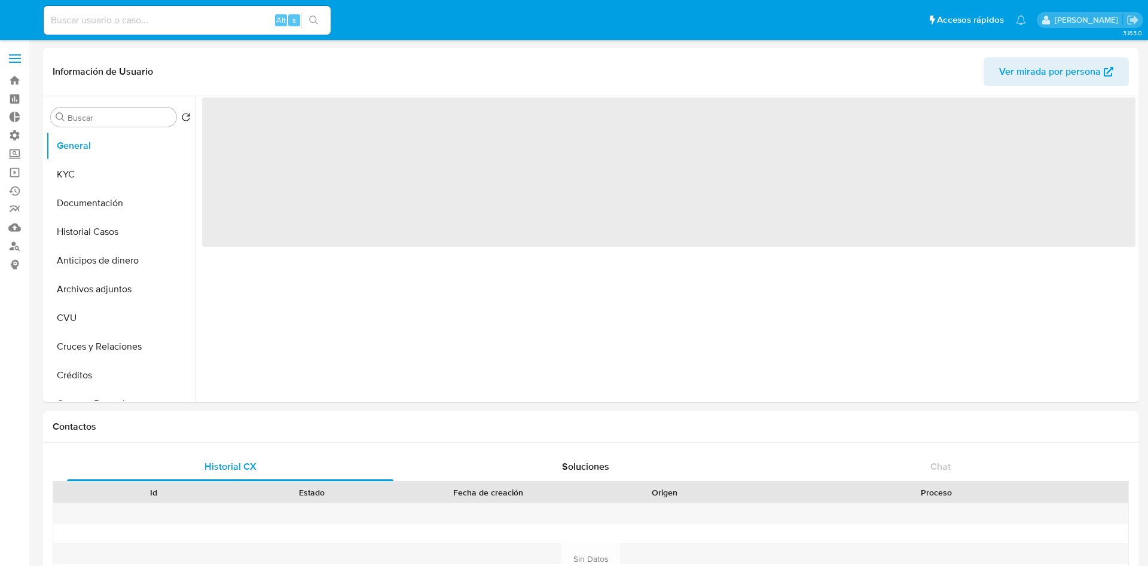
select select "10"
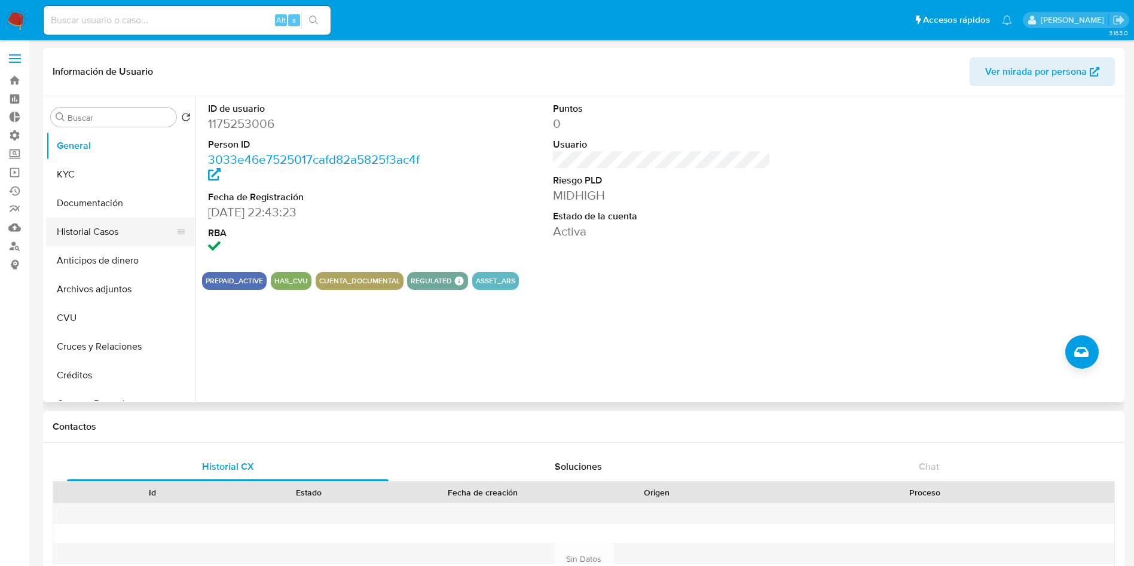
click at [114, 240] on button "Historial Casos" at bounding box center [116, 232] width 140 height 29
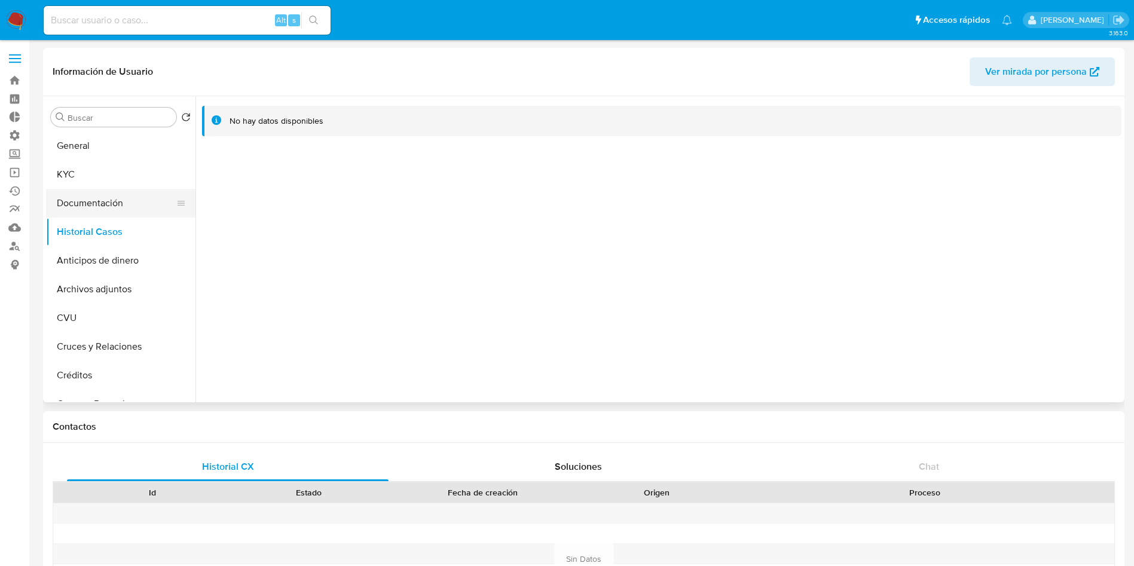
click at [112, 200] on button "Documentación" at bounding box center [116, 203] width 140 height 29
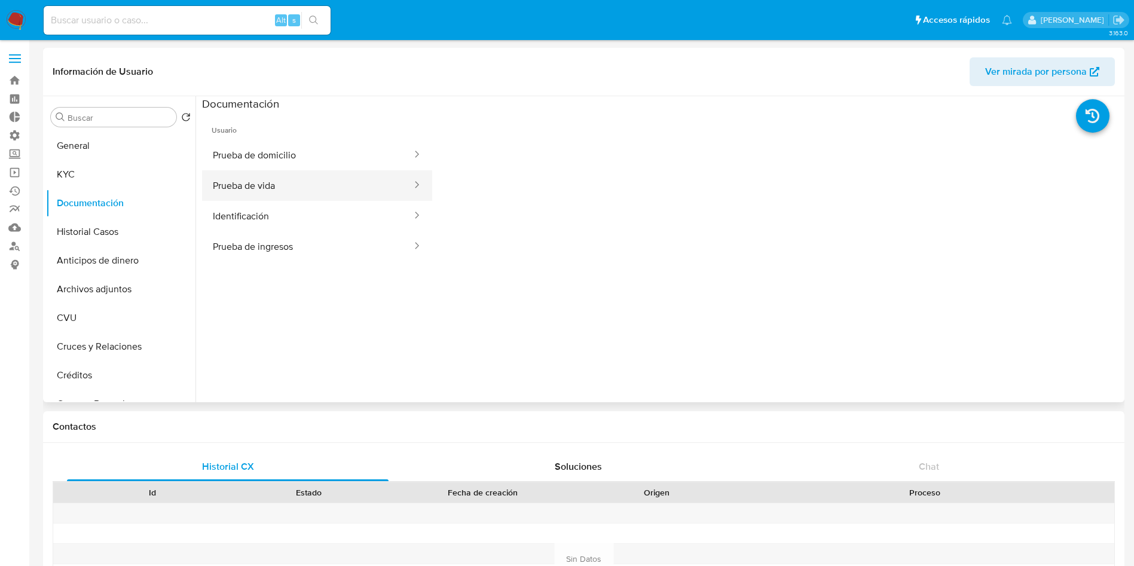
click at [303, 184] on button "Prueba de vida" at bounding box center [307, 185] width 211 height 30
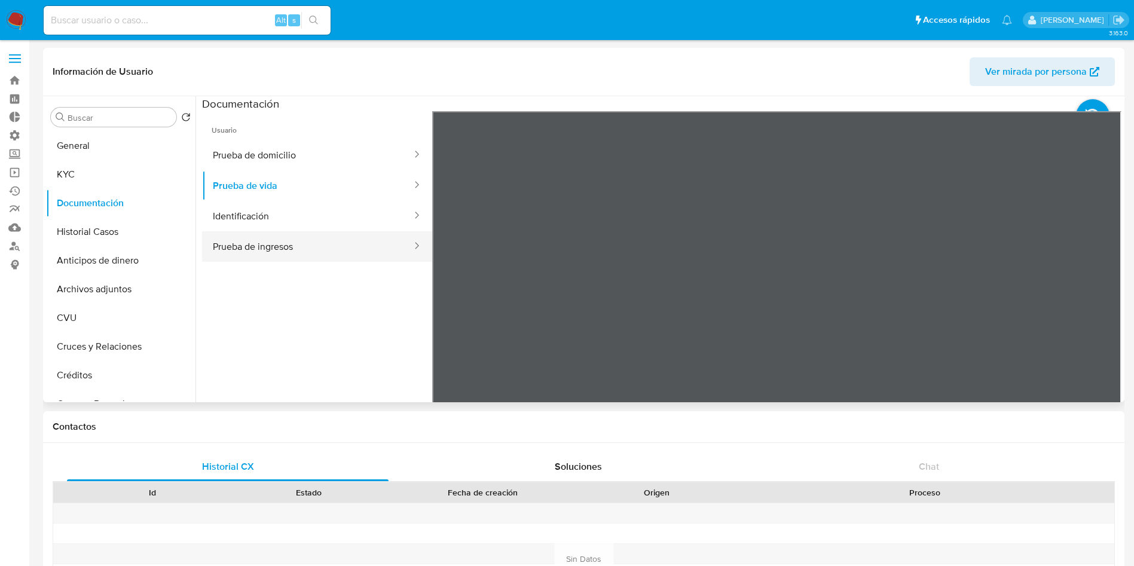
click at [286, 242] on button "Prueba de ingresos" at bounding box center [307, 246] width 211 height 30
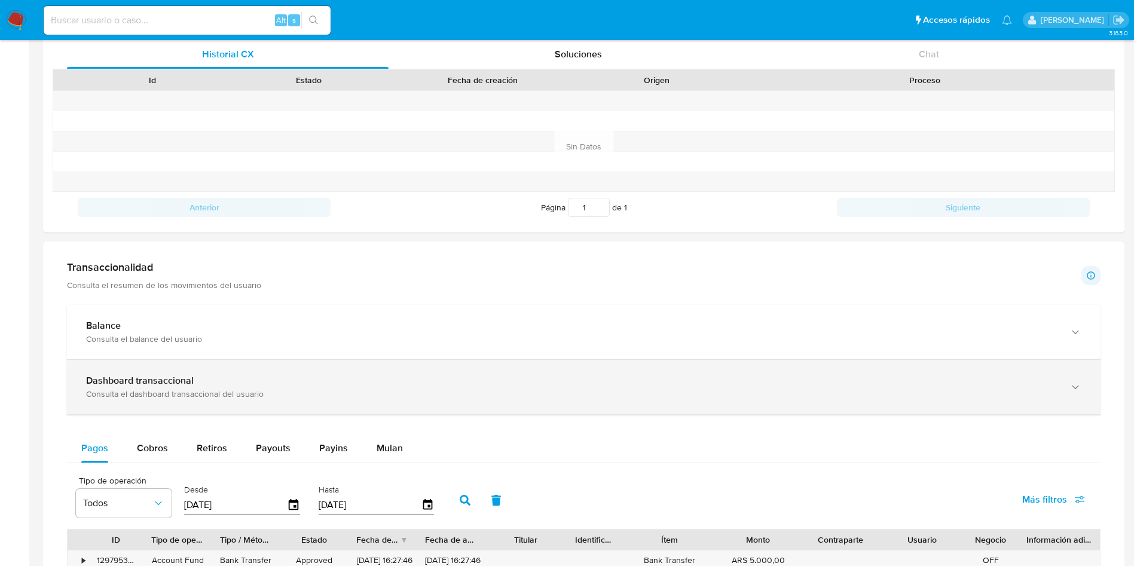
scroll to position [448, 0]
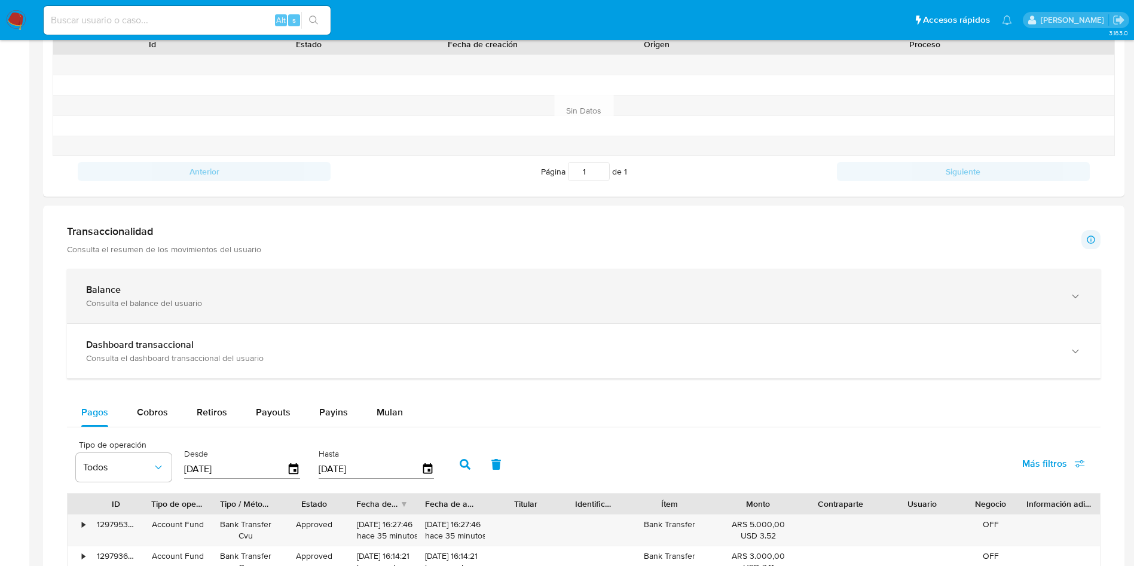
click at [169, 288] on div "Balance" at bounding box center [572, 290] width 972 height 12
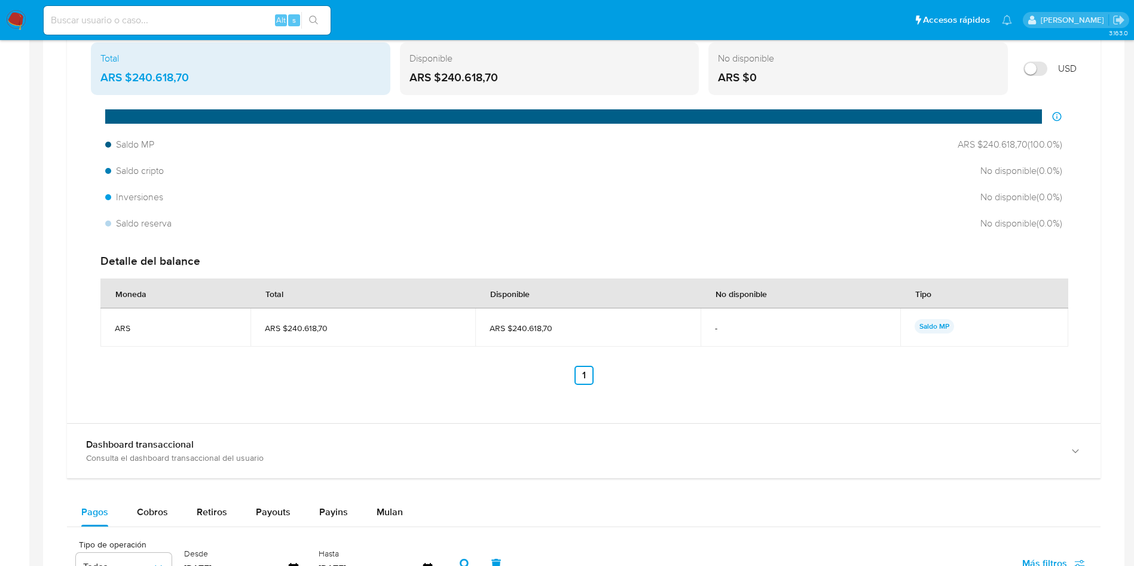
scroll to position [718, 0]
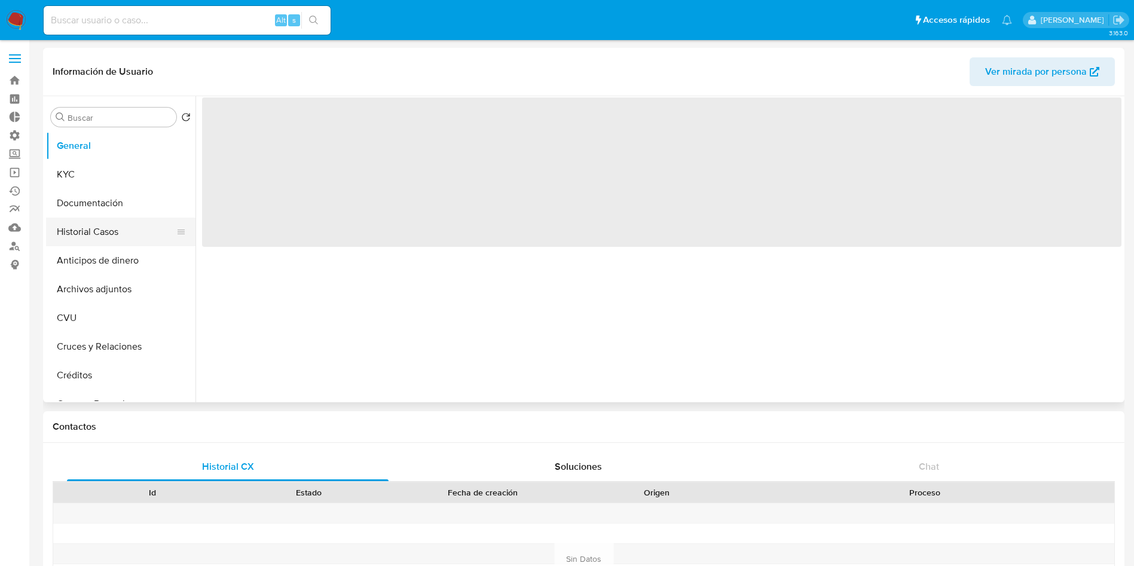
click at [88, 237] on button "Historial Casos" at bounding box center [116, 232] width 140 height 29
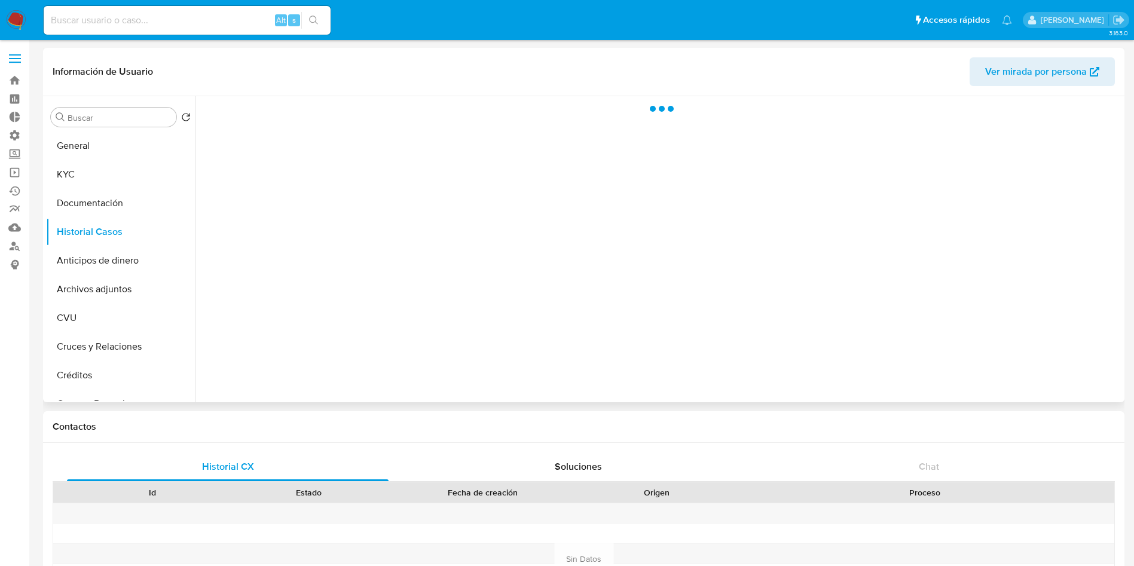
select select "10"
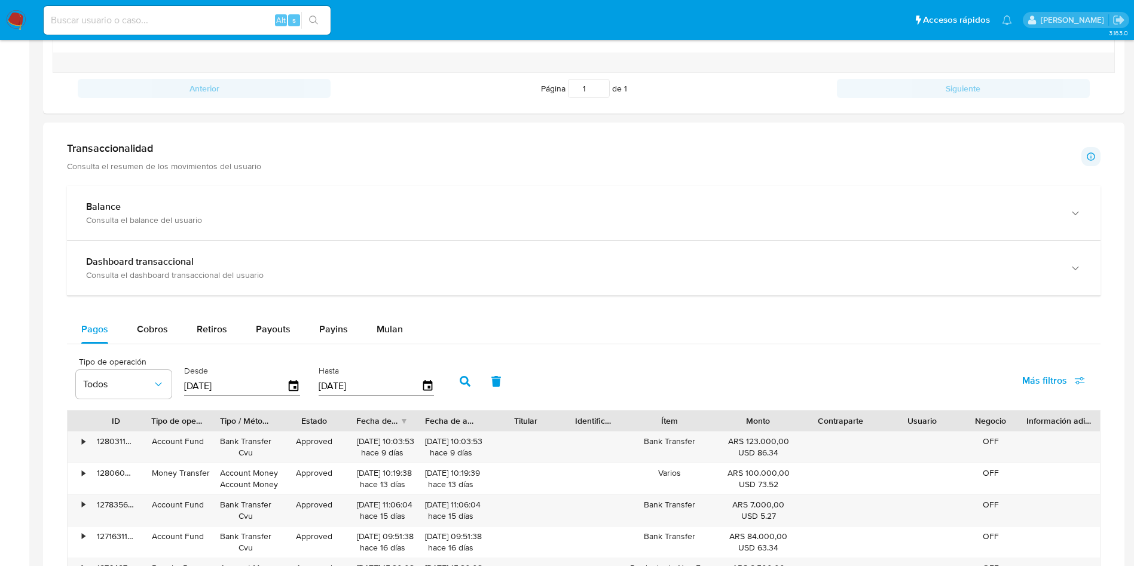
scroll to position [628, 0]
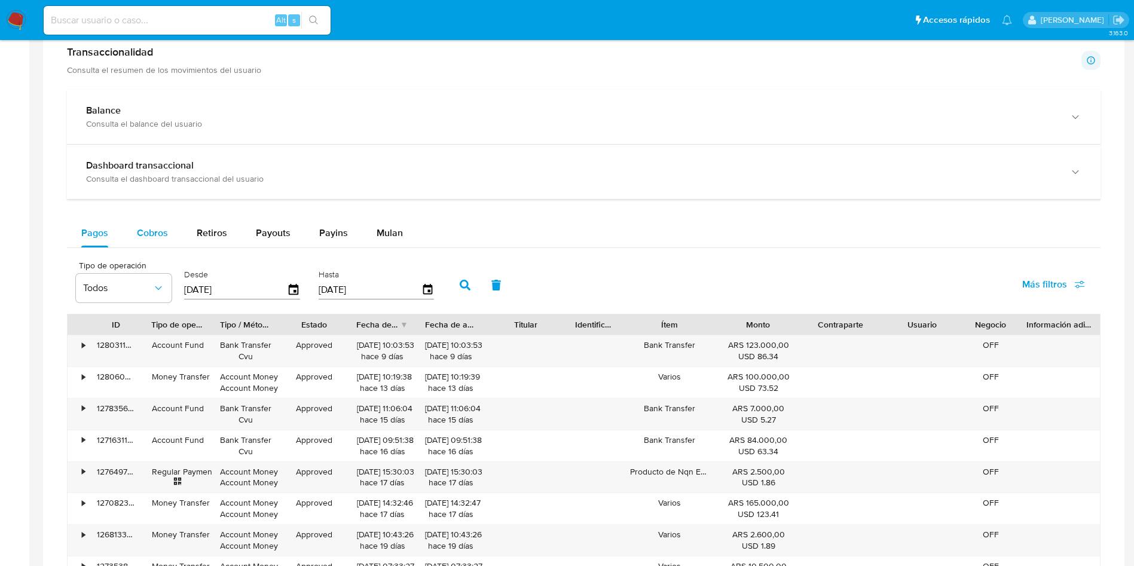
click at [140, 227] on span "Cobros" at bounding box center [152, 233] width 31 height 14
select select "10"
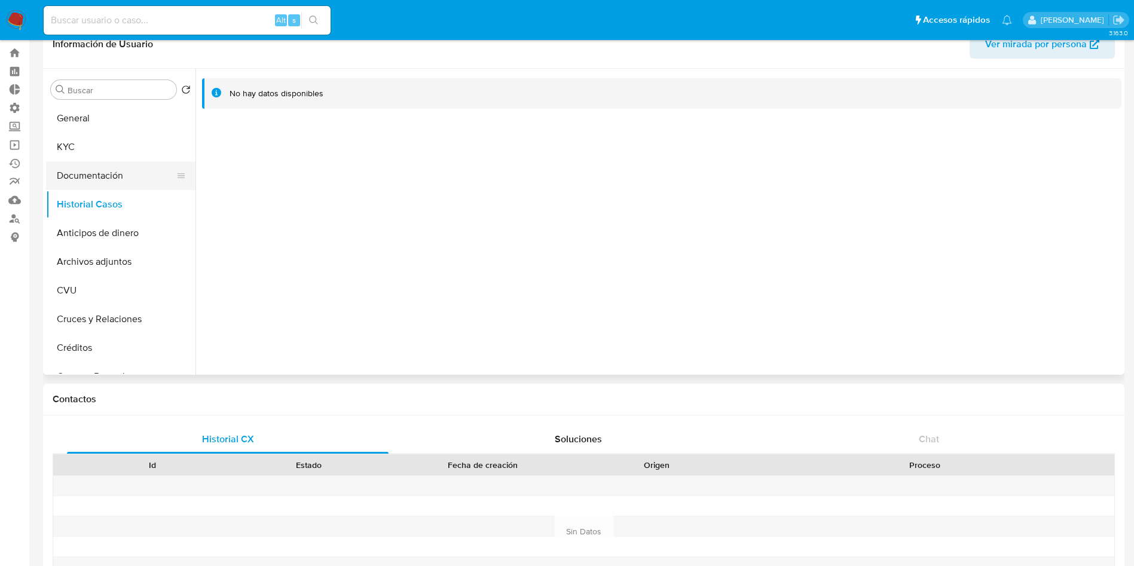
scroll to position [0, 0]
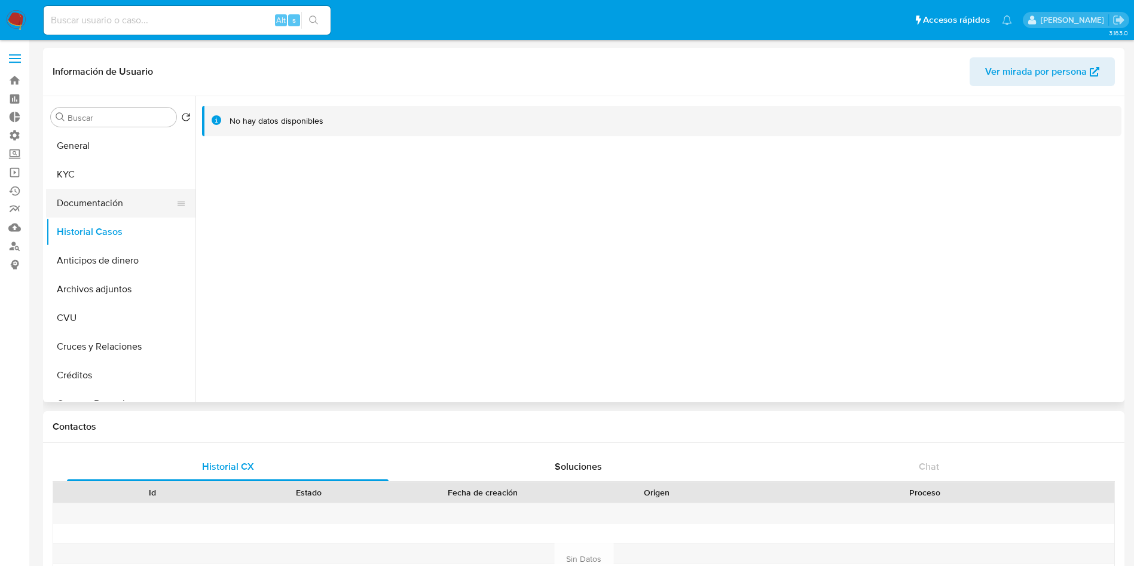
click at [91, 202] on button "Documentación" at bounding box center [116, 203] width 140 height 29
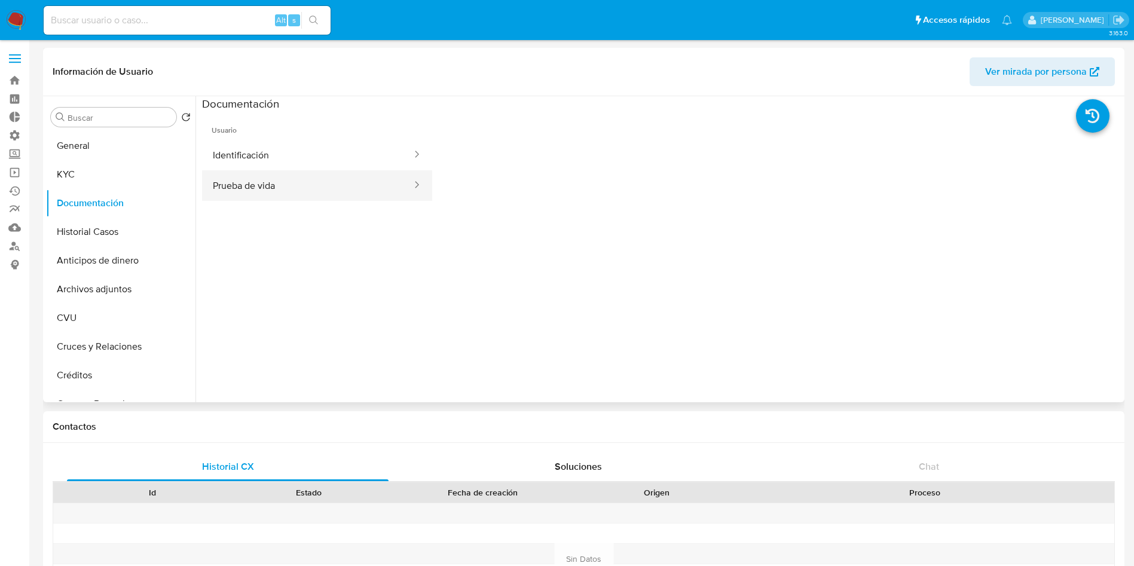
click at [266, 185] on button "Prueba de vida" at bounding box center [307, 185] width 211 height 30
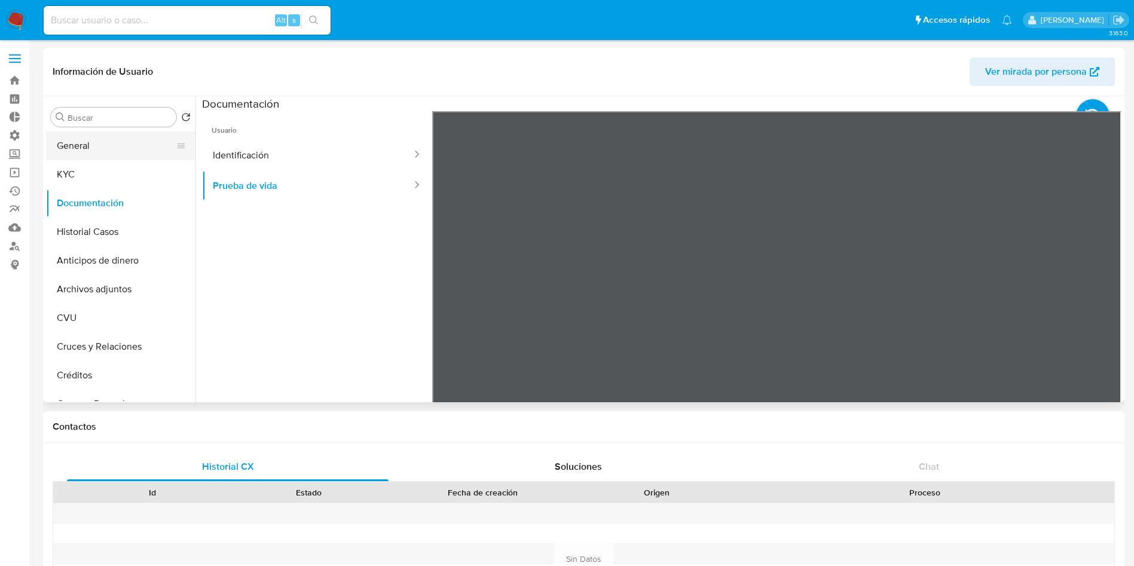
click at [86, 147] on button "General" at bounding box center [116, 146] width 140 height 29
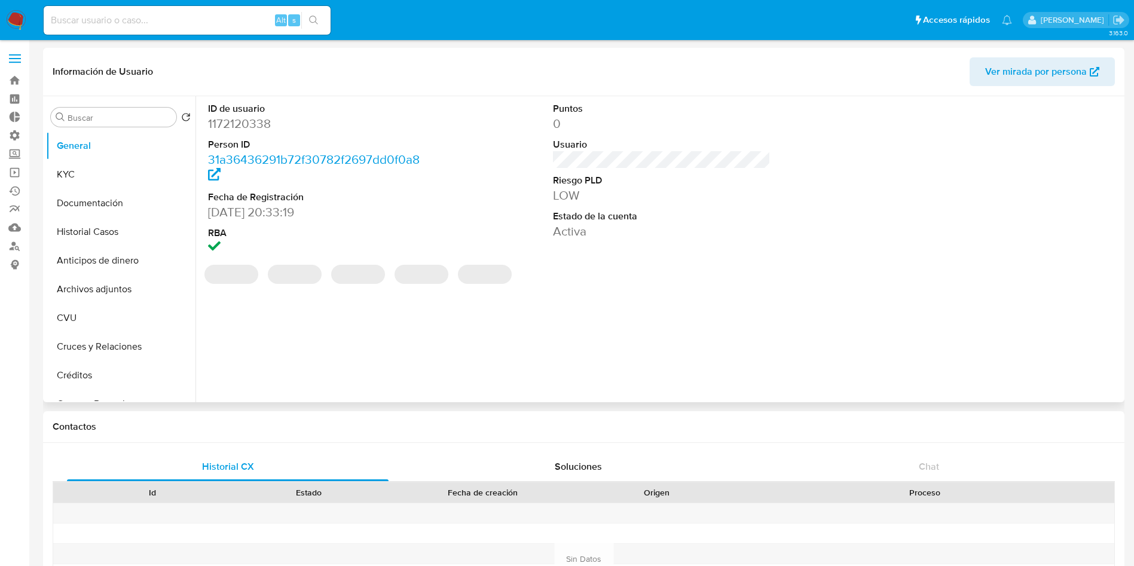
click at [250, 124] on dd "1172120338" at bounding box center [317, 123] width 218 height 17
copy dd "1172120338"
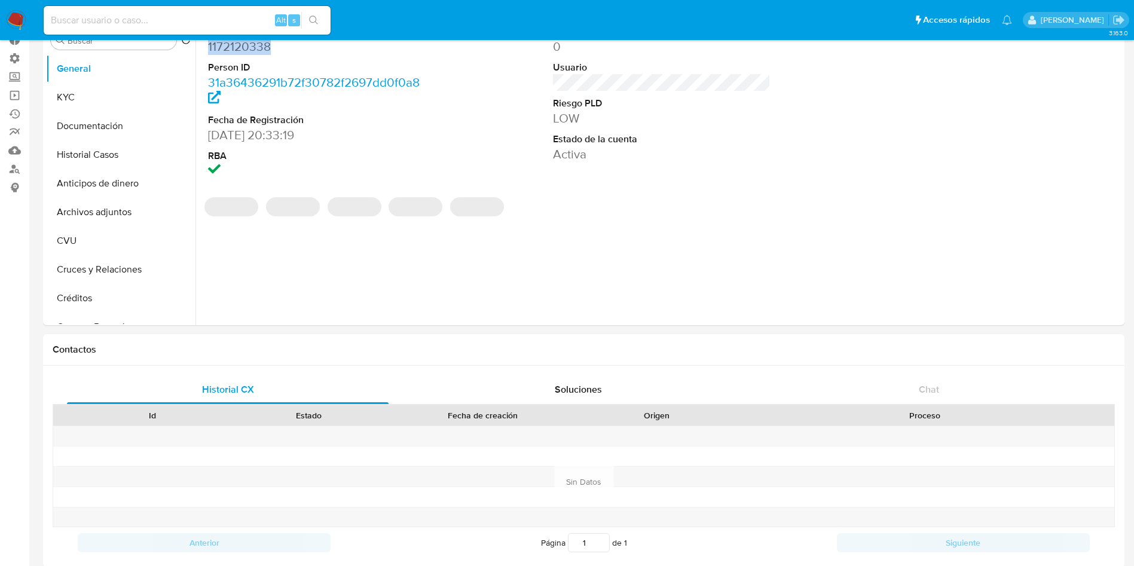
scroll to position [448, 0]
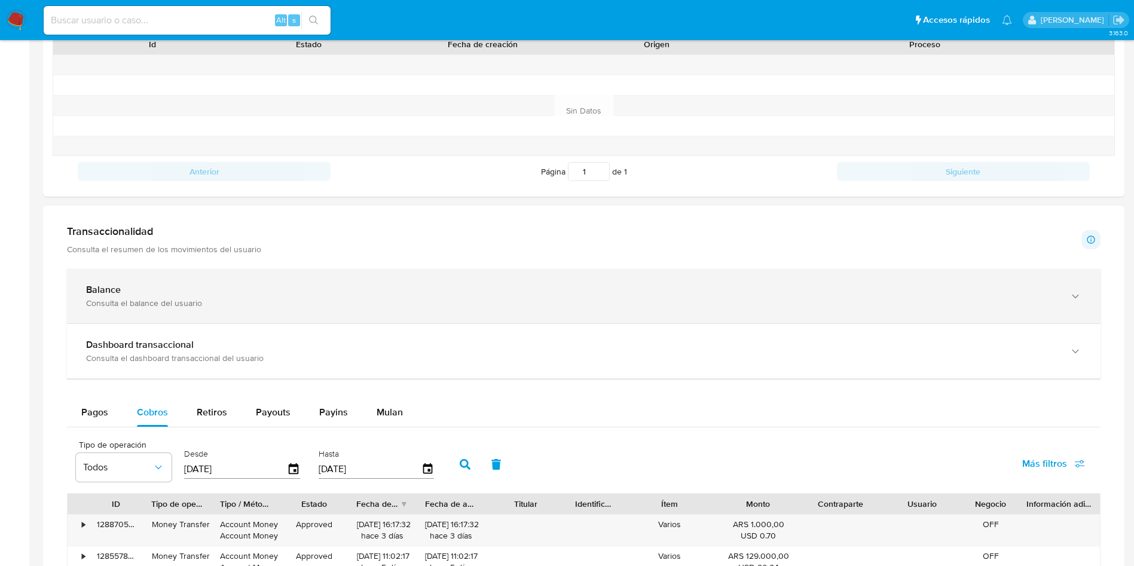
click at [153, 284] on div "Balance" at bounding box center [572, 290] width 972 height 12
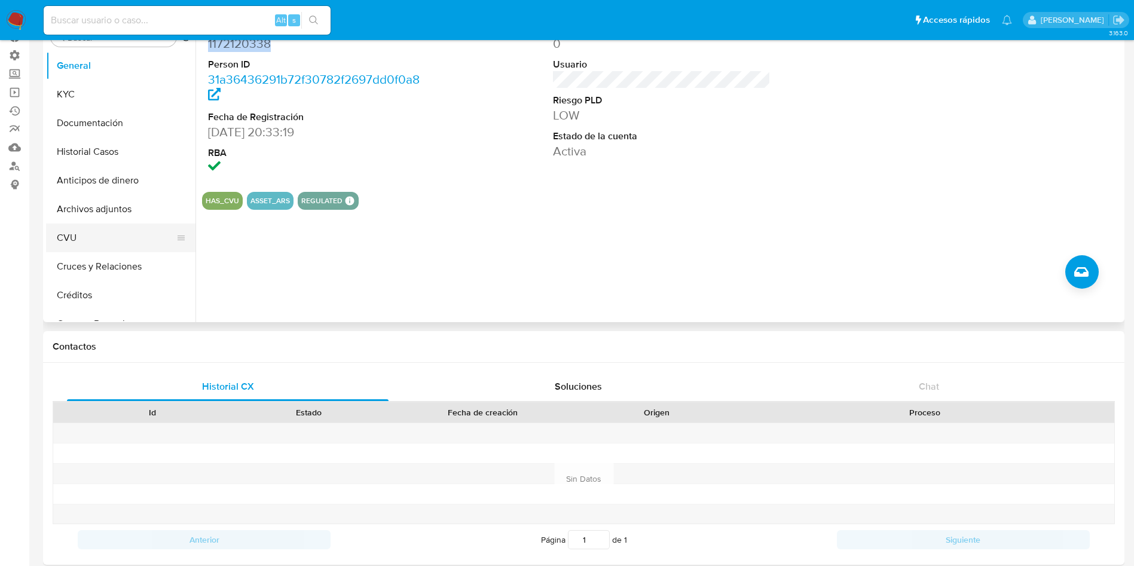
scroll to position [0, 0]
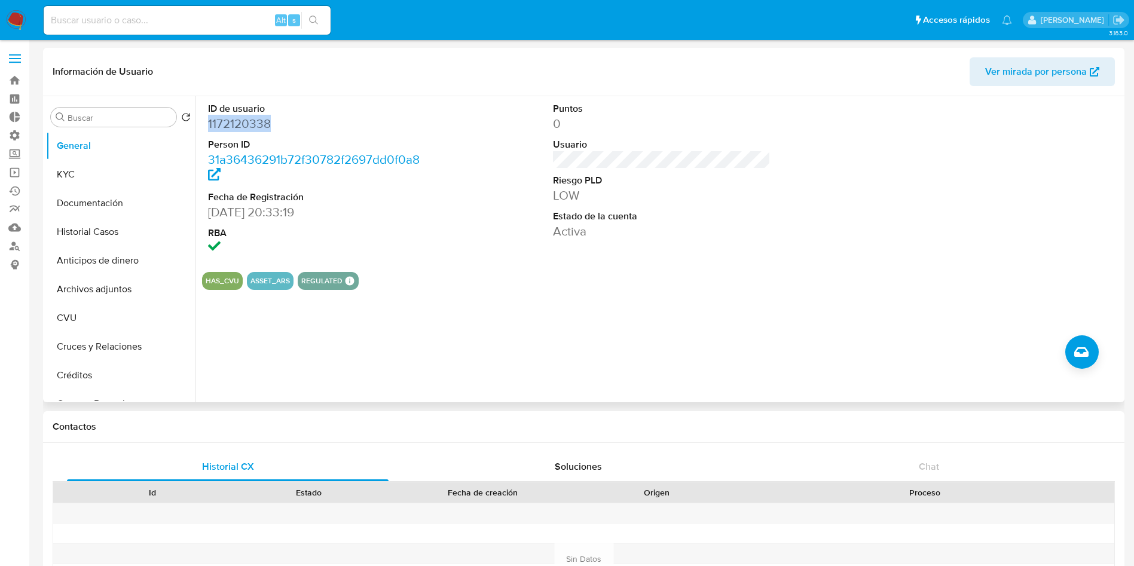
click at [231, 119] on dd "1172120338" at bounding box center [317, 123] width 218 height 17
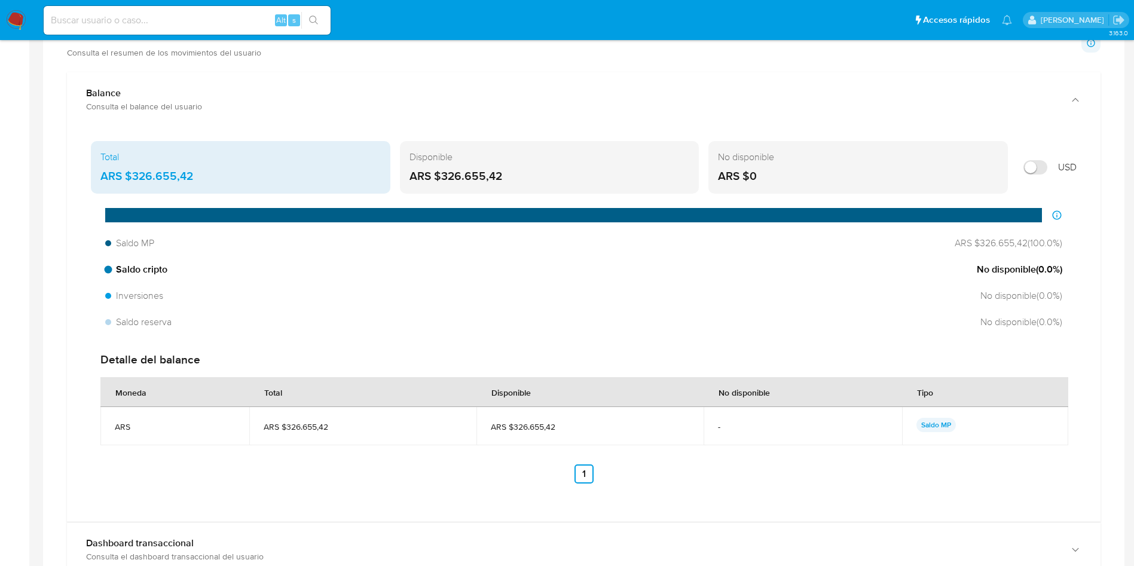
scroll to position [578, 0]
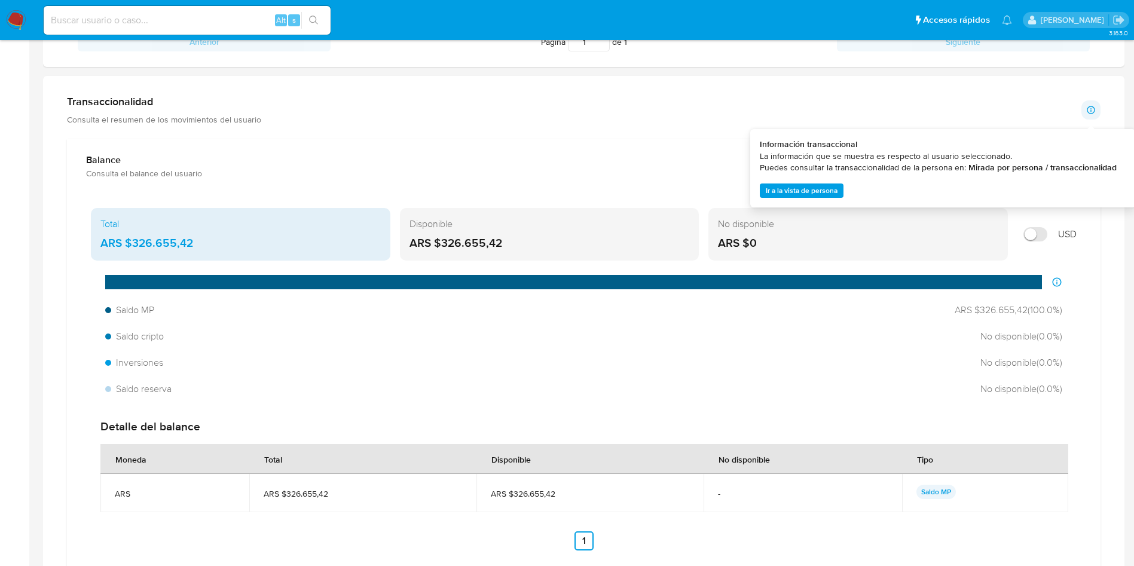
click at [1090, 113] on icon at bounding box center [1091, 110] width 8 height 8
click at [828, 186] on span "Ir a la vista de persona" at bounding box center [802, 191] width 72 height 12
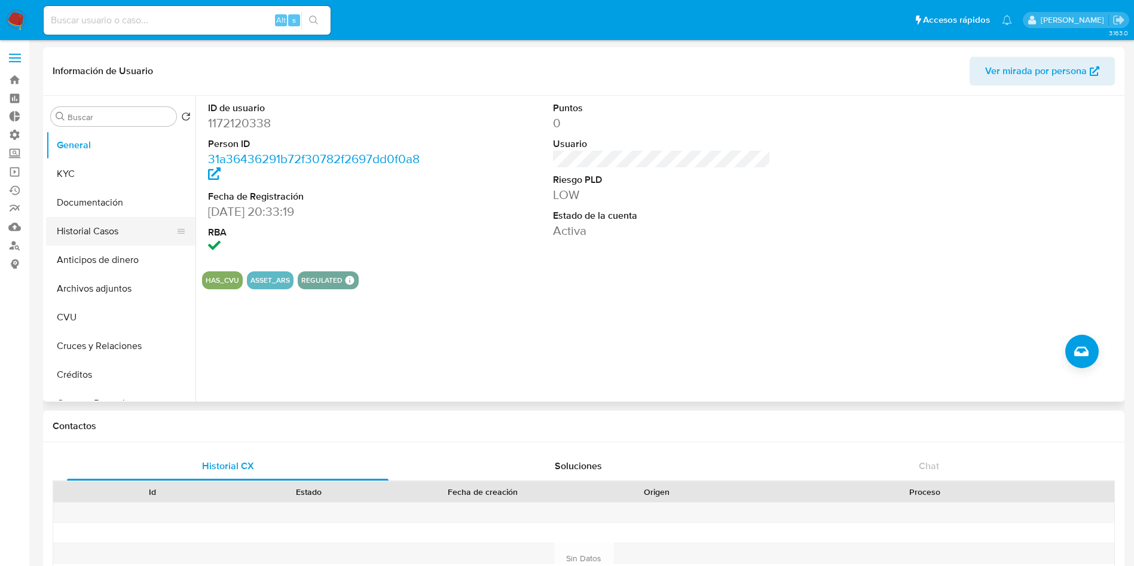
scroll to position [0, 0]
click at [118, 182] on button "KYC" at bounding box center [116, 174] width 140 height 29
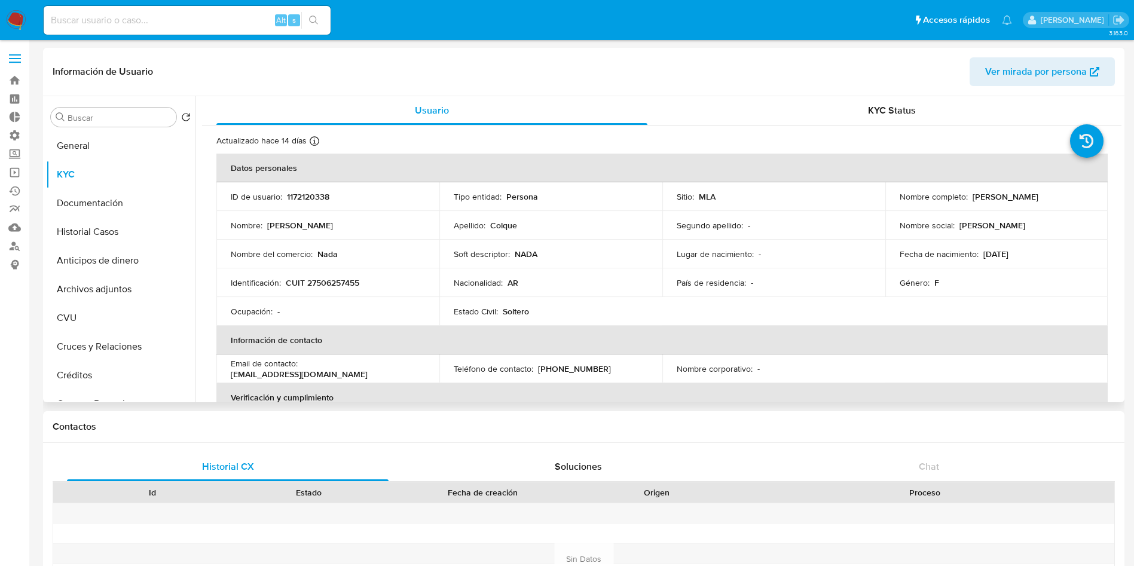
click at [298, 277] on p "CUIT 27506257455" at bounding box center [323, 282] width 74 height 11
click at [345, 277] on p "CUIT 27506257455" at bounding box center [323, 282] width 74 height 11
copy p "27506257455"
click at [325, 196] on p "1172120338" at bounding box center [308, 196] width 42 height 11
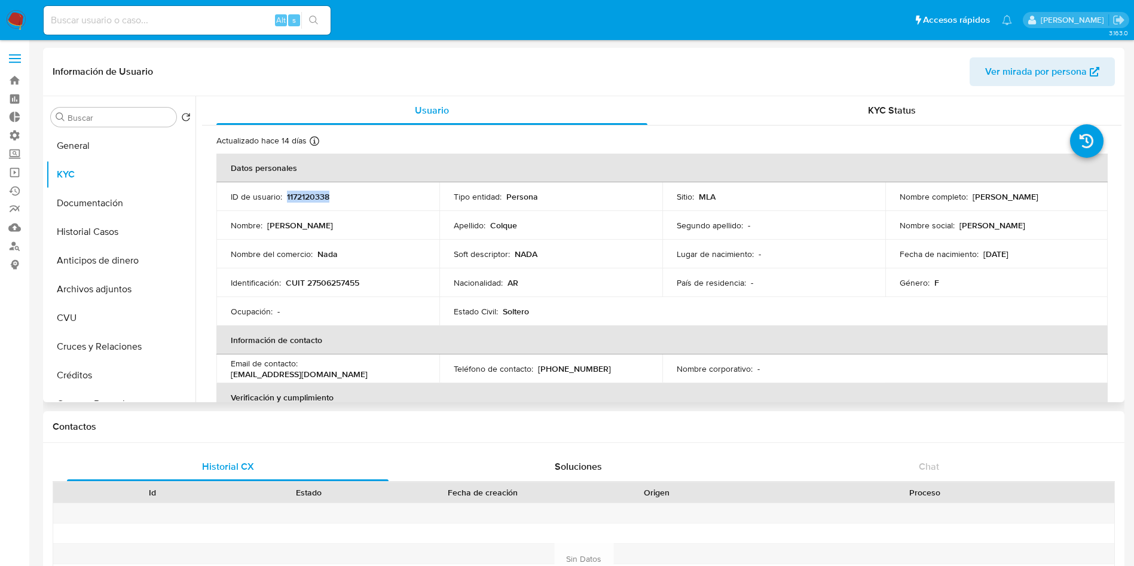
click at [325, 196] on p "1172120338" at bounding box center [308, 196] width 42 height 11
copy p "1172120338"
click at [106, 143] on button "General" at bounding box center [116, 146] width 140 height 29
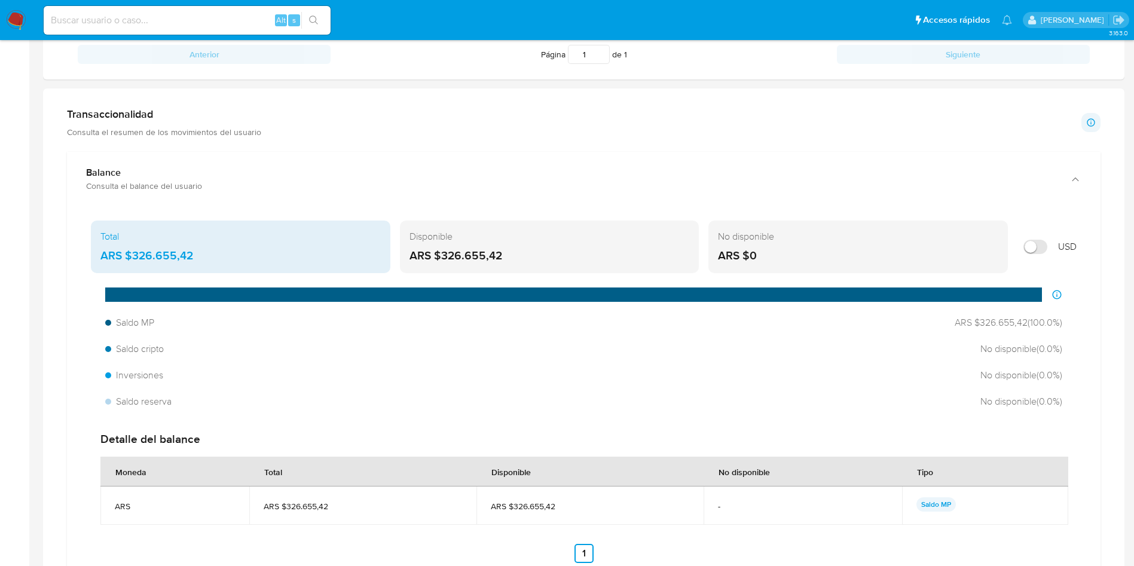
scroll to position [538, 0]
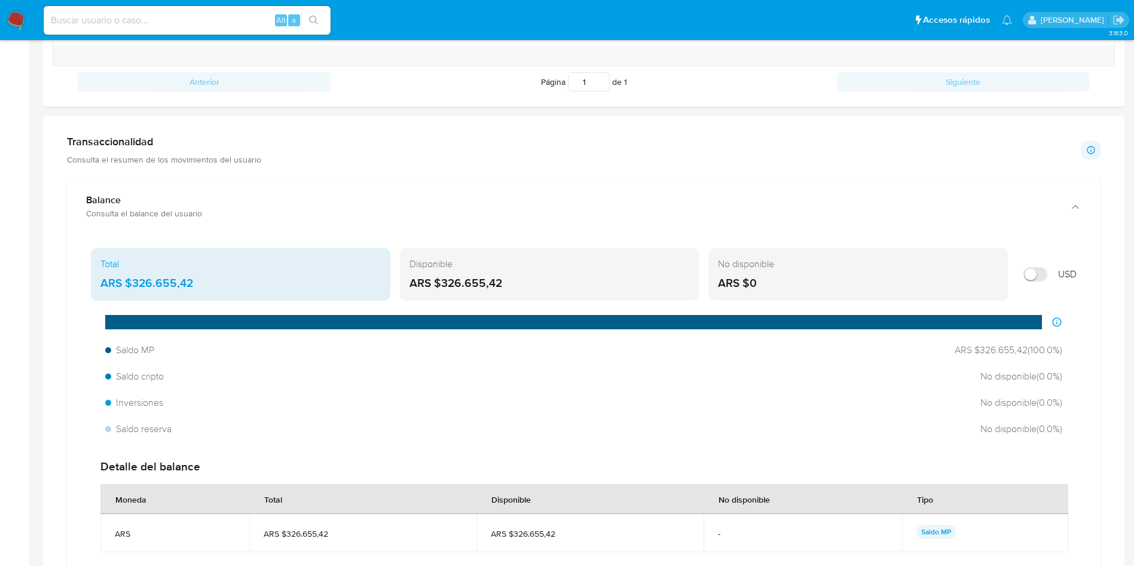
click at [192, 147] on h1 "Transaccionalidad" at bounding box center [164, 141] width 194 height 13
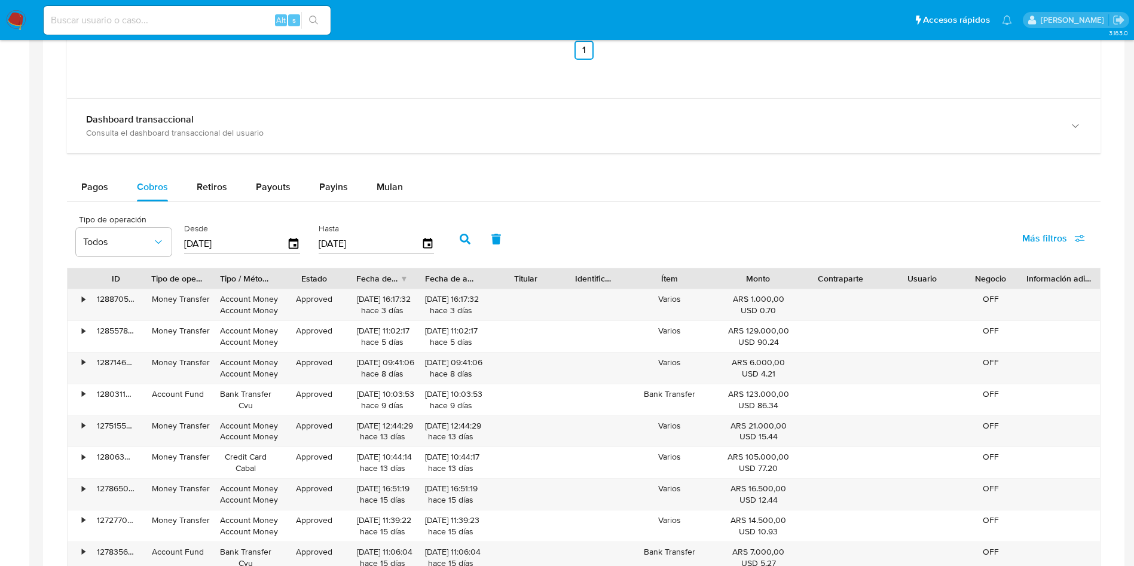
scroll to position [1256, 0]
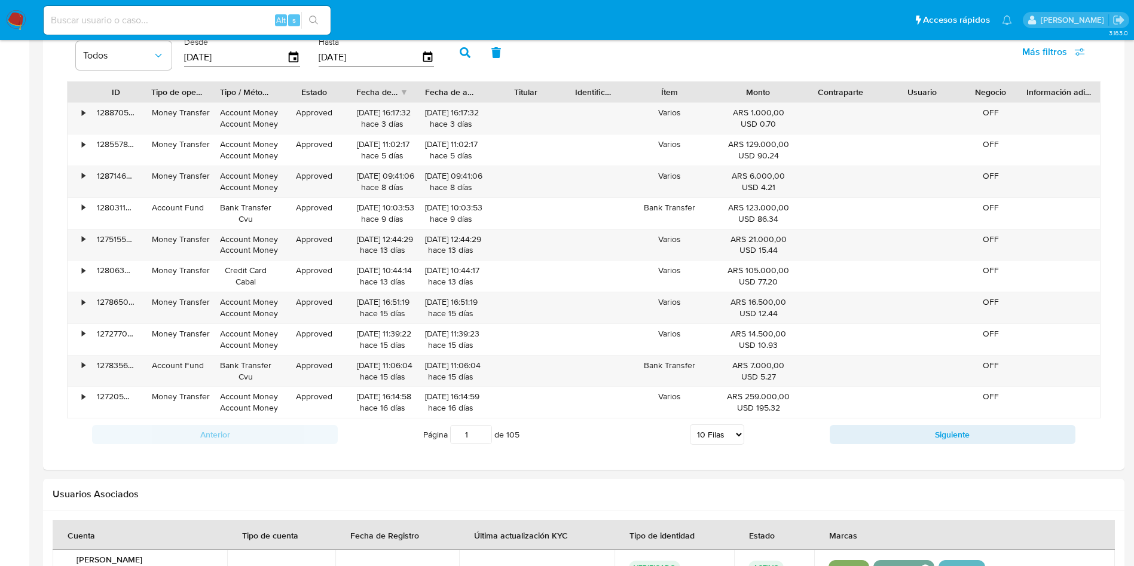
click at [222, 21] on input at bounding box center [187, 21] width 287 height 16
paste input "777356551"
type input "777356551"
drag, startPoint x: 313, startPoint y: 16, endPoint x: 304, endPoint y: 14, distance: 8.5
click at [304, 14] on button "search-icon" at bounding box center [313, 20] width 25 height 17
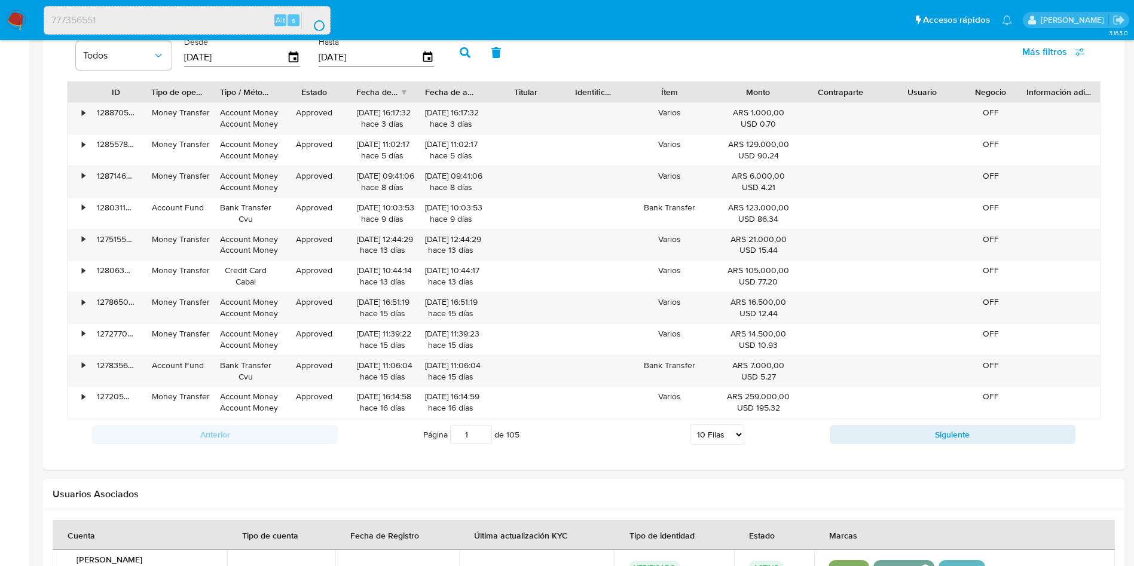
click at [314, 19] on button "search-icon" at bounding box center [313, 20] width 25 height 17
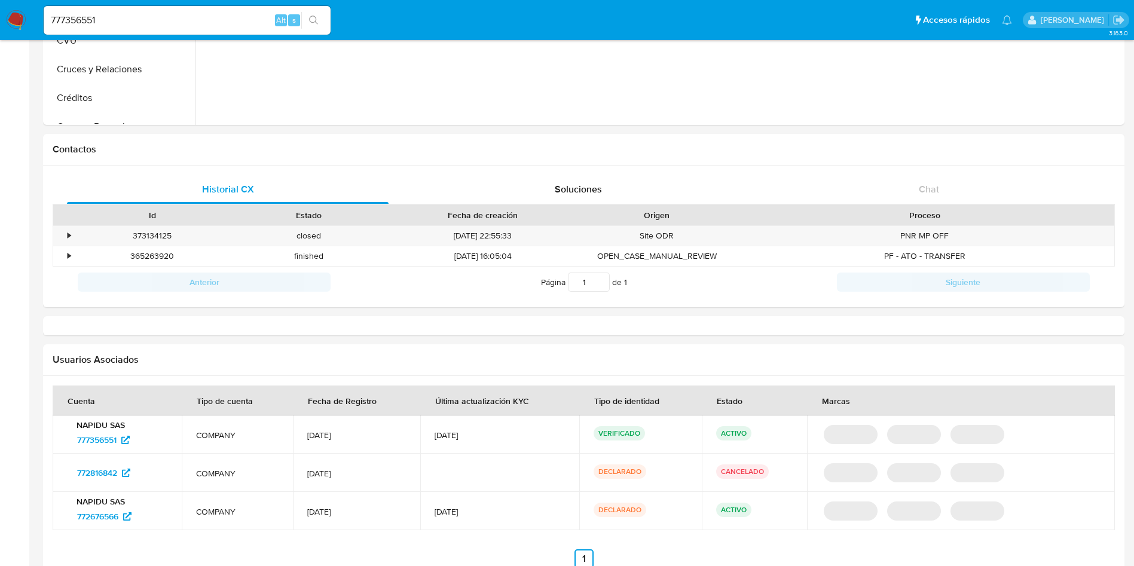
select select "10"
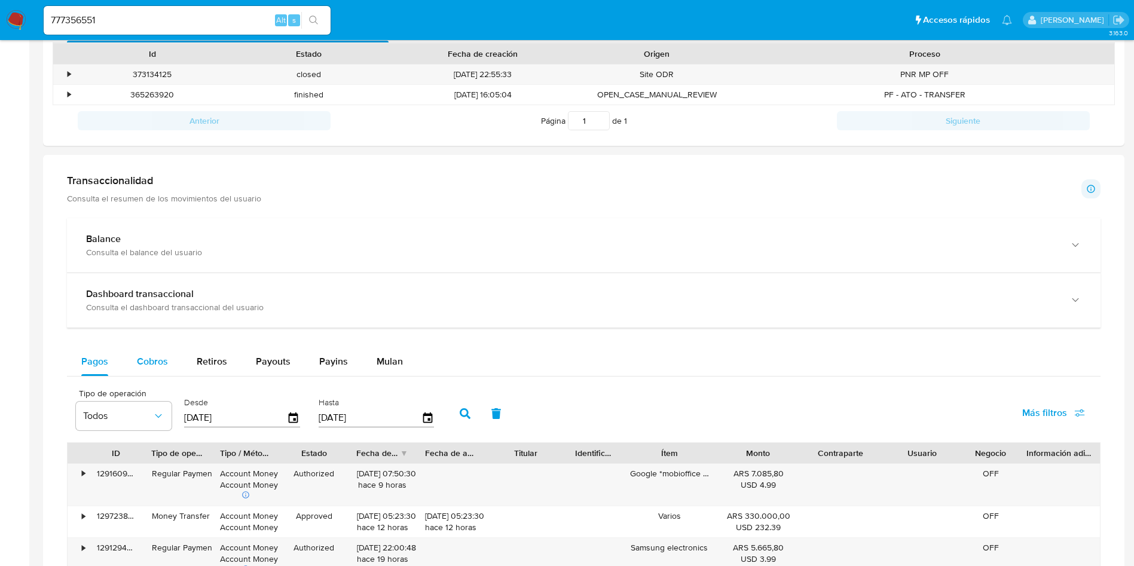
click at [139, 363] on span "Cobros" at bounding box center [152, 362] width 31 height 14
select select "10"
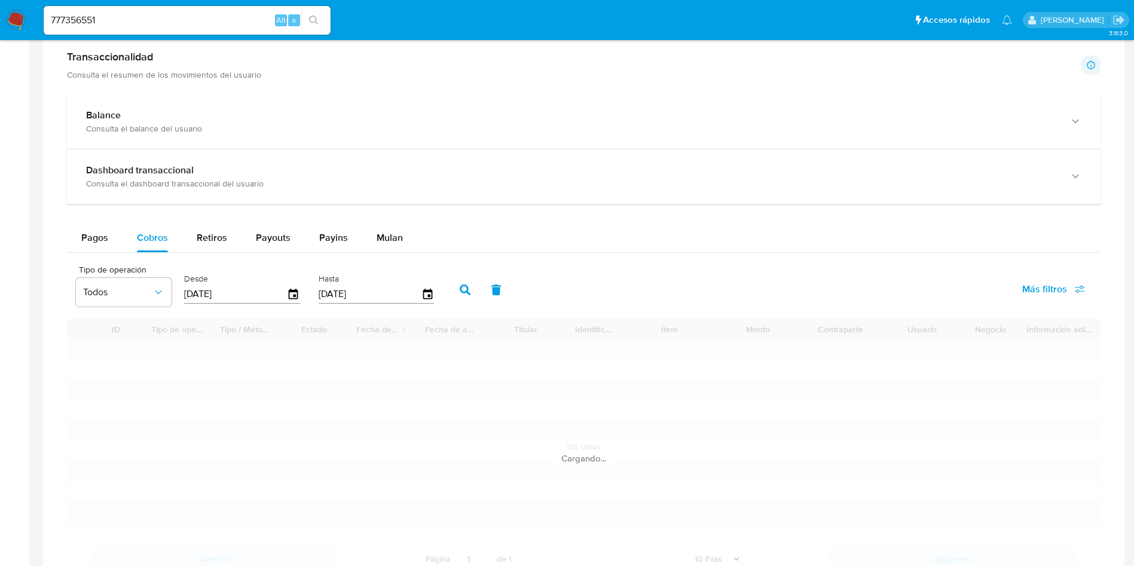
scroll to position [618, 0]
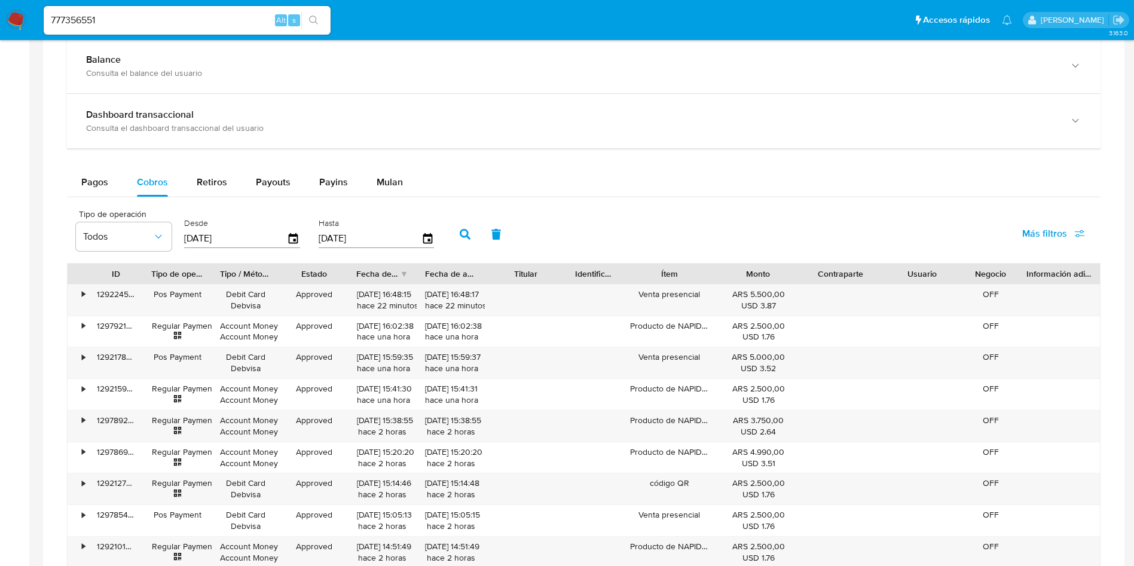
click at [147, 14] on input "777356551" at bounding box center [187, 21] width 287 height 16
paste input "1435846639"
type input "1435846639"
click at [316, 20] on icon "search-icon" at bounding box center [314, 21] width 10 height 10
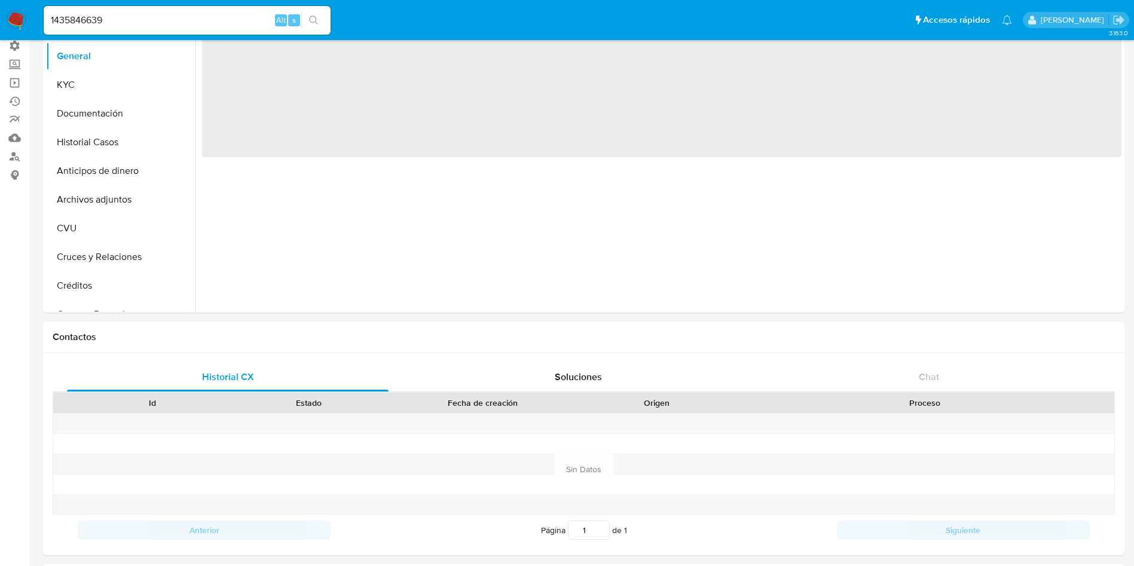
select select "10"
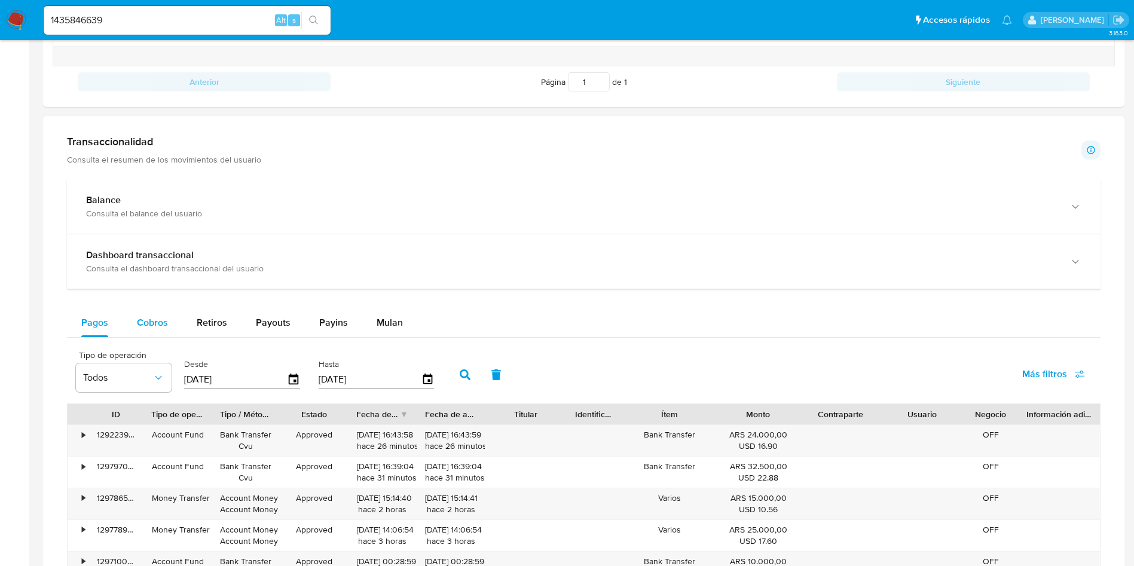
click at [160, 313] on div "Cobros" at bounding box center [152, 323] width 31 height 29
select select "10"
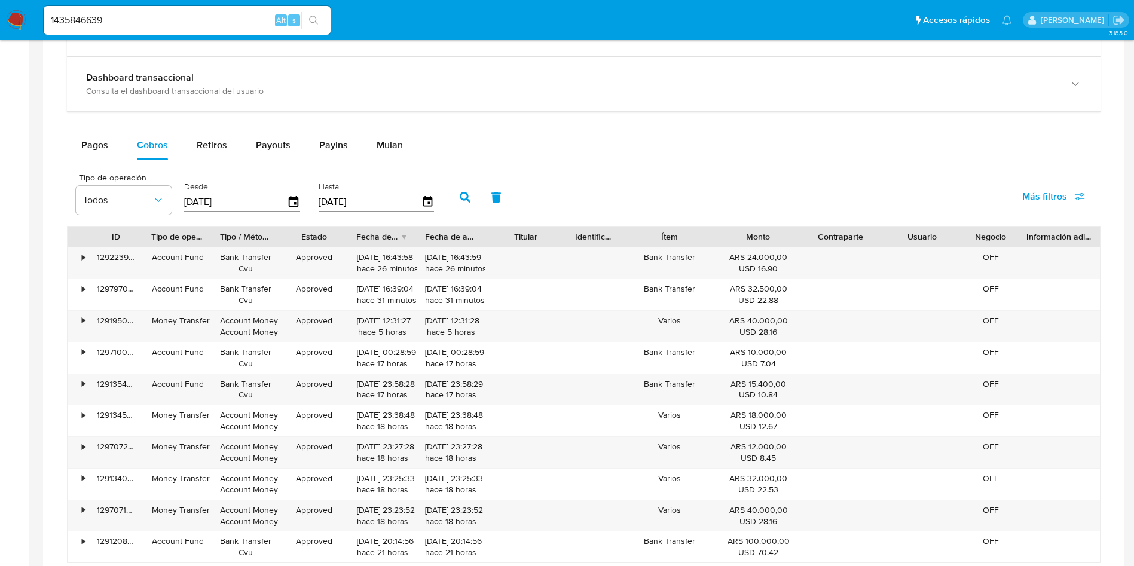
scroll to position [718, 0]
click at [231, 29] on div "1435846639 Alt s" at bounding box center [187, 20] width 287 height 29
click at [227, 20] on input "1435846639" at bounding box center [187, 21] width 287 height 16
paste input "2501643805"
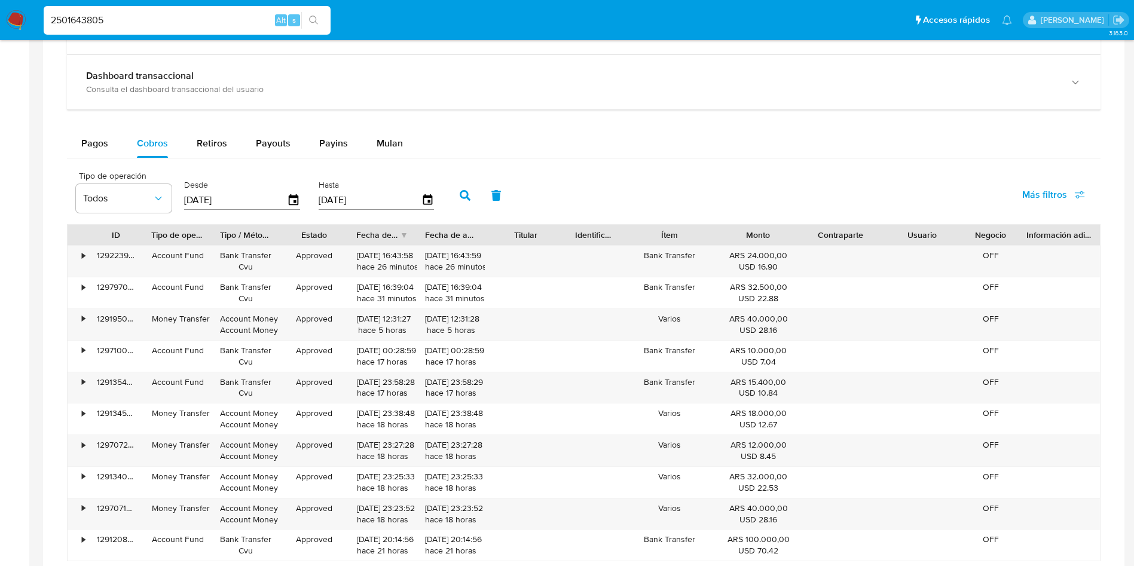
type input "2501643805"
click at [310, 16] on icon "search-icon" at bounding box center [314, 21] width 10 height 10
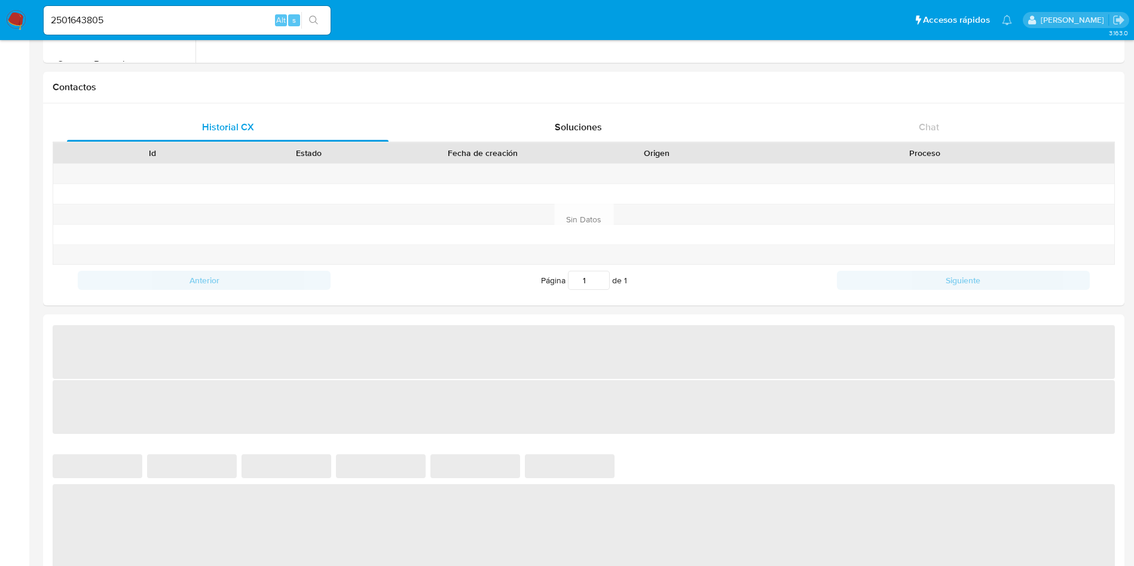
scroll to position [538, 0]
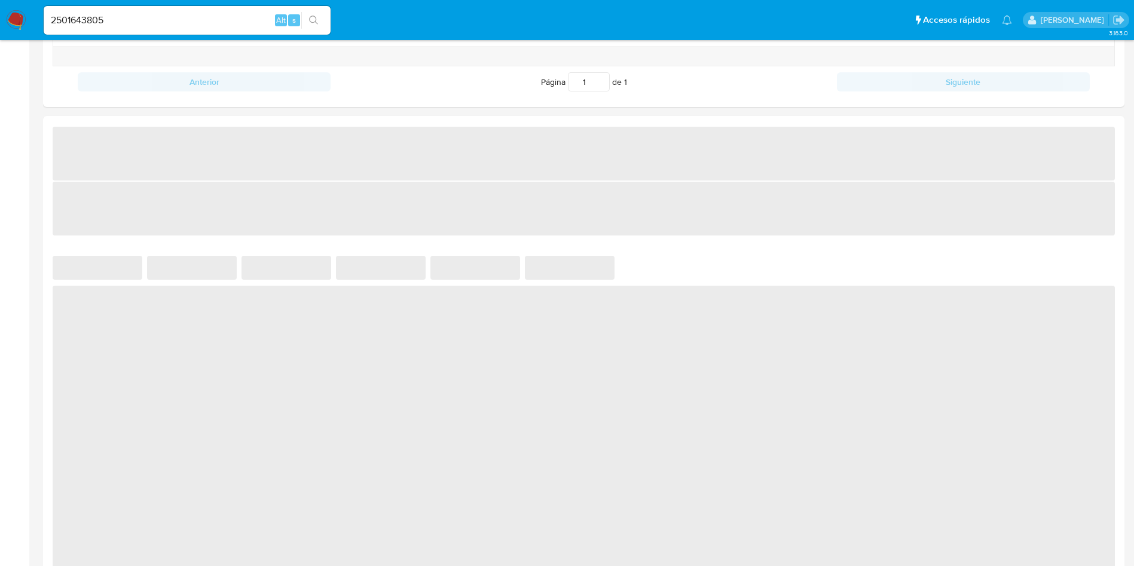
select select "10"
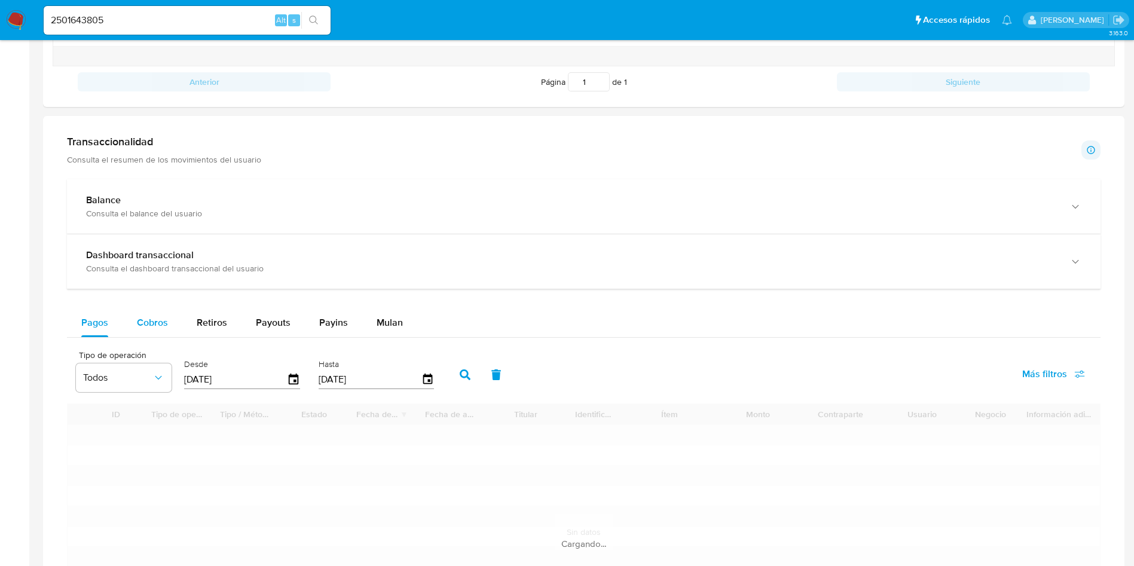
click at [157, 323] on span "Cobros" at bounding box center [152, 323] width 31 height 14
select select "10"
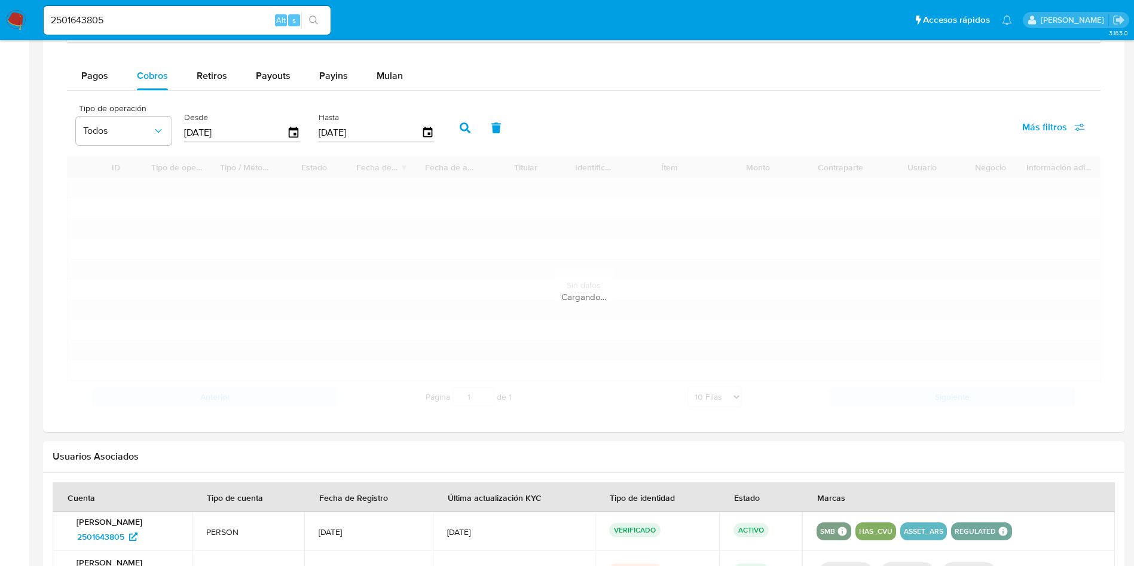
scroll to position [807, 0]
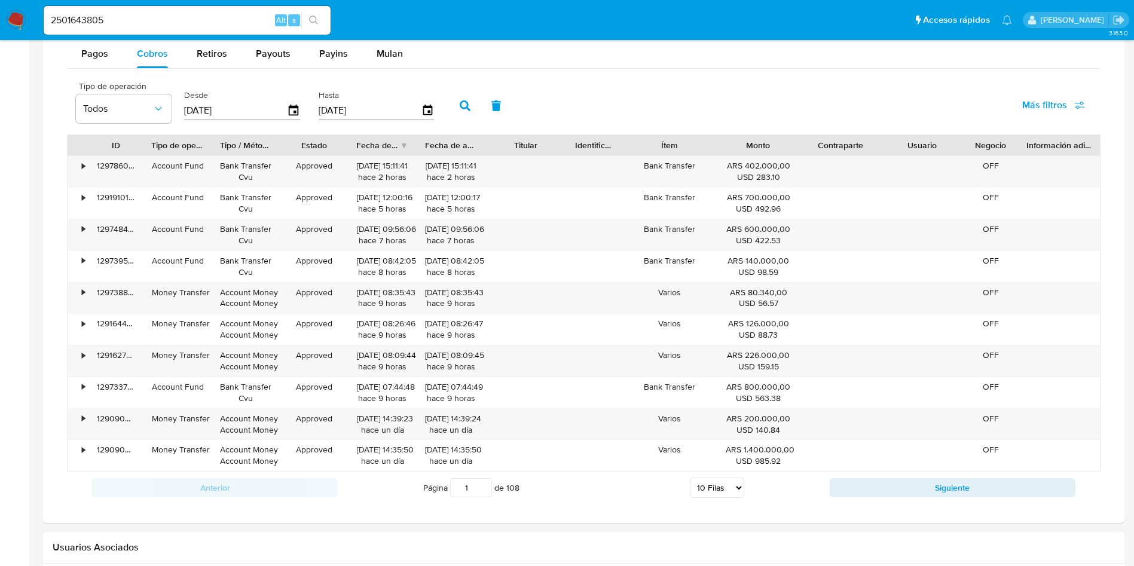
click at [75, 22] on input "2501643805" at bounding box center [187, 21] width 287 height 16
paste input "1144951681"
type input "1144951681"
click at [318, 18] on icon "search-icon" at bounding box center [314, 21] width 10 height 10
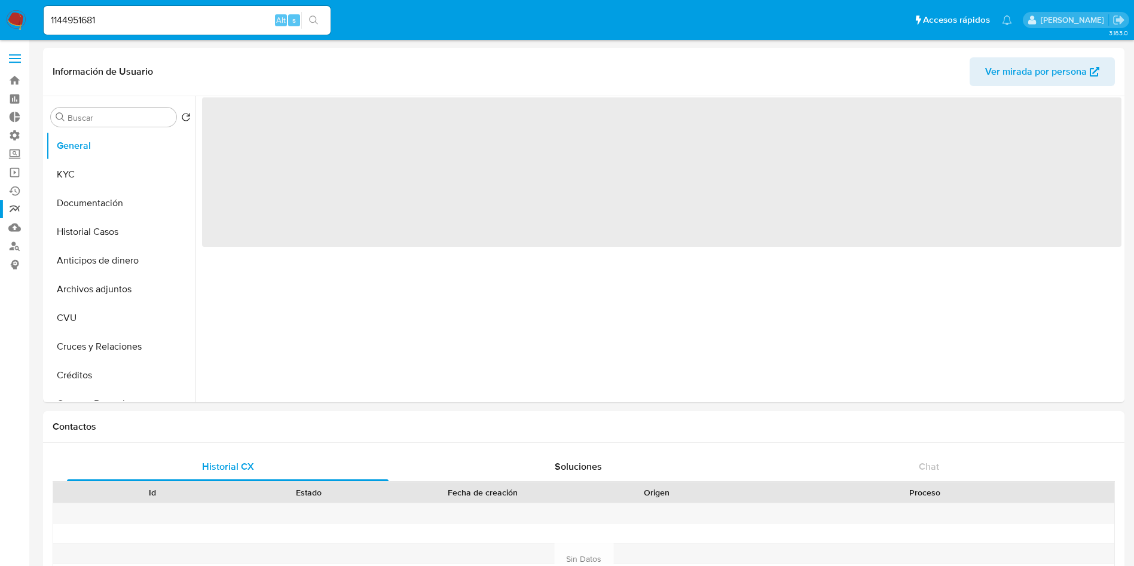
select select "10"
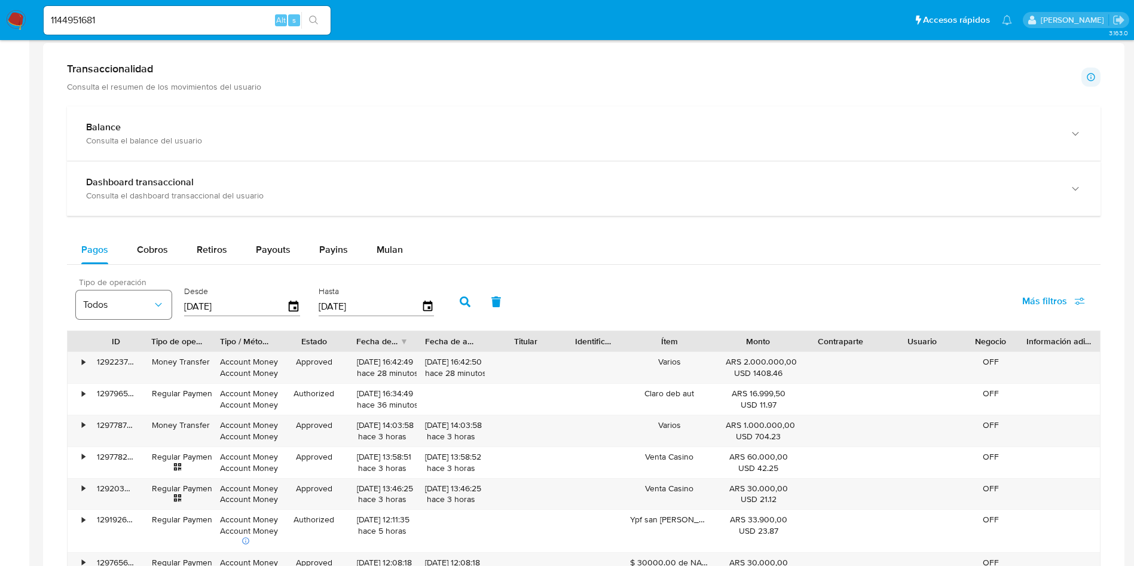
scroll to position [628, 0]
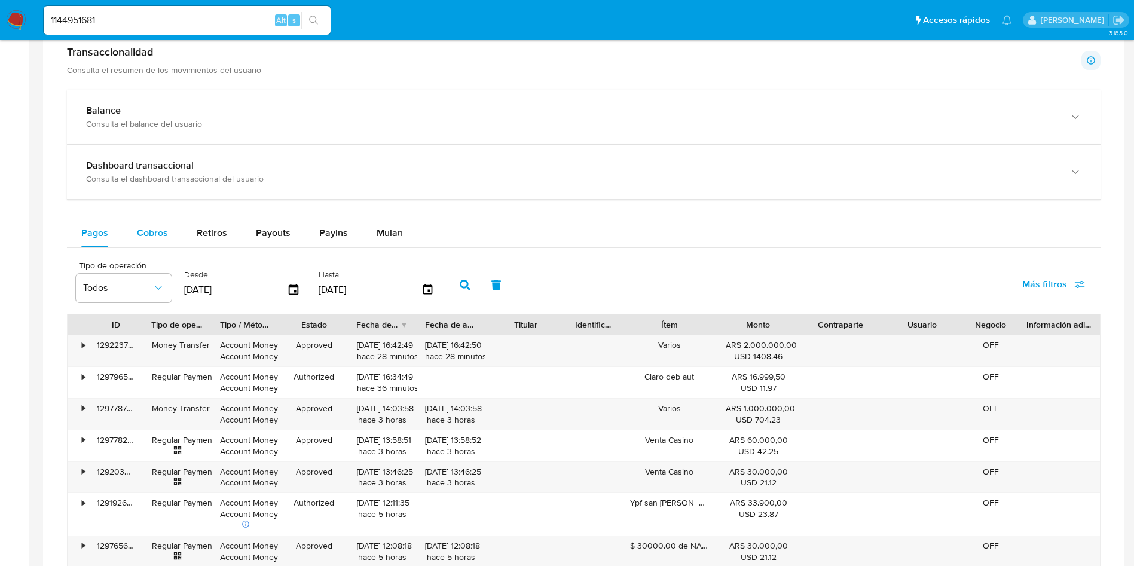
click at [149, 234] on span "Cobros" at bounding box center [152, 233] width 31 height 14
select select "10"
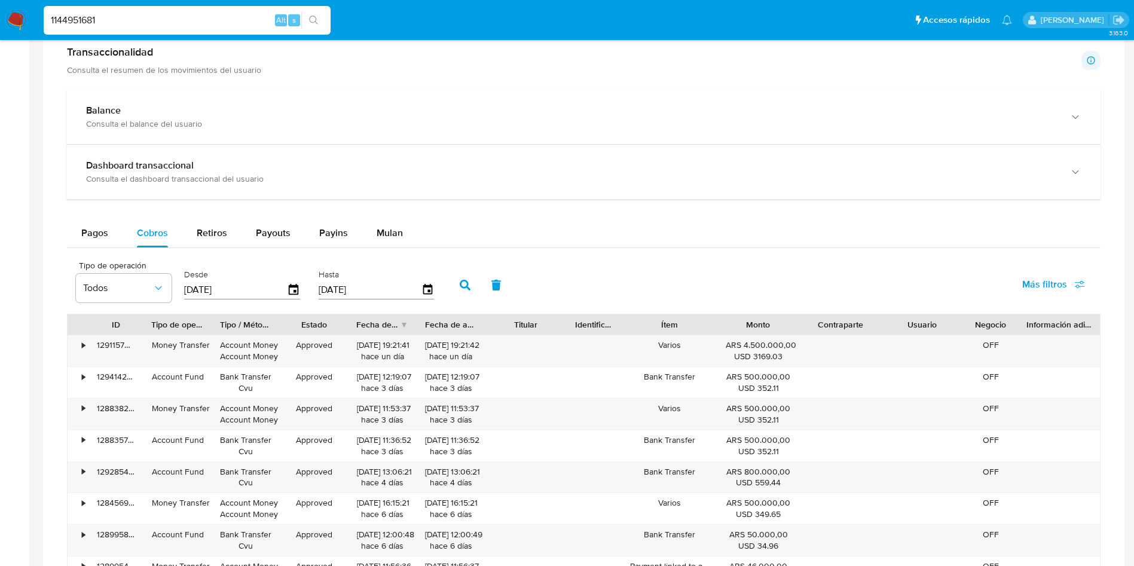
click at [152, 19] on input "1144951681" at bounding box center [187, 21] width 287 height 16
paste input "387899810"
type input "1387899810"
click at [310, 28] on button "search-icon" at bounding box center [313, 20] width 25 height 17
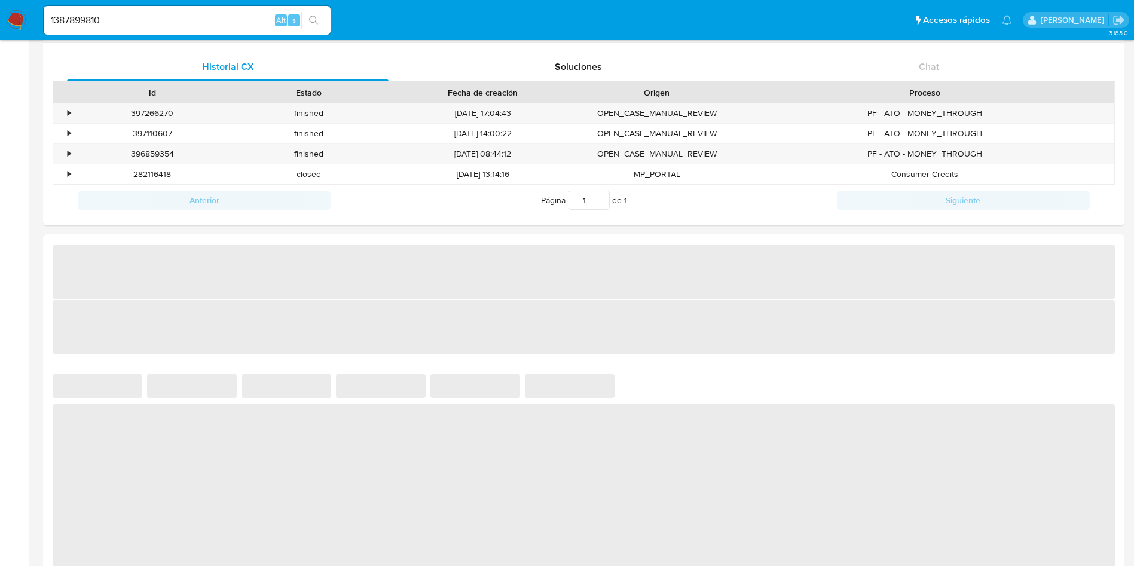
select select "10"
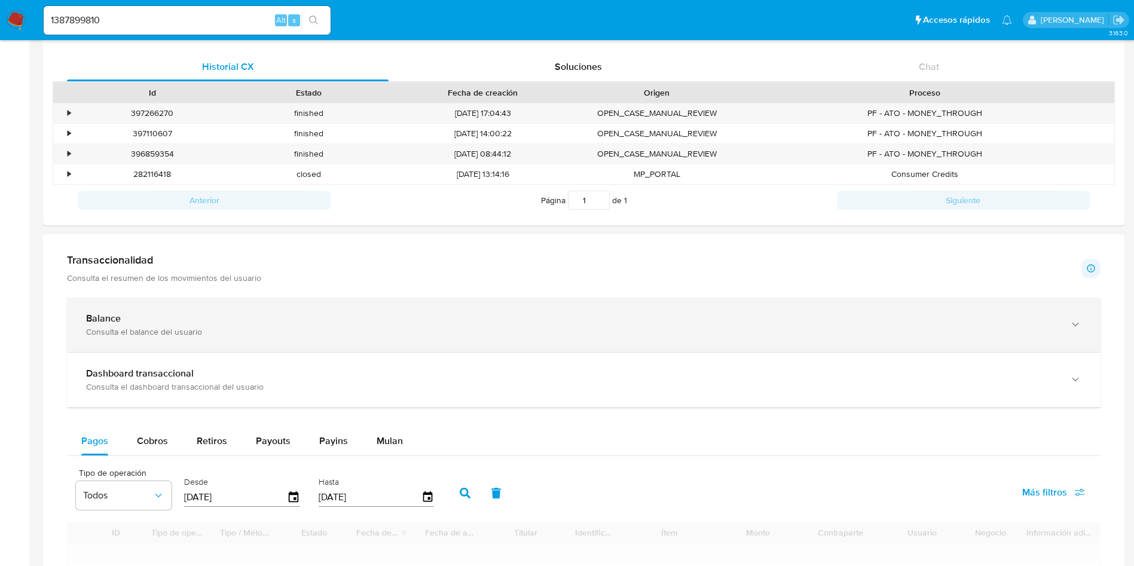
scroll to position [448, 0]
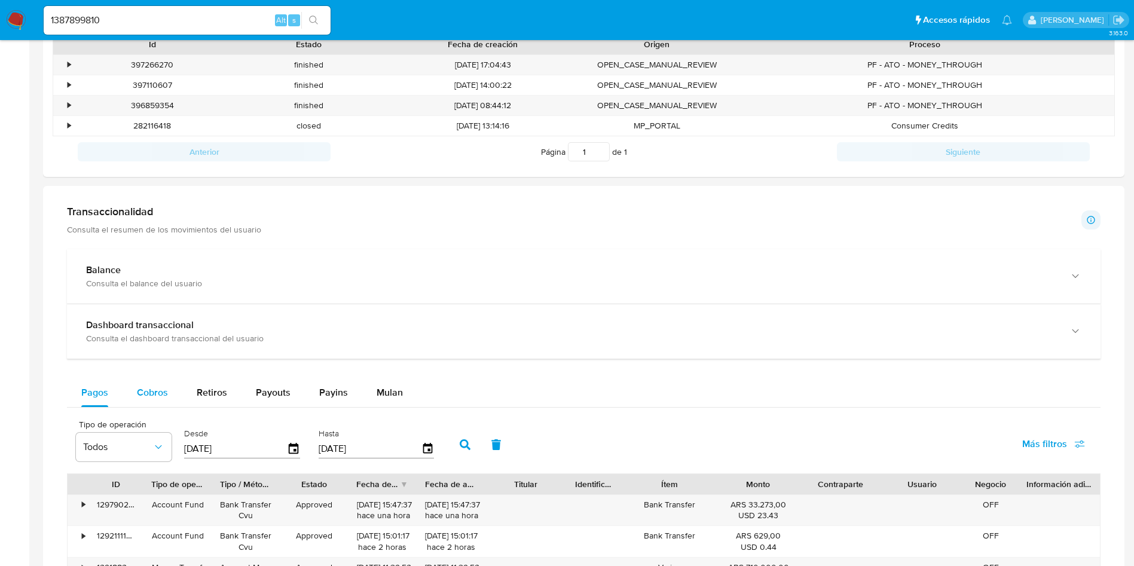
click at [160, 392] on span "Cobros" at bounding box center [152, 393] width 31 height 14
select select "10"
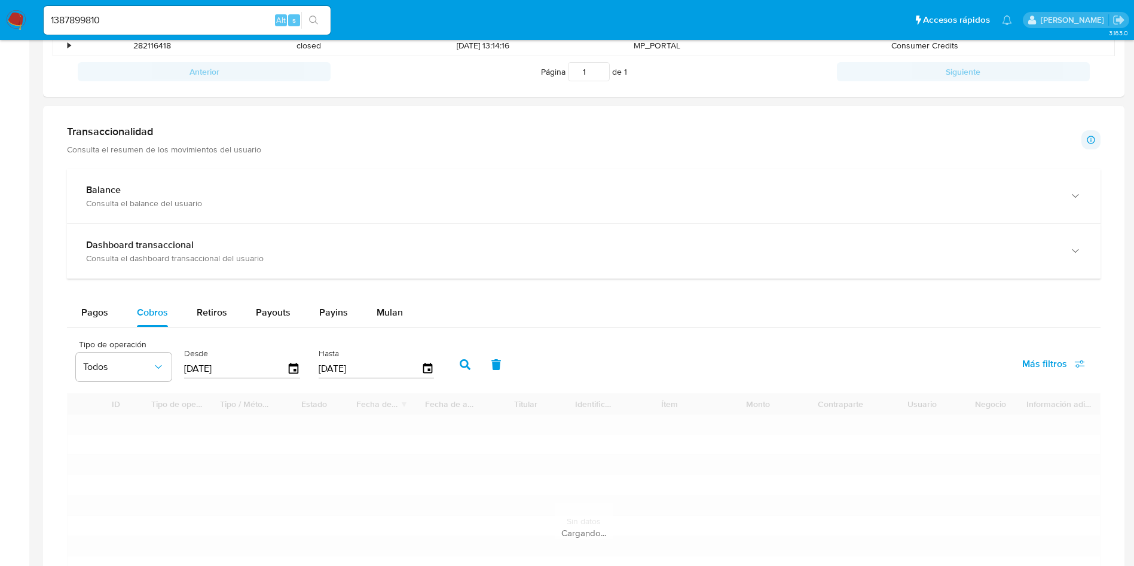
scroll to position [628, 0]
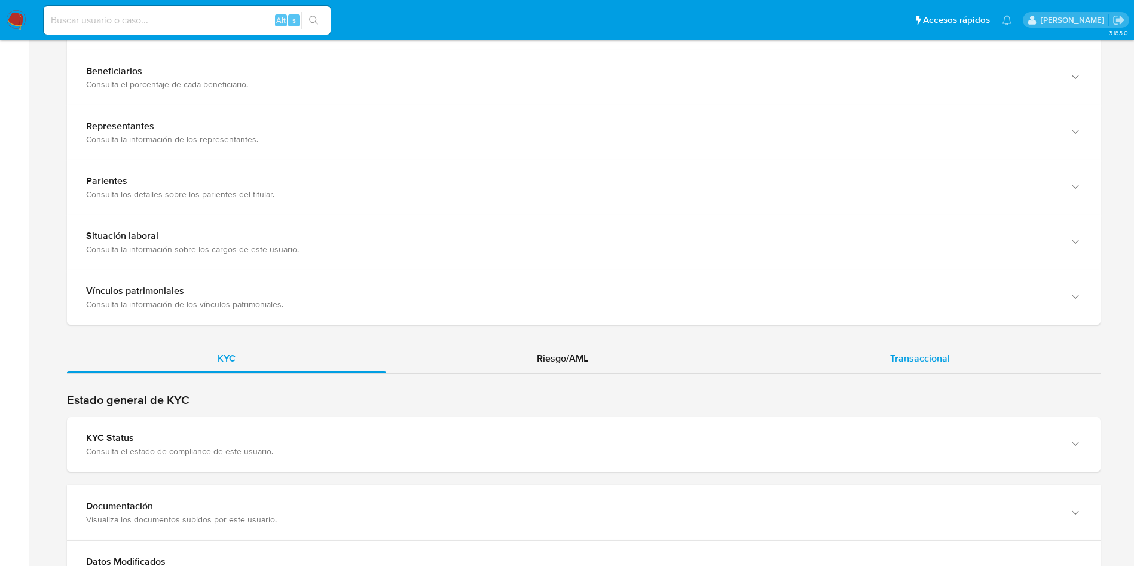
click at [893, 362] on span "Transaccional" at bounding box center [920, 359] width 60 height 14
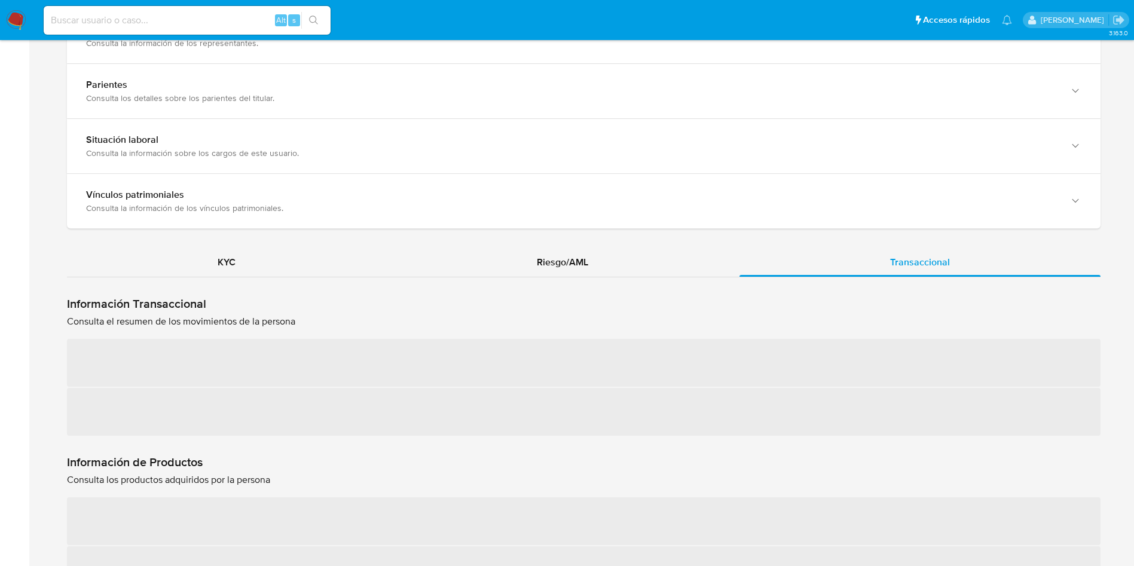
scroll to position [1076, 0]
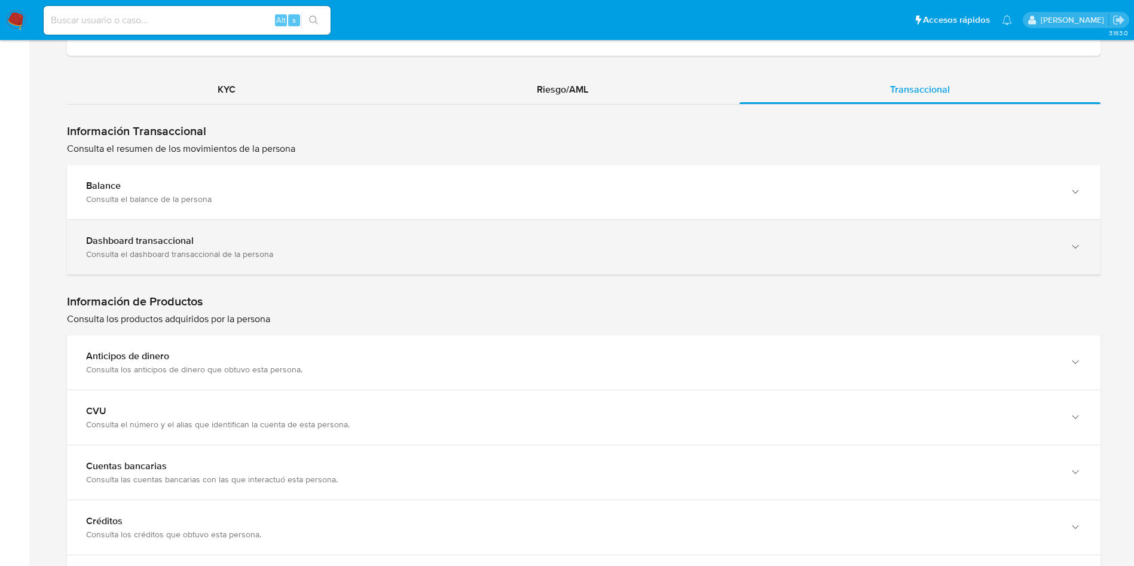
click at [246, 245] on div "Dashboard transaccional" at bounding box center [572, 241] width 972 height 12
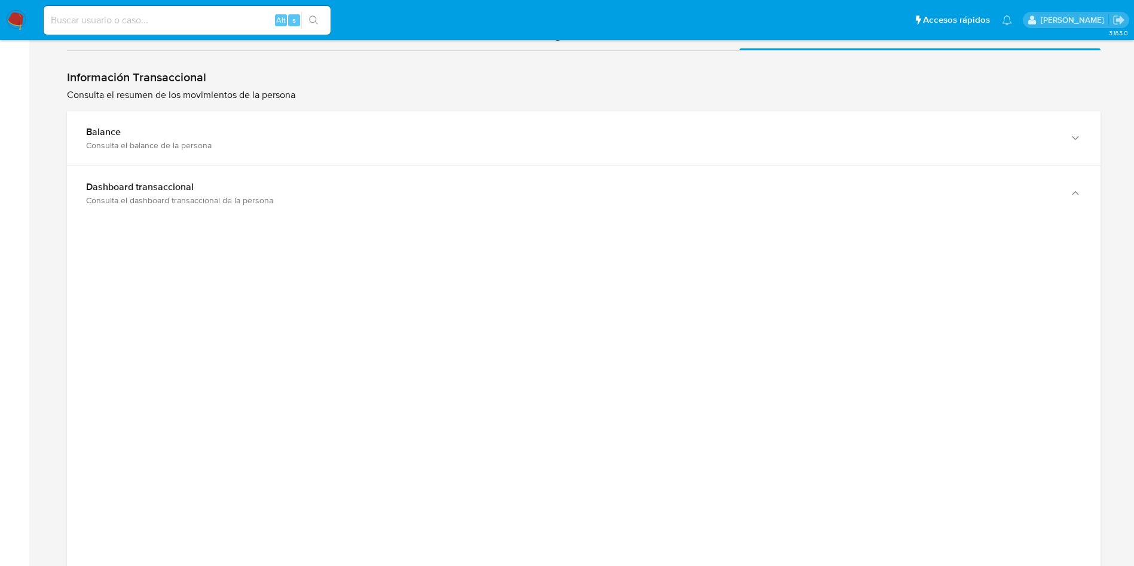
scroll to position [1166, 0]
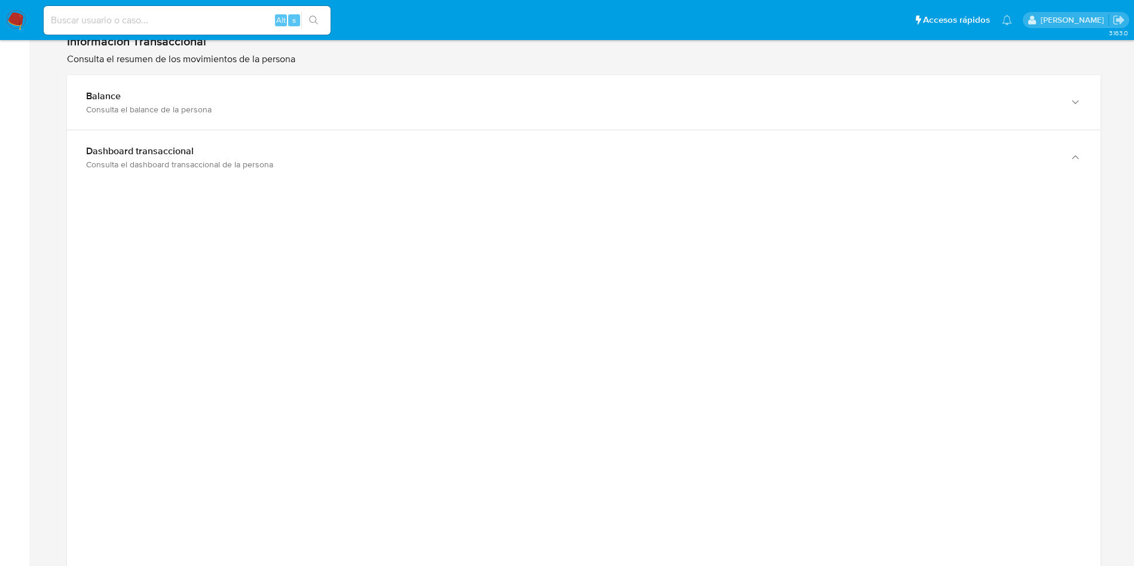
click at [165, 369] on div at bounding box center [584, 454] width 1015 height 538
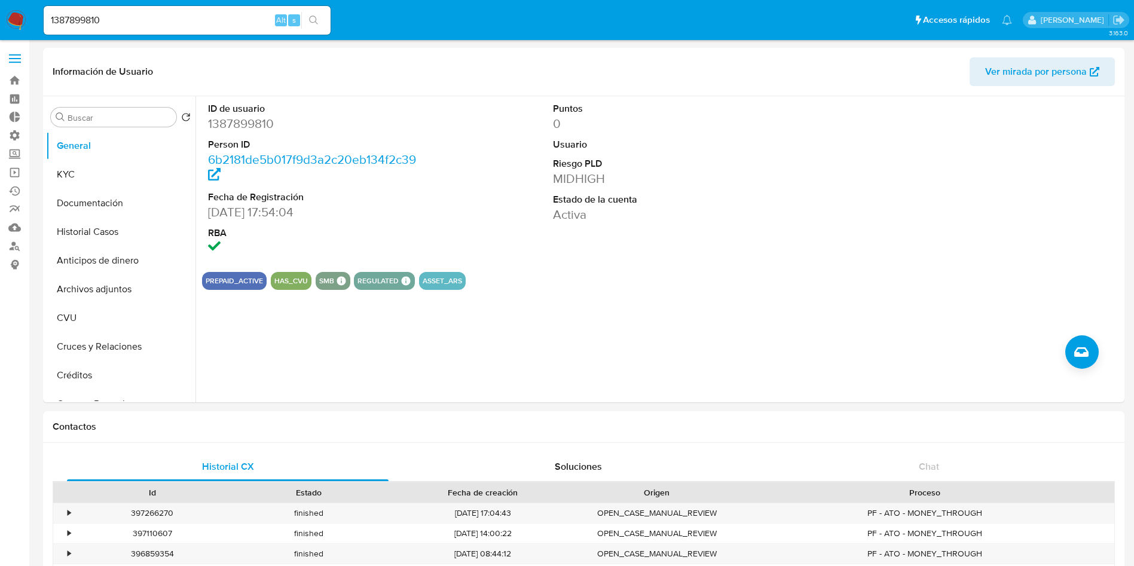
select select "10"
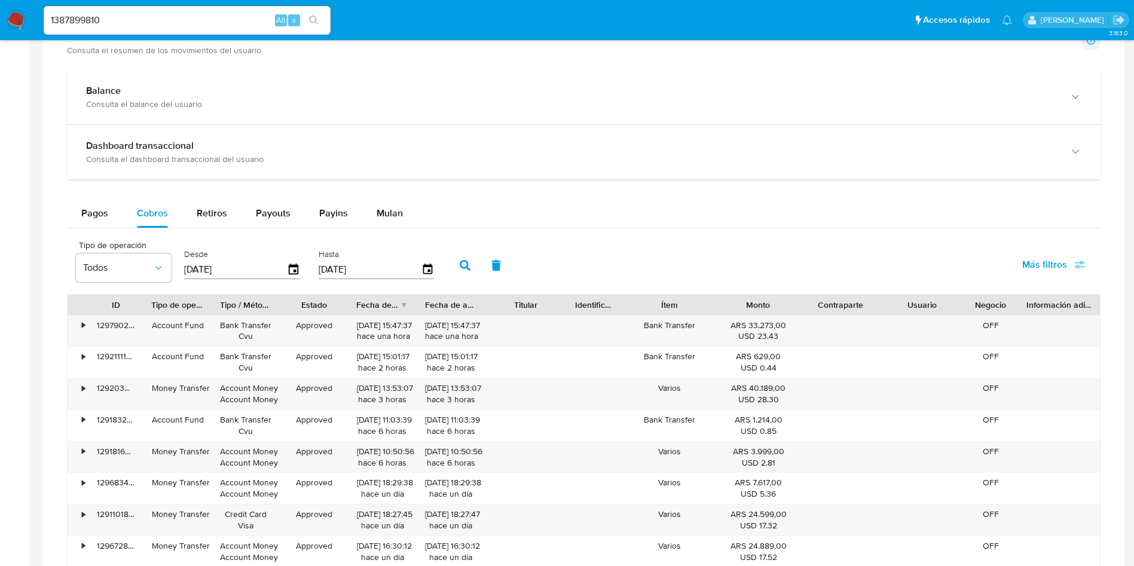
click at [139, 20] on input "1387899810" at bounding box center [187, 21] width 287 height 16
paste input "144951681"
type input "1144951681"
click at [314, 19] on icon "search-icon" at bounding box center [314, 21] width 10 height 10
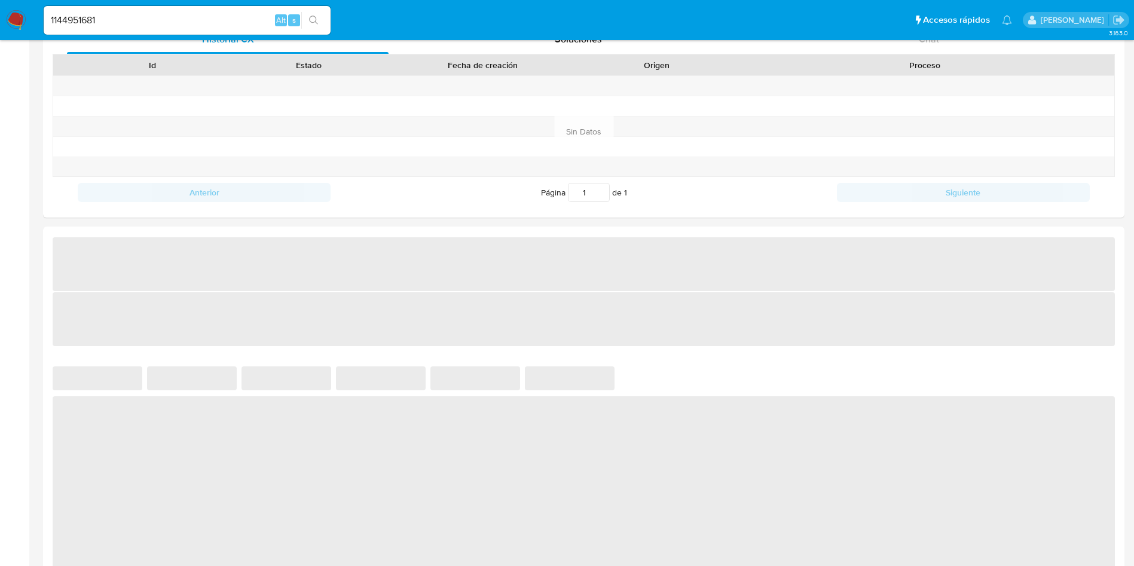
scroll to position [538, 0]
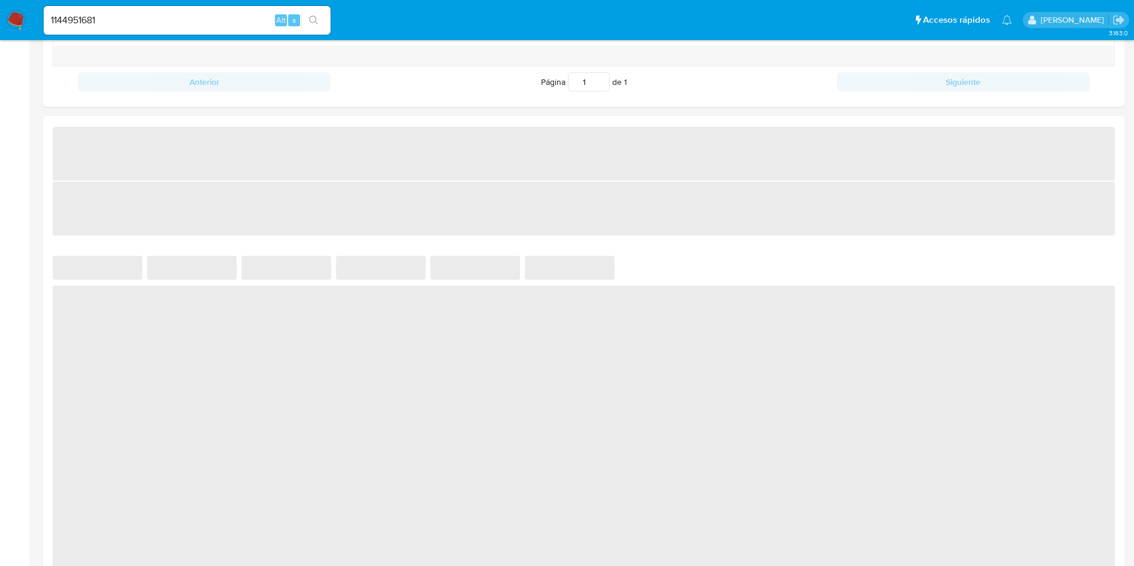
select select "10"
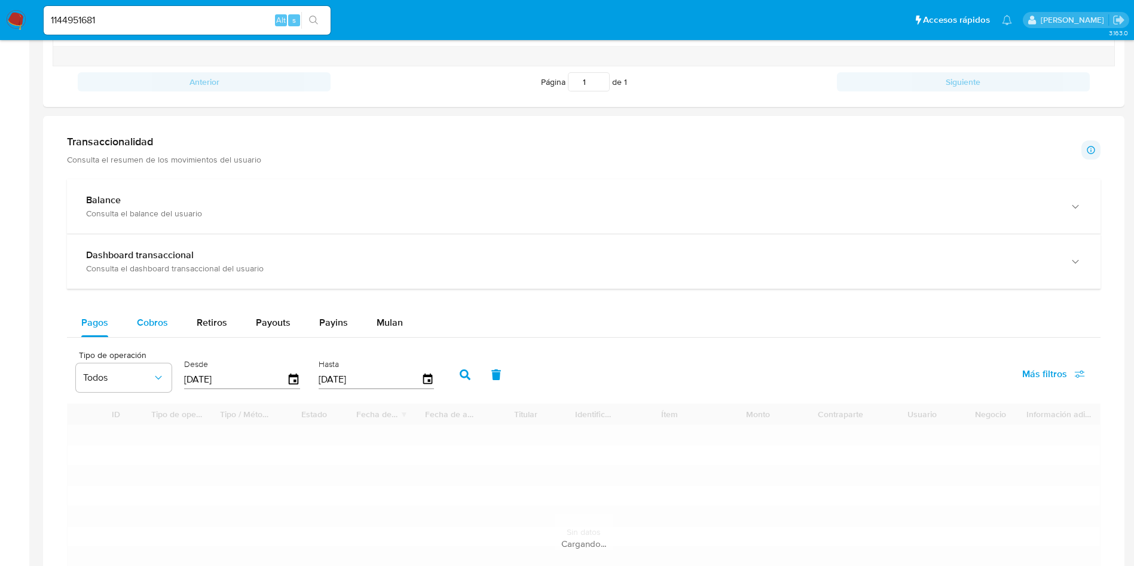
click at [163, 318] on span "Cobros" at bounding box center [152, 323] width 31 height 14
select select "10"
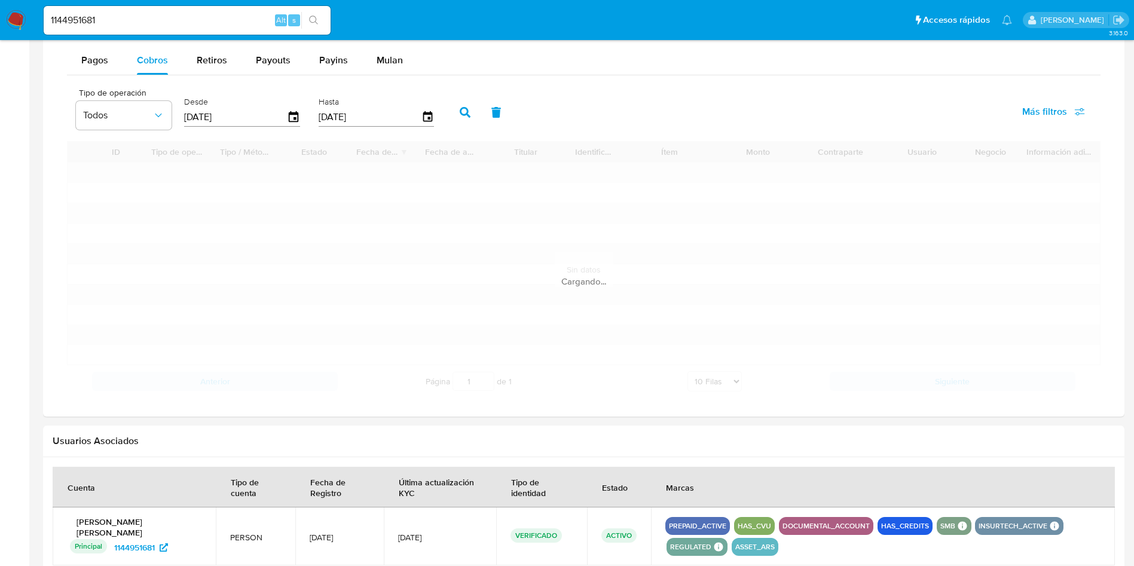
scroll to position [807, 0]
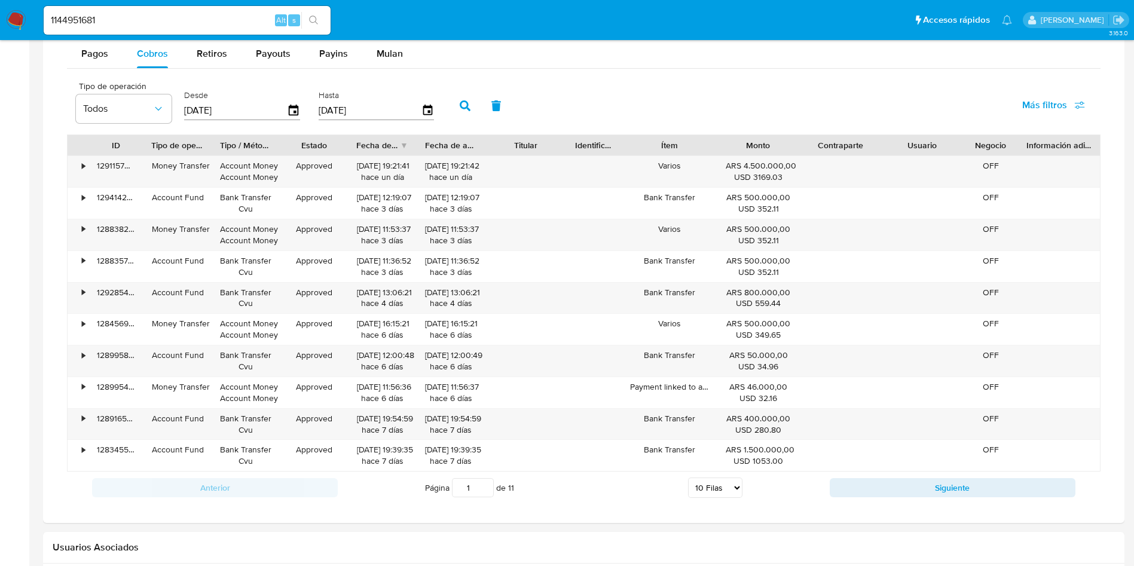
click at [160, 18] on input "1144951681" at bounding box center [187, 21] width 287 height 16
paste input "387899810"
type input "1387899810"
click at [312, 20] on icon "search-icon" at bounding box center [314, 21] width 10 height 10
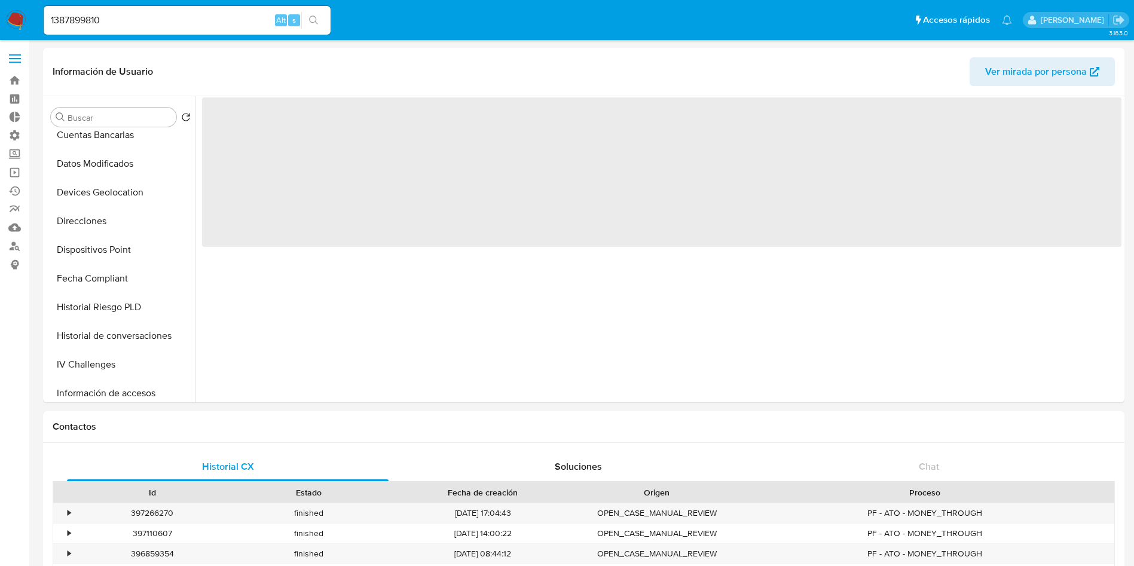
select select "10"
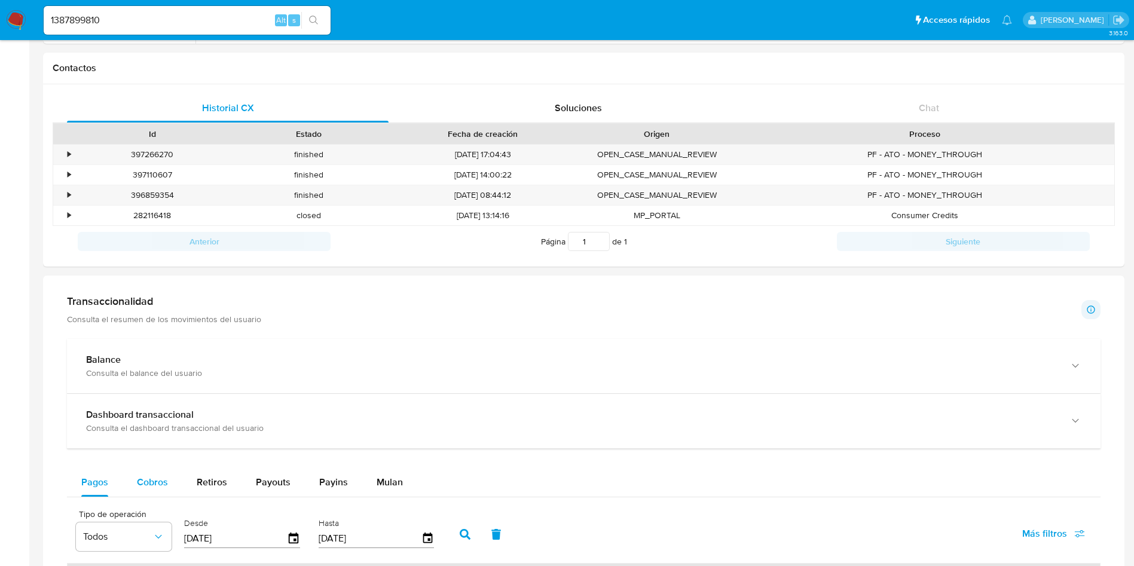
click at [159, 483] on span "Cobros" at bounding box center [152, 482] width 31 height 14
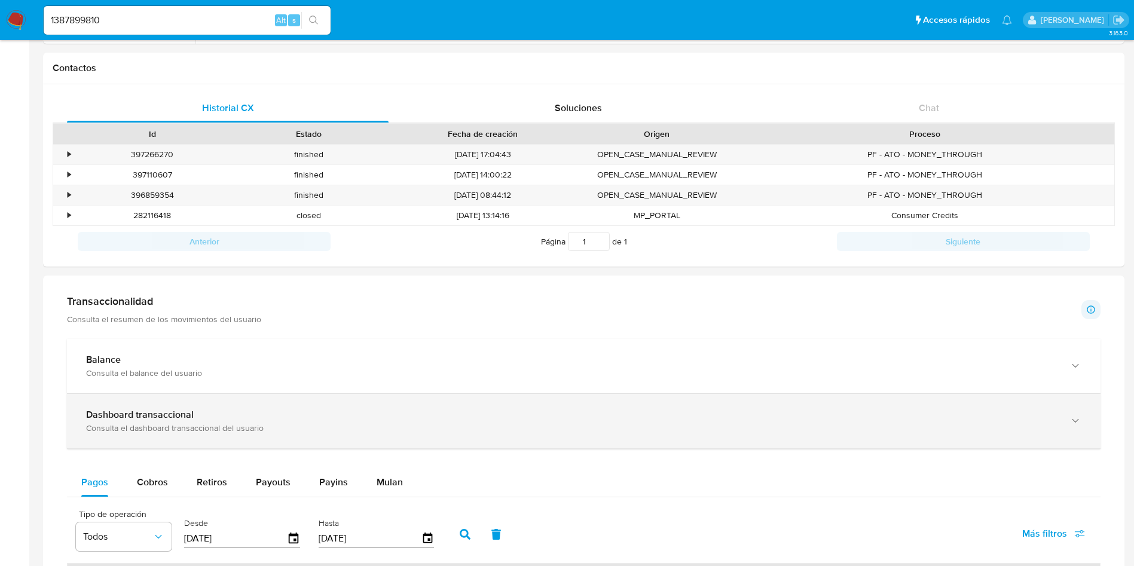
select select "10"
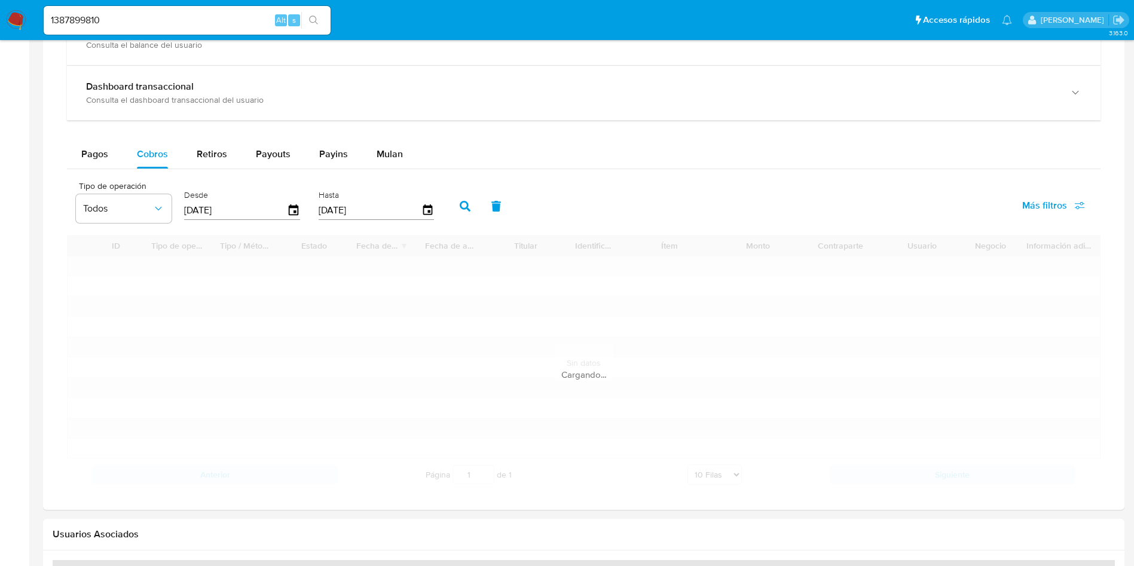
scroll to position [718, 0]
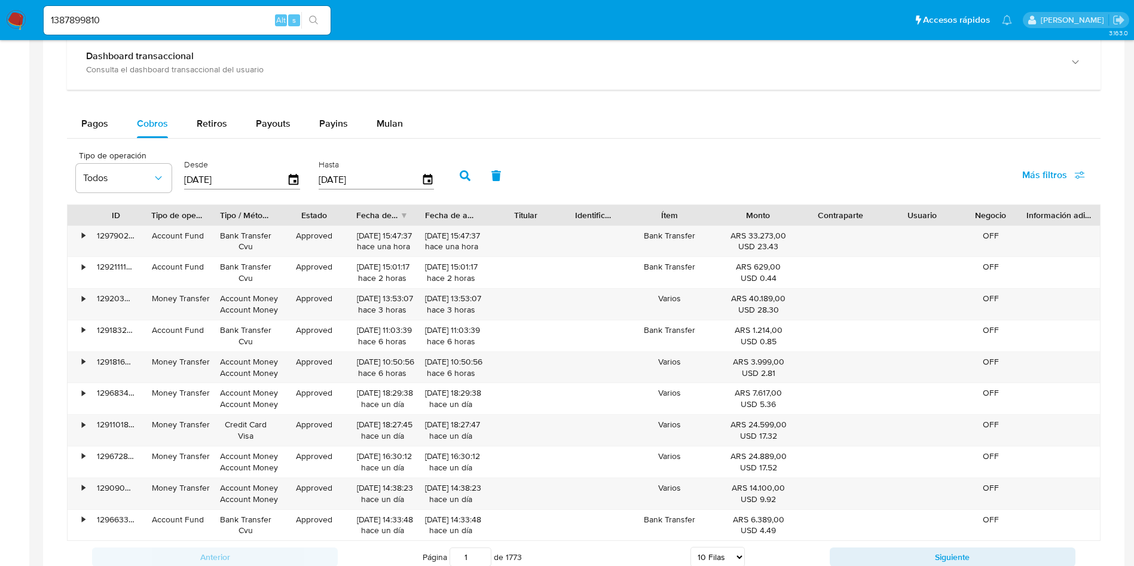
click at [143, 19] on input "1387899810" at bounding box center [187, 21] width 287 height 16
paste input "506398034"
type input "506398034"
click at [312, 22] on icon "search-icon" at bounding box center [313, 20] width 9 height 9
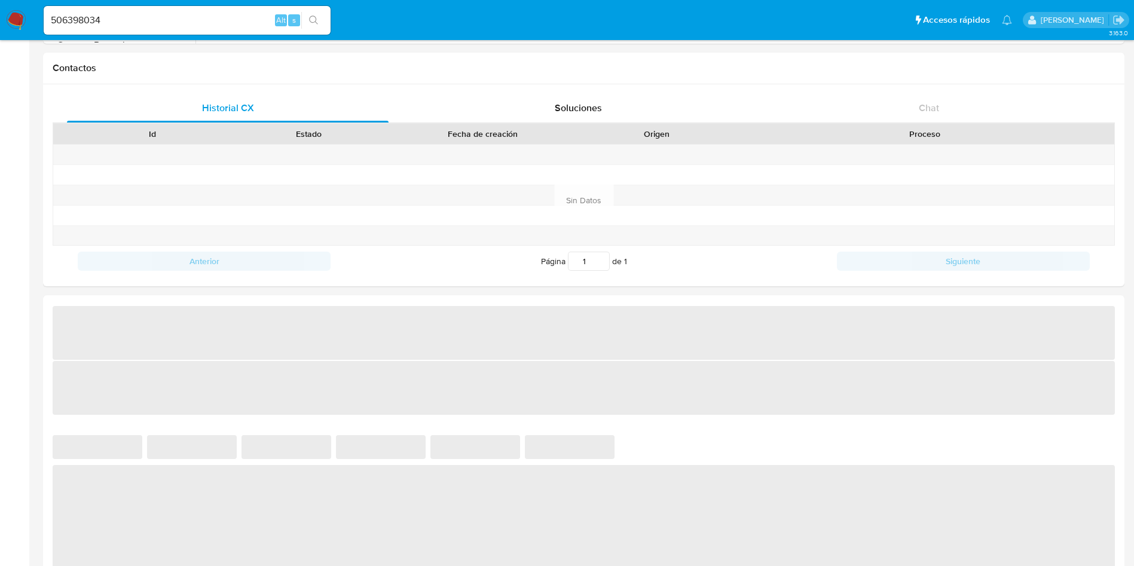
select select "10"
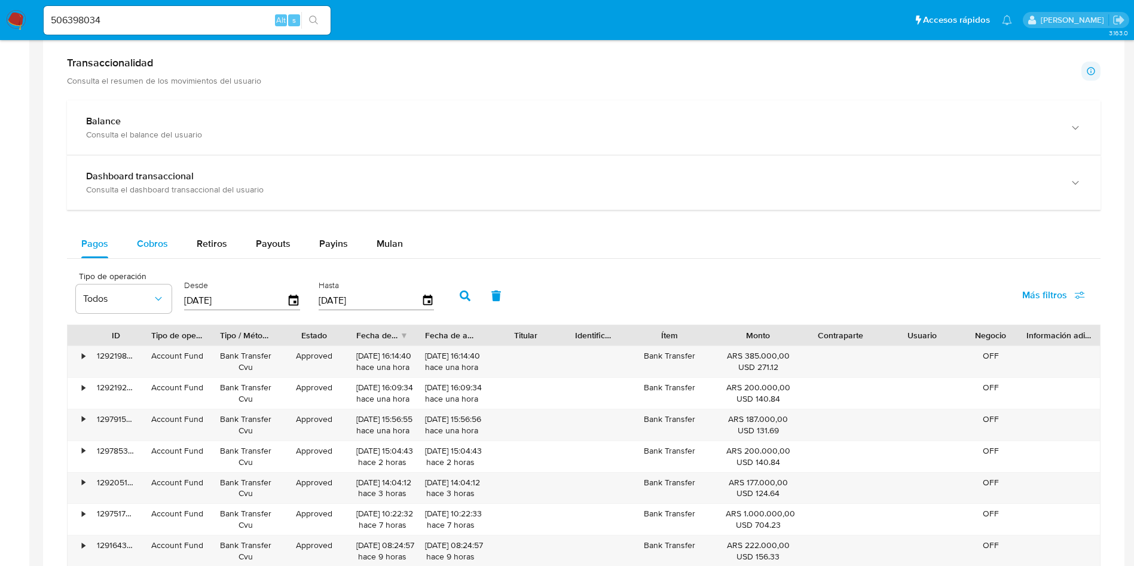
scroll to position [628, 0]
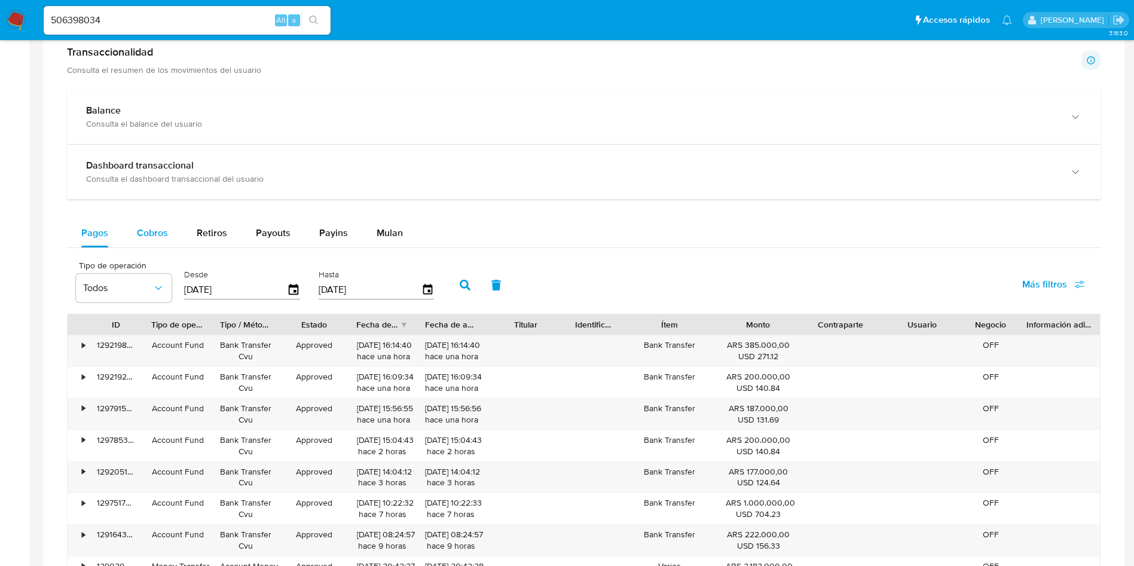
click at [153, 230] on span "Cobros" at bounding box center [152, 233] width 31 height 14
select select "10"
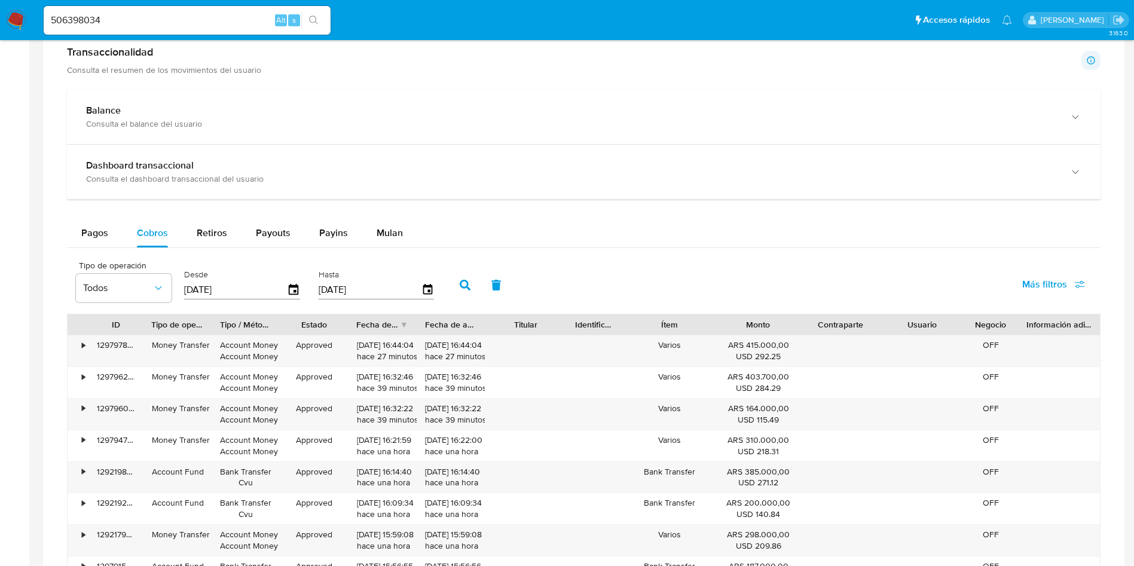
click at [81, 13] on input "506398034" at bounding box center [187, 21] width 287 height 16
paste input "739045999"
type input "739045999"
click at [314, 23] on icon "search-icon" at bounding box center [314, 21] width 10 height 10
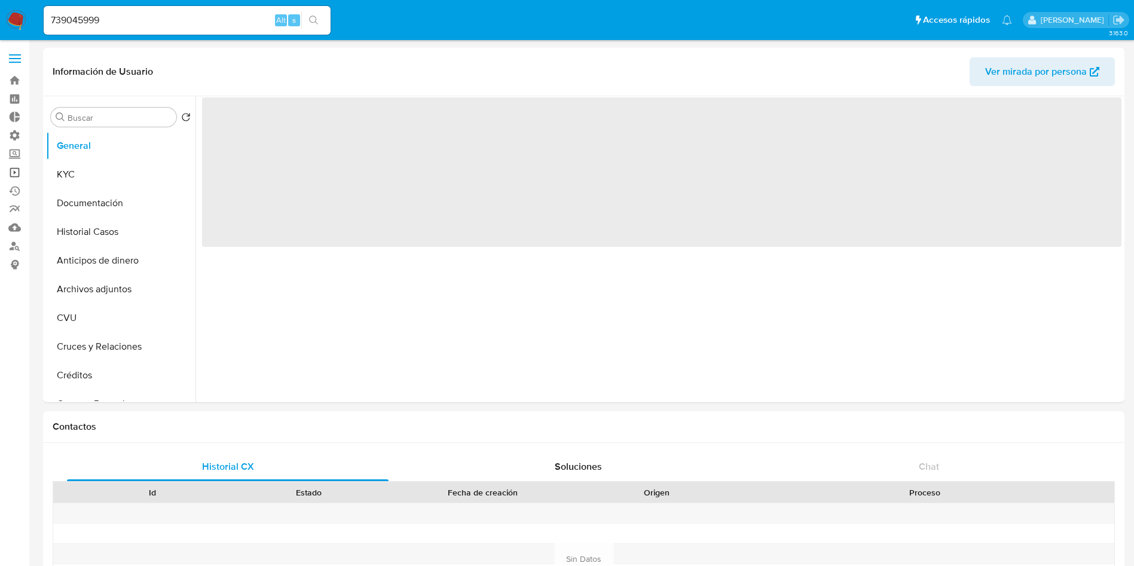
select select "10"
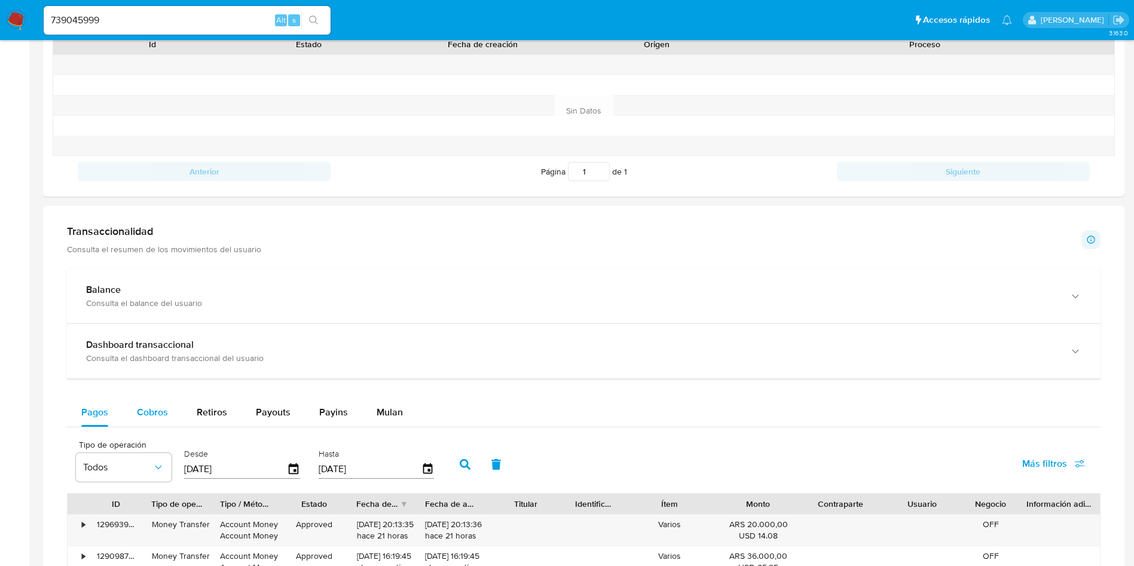
click at [138, 404] on div "Cobros" at bounding box center [152, 412] width 31 height 29
select select "10"
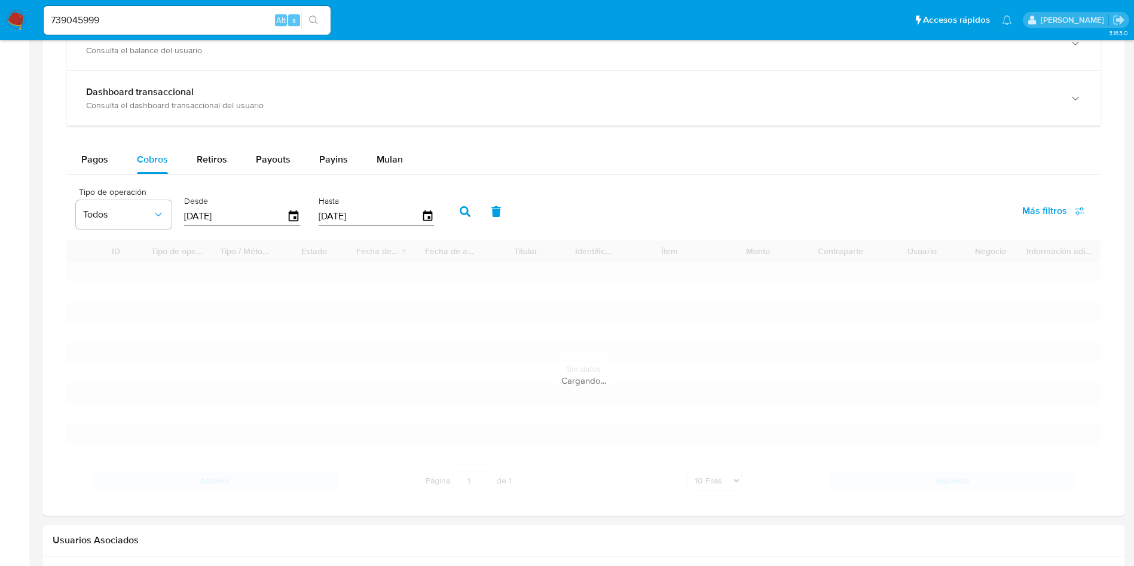
scroll to position [718, 0]
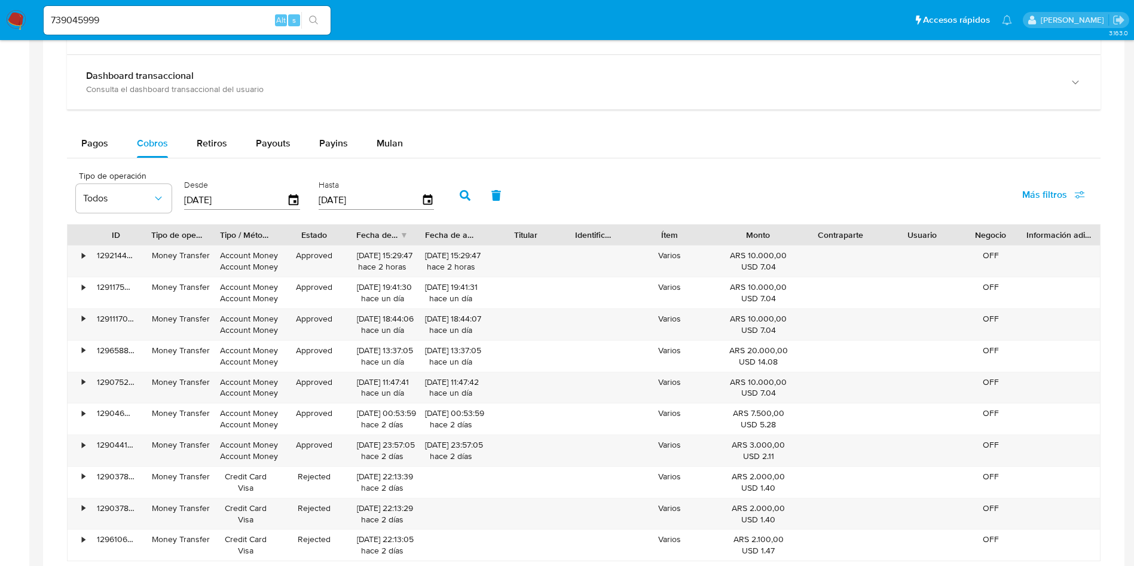
click at [167, 18] on input "739045999" at bounding box center [187, 21] width 287 height 16
paste input "1172120338"
type input "1172120338"
click at [318, 22] on icon "search-icon" at bounding box center [314, 21] width 10 height 10
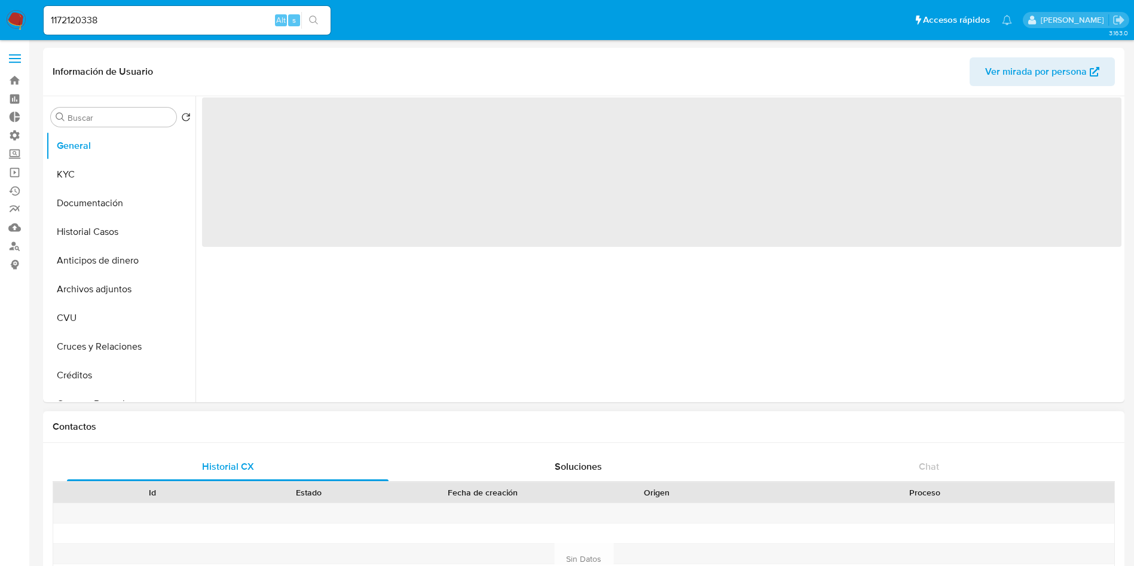
select select "10"
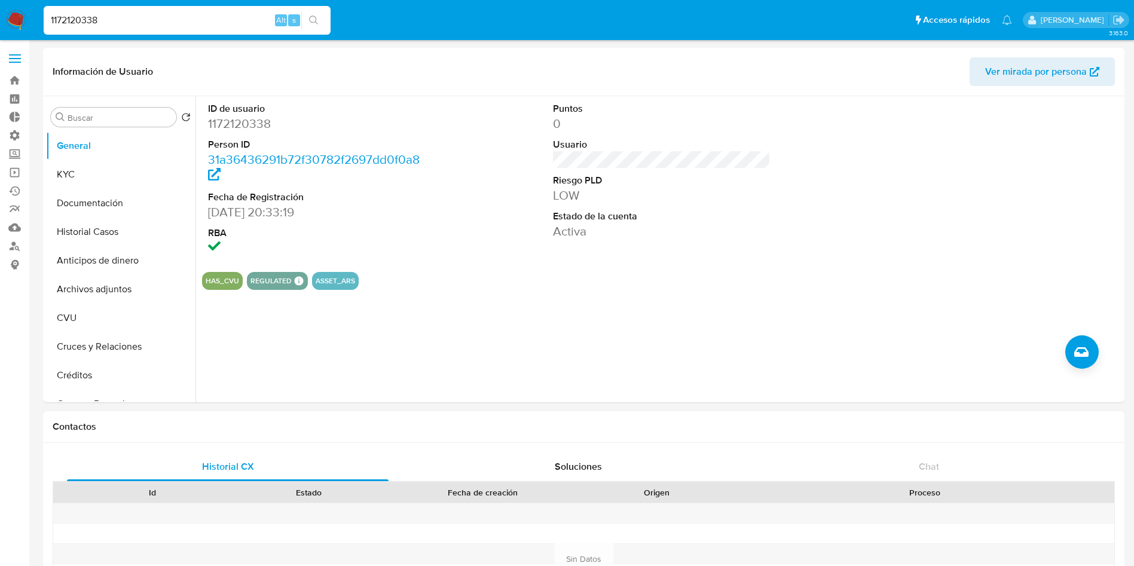
click at [217, 23] on input "1172120338" at bounding box center [187, 21] width 287 height 16
paste input "DVbFtP3tsBLKG0A2kFYBd4EX"
type input "DVbFtP3tsBLKG0A2kFYBd4EX"
click at [322, 20] on button "search-icon" at bounding box center [313, 20] width 25 height 17
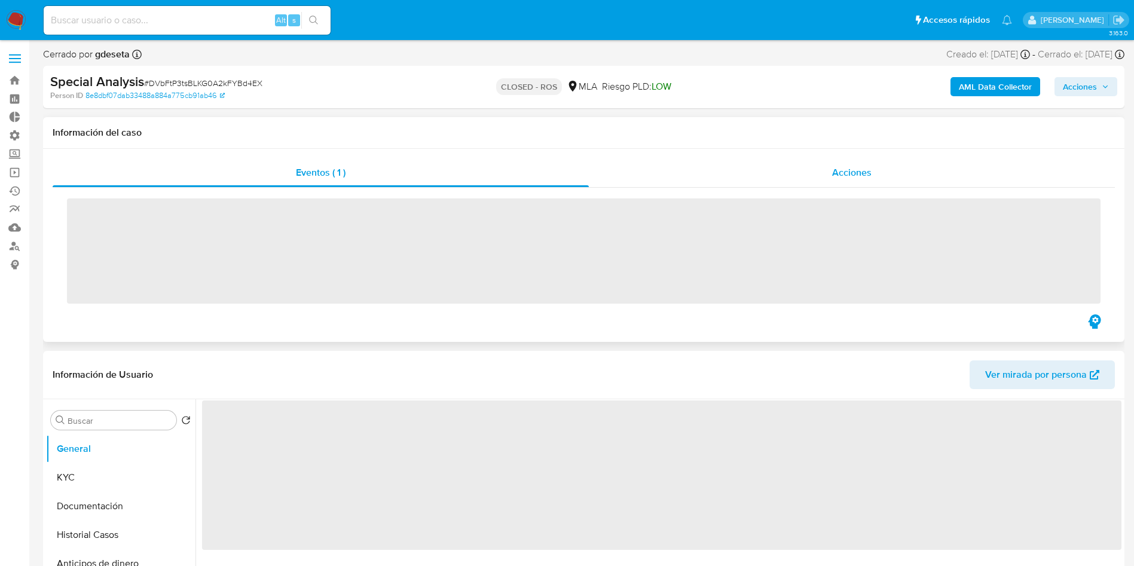
click at [822, 176] on div "Acciones" at bounding box center [852, 172] width 526 height 29
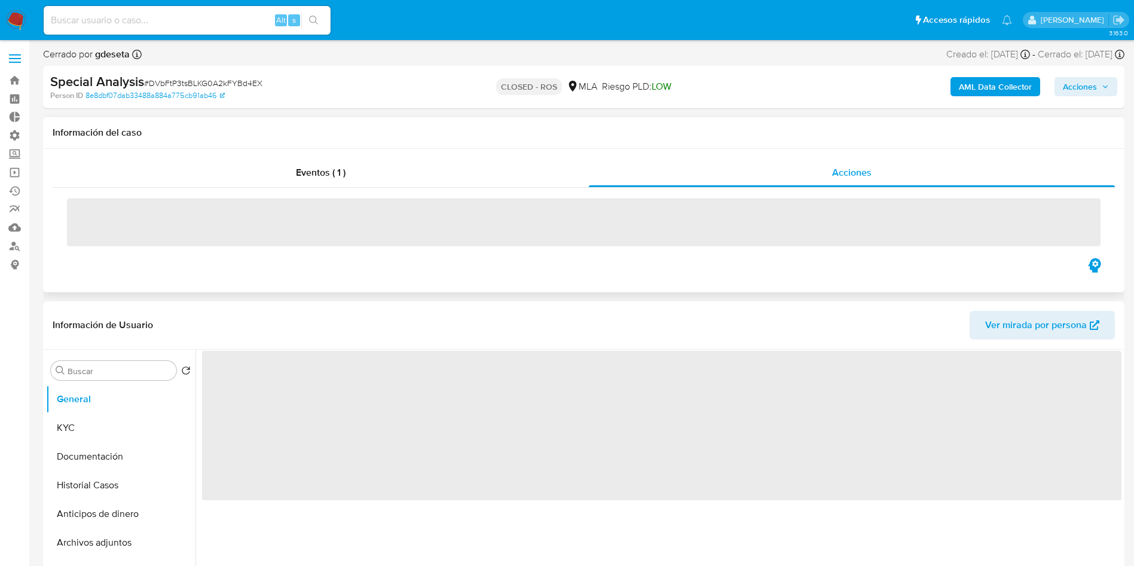
select select "10"
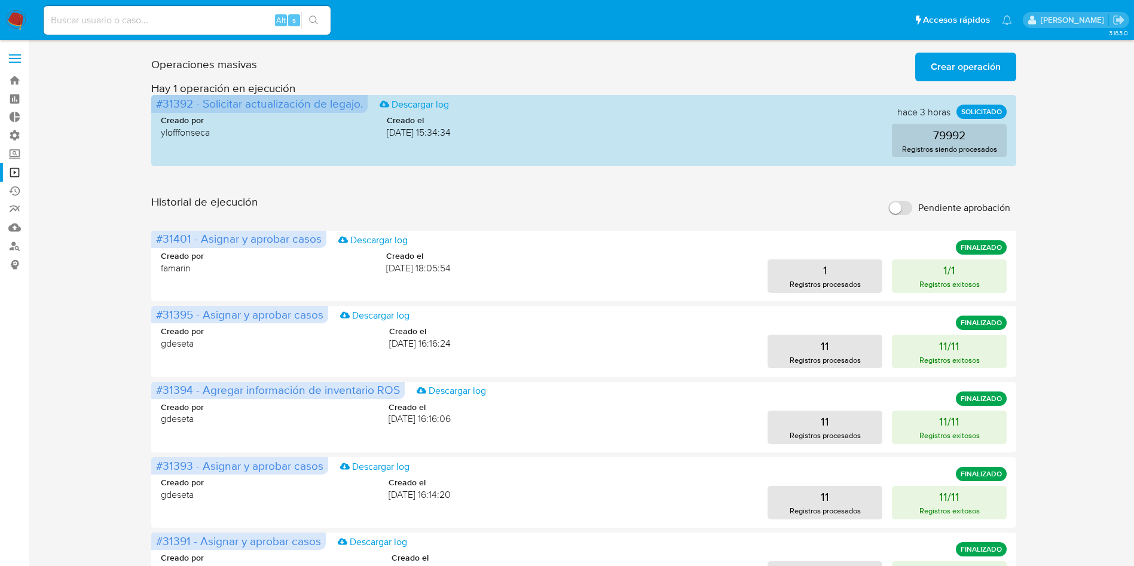
click at [967, 65] on span "Crear operación" at bounding box center [966, 67] width 70 height 26
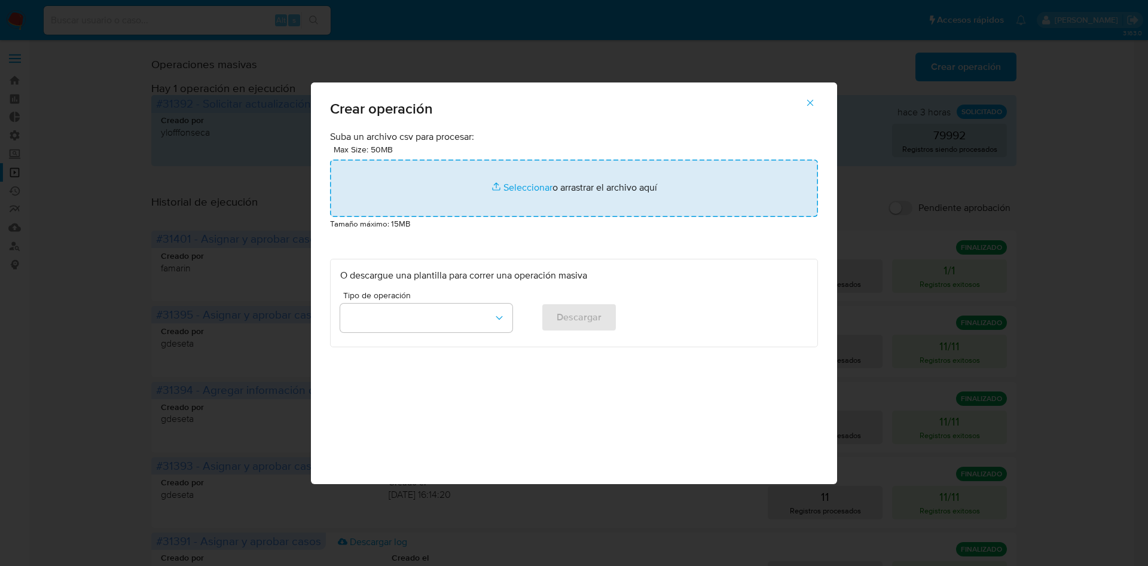
click at [568, 199] on input "file" at bounding box center [574, 188] width 488 height 57
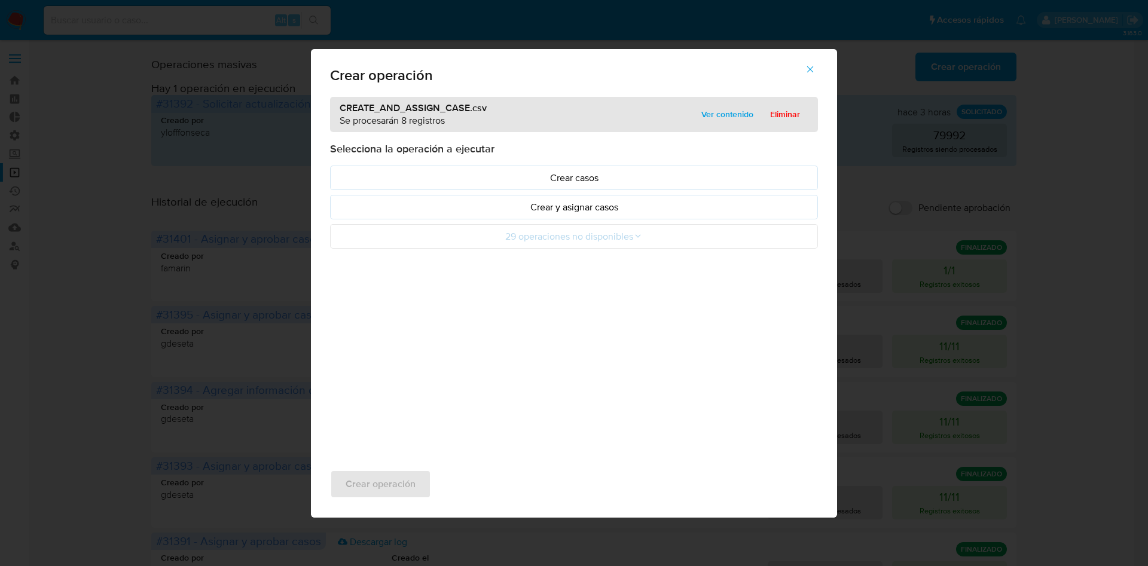
click at [614, 216] on button "Crear y asignar casos" at bounding box center [574, 207] width 488 height 25
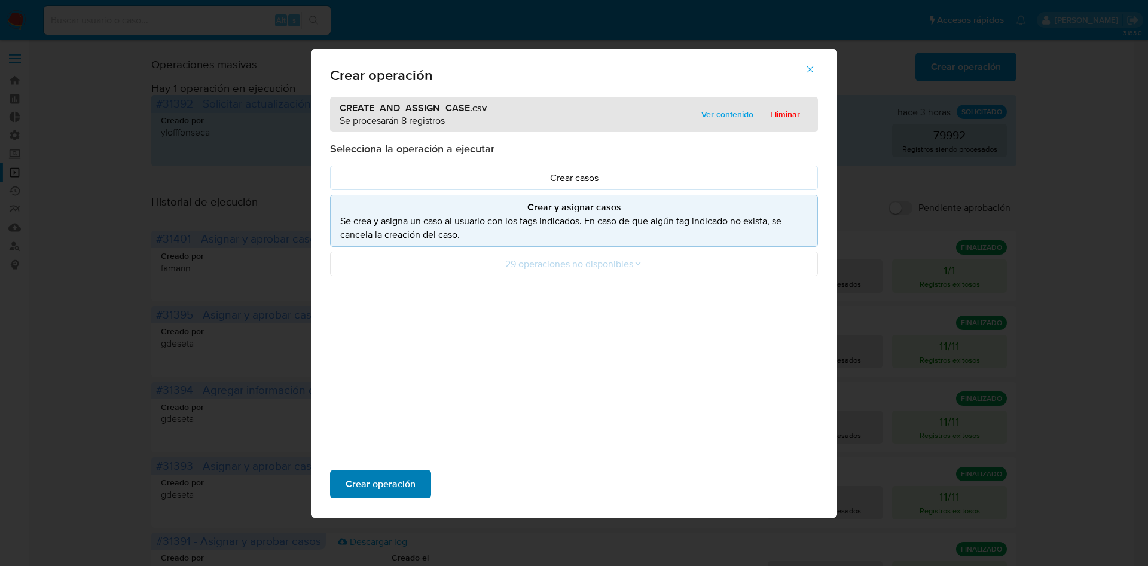
click at [413, 484] on span "Crear operación" at bounding box center [381, 484] width 70 height 26
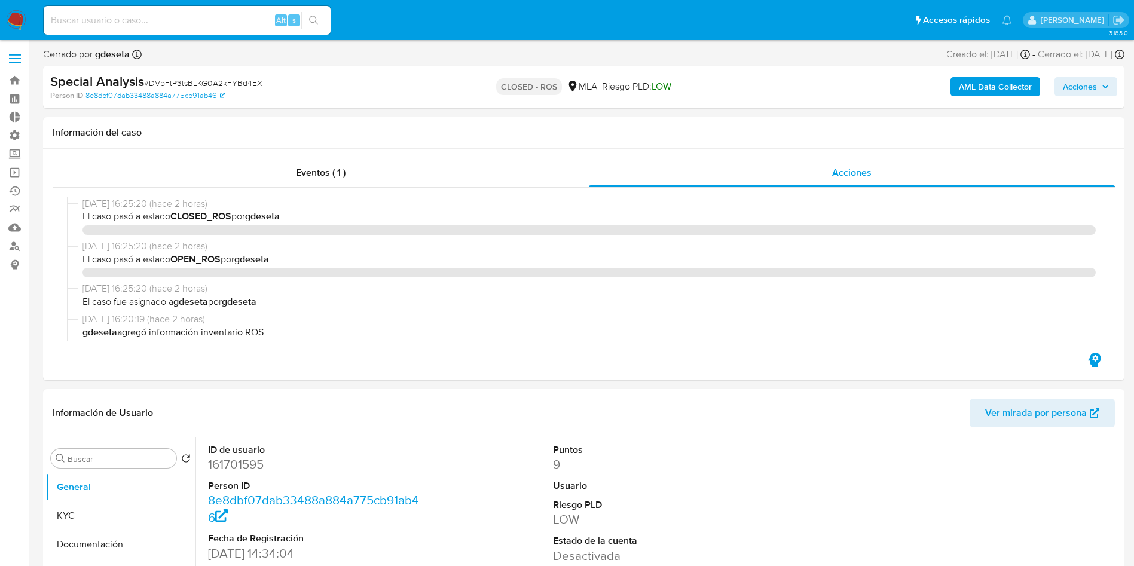
select select "10"
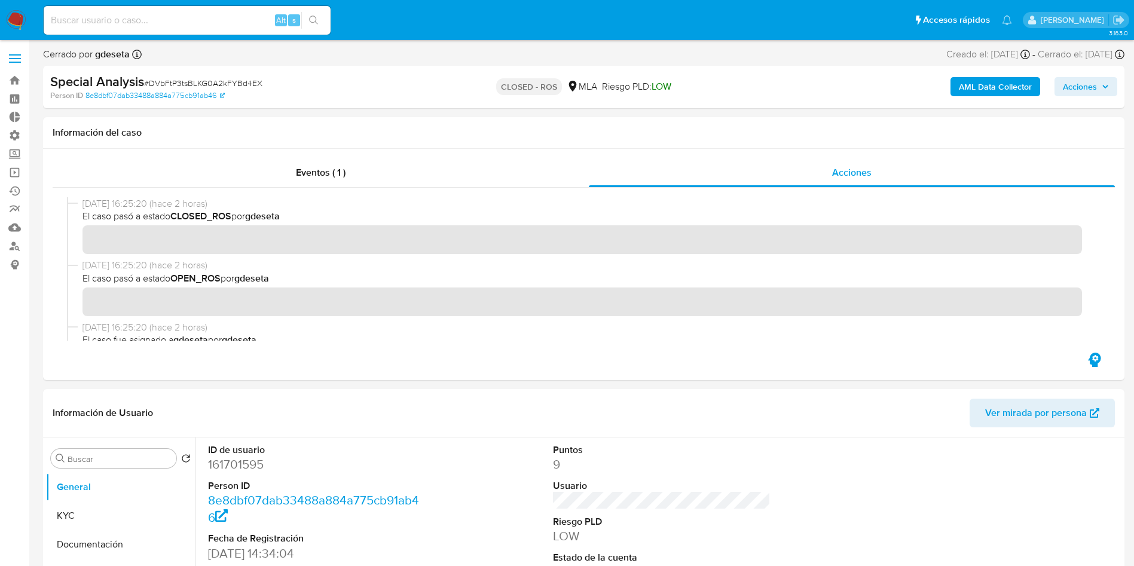
click at [210, 25] on input at bounding box center [187, 21] width 287 height 16
paste input "yJzNUuN9byszxt65pDYeIBae"
type input "yJzNUuN9byszxt65pDYeIBae"
click at [318, 20] on icon "search-icon" at bounding box center [314, 21] width 10 height 10
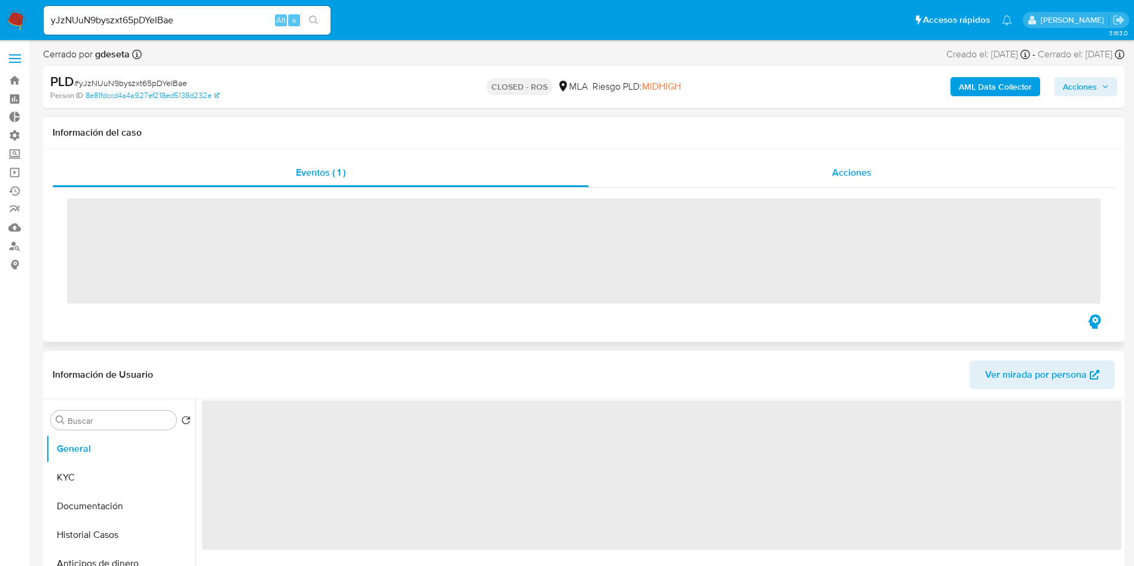
click at [862, 178] on span "Acciones" at bounding box center [851, 173] width 39 height 14
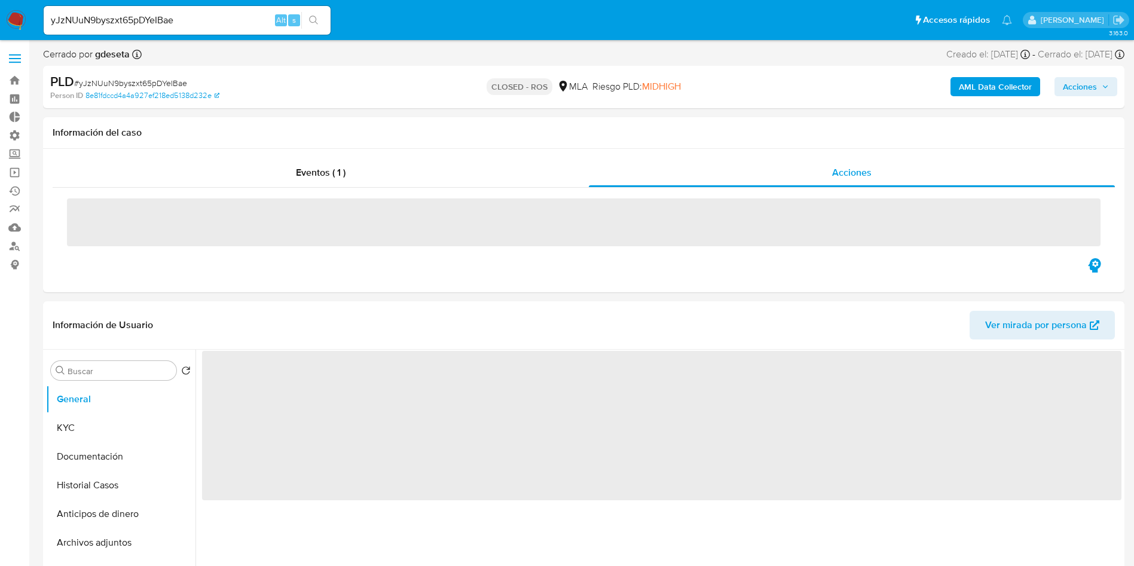
select select "10"
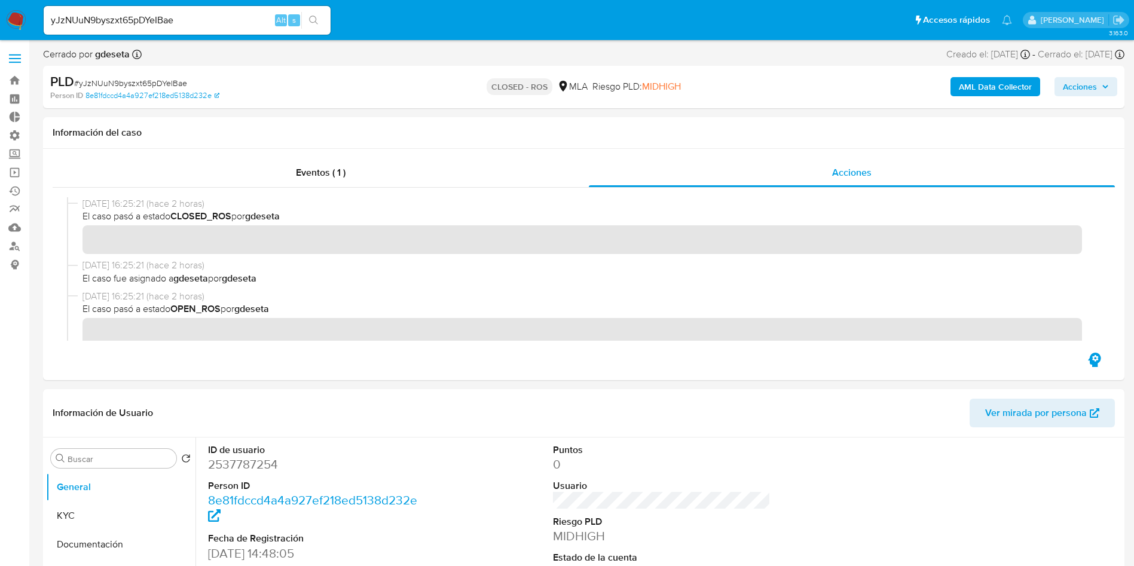
click at [183, 22] on input "yJzNUuN9byszxt65pDYeIBae" at bounding box center [187, 21] width 287 height 16
paste input "XyCqAlaK0fI4WjR0exNmTT35"
type input "XyCqAlaK0fI4WjR0exNmTT35"
click at [314, 18] on icon "search-icon" at bounding box center [314, 21] width 10 height 10
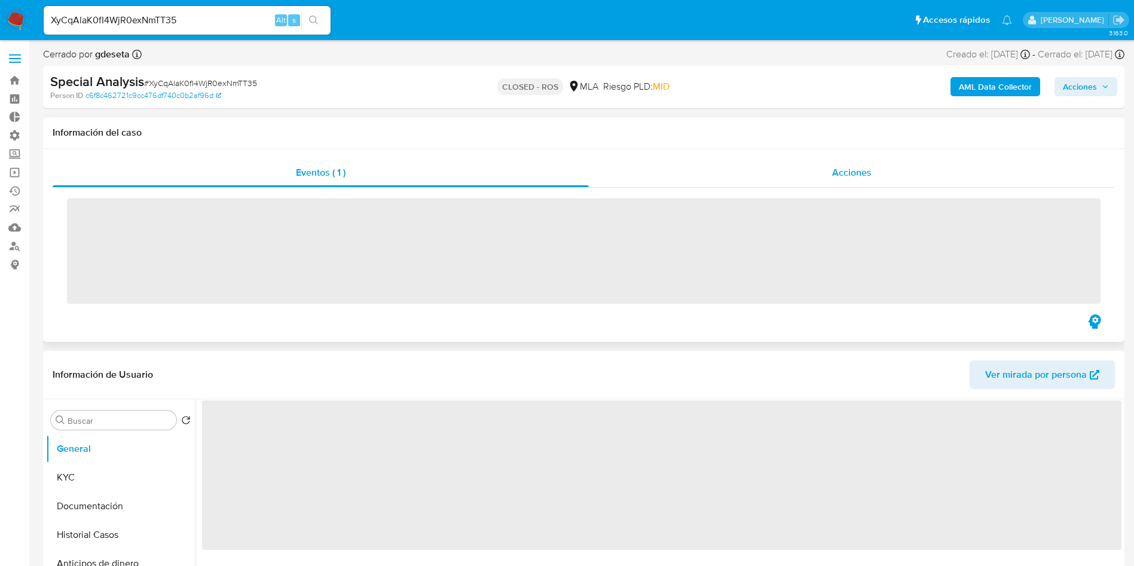
click at [867, 183] on div "Acciones" at bounding box center [852, 172] width 526 height 29
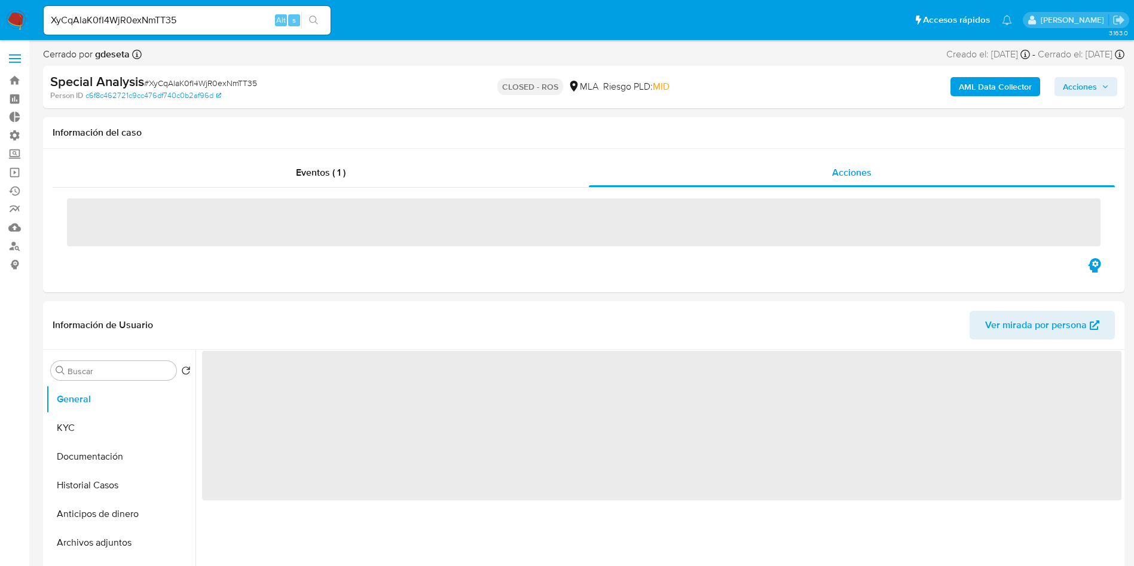
select select "10"
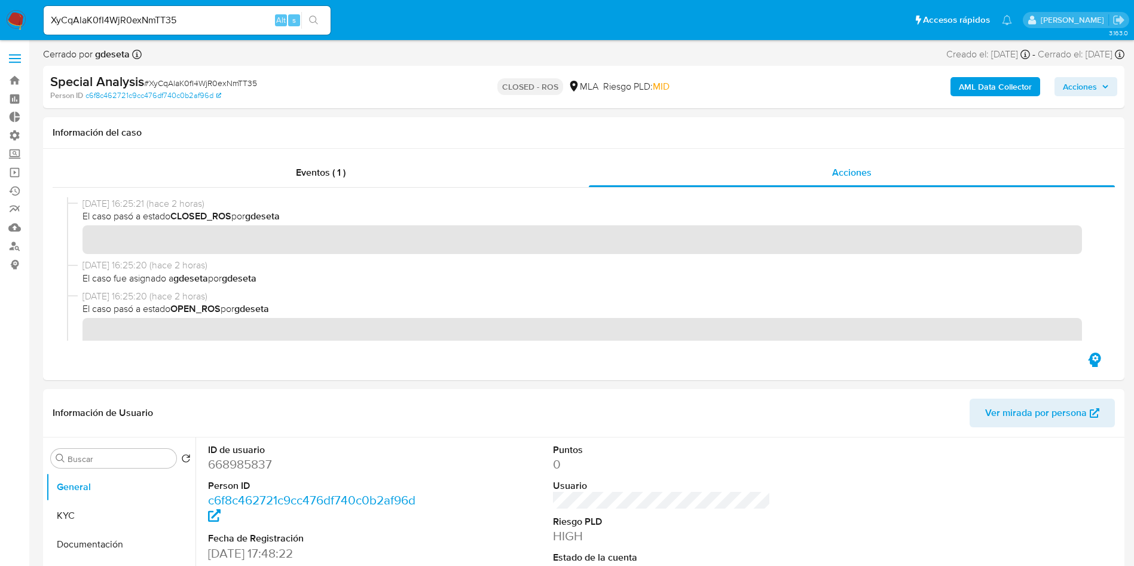
click at [163, 19] on input "XyCqAlaK0fI4WjR0exNmTT35" at bounding box center [187, 21] width 287 height 16
paste input "7cuoFzu28yAivuKOzGy30TaC"
type input "7cuoFzu28yAivuKOzGy30TaC"
click at [319, 19] on icon "search-icon" at bounding box center [314, 21] width 10 height 10
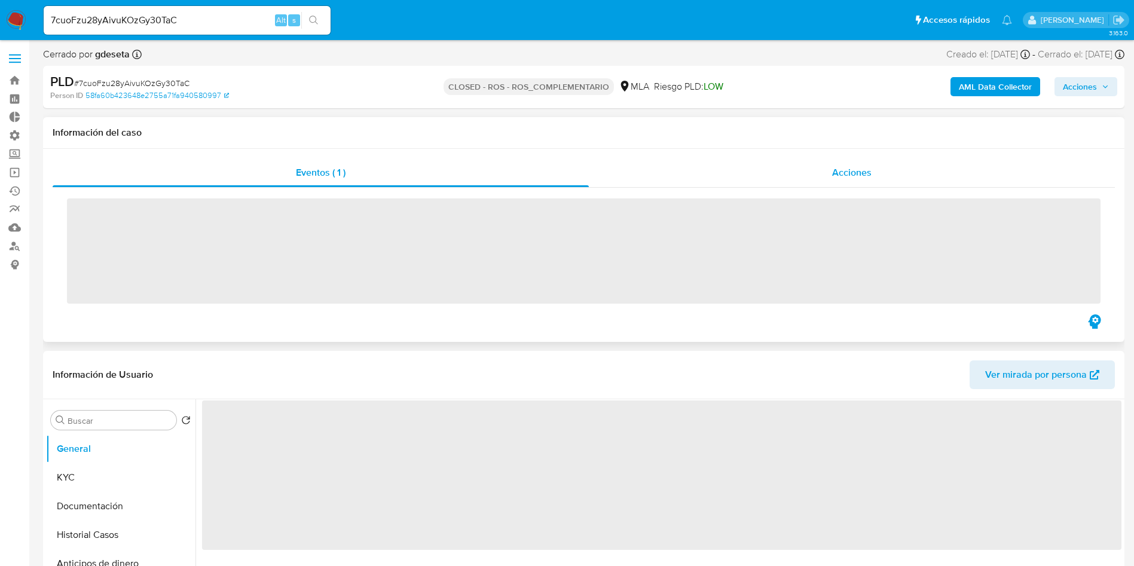
click at [849, 164] on div "Acciones" at bounding box center [852, 172] width 526 height 29
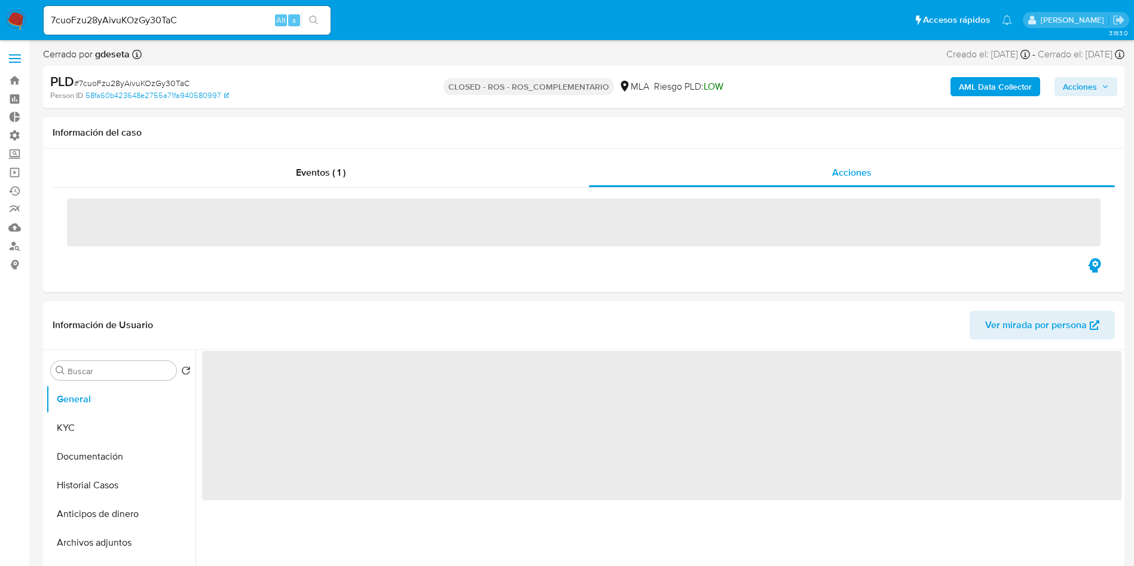
select select "10"
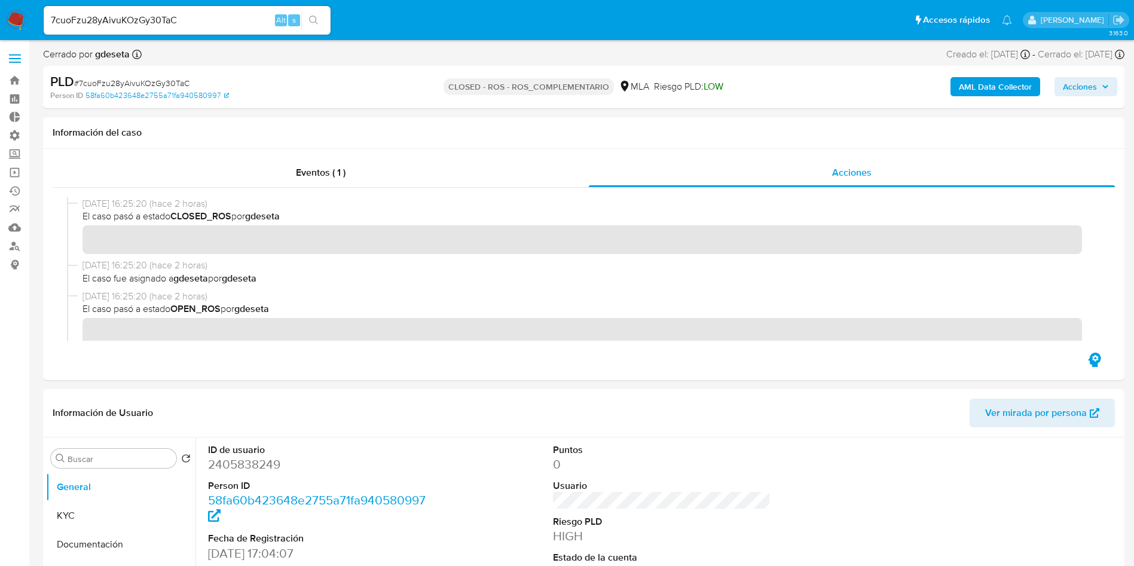
click at [175, 24] on input "7cuoFzu28yAivuKOzGy30TaC" at bounding box center [187, 21] width 287 height 16
paste input "YGjsCDy21KaOsrHFa4B0Ug7c"
type input "YGjsCDy21KaOsrHFa4B0Ug7c"
click at [314, 22] on icon "search-icon" at bounding box center [313, 20] width 9 height 9
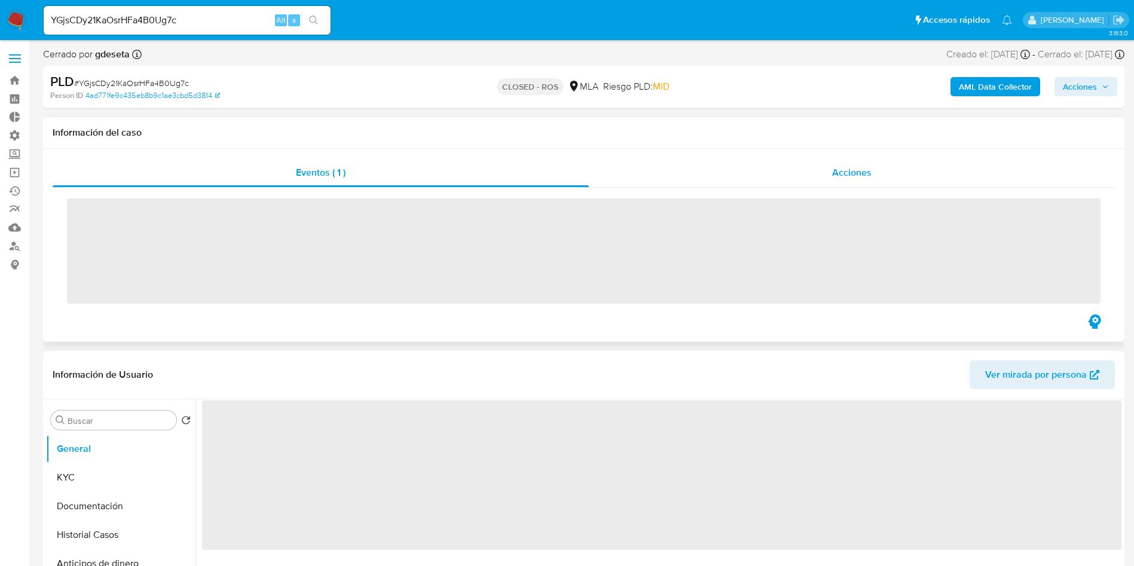
click at [878, 177] on div "Acciones" at bounding box center [852, 172] width 526 height 29
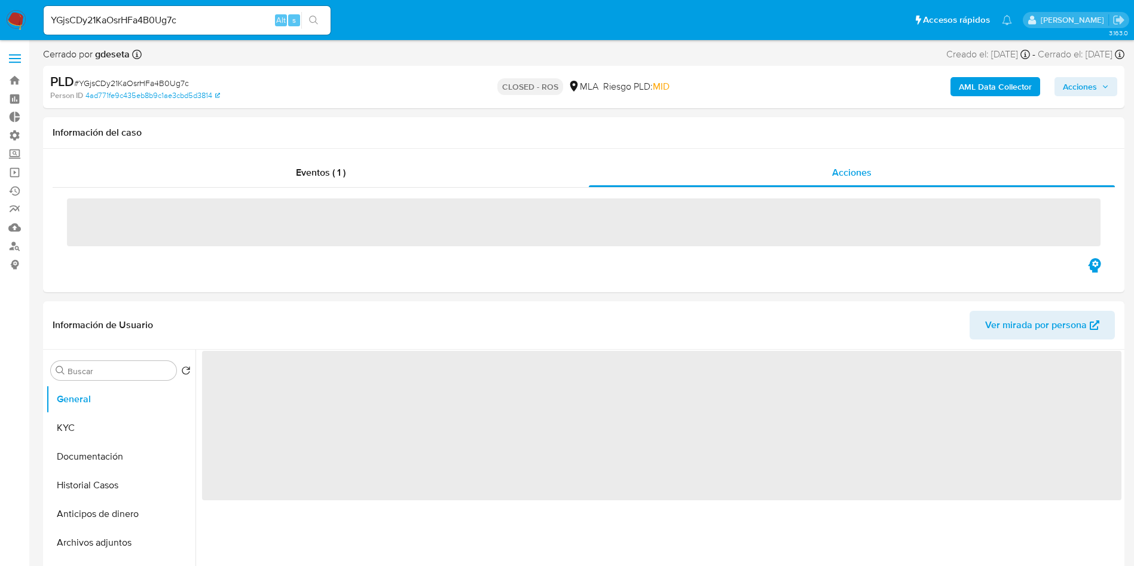
select select "10"
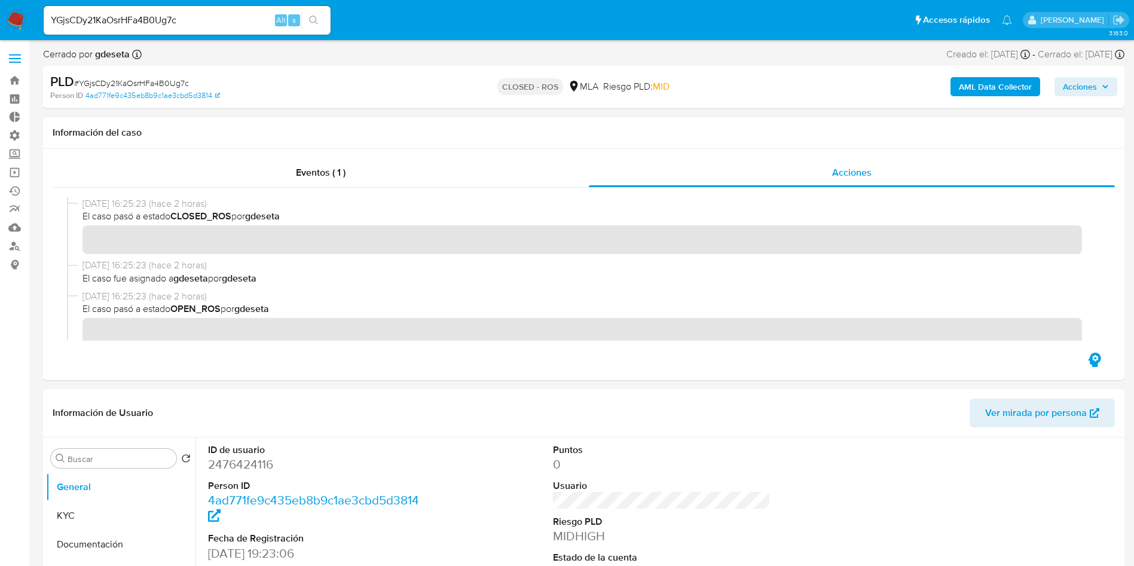
click at [167, 21] on input "YGjsCDy21KaOsrHFa4B0Ug7c" at bounding box center [187, 21] width 287 height 16
paste input "C6MMT1ZnFXbUTUZszJMhoh6X"
type input "C6MMT1ZnFXbUTUZszJMhoh6X"
click at [309, 17] on icon "search-icon" at bounding box center [314, 21] width 10 height 10
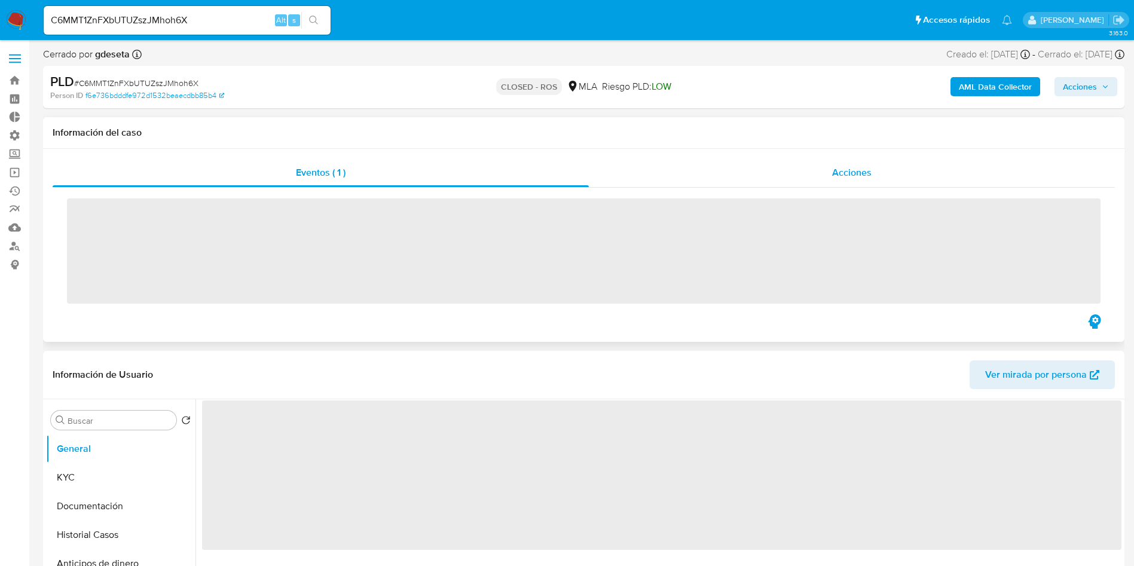
click at [878, 178] on div "Acciones" at bounding box center [852, 172] width 526 height 29
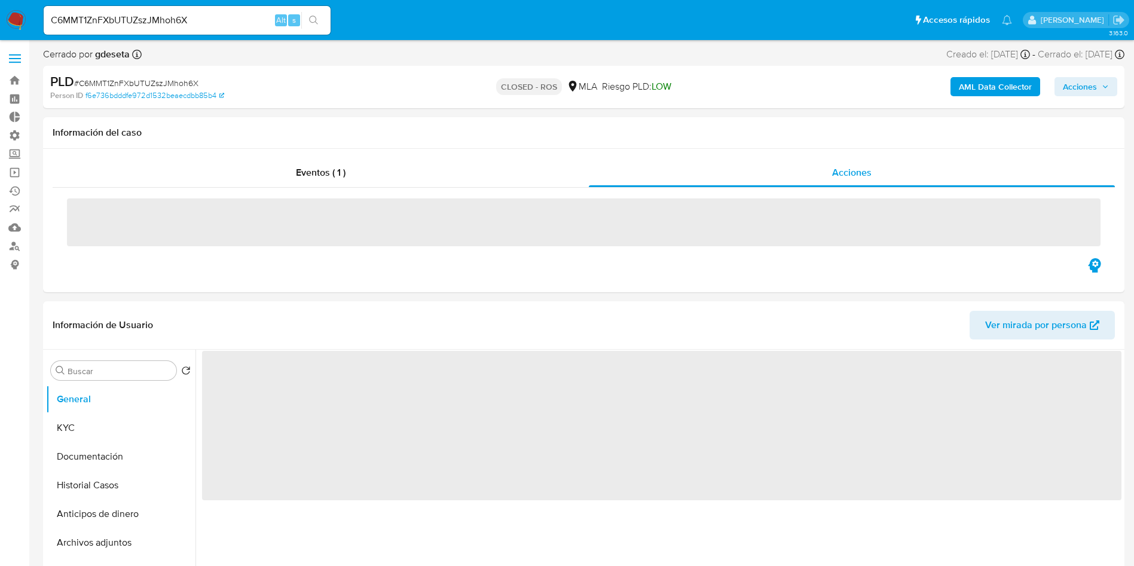
select select "10"
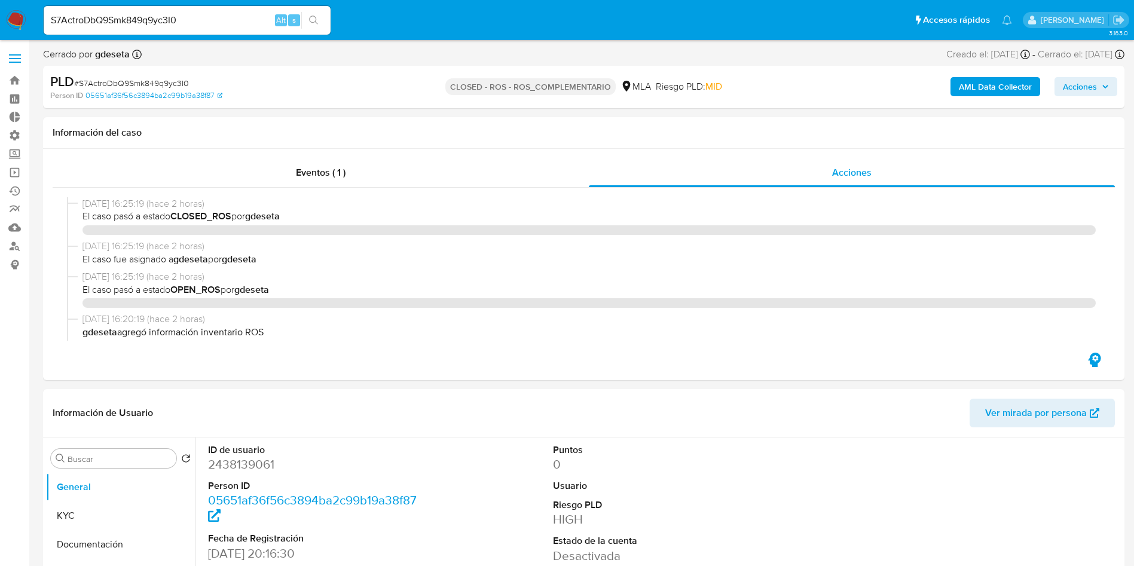
select select "10"
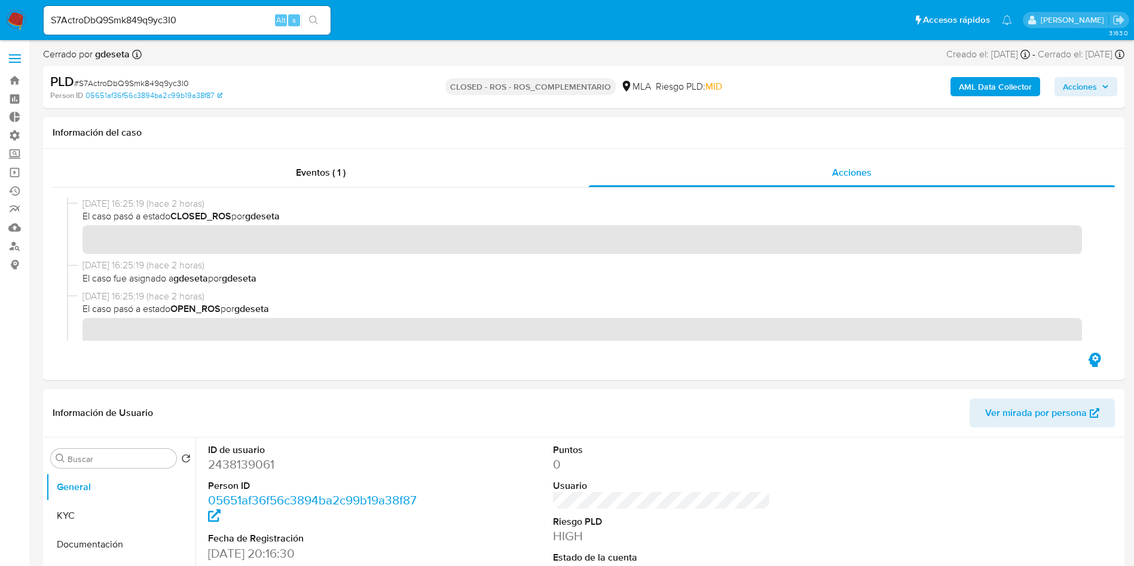
click at [179, 14] on input "S7ActroDbQ9Smk849q9yc3I0" at bounding box center [187, 21] width 287 height 16
paste input "y351bCFYh6QNs7LBAiyzSbnw"
type input "y351bCFYh6QNs7LBAiyzSbnw"
click at [314, 25] on button "search-icon" at bounding box center [313, 20] width 25 height 17
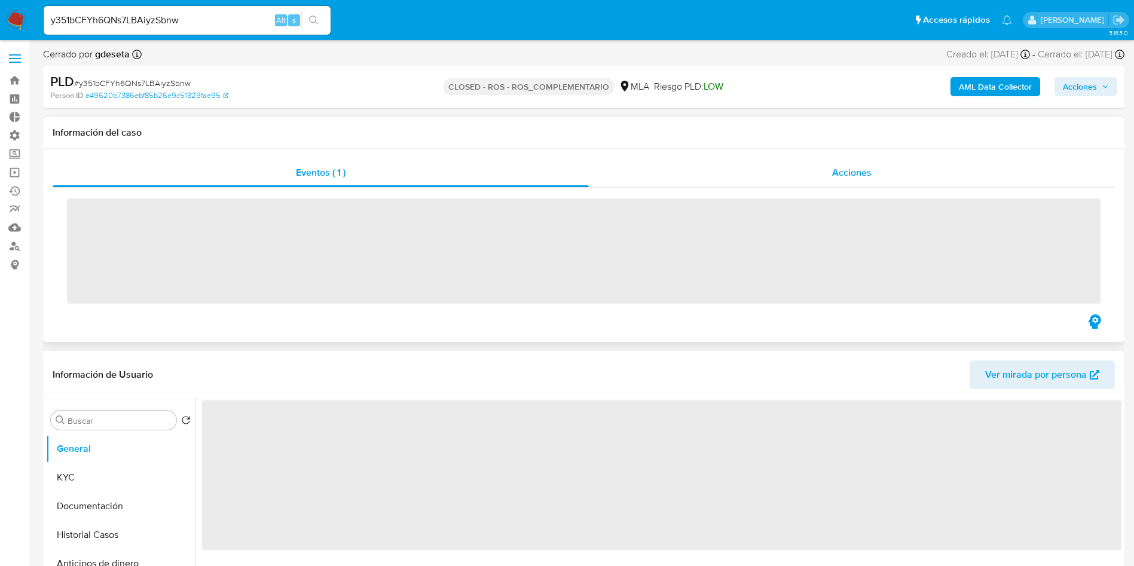
click at [850, 175] on span "Acciones" at bounding box center [851, 173] width 39 height 14
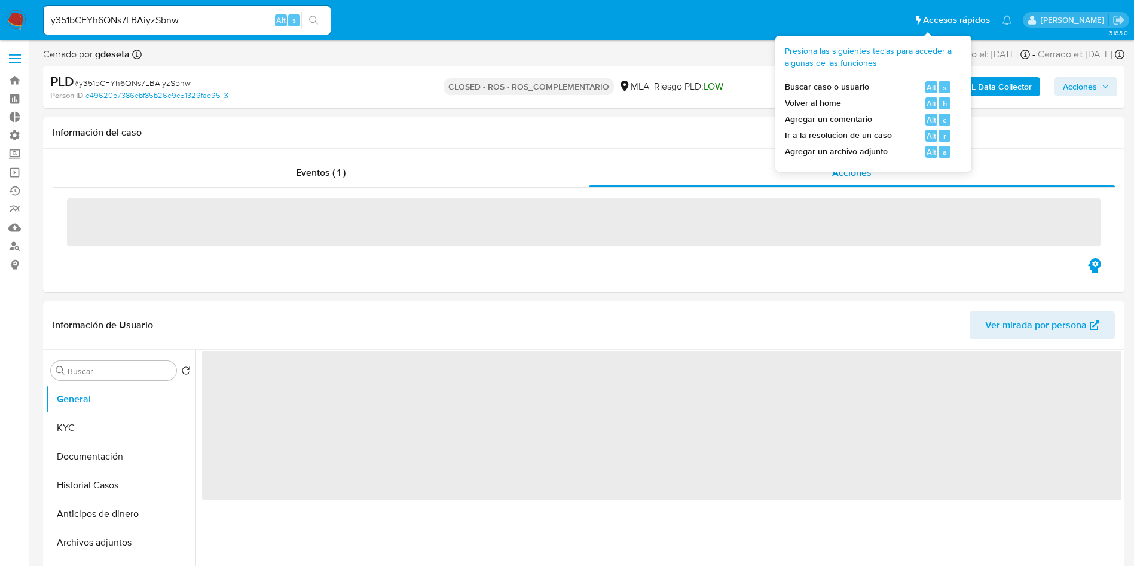
select select "10"
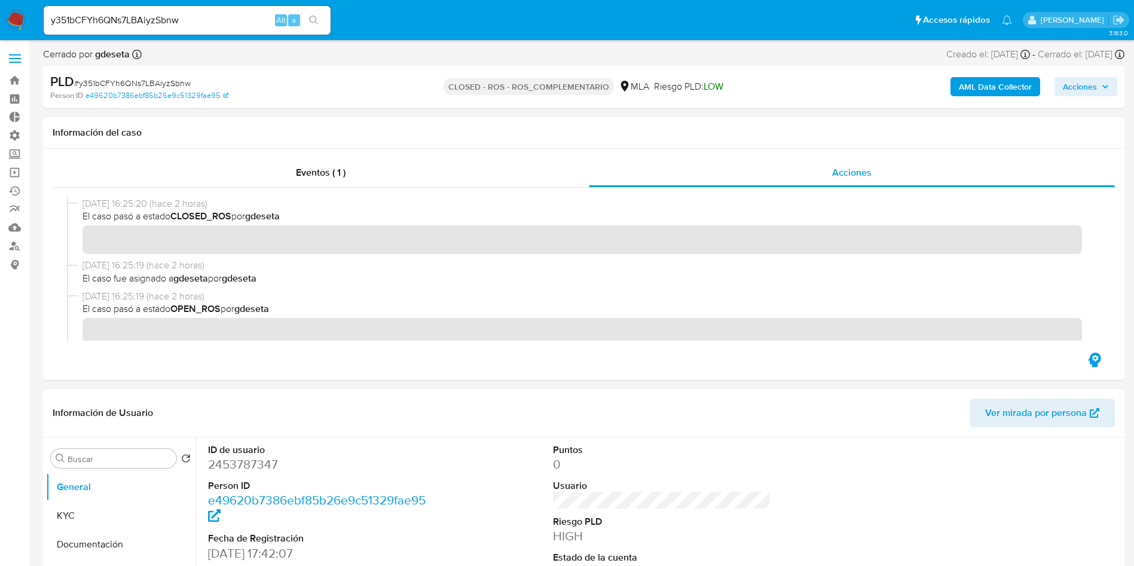
click at [151, 28] on input "y351bCFYh6QNs7LBAiyzSbnw" at bounding box center [187, 21] width 287 height 16
paste input "p1qZovVEPl2JYYHJdtxvAqL7"
type input "p1qZovVEPl2JYYHJdtxvAqL7"
click at [316, 19] on icon "search-icon" at bounding box center [313, 20] width 9 height 9
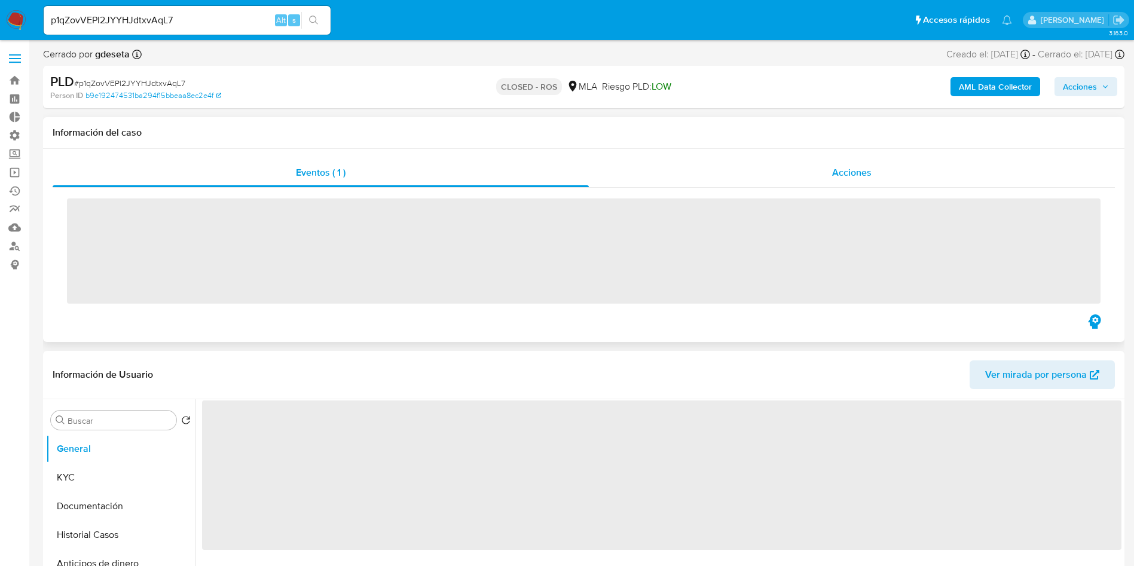
click at [856, 172] on span "Acciones" at bounding box center [851, 173] width 39 height 14
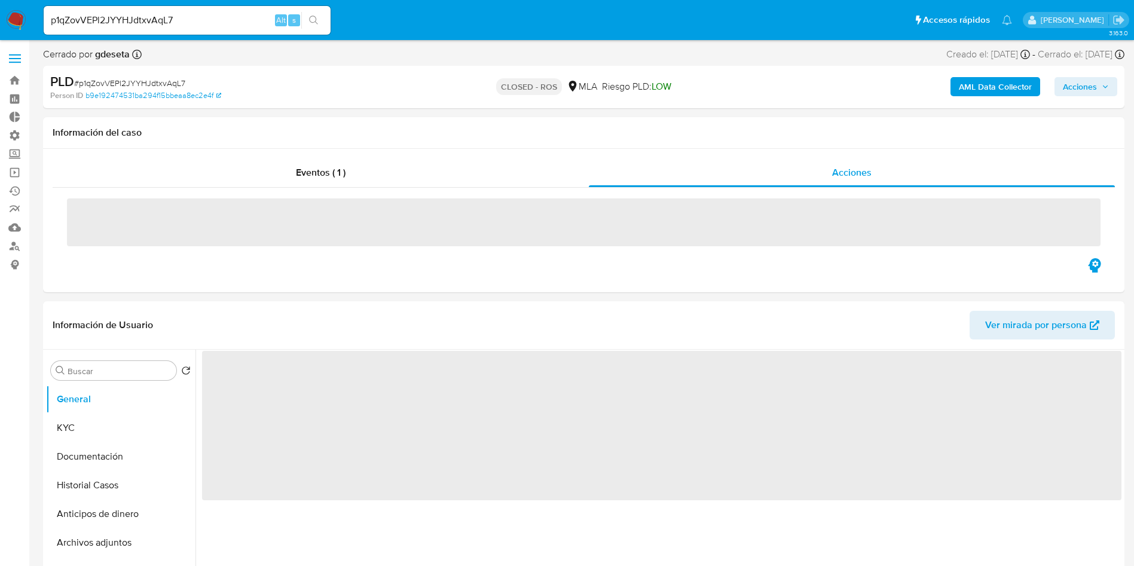
select select "10"
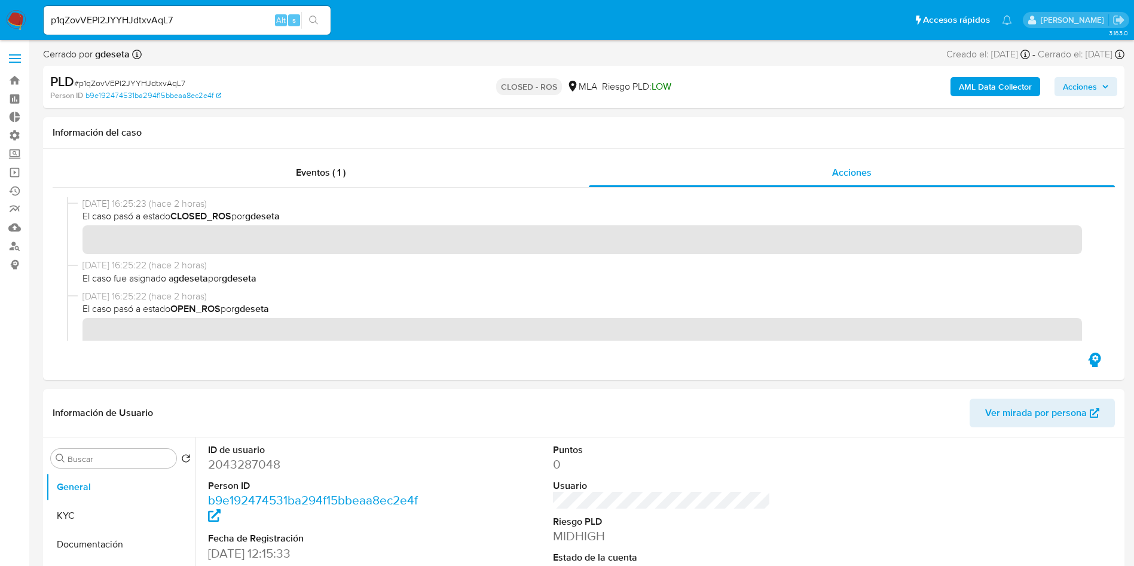
click at [161, 33] on div "p1qZovVEPl2JYYHJdtxvAqL7 Alt s" at bounding box center [187, 20] width 287 height 29
click at [159, 23] on input "p1qZovVEPl2JYYHJdtxvAqL7" at bounding box center [187, 21] width 287 height 16
paste input "Kf0p6Ca4dxdzlNRPgYILaTUD"
type input "Kf0p6Ca4dxdzlNRPgYILaTUD"
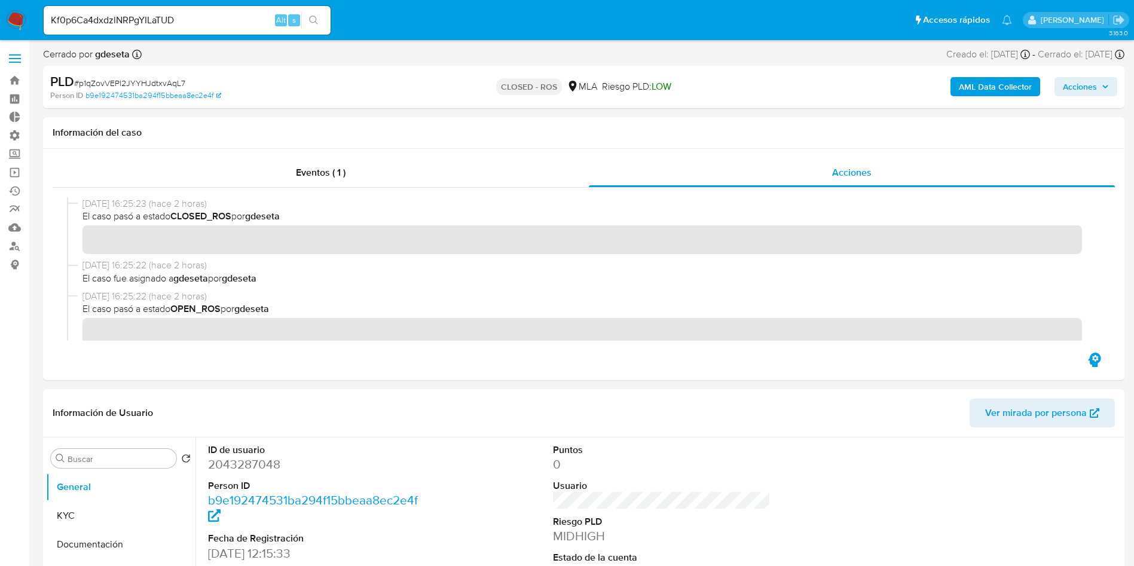
click at [313, 20] on icon "search-icon" at bounding box center [314, 21] width 10 height 10
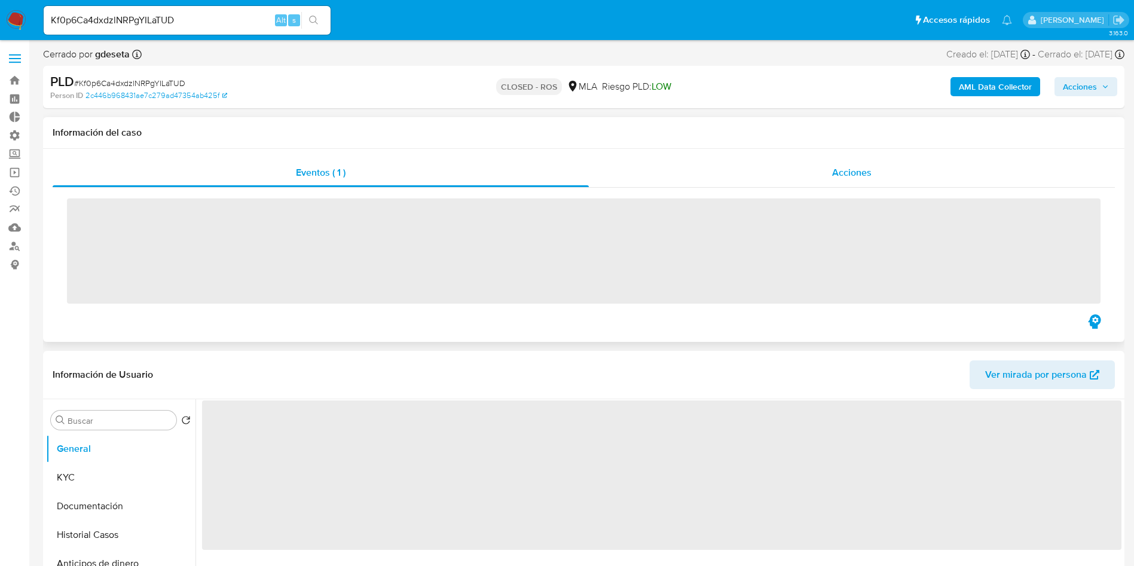
click at [908, 176] on div "Acciones" at bounding box center [852, 172] width 526 height 29
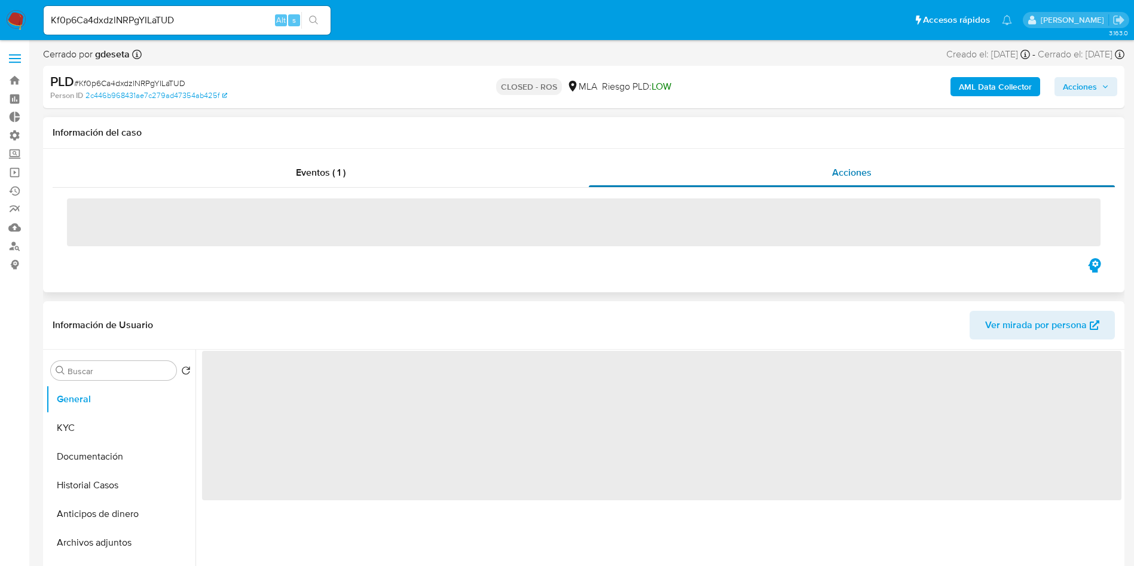
select select "10"
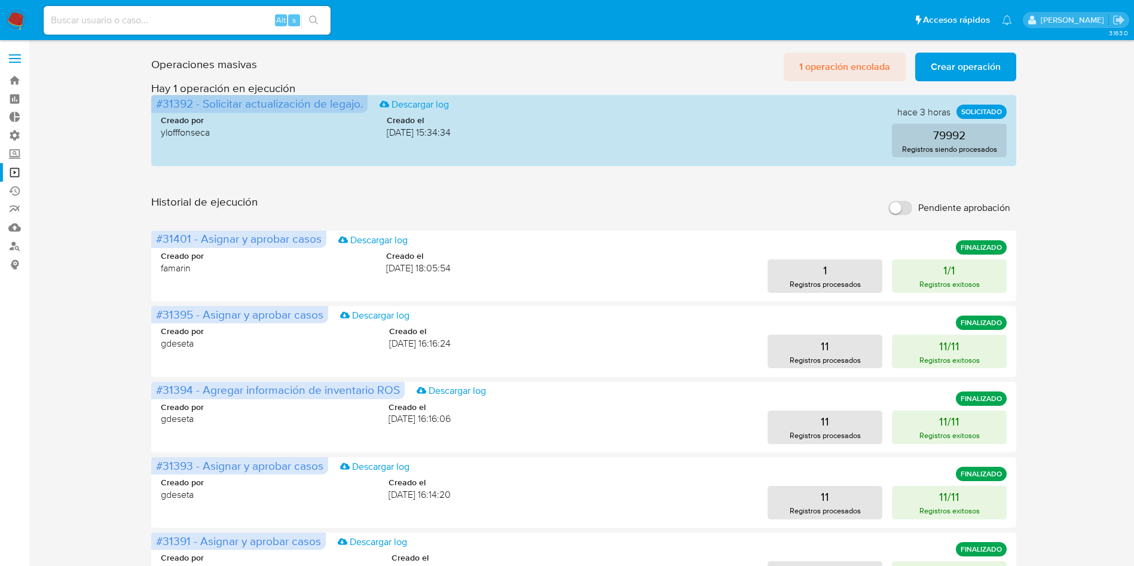
click at [814, 62] on span "1 operación encolada" at bounding box center [845, 67] width 91 height 26
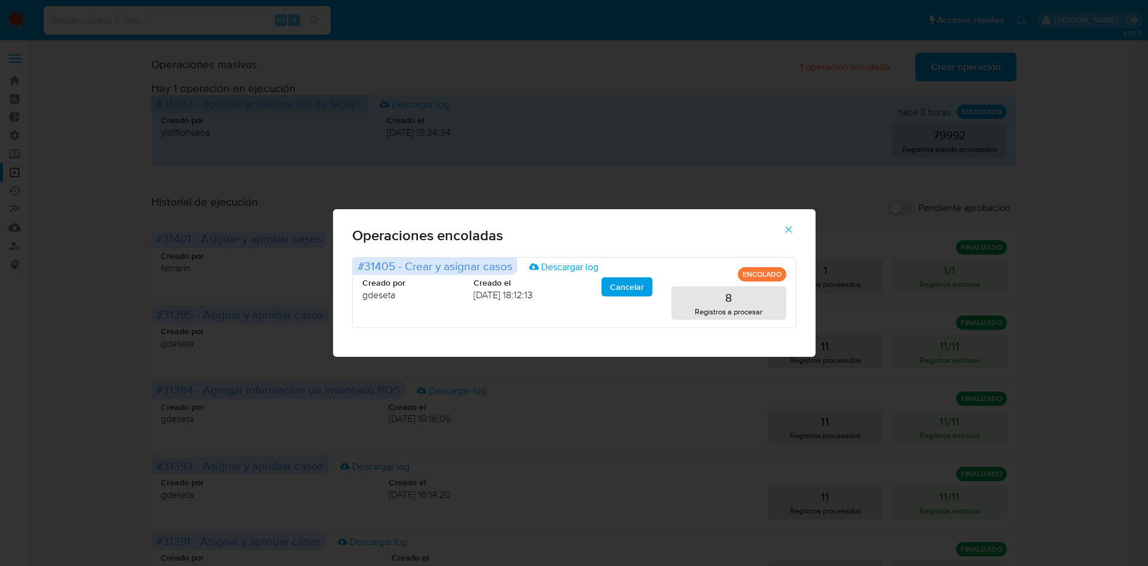
click at [790, 229] on icon "button" at bounding box center [788, 229] width 11 height 11
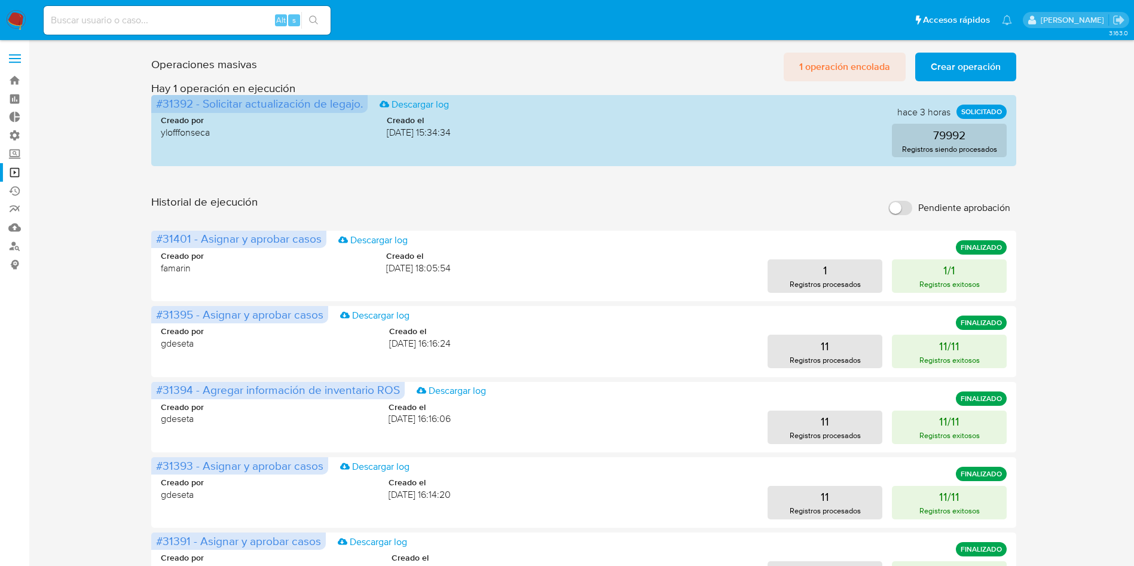
click at [850, 66] on span "1 operación encolada" at bounding box center [845, 67] width 91 height 26
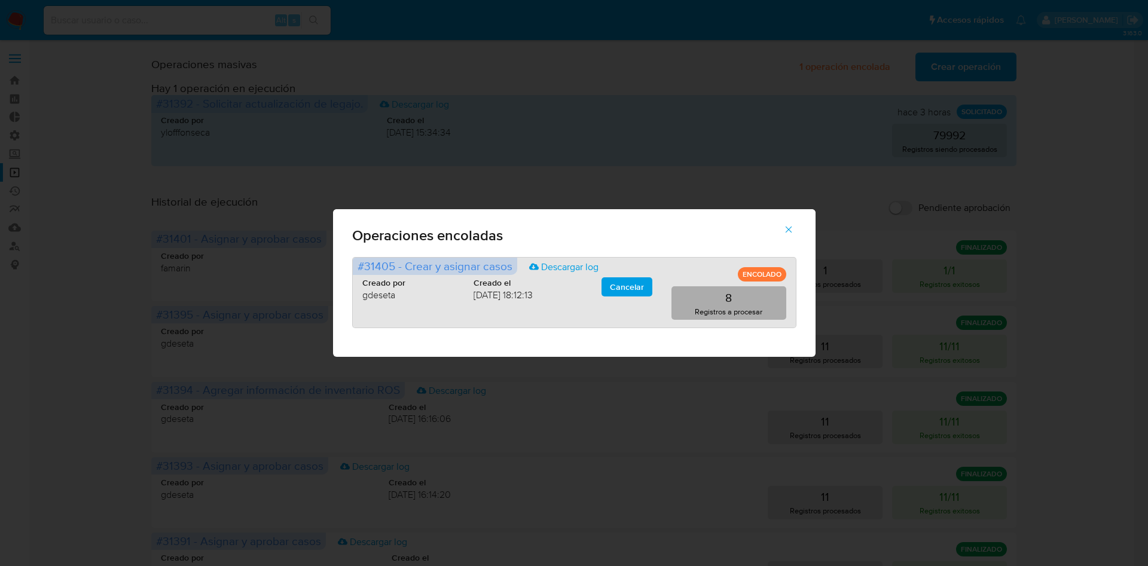
click at [721, 307] on p "Registros a procesar" at bounding box center [729, 311] width 68 height 11
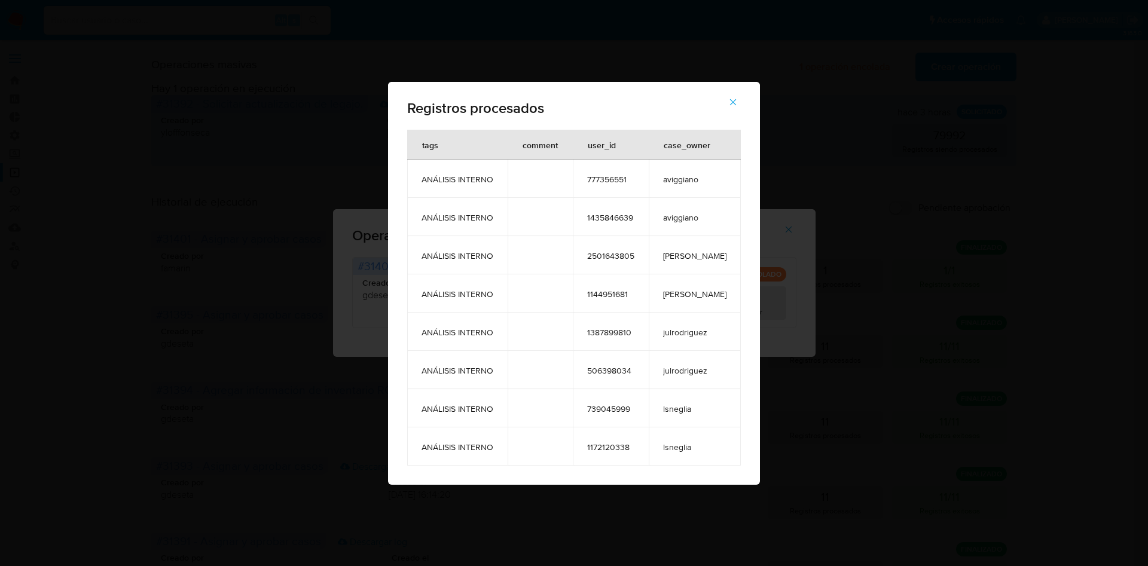
click at [728, 105] on icon "button" at bounding box center [733, 102] width 11 height 11
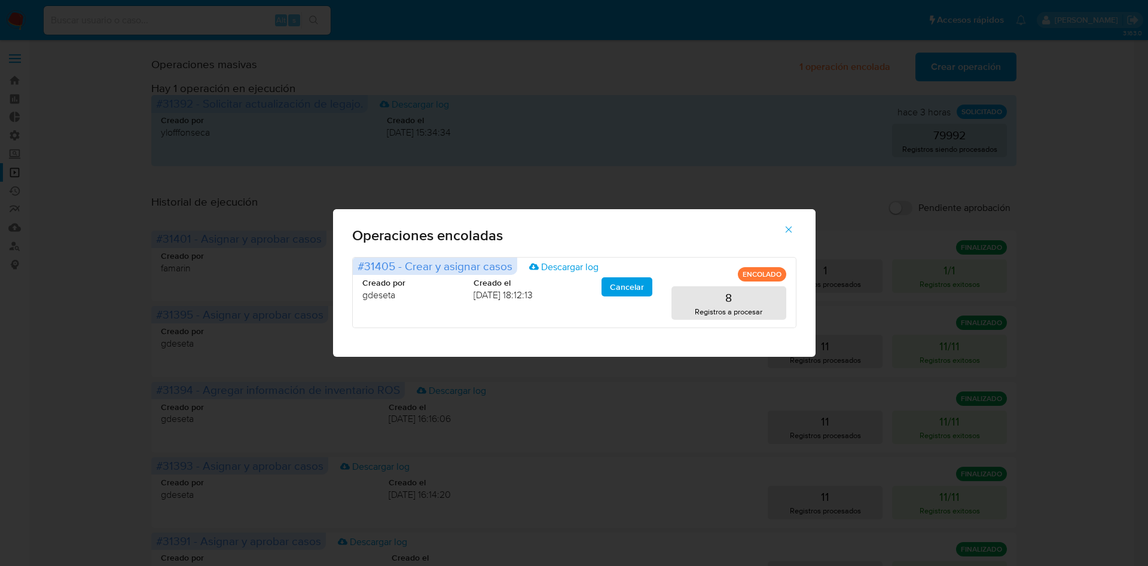
drag, startPoint x: 789, startPoint y: 230, endPoint x: 769, endPoint y: 232, distance: 19.9
click at [788, 230] on icon "button" at bounding box center [788, 230] width 7 height 7
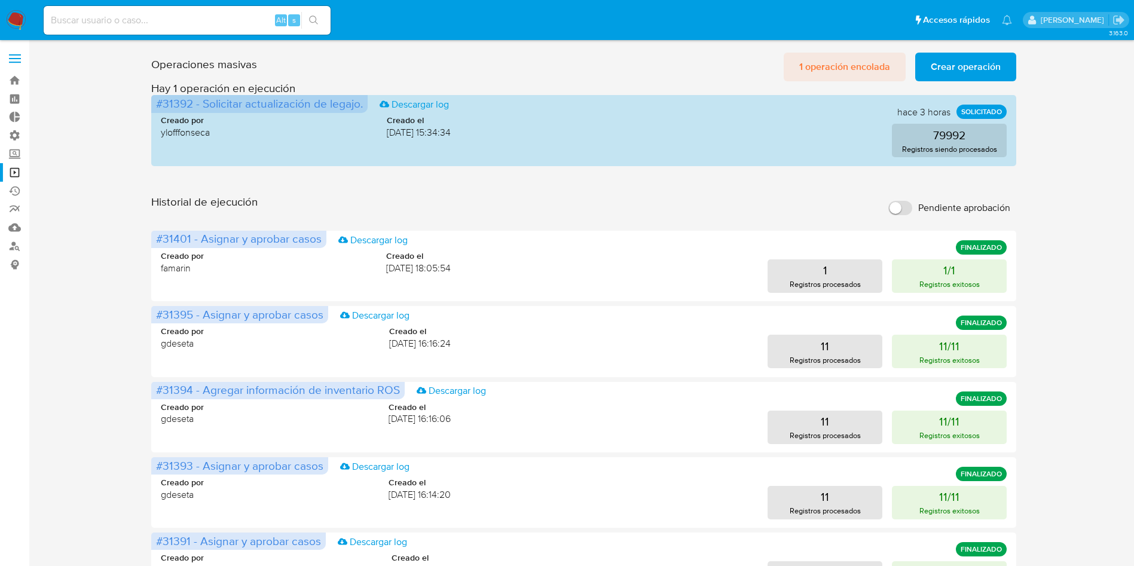
click at [838, 67] on span "1 operación encolada" at bounding box center [845, 67] width 91 height 26
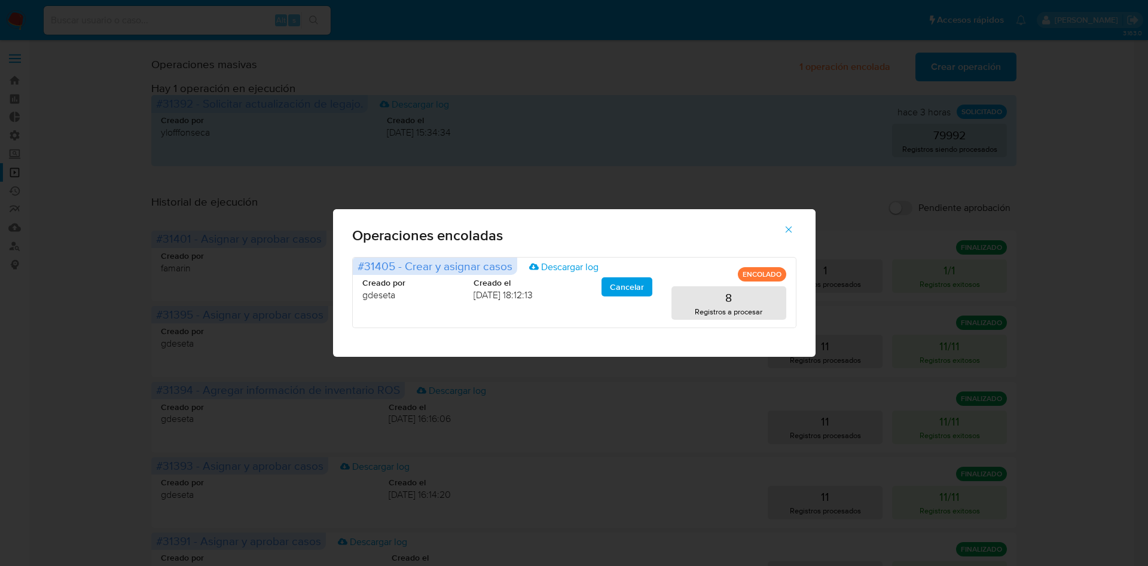
click at [791, 234] on icon "button" at bounding box center [788, 229] width 11 height 11
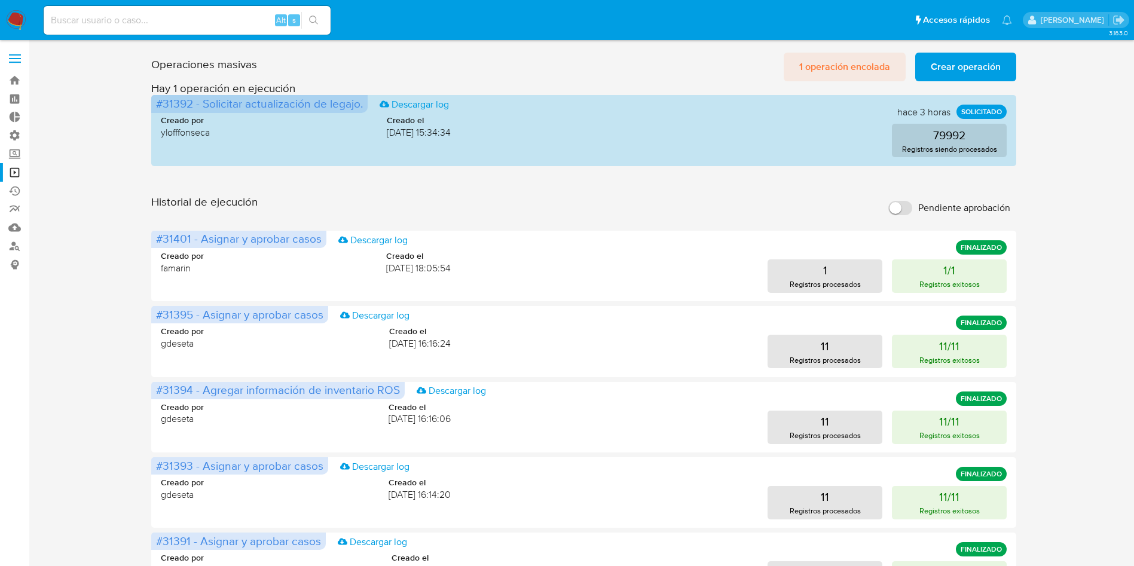
click at [826, 68] on span "1 operación encolada" at bounding box center [845, 67] width 91 height 26
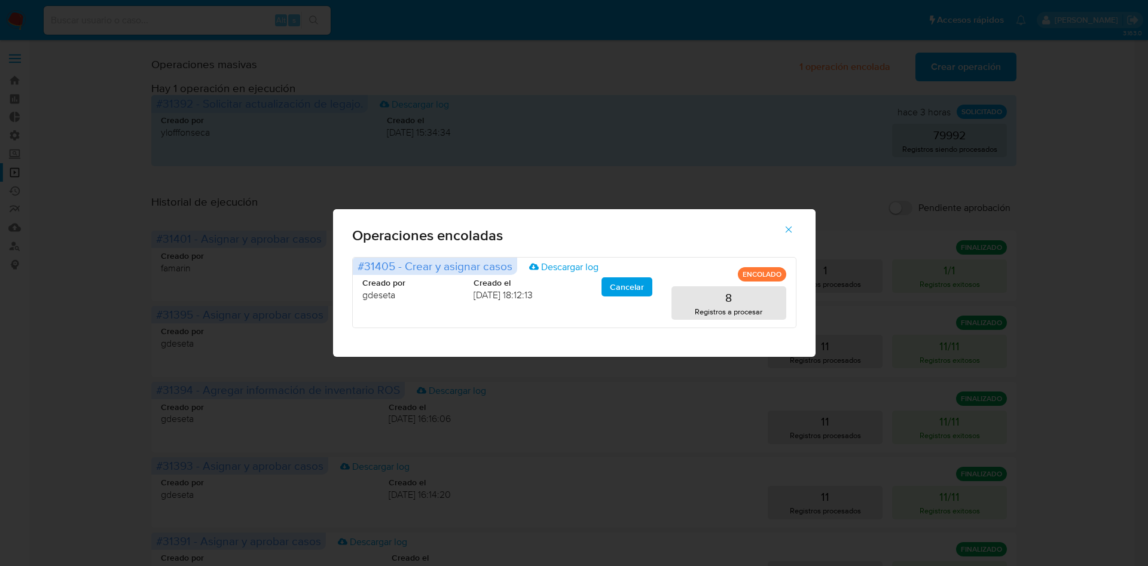
click at [785, 231] on icon "button" at bounding box center [788, 229] width 11 height 11
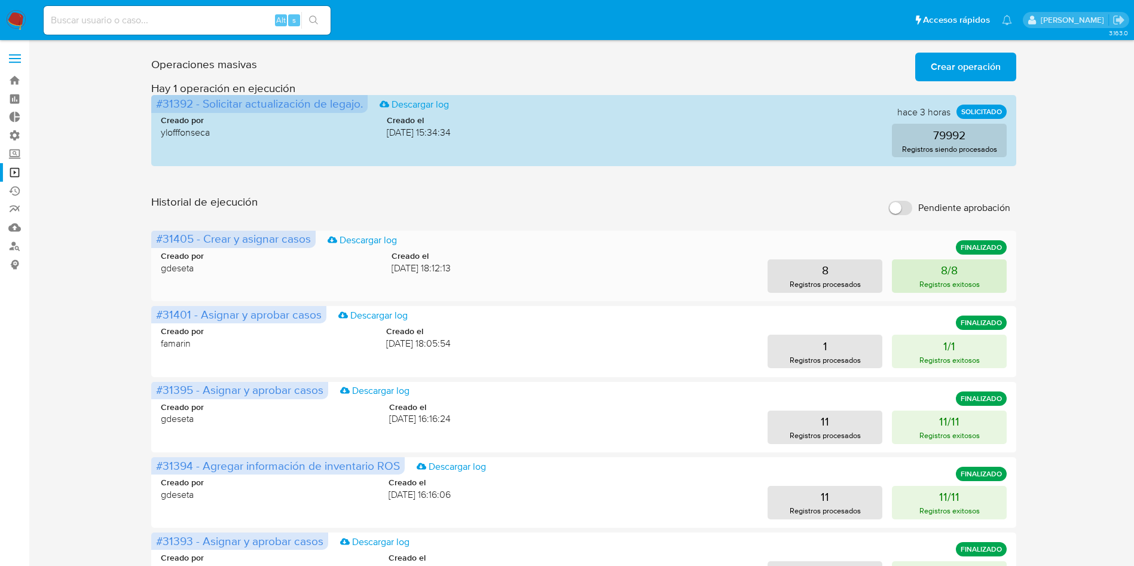
click at [904, 284] on button "8/8 Registros exitosos" at bounding box center [949, 276] width 115 height 33
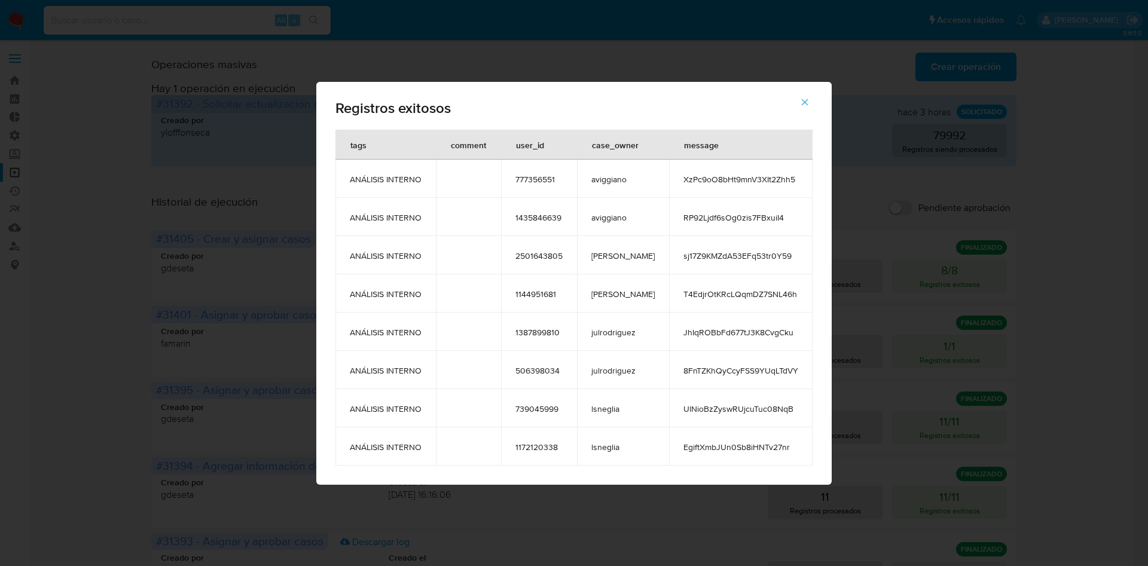
drag, startPoint x: 355, startPoint y: 144, endPoint x: 789, endPoint y: 451, distance: 531.8
click at [789, 451] on table "tags comment user_id case_owner message ANÁLISIS INTERNO 777356551 aviggiano Xz…" at bounding box center [573, 298] width 477 height 336
click at [800, 100] on icon "button" at bounding box center [805, 102] width 11 height 11
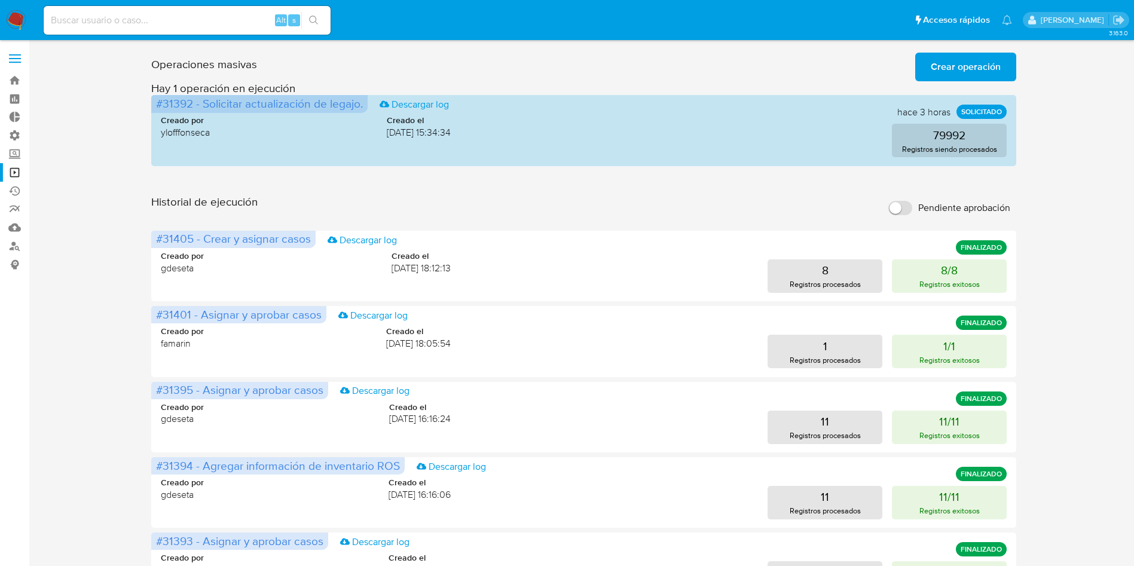
click at [962, 68] on span "Crear operación" at bounding box center [966, 67] width 70 height 26
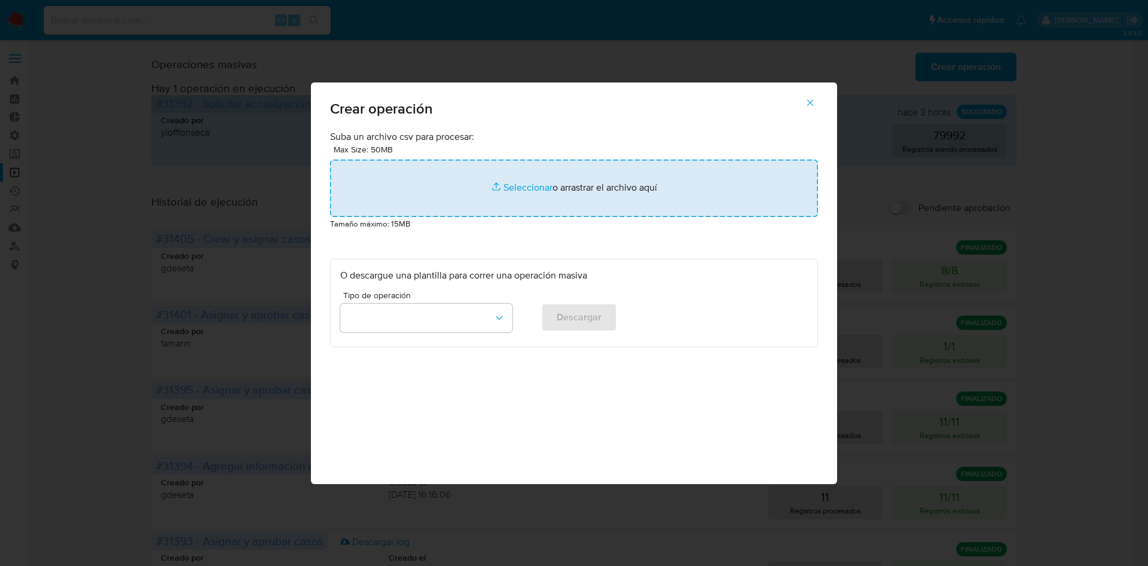
click at [581, 196] on input "file" at bounding box center [574, 188] width 488 height 57
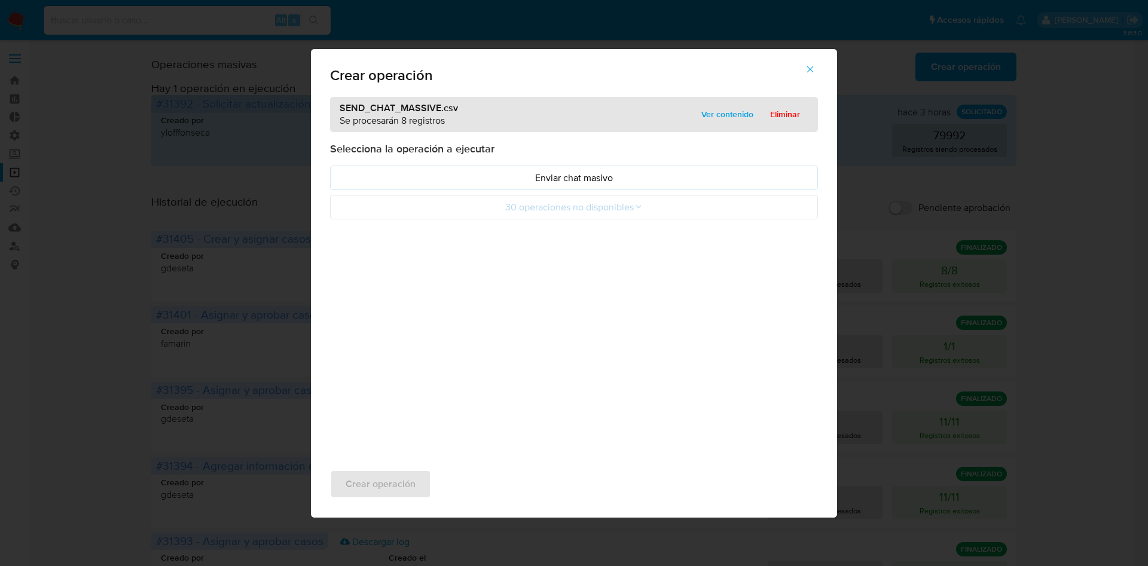
click at [711, 114] on span "Ver contenido" at bounding box center [727, 114] width 52 height 17
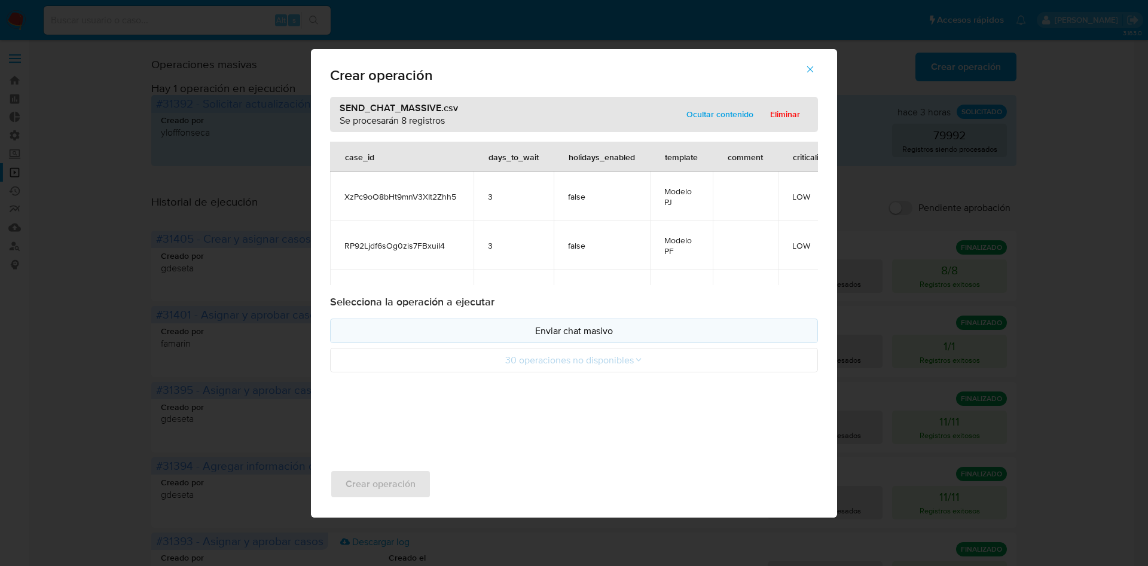
click at [607, 334] on p "Enviar chat masivo" at bounding box center [574, 331] width 468 height 14
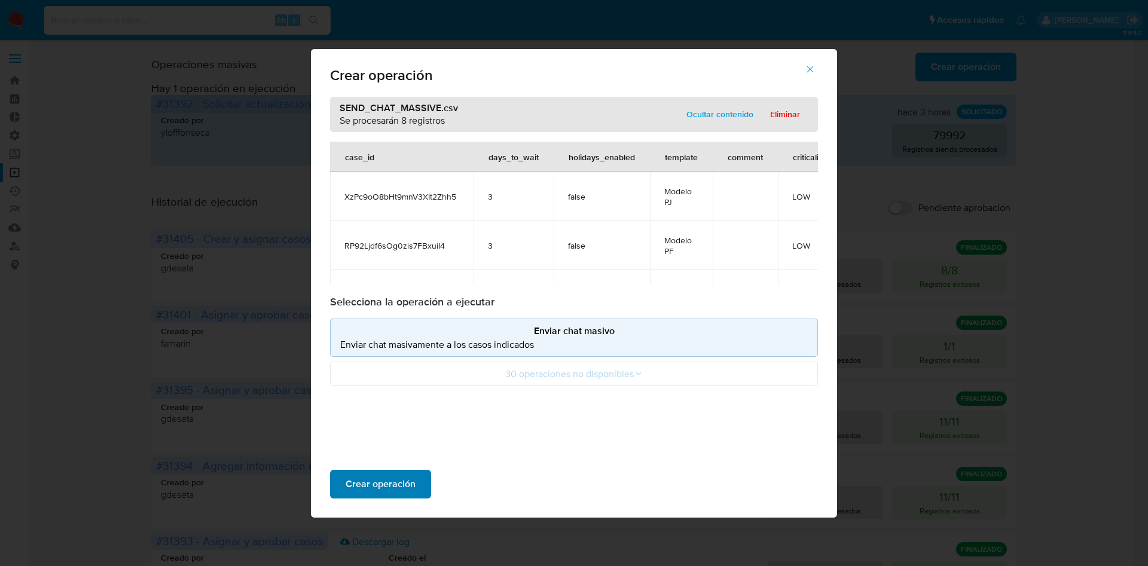
click at [417, 475] on button "Crear operación" at bounding box center [380, 484] width 101 height 29
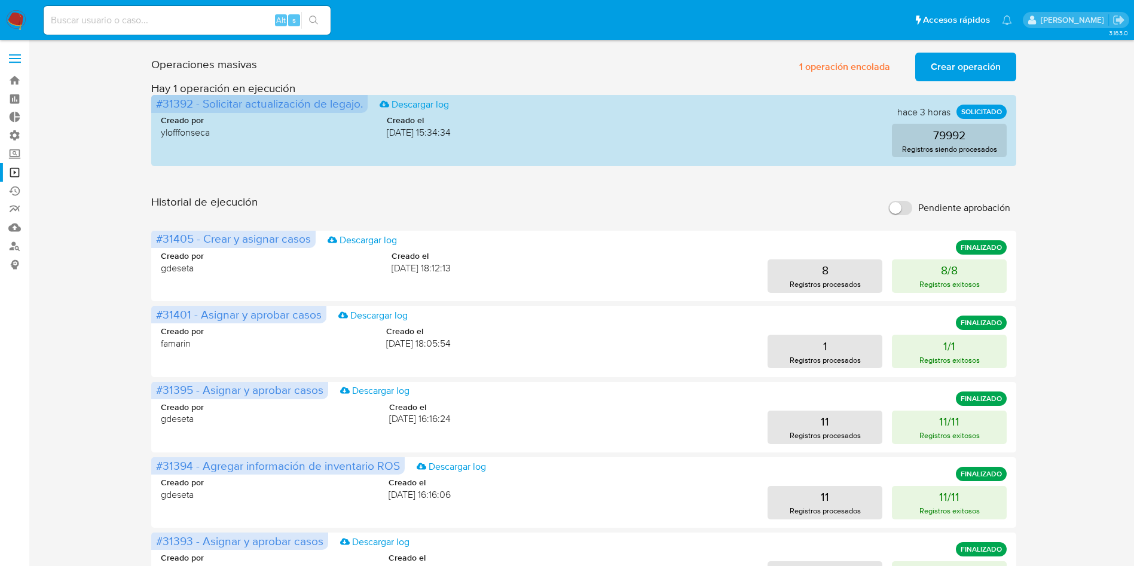
click at [217, 19] on input at bounding box center [187, 21] width 287 height 16
paste input "XzPc9oO8bHt9mnV3XIt2Zhh5"
type input "XzPc9oO8bHt9mnV3XIt2Zhh5"
click at [315, 17] on icon "search-icon" at bounding box center [314, 21] width 10 height 10
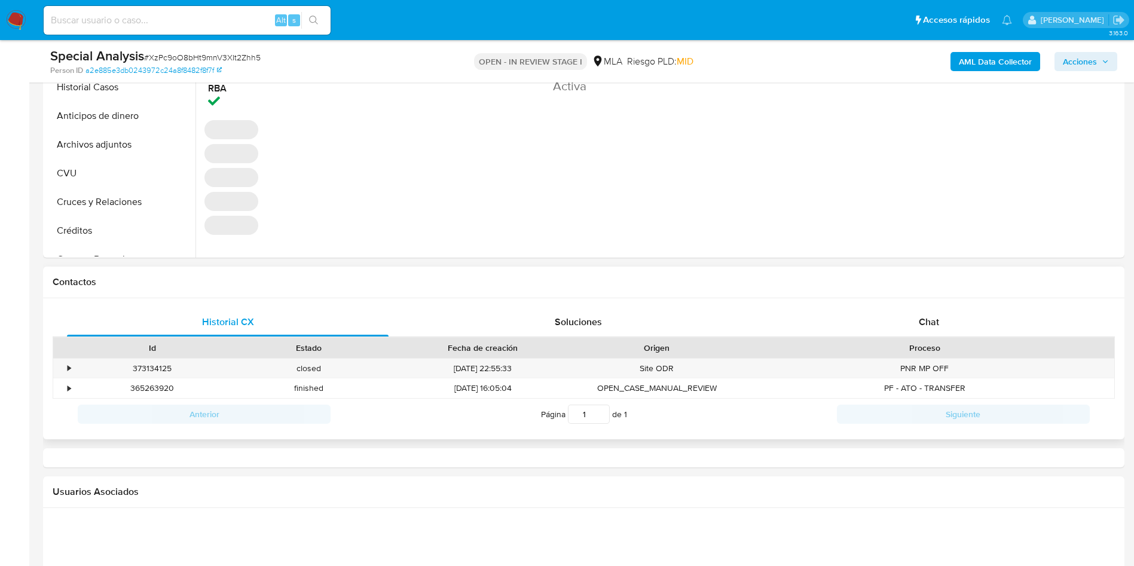
select select "10"
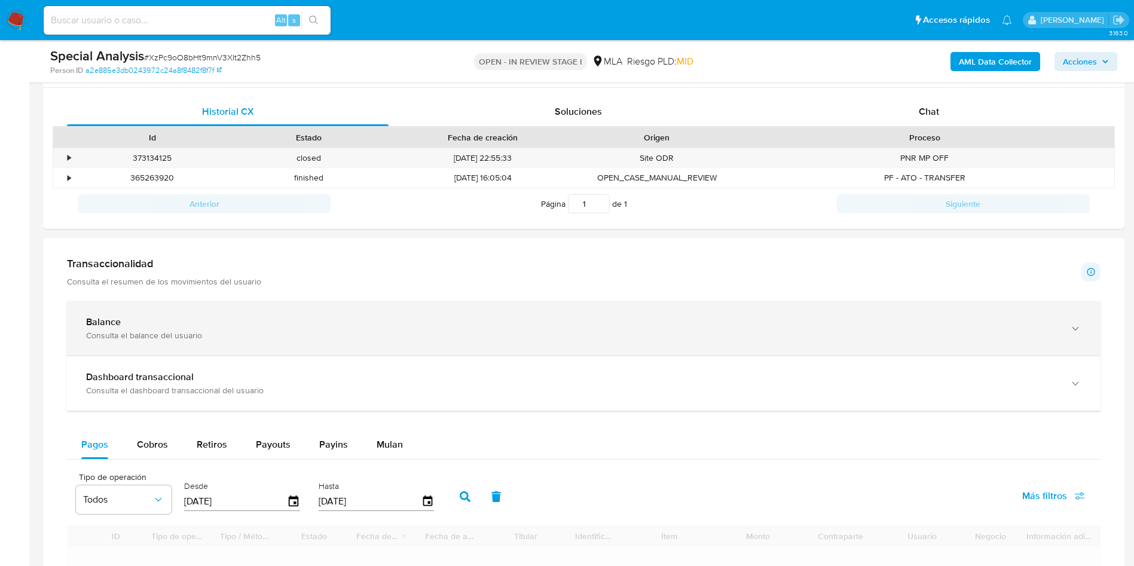
scroll to position [628, 0]
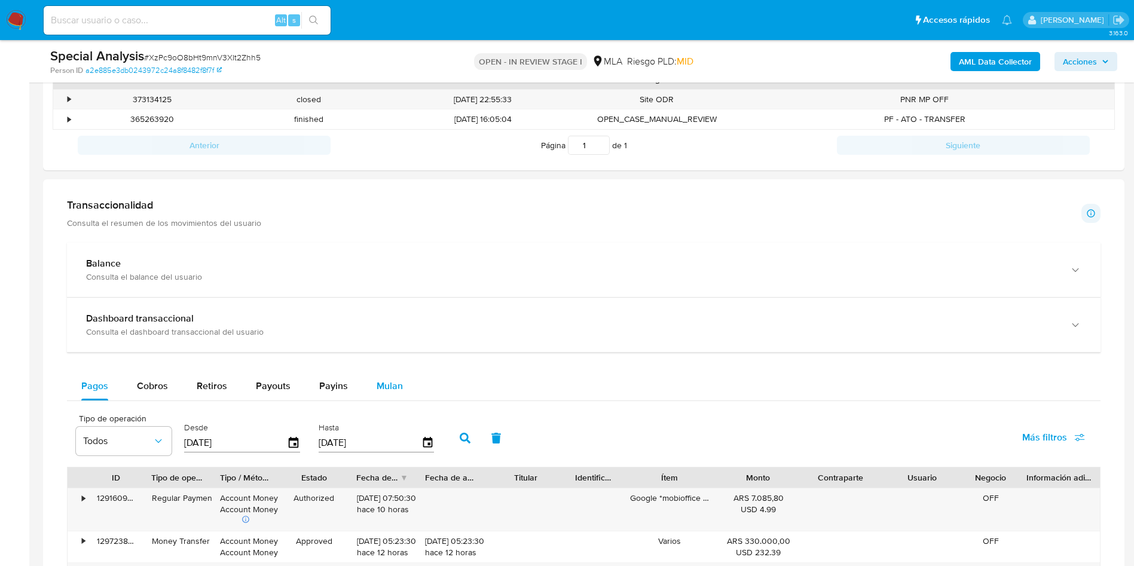
click at [382, 385] on span "Mulan" at bounding box center [390, 386] width 26 height 14
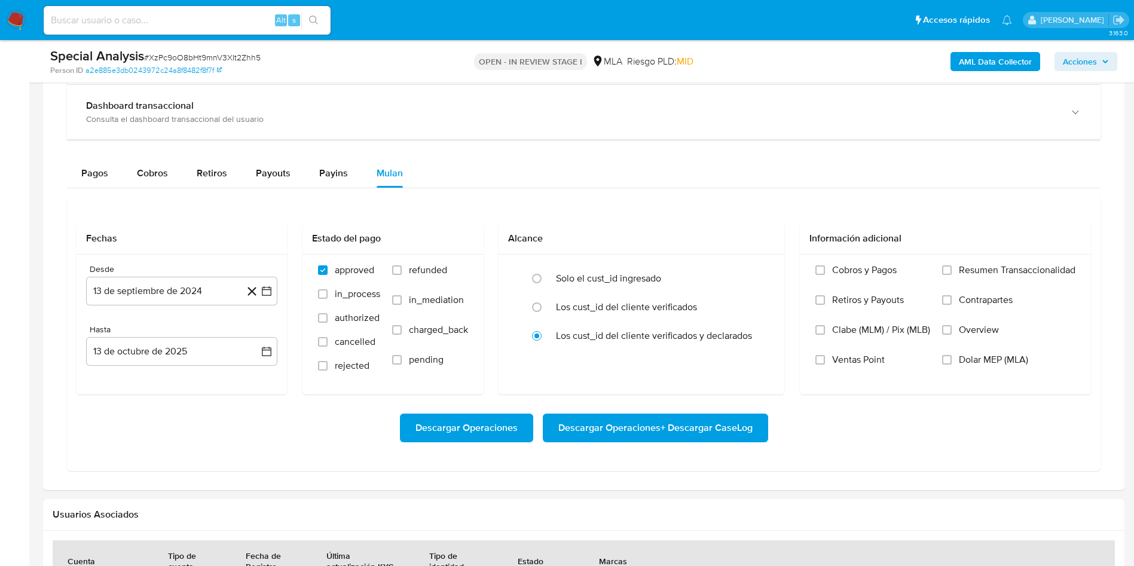
scroll to position [897, 0]
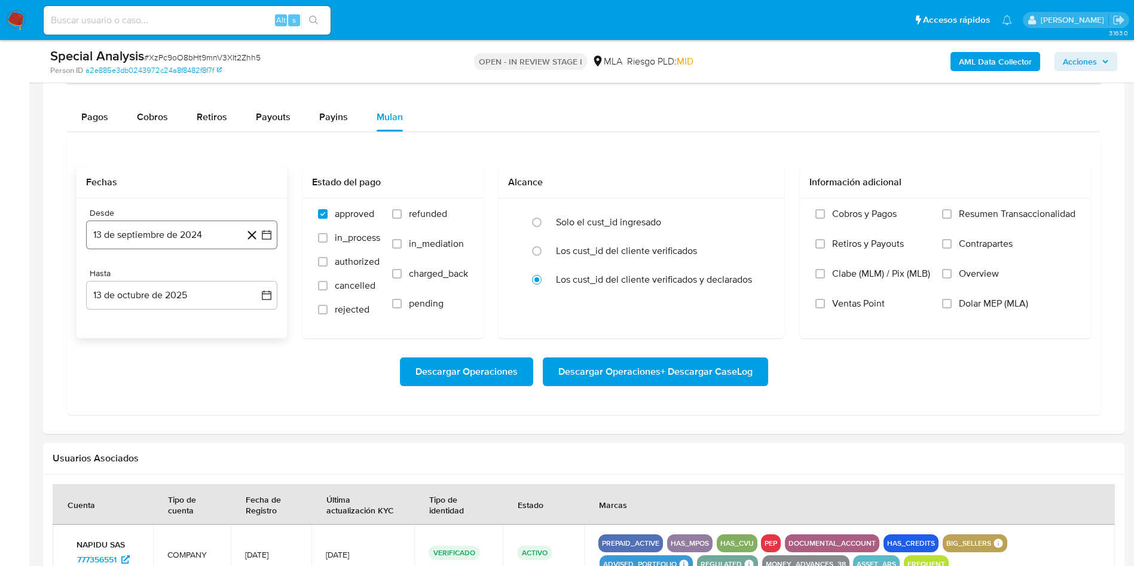
click at [138, 235] on button "13 de septiembre de 2024" at bounding box center [181, 235] width 191 height 29
click at [219, 276] on icon "Seleccionar mes y año" at bounding box center [220, 278] width 10 height 10
click at [257, 276] on icon "Año siguiente" at bounding box center [253, 278] width 14 height 14
click at [224, 361] on button "jun" at bounding box center [231, 355] width 33 height 19
click at [248, 324] on button "1" at bounding box center [253, 322] width 19 height 19
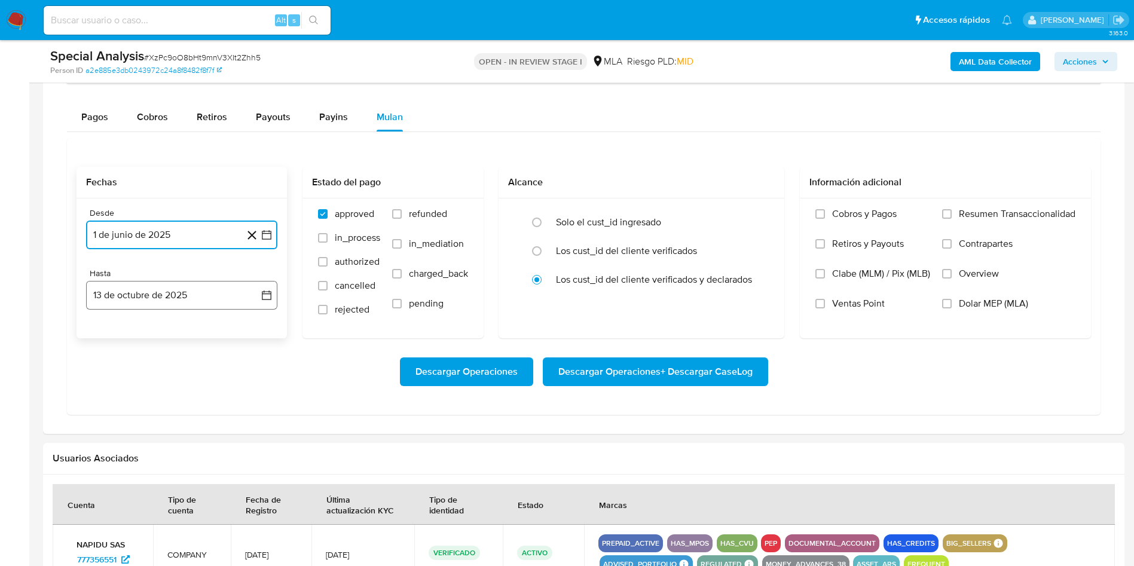
click at [225, 297] on button "13 de octubre de 2025" at bounding box center [181, 295] width 191 height 29
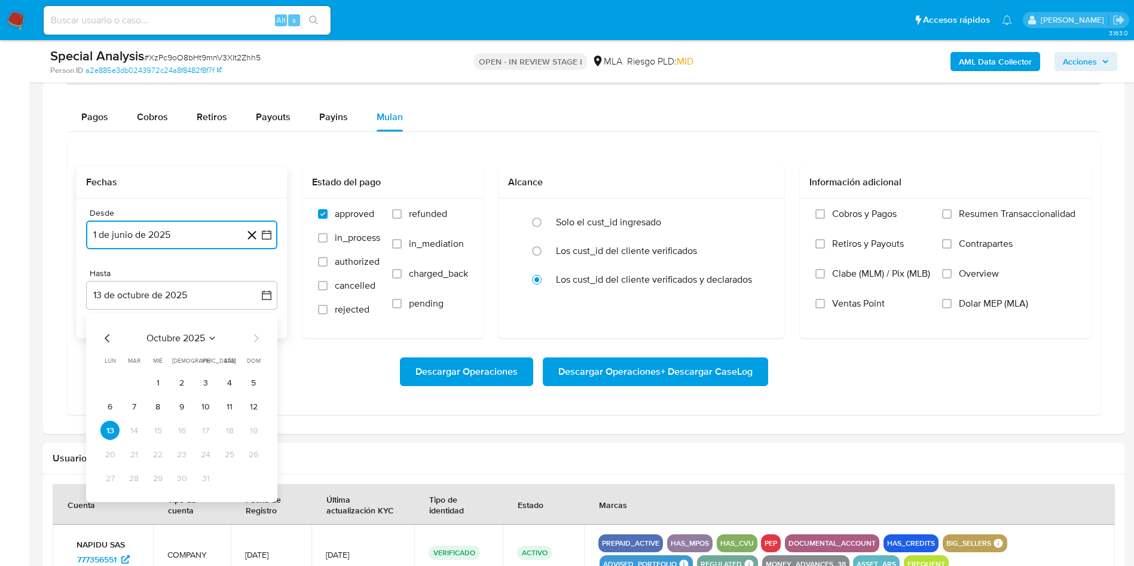
click at [102, 338] on icon "Mes anterior" at bounding box center [107, 338] width 14 height 14
click at [130, 474] on button "30" at bounding box center [133, 478] width 19 height 19
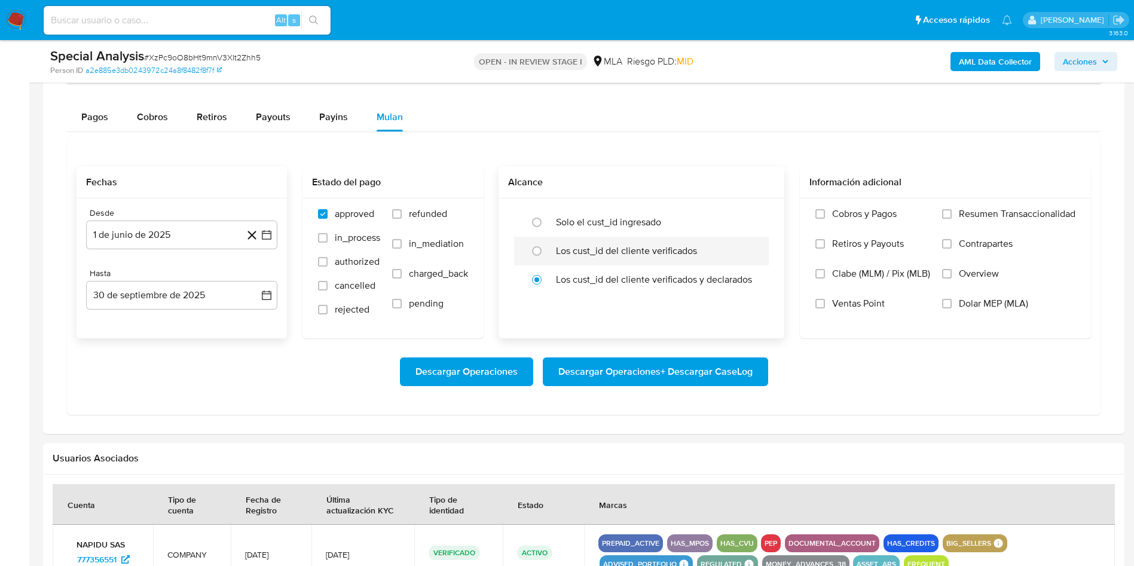
click at [600, 245] on label "Los cust_id del cliente verificados" at bounding box center [626, 251] width 141 height 12
click at [547, 245] on input "radio" at bounding box center [536, 251] width 19 height 19
radio input "true"
click at [982, 303] on span "Dolar MEP (MLA)" at bounding box center [993, 304] width 69 height 12
click at [952, 303] on input "Dolar MEP (MLA)" at bounding box center [947, 304] width 10 height 10
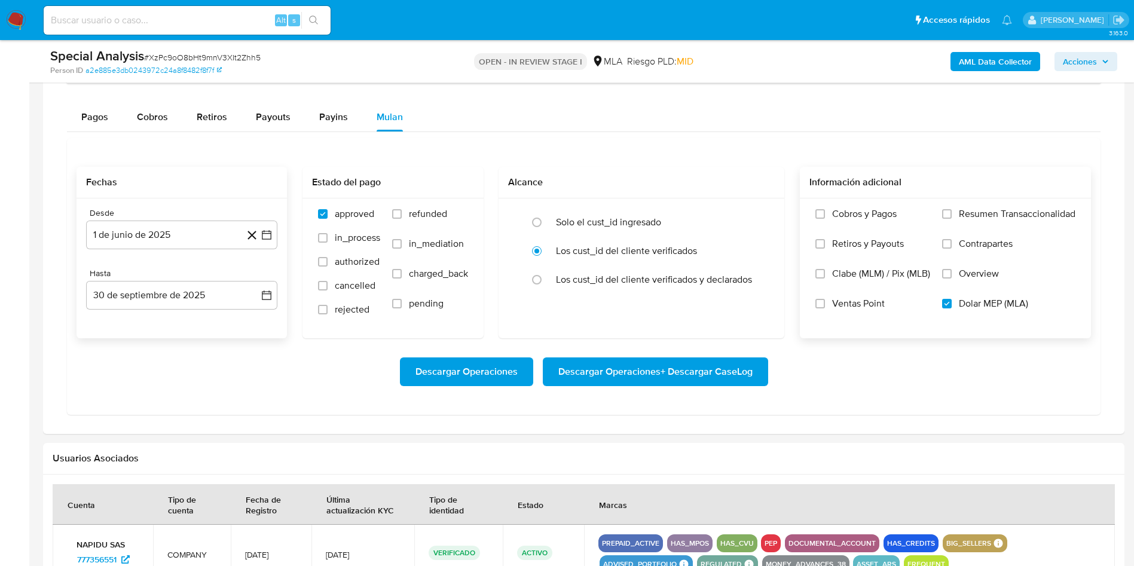
click at [735, 361] on span "Descargar Operaciones + Descargar CaseLog" at bounding box center [656, 372] width 194 height 26
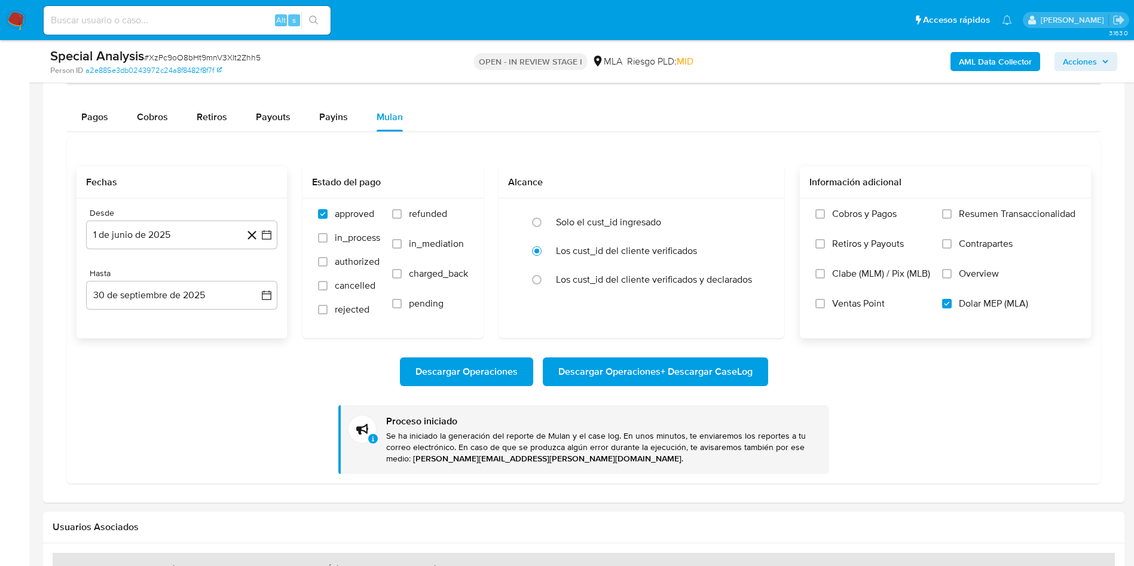
click at [218, 19] on input at bounding box center [187, 21] width 287 height 16
paste input "RP92Ljdf6sOg0zis7FBxuiI4"
type input "RP92Ljdf6sOg0zis7FBxuiI4"
click at [320, 20] on button "search-icon" at bounding box center [313, 20] width 25 height 17
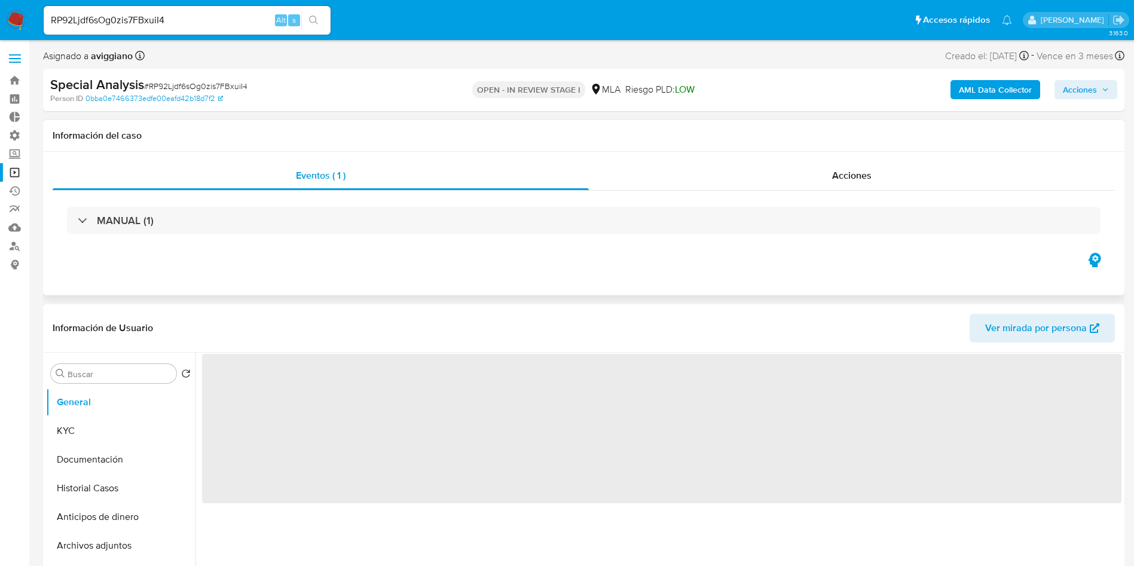
select select "10"
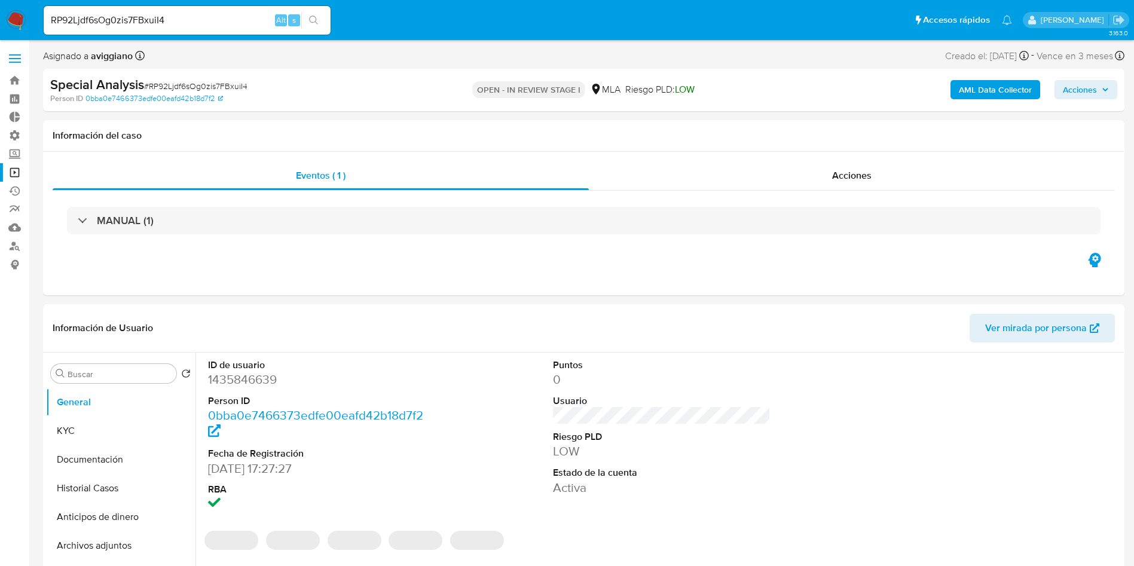
click at [185, 18] on input "RP92Ljdf6sOg0zis7FBxuiI4" at bounding box center [187, 21] width 287 height 16
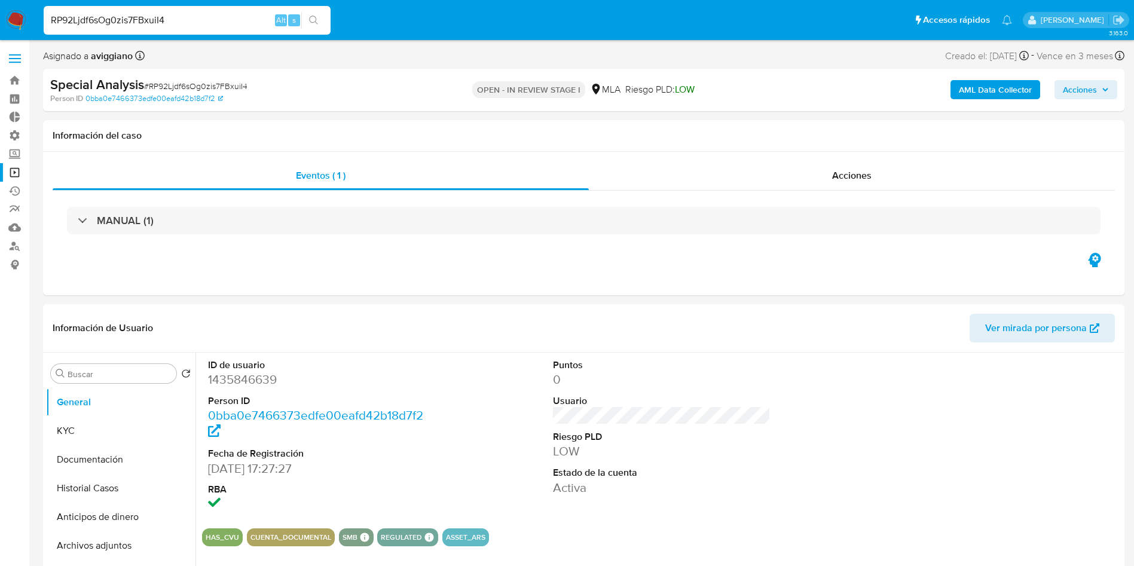
paste input "XzPc9oO8bHt9mnV3XIt2Zhh5"
click at [168, 23] on input "XzPc9oO8bHt9mnV3XIt2Zhh5" at bounding box center [187, 21] width 287 height 16
paste input "RP92Ljdf6sOg0zis7FBxuiI4"
type input "RP92Ljdf6sOg0zis7FBxuiI4"
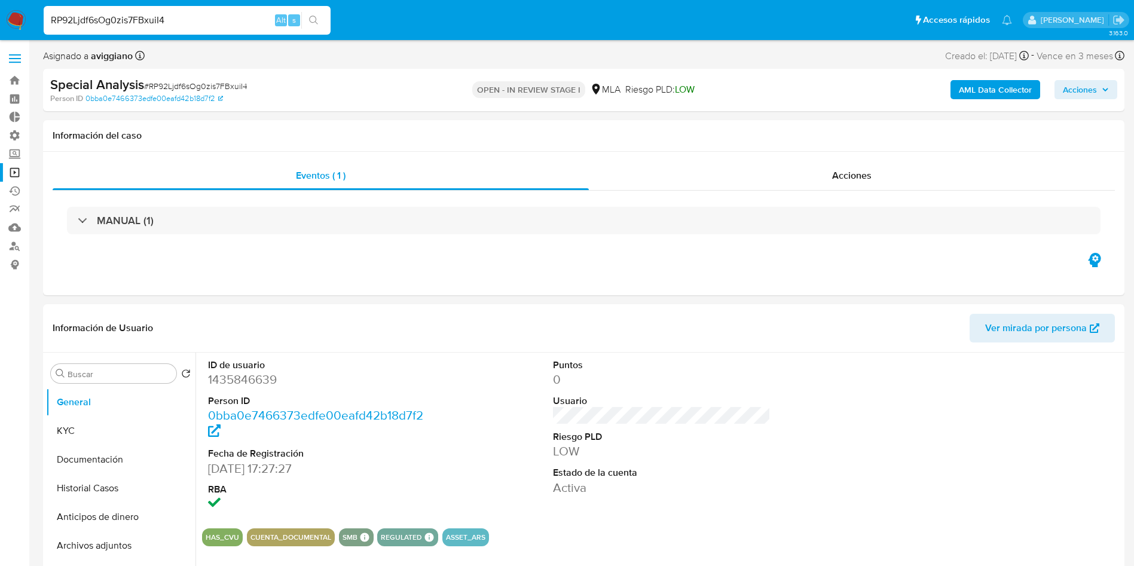
click at [319, 20] on button "search-icon" at bounding box center [313, 20] width 25 height 17
click at [309, 25] on button "search-icon" at bounding box center [313, 20] width 25 height 17
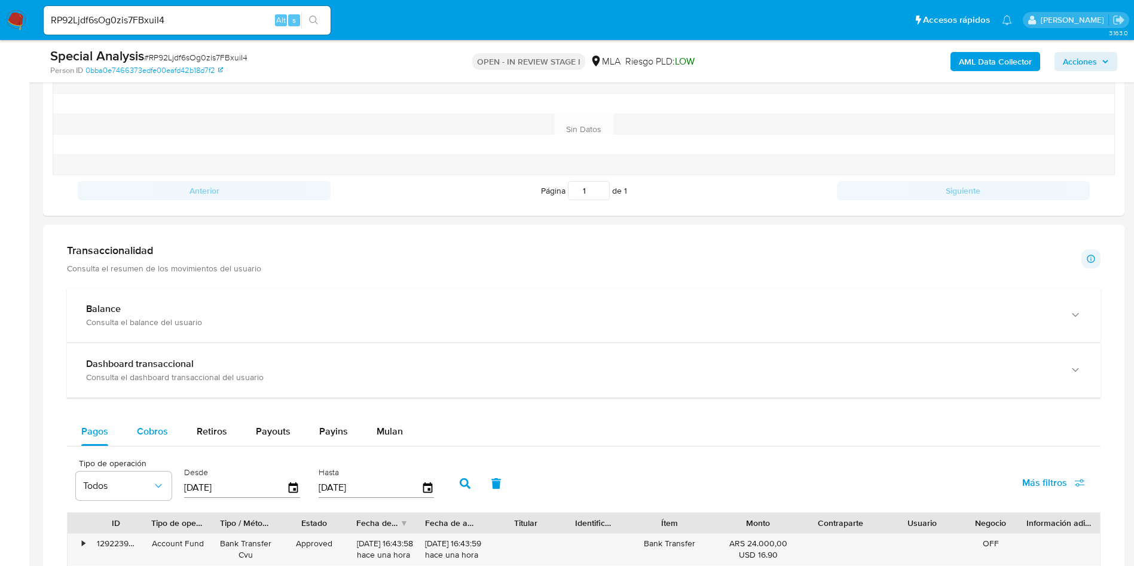
scroll to position [807, 0]
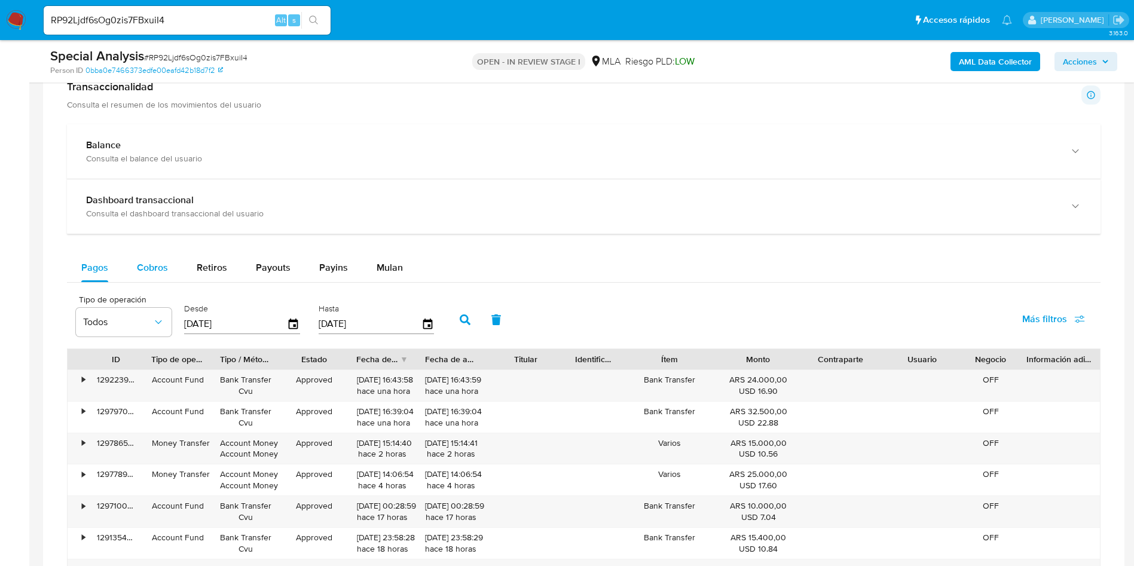
click at [150, 272] on span "Cobros" at bounding box center [152, 268] width 31 height 14
select select "10"
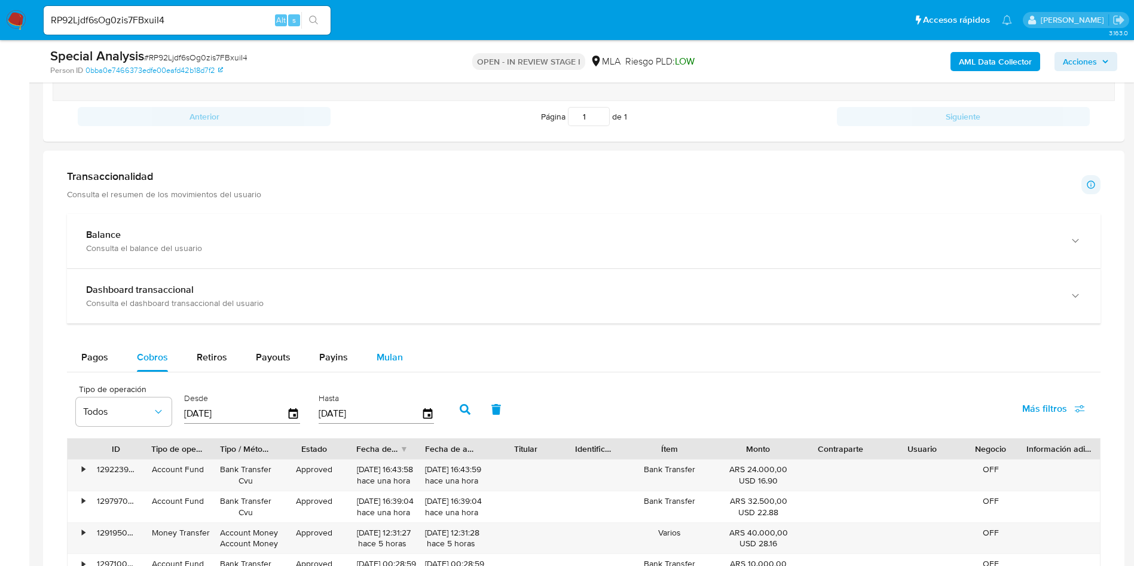
click at [371, 348] on button "Mulan" at bounding box center [389, 357] width 55 height 29
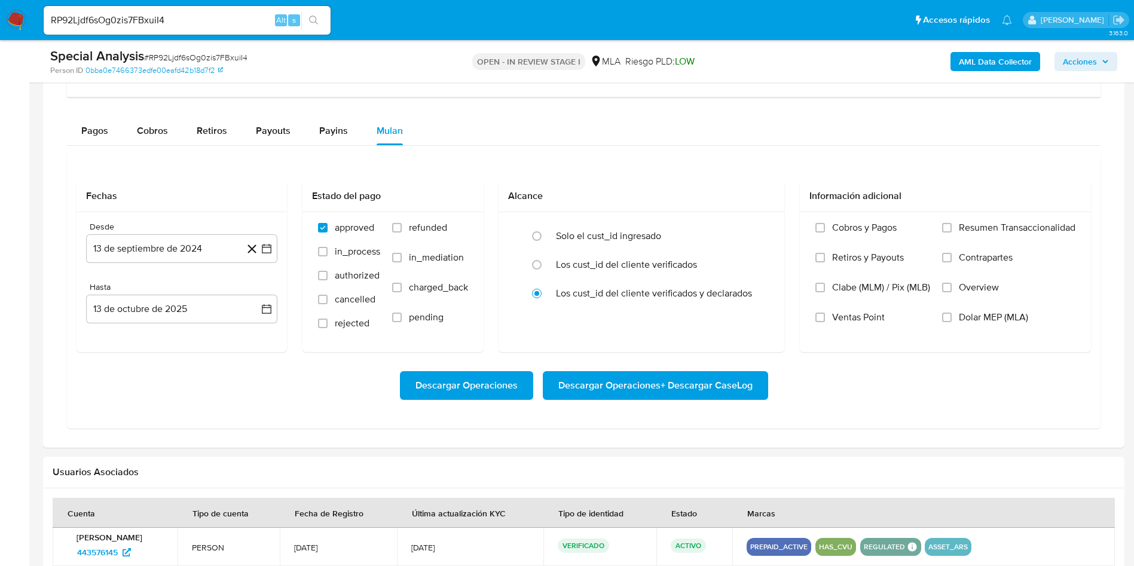
scroll to position [987, 0]
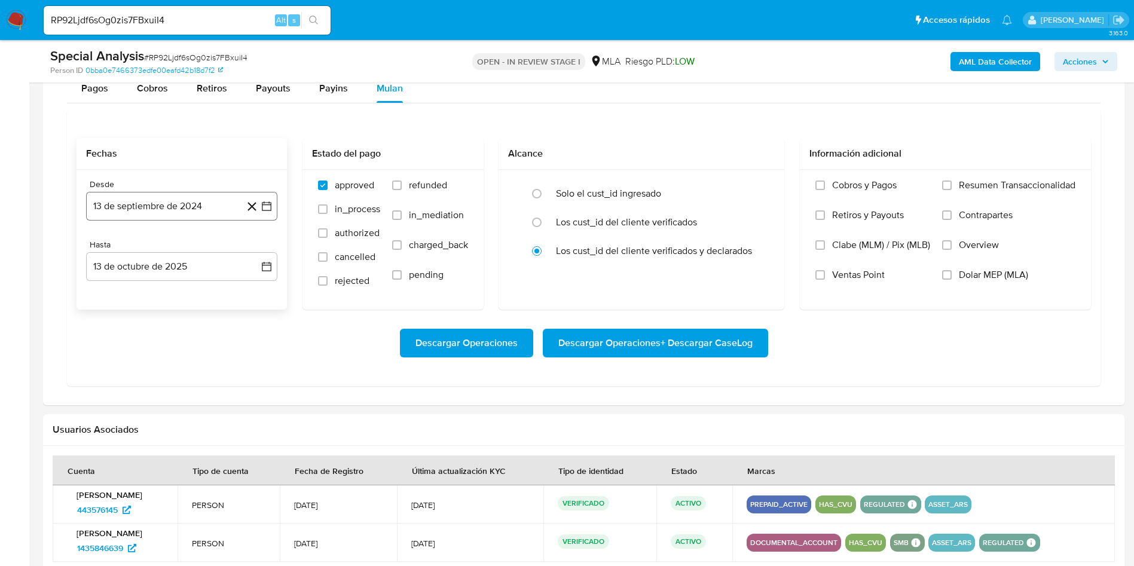
click at [133, 206] on button "13 de septiembre de 2024" at bounding box center [181, 206] width 191 height 29
click at [261, 251] on icon "Mes siguiente" at bounding box center [256, 249] width 14 height 14
click at [206, 254] on button "octubre 2024" at bounding box center [182, 249] width 71 height 12
drag, startPoint x: 258, startPoint y: 247, endPoint x: 254, endPoint y: 254, distance: 8.6
click at [258, 248] on icon "Año siguiente" at bounding box center [253, 249] width 14 height 14
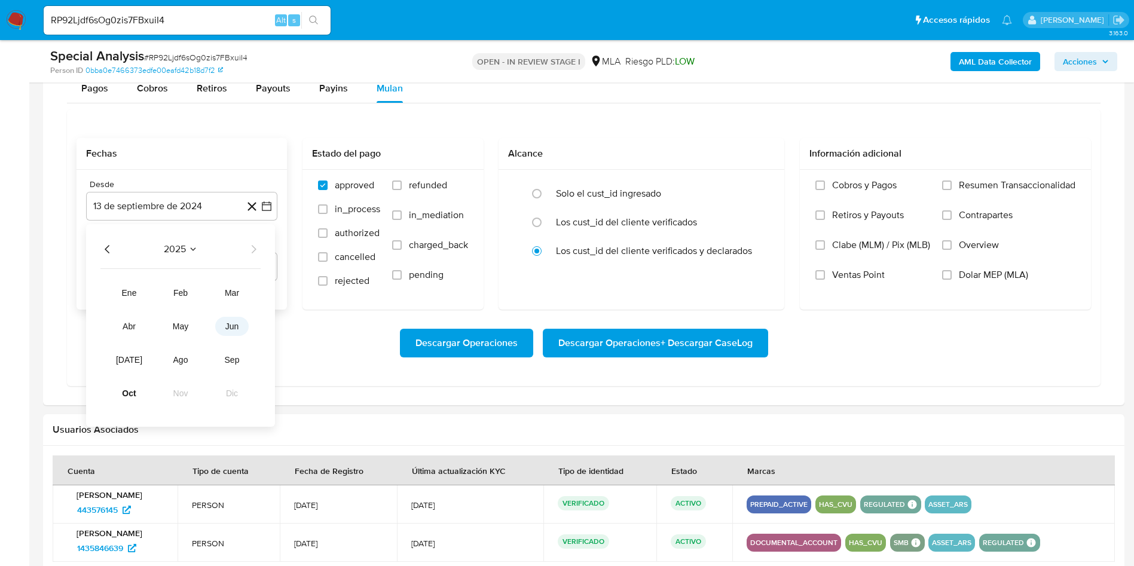
click at [224, 325] on button "jun" at bounding box center [231, 326] width 33 height 19
click at [252, 290] on button "1" at bounding box center [253, 293] width 19 height 19
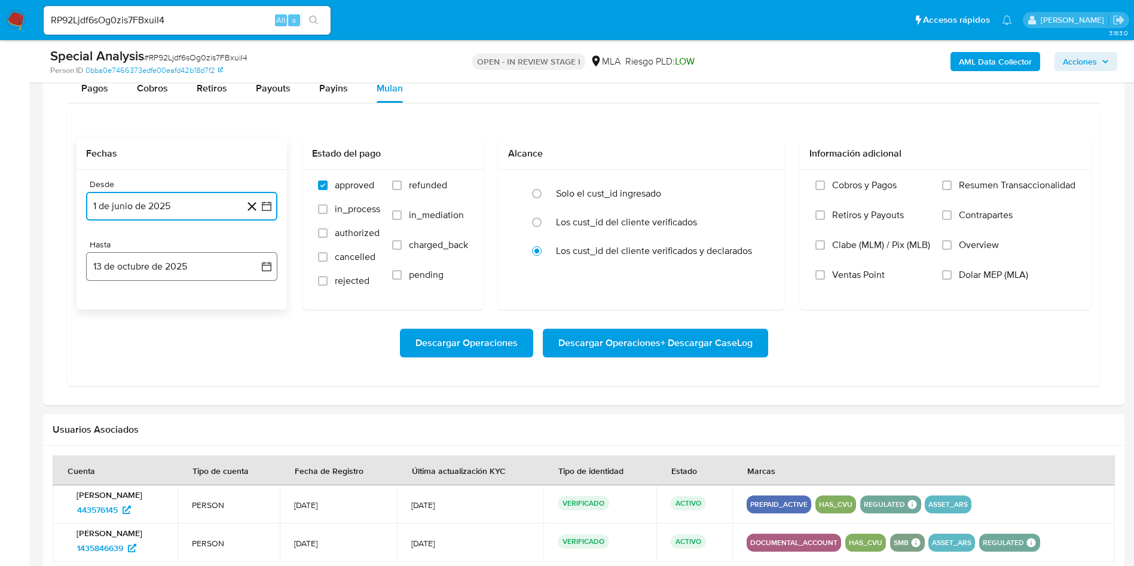
click at [218, 268] on button "13 de octubre de 2025" at bounding box center [181, 266] width 191 height 29
click at [104, 312] on icon "Mes anterior" at bounding box center [107, 310] width 14 height 14
click at [139, 450] on button "30" at bounding box center [133, 449] width 19 height 19
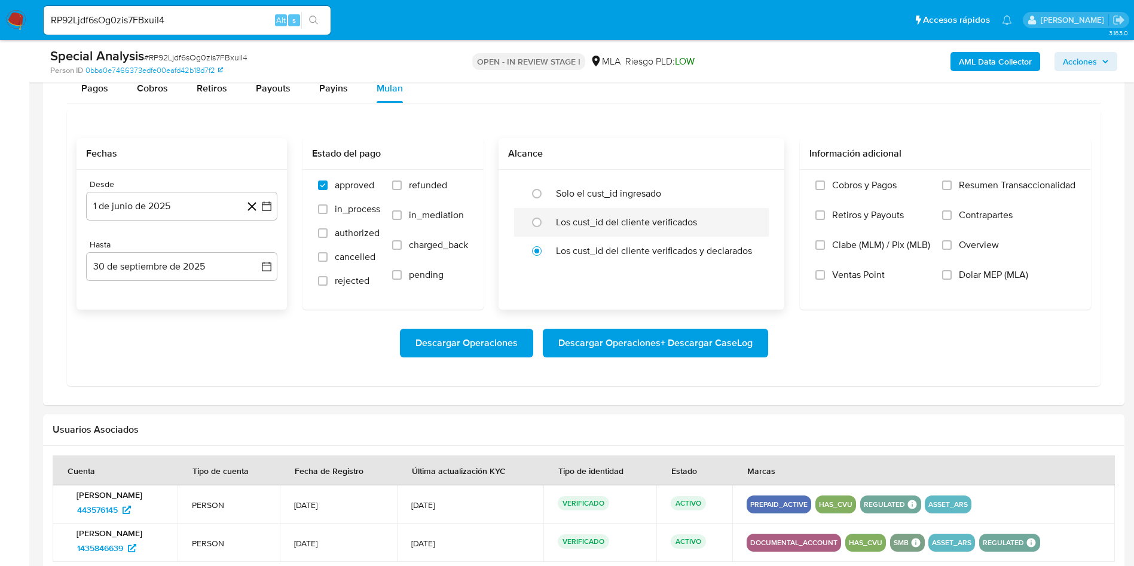
click at [587, 222] on label "Los cust_id del cliente verificados" at bounding box center [626, 222] width 141 height 12
click at [547, 222] on input "radio" at bounding box center [536, 222] width 19 height 19
radio input "true"
click at [990, 275] on span "Dolar MEP (MLA)" at bounding box center [993, 275] width 69 height 12
click at [952, 275] on input "Dolar MEP (MLA)" at bounding box center [947, 275] width 10 height 10
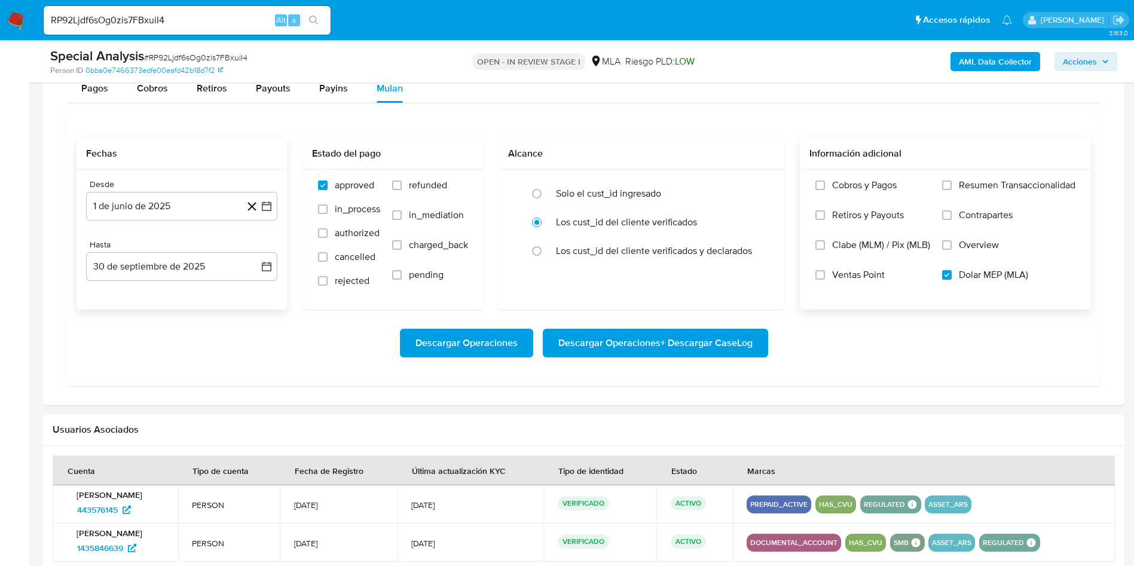
click at [696, 347] on span "Descargar Operaciones + Descargar CaseLog" at bounding box center [656, 343] width 194 height 26
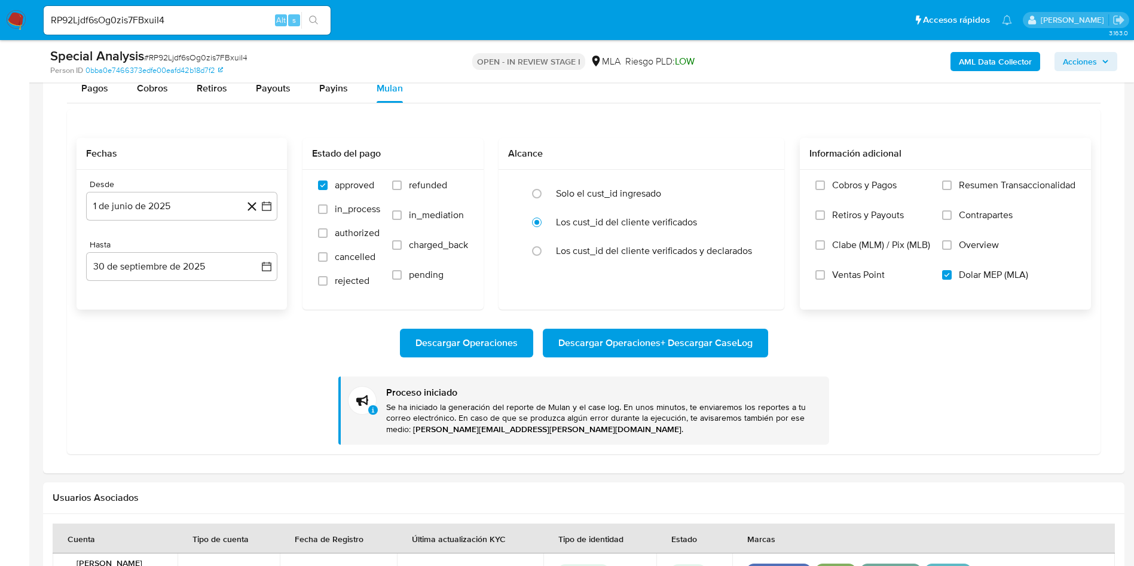
click at [138, 17] on input "RP92Ljdf6sOg0zis7FBxuiI4" at bounding box center [187, 21] width 287 height 16
paste input "sj17Z9KMZdA53EFq53tr0Y59"
type input "sj17Z9KMZdA53EFq53tr0Y59"
click at [317, 20] on icon "search-icon" at bounding box center [314, 21] width 10 height 10
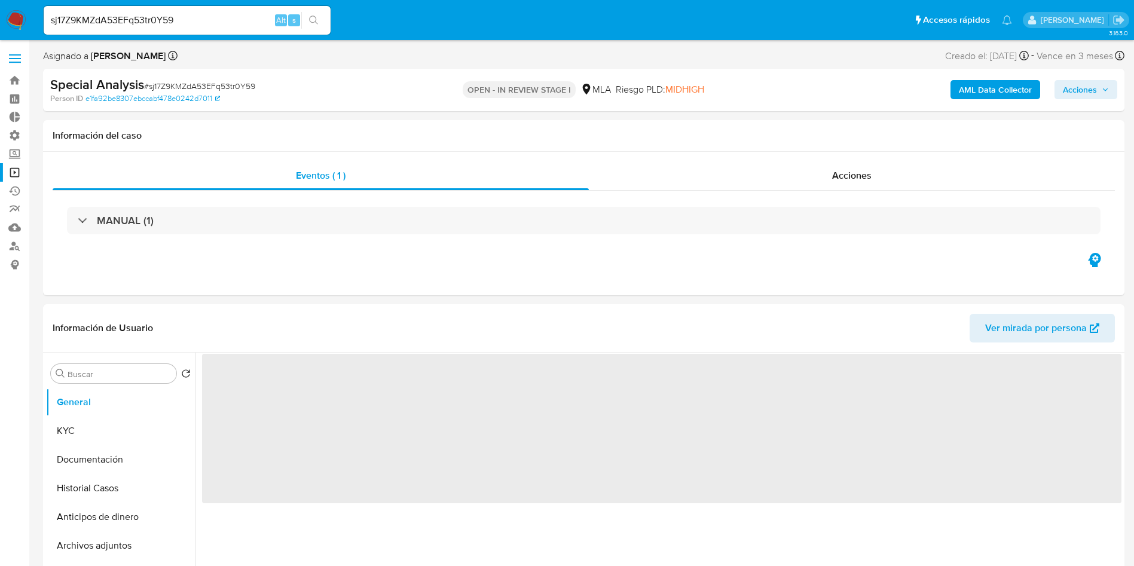
select select "10"
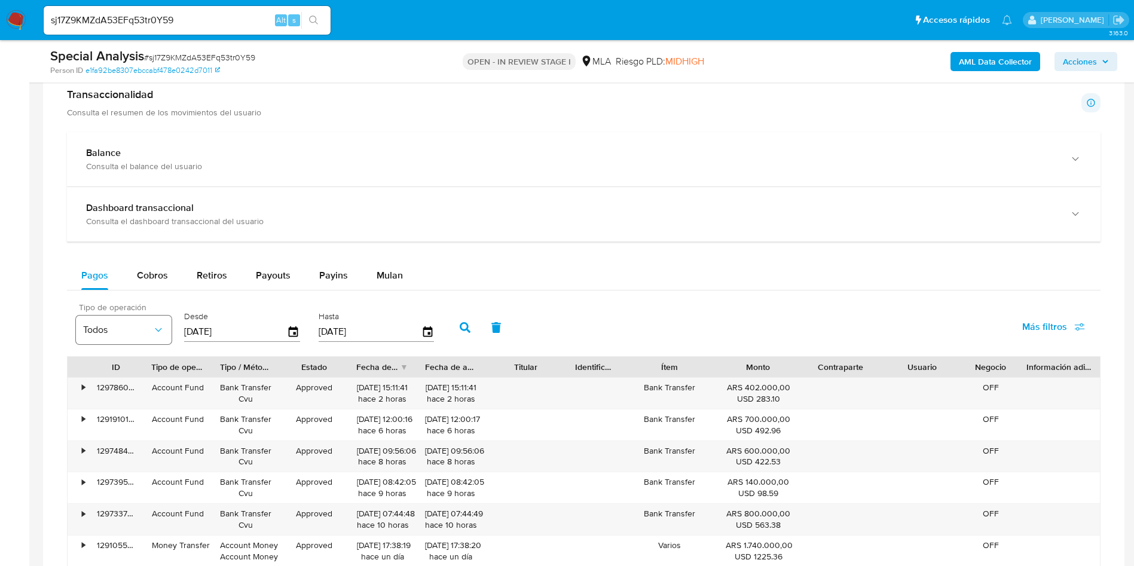
scroll to position [807, 0]
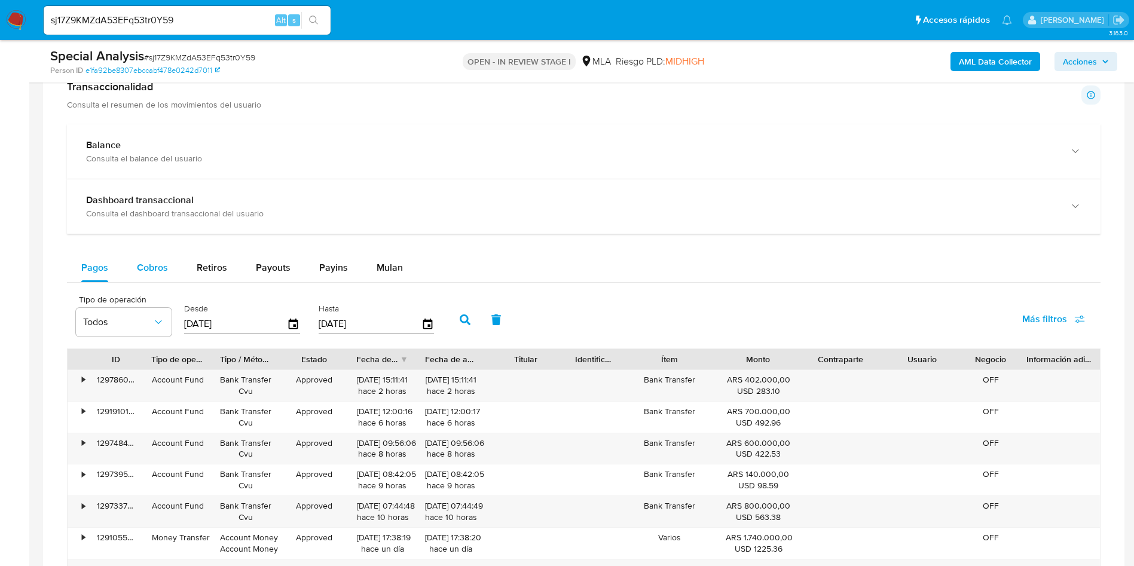
click at [164, 264] on span "Cobros" at bounding box center [152, 268] width 31 height 14
select select "10"
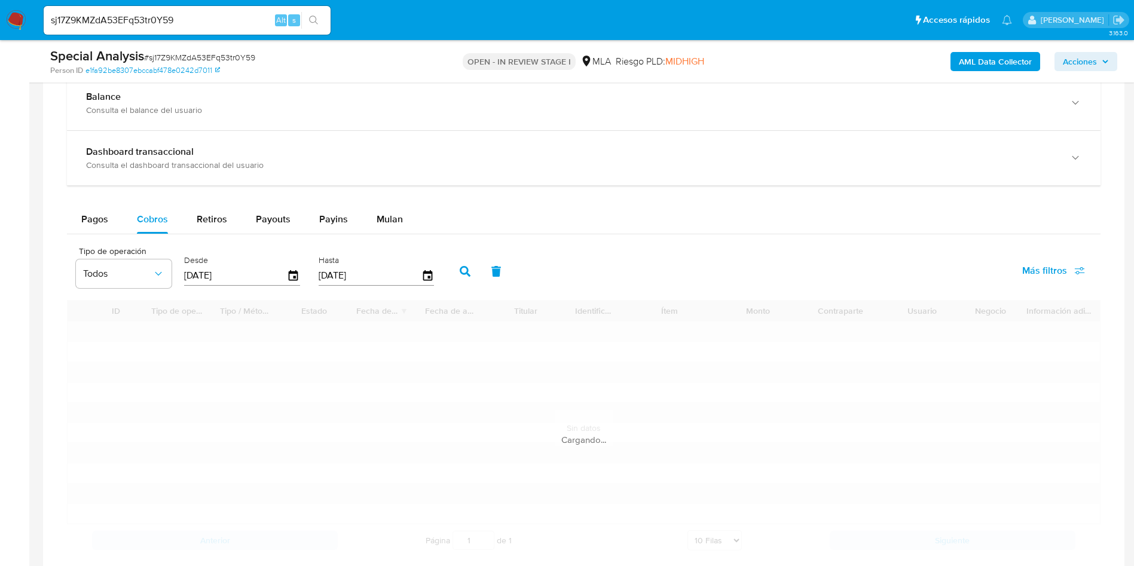
scroll to position [897, 0]
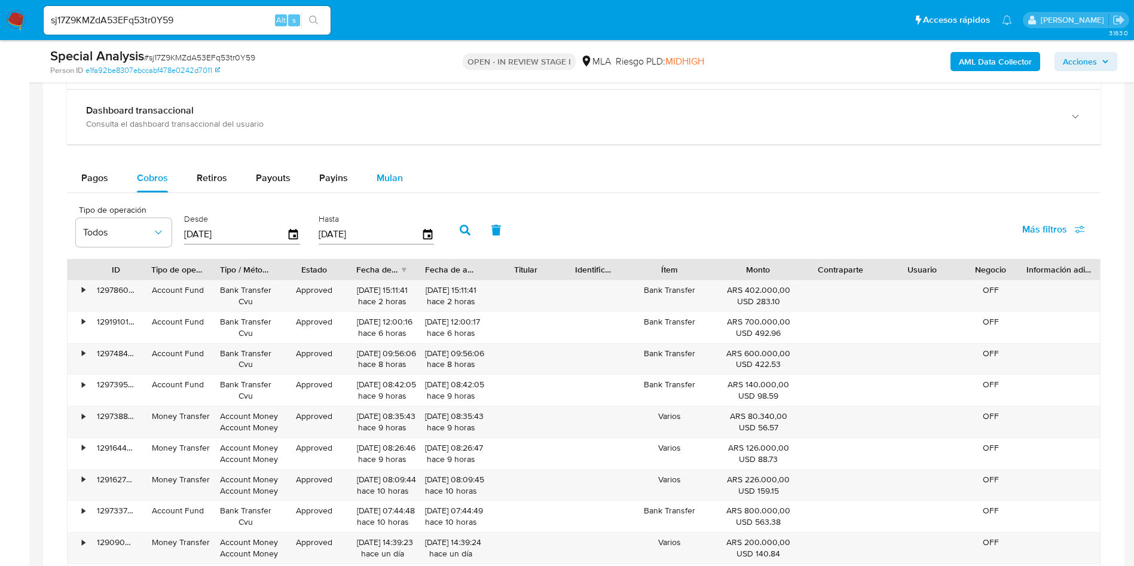
click at [394, 180] on span "Mulan" at bounding box center [390, 178] width 26 height 14
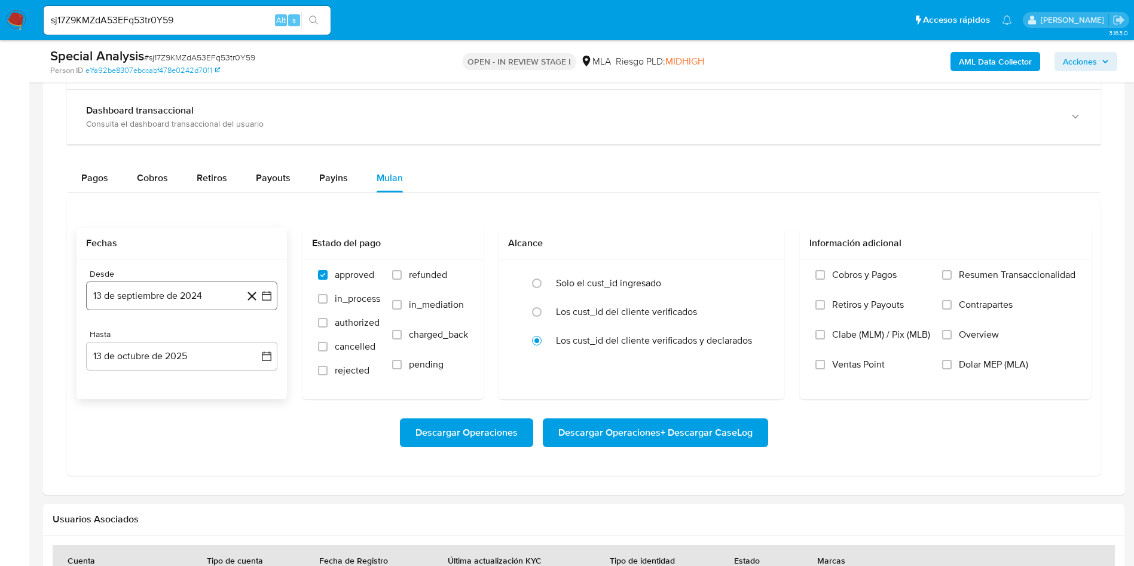
click at [171, 294] on button "13 de septiembre de 2024" at bounding box center [181, 296] width 191 height 29
click at [219, 339] on icon "Seleccionar mes y año" at bounding box center [219, 338] width 5 height 3
click at [258, 337] on icon "Año siguiente" at bounding box center [253, 339] width 14 height 14
click at [231, 420] on span "jun" at bounding box center [232, 416] width 14 height 10
click at [257, 384] on button "1" at bounding box center [253, 383] width 19 height 19
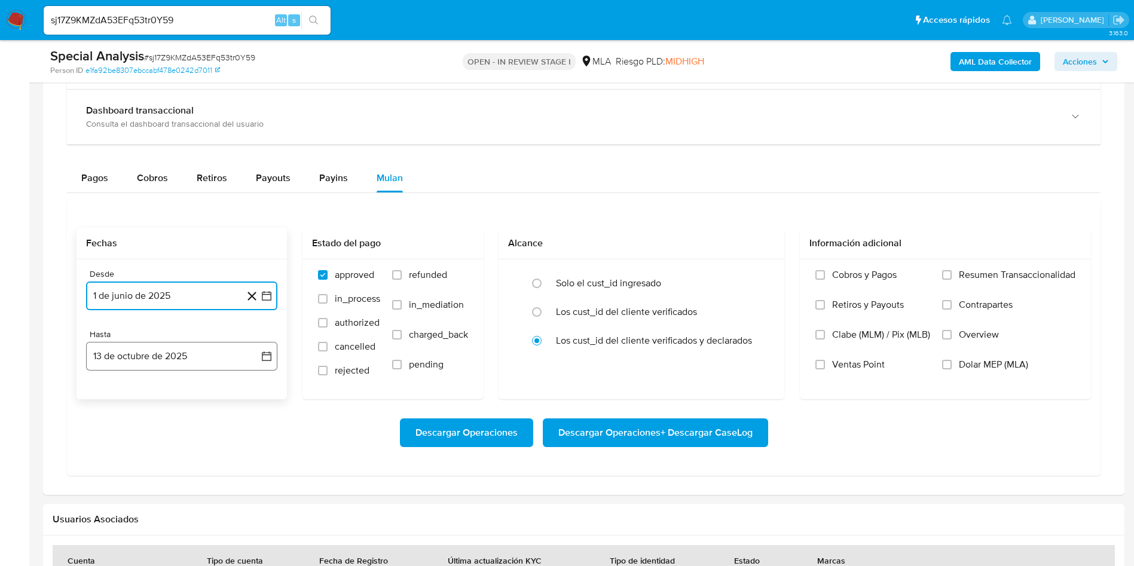
click at [224, 353] on button "13 de octubre de 2025" at bounding box center [181, 356] width 191 height 29
click at [103, 401] on icon "Mes anterior" at bounding box center [107, 399] width 14 height 14
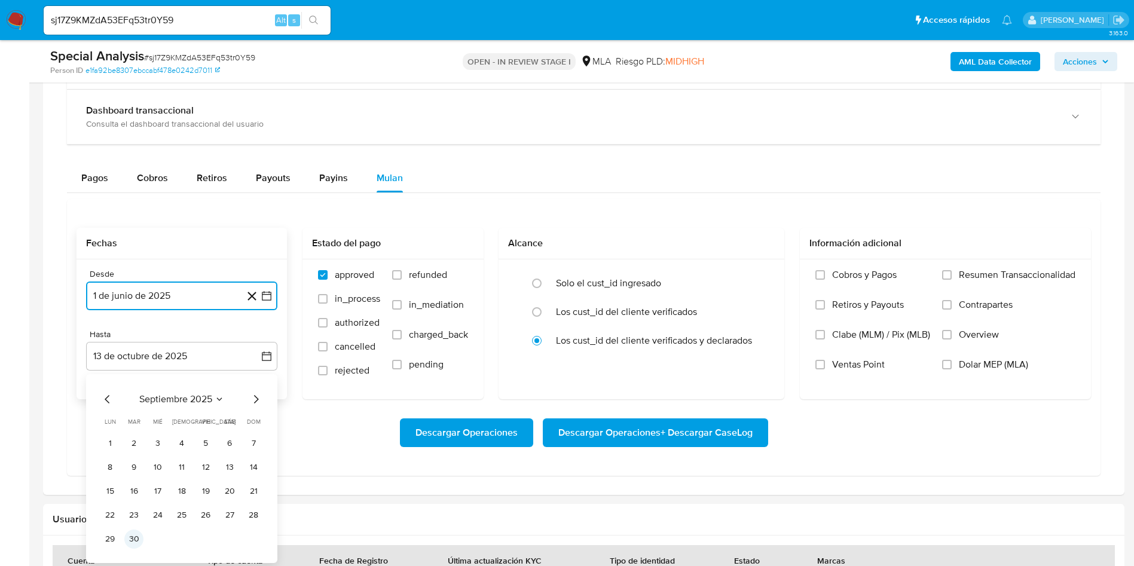
click at [135, 535] on button "30" at bounding box center [133, 539] width 19 height 19
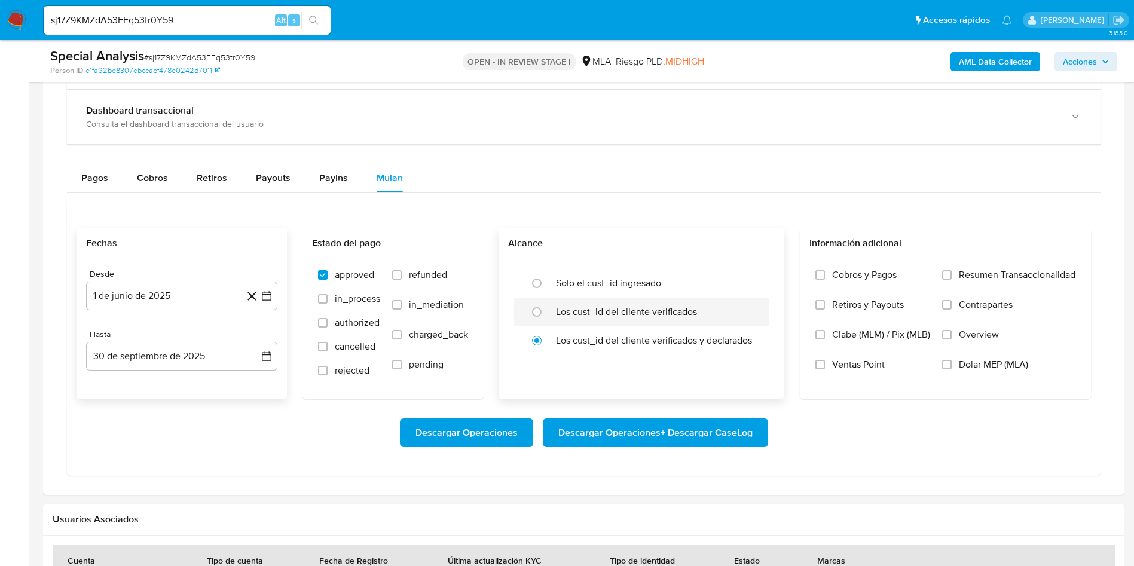
click at [584, 303] on div "Los cust_id del cliente verificados" at bounding box center [654, 312] width 196 height 29
radio input "true"
click at [1024, 367] on span "Dolar MEP (MLA)" at bounding box center [993, 365] width 69 height 12
click at [952, 367] on input "Dolar MEP (MLA)" at bounding box center [947, 365] width 10 height 10
click at [630, 438] on span "Descargar Operaciones + Descargar CaseLog" at bounding box center [656, 433] width 194 height 26
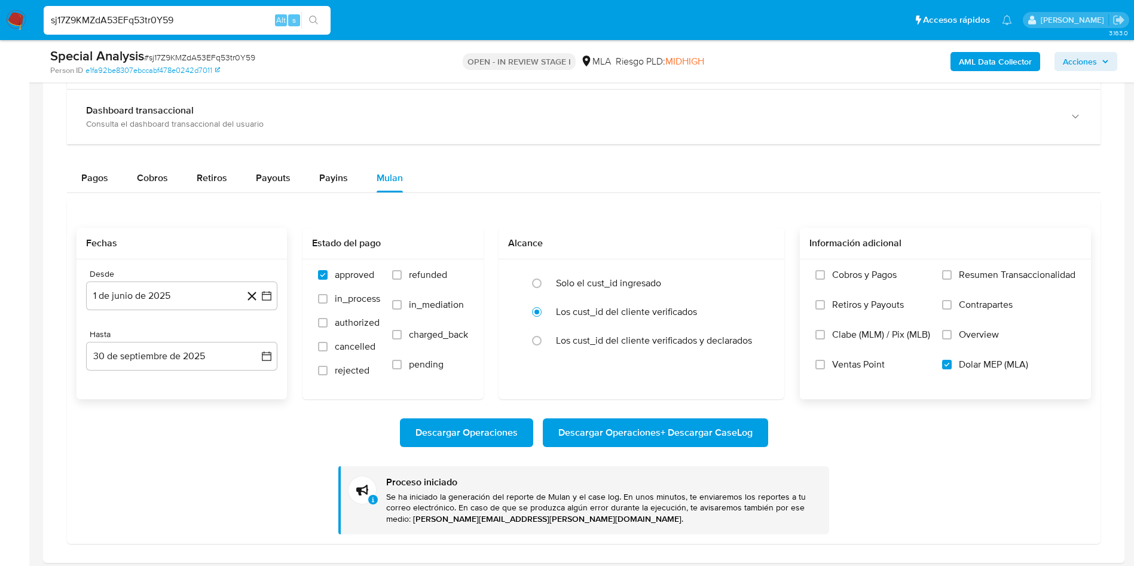
click at [160, 20] on input "sj17Z9KMZdA53EFq53tr0Y59" at bounding box center [187, 21] width 287 height 16
paste input "T4EdjrOtKRcLQqmDZ7SNL46h"
type input "T4EdjrOtKRcLQqmDZ7SNL46h"
click at [316, 17] on icon "search-icon" at bounding box center [314, 21] width 10 height 10
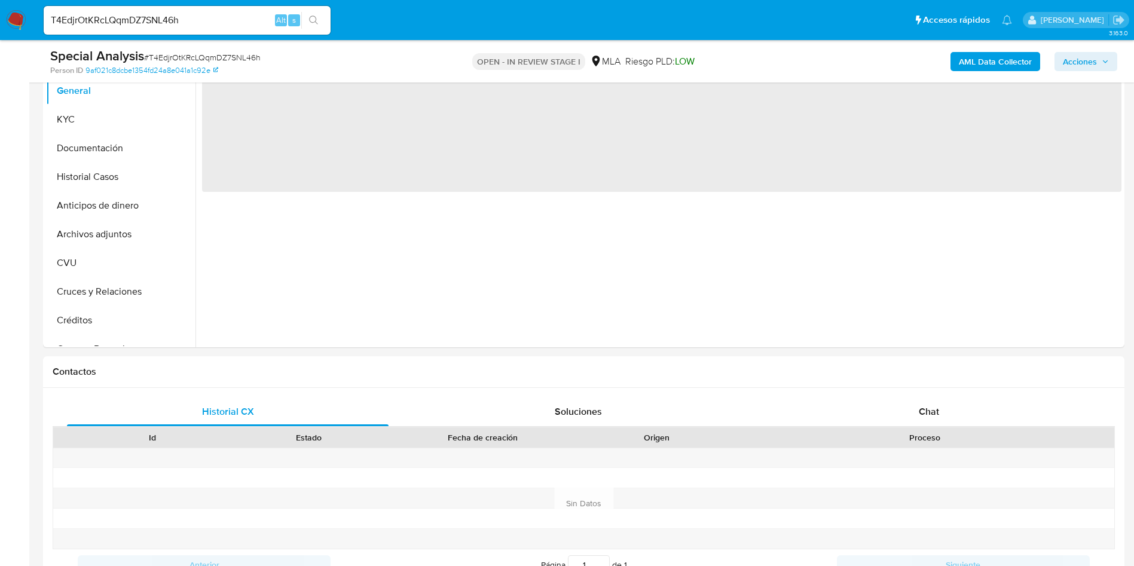
select select "10"
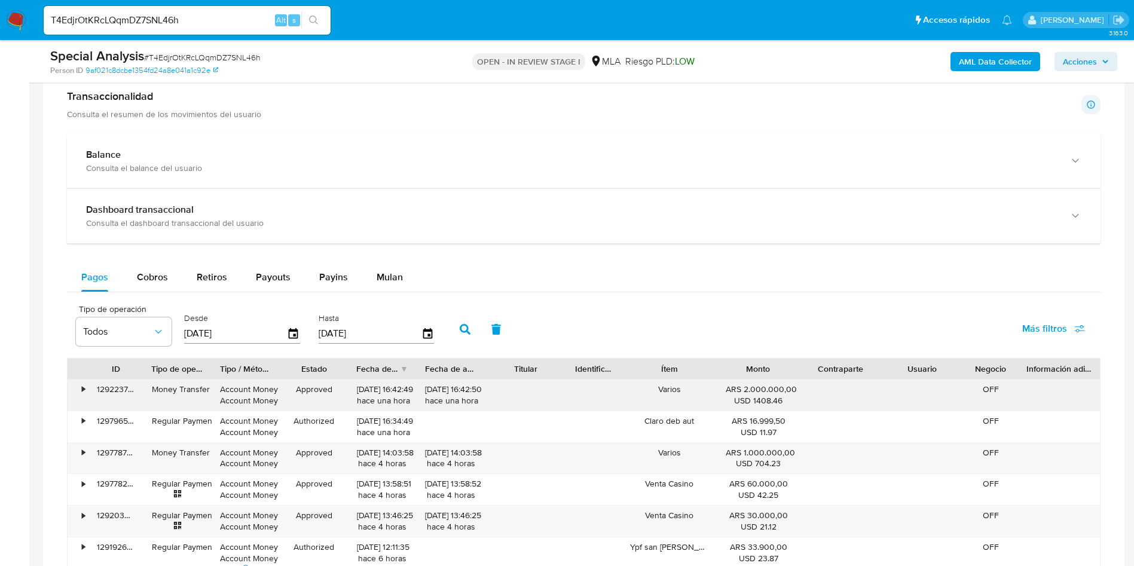
scroll to position [897, 0]
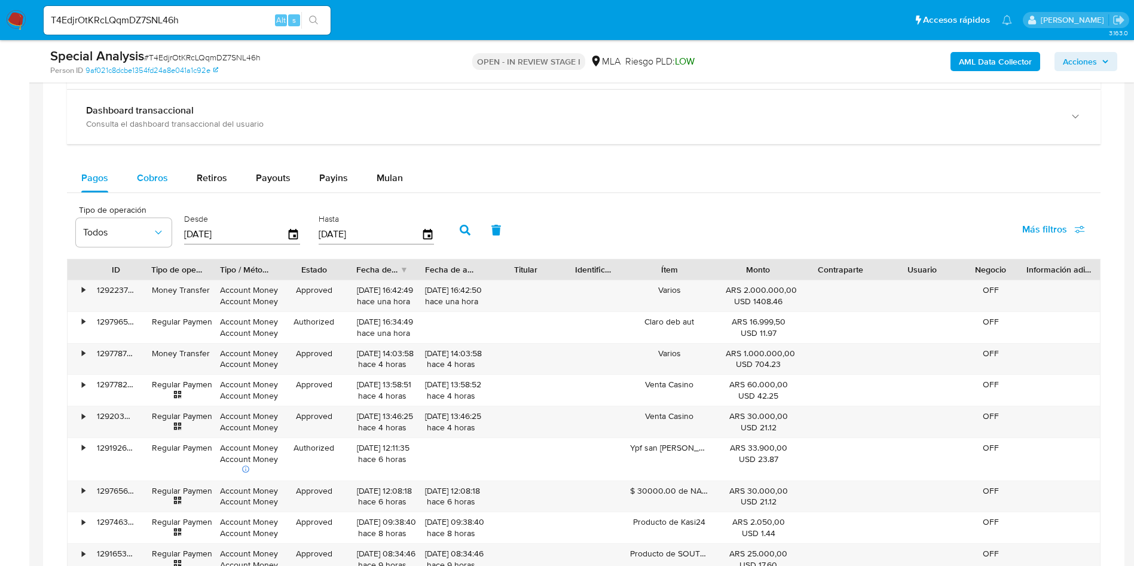
click at [162, 185] on div "Cobros" at bounding box center [152, 178] width 31 height 29
select select "10"
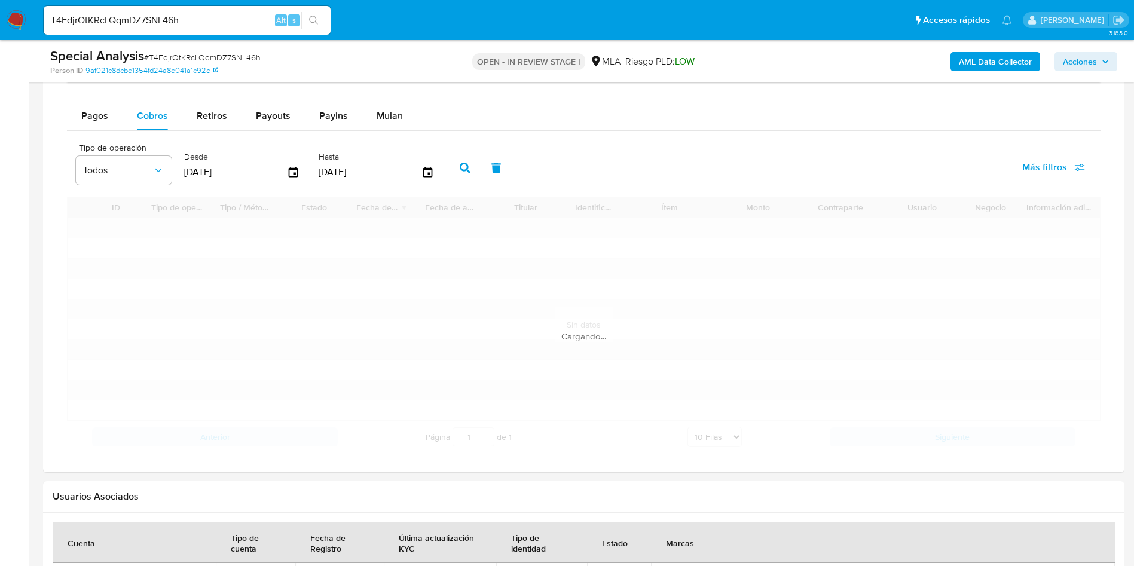
scroll to position [987, 0]
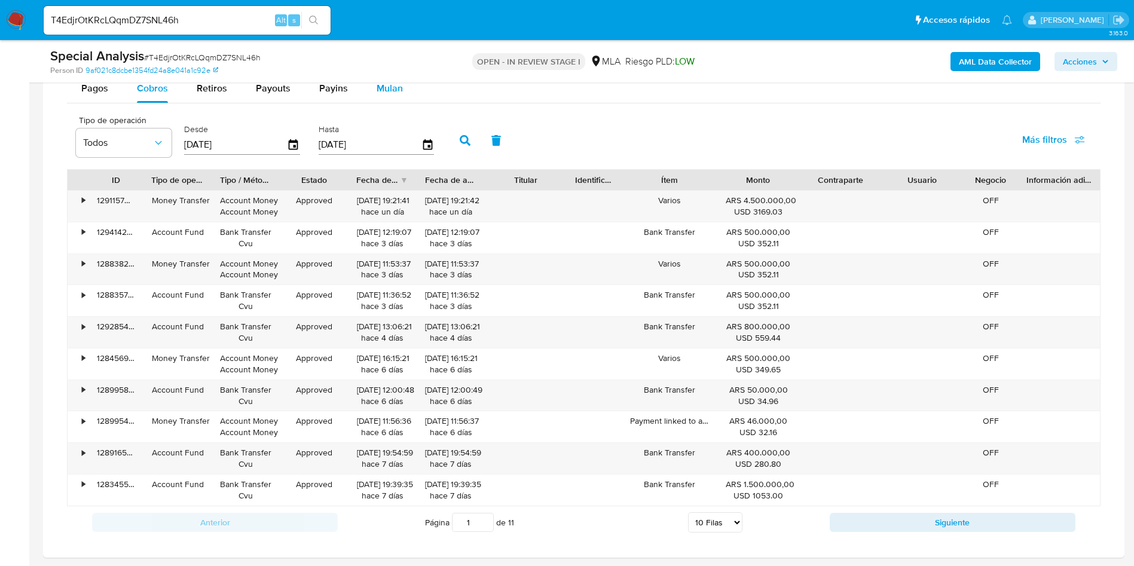
click at [385, 94] on span "Mulan" at bounding box center [390, 88] width 26 height 14
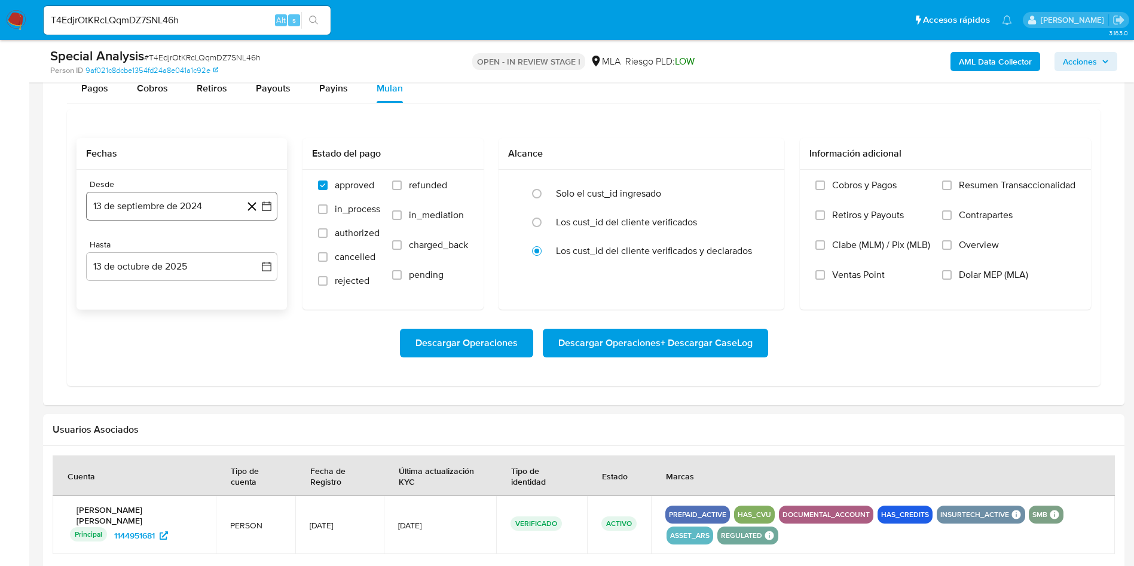
click at [199, 200] on button "13 de septiembre de 2024" at bounding box center [181, 206] width 191 height 29
click at [209, 249] on span "septiembre 2024" at bounding box center [175, 249] width 73 height 12
click at [249, 243] on icon "Año siguiente" at bounding box center [253, 249] width 14 height 14
click at [223, 332] on button "jun" at bounding box center [231, 326] width 33 height 19
click at [254, 292] on button "1" at bounding box center [253, 293] width 19 height 19
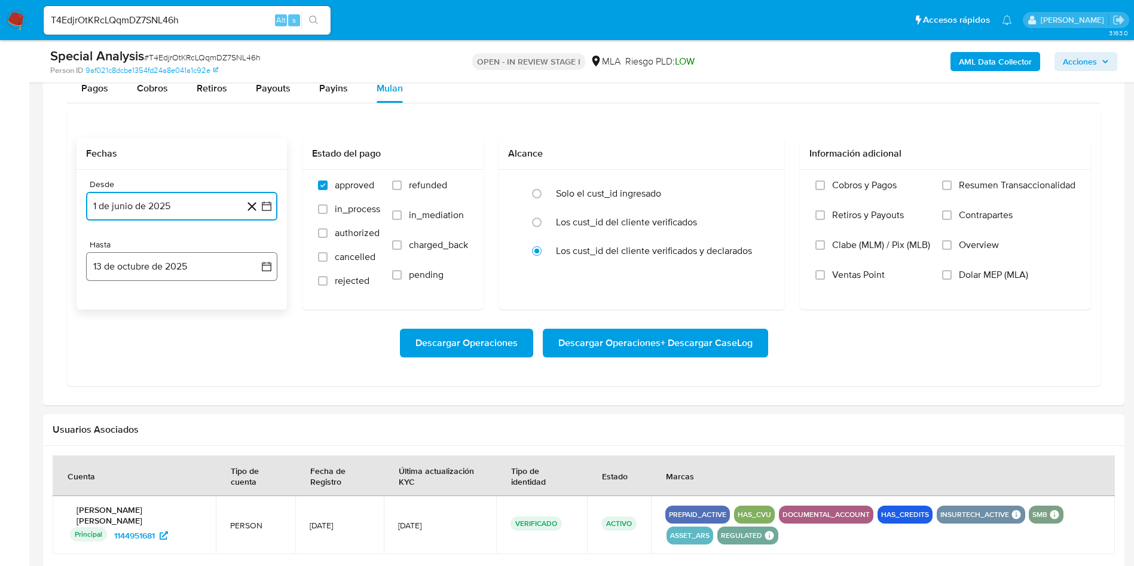
click at [179, 269] on button "13 de octubre de 2025" at bounding box center [181, 266] width 191 height 29
click at [111, 309] on icon "Mes anterior" at bounding box center [107, 310] width 14 height 14
click at [130, 450] on button "30" at bounding box center [133, 449] width 19 height 19
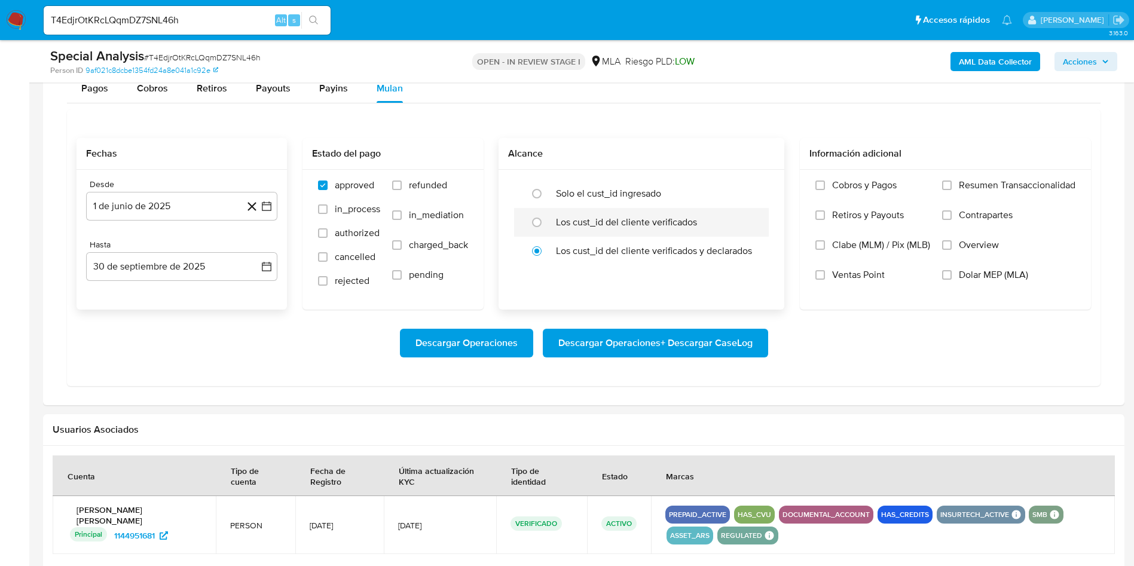
click at [558, 223] on label "Los cust_id del cliente verificados" at bounding box center [626, 222] width 141 height 12
click at [547, 223] on input "radio" at bounding box center [536, 222] width 19 height 19
radio input "true"
click at [1006, 276] on span "Dolar MEP (MLA)" at bounding box center [993, 275] width 69 height 12
click at [952, 276] on input "Dolar MEP (MLA)" at bounding box center [947, 275] width 10 height 10
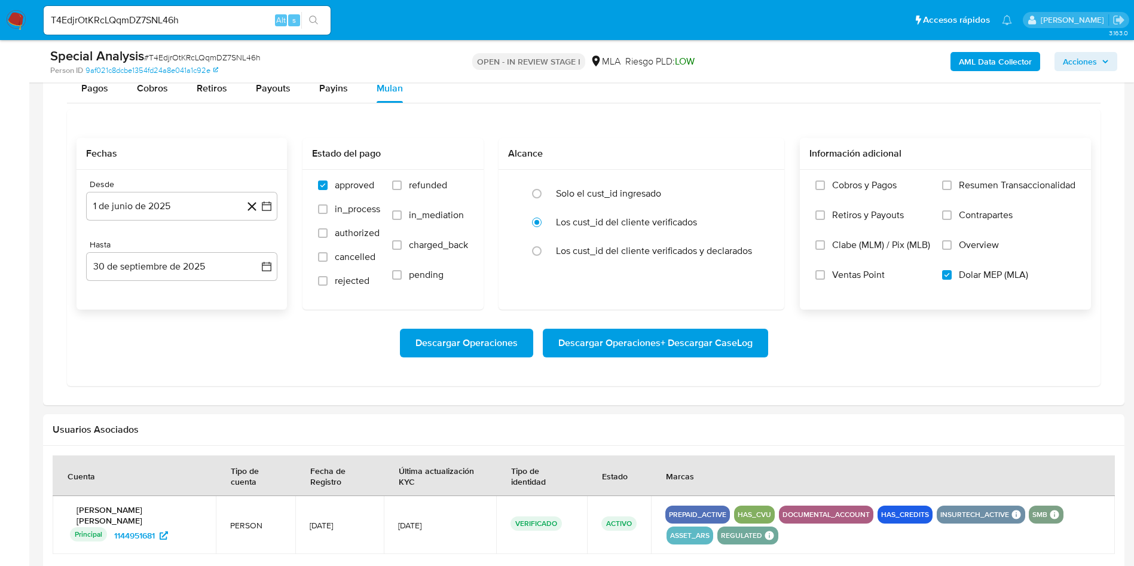
click at [709, 351] on span "Descargar Operaciones + Descargar CaseLog" at bounding box center [656, 343] width 194 height 26
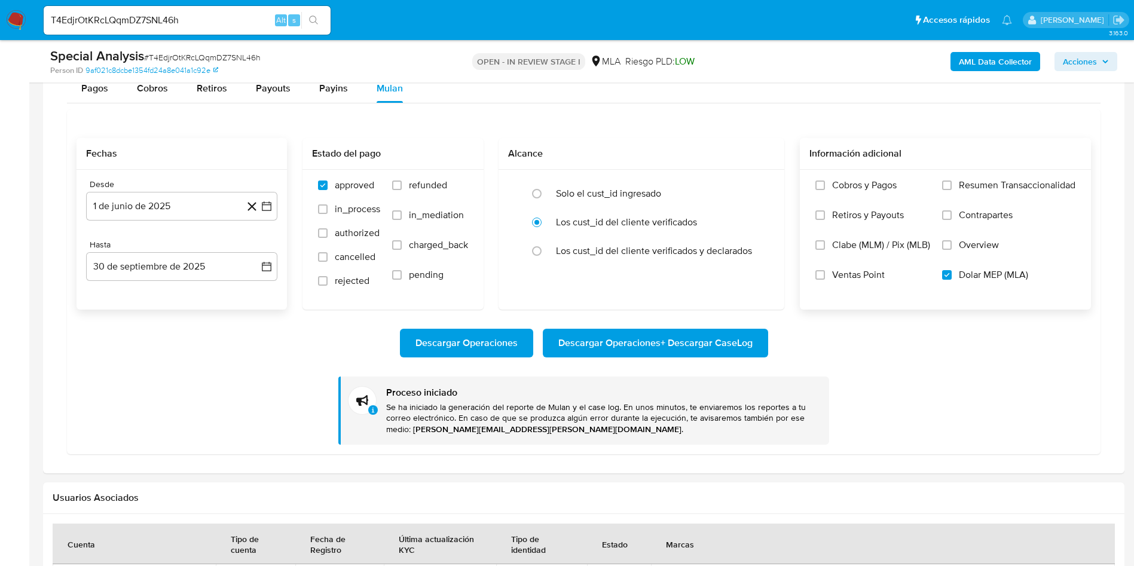
click at [134, 25] on input "T4EdjrOtKRcLQqmDZ7SNL46h" at bounding box center [187, 21] width 287 height 16
paste input "JhIqROBbFd677tJ3K8CvgCku"
type input "JhIqROBbFd677tJ3K8CvgCku"
click at [321, 26] on button "search-icon" at bounding box center [313, 20] width 25 height 17
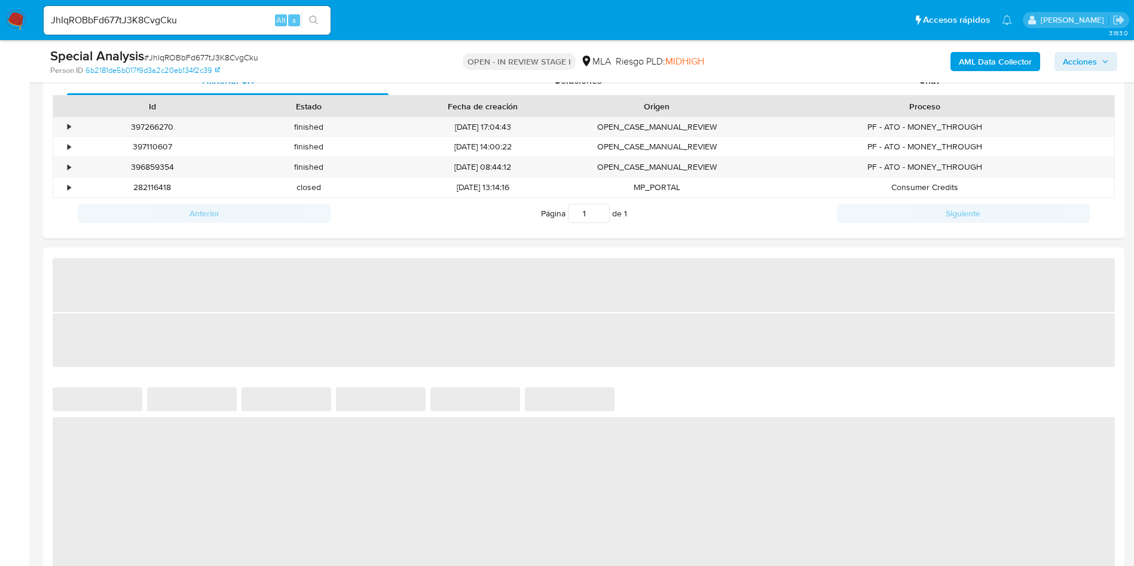
select select "10"
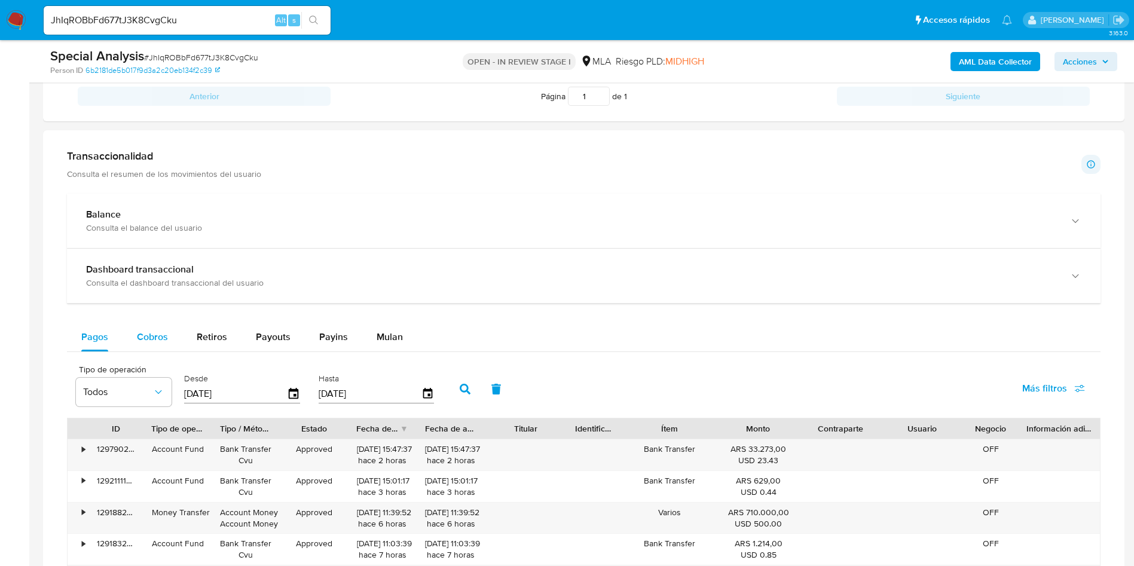
click at [157, 338] on span "Cobros" at bounding box center [152, 337] width 31 height 14
select select "10"
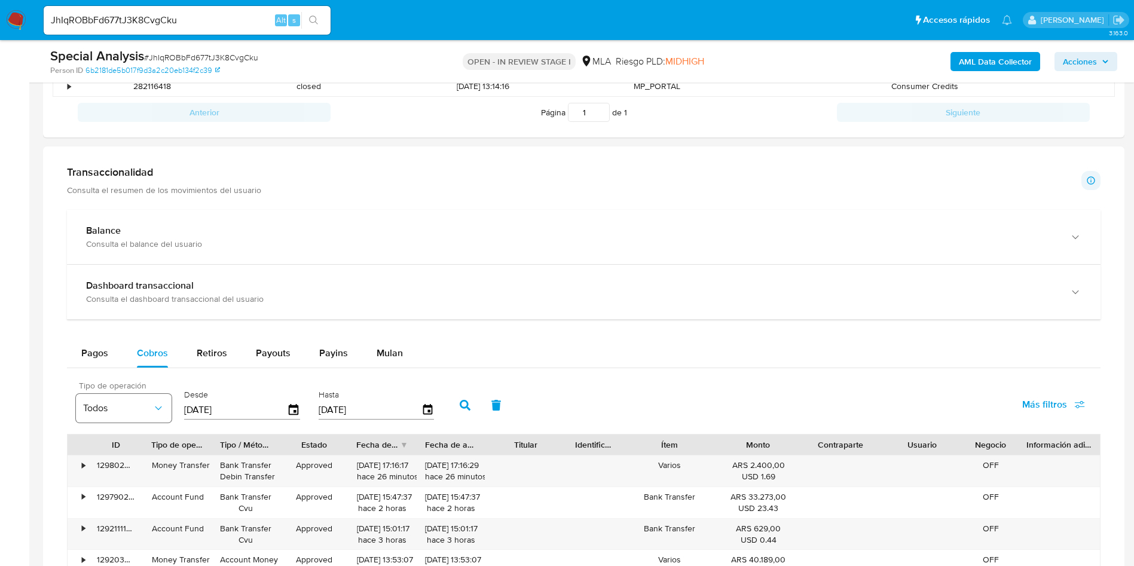
scroll to position [807, 0]
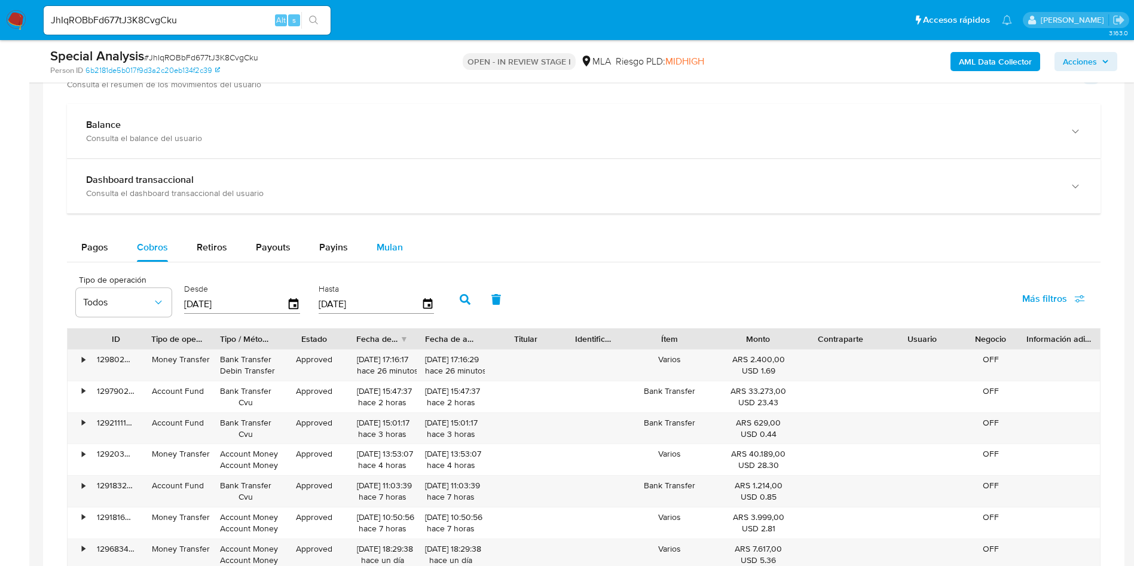
click at [394, 251] on span "Mulan" at bounding box center [390, 247] width 26 height 14
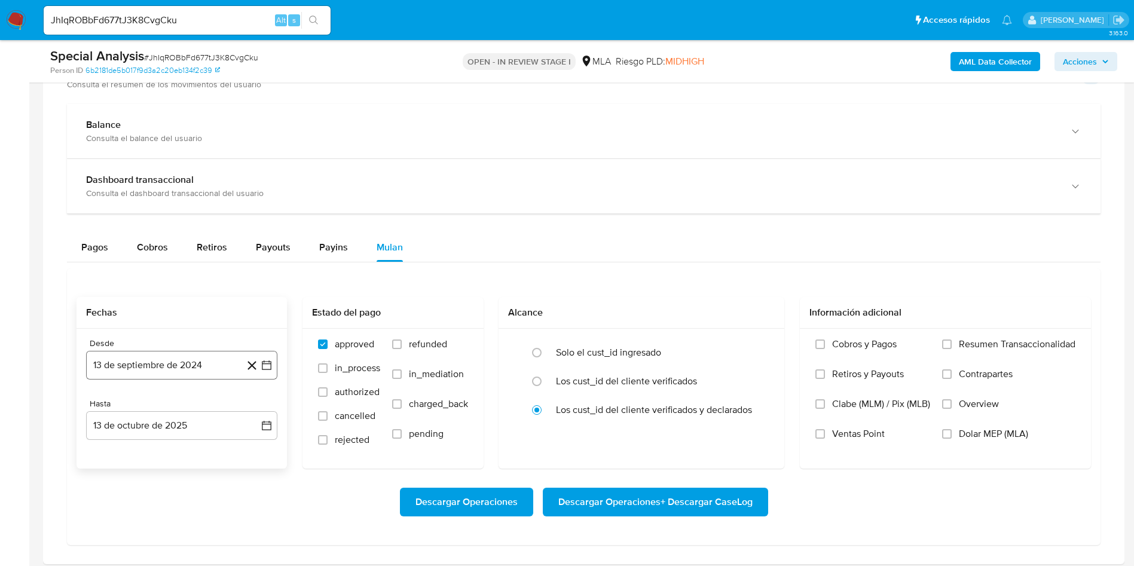
click at [172, 368] on button "13 de septiembre de 2024" at bounding box center [181, 365] width 191 height 29
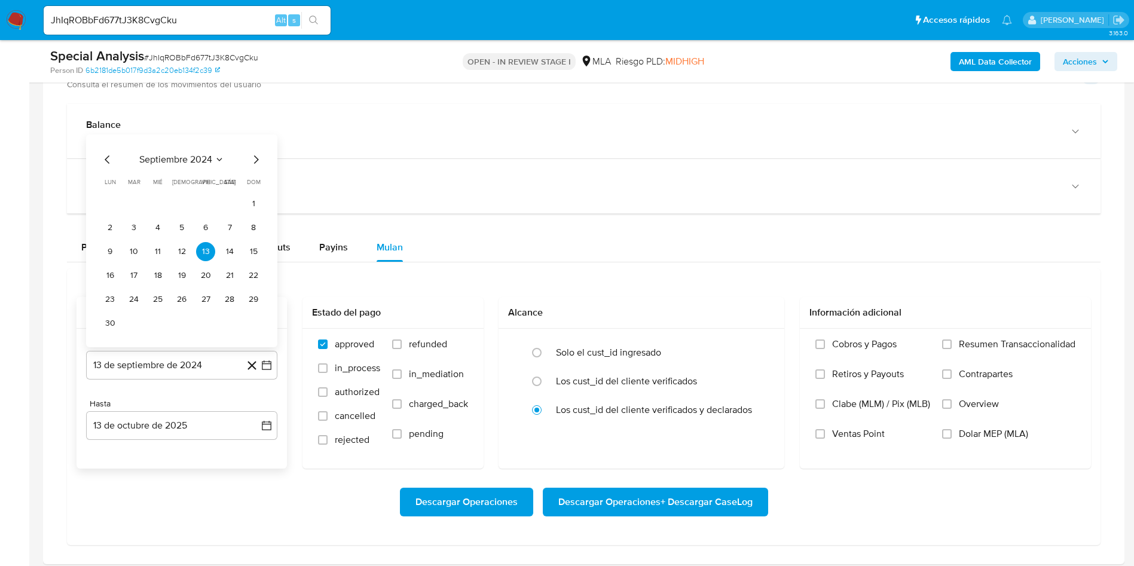
click at [215, 160] on icon "Seleccionar mes y año" at bounding box center [220, 160] width 10 height 10
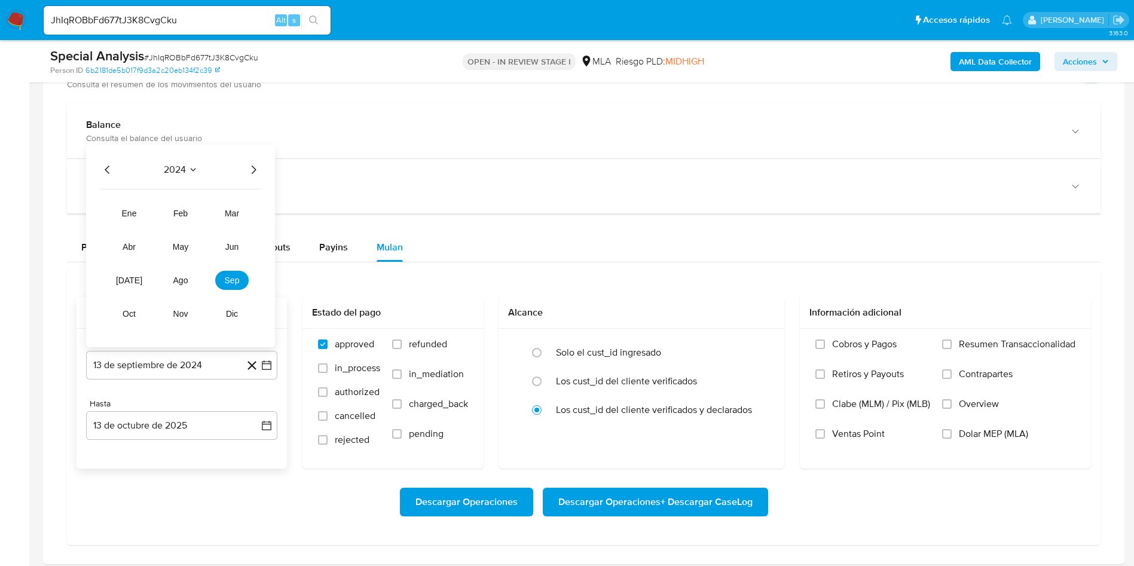
click at [254, 172] on icon "Año siguiente" at bounding box center [254, 170] width 5 height 8
click at [239, 245] on button "jun" at bounding box center [231, 246] width 33 height 19
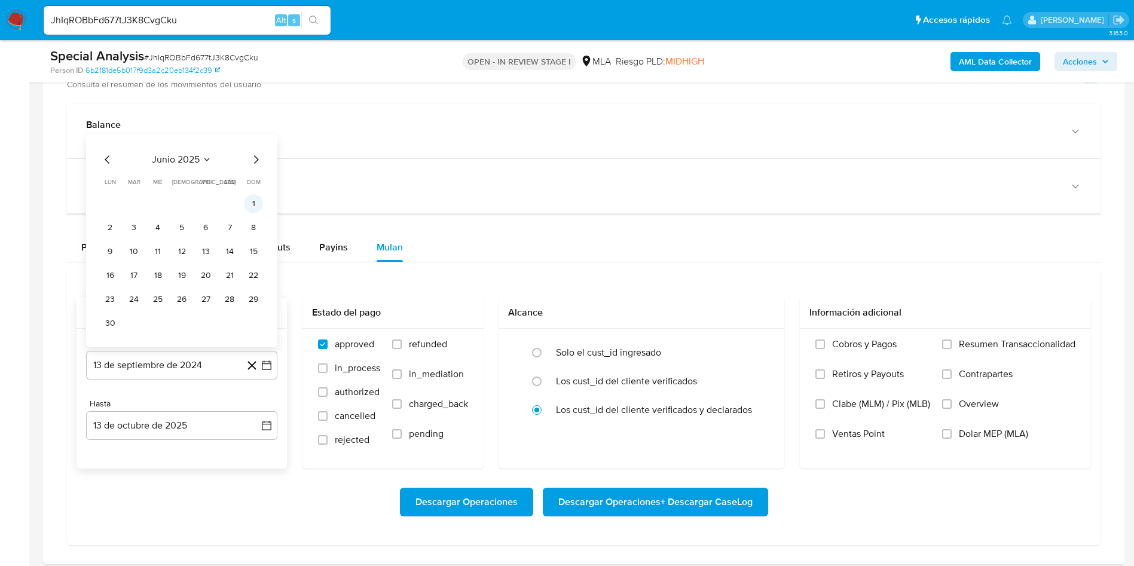
click at [251, 205] on button "1" at bounding box center [253, 203] width 19 height 19
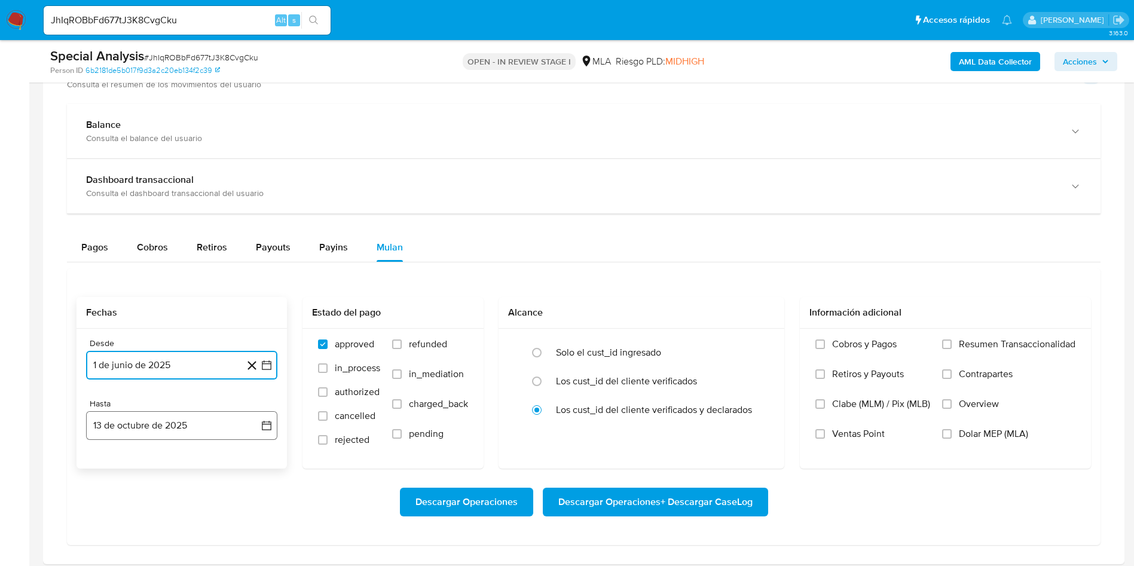
click at [197, 419] on button "13 de octubre de 2025" at bounding box center [181, 425] width 191 height 29
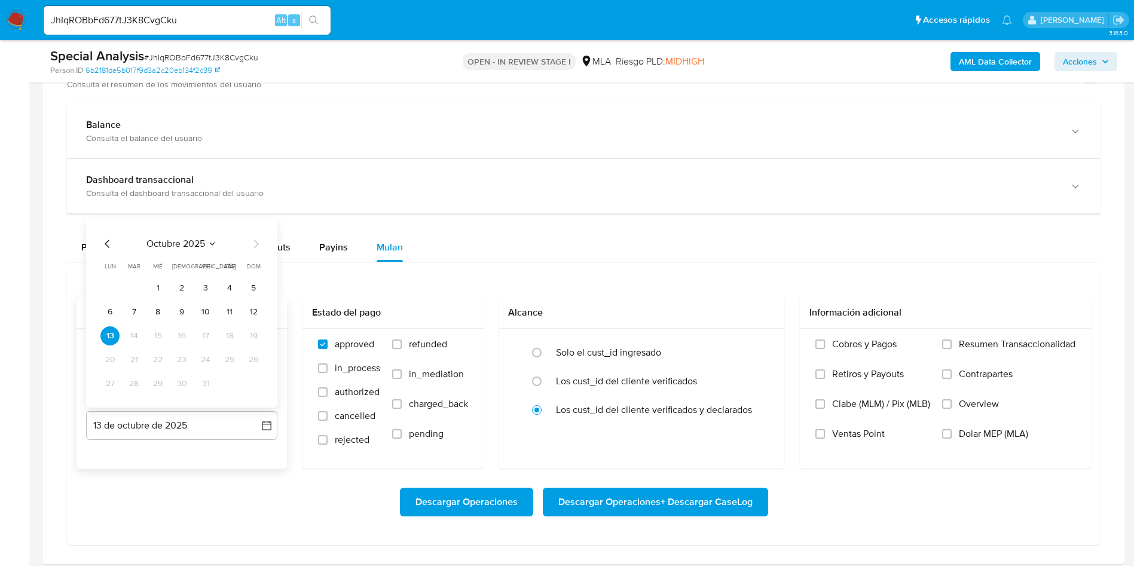
click at [106, 247] on icon "Mes anterior" at bounding box center [107, 244] width 14 height 14
click at [137, 389] on button "30" at bounding box center [133, 383] width 19 height 19
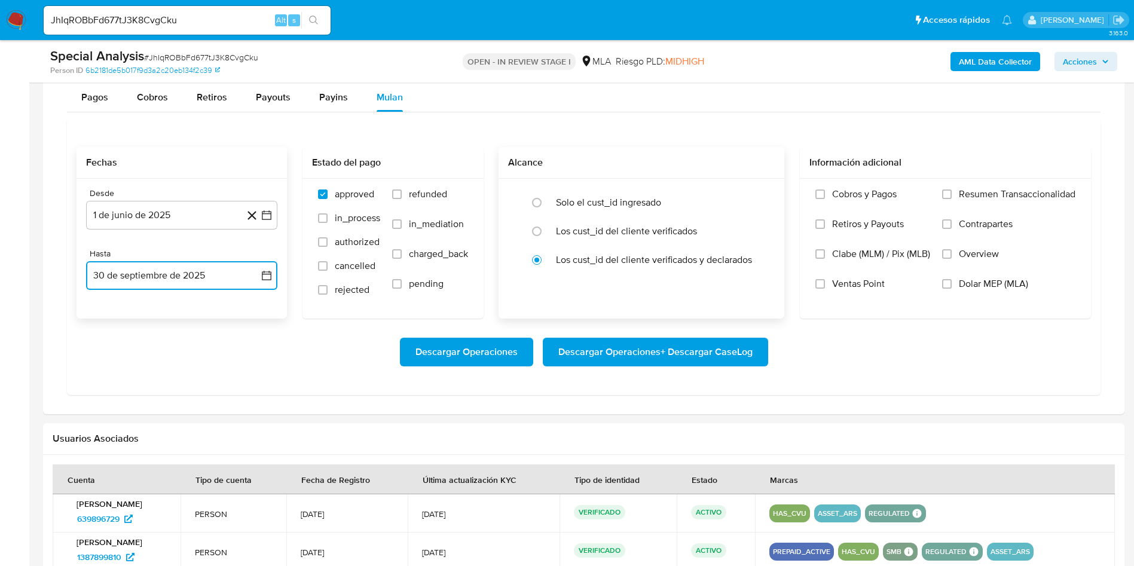
scroll to position [987, 0]
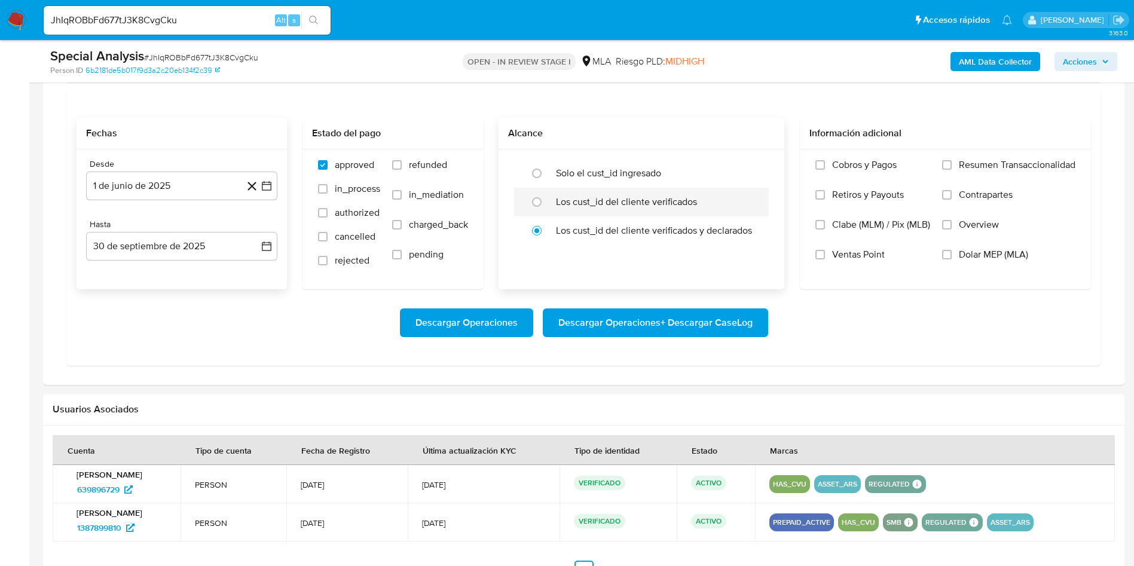
click at [570, 203] on label "Los cust_id del cliente verificados" at bounding box center [626, 202] width 141 height 12
click at [547, 203] on input "radio" at bounding box center [536, 202] width 19 height 19
radio input "true"
click at [959, 249] on span "Dolar MEP (MLA)" at bounding box center [993, 255] width 69 height 12
click at [952, 250] on input "Dolar MEP (MLA)" at bounding box center [947, 255] width 10 height 10
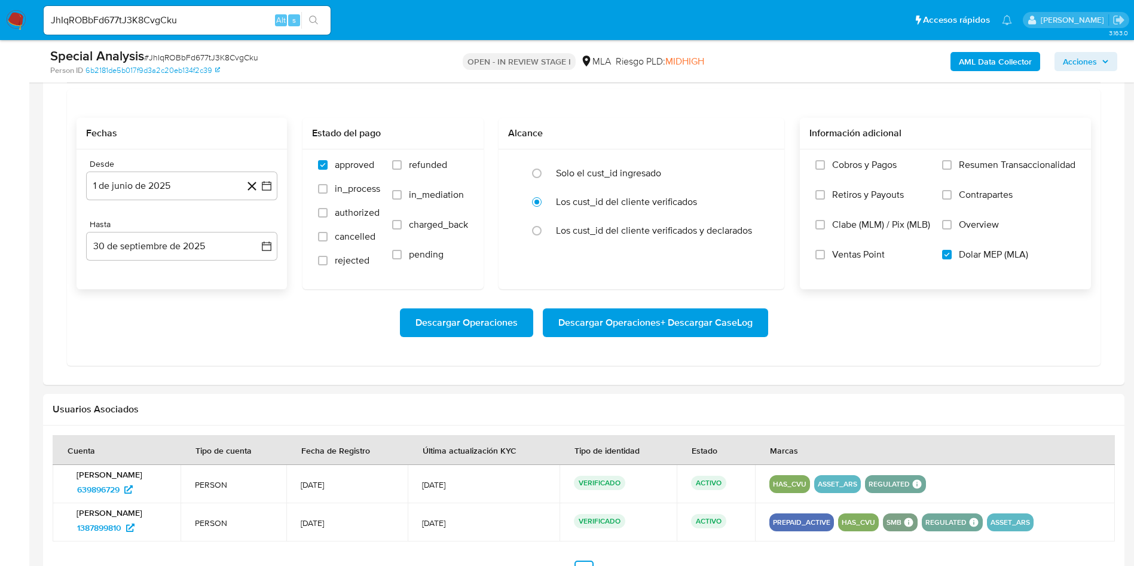
click at [704, 330] on span "Descargar Operaciones + Descargar CaseLog" at bounding box center [656, 323] width 194 height 26
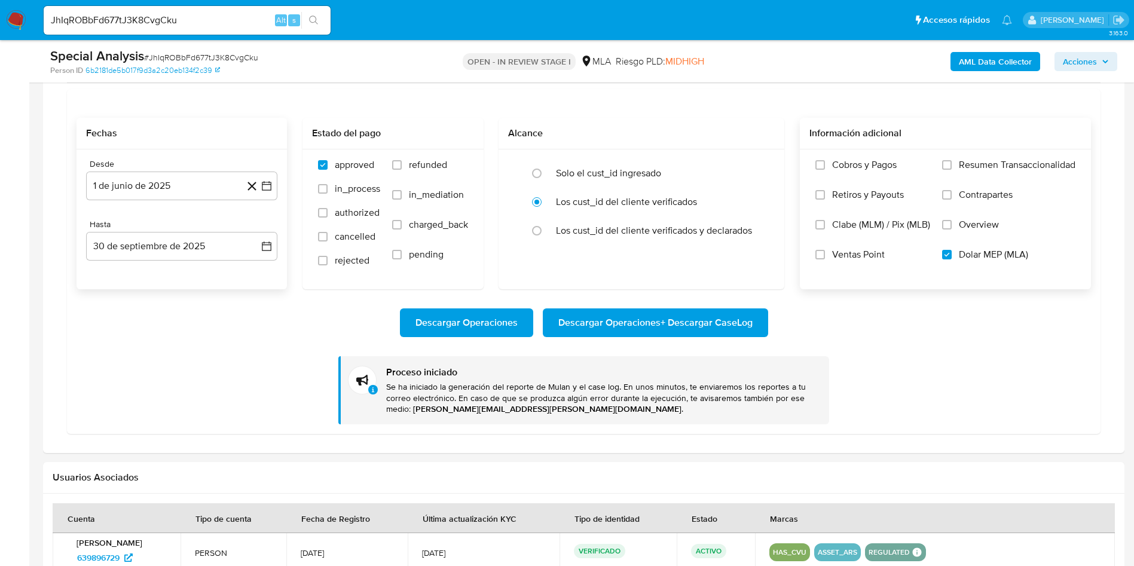
click at [148, 16] on input "JhIqROBbFd677tJ3K8CvgCku" at bounding box center [187, 21] width 287 height 16
paste input "8FnTZKhQyCcyFSS9YUqLTdVY"
type input "8FnTZKhQyCcyFSS9YUqLTdVY"
click at [318, 20] on icon "search-icon" at bounding box center [314, 21] width 10 height 10
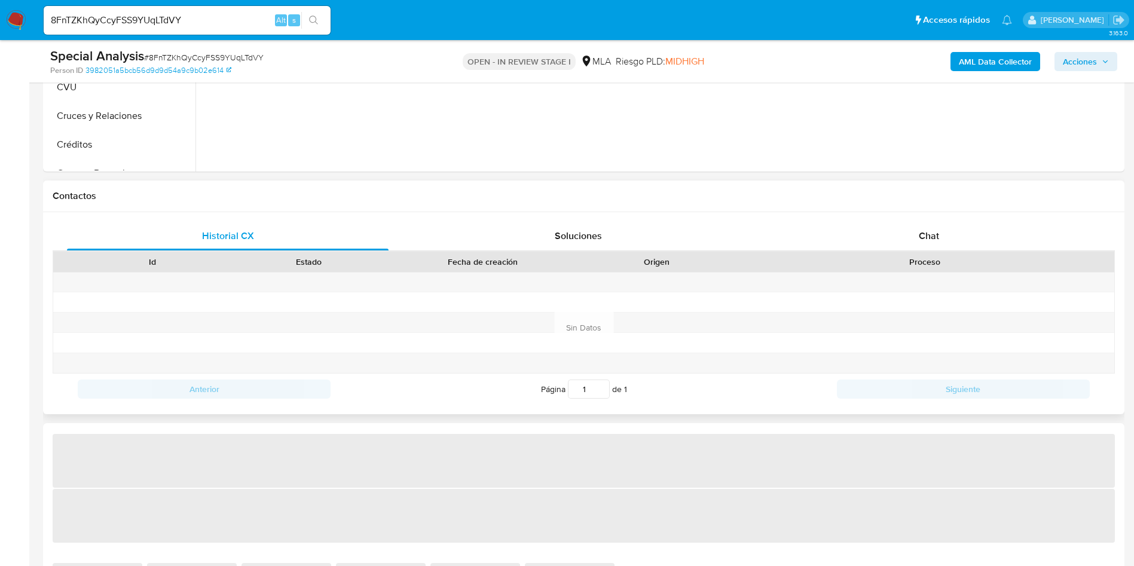
select select "10"
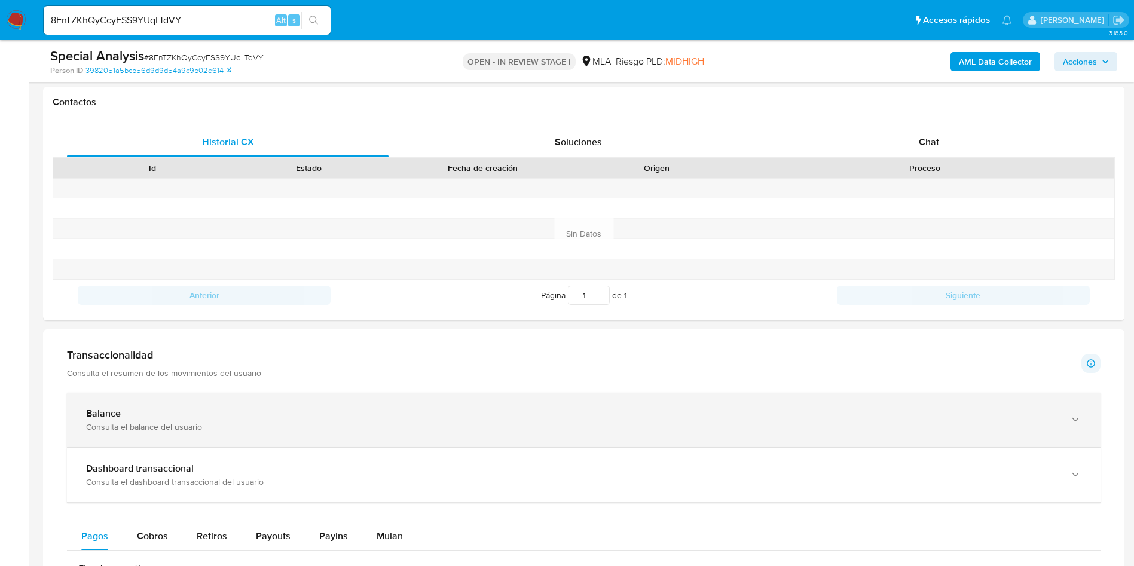
scroll to position [628, 0]
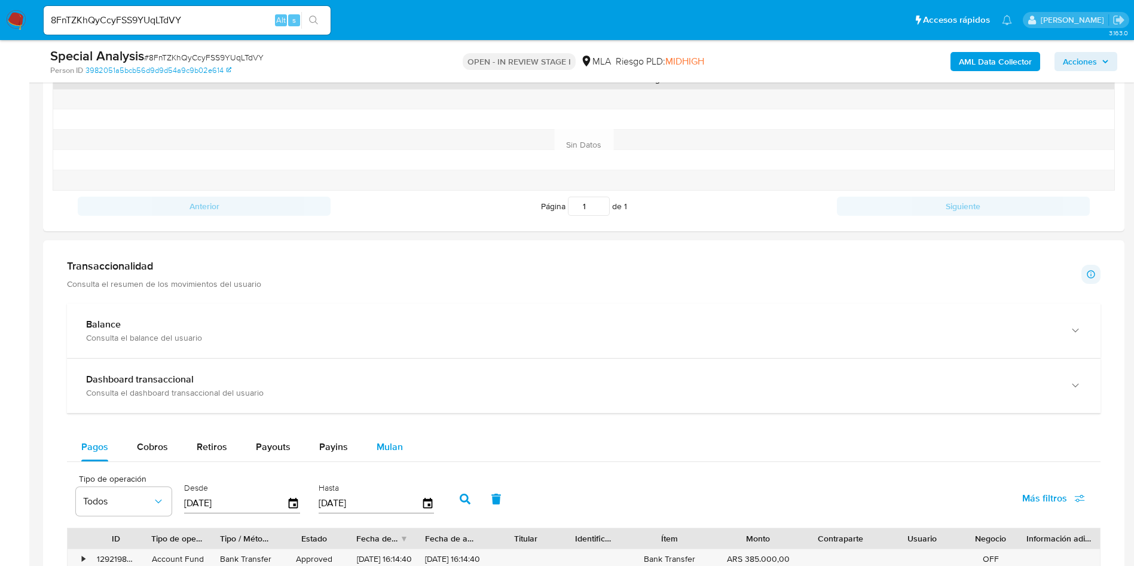
click at [400, 455] on button "Mulan" at bounding box center [389, 447] width 55 height 29
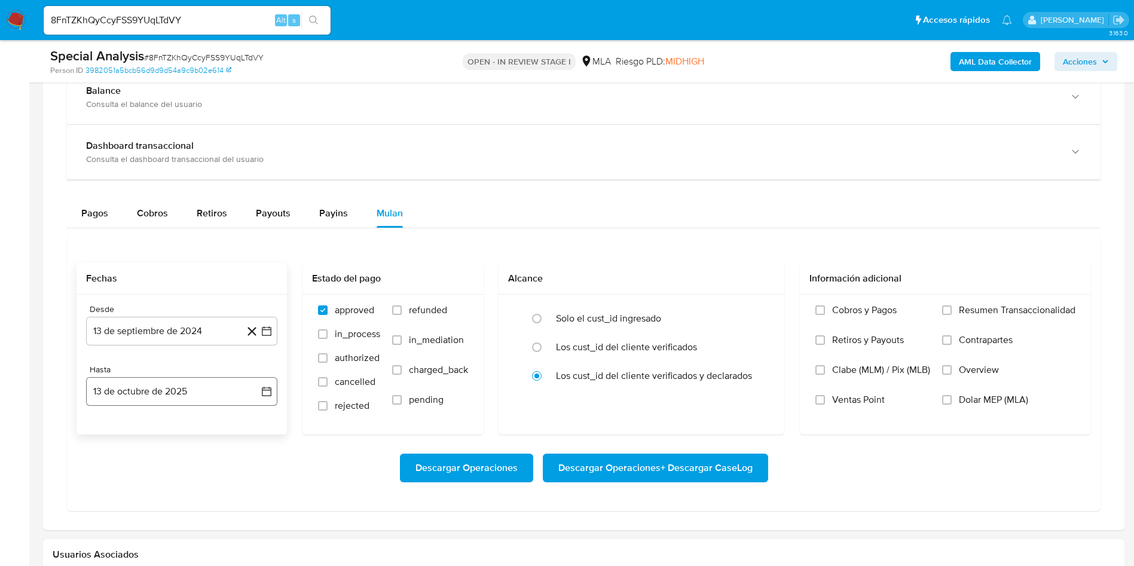
scroll to position [897, 0]
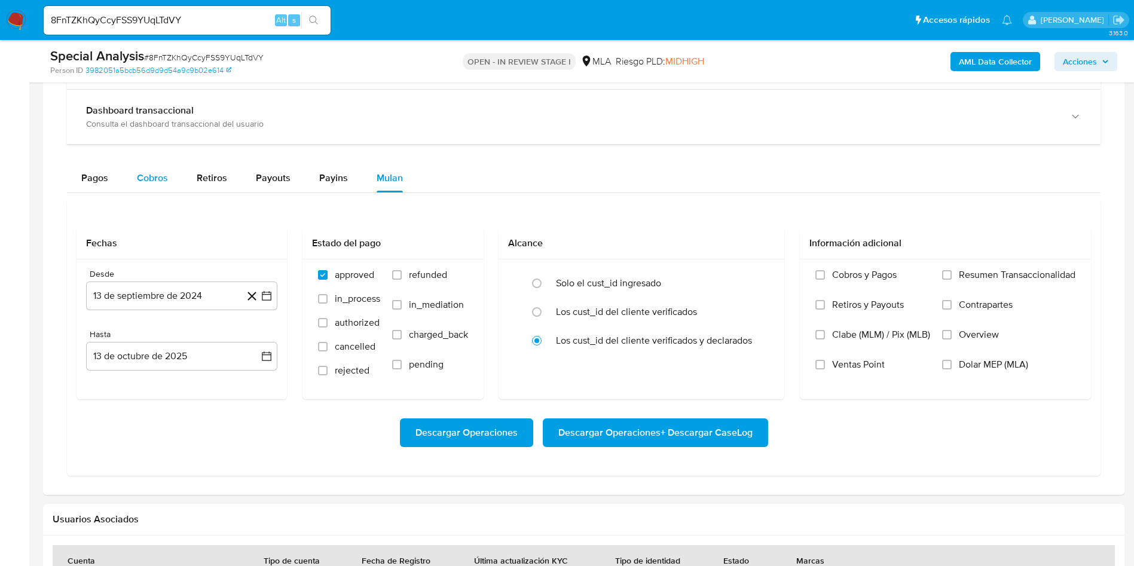
click at [170, 178] on button "Cobros" at bounding box center [153, 178] width 60 height 29
select select "10"
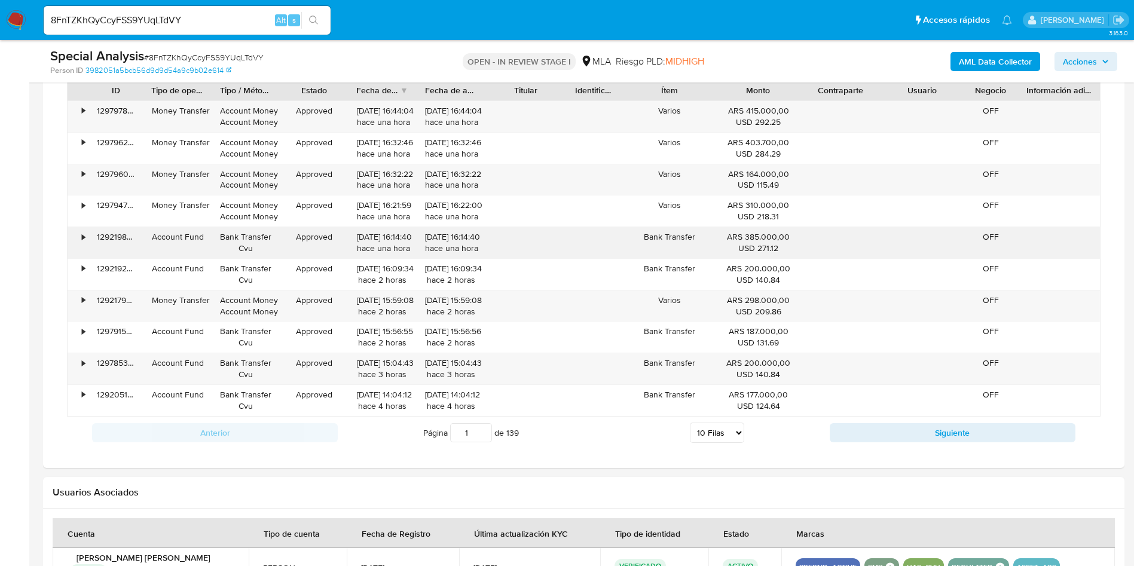
scroll to position [987, 0]
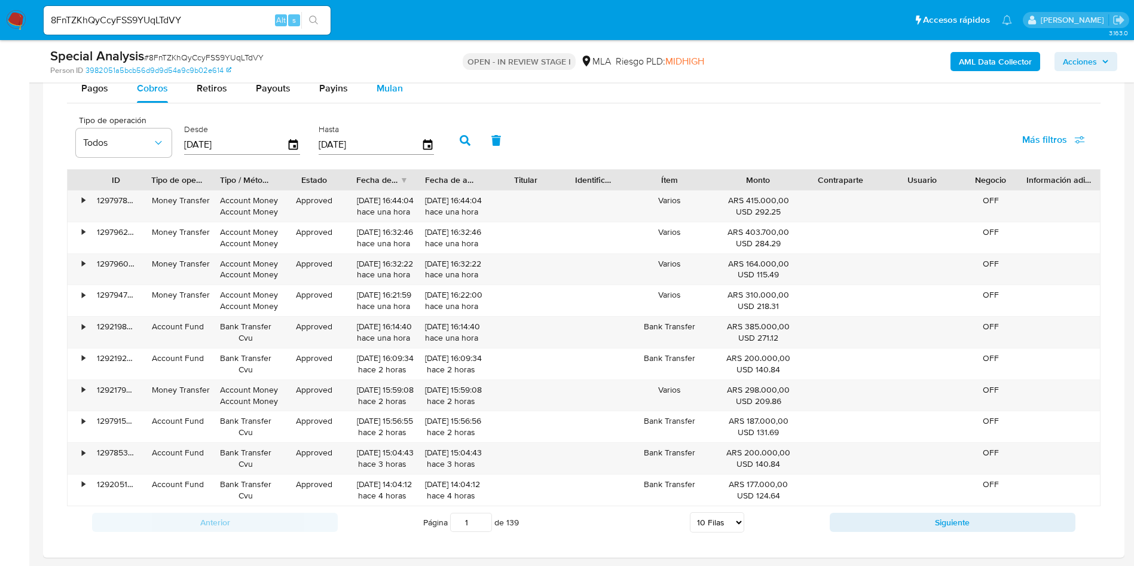
click at [385, 99] on div "Mulan" at bounding box center [390, 88] width 26 height 29
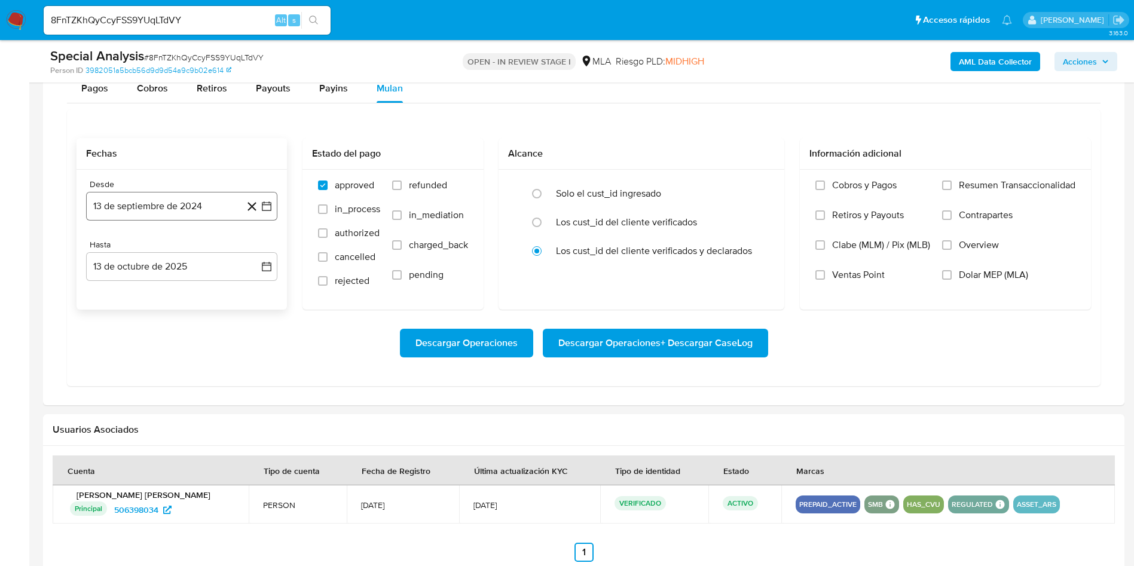
click at [196, 199] on button "13 de septiembre de 2024" at bounding box center [181, 206] width 191 height 29
click at [215, 248] on icon "Seleccionar mes y año" at bounding box center [220, 250] width 10 height 10
click at [254, 248] on icon "Año siguiente" at bounding box center [253, 249] width 14 height 14
click at [236, 327] on span "jun" at bounding box center [232, 327] width 14 height 10
drag, startPoint x: 251, startPoint y: 291, endPoint x: 241, endPoint y: 298, distance: 11.6
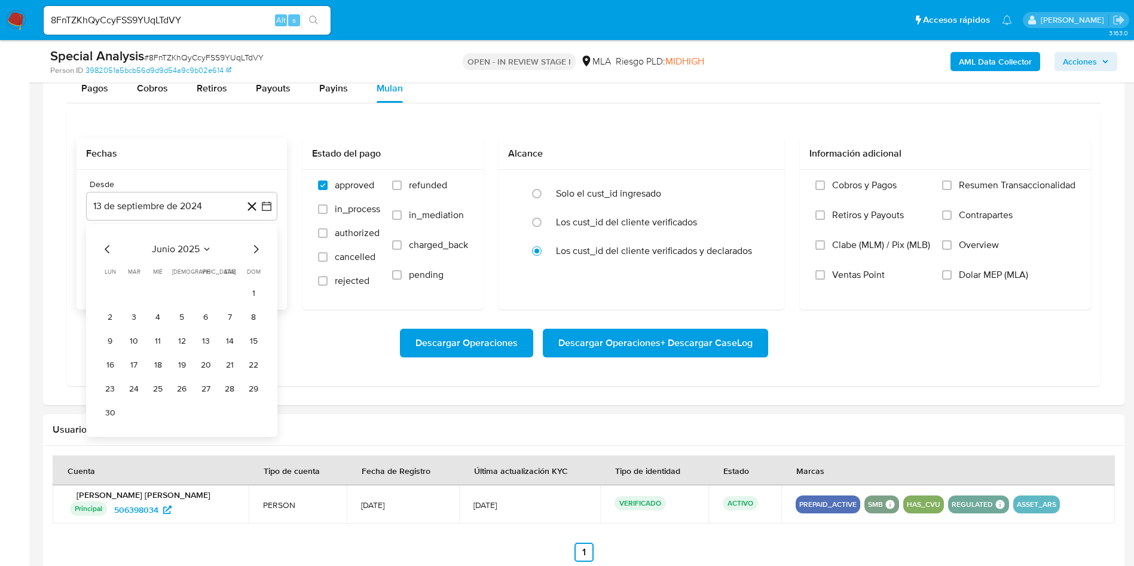
click at [251, 291] on button "1" at bounding box center [253, 293] width 19 height 19
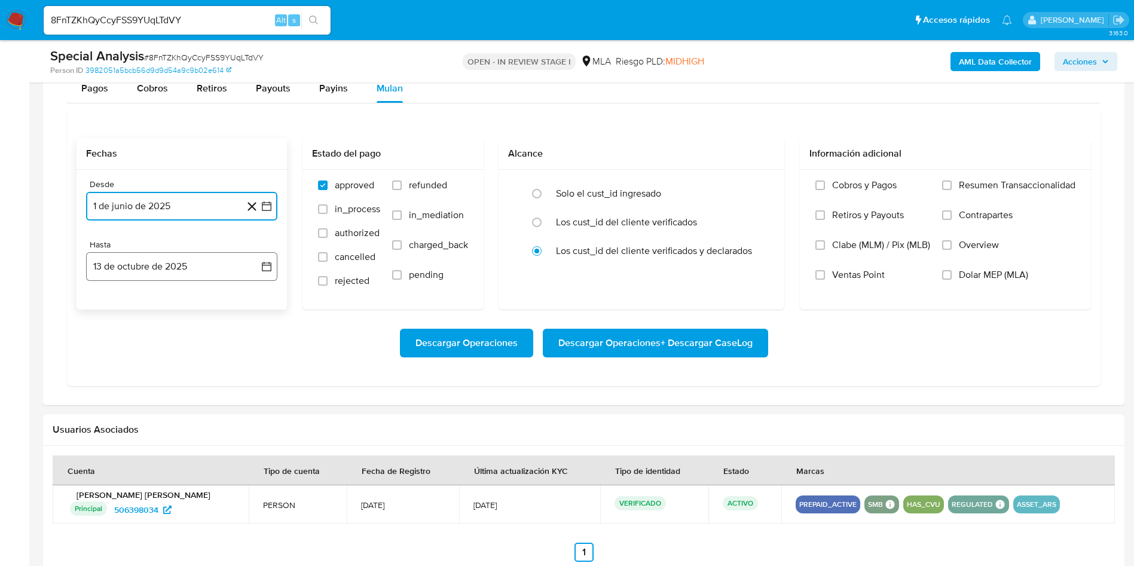
click at [188, 273] on button "13 de octubre de 2025" at bounding box center [181, 266] width 191 height 29
click at [105, 308] on icon "Mes anterior" at bounding box center [107, 310] width 14 height 14
click at [136, 448] on button "30" at bounding box center [133, 449] width 19 height 19
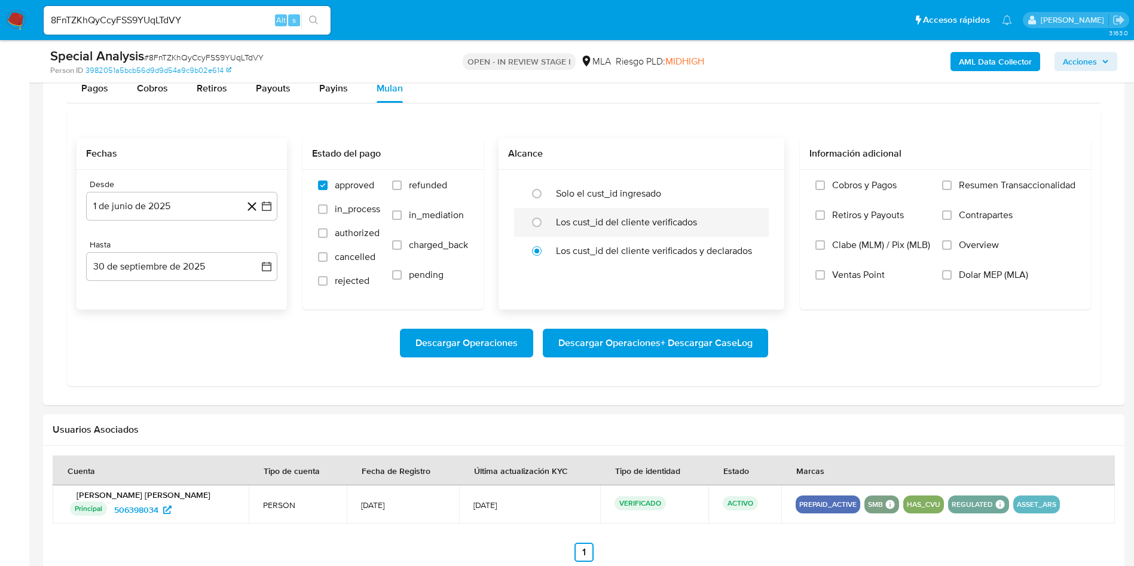
click at [602, 225] on label "Los cust_id del cliente verificados" at bounding box center [626, 222] width 141 height 12
click at [547, 225] on input "radio" at bounding box center [536, 222] width 19 height 19
radio input "true"
click at [977, 274] on span "Dolar MEP (MLA)" at bounding box center [993, 275] width 69 height 12
click at [952, 274] on input "Dolar MEP (MLA)" at bounding box center [947, 275] width 10 height 10
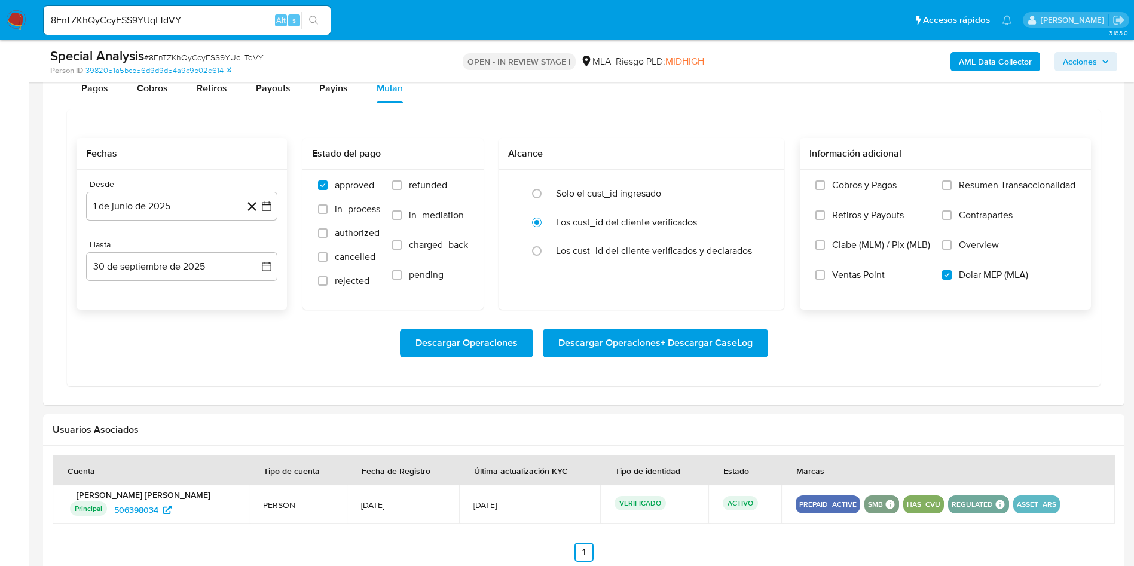
click at [686, 346] on span "Descargar Operaciones + Descargar CaseLog" at bounding box center [656, 343] width 194 height 26
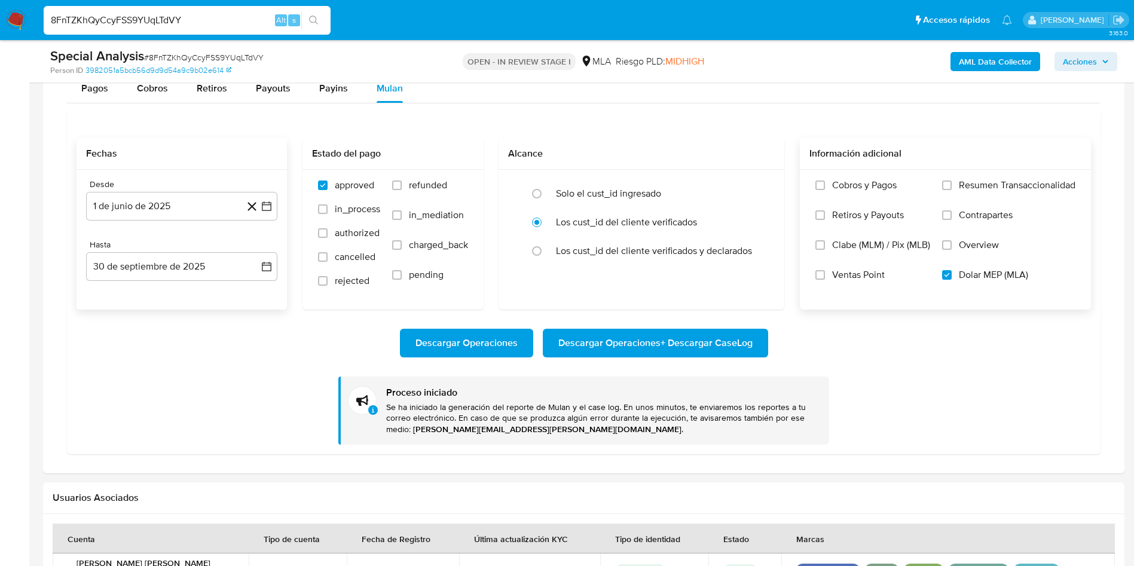
click at [148, 19] on input "8FnTZKhQyCcyFSS9YUqLTdVY" at bounding box center [187, 21] width 287 height 16
paste input "UlNioBzZyswRUjcuTuc08NqB"
type input "UlNioBzZyswRUjcuTuc08NqB"
click at [318, 19] on icon "search-icon" at bounding box center [314, 21] width 10 height 10
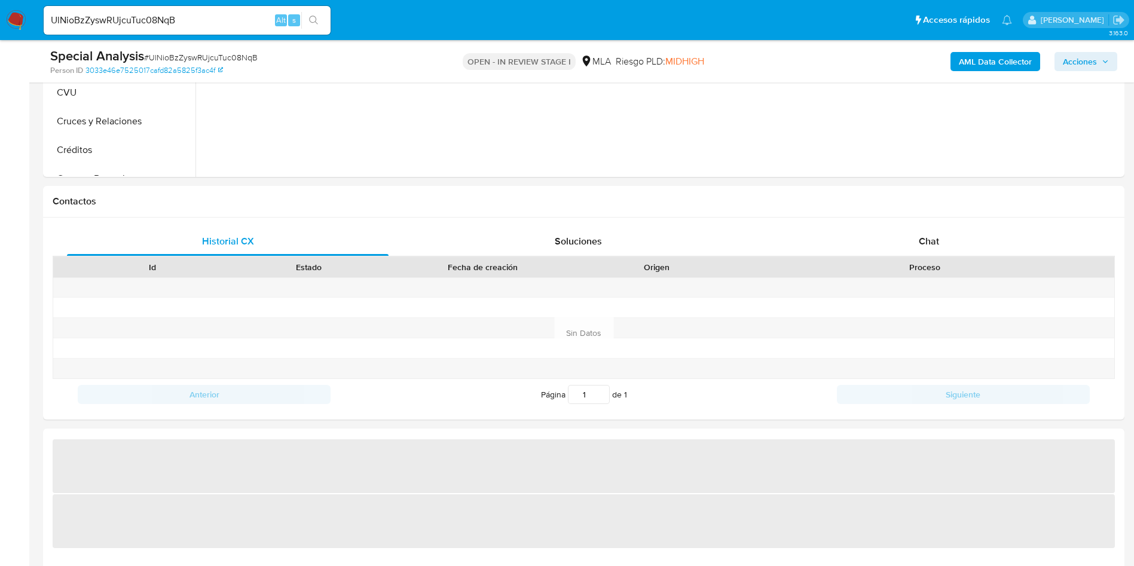
select select "10"
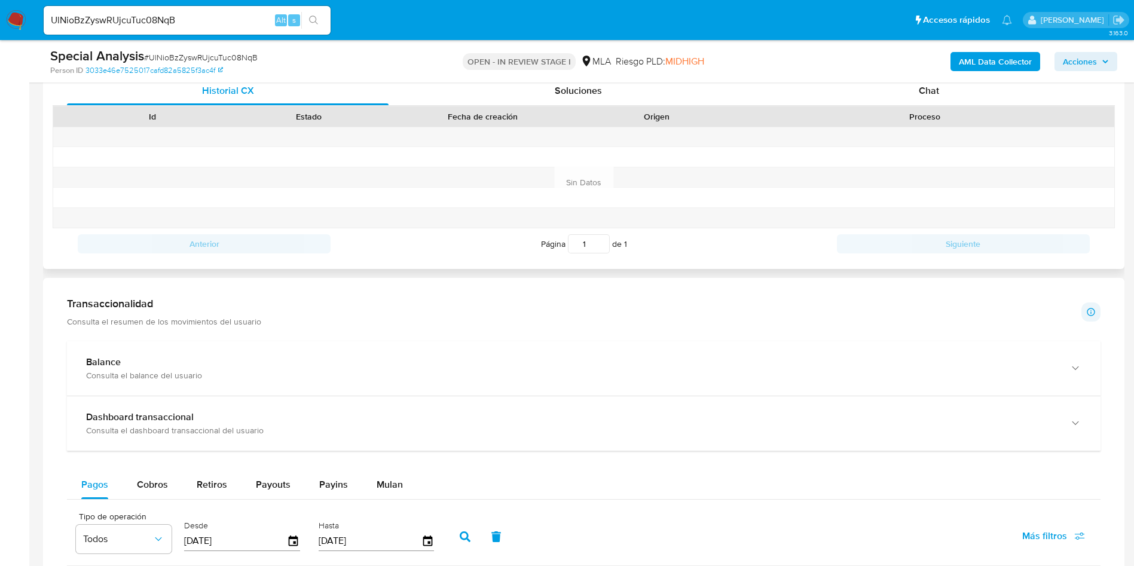
scroll to position [807, 0]
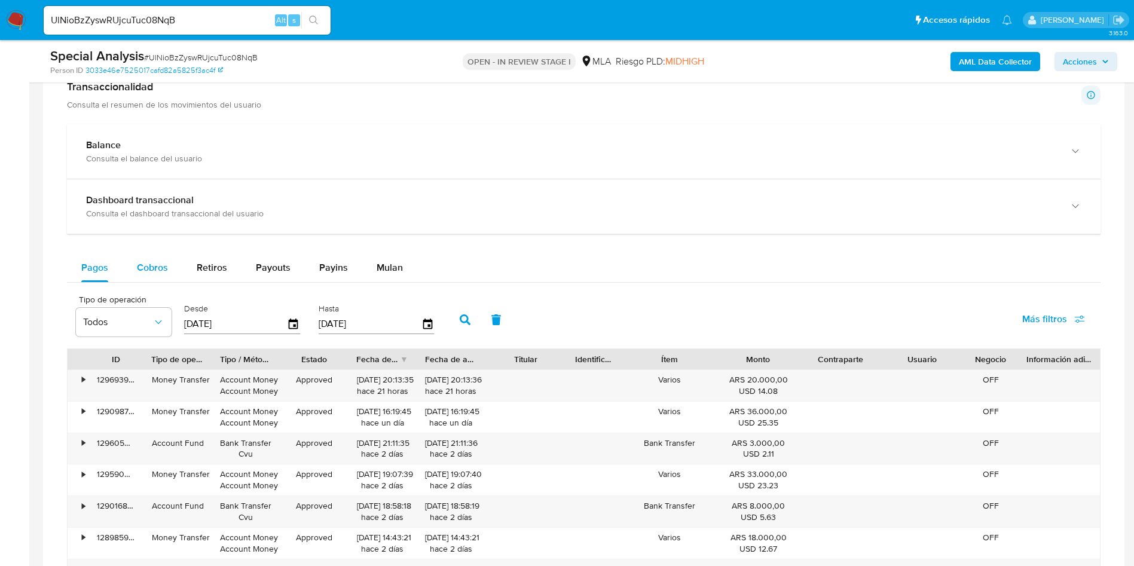
click at [166, 275] on div "Cobros" at bounding box center [152, 268] width 31 height 29
select select "10"
click at [377, 270] on span "Mulan" at bounding box center [390, 268] width 26 height 14
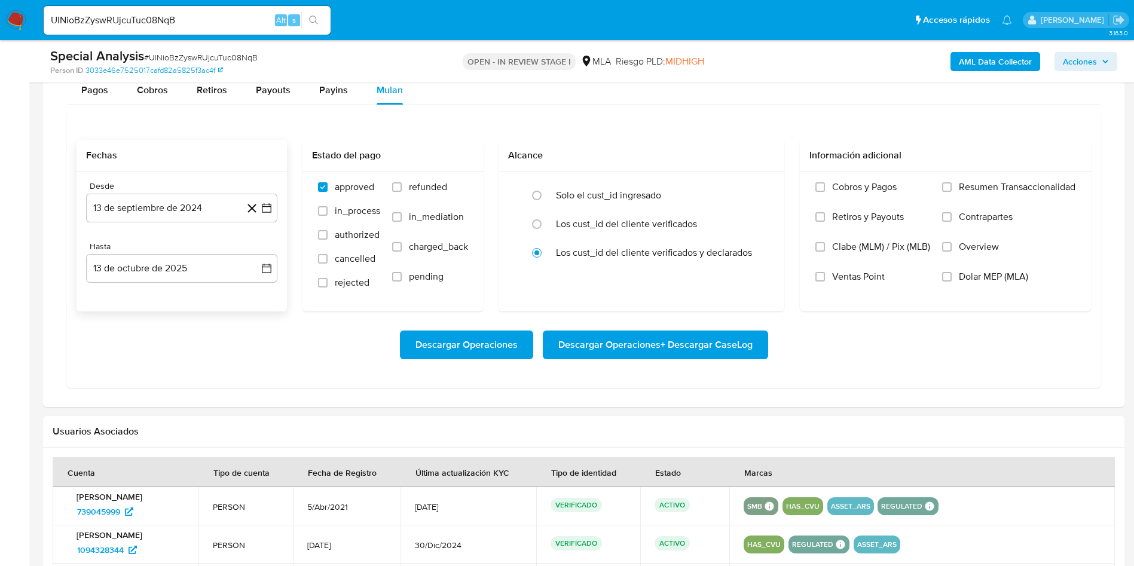
scroll to position [987, 0]
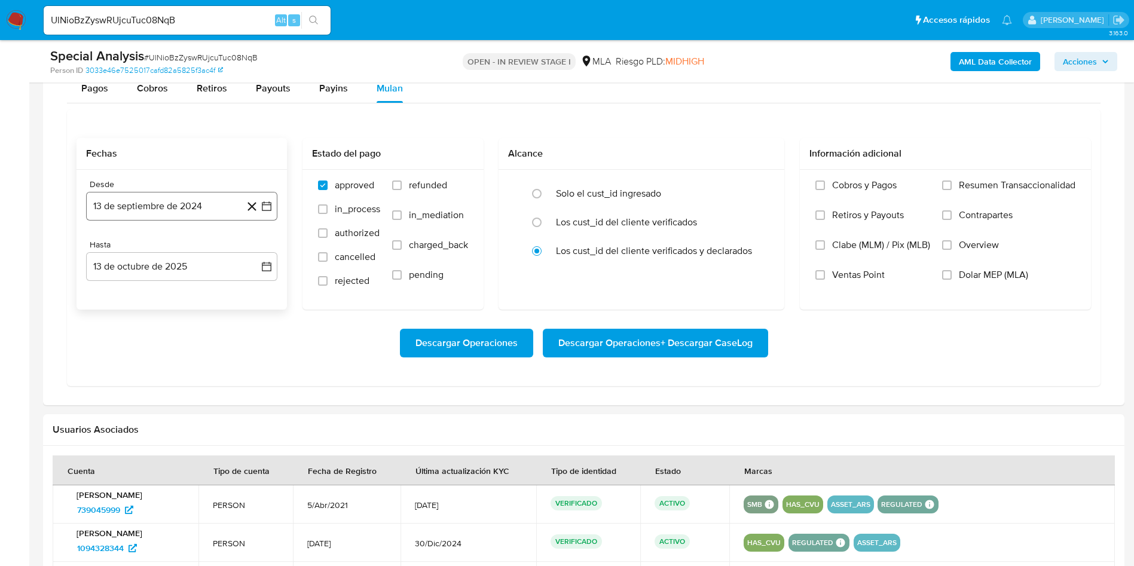
click at [190, 210] on button "13 de septiembre de 2024" at bounding box center [181, 206] width 191 height 29
click at [208, 253] on span "septiembre 2024" at bounding box center [175, 249] width 73 height 12
click at [253, 249] on icon "Año siguiente" at bounding box center [253, 249] width 14 height 14
click at [233, 326] on span "jun" at bounding box center [232, 327] width 14 height 10
click at [251, 293] on button "1" at bounding box center [253, 293] width 19 height 19
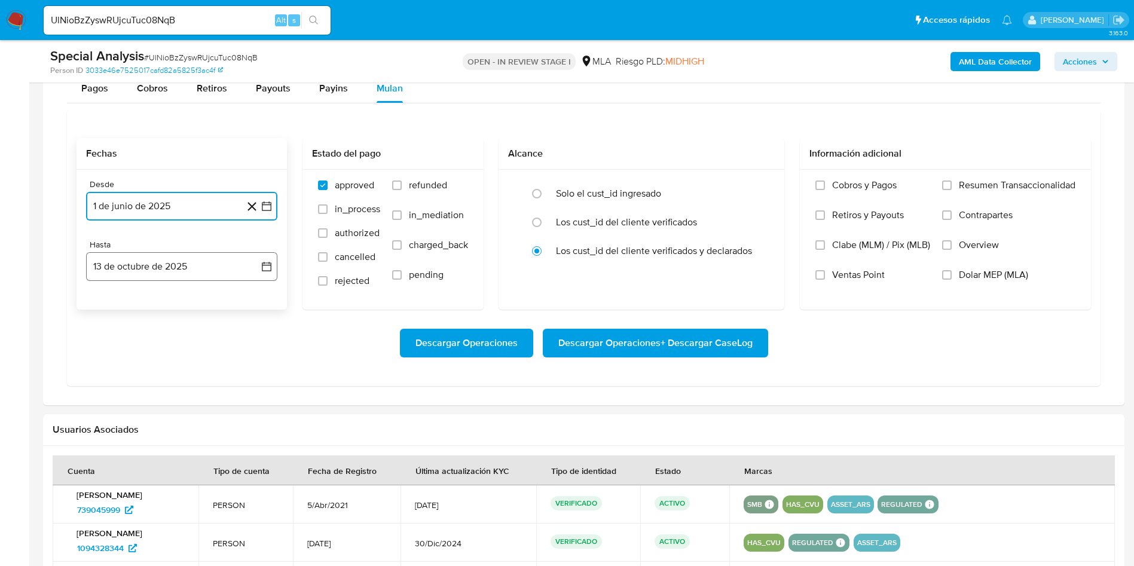
drag, startPoint x: 182, startPoint y: 268, endPoint x: 175, endPoint y: 280, distance: 14.2
click at [180, 270] on button "13 de octubre de 2025" at bounding box center [181, 266] width 191 height 29
click at [103, 312] on icon "Mes anterior" at bounding box center [107, 310] width 14 height 14
click at [138, 444] on button "30" at bounding box center [133, 449] width 19 height 19
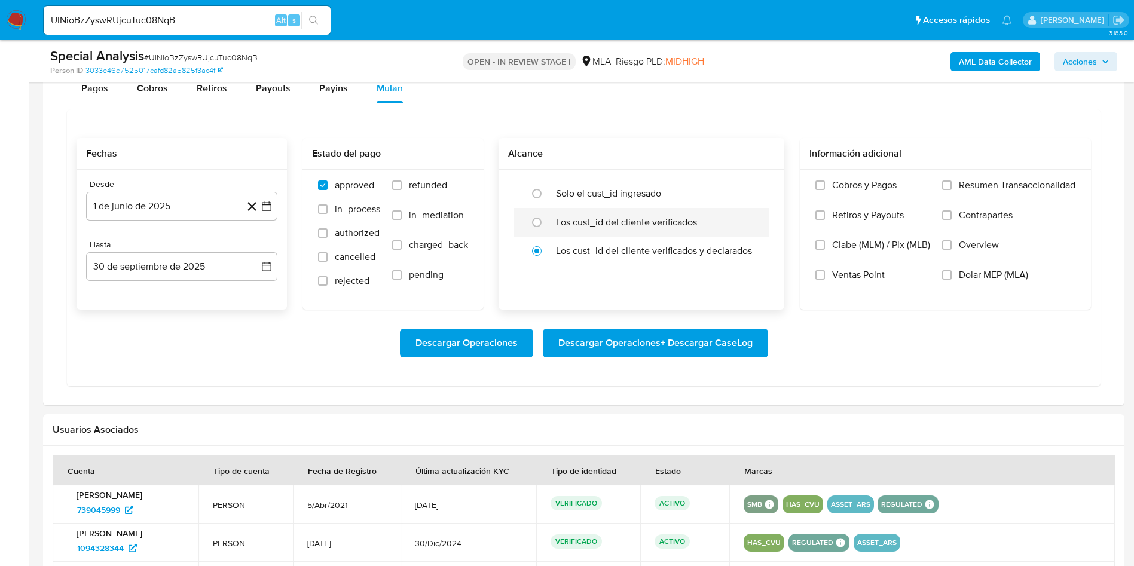
click at [560, 222] on label "Los cust_id del cliente verificados" at bounding box center [626, 222] width 141 height 12
click at [547, 222] on input "radio" at bounding box center [536, 222] width 19 height 19
radio input "true"
click at [1029, 271] on label "Dolar MEP (MLA)" at bounding box center [1008, 284] width 133 height 30
click at [952, 271] on input "Dolar MEP (MLA)" at bounding box center [947, 275] width 10 height 10
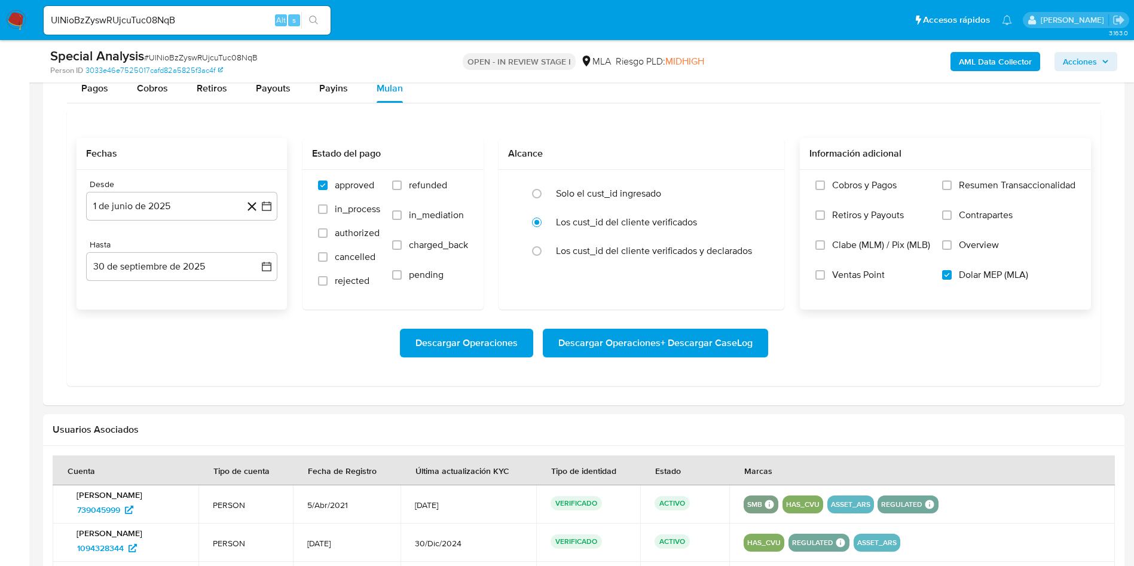
click at [673, 340] on span "Descargar Operaciones + Descargar CaseLog" at bounding box center [656, 343] width 194 height 26
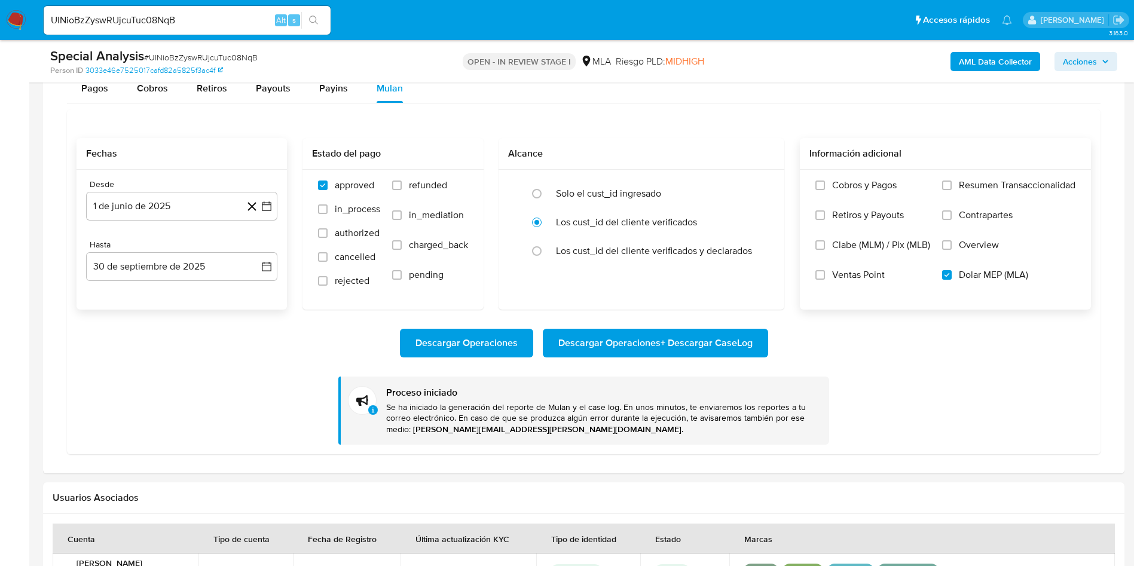
click at [126, 26] on input "UlNioBzZyswRUjcuTuc08NqB" at bounding box center [187, 21] width 287 height 16
paste input "EgiftXmbJUn0Sb8iHNTv27nr"
type input "EgiftXmbJUn0Sb8iHNTv27nr"
click at [321, 16] on button "search-icon" at bounding box center [313, 20] width 25 height 17
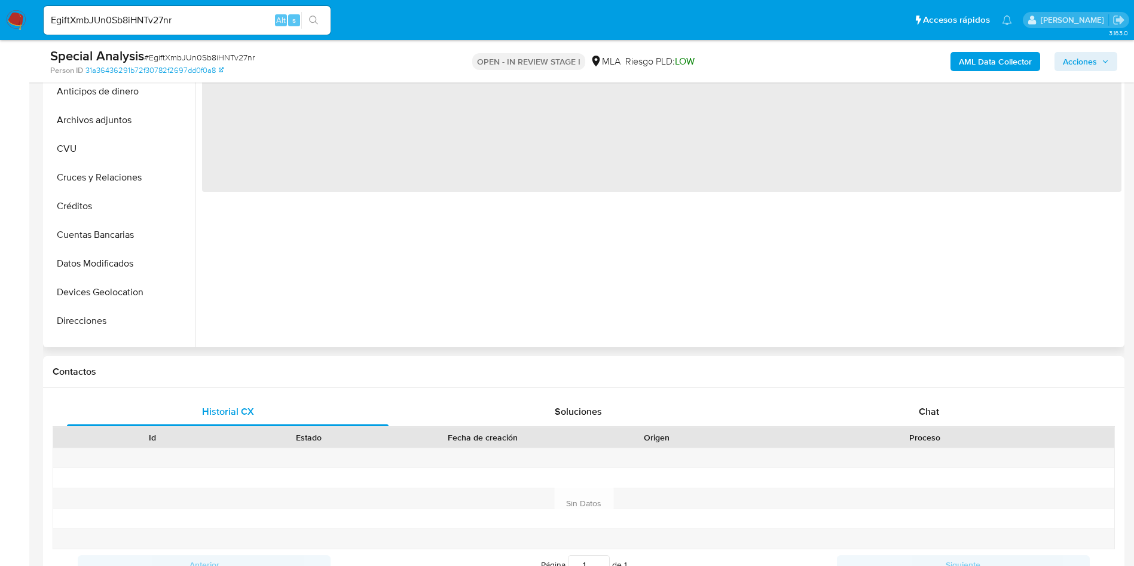
scroll to position [269, 0]
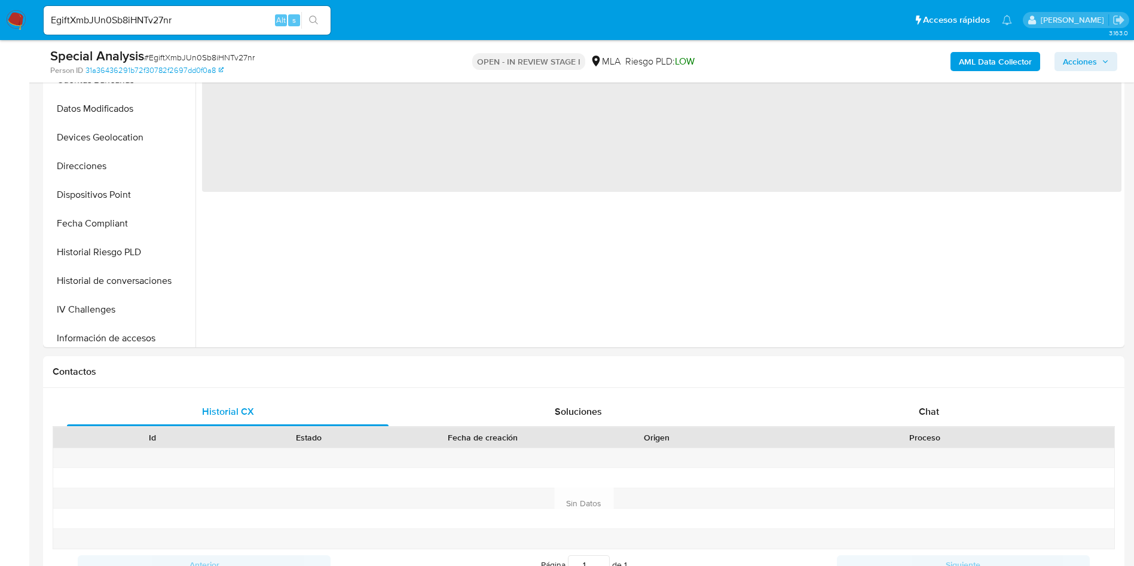
select select "10"
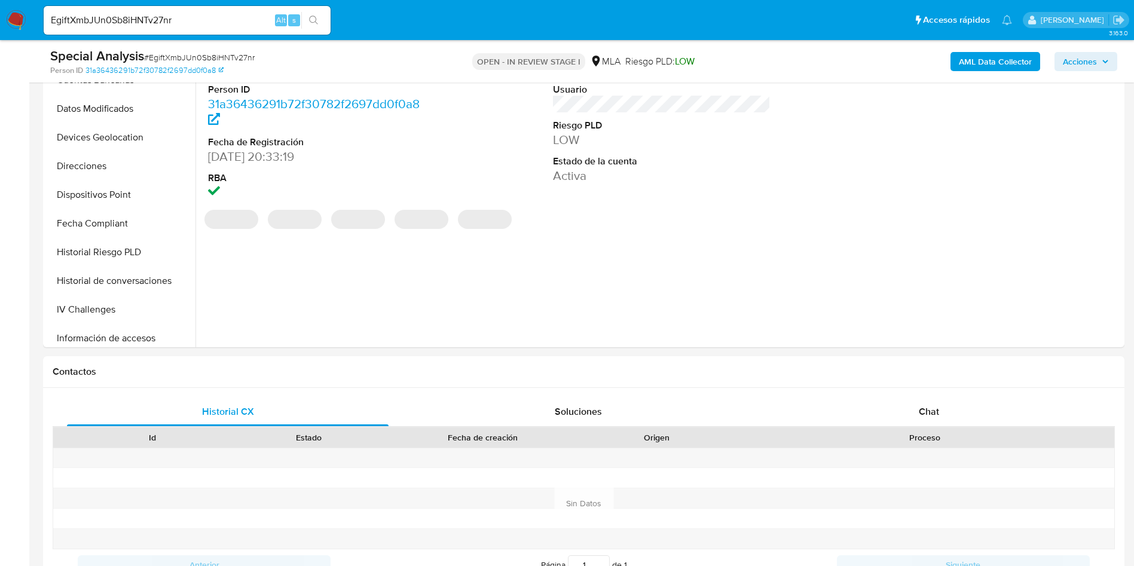
scroll to position [628, 0]
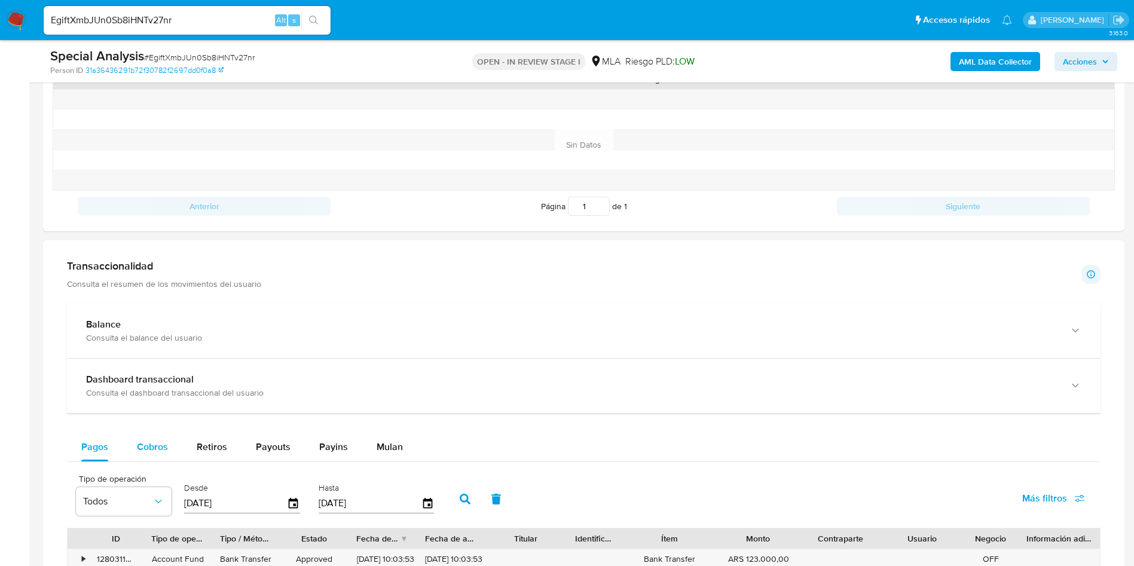
click at [158, 438] on div "Cobros" at bounding box center [152, 447] width 31 height 29
select select "10"
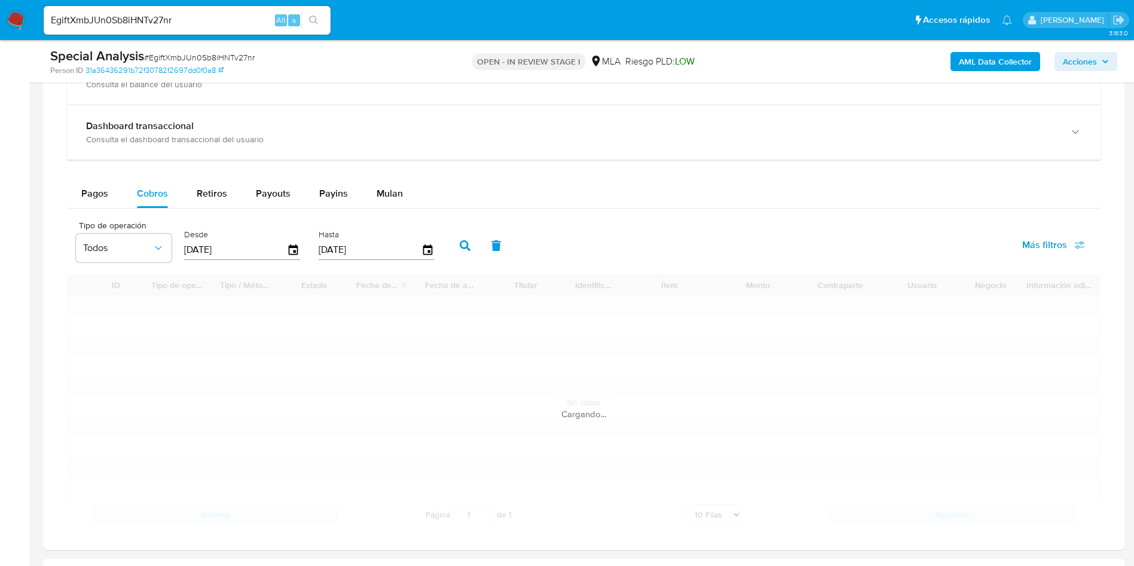
scroll to position [897, 0]
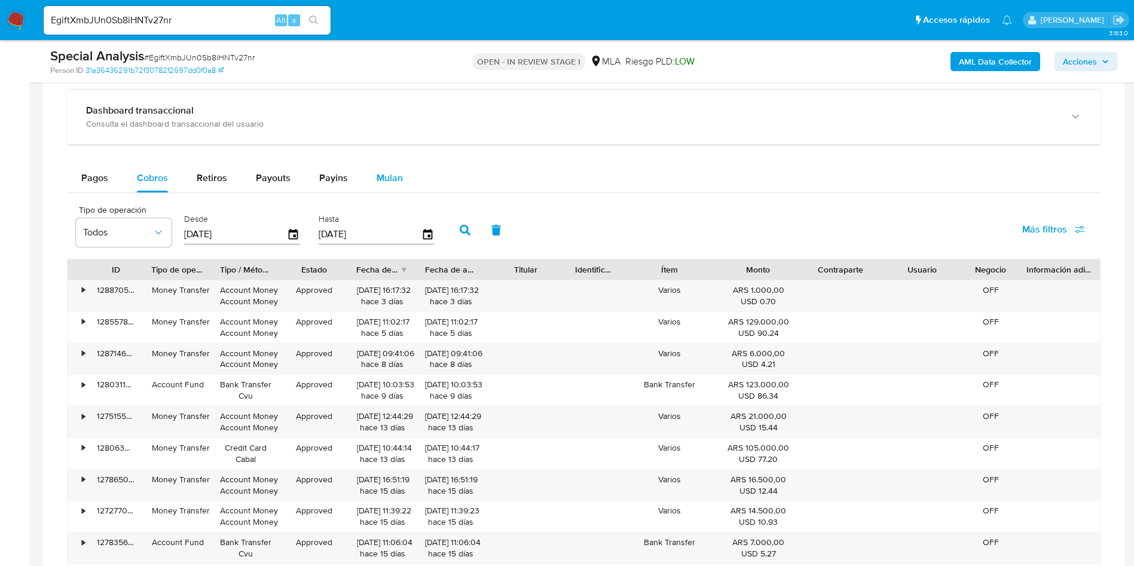
click at [381, 172] on span "Mulan" at bounding box center [390, 178] width 26 height 14
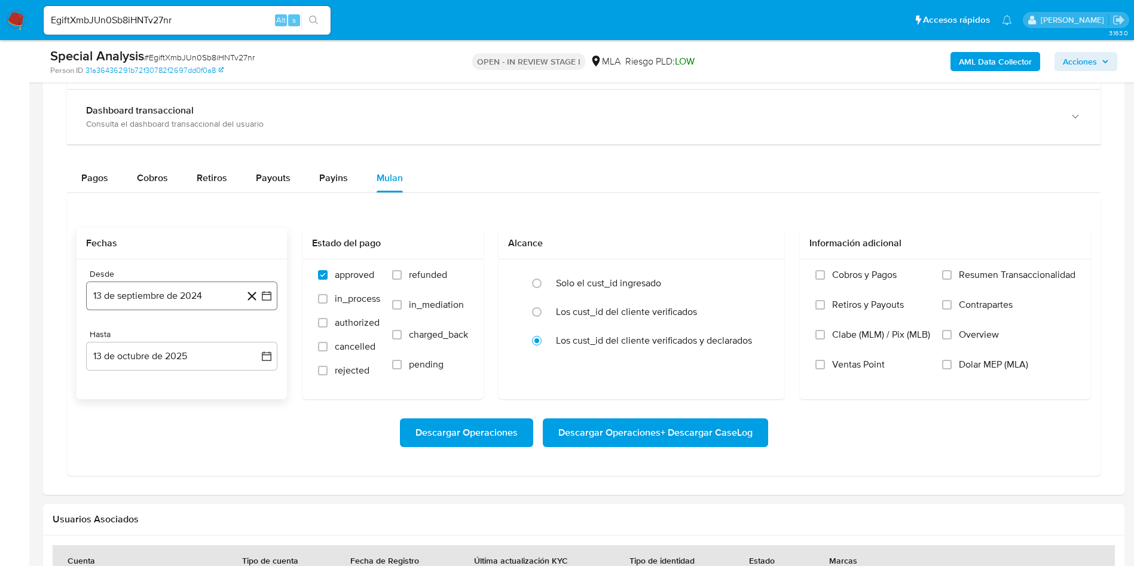
click at [203, 298] on button "13 de septiembre de 2024" at bounding box center [181, 296] width 191 height 29
click at [213, 338] on button "septiembre 2024" at bounding box center [181, 339] width 85 height 12
click at [249, 340] on icon "Año siguiente" at bounding box center [253, 339] width 14 height 14
click at [227, 417] on span "jun" at bounding box center [232, 416] width 14 height 10
click at [254, 386] on button "1" at bounding box center [253, 383] width 19 height 19
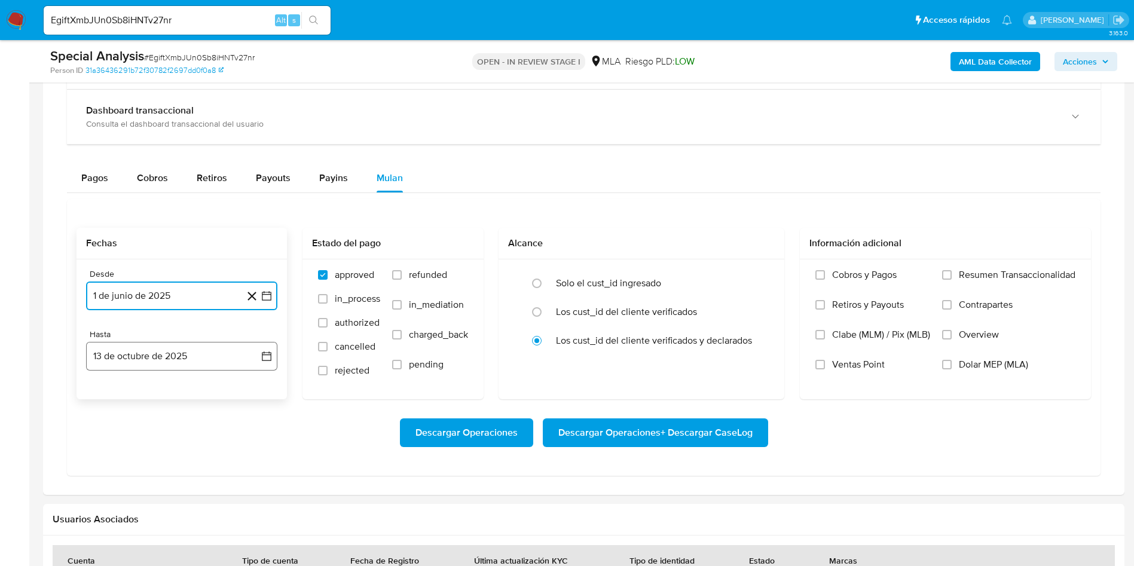
click at [213, 356] on button "13 de octubre de 2025" at bounding box center [181, 356] width 191 height 29
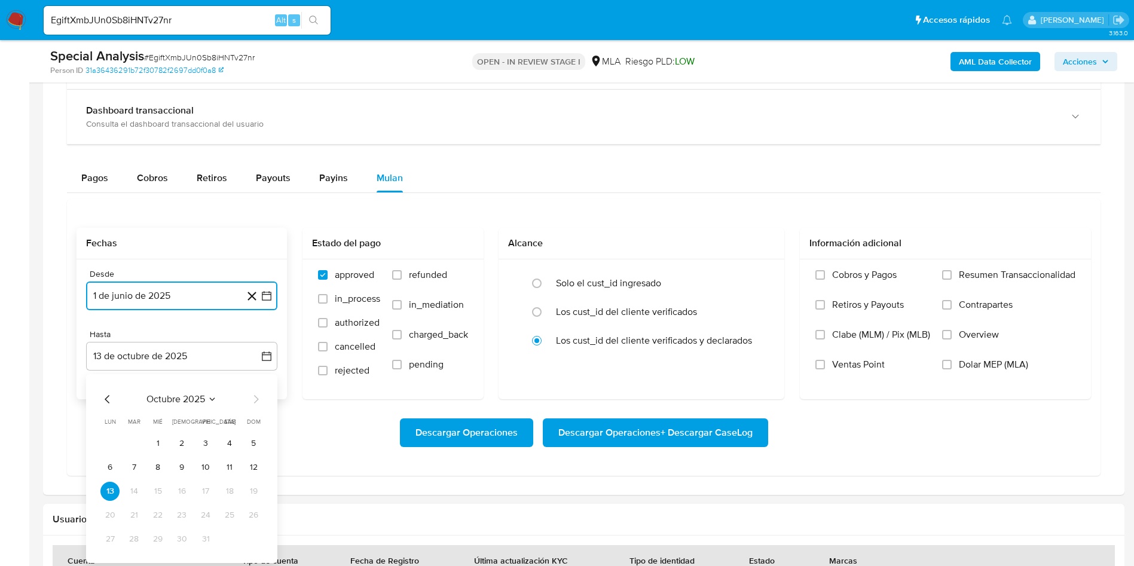
click at [106, 401] on icon "Mes anterior" at bounding box center [107, 399] width 14 height 14
click at [136, 535] on button "30" at bounding box center [133, 539] width 19 height 19
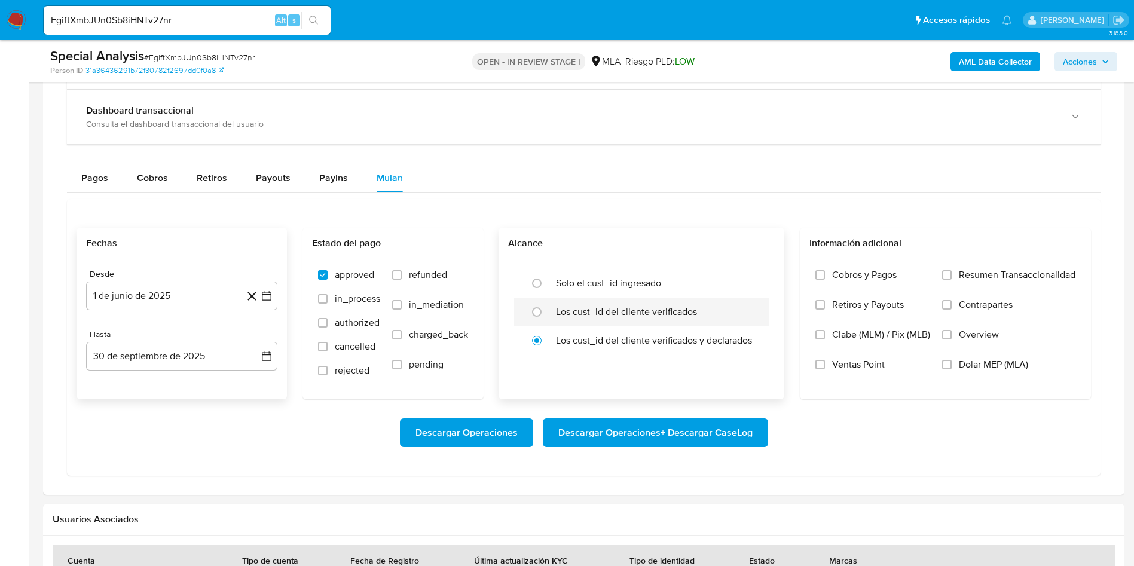
click at [622, 316] on label "Los cust_id del cliente verificados" at bounding box center [626, 312] width 141 height 12
click at [547, 316] on input "radio" at bounding box center [536, 312] width 19 height 19
radio input "true"
click at [982, 359] on span "Dolar MEP (MLA)" at bounding box center [993, 365] width 69 height 12
click at [952, 360] on input "Dolar MEP (MLA)" at bounding box center [947, 365] width 10 height 10
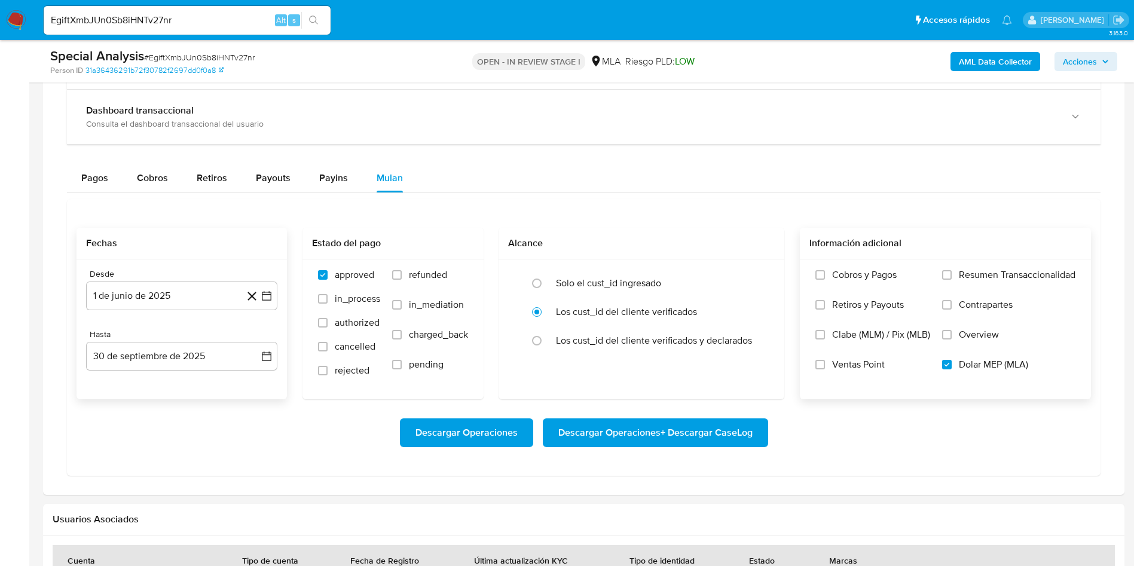
click at [731, 439] on span "Descargar Operaciones + Descargar CaseLog" at bounding box center [656, 433] width 194 height 26
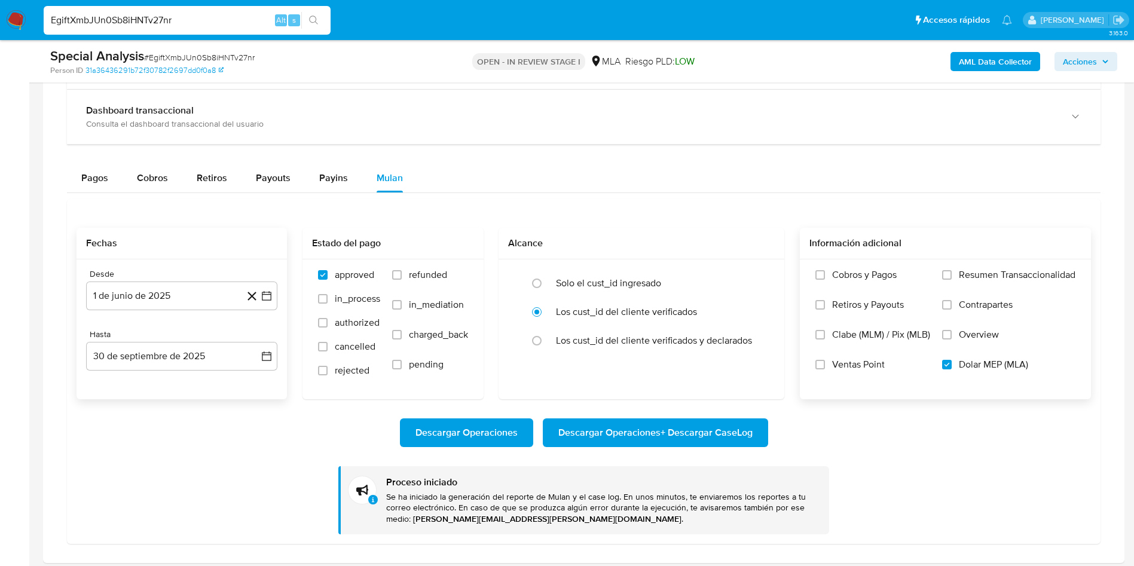
click at [129, 24] on input "EgiftXmbJUn0Sb8iHNTv27nr" at bounding box center [187, 21] width 287 height 16
paste input "XzPc9oO8bHt9mnV3XIt2Zhh5"
type input "XzPc9oO8bHt9mnV3XIt2Zhh5"
click at [313, 26] on button "search-icon" at bounding box center [313, 20] width 25 height 17
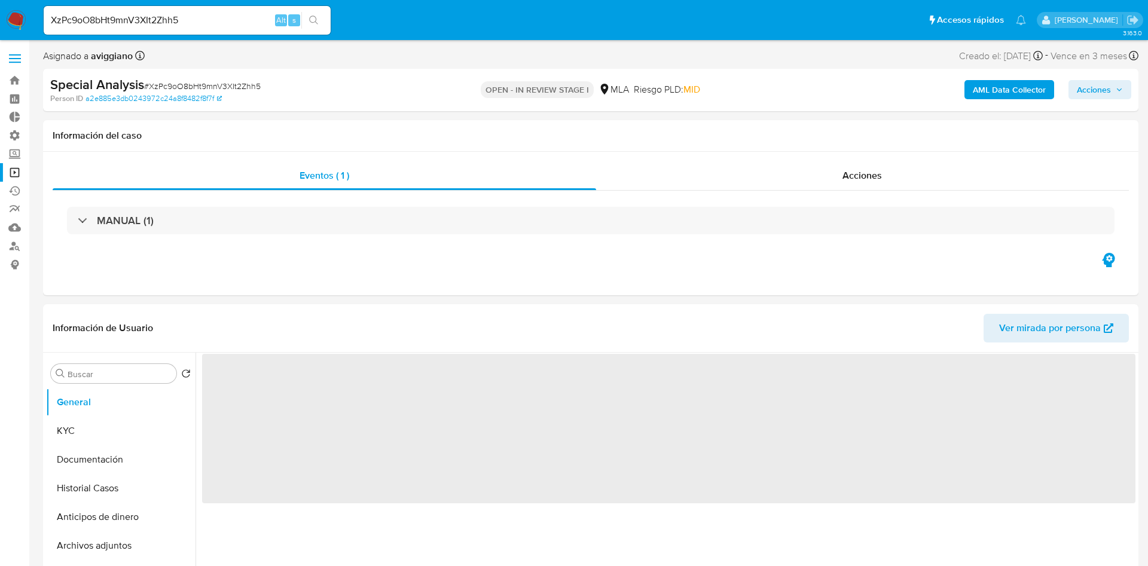
select select "10"
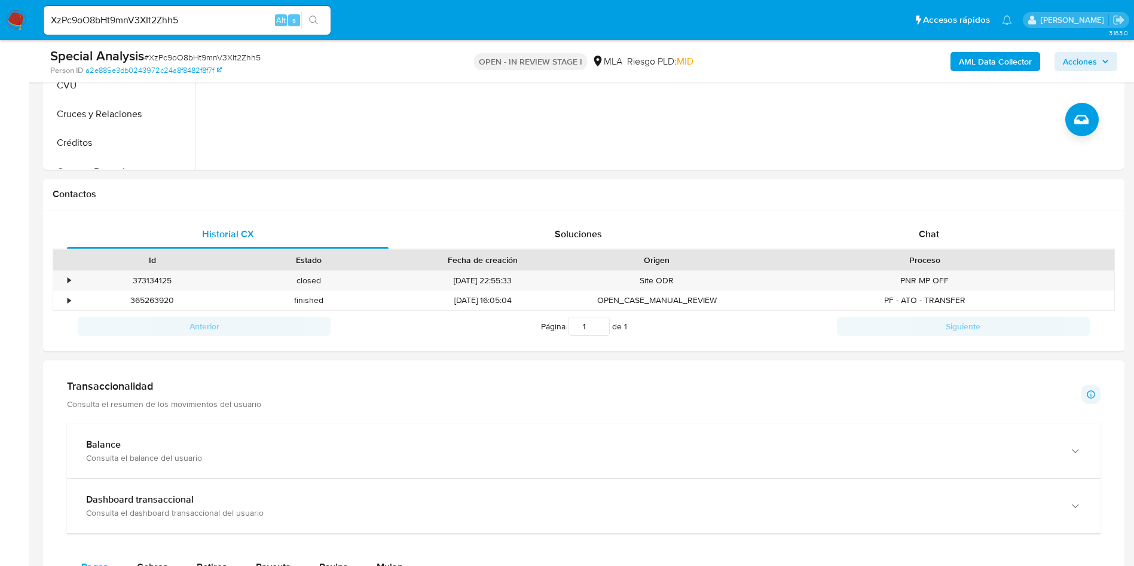
scroll to position [718, 0]
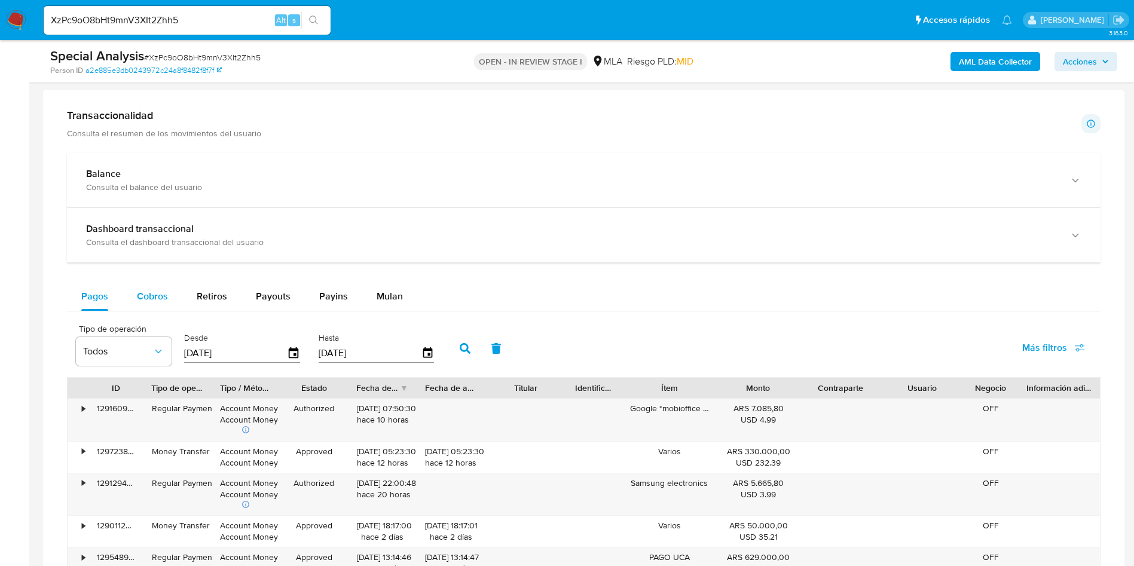
click at [147, 301] on span "Cobros" at bounding box center [152, 296] width 31 height 14
select select "10"
